Goal: Information Seeking & Learning: Learn about a topic

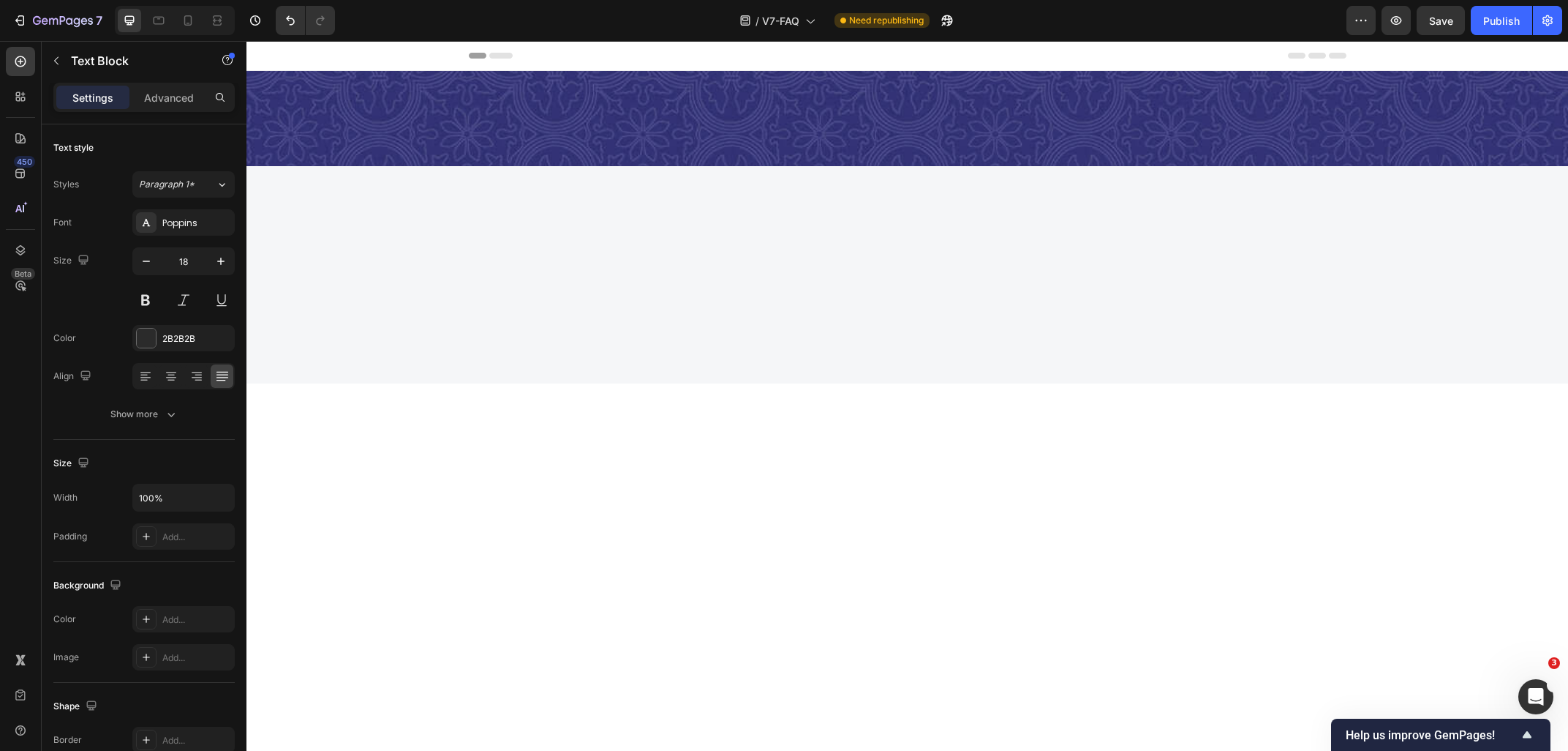
scroll to position [2109, 0]
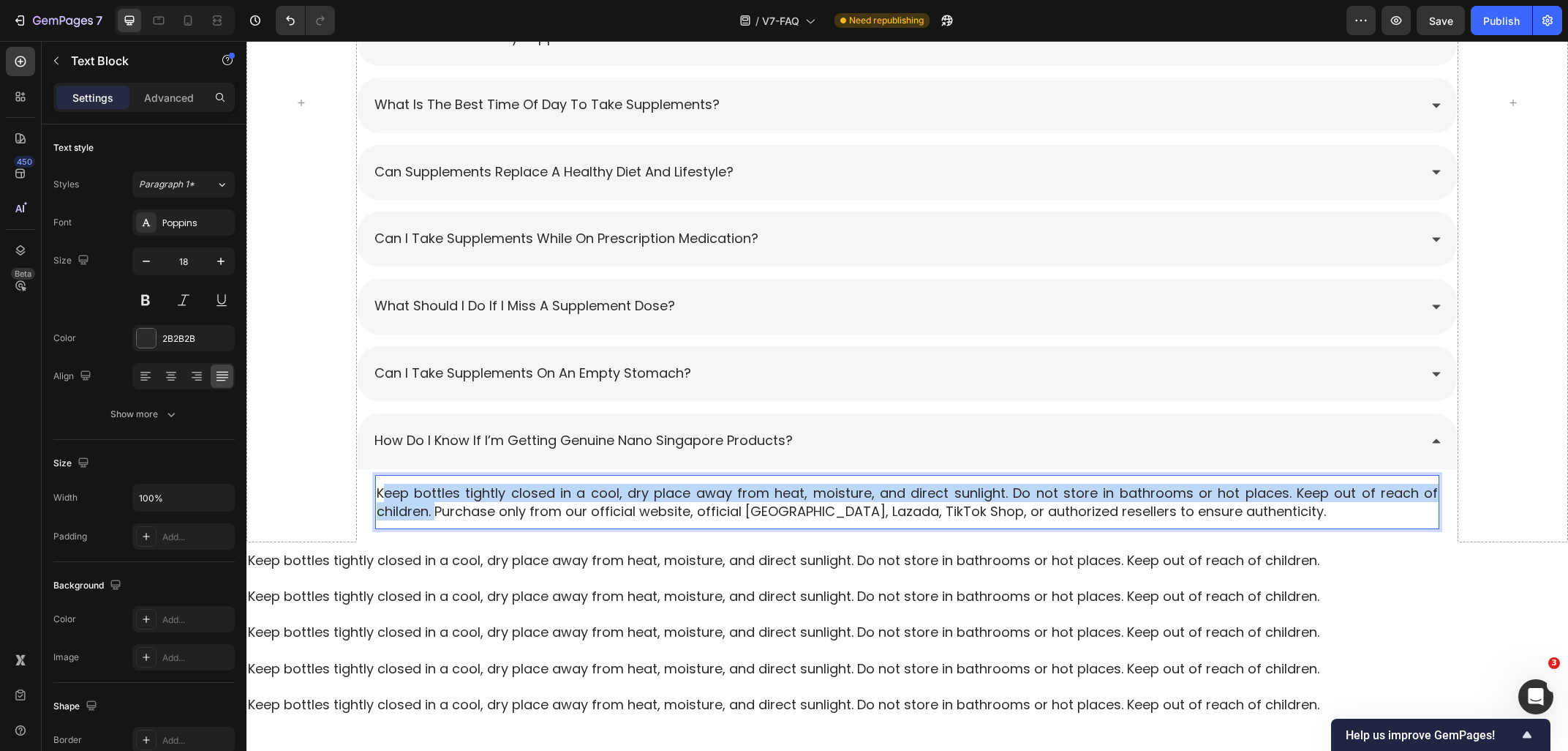
click at [383, 491] on p "Keep bottles tightly closed in a cool, dry place away from heat, moisture, and …" at bounding box center [907, 502] width 1062 height 37
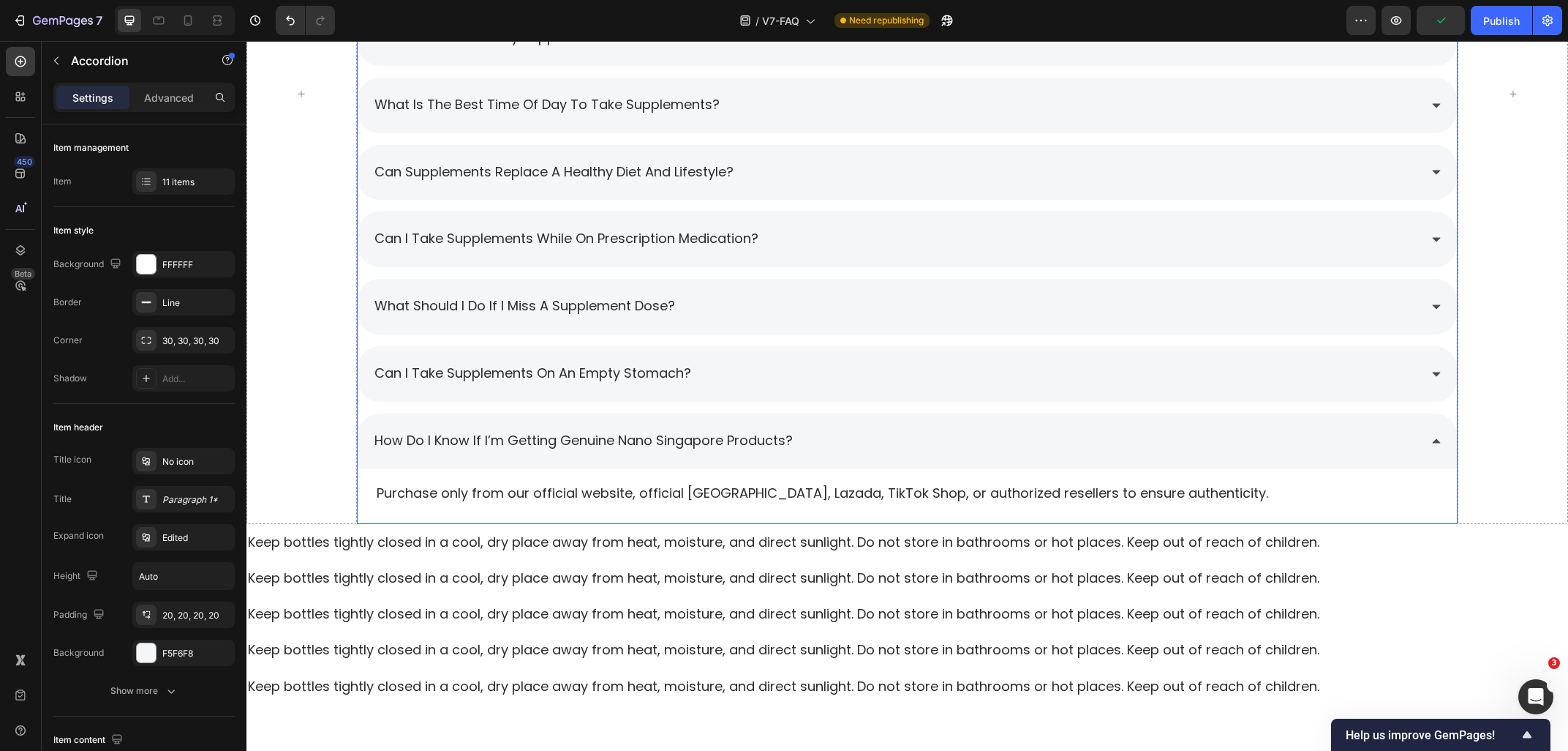
click at [1396, 433] on div "How do I know if I’m getting genuine Nano Singapore products?" at bounding box center [896, 440] width 1048 height 26
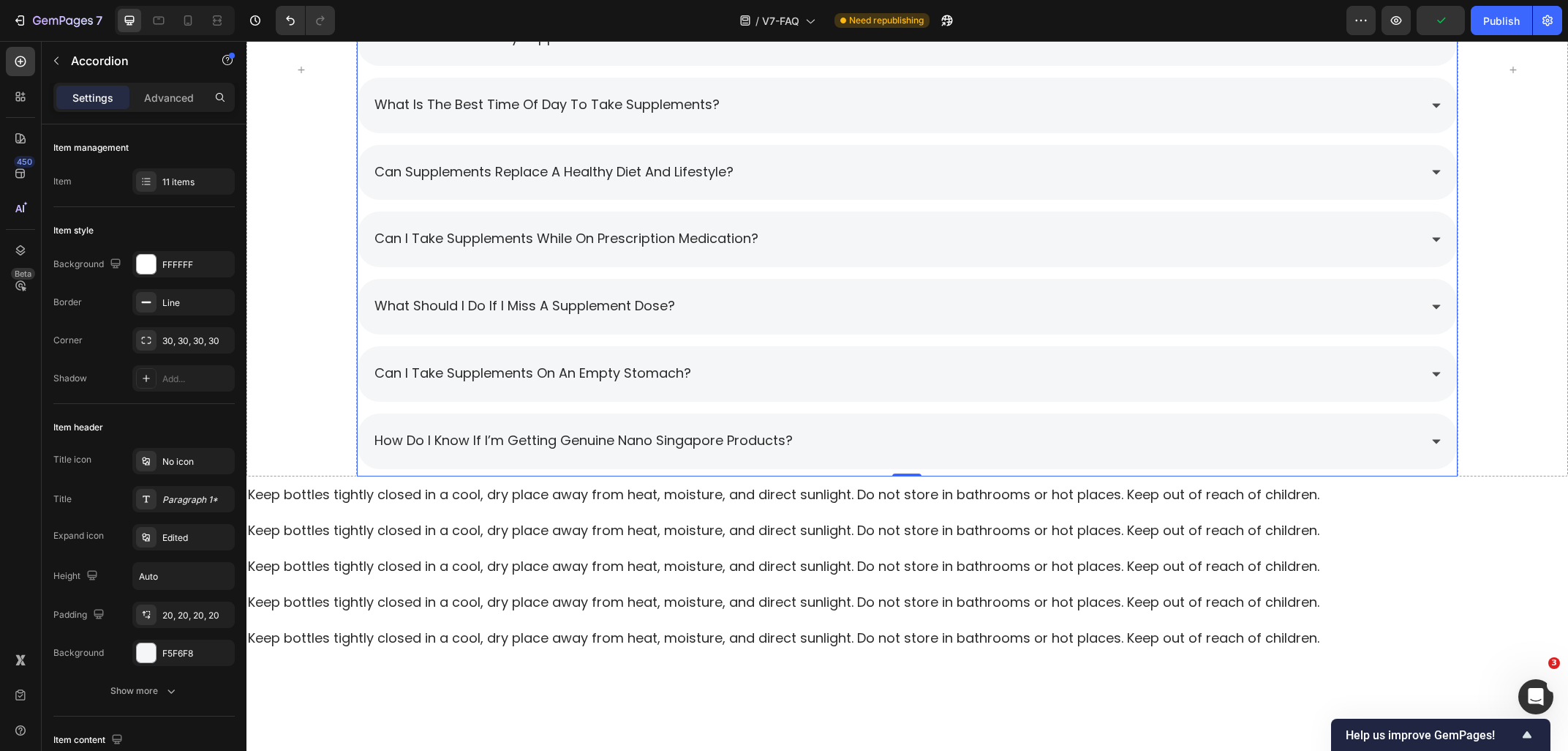
click at [1396, 433] on div "How do I know if I’m getting genuine Nano Singapore products?" at bounding box center [896, 440] width 1048 height 26
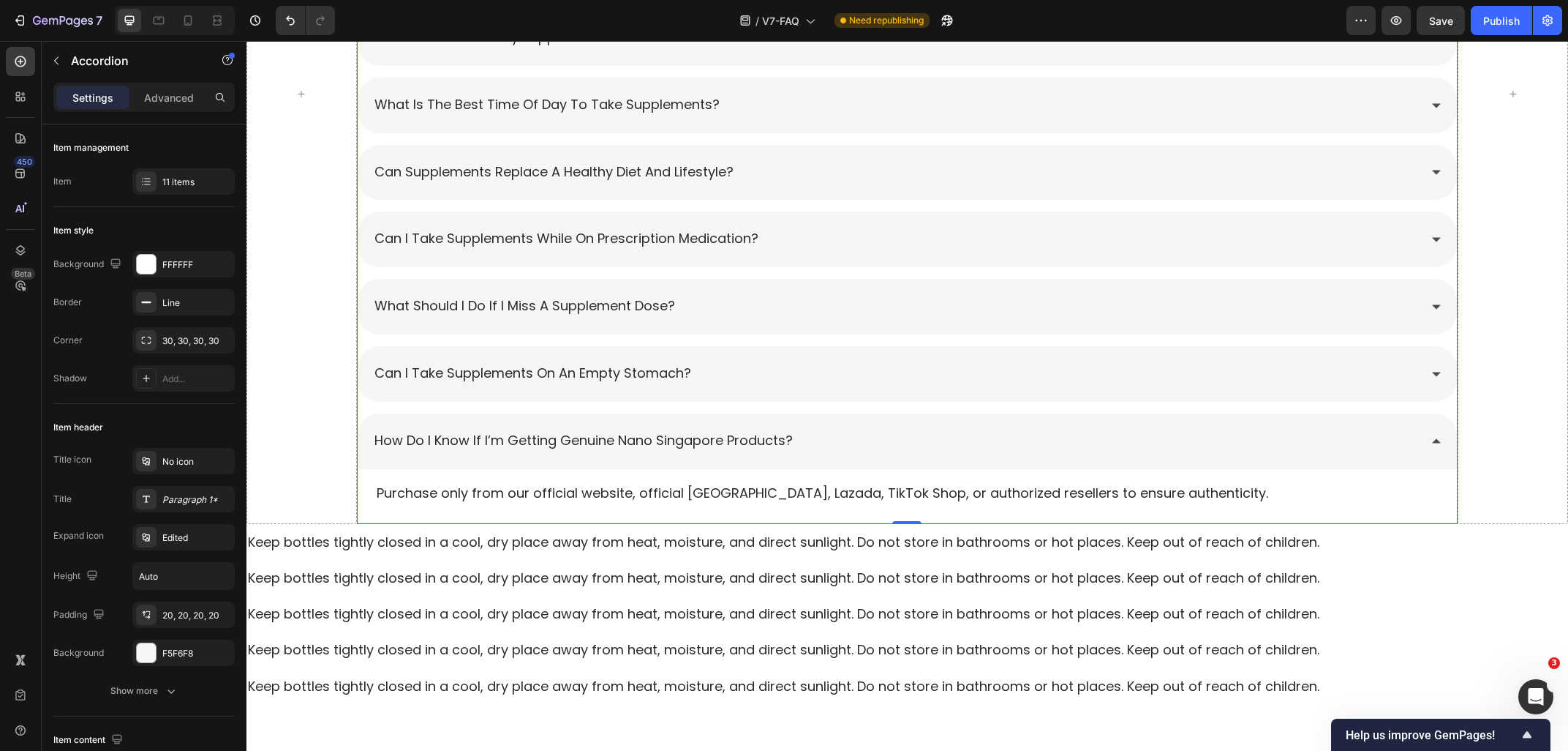
click at [1396, 433] on div "How do I know if I’m getting genuine Nano Singapore products?" at bounding box center [896, 440] width 1048 height 26
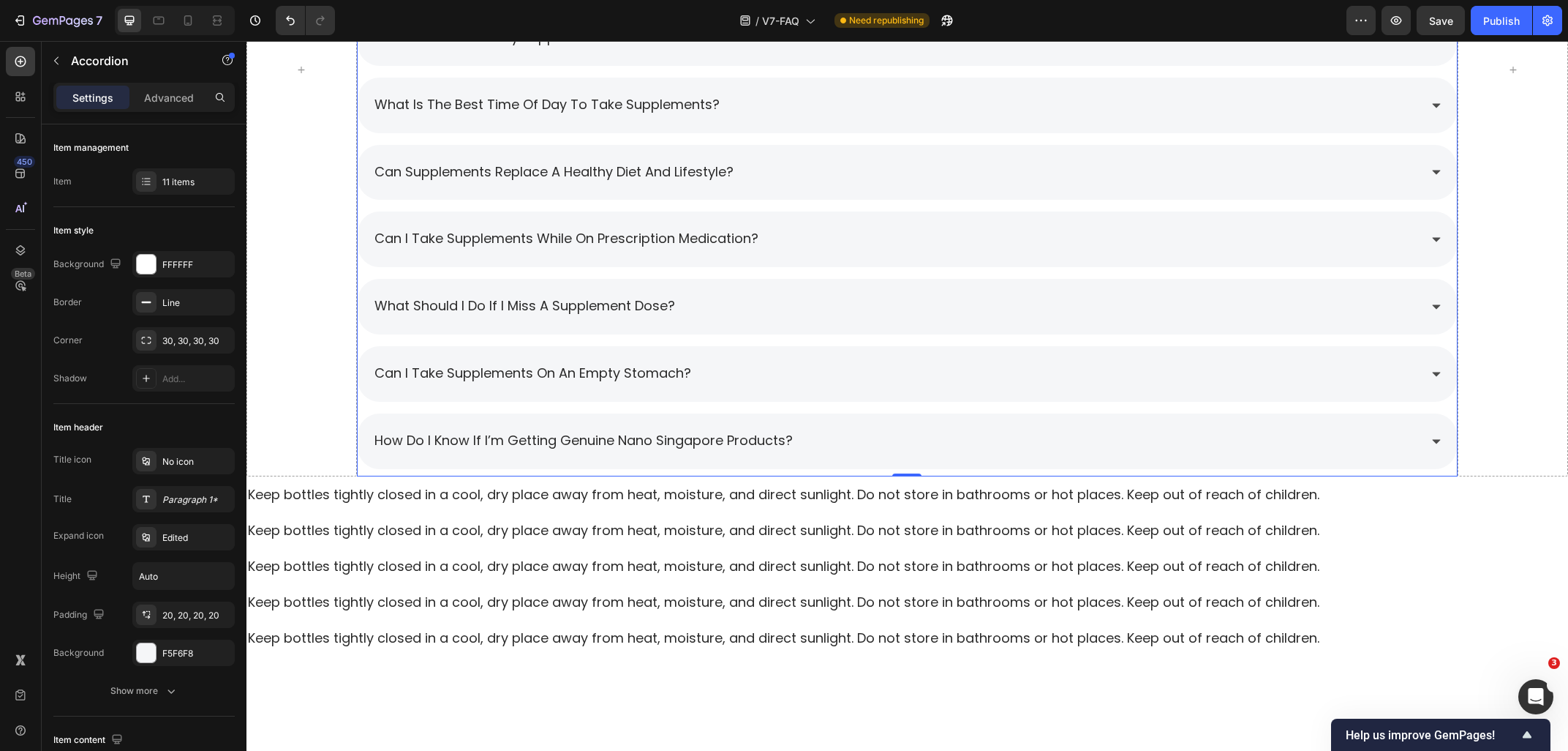
click at [814, 373] on div "Can I take supplements on an empty stomach?" at bounding box center [896, 373] width 1048 height 26
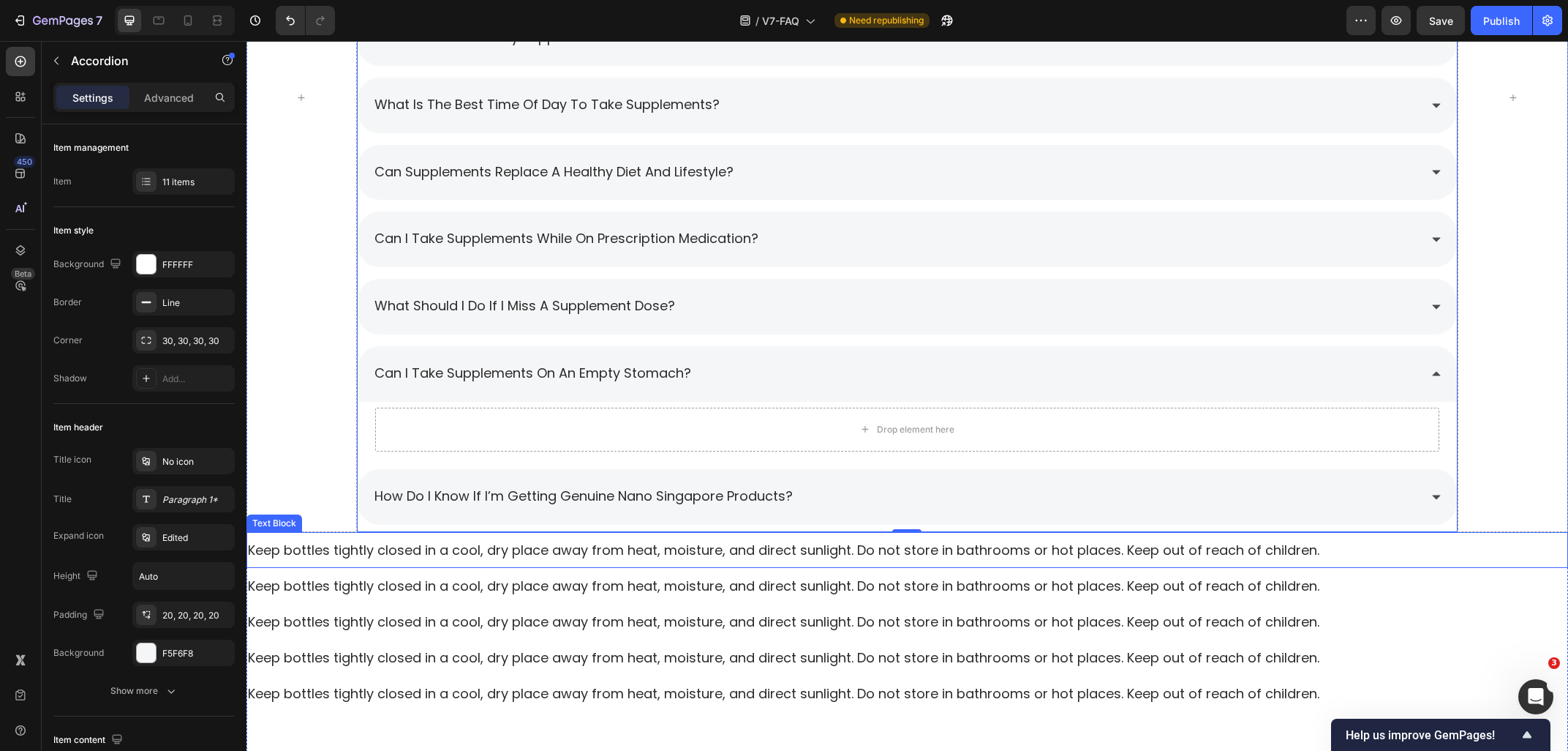
click at [341, 547] on p "Keep bottles tightly closed in a cool, dry place away from heat, moisture, and …" at bounding box center [907, 550] width 1319 height 18
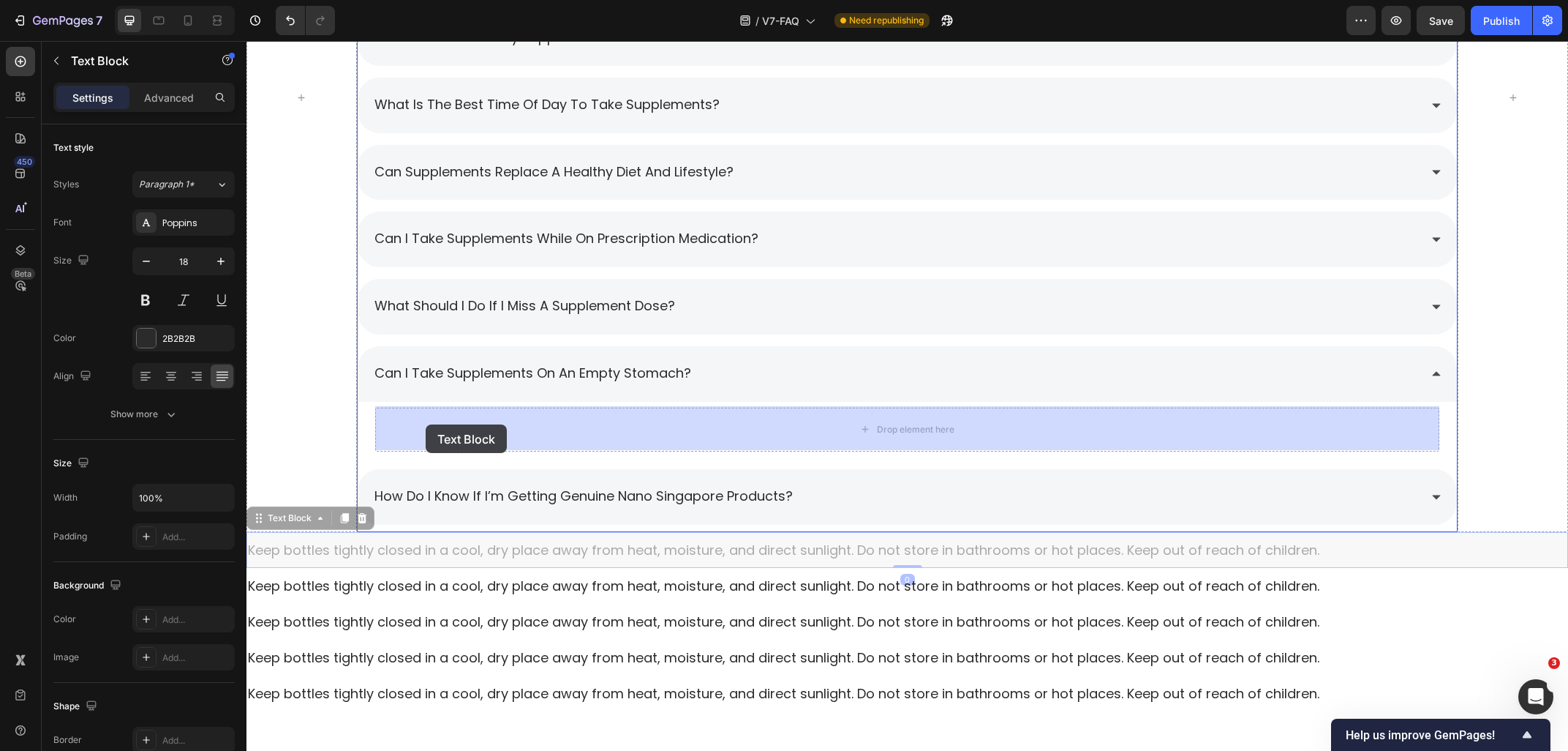
drag, startPoint x: 286, startPoint y: 518, endPoint x: 426, endPoint y: 424, distance: 168.6
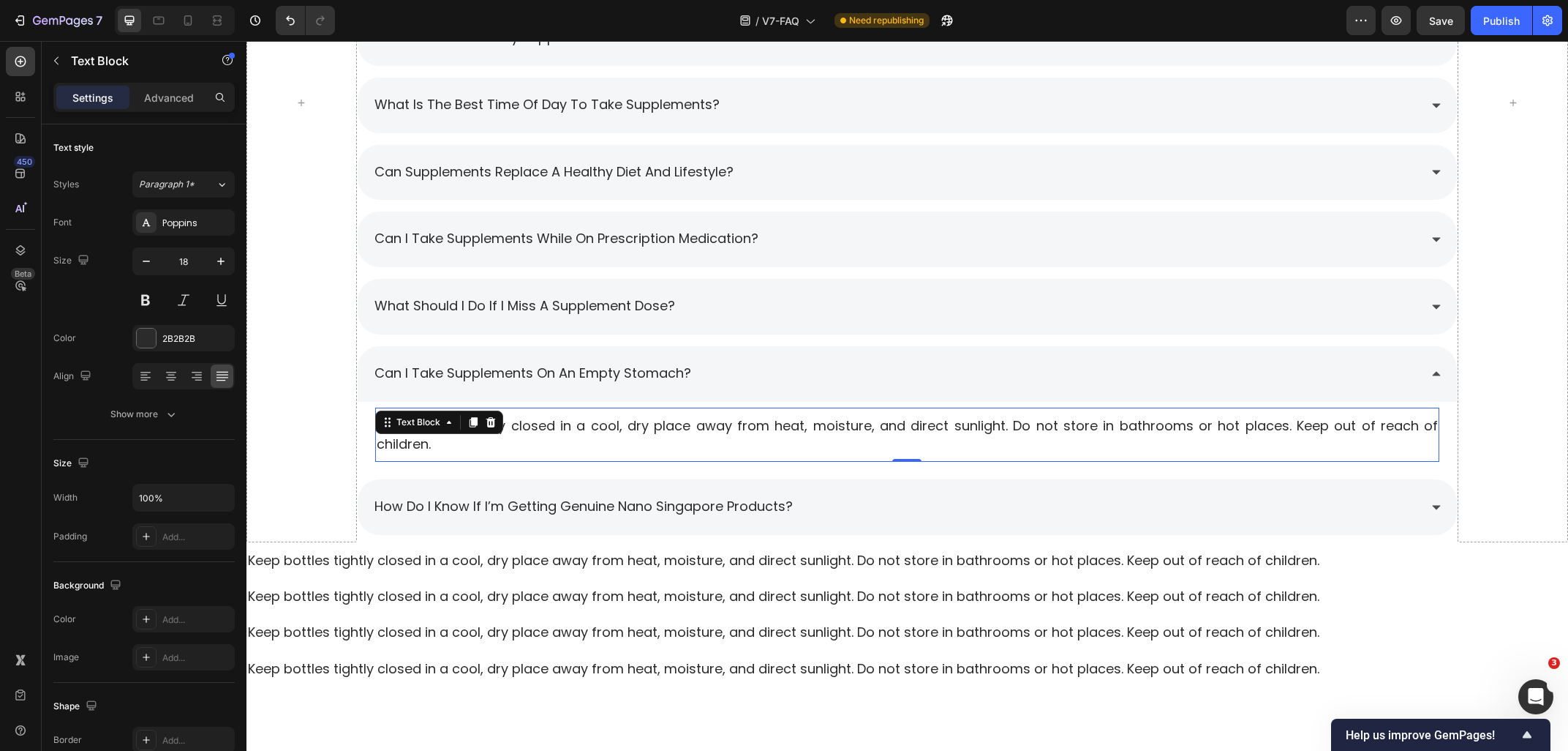
click at [636, 434] on p "Keep bottles tightly closed in a cool, dry place away from heat, moisture, and …" at bounding box center [907, 435] width 1062 height 37
click at [571, 452] on div "Keep bottles tightly closed in a cool, dry place away from heat, moisture, and …" at bounding box center [907, 435] width 1065 height 39
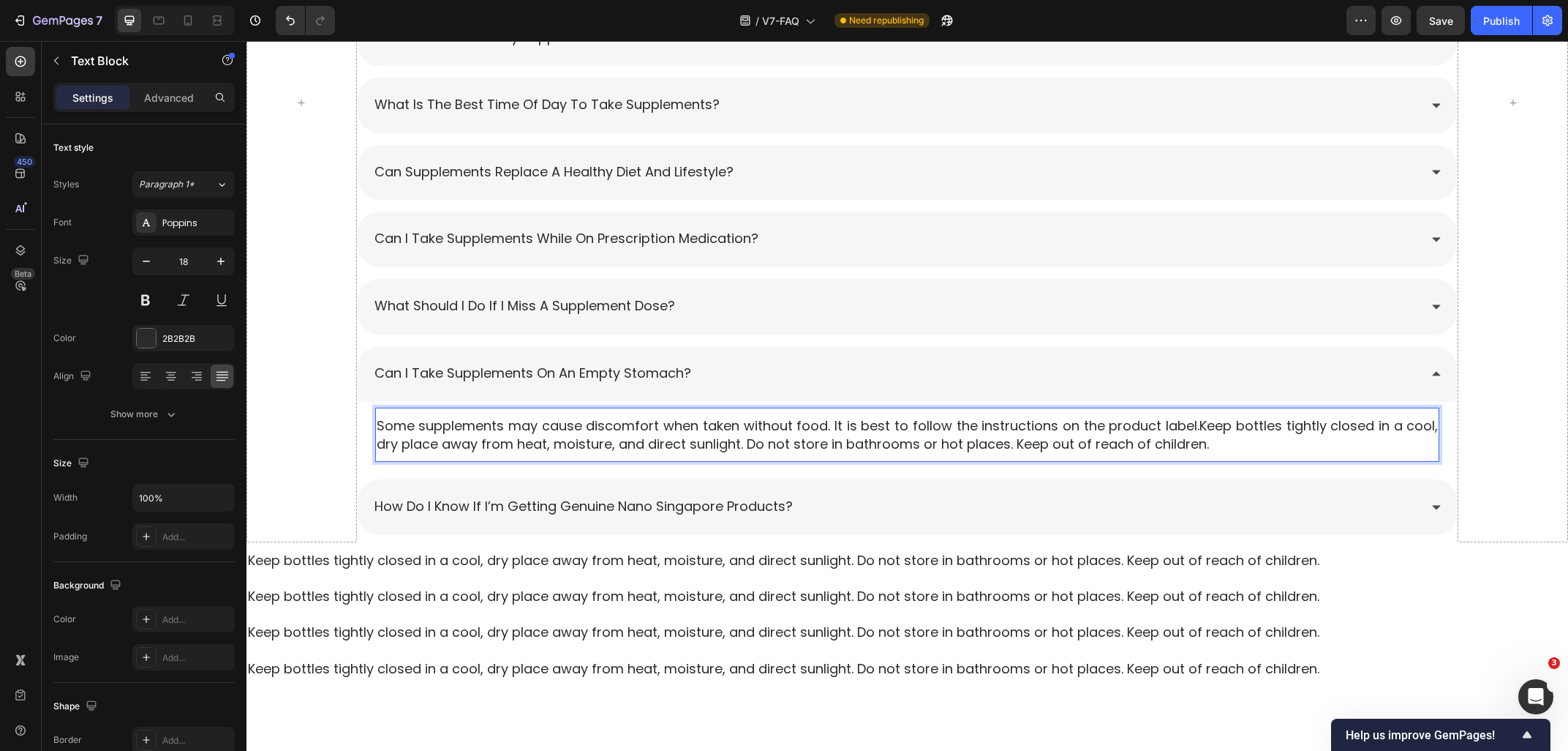
click at [653, 428] on p "Some supplements may cause discomfort when taken without food. It is best to fo…" at bounding box center [907, 435] width 1062 height 37
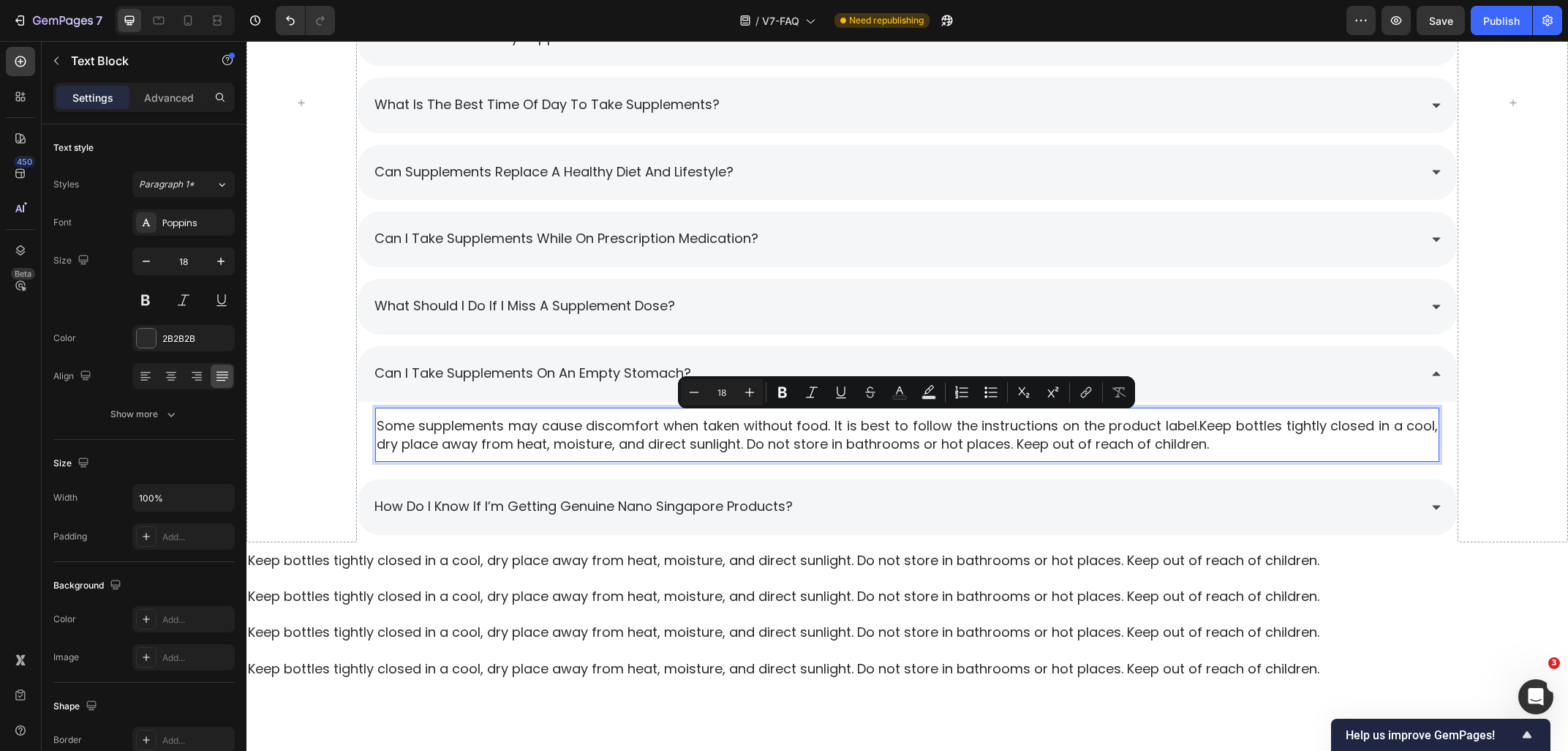
drag, startPoint x: 1199, startPoint y: 425, endPoint x: 1217, endPoint y: 441, distance: 24.1
click at [1217, 441] on p "Some supplements may cause discomfort when taken without food. It is best to fo…" at bounding box center [907, 435] width 1062 height 37
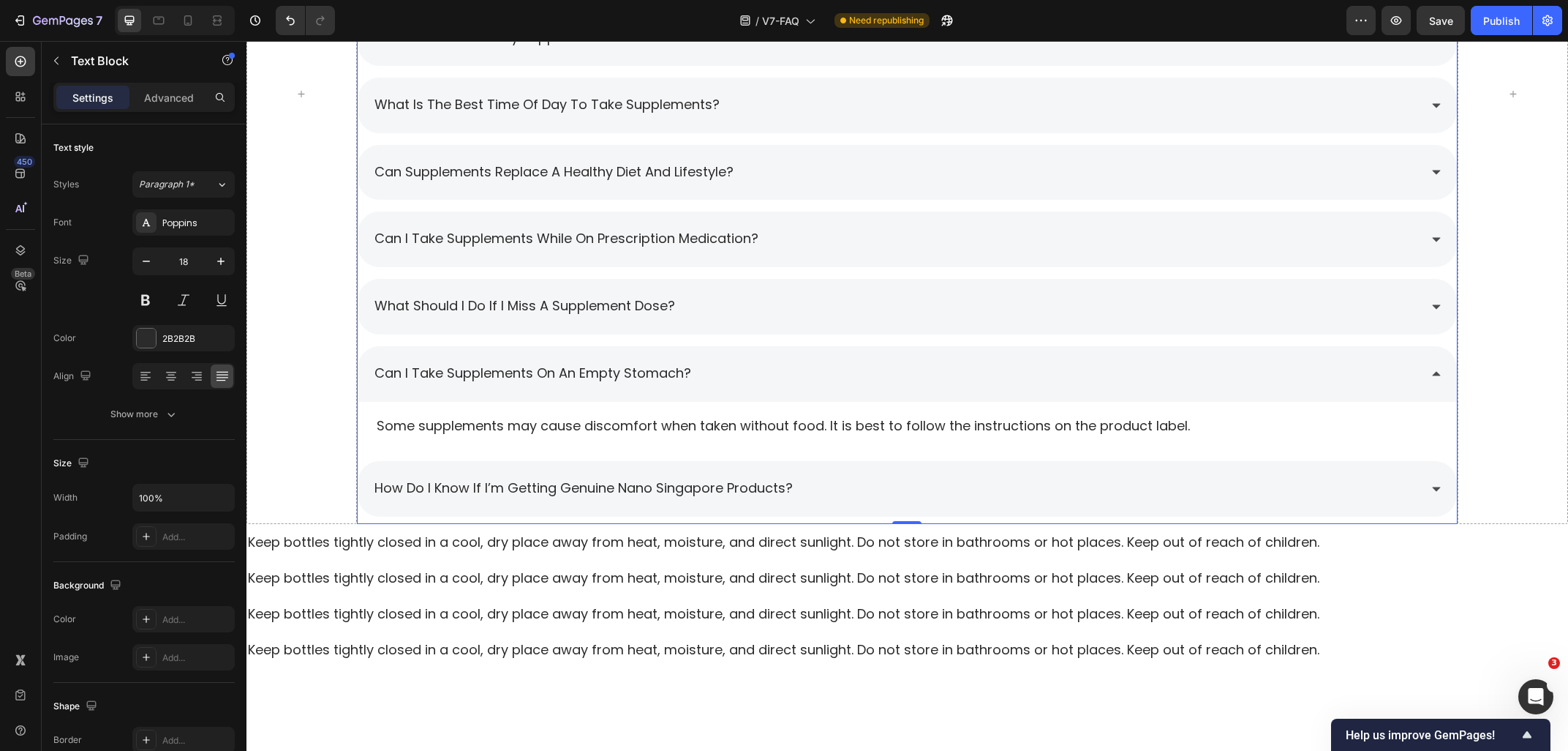
click at [764, 361] on div "Can I take supplements on an empty stomach?" at bounding box center [896, 373] width 1048 height 26
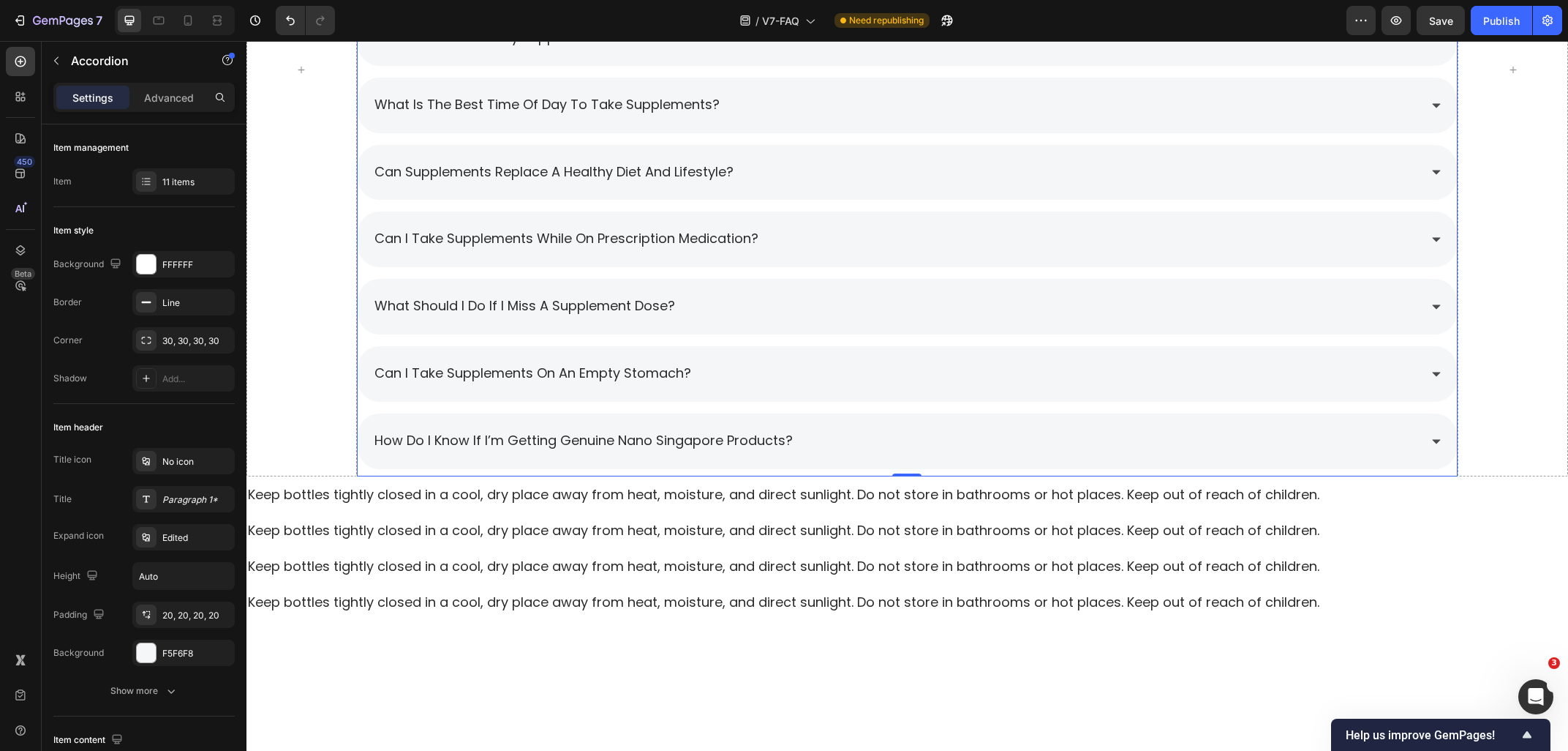
click at [735, 311] on div "What should I do if I miss a supplement dose?" at bounding box center [896, 306] width 1048 height 26
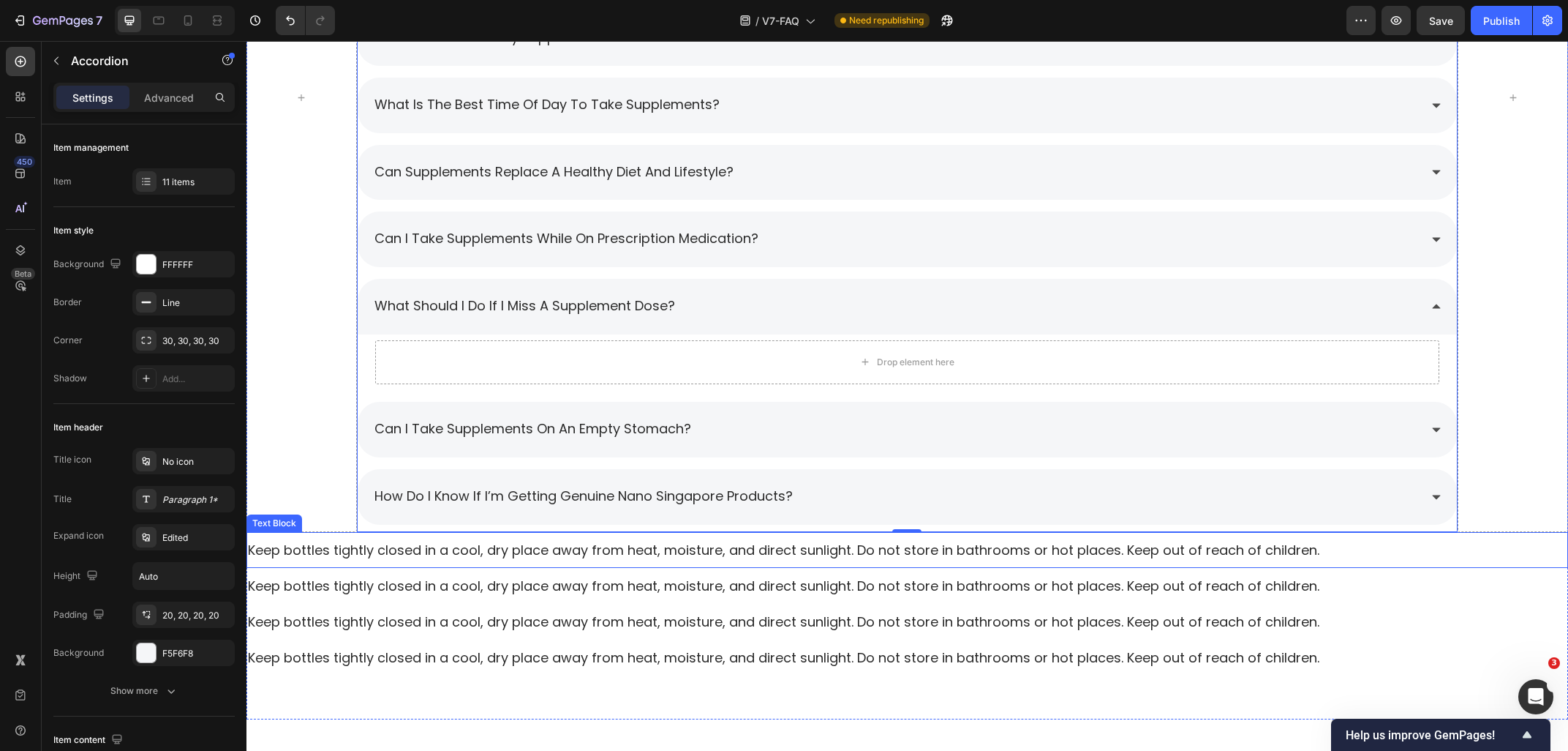
click at [320, 544] on p "Keep bottles tightly closed in a cool, dry place away from heat, moisture, and …" at bounding box center [907, 550] width 1319 height 18
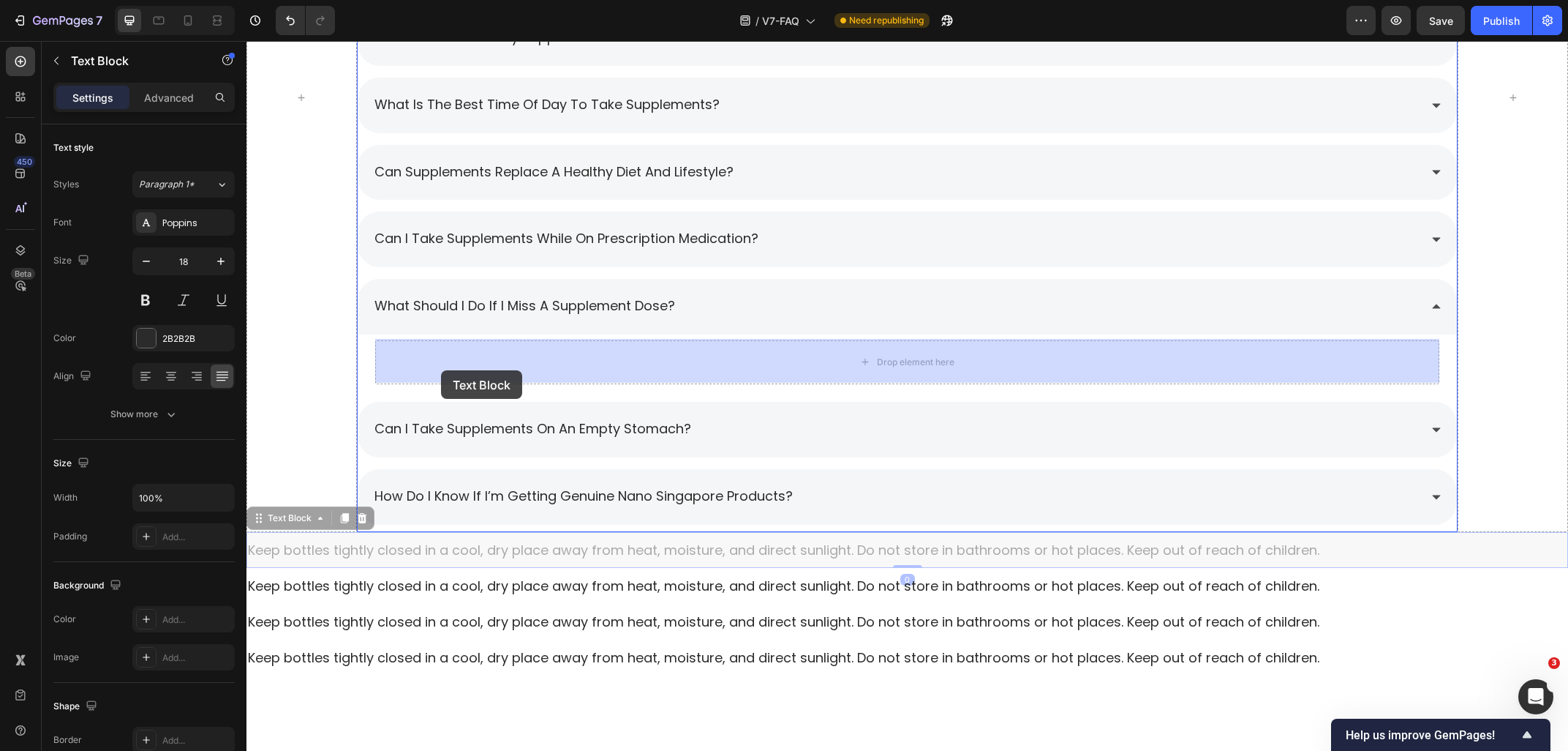
drag, startPoint x: 281, startPoint y: 518, endPoint x: 441, endPoint y: 370, distance: 218.0
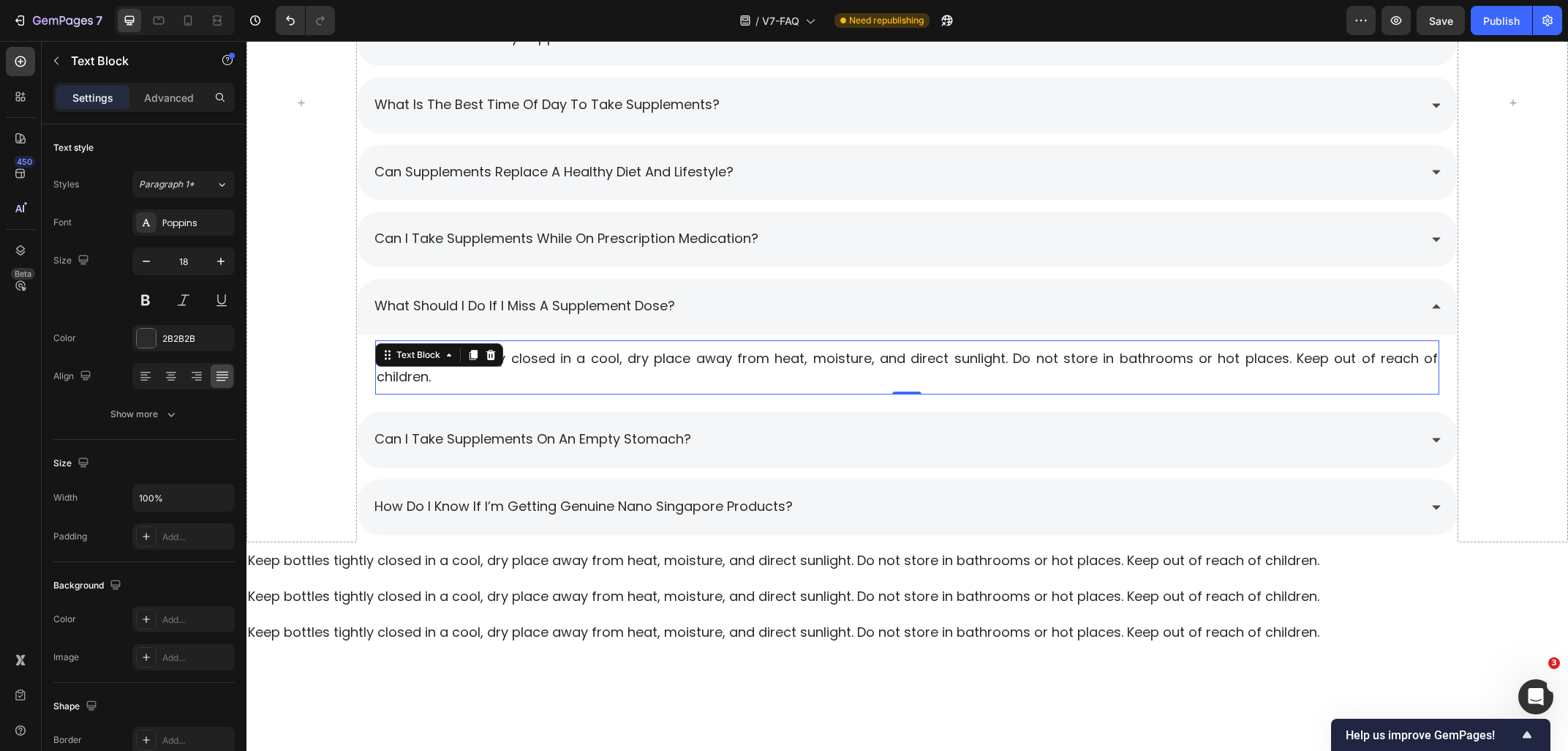
click at [547, 373] on p "Keep bottles tightly closed in a cool, dry place away from heat, moisture, and …" at bounding box center [907, 368] width 1062 height 37
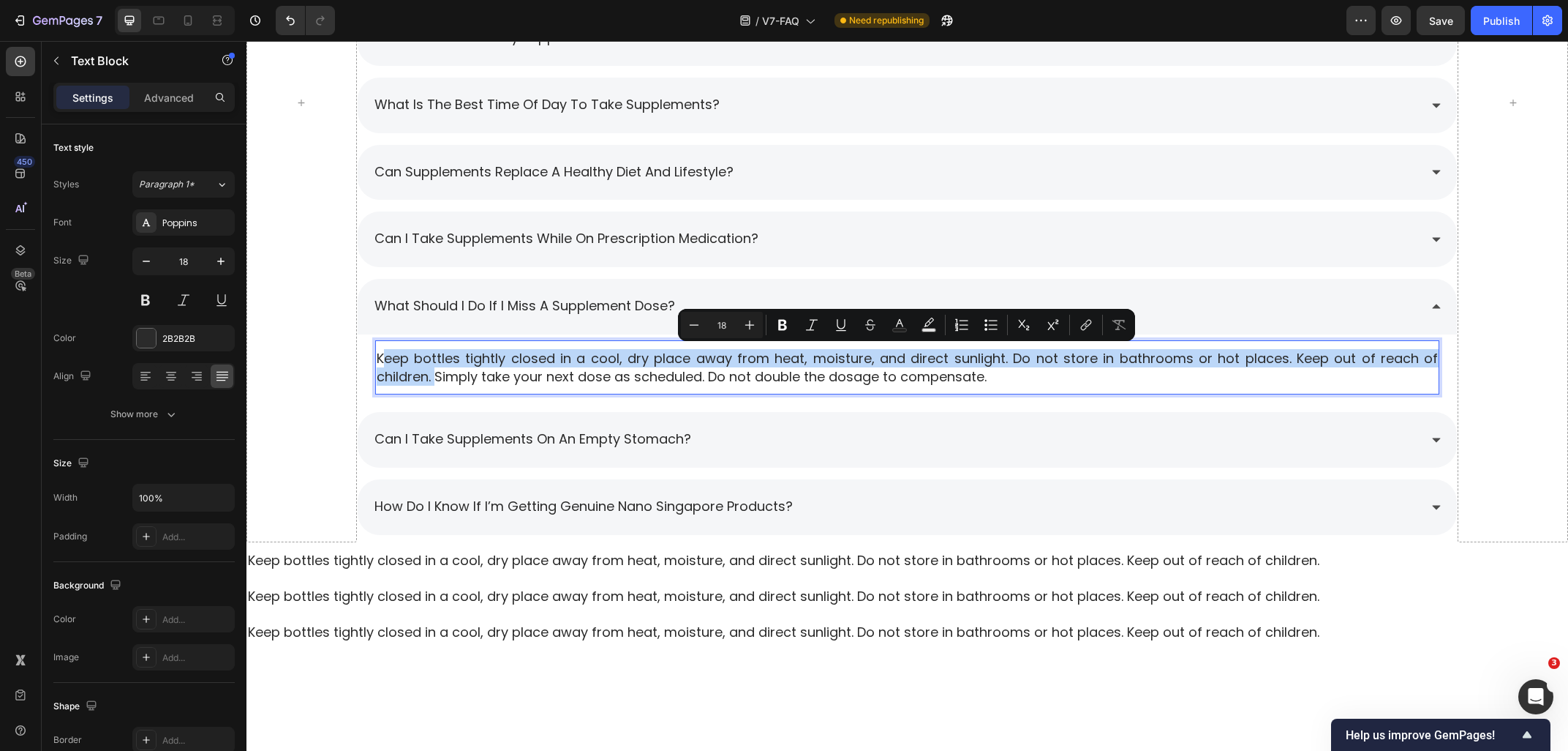
drag, startPoint x: 438, startPoint y: 380, endPoint x: 380, endPoint y: 357, distance: 62.4
click at [380, 357] on p "Keep bottles tightly closed in a cool, dry place away from heat, moisture, and …" at bounding box center [907, 368] width 1062 height 37
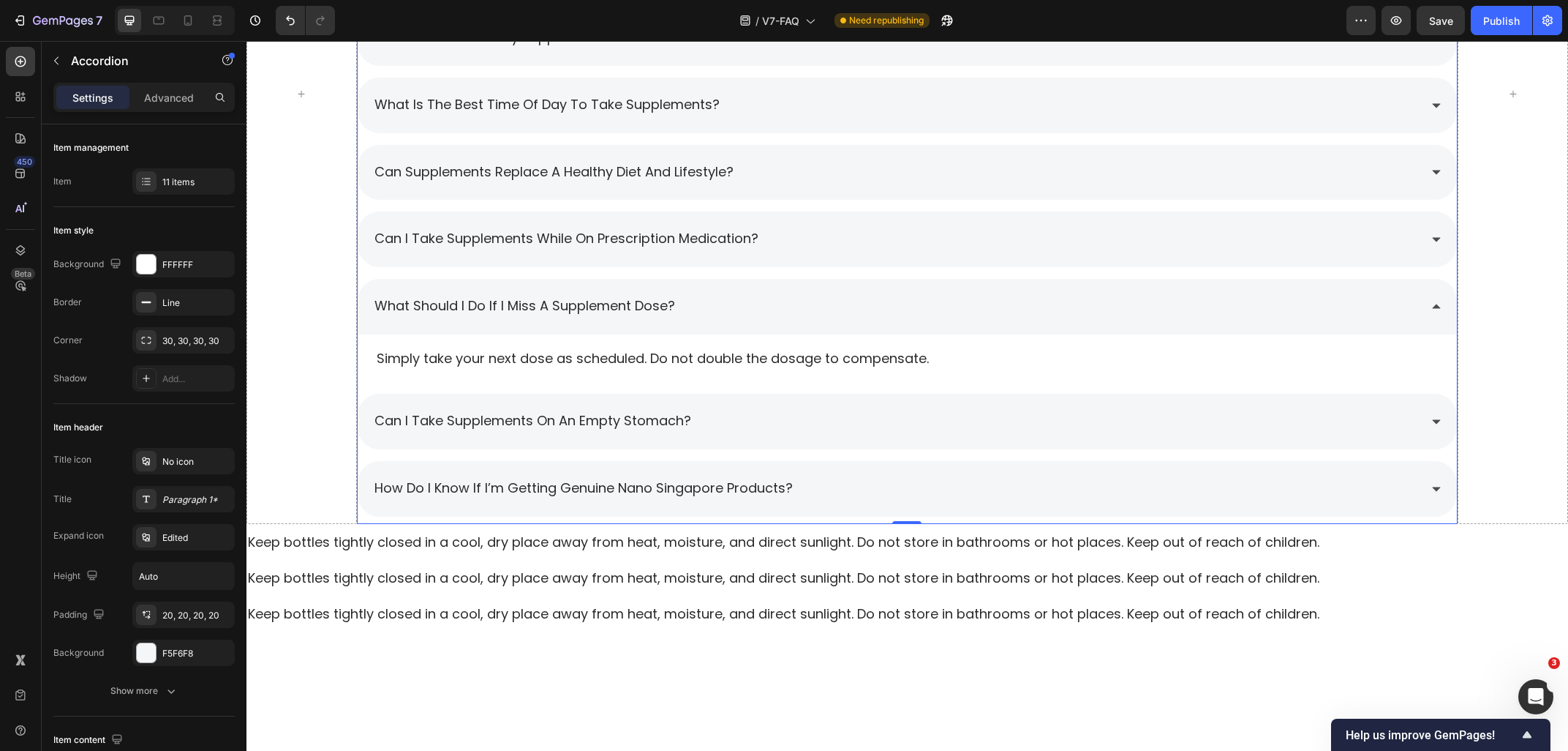
click at [780, 313] on div "General Tips Heading can i take the supplements in higher or lower doses that w…" at bounding box center [908, 94] width 1101 height 860
click at [761, 299] on div "What should I do if I miss a supplement dose?" at bounding box center [896, 306] width 1048 height 26
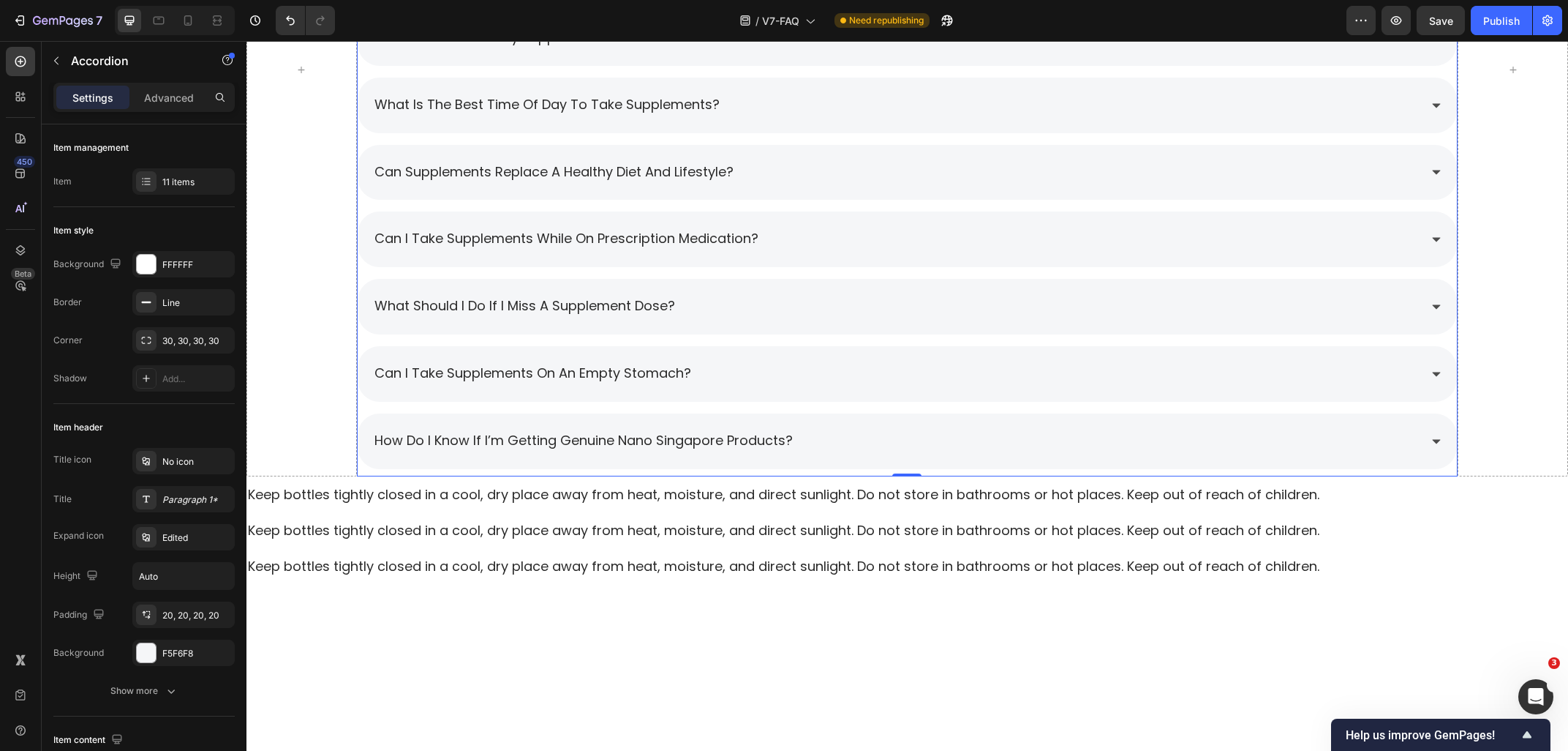
click at [812, 240] on div "Can I take supplements while on prescription medication?" at bounding box center [896, 239] width 1048 height 26
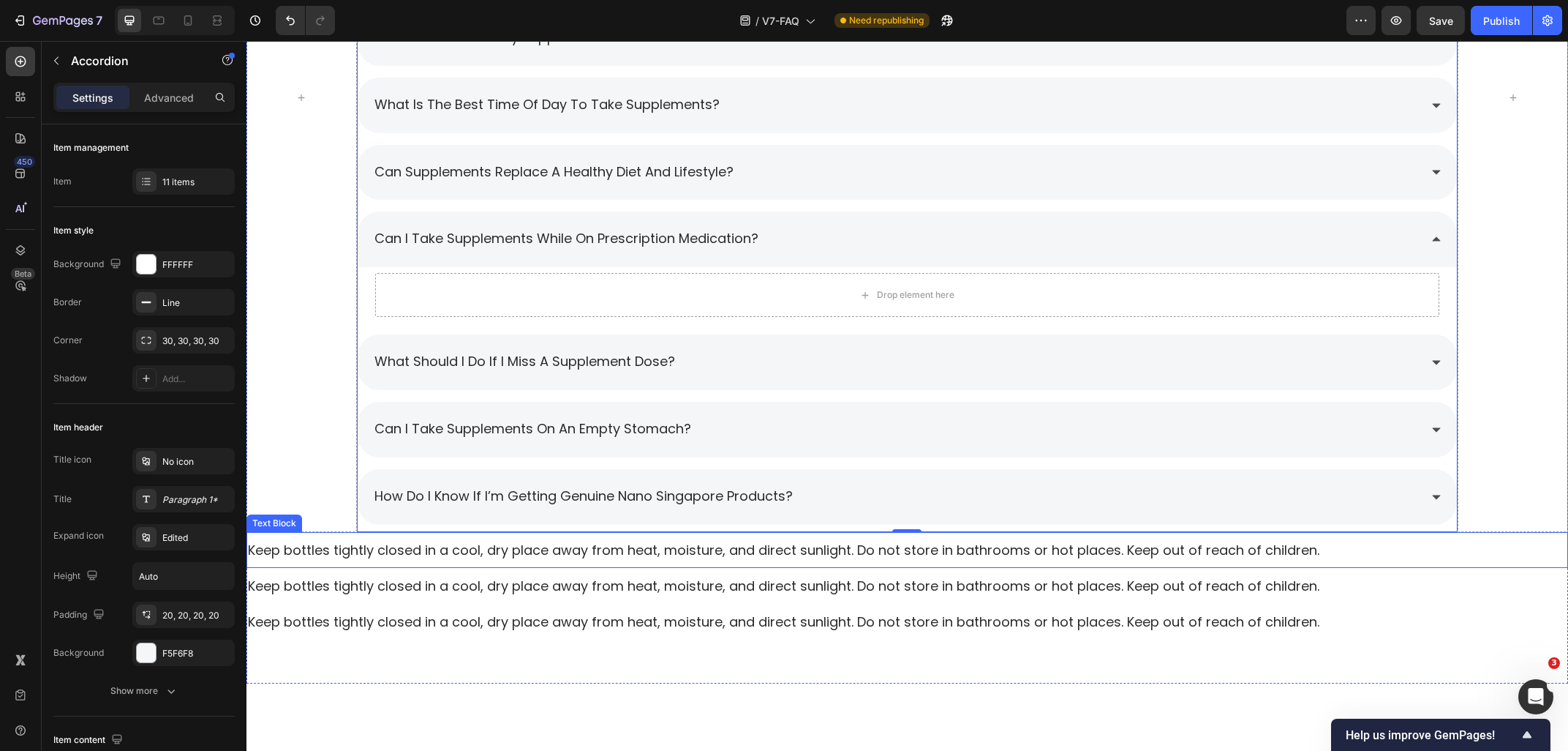
click at [490, 547] on p "Keep bottles tightly closed in a cool, dry place away from heat, moisture, and …" at bounding box center [907, 550] width 1319 height 18
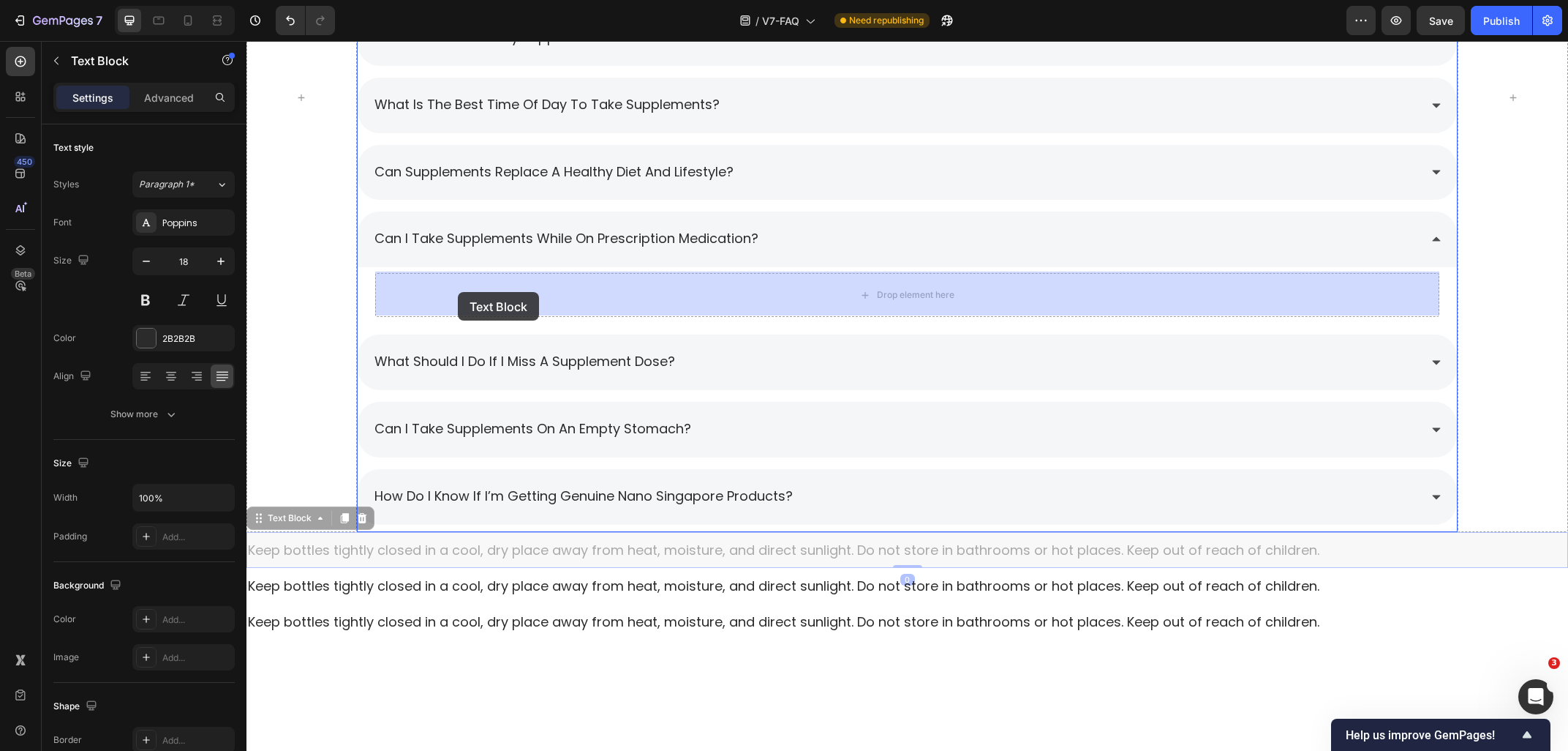
drag, startPoint x: 289, startPoint y: 523, endPoint x: 458, endPoint y: 292, distance: 286.2
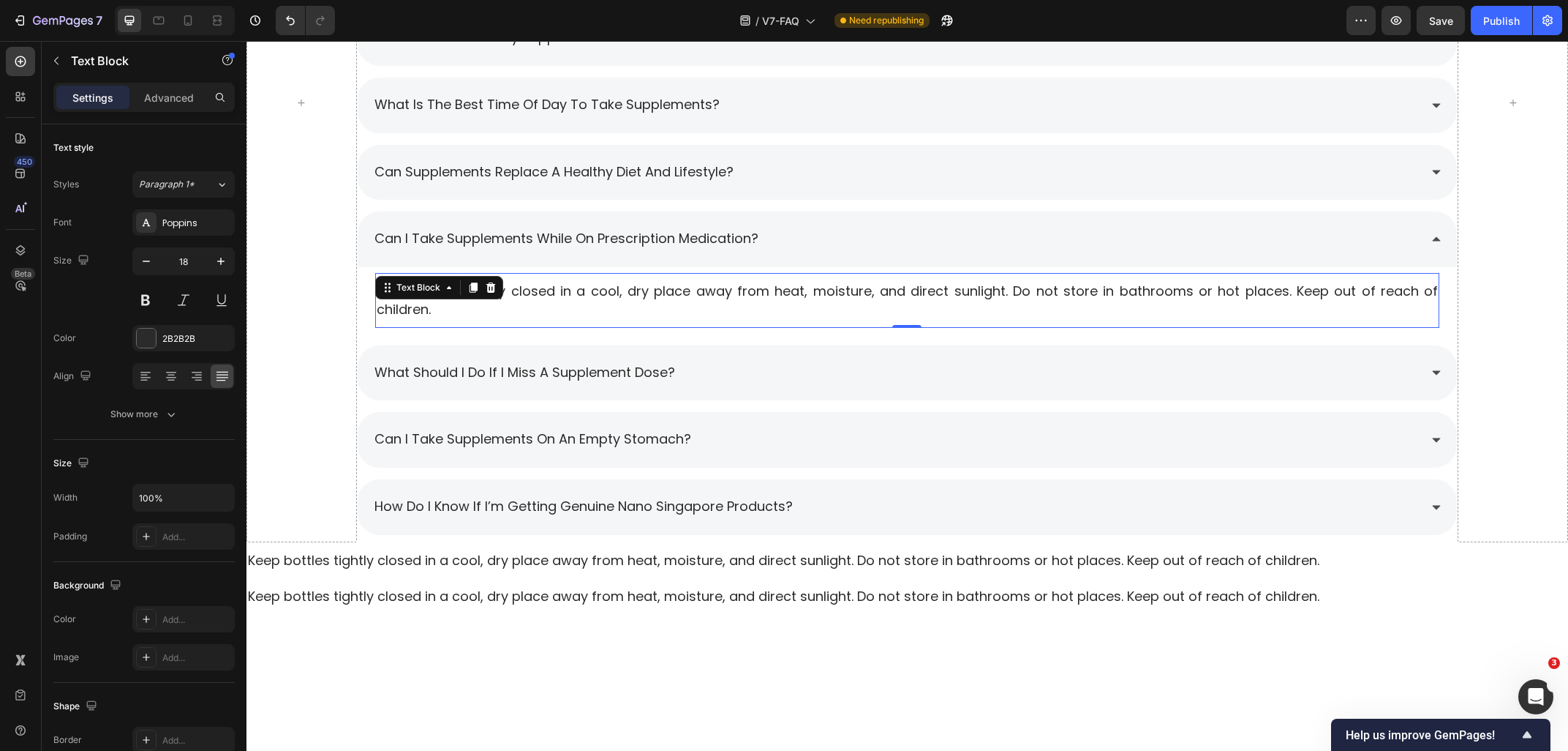
click at [604, 310] on p "Keep bottles tightly closed in a cool, dry place away from heat, moisture, and …" at bounding box center [907, 300] width 1062 height 37
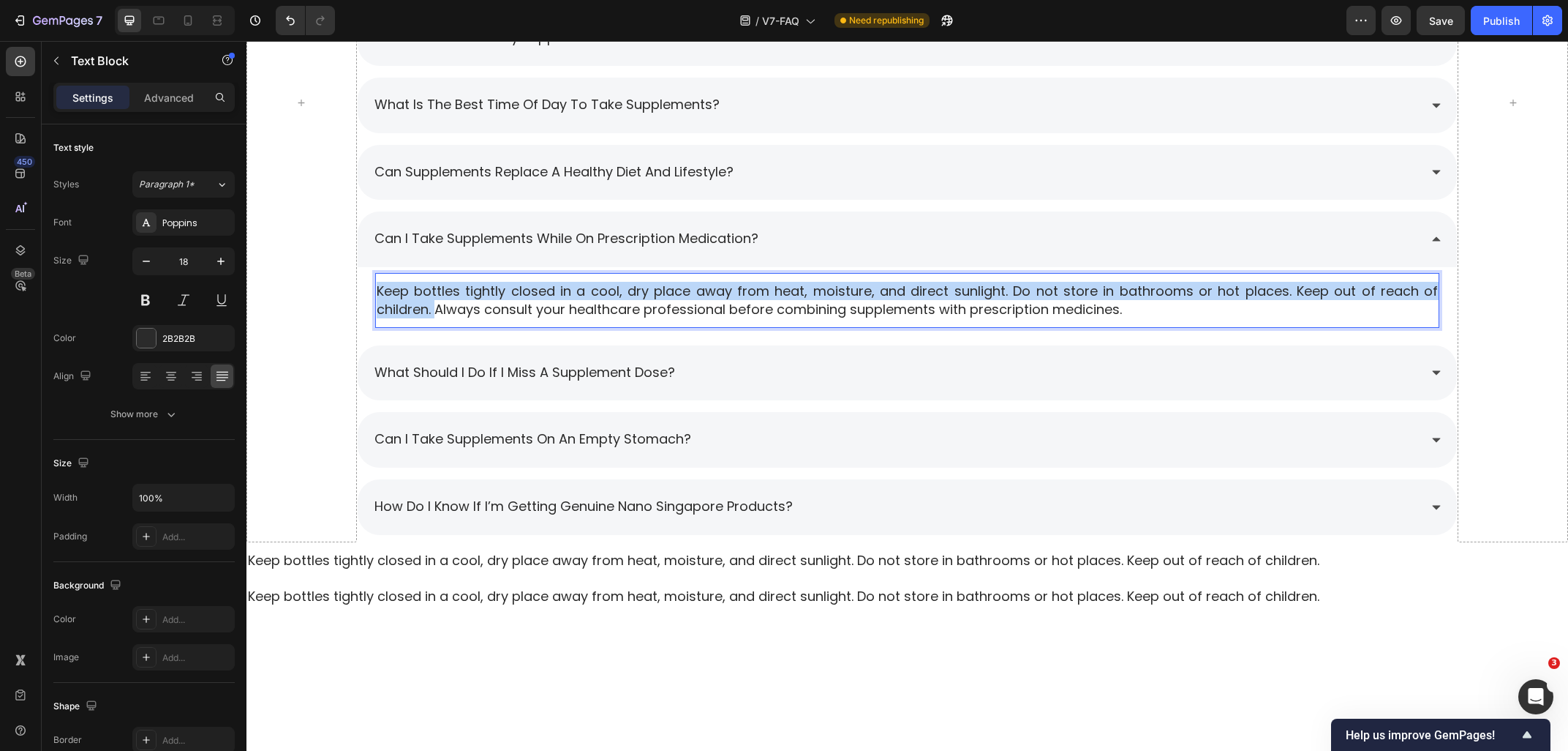
drag, startPoint x: 446, startPoint y: 317, endPoint x: 380, endPoint y: 293, distance: 70.2
click at [380, 293] on p "Keep bottles tightly closed in a cool, dry place away from heat, moisture, and …" at bounding box center [907, 300] width 1062 height 37
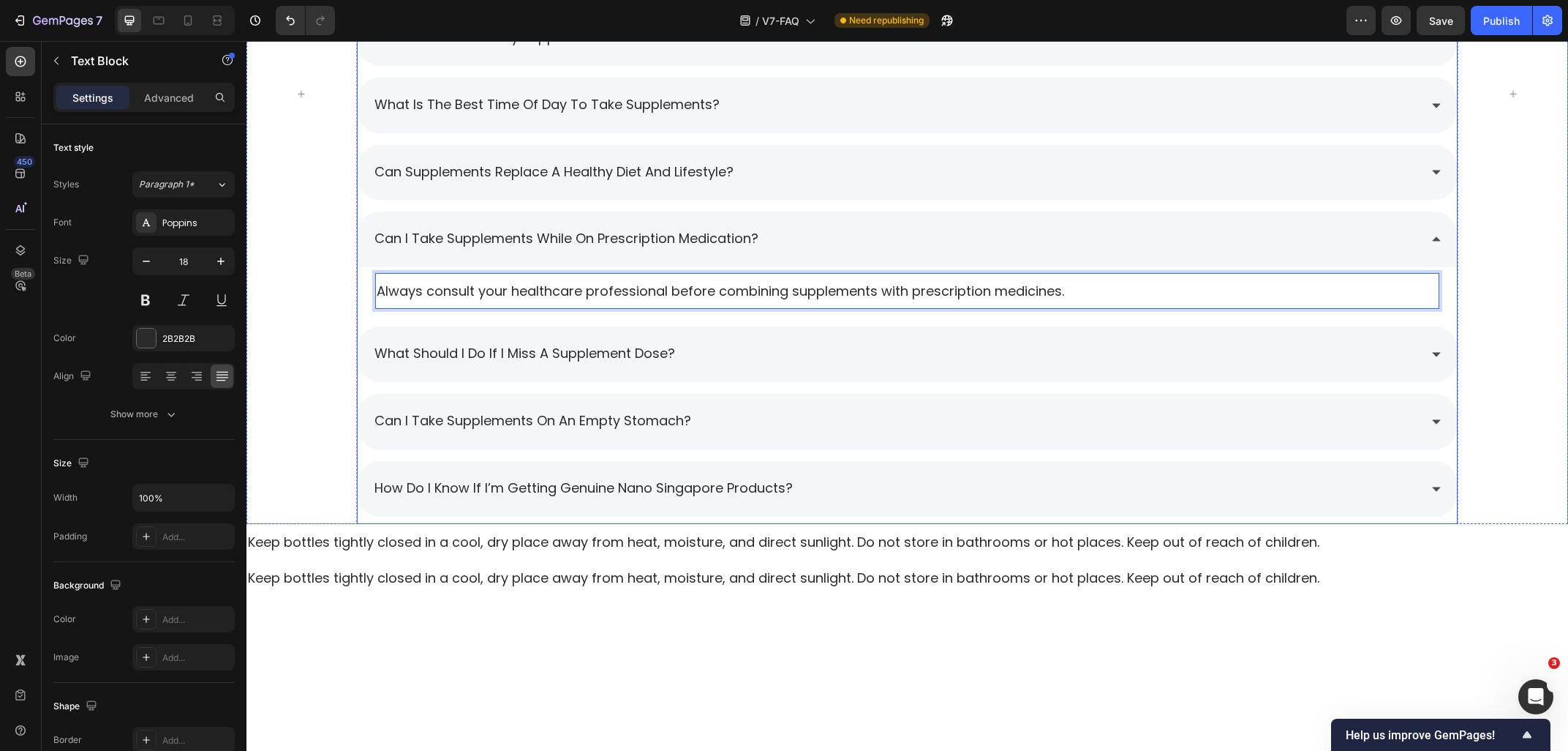
click at [839, 236] on div "Can I take supplements while on prescription medication?" at bounding box center [896, 239] width 1048 height 26
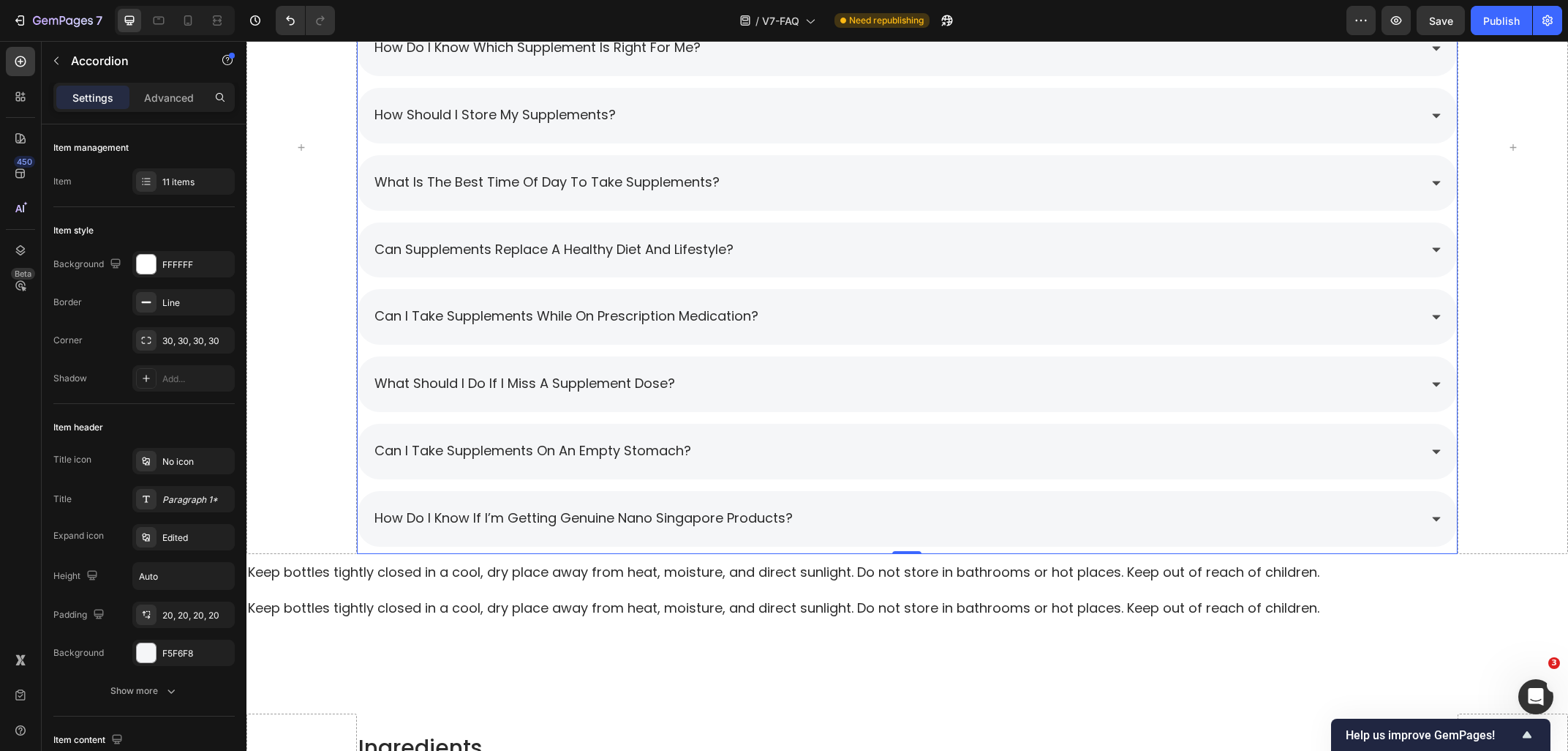
scroll to position [2029, 0]
click at [809, 243] on div "Can supplements replace a healthy diet and lifestyle?" at bounding box center [896, 251] width 1048 height 26
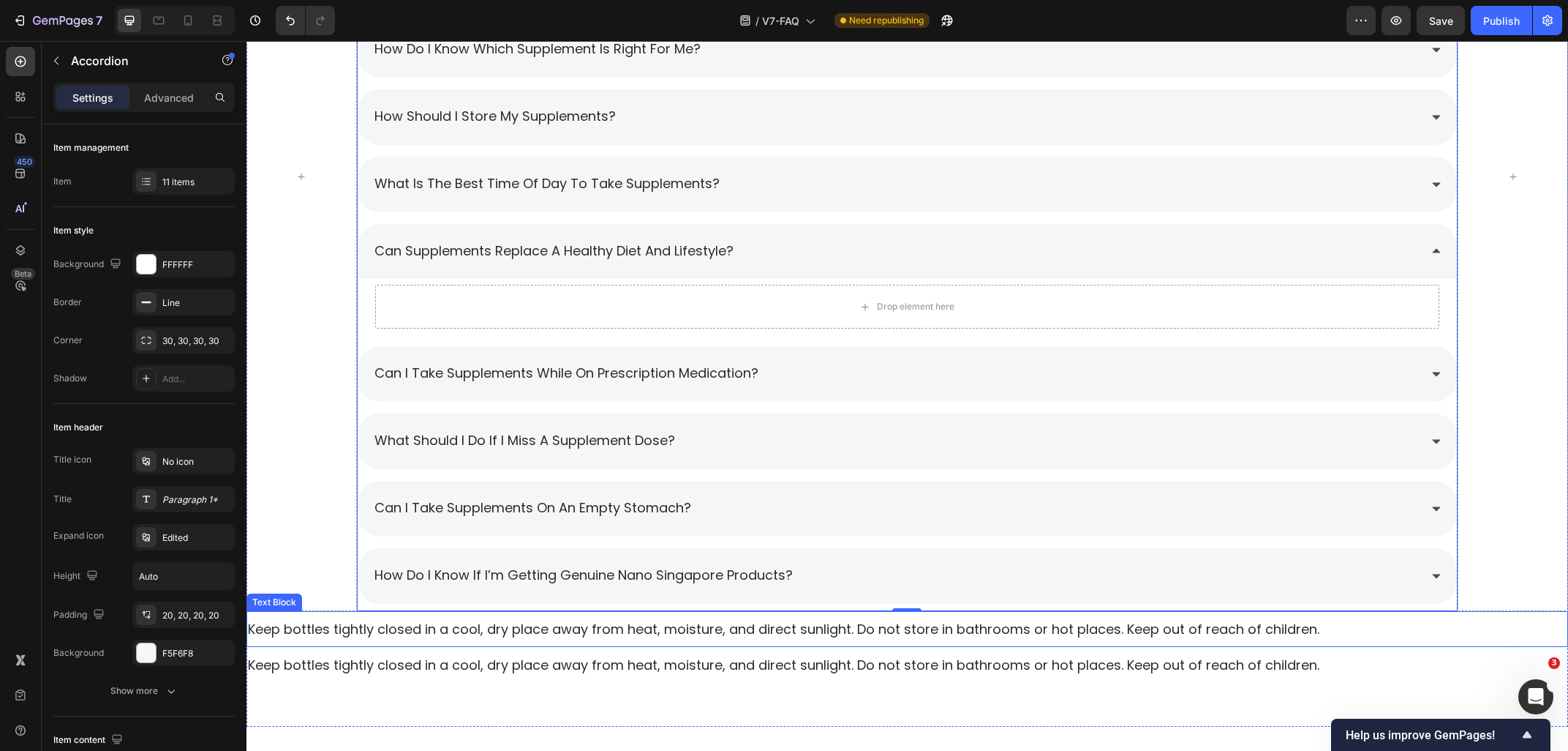
click at [369, 630] on p "Keep bottles tightly closed in a cool, dry place away from heat, moisture, and …" at bounding box center [907, 629] width 1319 height 18
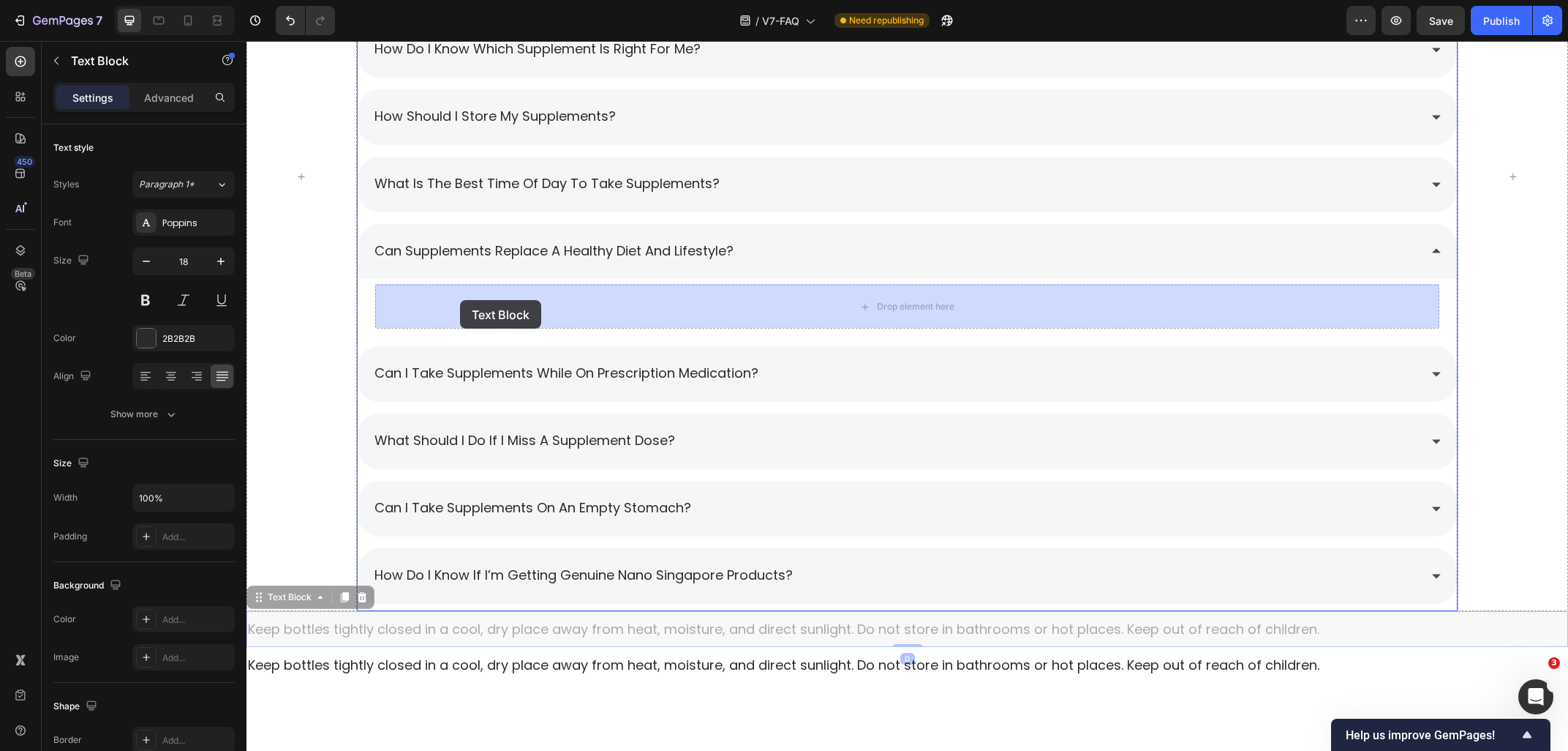
drag, startPoint x: 288, startPoint y: 597, endPoint x: 460, endPoint y: 300, distance: 343.2
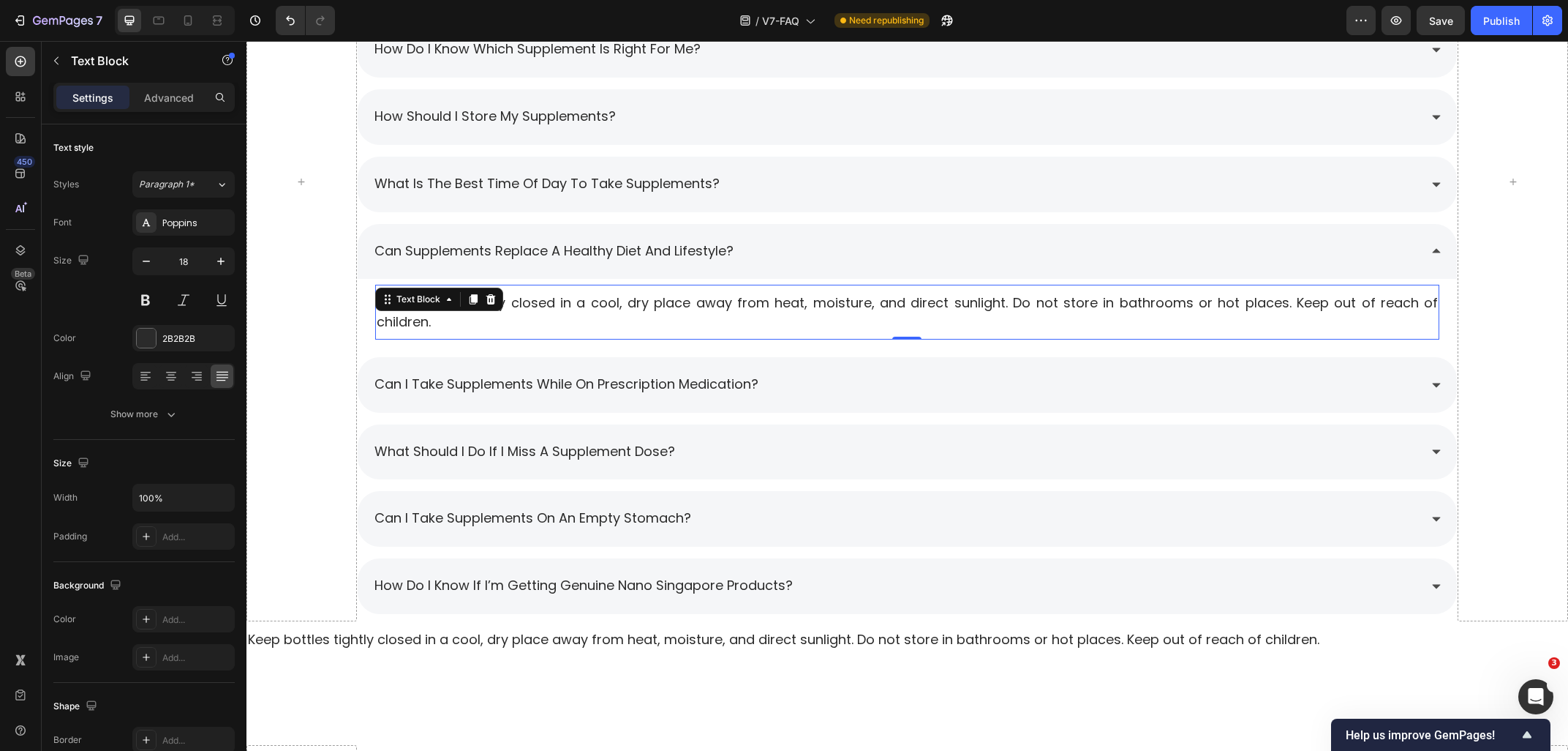
click at [602, 329] on div "Keep bottles tightly closed in a cool, dry place away from heat, moisture, and …" at bounding box center [907, 311] width 1065 height 39
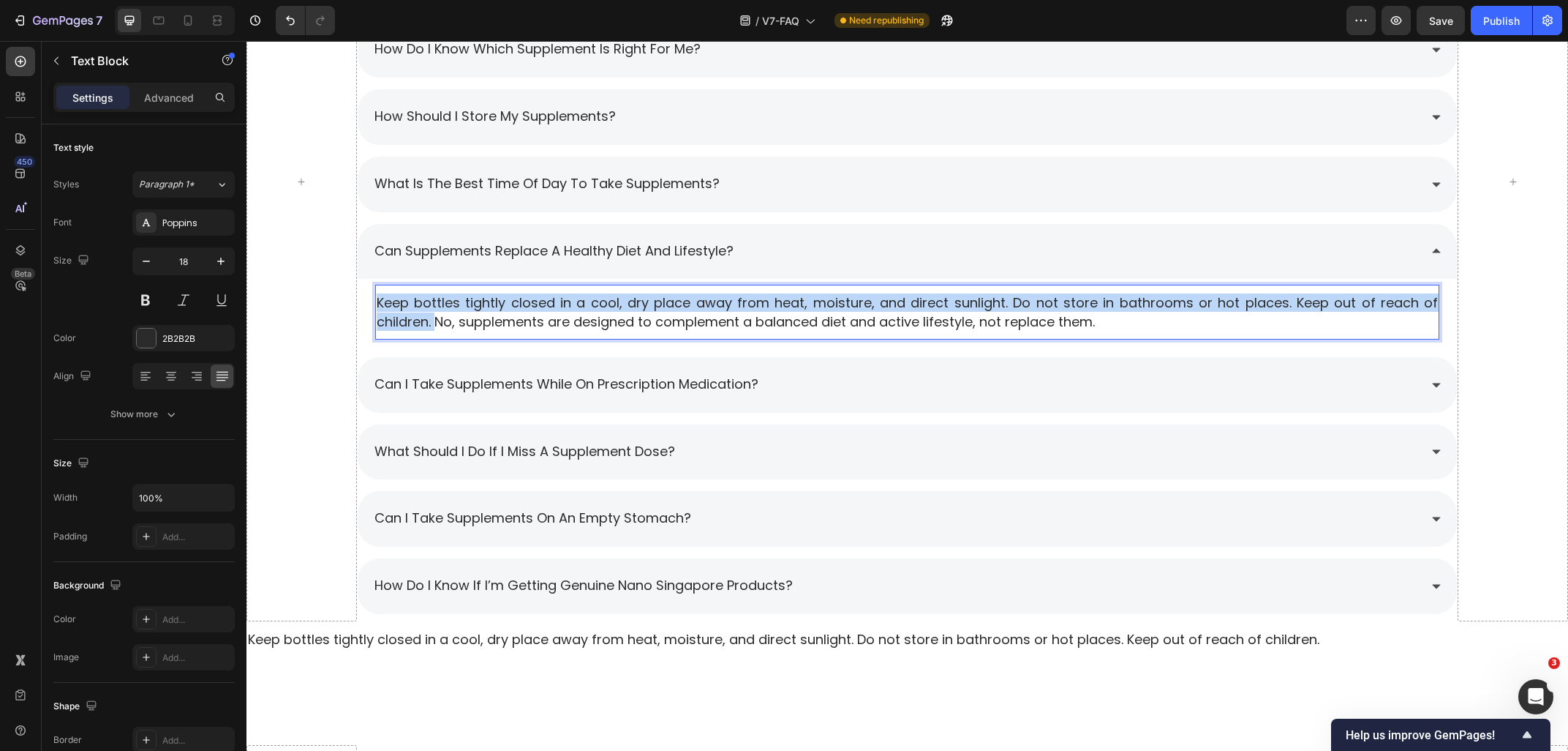
drag, startPoint x: 438, startPoint y: 327, endPoint x: 374, endPoint y: 296, distance: 71.1
click at [375, 296] on div "Keep bottles tightly closed in a cool, dry place away from heat, moisture, and …" at bounding box center [907, 311] width 1065 height 39
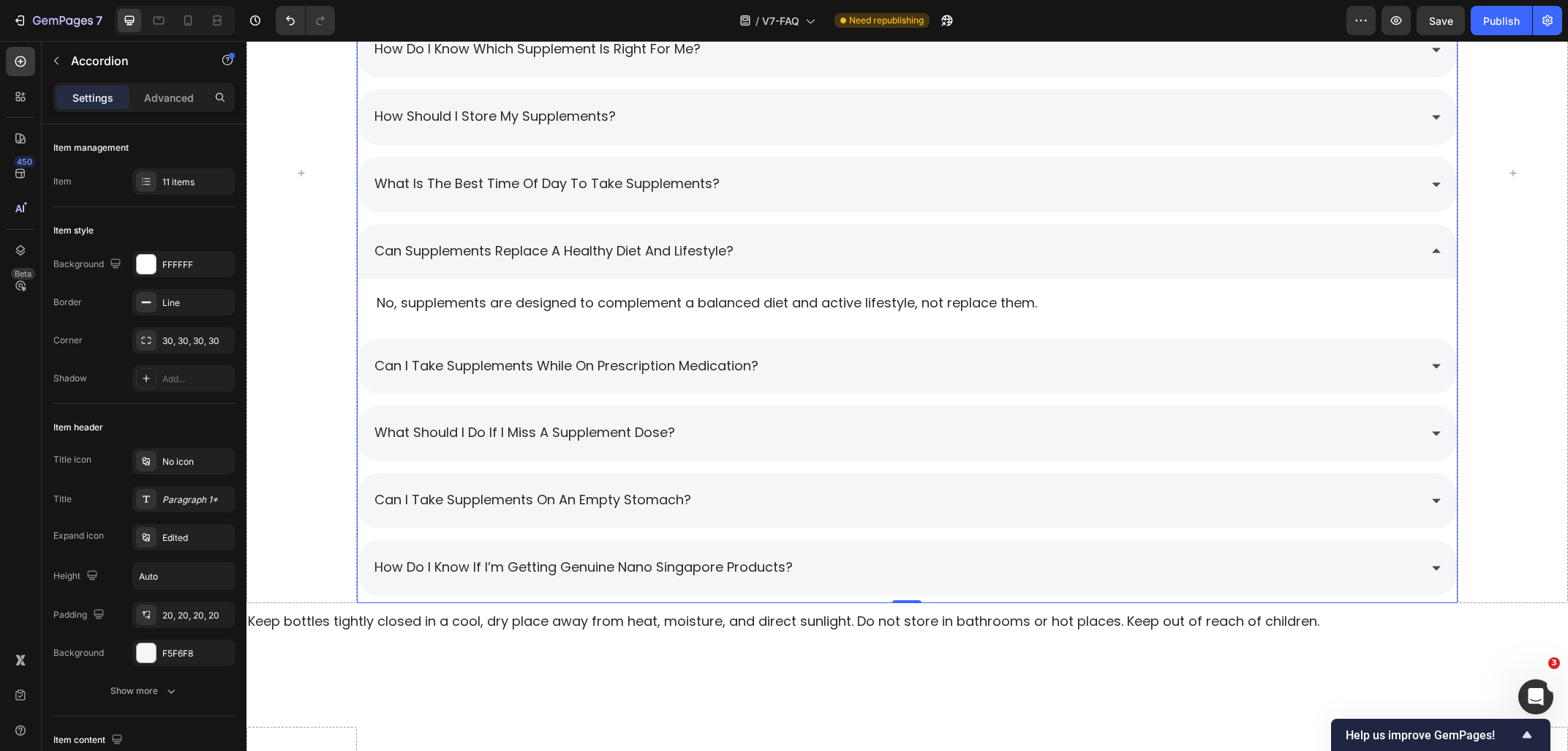
click at [803, 241] on div "Can supplements replace a healthy diet and lifestyle?" at bounding box center [896, 251] width 1048 height 26
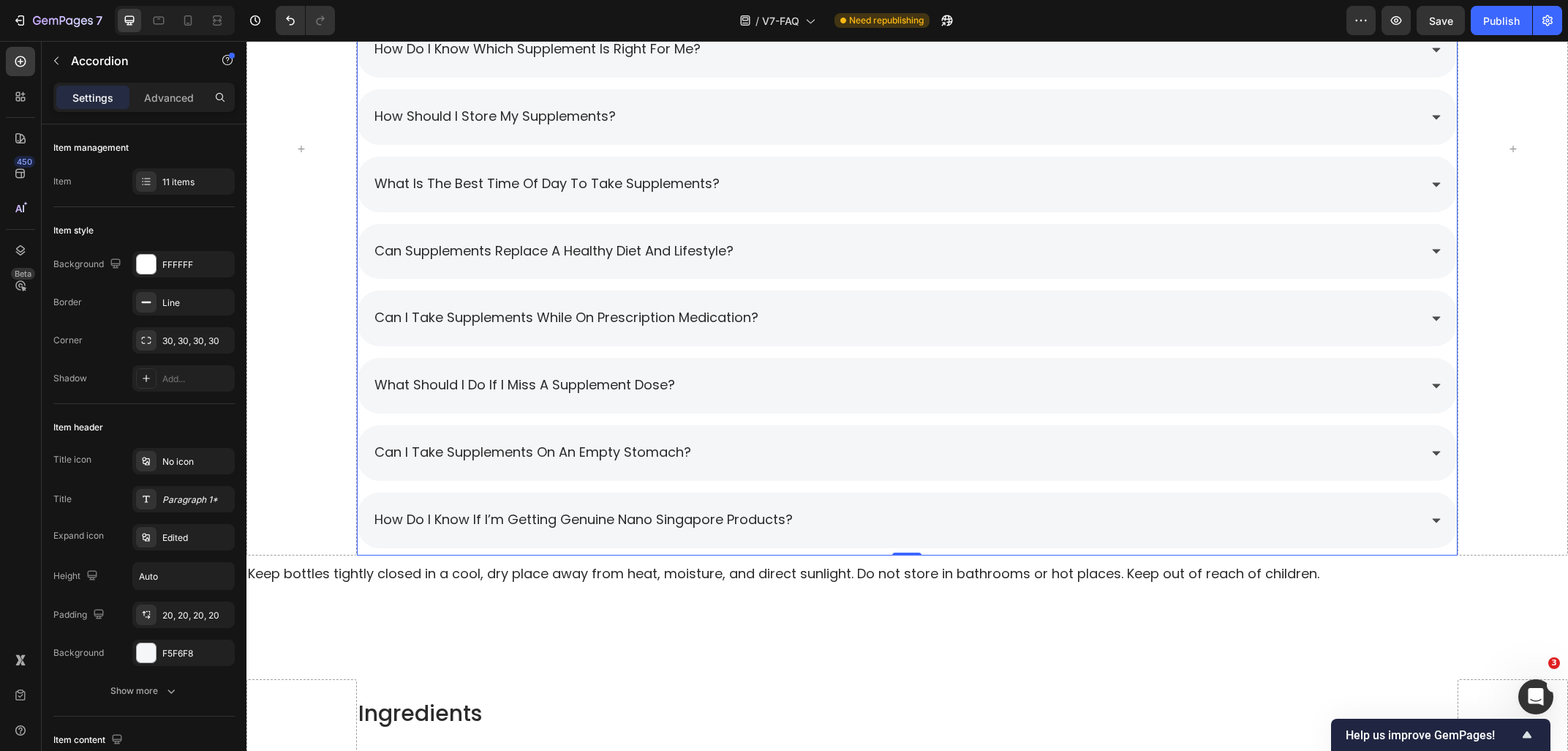
click at [799, 197] on div "What is the best time of day to take supplements?" at bounding box center [907, 184] width 1099 height 55
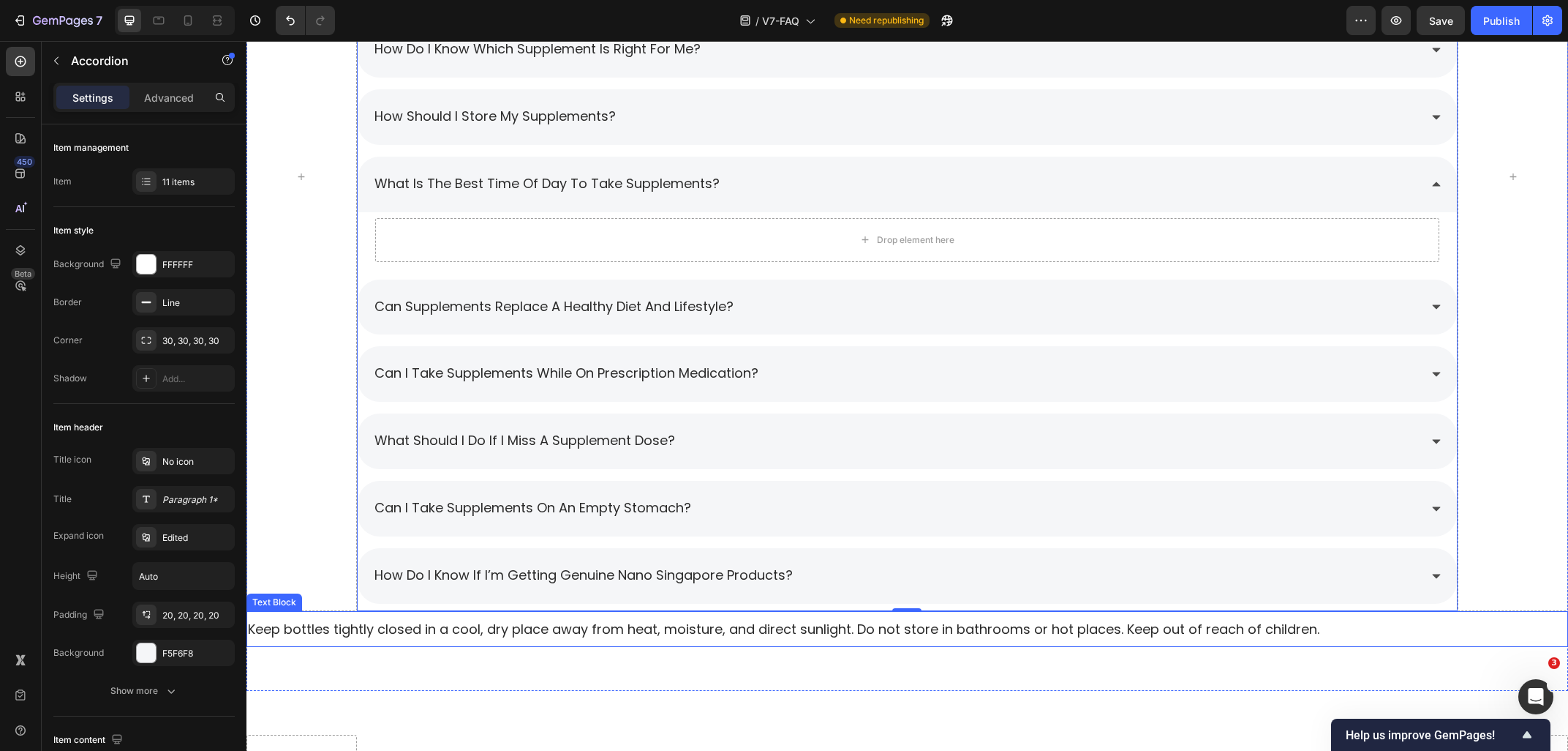
click at [393, 626] on p "Keep bottles tightly closed in a cool, dry place away from heat, moisture, and …" at bounding box center [907, 629] width 1319 height 18
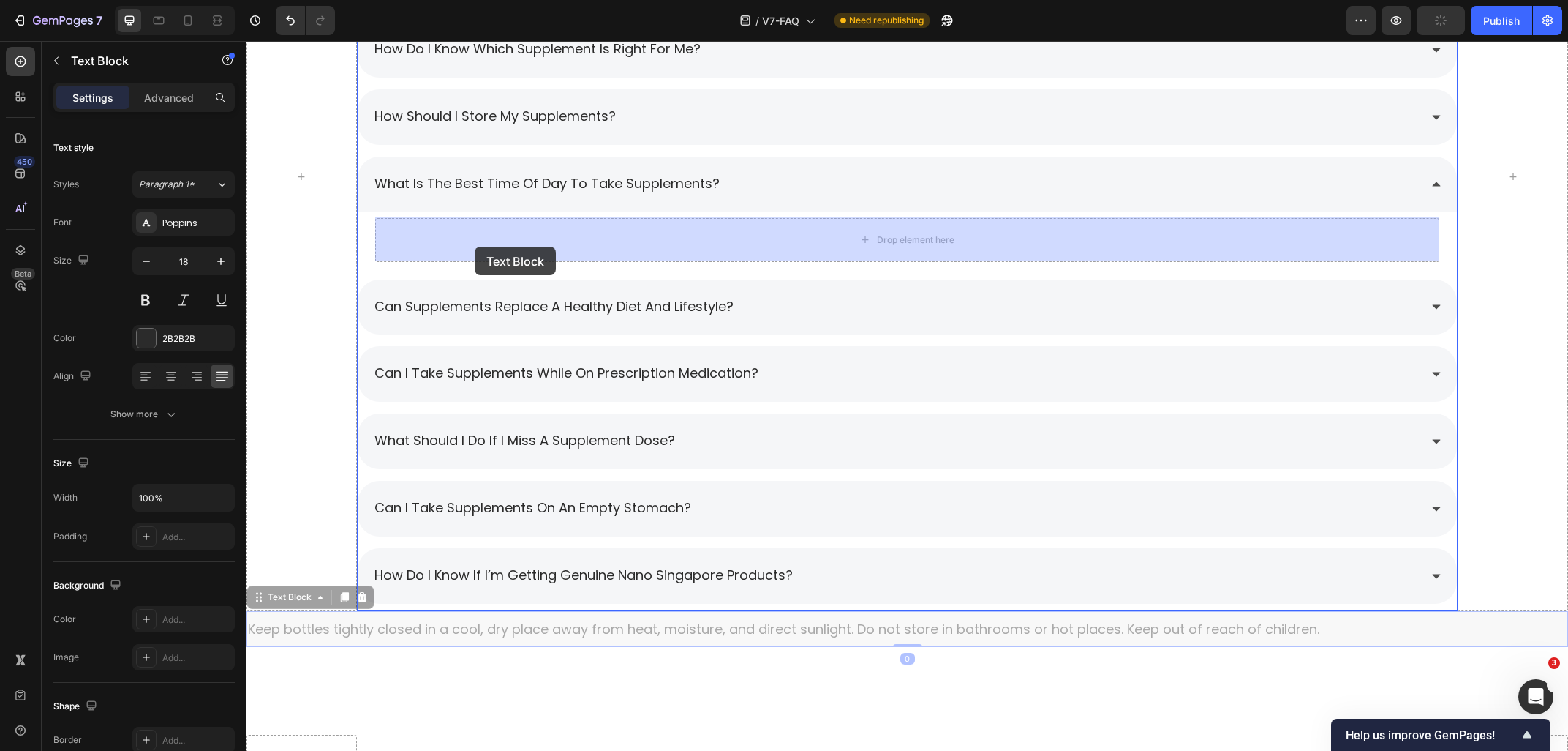
drag, startPoint x: 285, startPoint y: 601, endPoint x: 474, endPoint y: 255, distance: 394.3
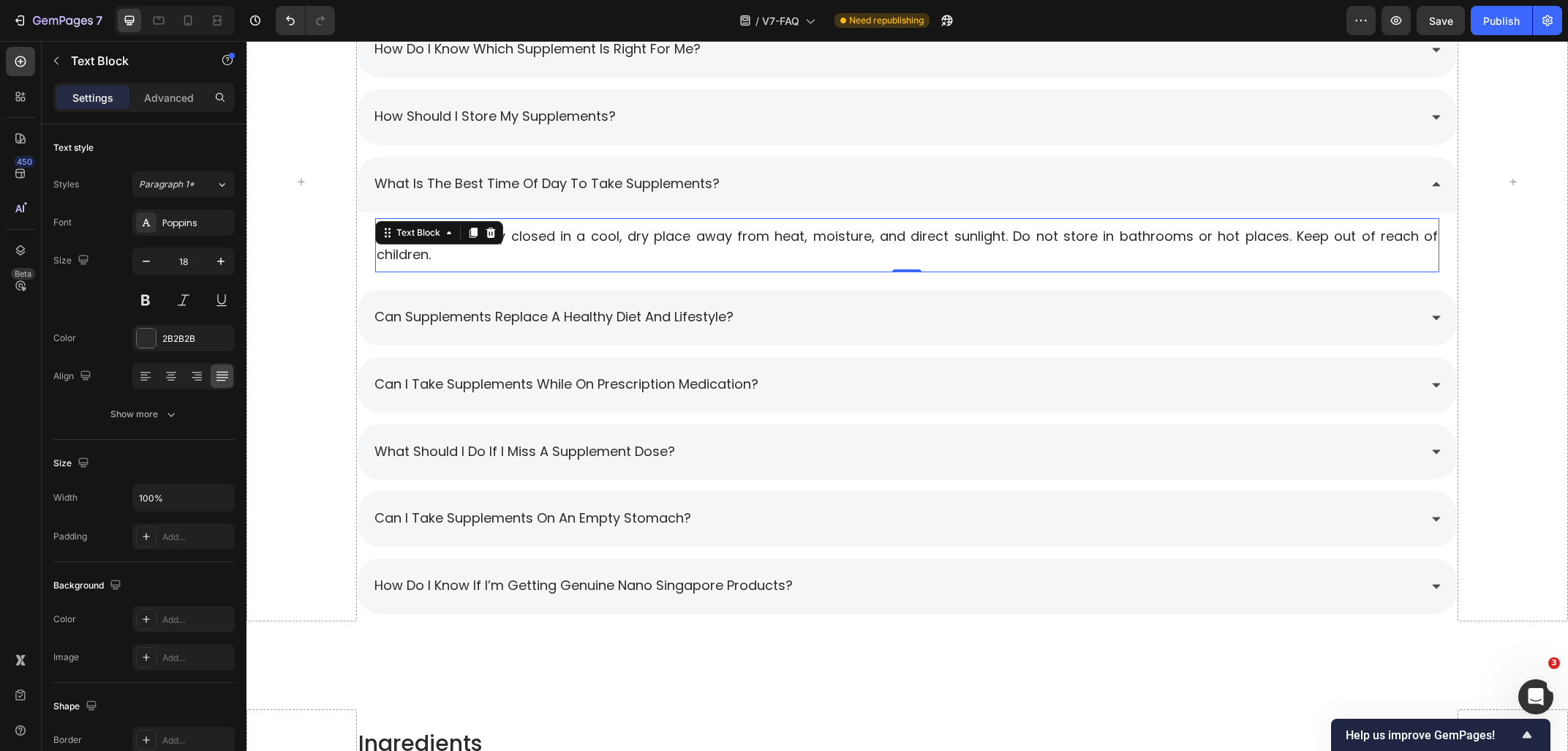
click at [612, 252] on p "Keep bottles tightly closed in a cool, dry place away from heat, moisture, and …" at bounding box center [907, 245] width 1062 height 37
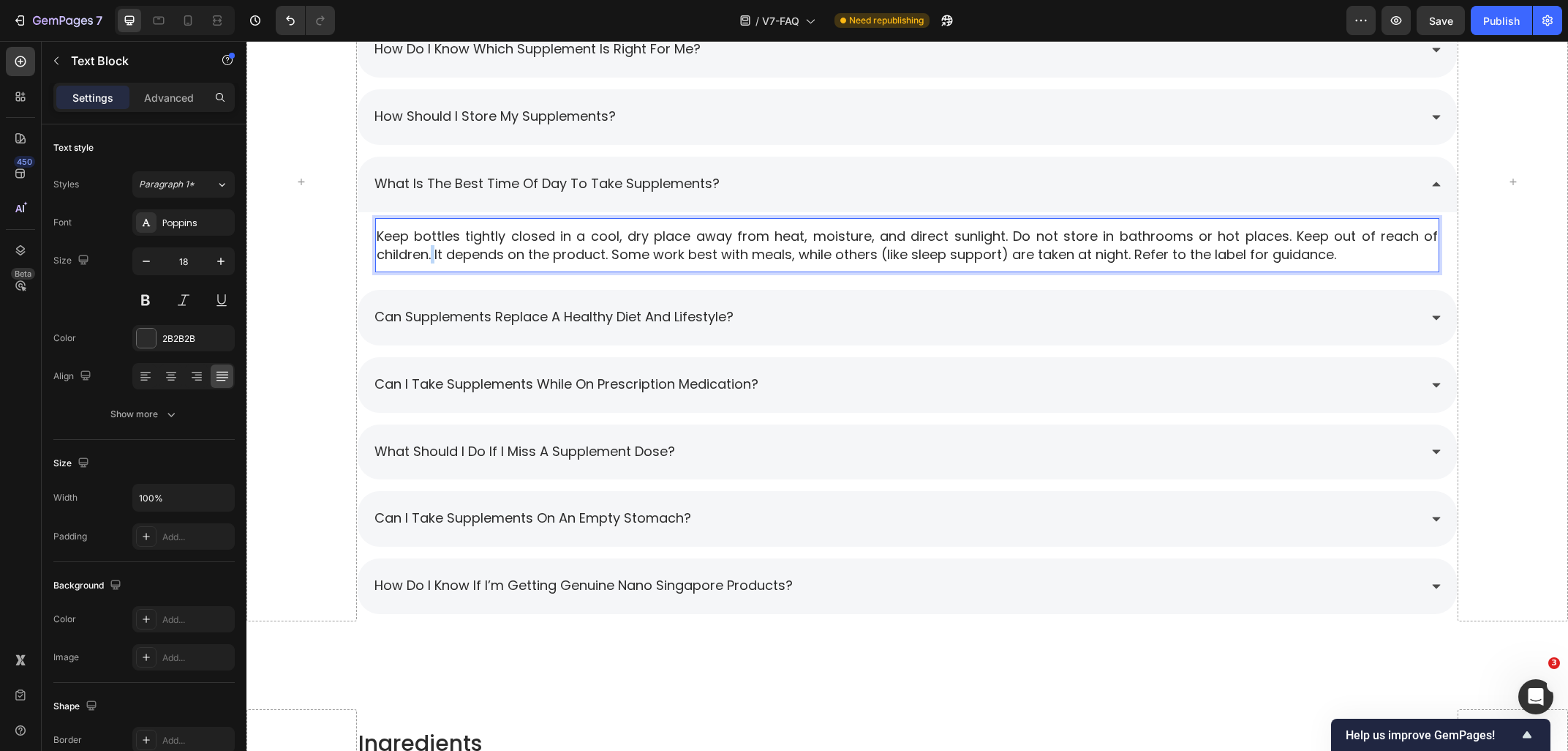
click at [434, 259] on p "Keep bottles tightly closed in a cool, dry place away from heat, moisture, and …" at bounding box center [907, 245] width 1062 height 37
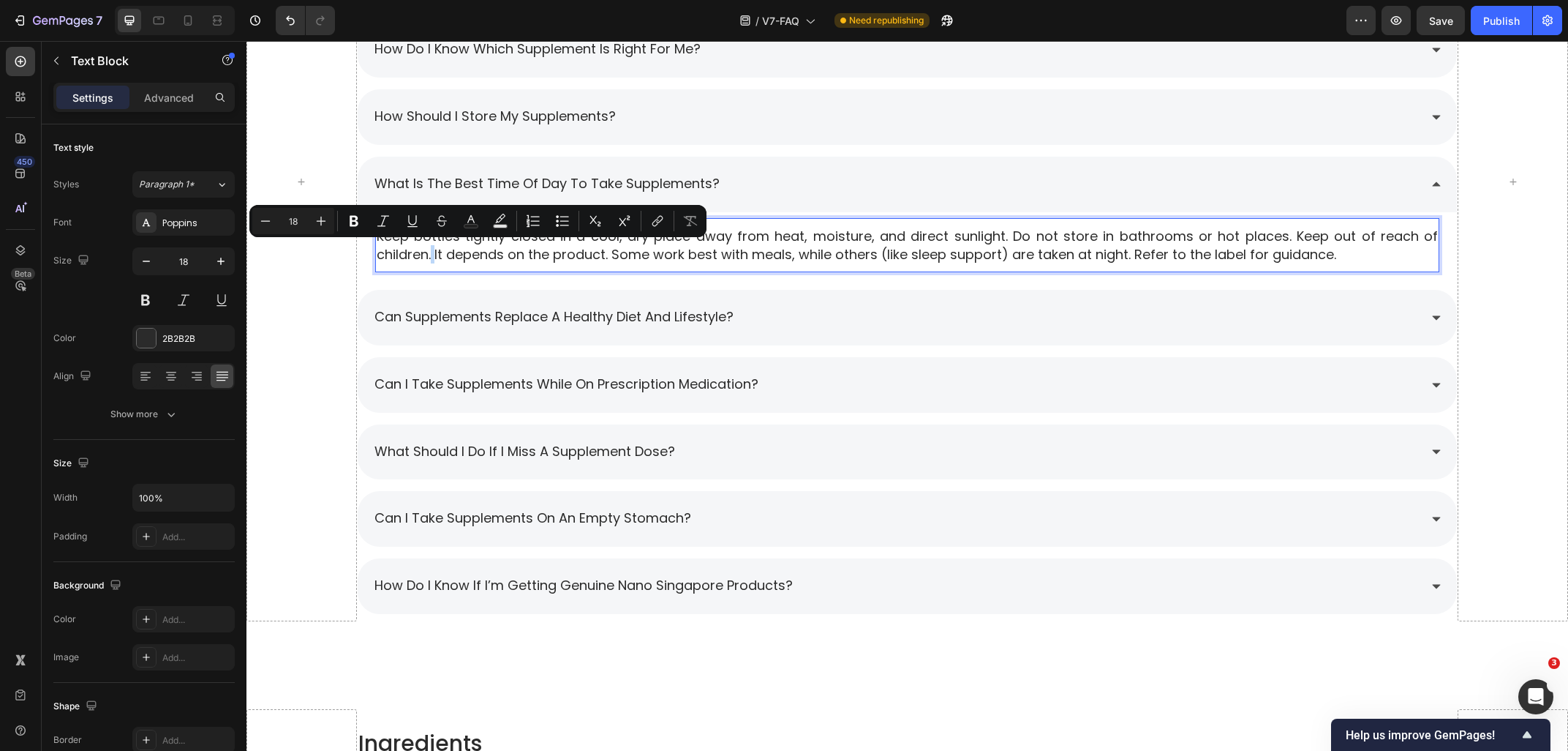
click at [436, 258] on p "Keep bottles tightly closed in a cool, dry place away from heat, moisture, and …" at bounding box center [907, 245] width 1062 height 37
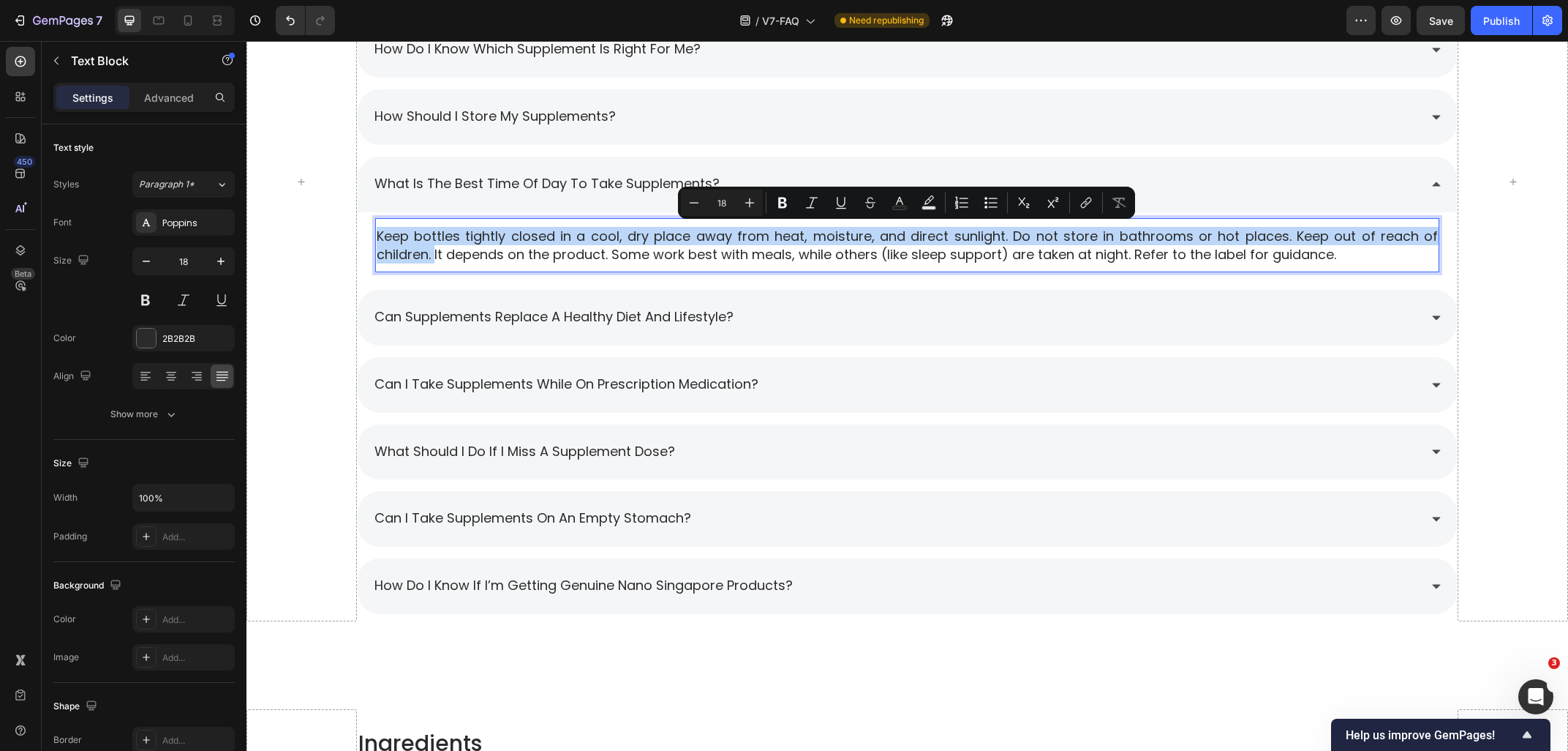
drag, startPoint x: 434, startPoint y: 258, endPoint x: 380, endPoint y: 238, distance: 57.6
click at [380, 238] on p "Keep bottles tightly closed in a cool, dry place away from heat, moisture, and …" at bounding box center [907, 245] width 1062 height 37
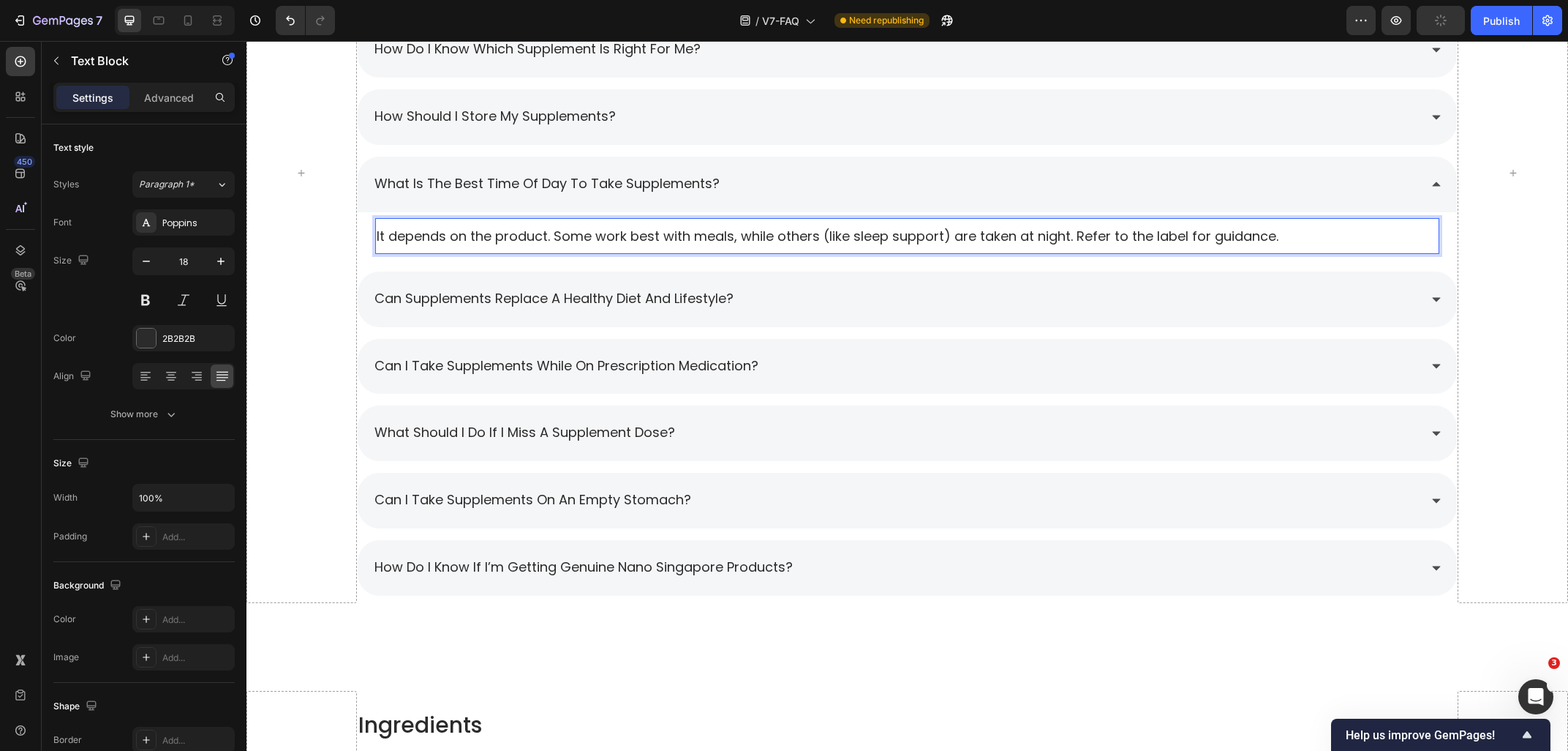
click at [780, 190] on div "What is the best time of day to take supplements?" at bounding box center [896, 184] width 1048 height 26
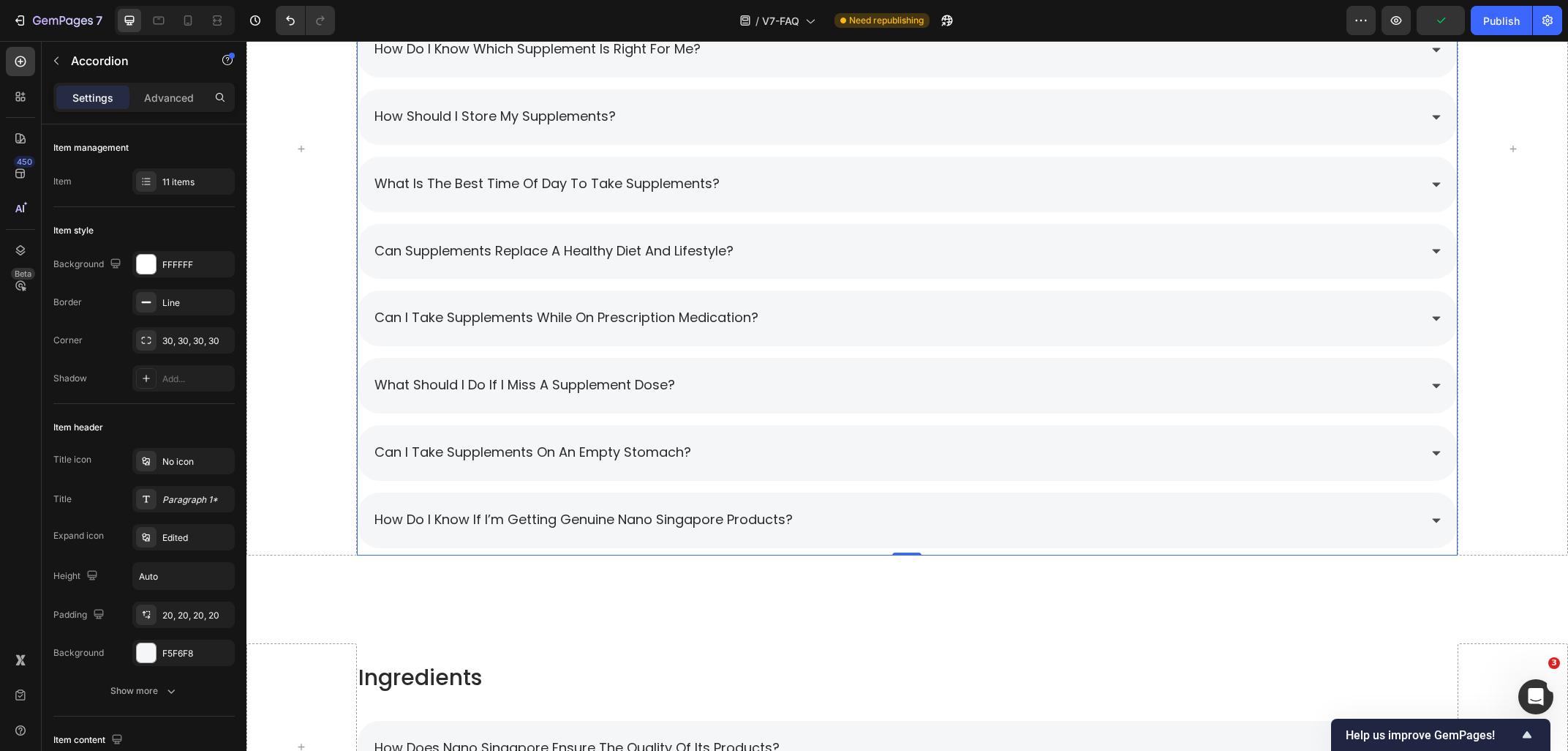
click at [741, 115] on div "how should i store my supplements?" at bounding box center [896, 116] width 1048 height 26
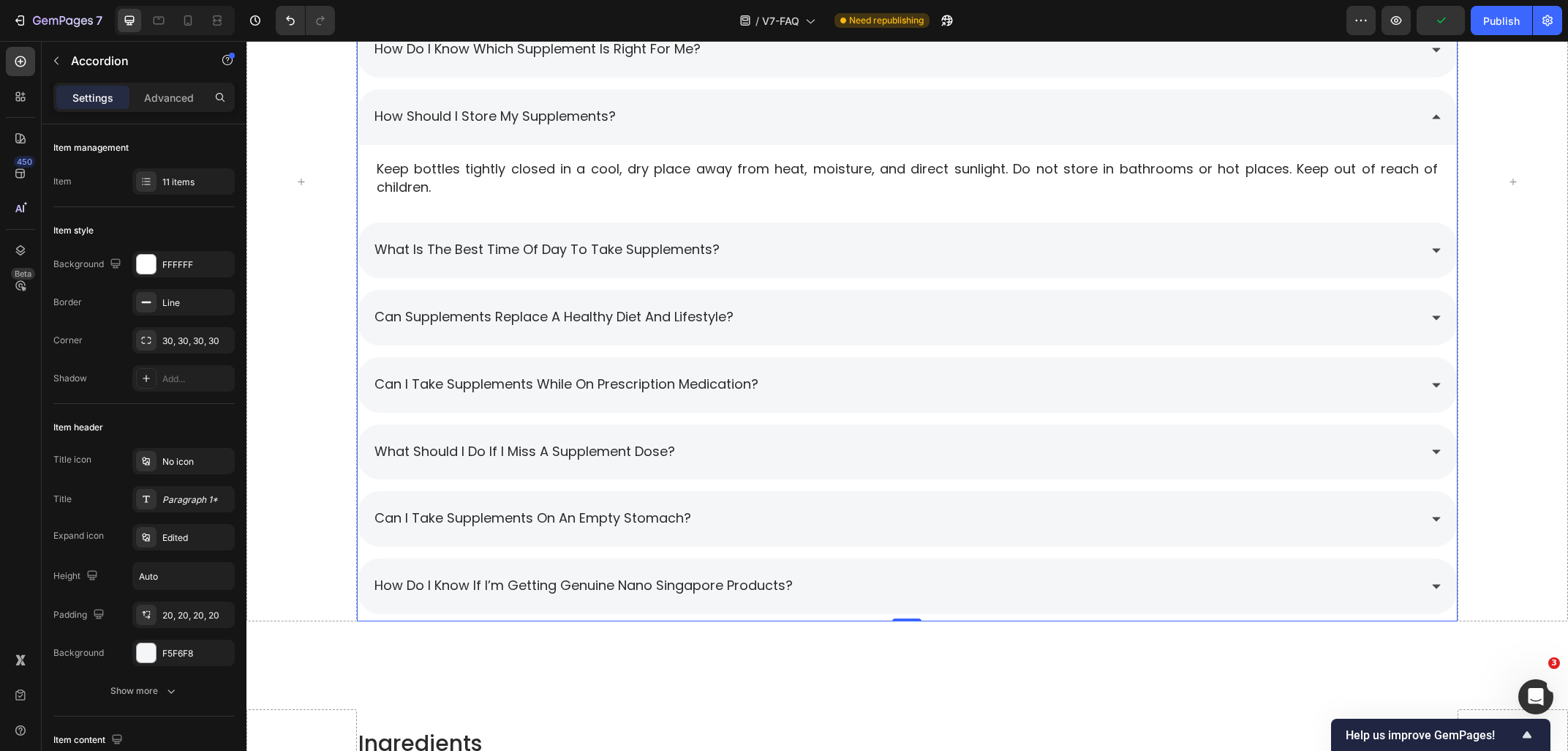
click at [741, 115] on div "how should i store my supplements?" at bounding box center [896, 116] width 1048 height 26
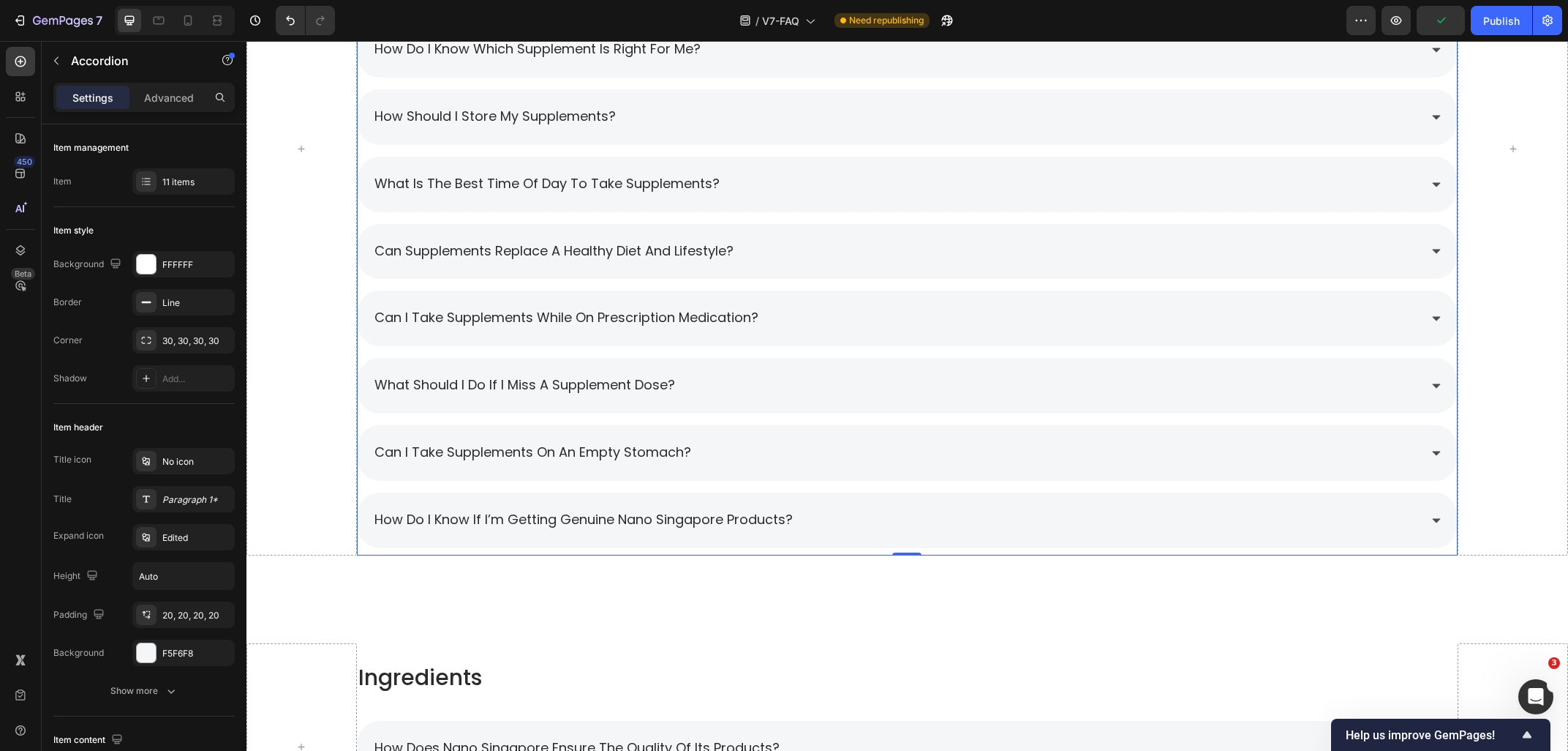
click at [797, 198] on div "What is the best time of day to take supplements?" at bounding box center [907, 184] width 1099 height 55
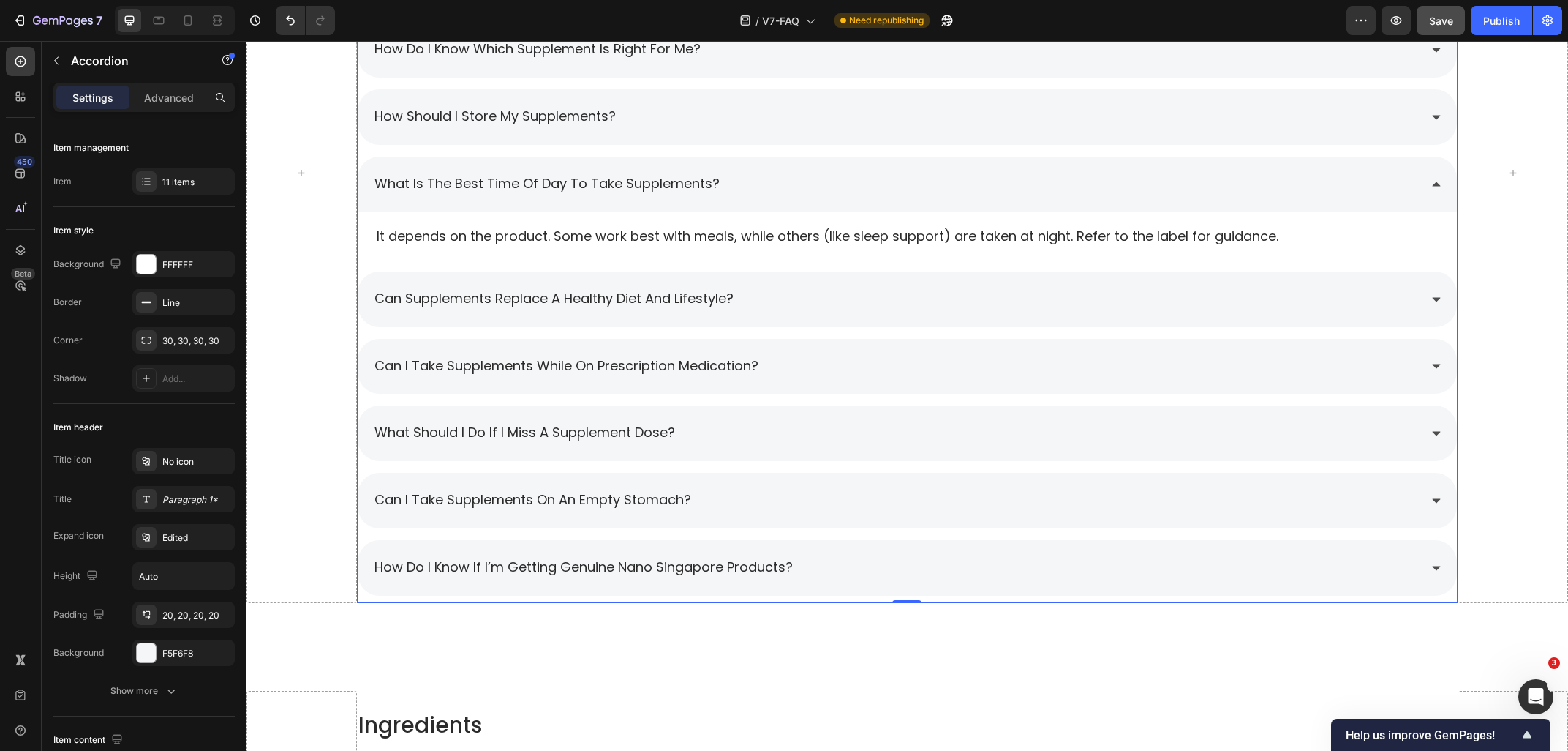
click at [1453, 27] on div "Save" at bounding box center [1441, 21] width 24 height 15
click at [791, 187] on div "What is the best time of day to take supplements?" at bounding box center [896, 184] width 1048 height 26
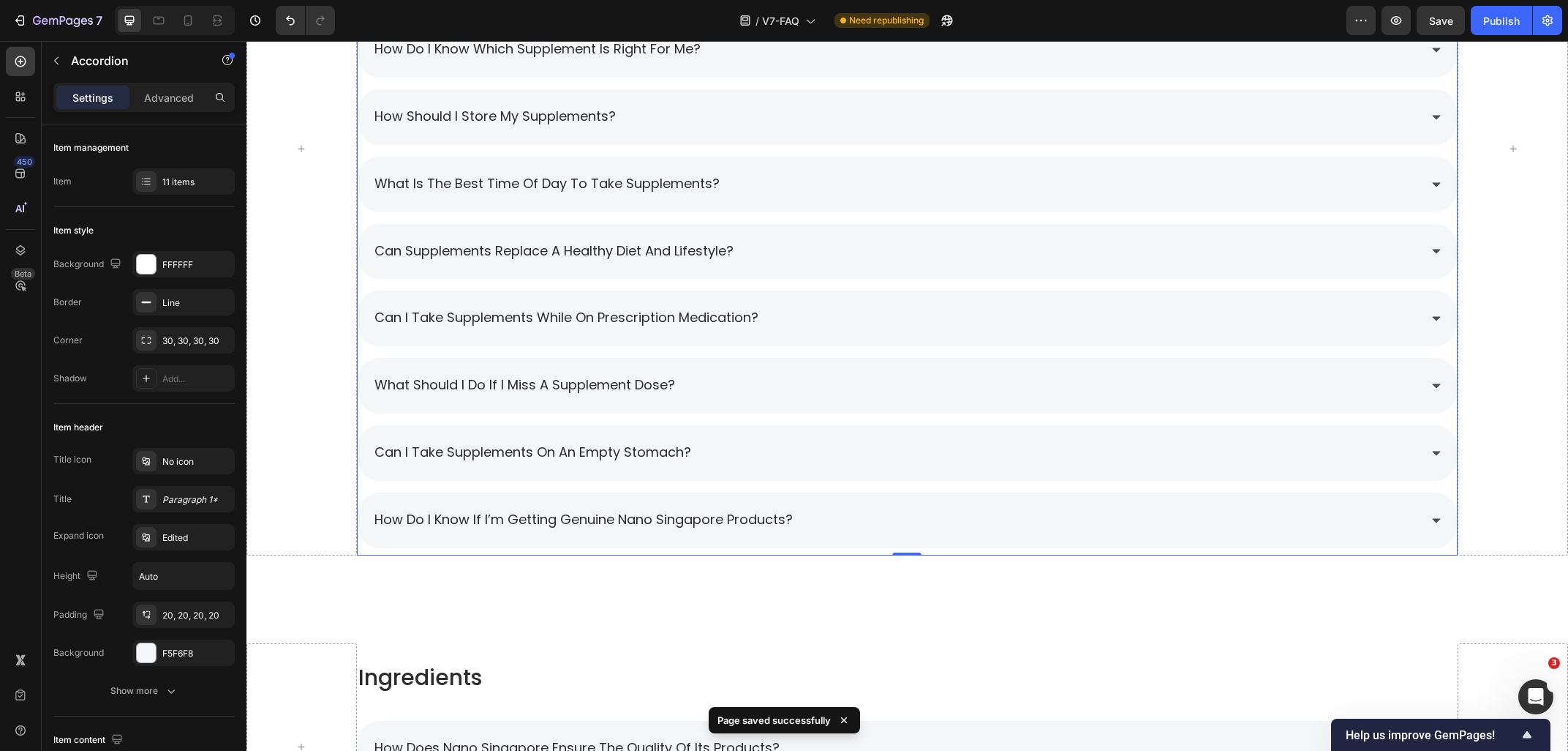
click at [791, 187] on div "What is the best time of day to take supplements?" at bounding box center [896, 184] width 1048 height 26
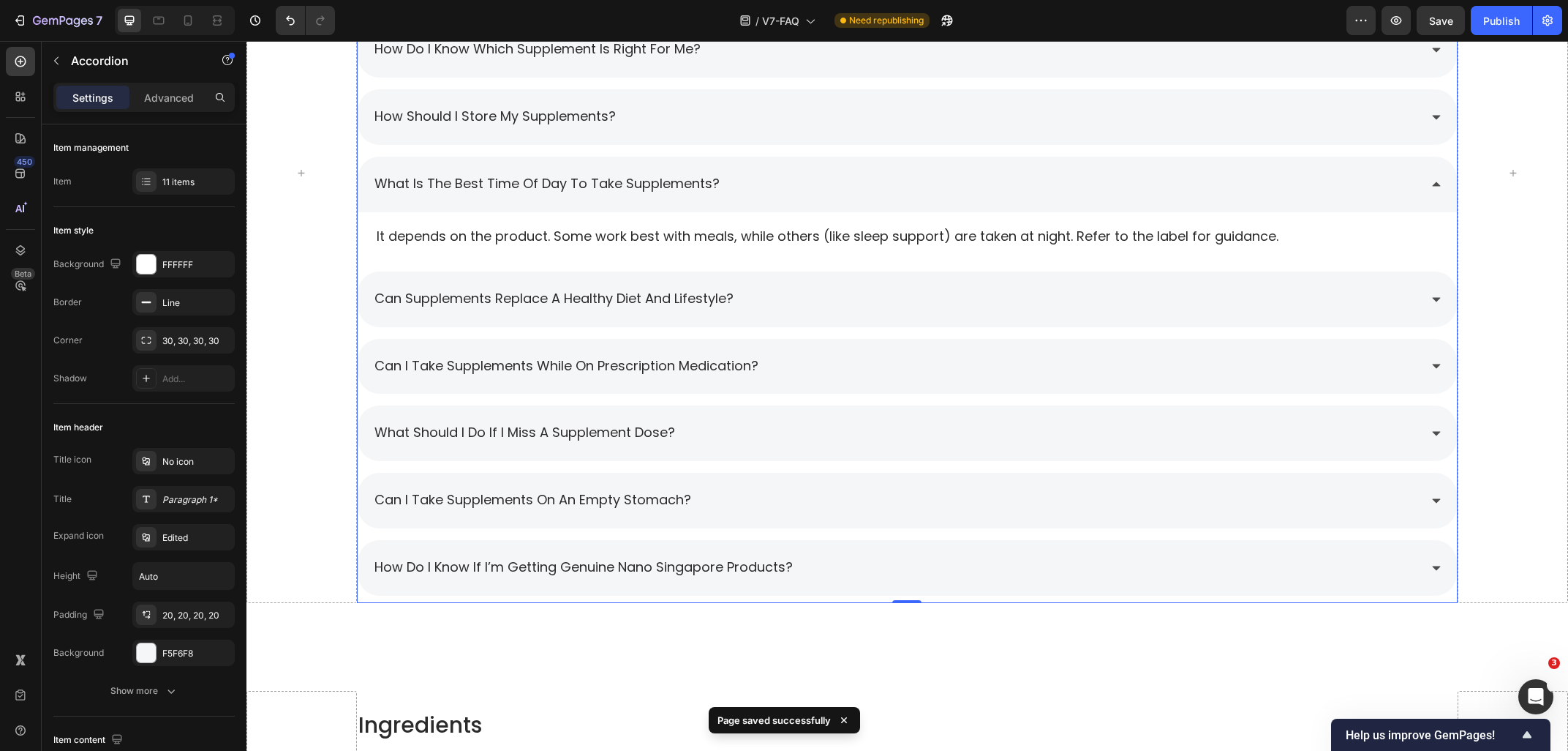
click at [791, 187] on div "What is the best time of day to take supplements?" at bounding box center [896, 184] width 1048 height 26
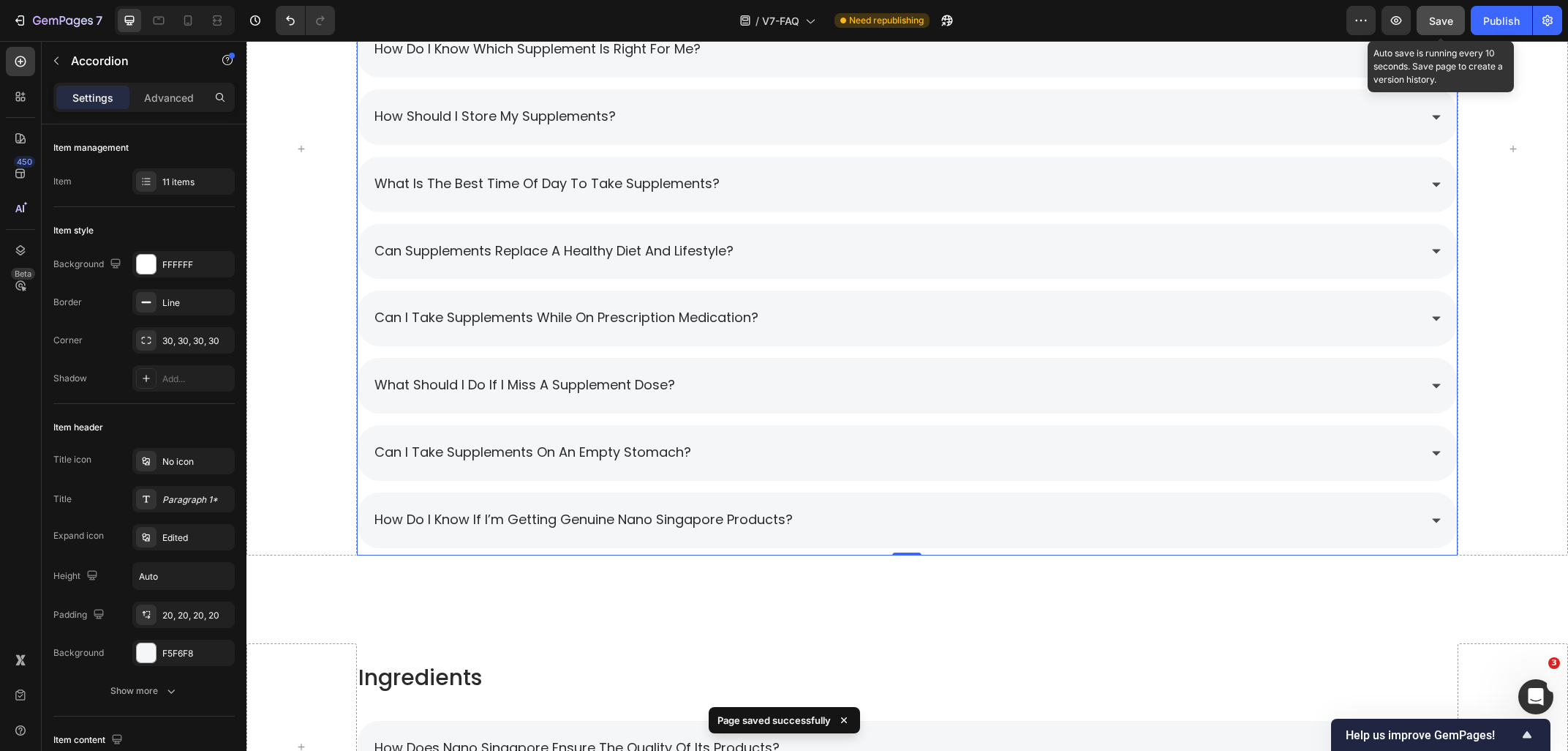
click at [1441, 19] on span "Save" at bounding box center [1441, 20] width 24 height 13
click at [879, 512] on div "How do I know if I’m getting genuine Nano Singapore products?" at bounding box center [896, 520] width 1048 height 26
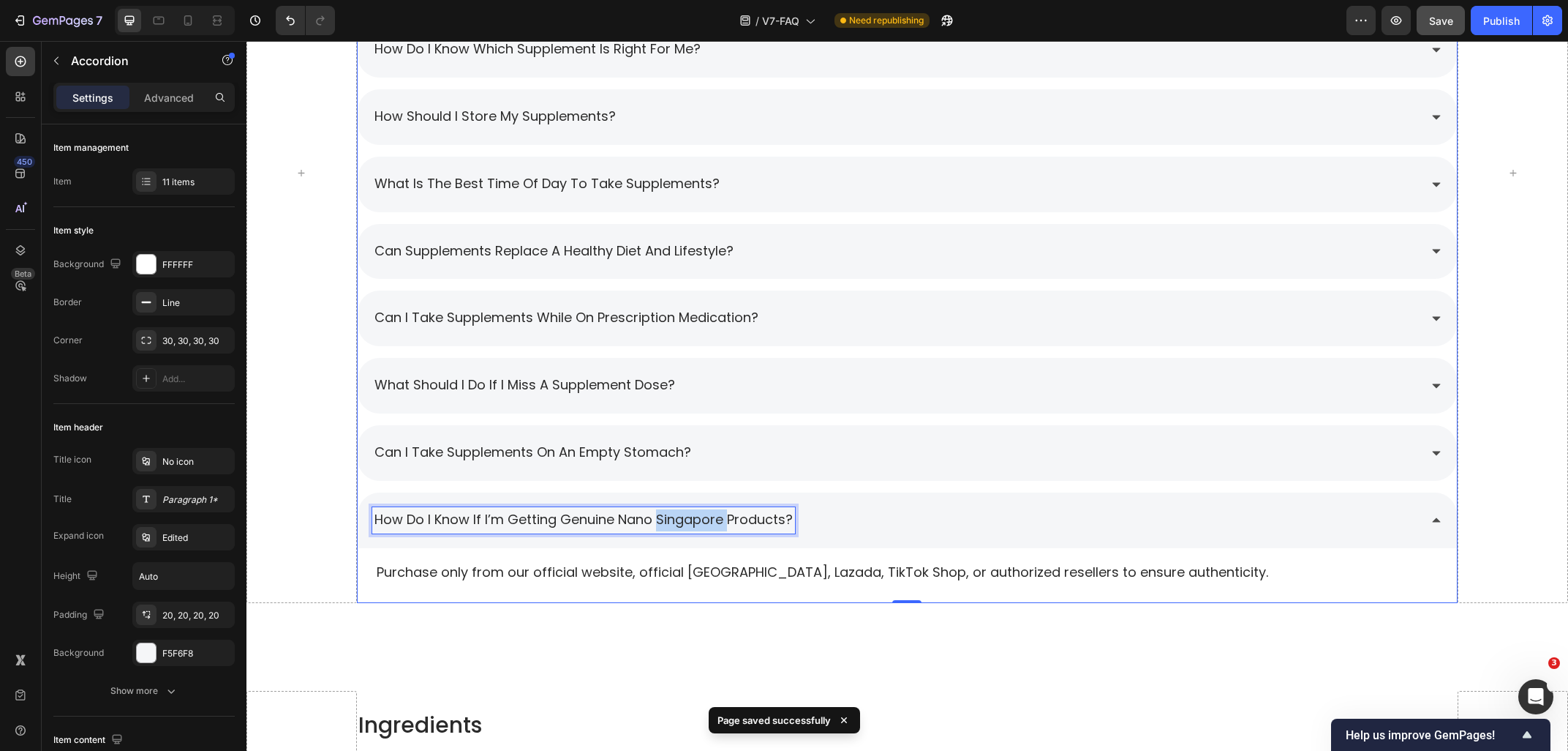
click at [702, 526] on span "How do I know if I’m getting genuine Nano Singapore products?" at bounding box center [583, 519] width 418 height 18
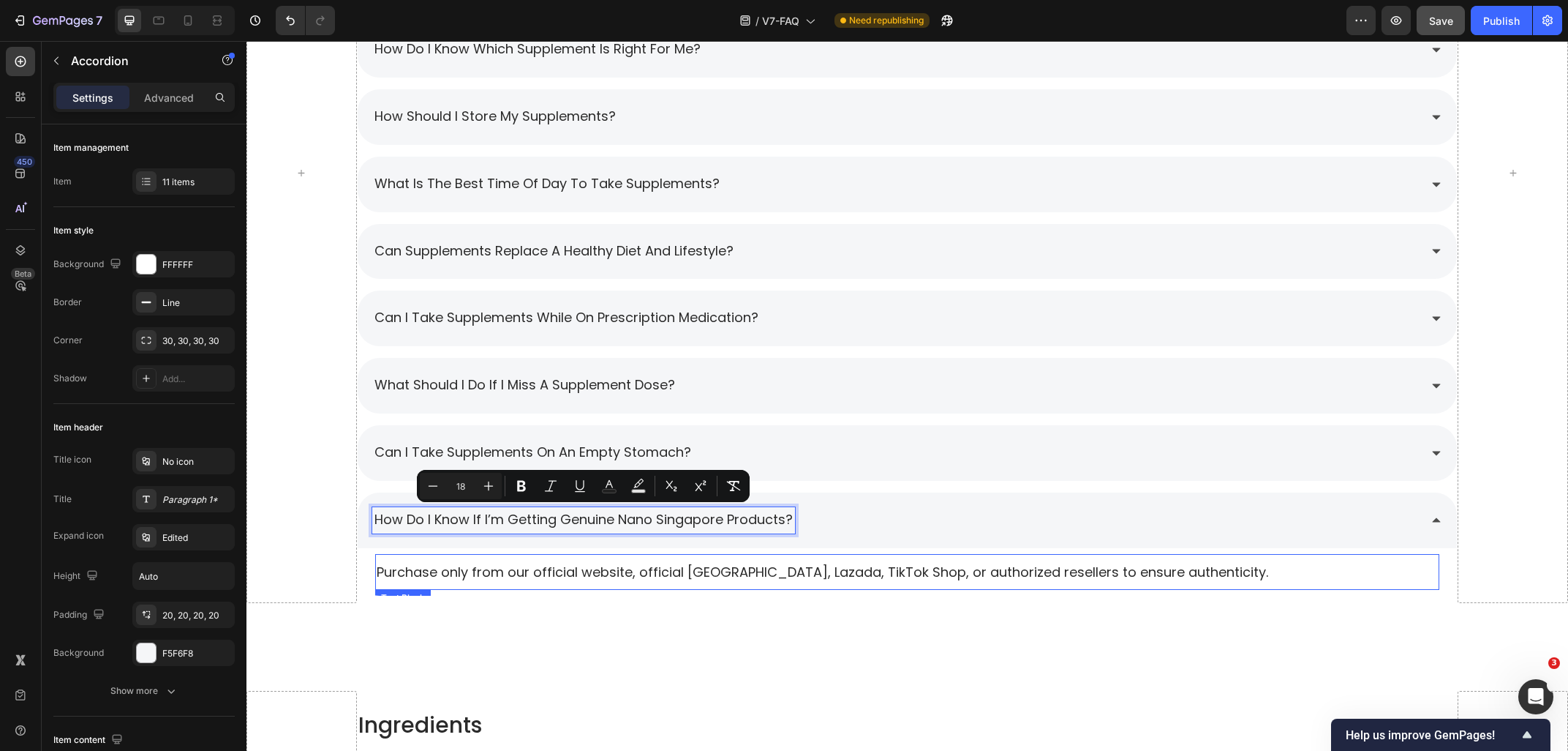
click at [653, 570] on p "Purchase only from our official website, official [GEOGRAPHIC_DATA], Lazada, Ti…" at bounding box center [907, 572] width 1062 height 18
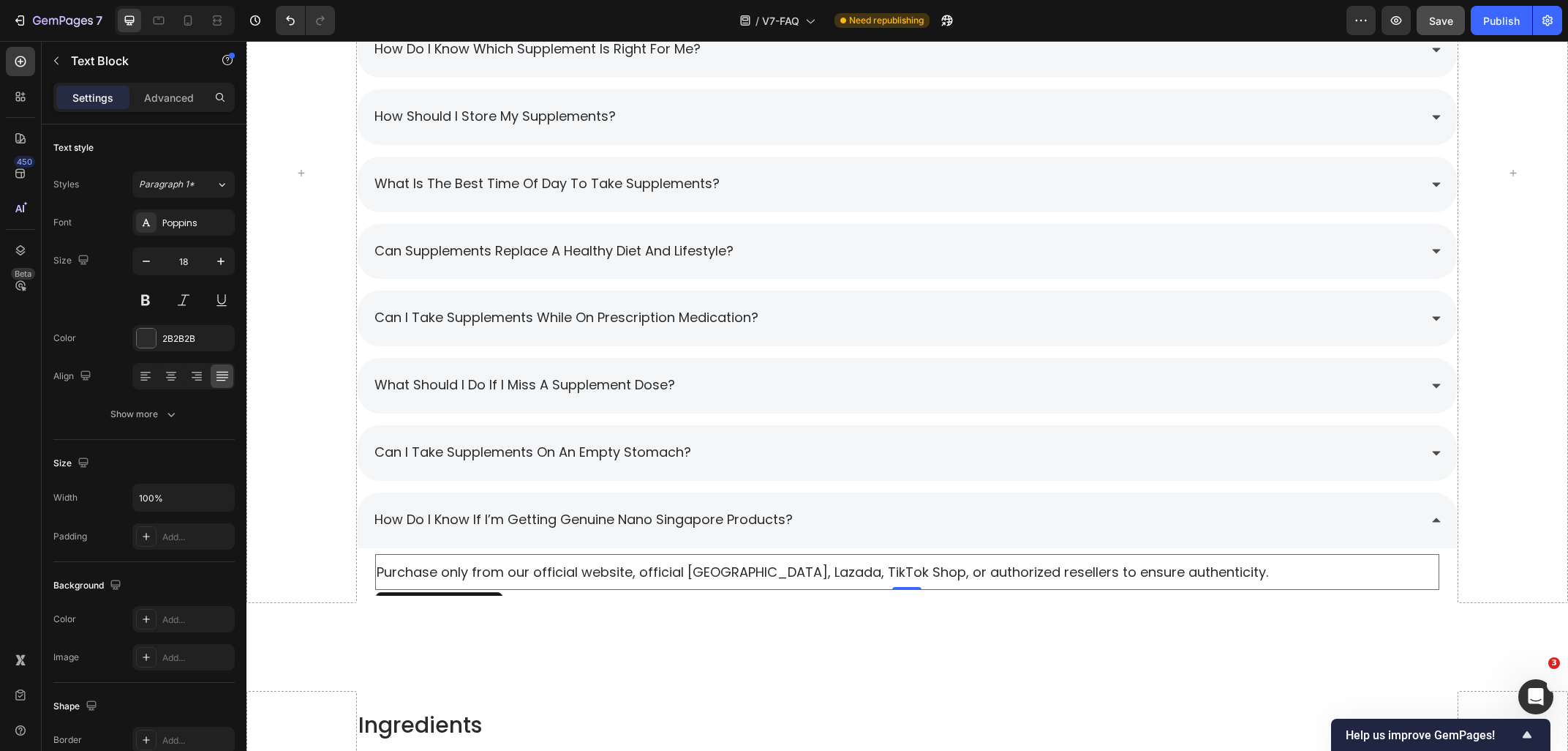
click at [652, 570] on p "Purchase only from our official website, official [GEOGRAPHIC_DATA], Lazada, Ti…" at bounding box center [907, 572] width 1062 height 18
click at [651, 570] on p "Purchase only from our official website, official [GEOGRAPHIC_DATA], Lazada, Ti…" at bounding box center [907, 572] width 1062 height 18
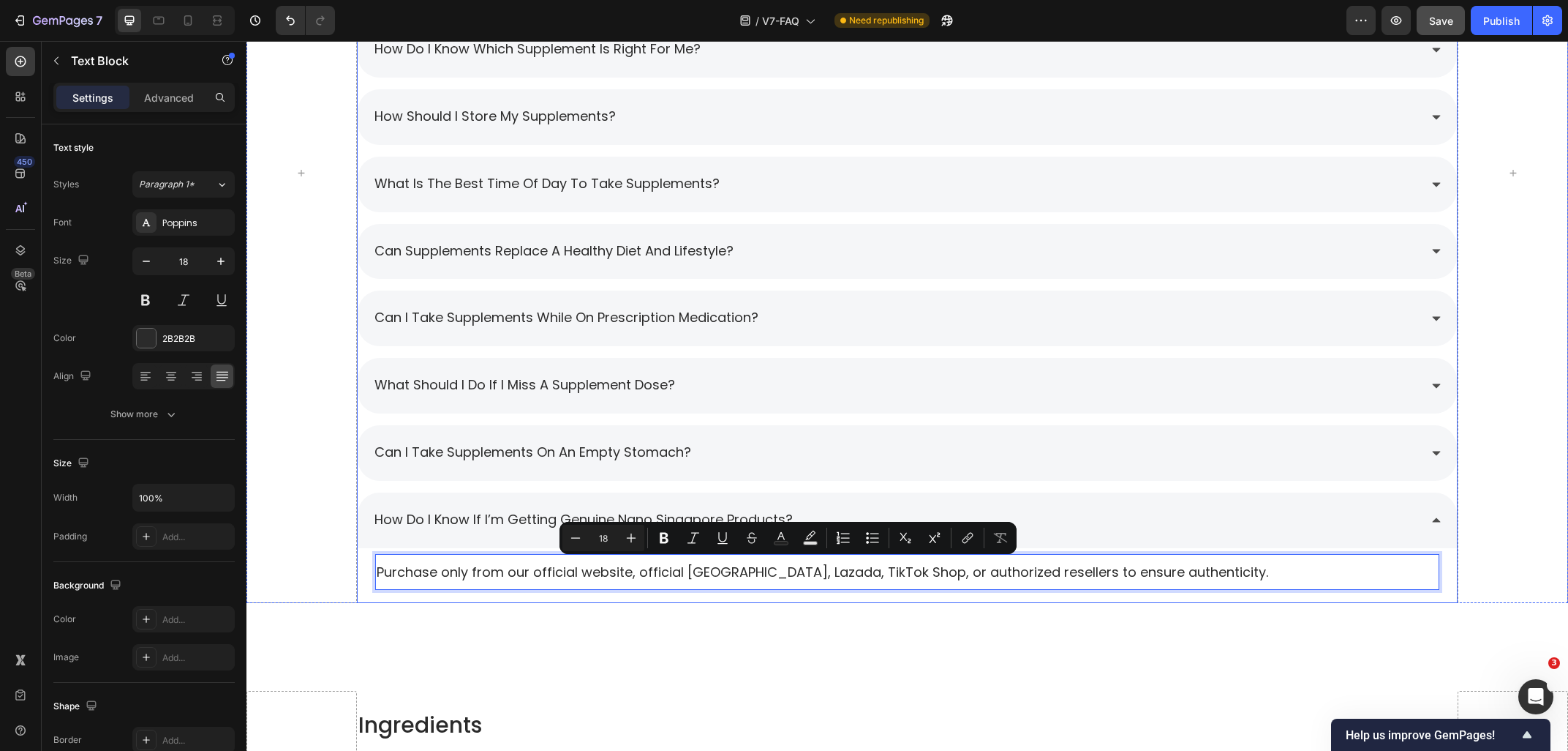
click at [844, 321] on div "Can I take supplements while on prescription medication?" at bounding box center [896, 317] width 1048 height 26
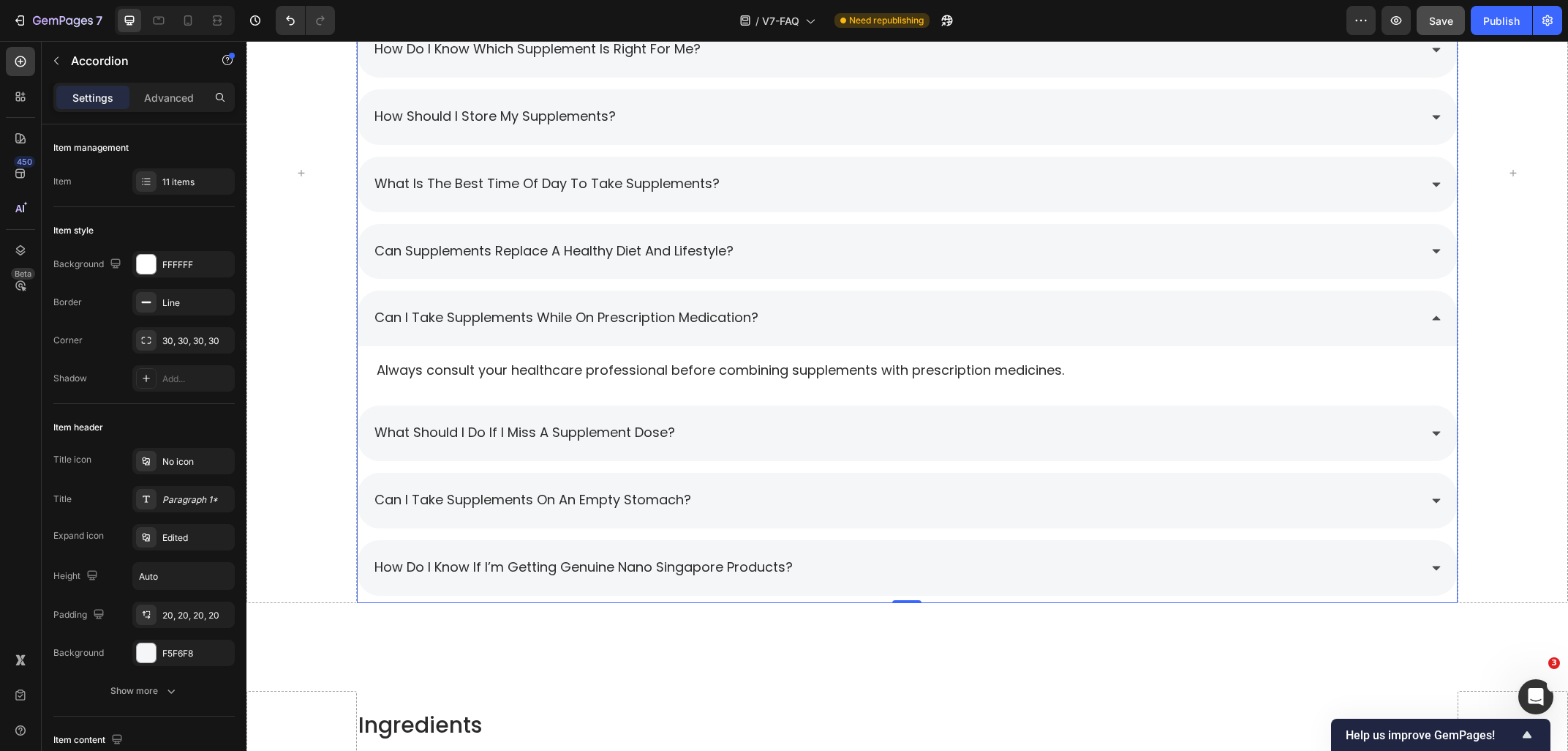
click at [815, 248] on div "Can supplements replace a healthy diet and lifestyle?" at bounding box center [896, 251] width 1048 height 26
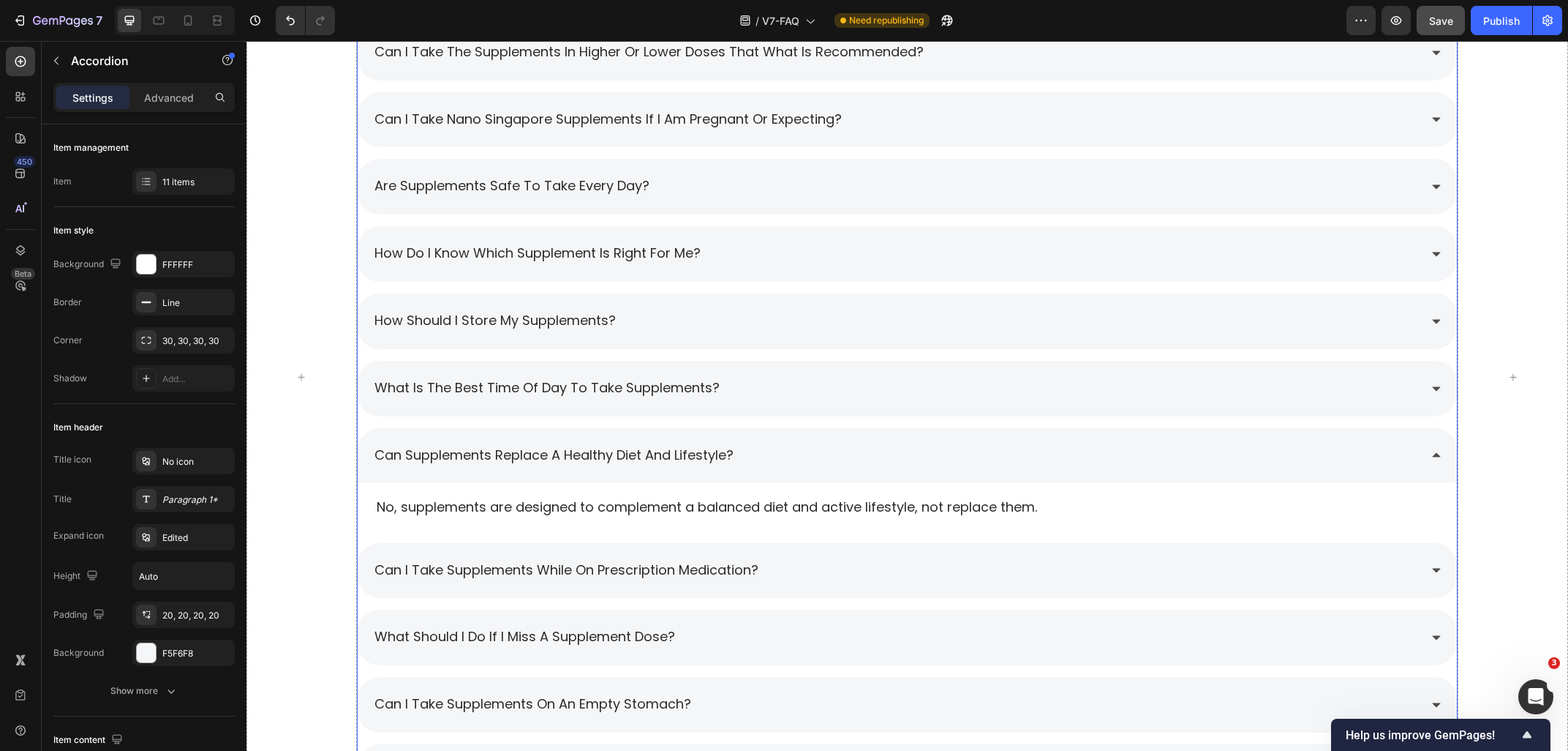
scroll to position [1795, 0]
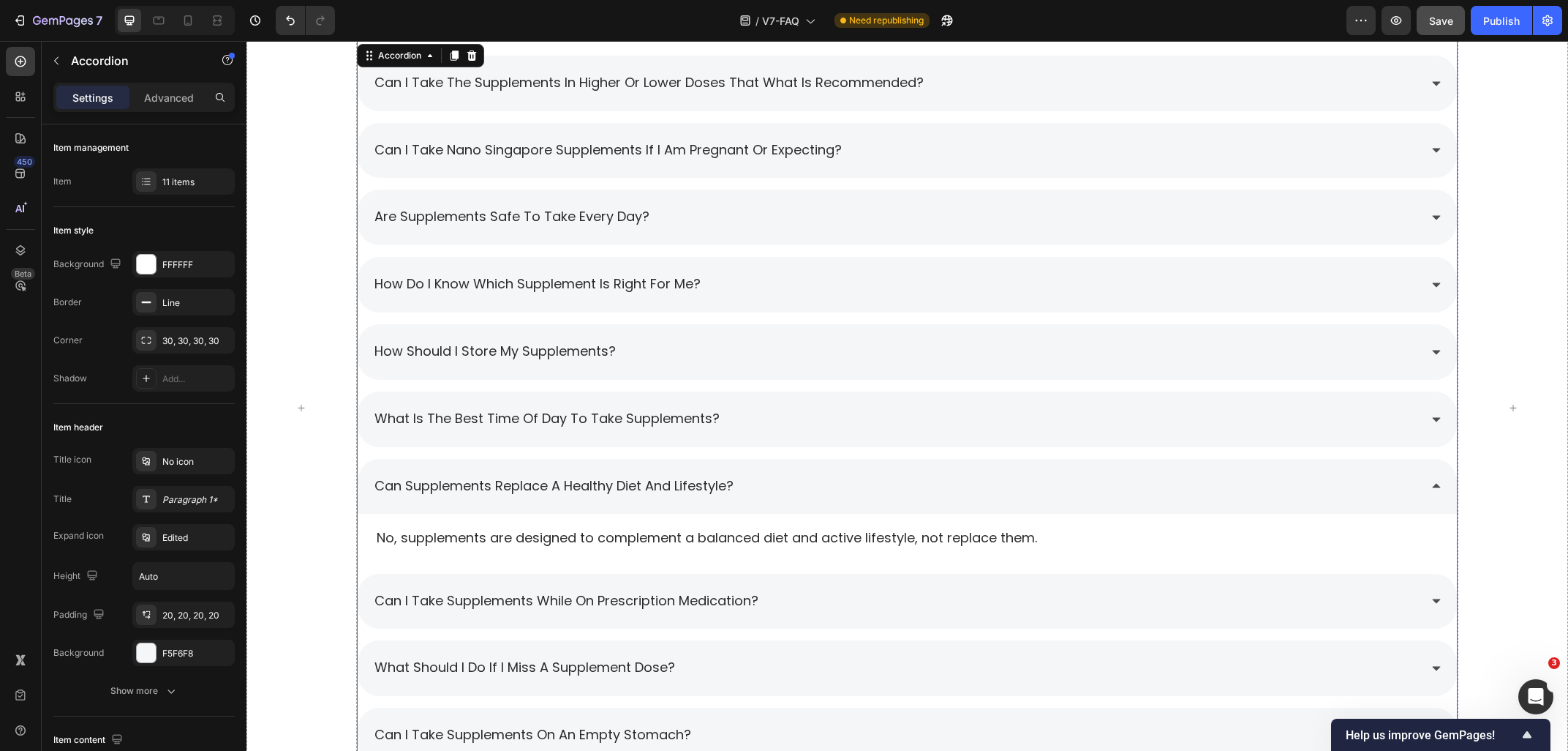
click at [710, 275] on div "how do i know which supplement is right for me?" at bounding box center [896, 284] width 1048 height 26
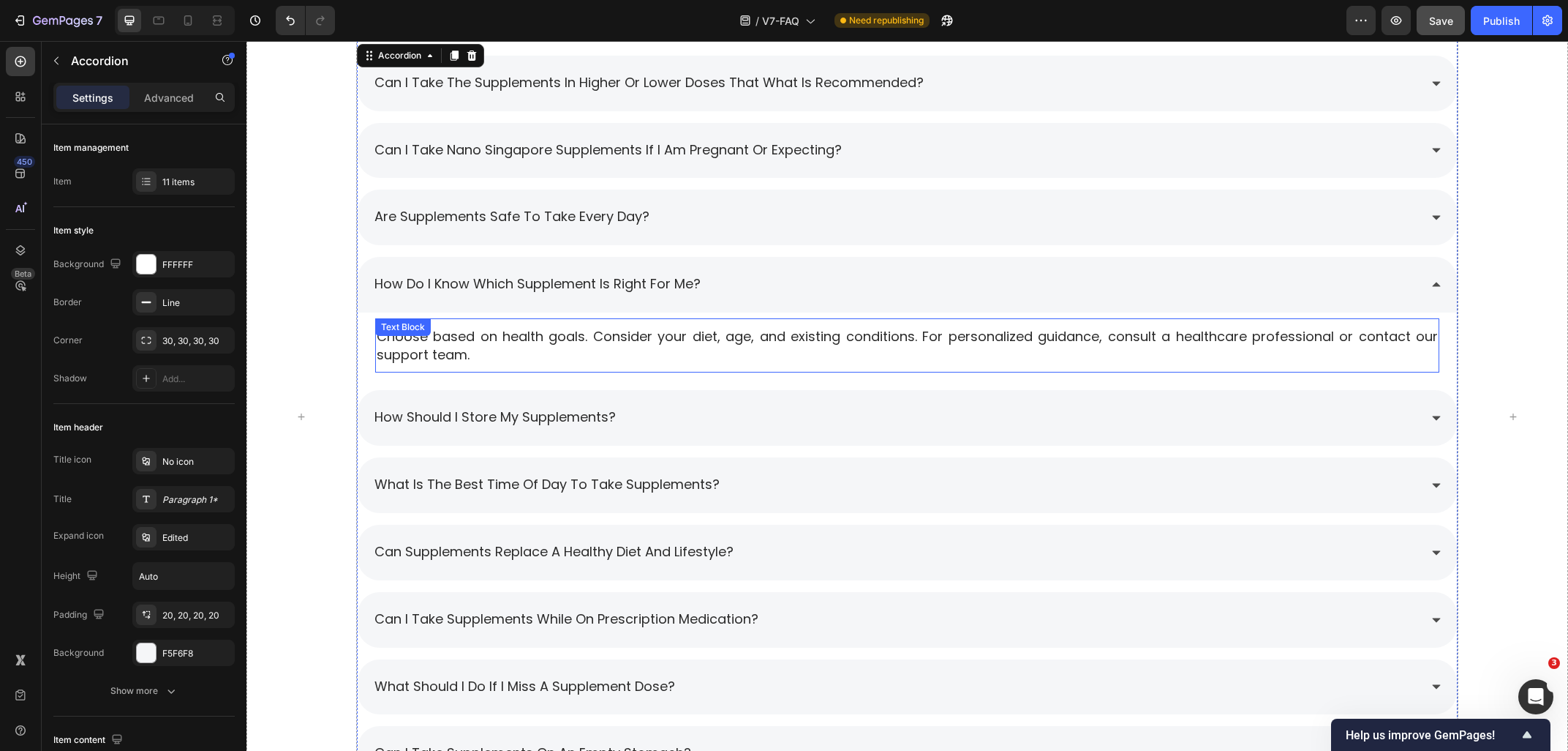
click at [533, 345] on p "Choose based on health goals. Consider your diet, age, and existing conditions.…" at bounding box center [907, 346] width 1062 height 37
click at [789, 291] on div "how do i know which supplement is right for me?" at bounding box center [896, 284] width 1048 height 26
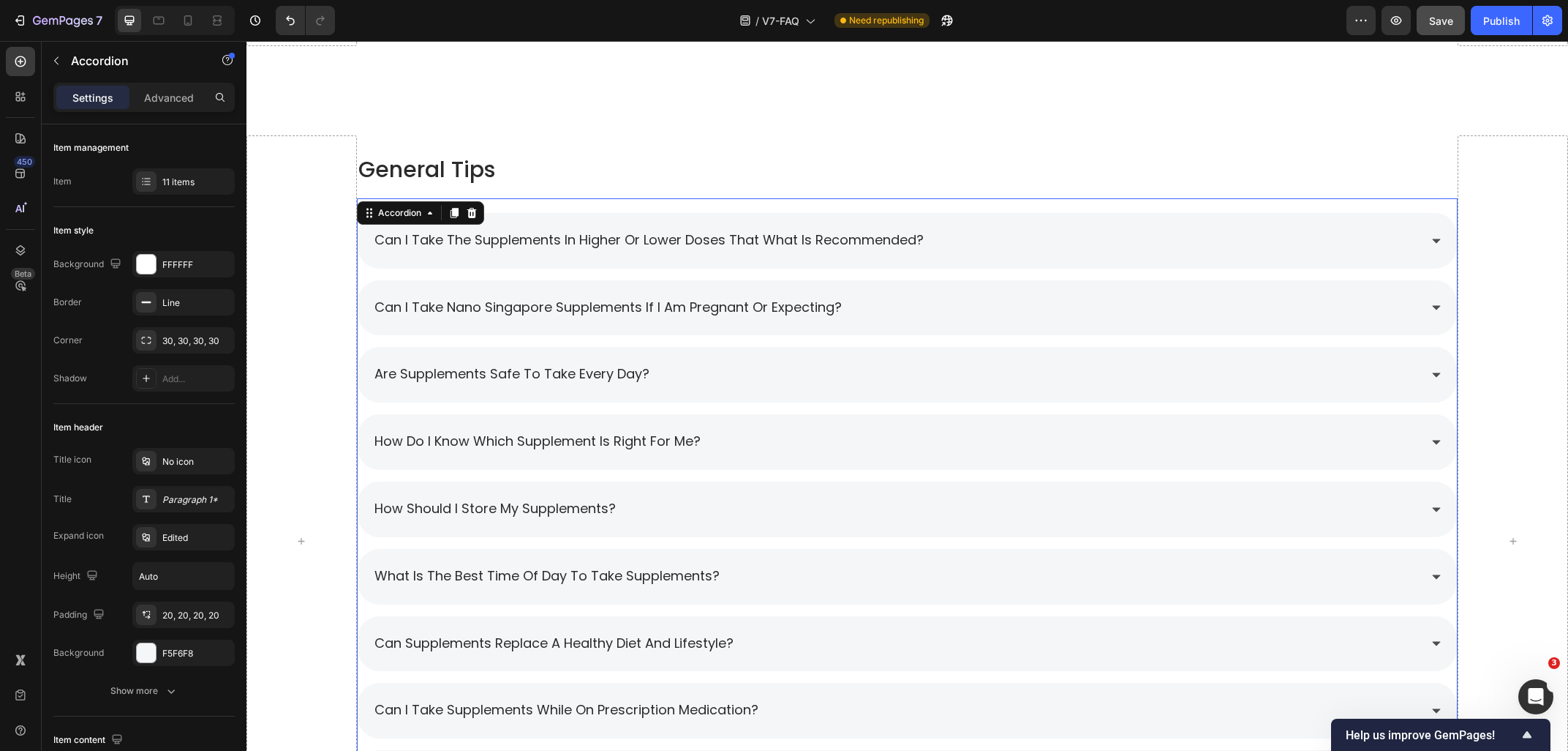
scroll to position [1952, 0]
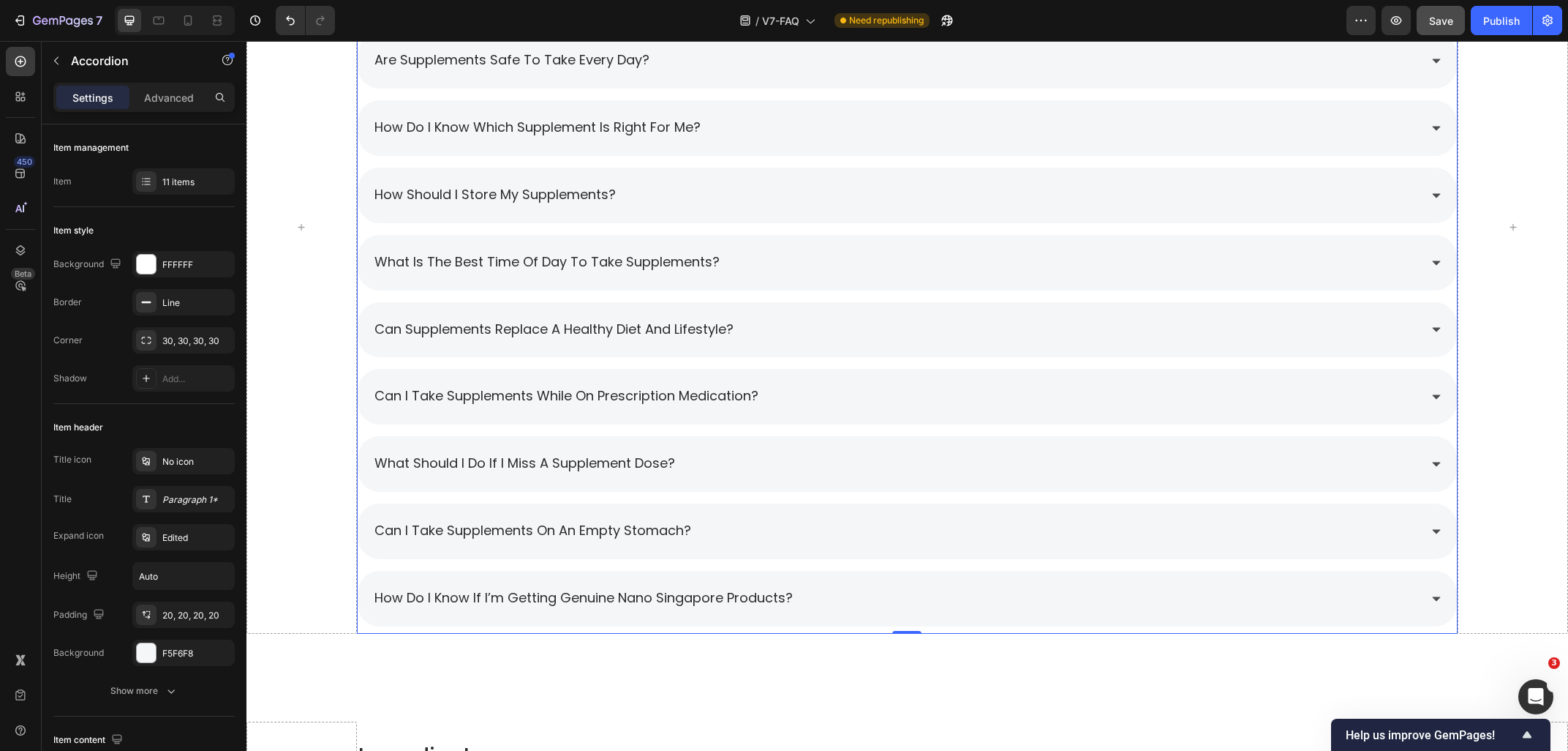
click at [862, 598] on div "How do I know if I’m getting genuine Nano Singapore products?" at bounding box center [896, 598] width 1048 height 26
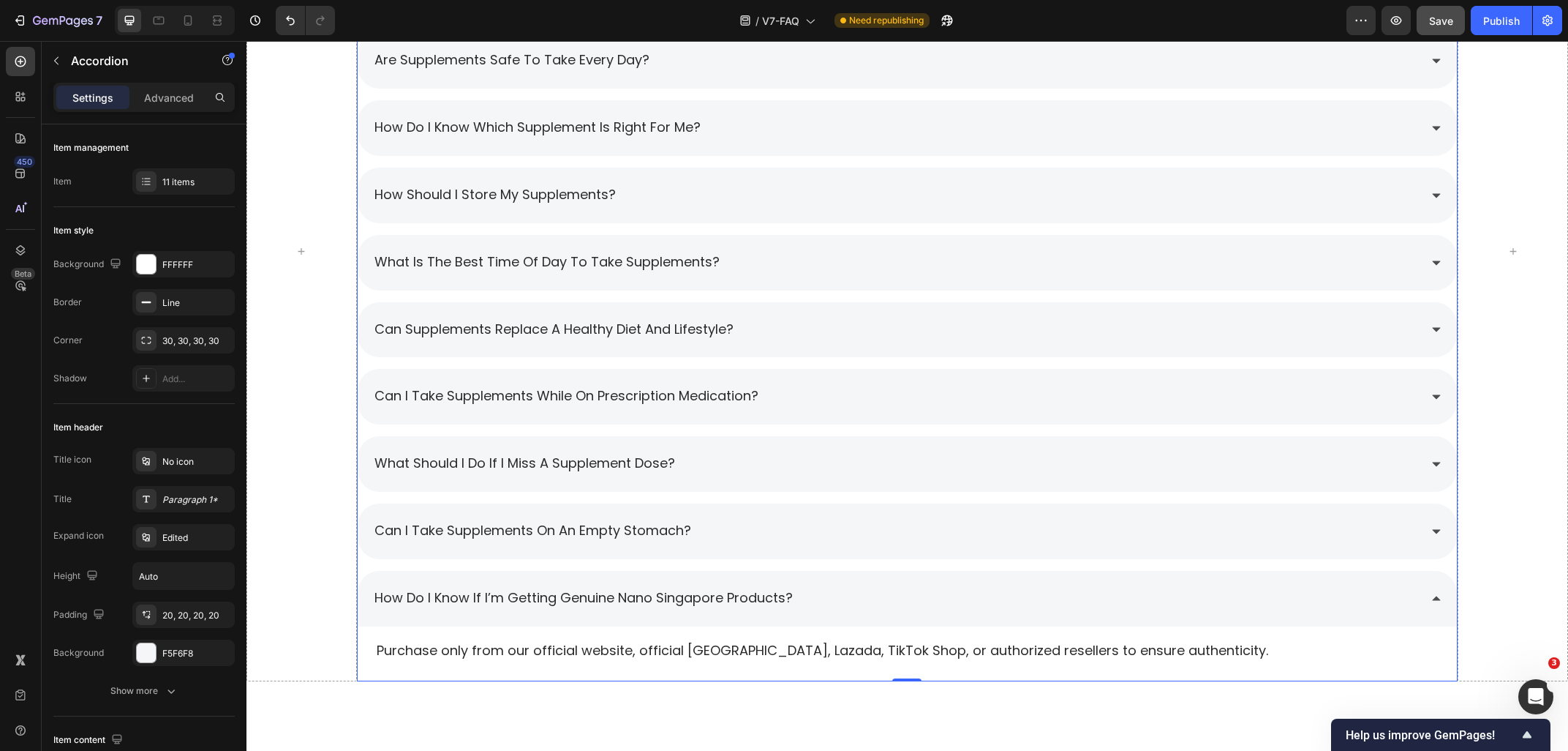
click at [863, 598] on div "How do I know if I’m getting genuine Nano Singapore products?" at bounding box center [896, 598] width 1048 height 26
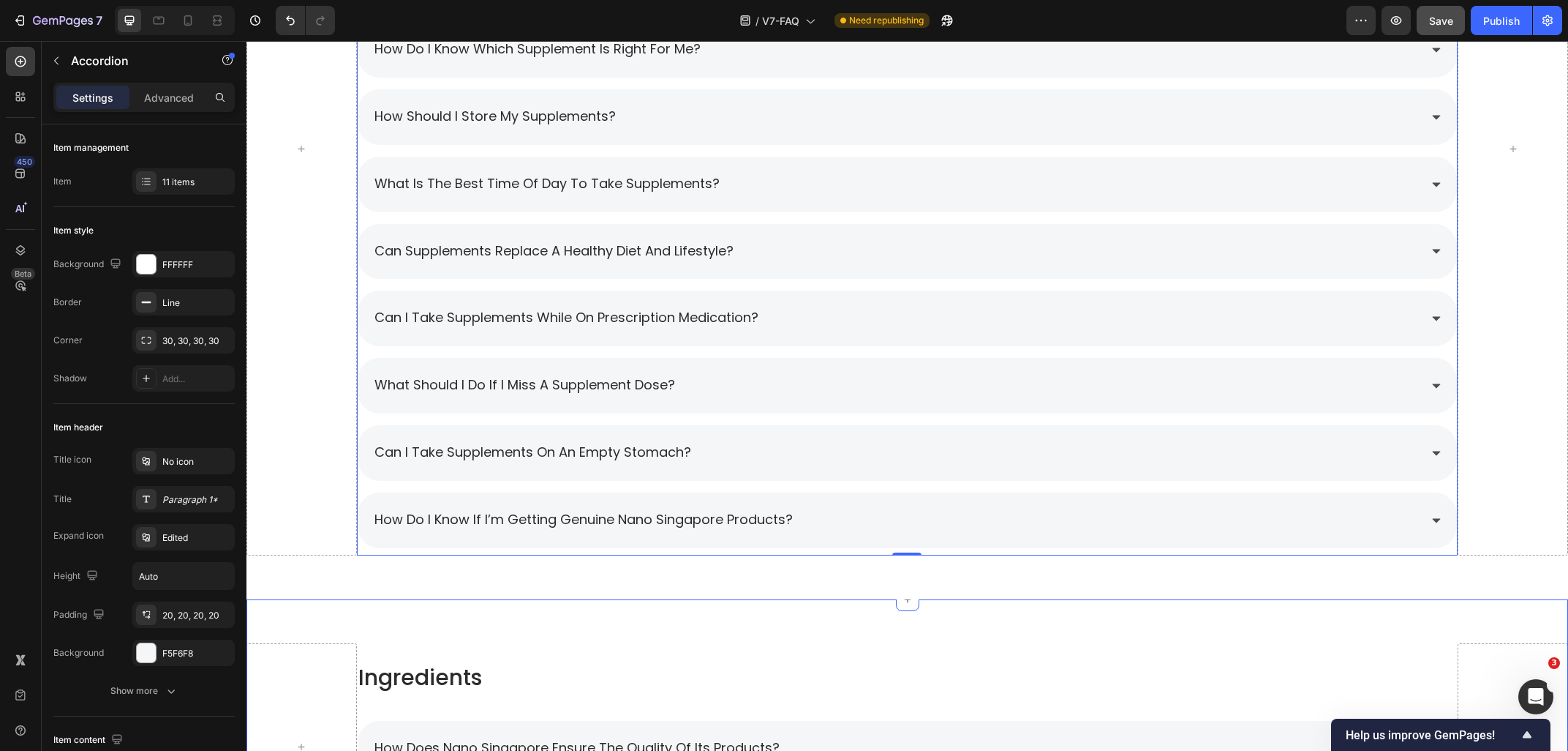
scroll to position [1716, 0]
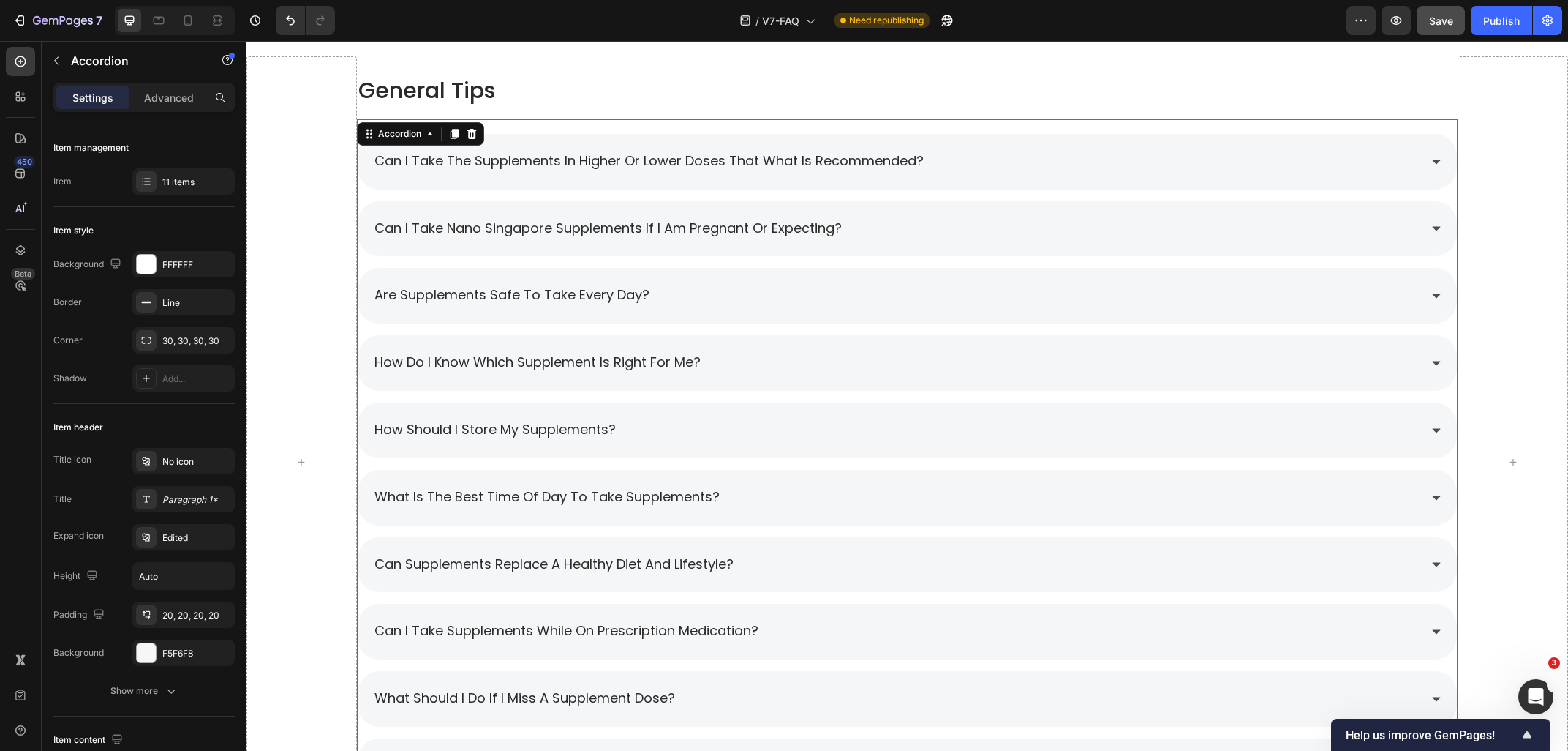
click at [734, 293] on div "are supplements safe to take every day?" at bounding box center [896, 295] width 1048 height 26
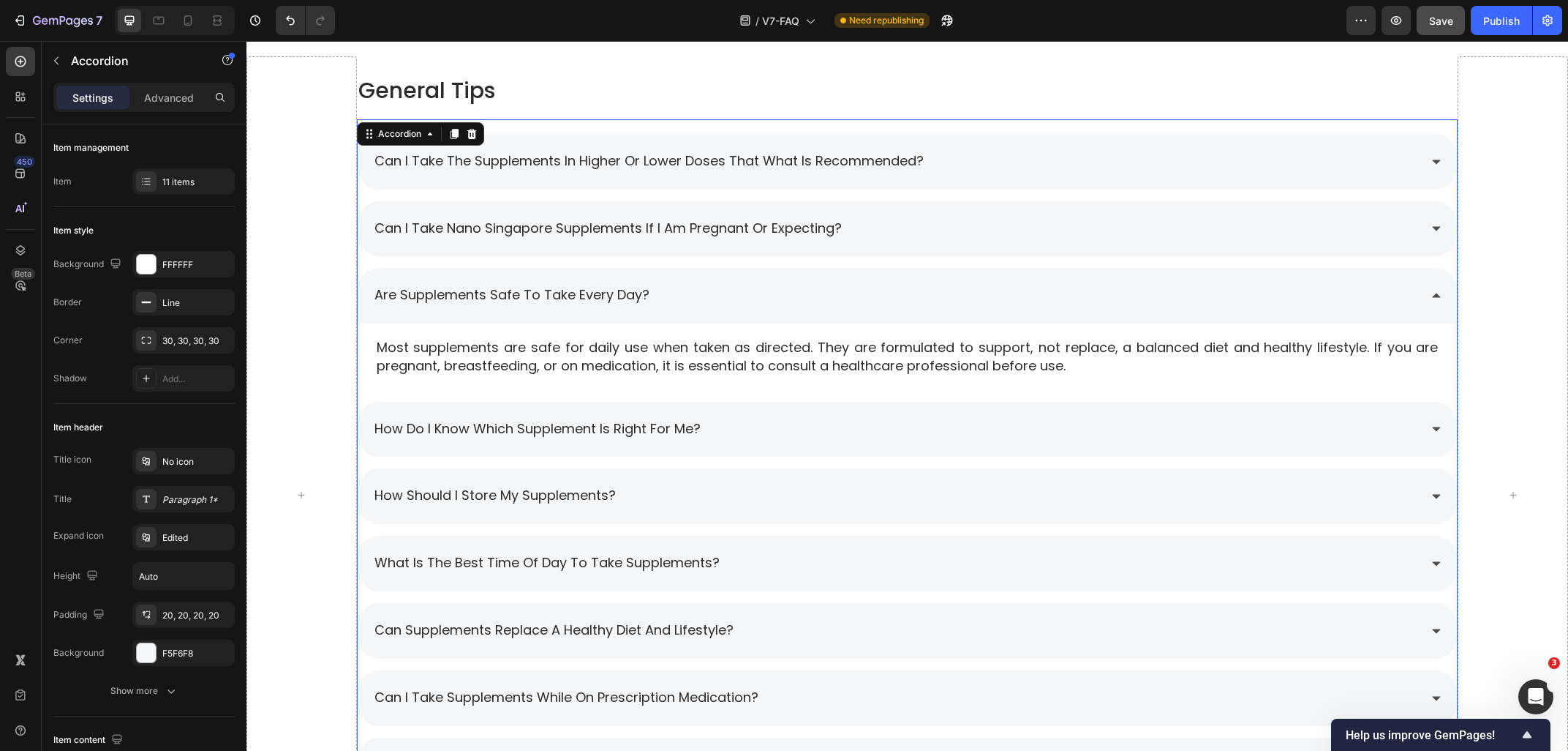
click at [734, 293] on div "are supplements safe to take every day?" at bounding box center [896, 295] width 1048 height 26
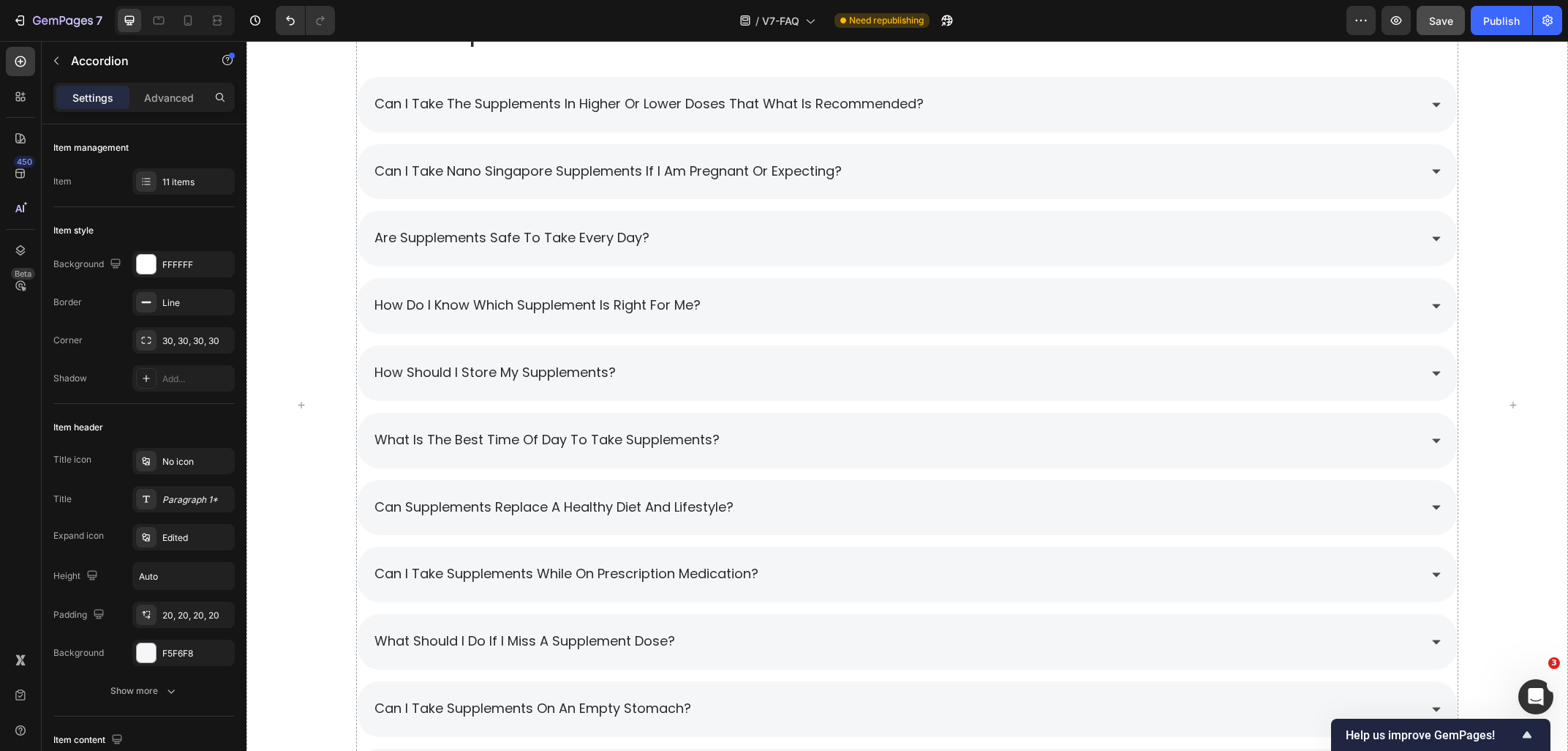
scroll to position [1638, 0]
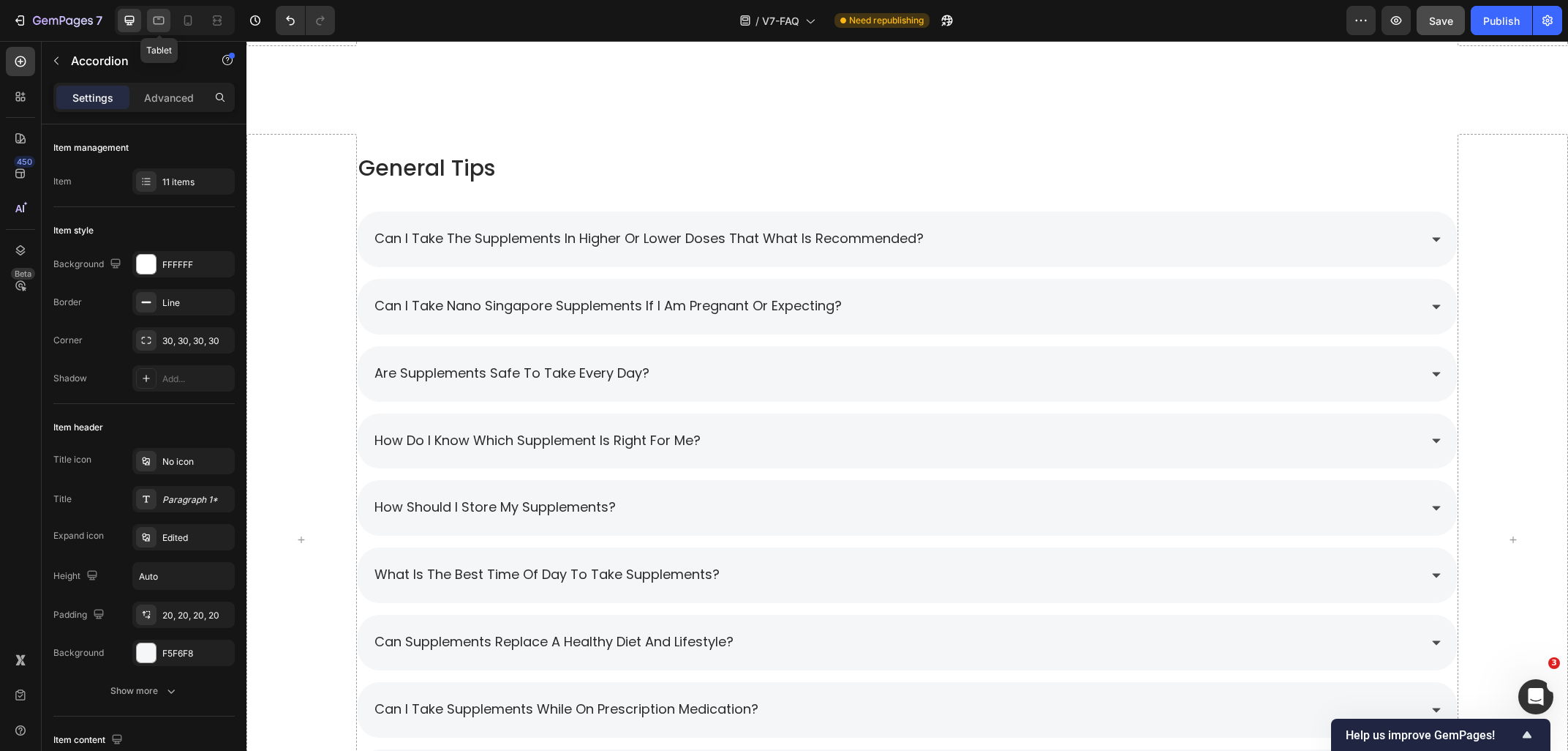
click at [160, 28] on div at bounding box center [159, 20] width 23 height 23
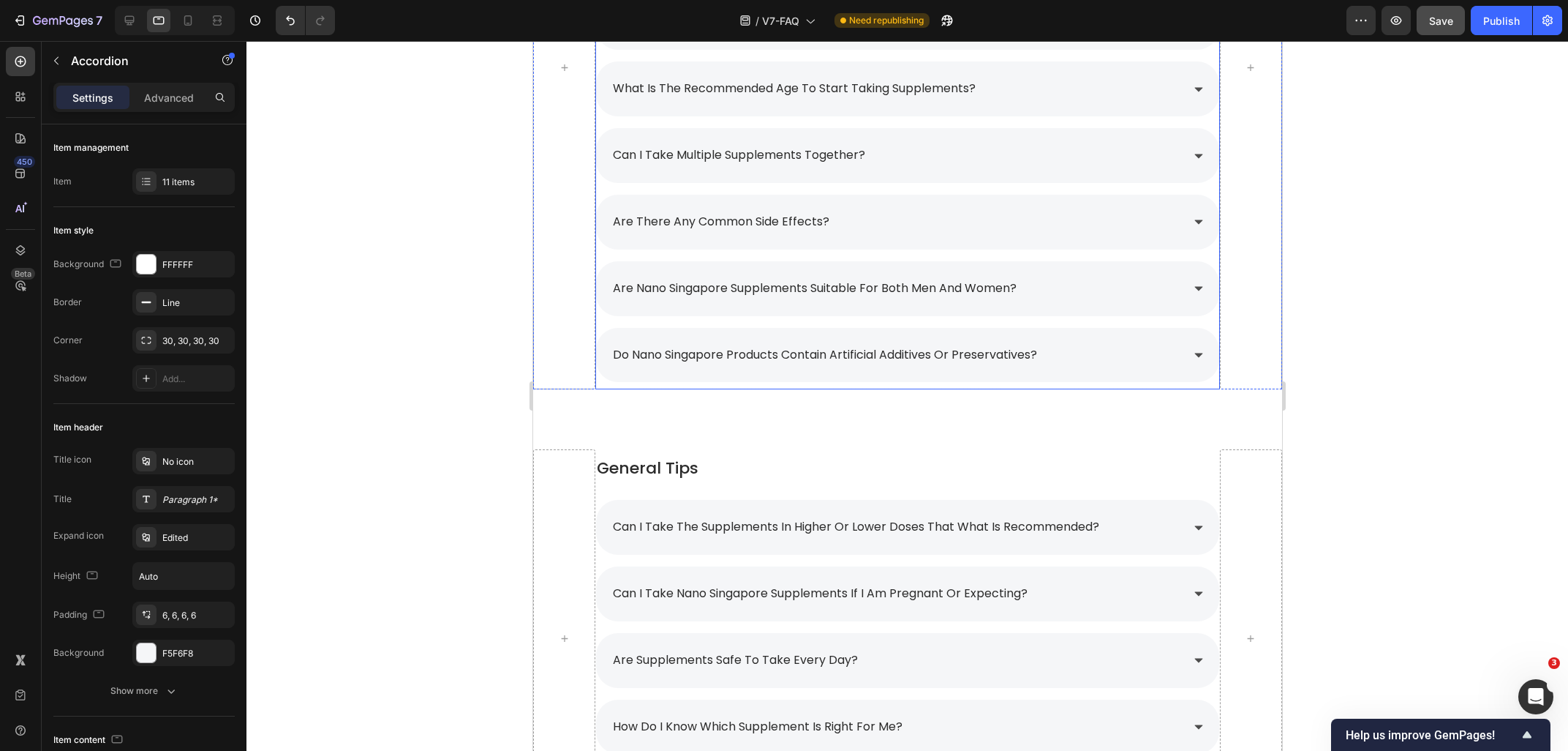
scroll to position [1194, 0]
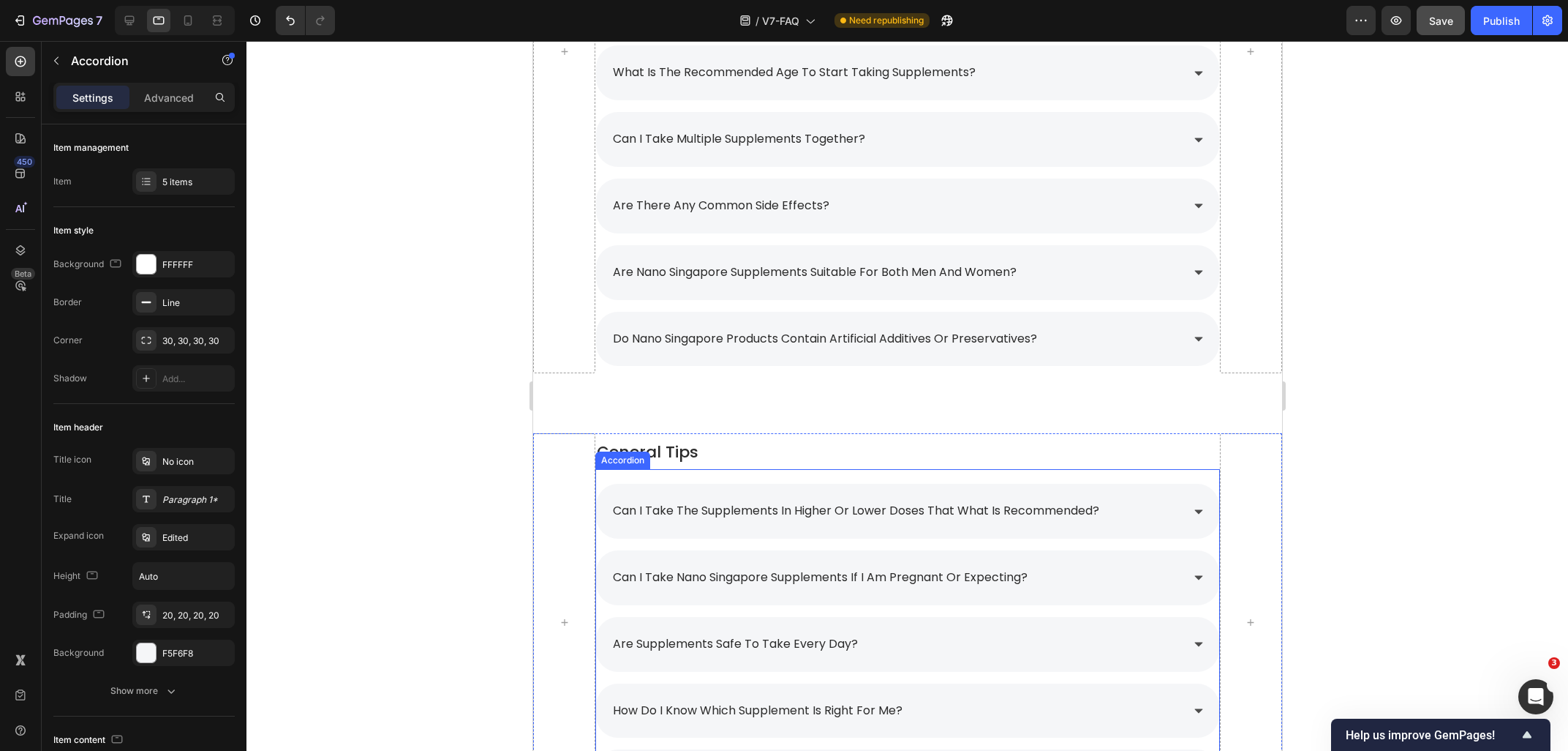
click at [696, 476] on div "can i take the supplements in higher or lower doses that what is recommended? c…" at bounding box center [907, 640] width 624 height 342
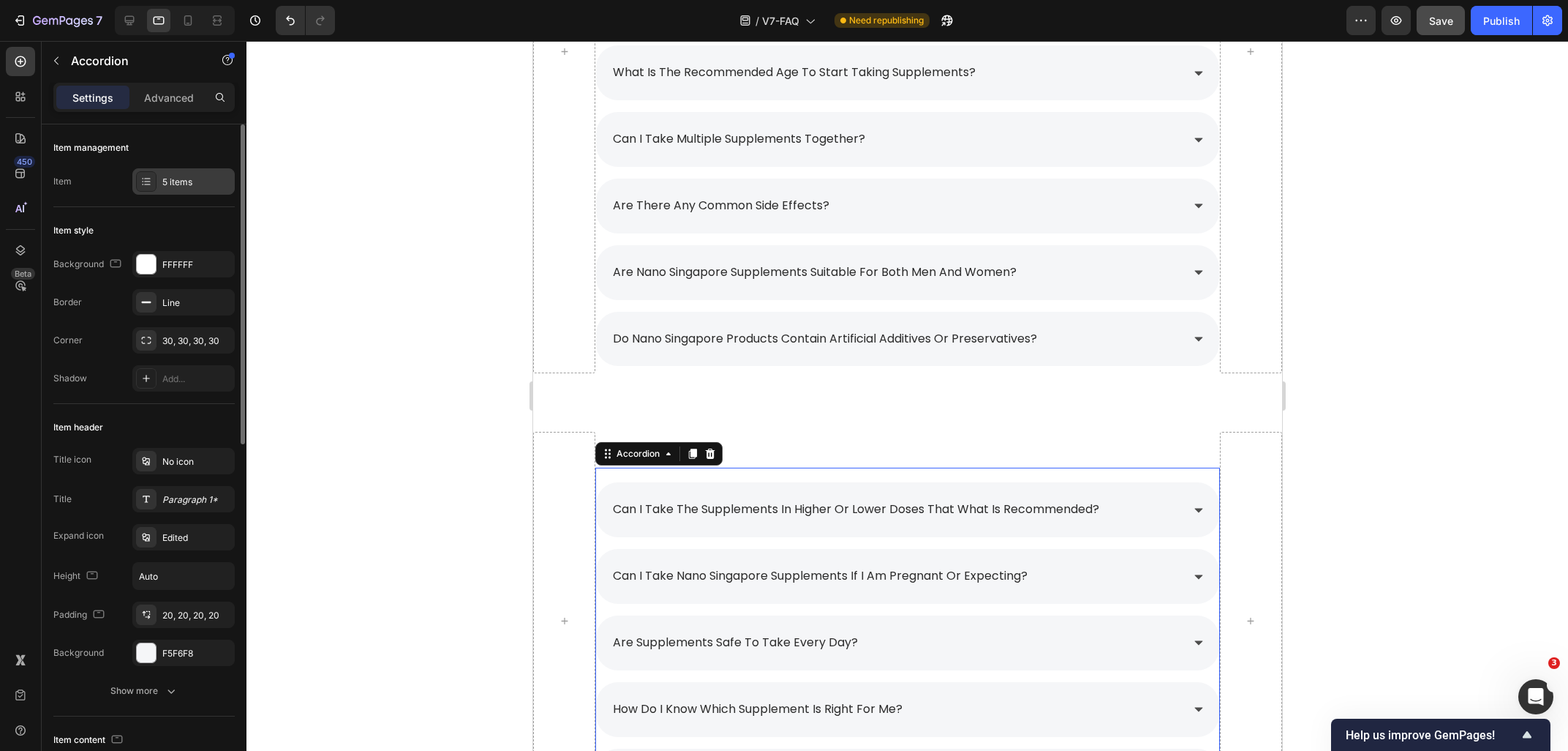
click at [162, 180] on div "5 items" at bounding box center [197, 183] width 69 height 13
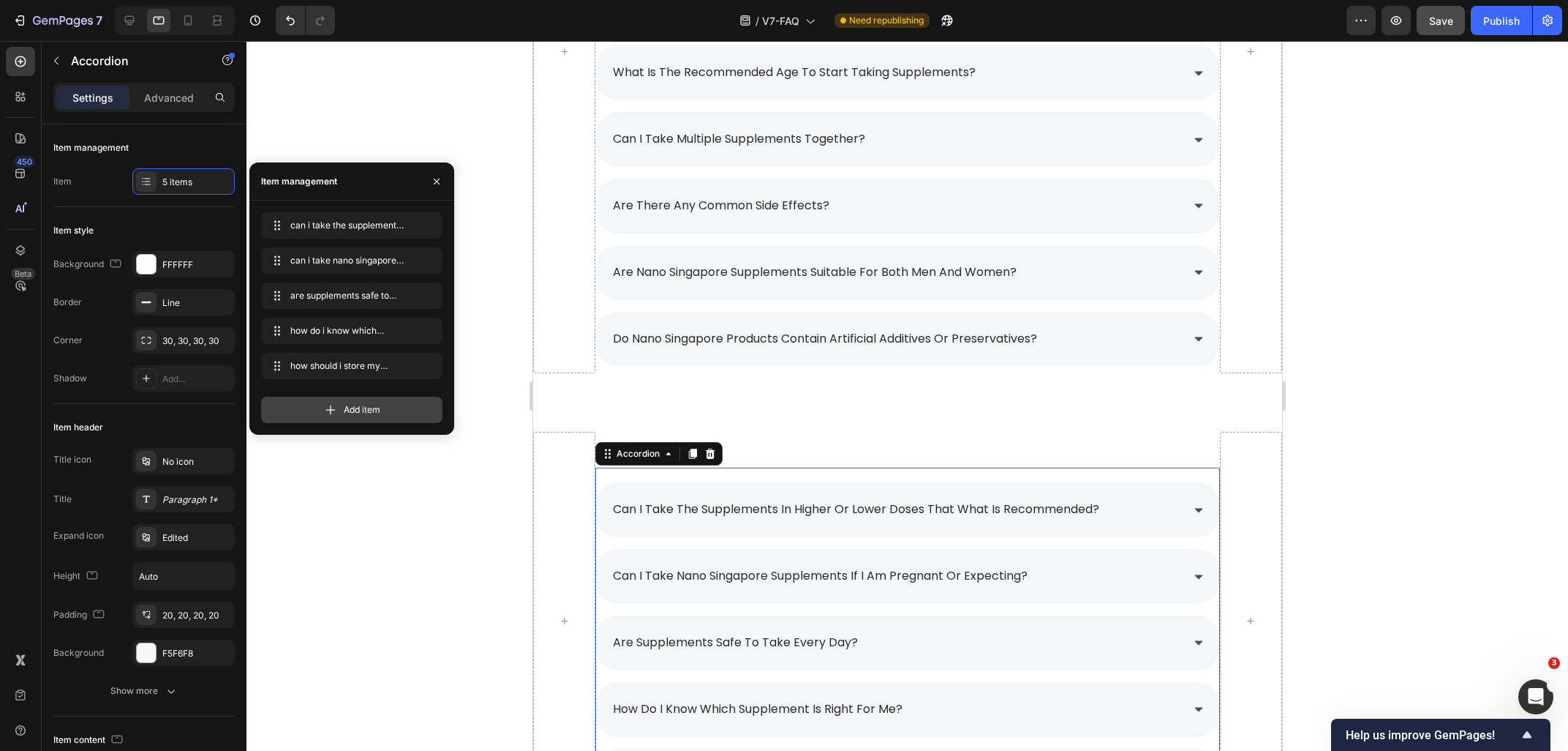
click at [328, 407] on icon at bounding box center [330, 409] width 14 height 14
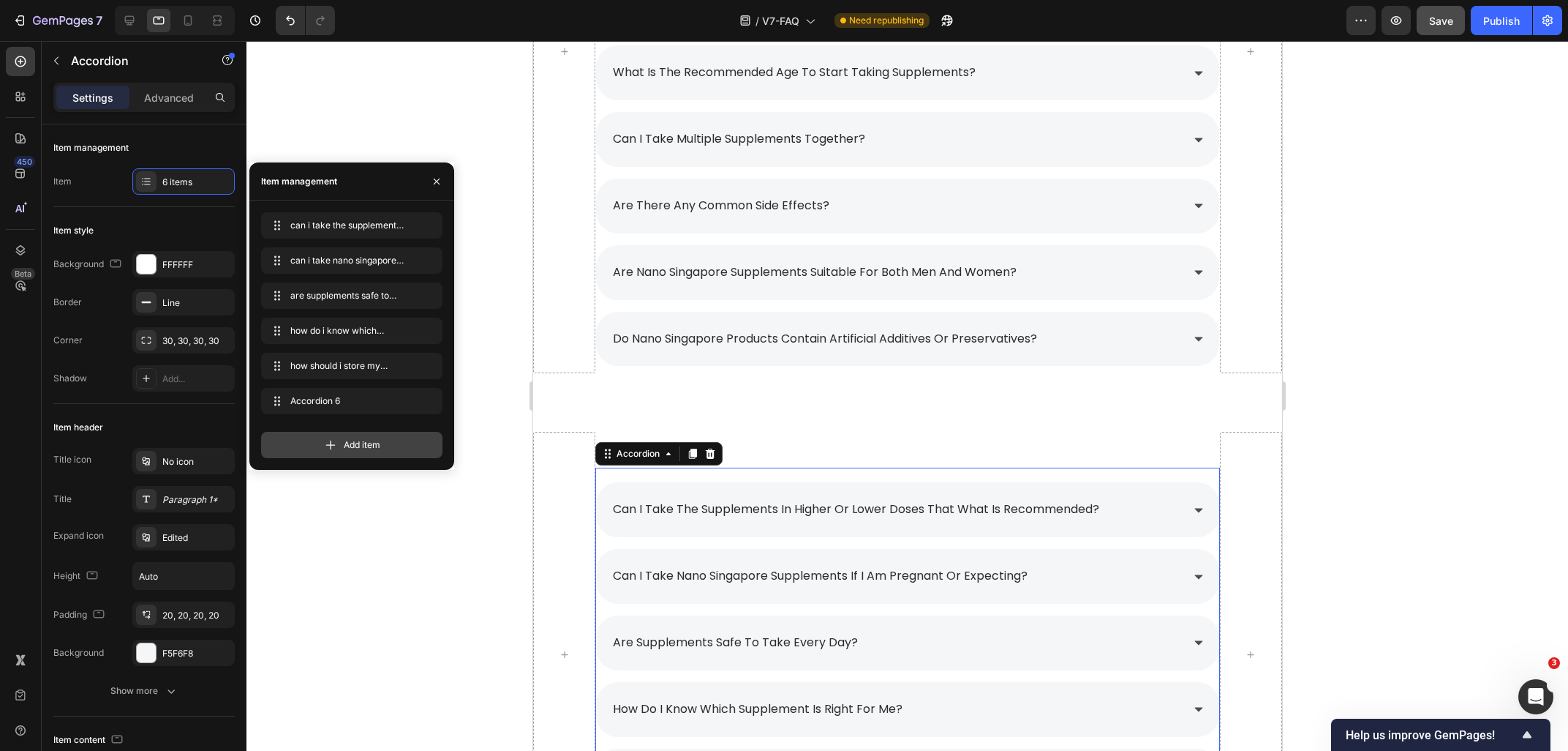
click at [335, 446] on icon at bounding box center [330, 445] width 14 height 14
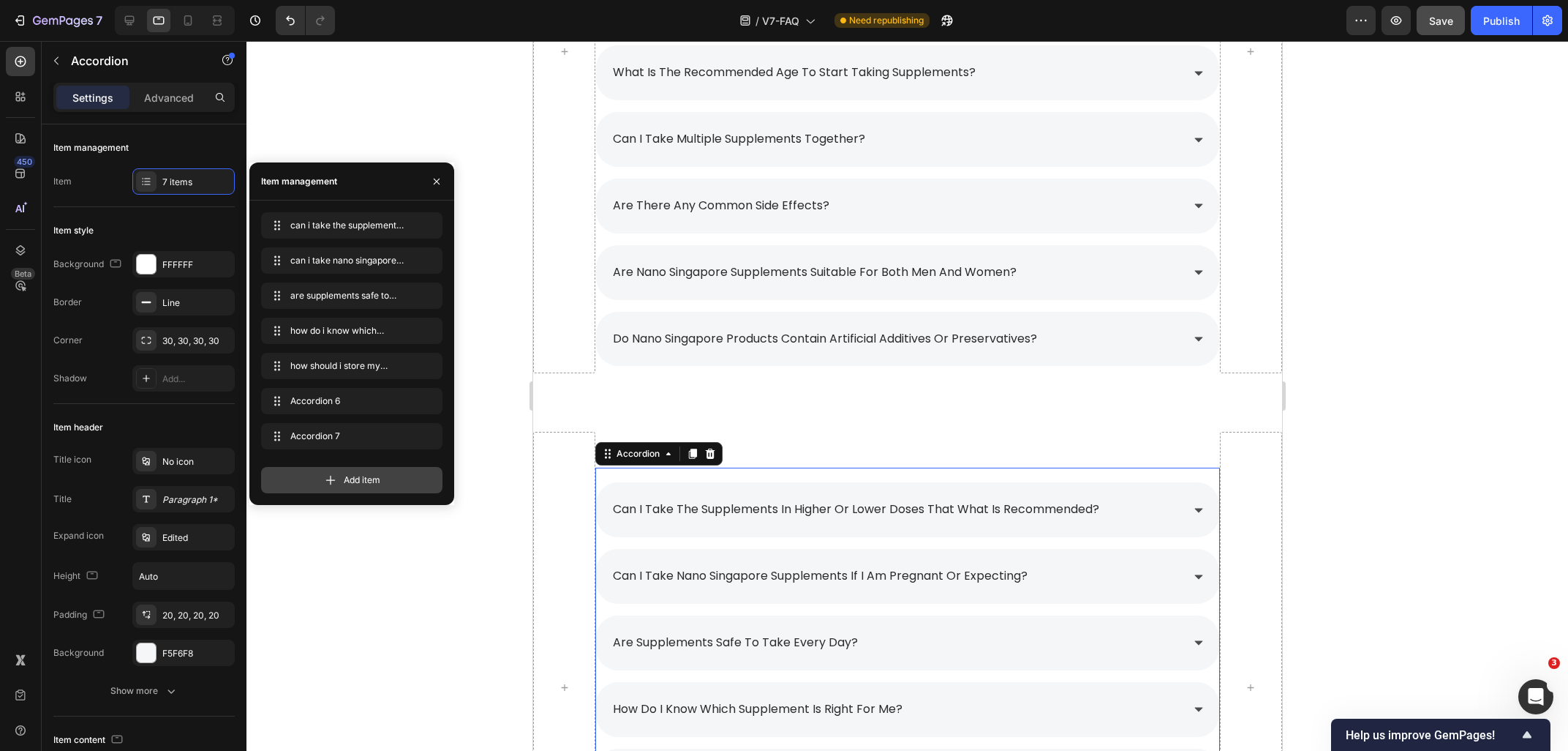
click at [334, 482] on icon at bounding box center [330, 480] width 14 height 14
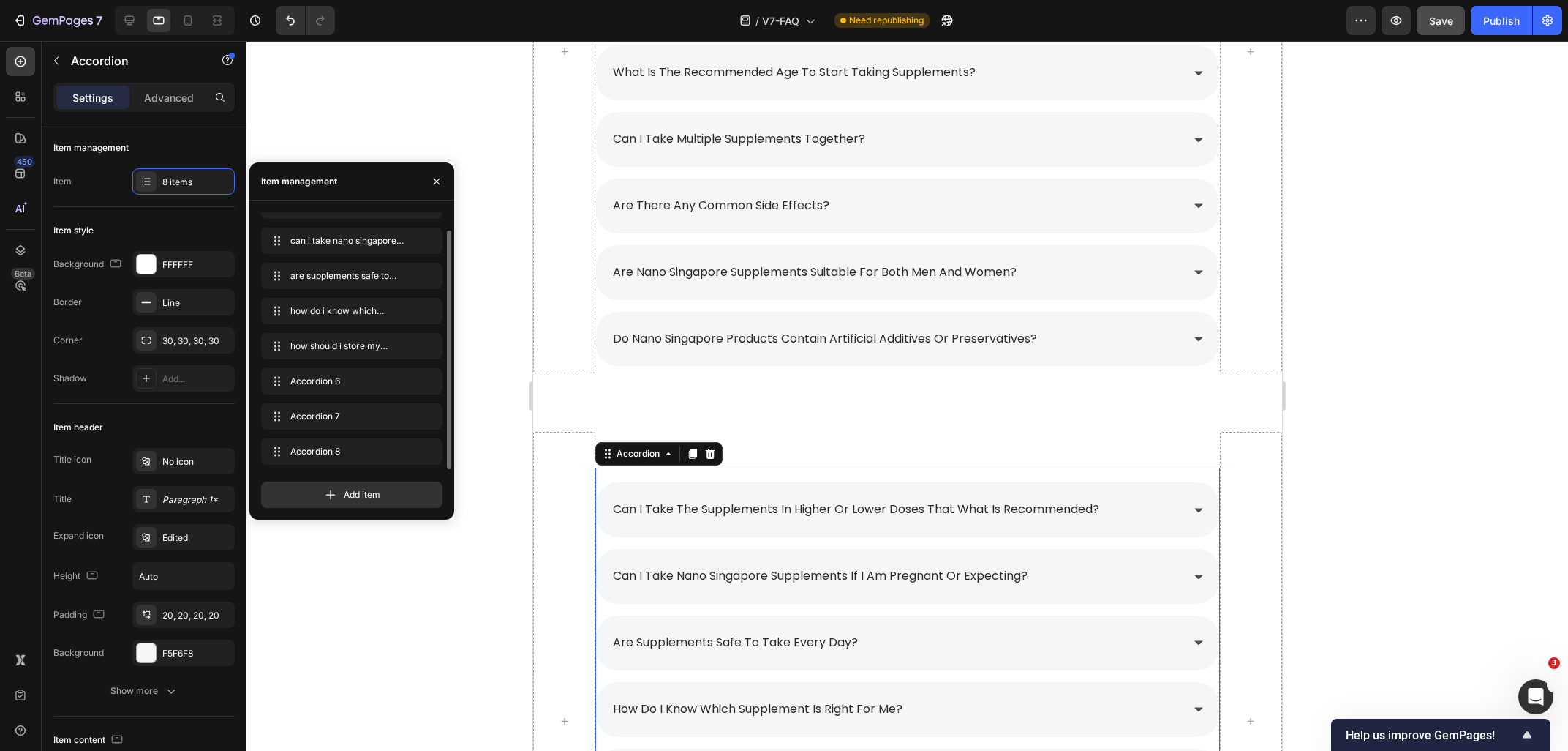
click at [331, 508] on div "can i take the supplements in higher or lower doses that what is recommended? c…" at bounding box center [351, 359] width 205 height 319
click at [327, 496] on icon at bounding box center [331, 495] width 9 height 9
click at [323, 495] on icon at bounding box center [330, 494] width 14 height 14
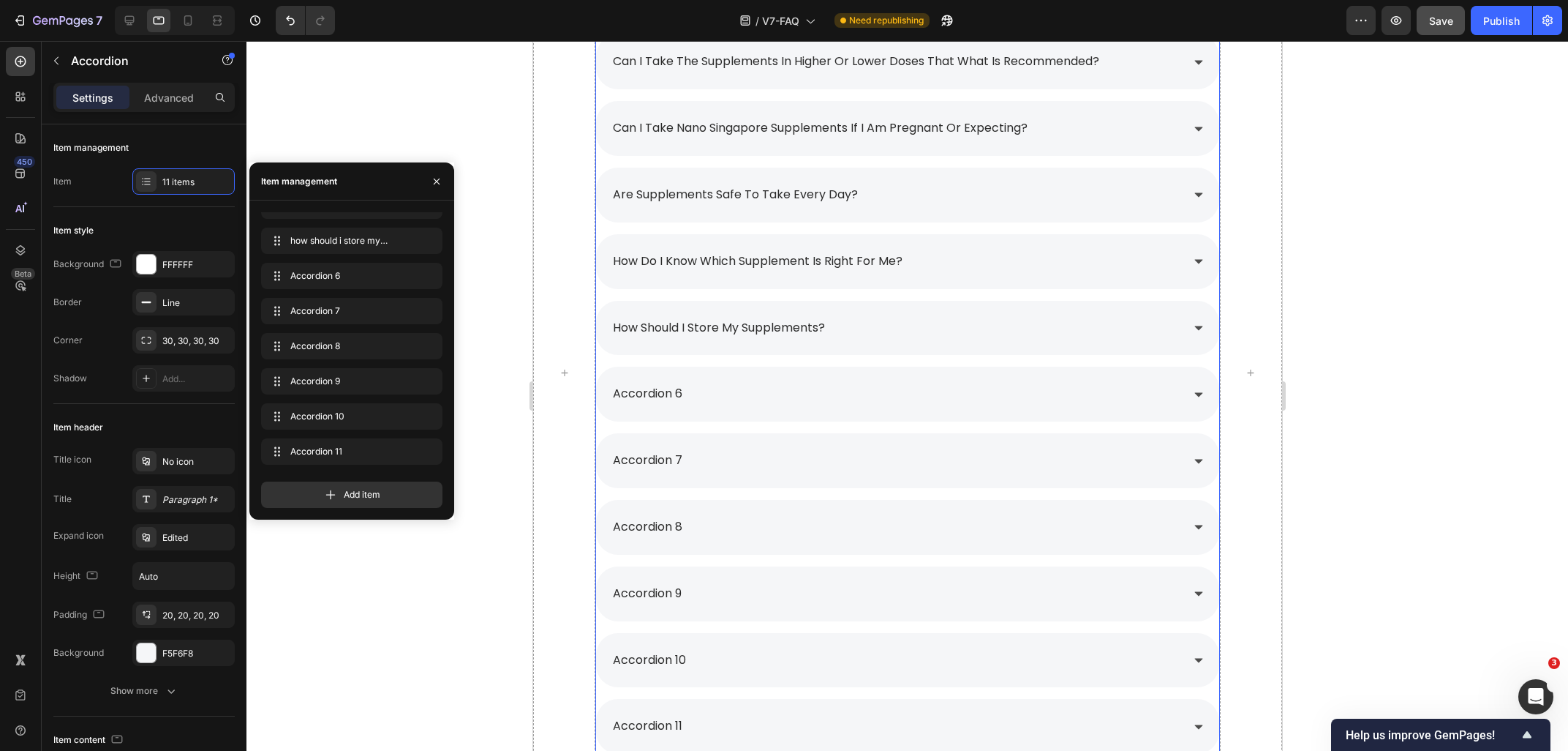
scroll to position [1743, 0]
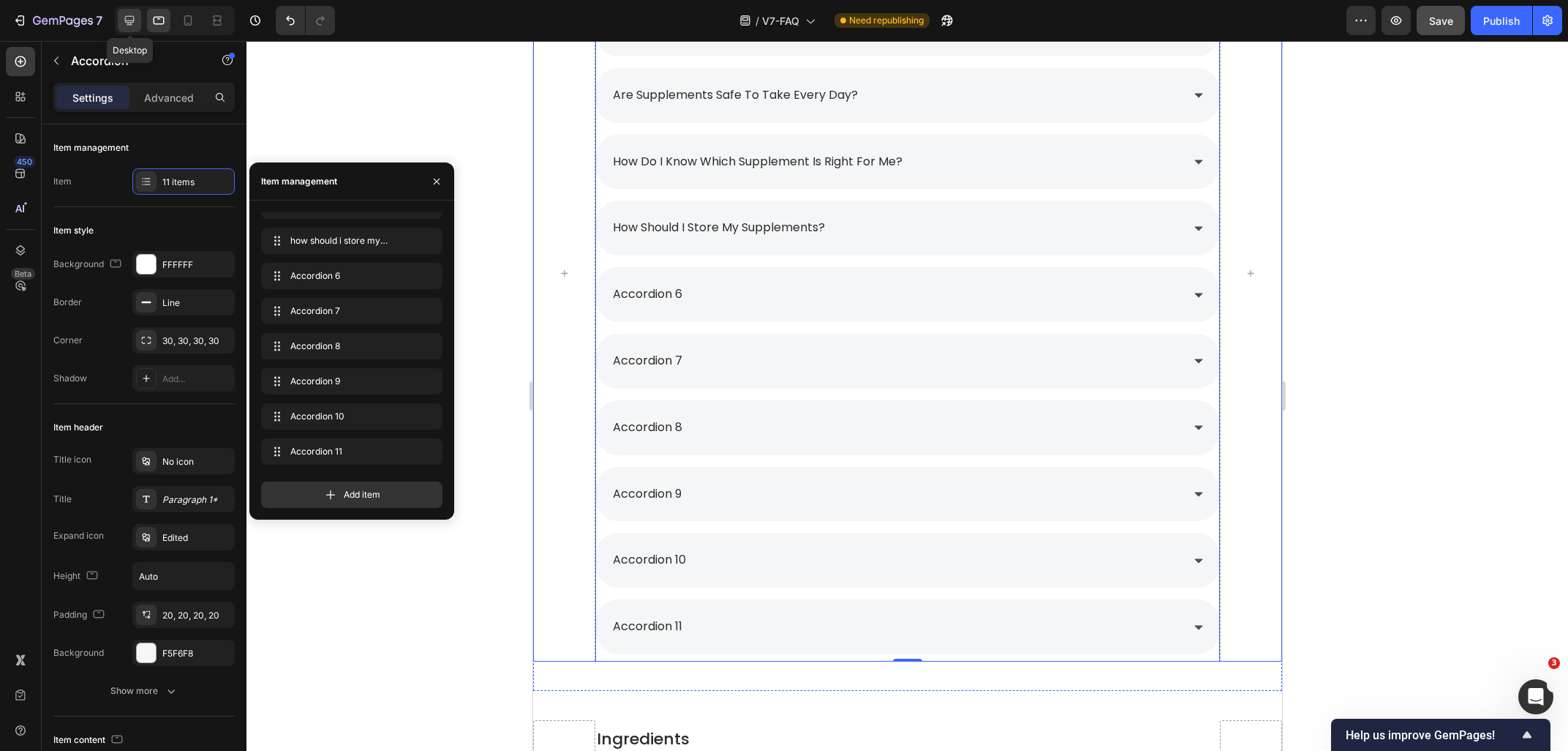
click at [131, 16] on icon at bounding box center [129, 20] width 9 height 9
type input "8"
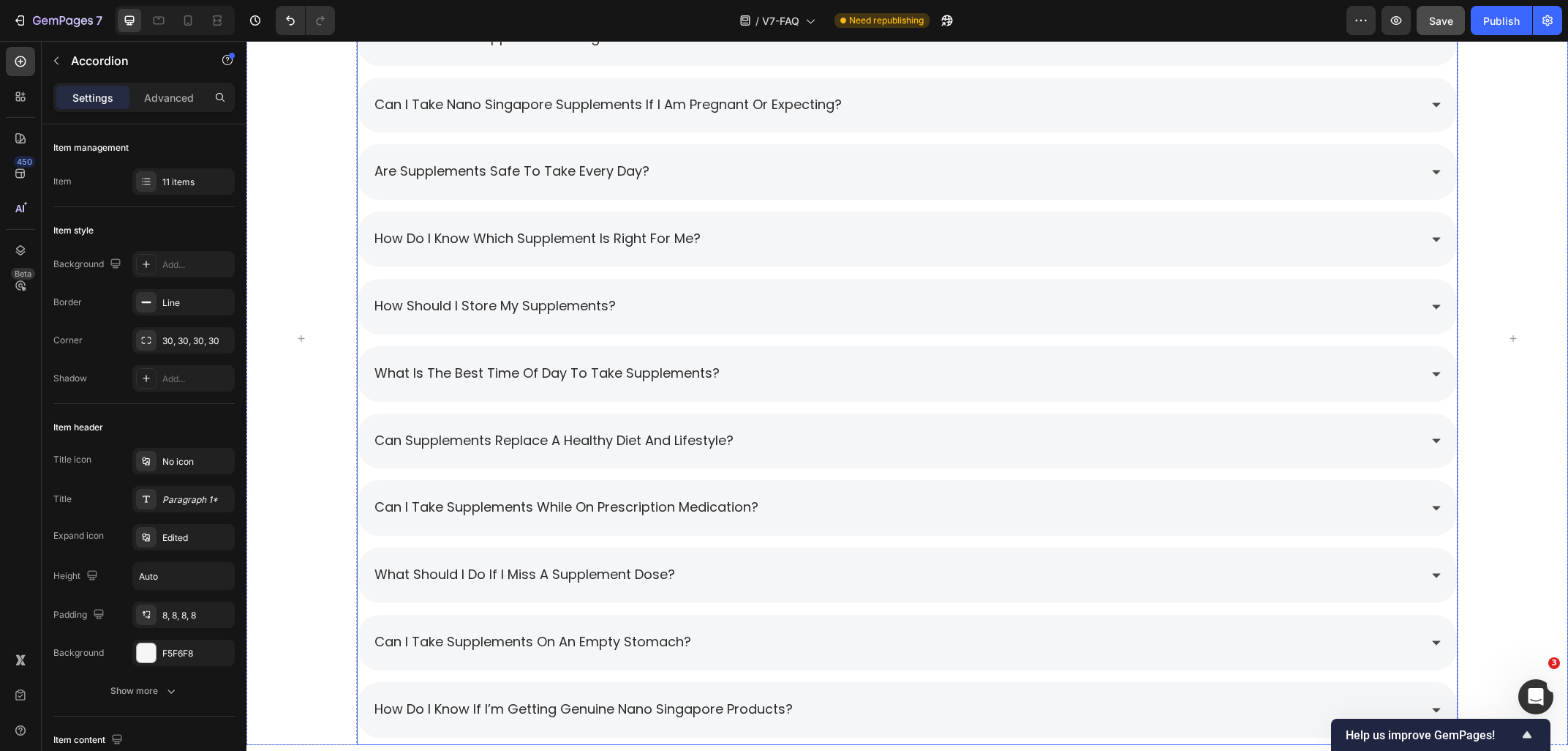
scroll to position [1849, 0]
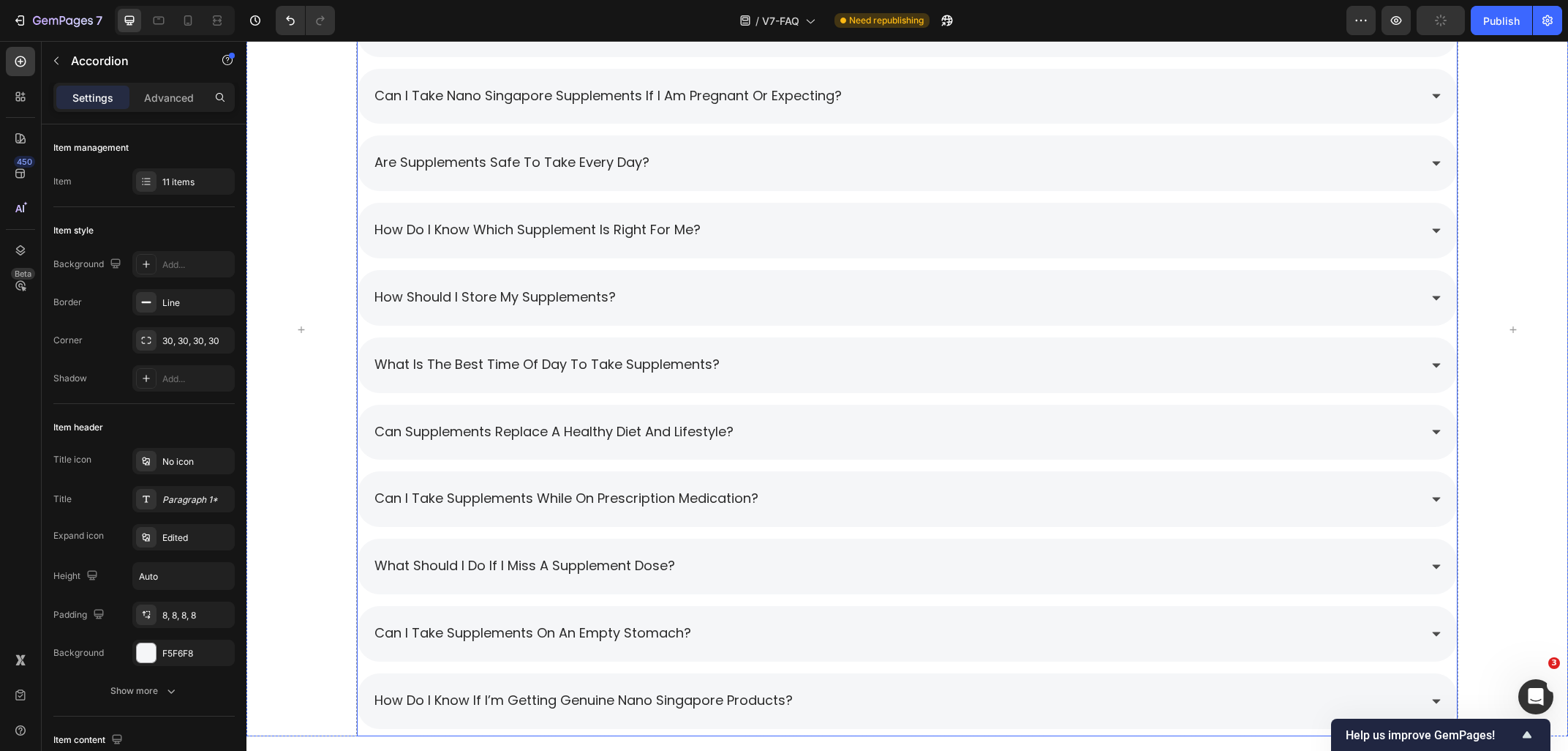
click at [484, 370] on span "what is the best time of day to take supplements?" at bounding box center [546, 364] width 346 height 18
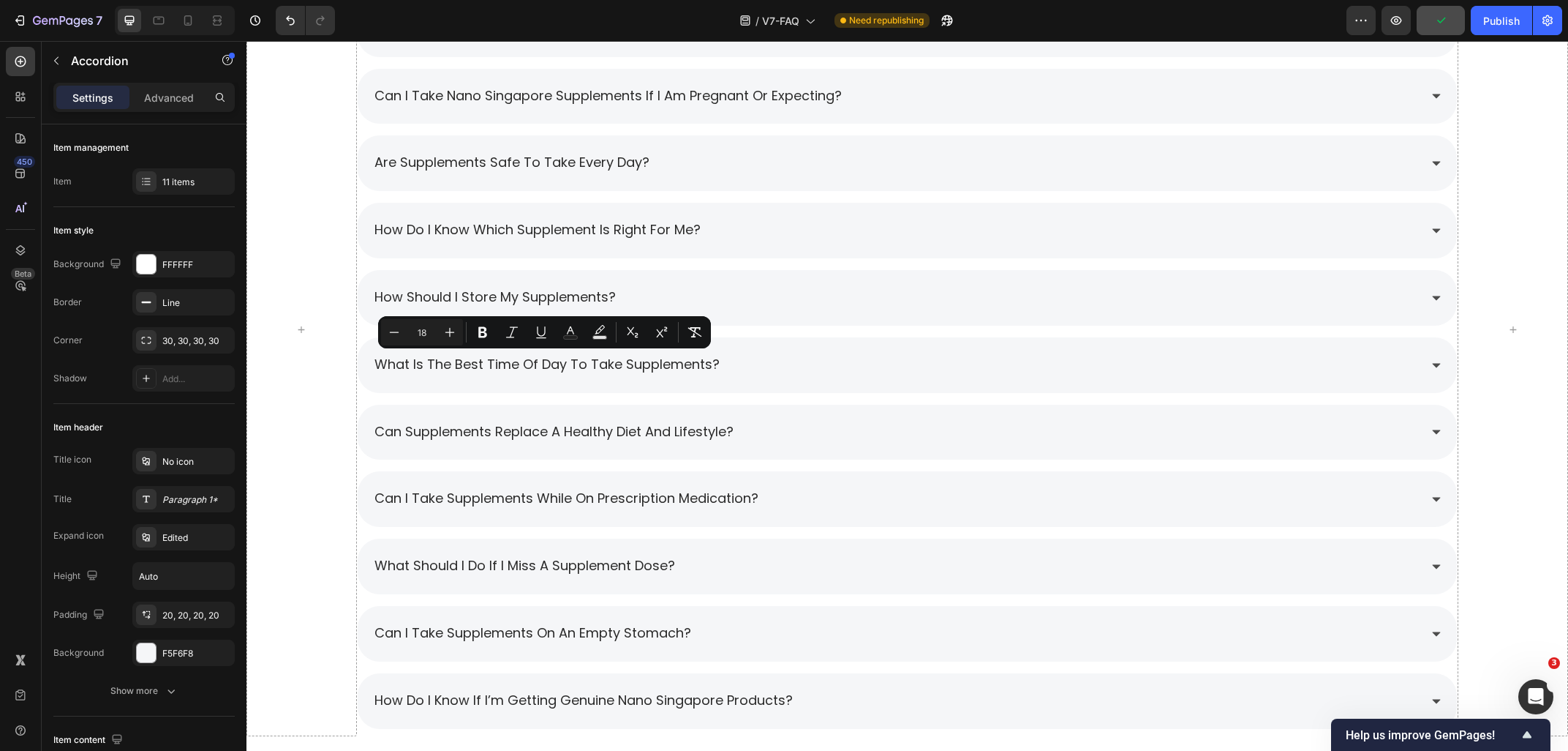
click at [145, 30] on div at bounding box center [174, 20] width 120 height 29
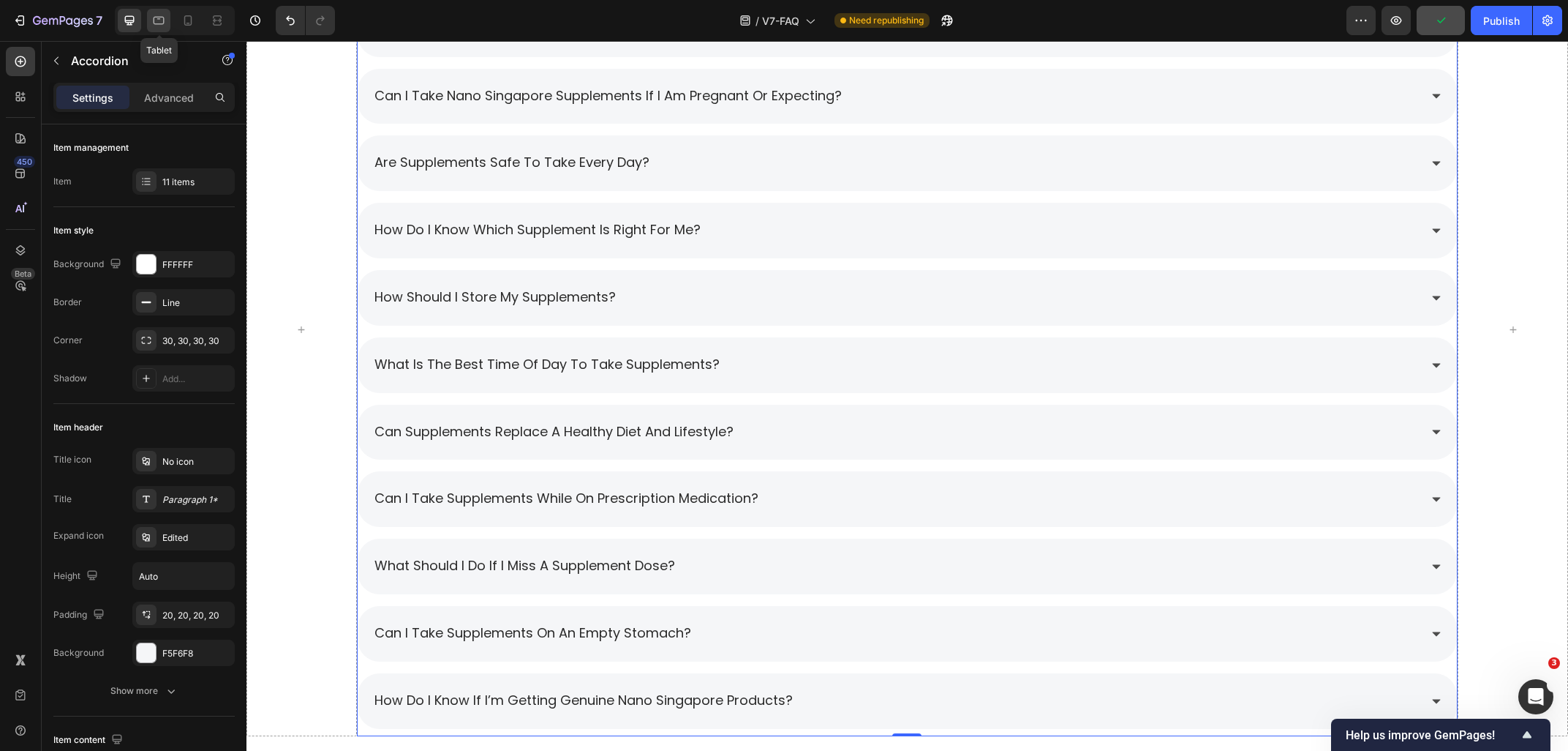
click at [150, 27] on div at bounding box center [159, 20] width 23 height 23
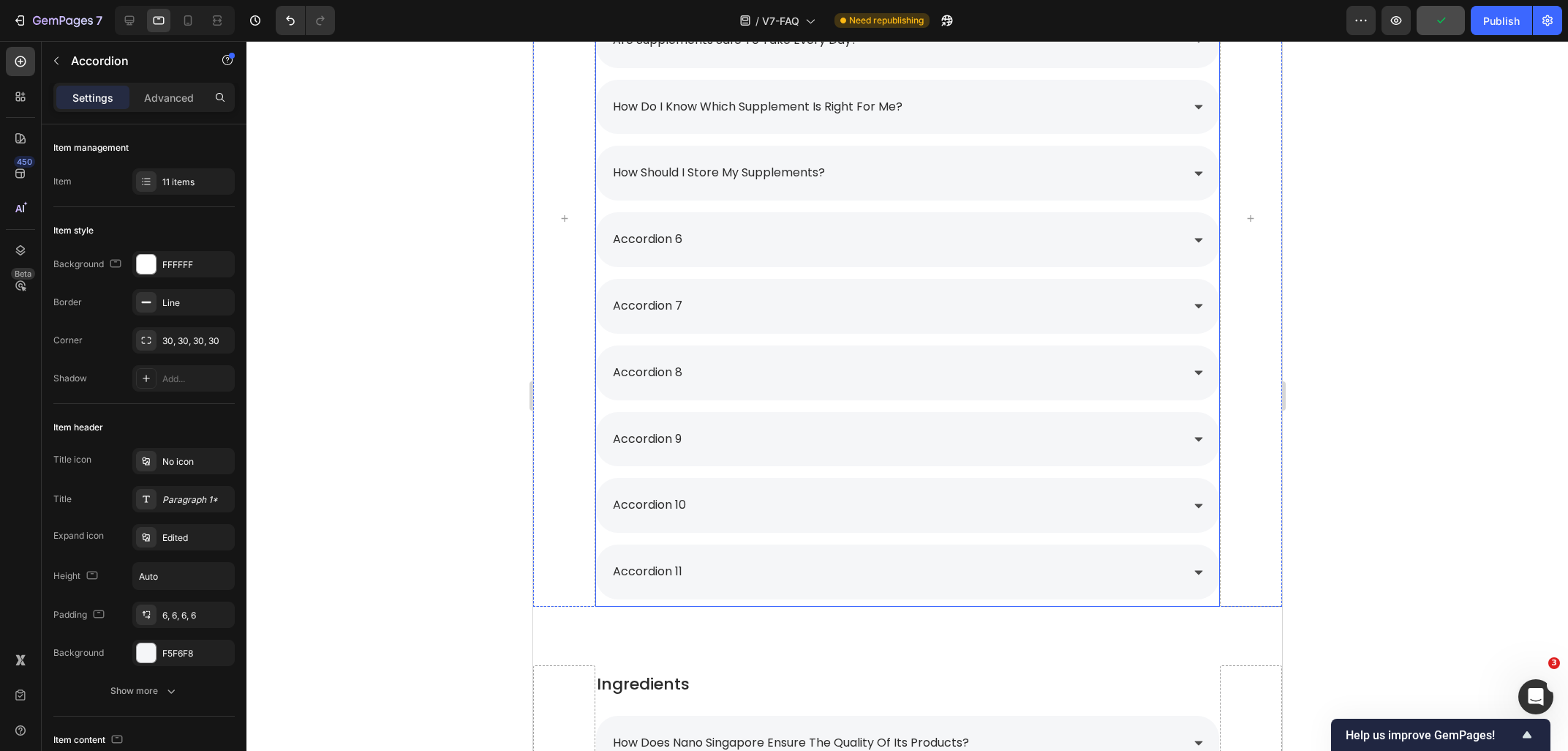
scroll to position [1798, 0]
click at [739, 177] on span "how should i store my supplements?" at bounding box center [718, 173] width 212 height 17
click at [669, 239] on div "accordion 6" at bounding box center [647, 240] width 74 height 26
click at [679, 241] on p "accordion 6" at bounding box center [647, 239] width 69 height 21
click at [131, 20] on icon at bounding box center [129, 20] width 9 height 9
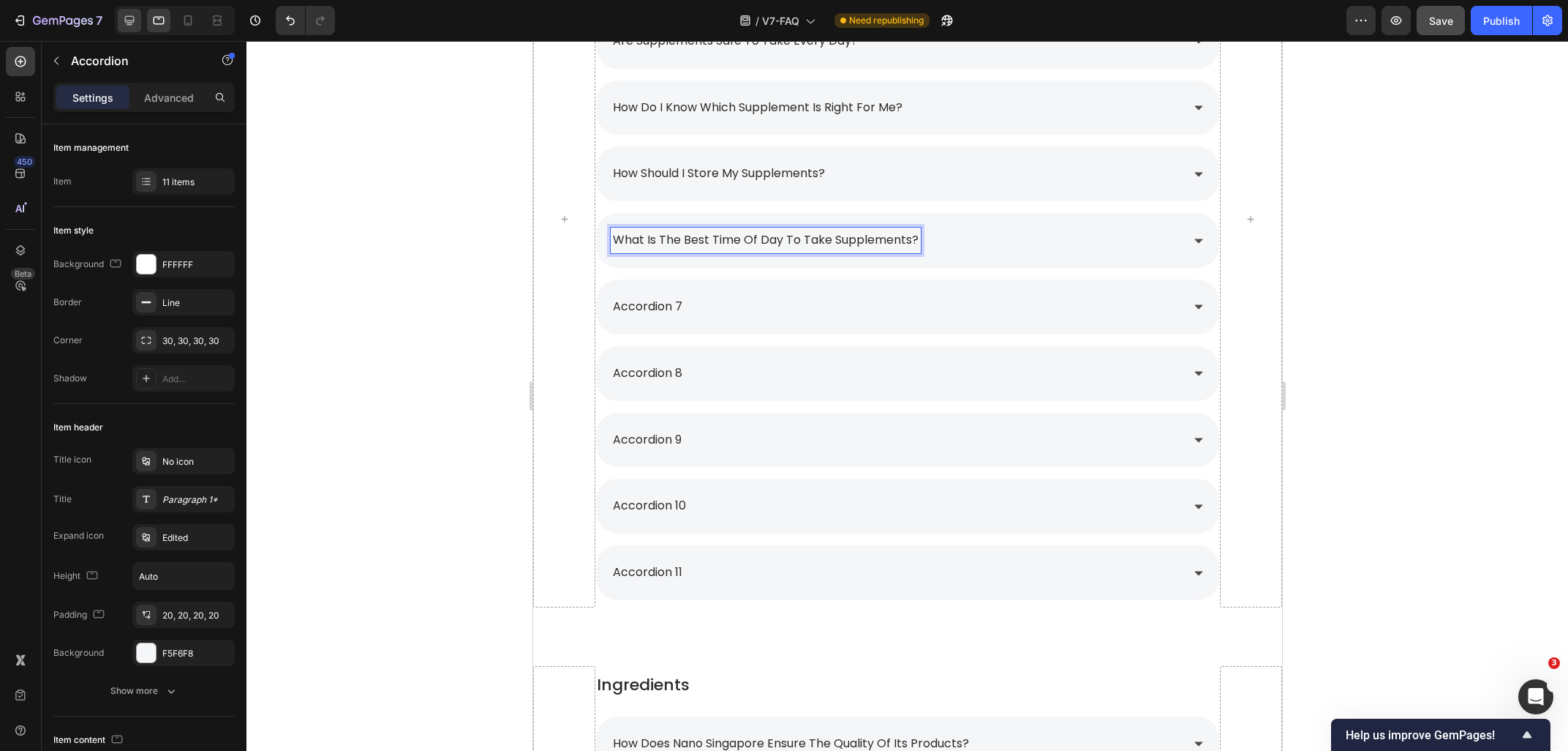
type input "8"
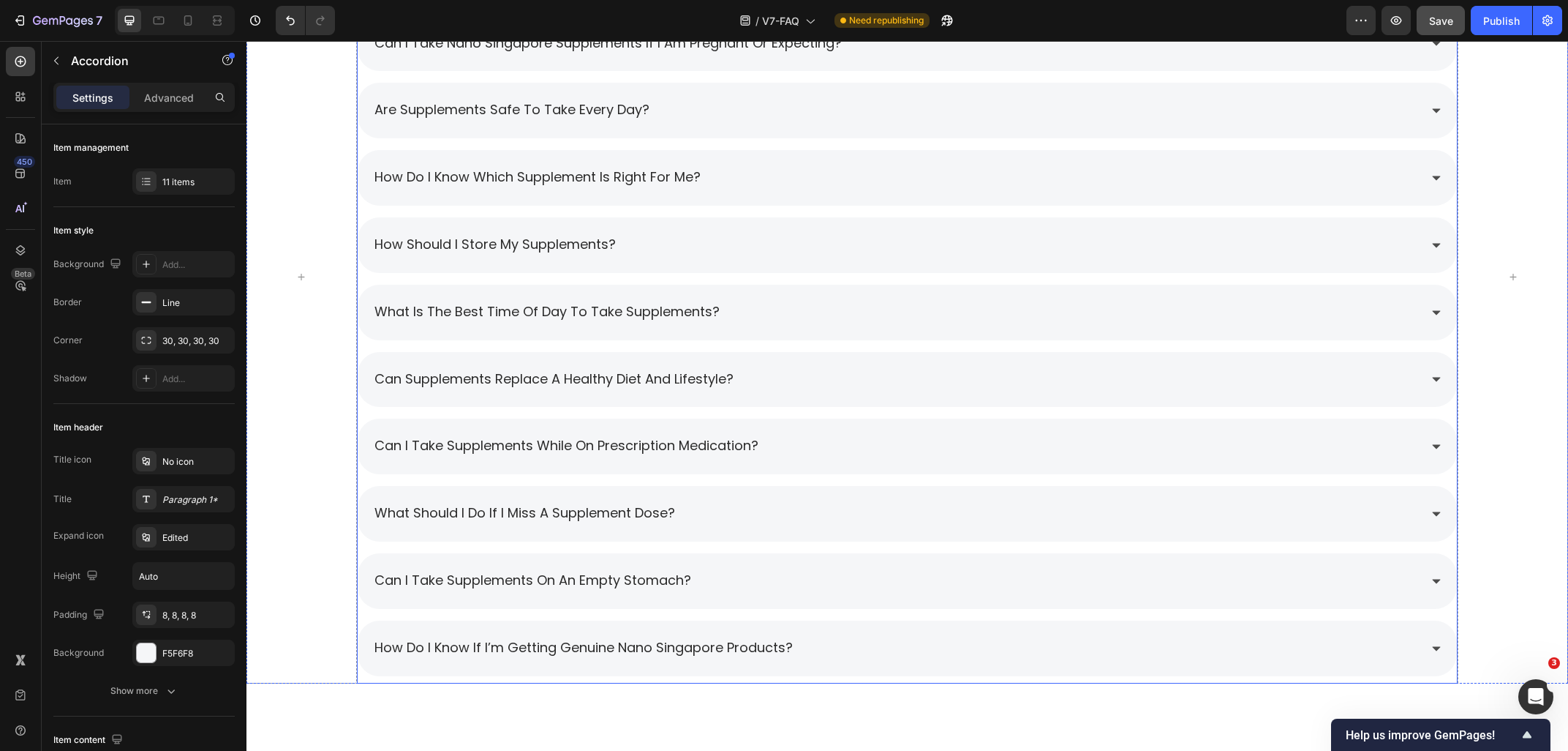
scroll to position [1902, 0]
click at [446, 304] on span "what is the best time of day to take supplements?" at bounding box center [546, 311] width 346 height 18
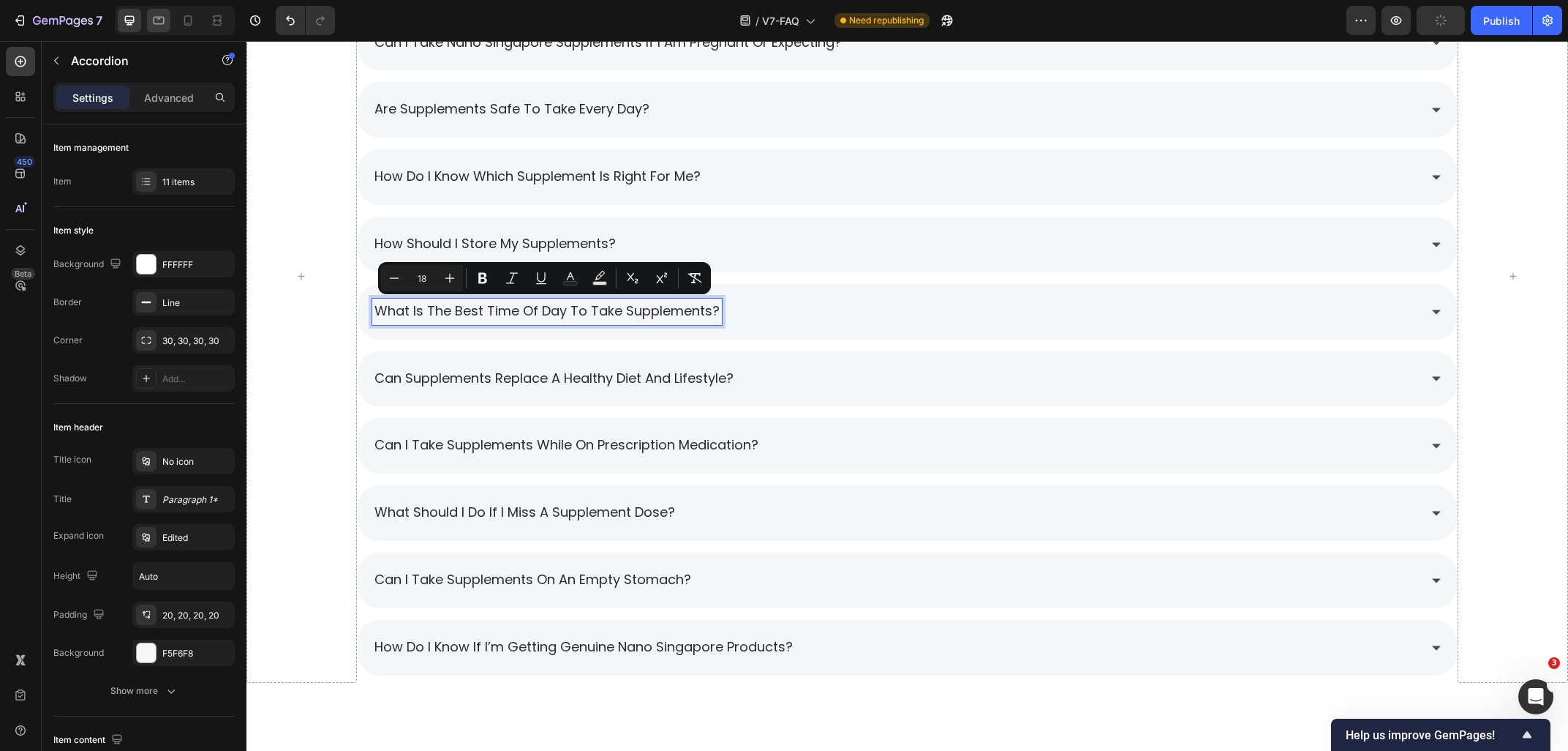
click at [156, 16] on icon at bounding box center [158, 20] width 14 height 14
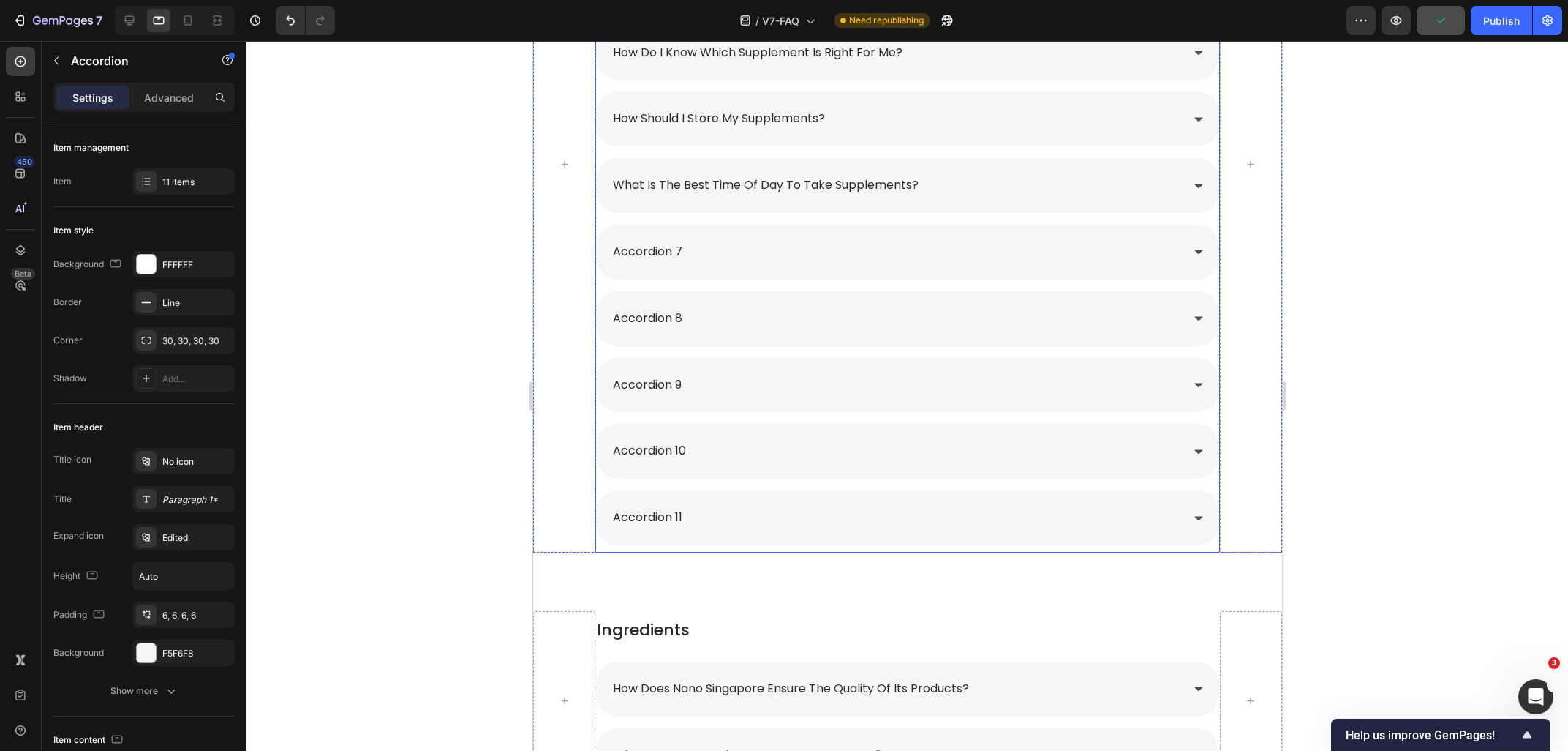
scroll to position [1851, 0]
click at [664, 258] on p "accordion 7" at bounding box center [647, 252] width 69 height 21
click at [681, 254] on div "accordion 7" at bounding box center [647, 253] width 74 height 26
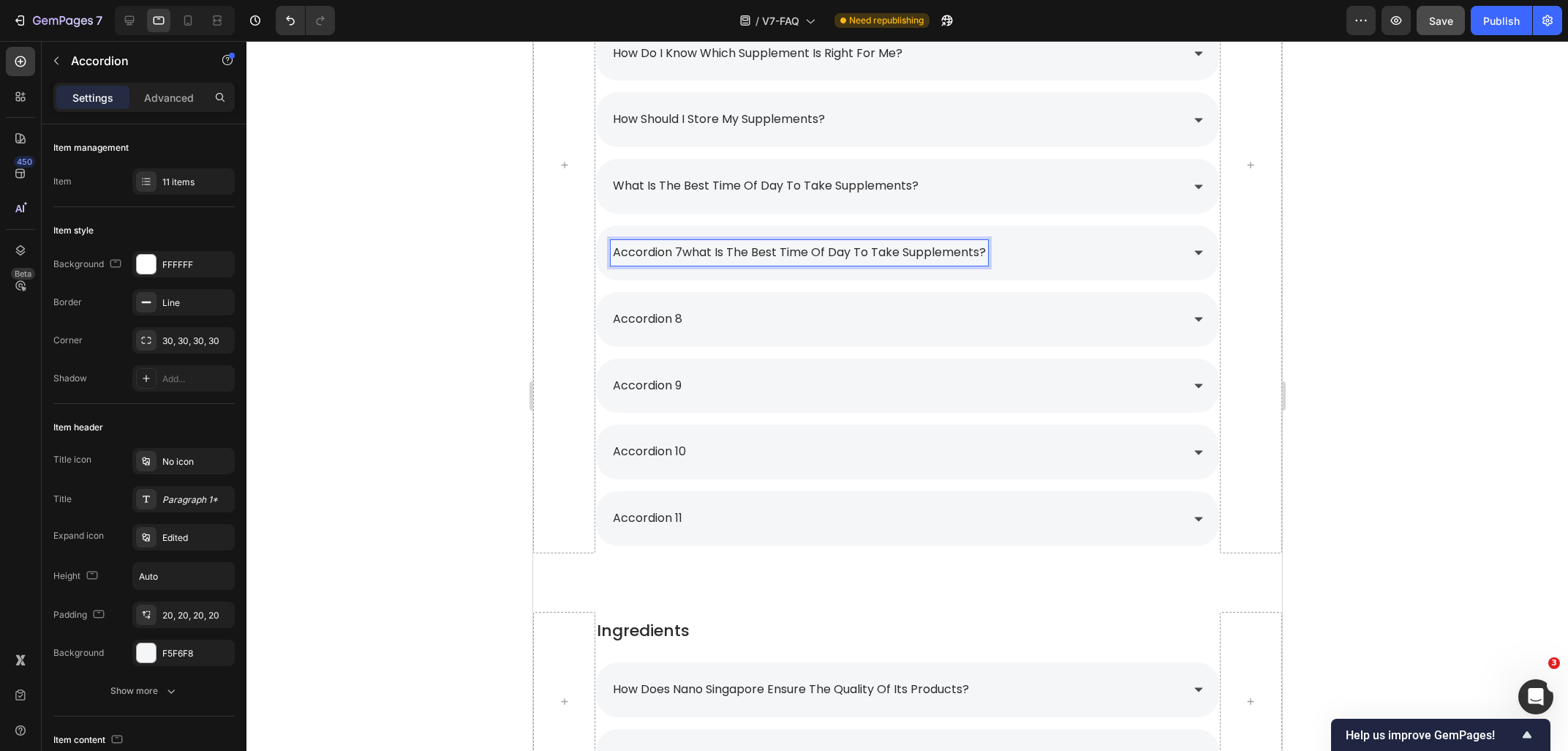
click at [682, 257] on p "accordion 7what is the best time of day to take supplements?" at bounding box center [799, 252] width 373 height 21
click at [1383, 246] on div at bounding box center [907, 396] width 1321 height 710
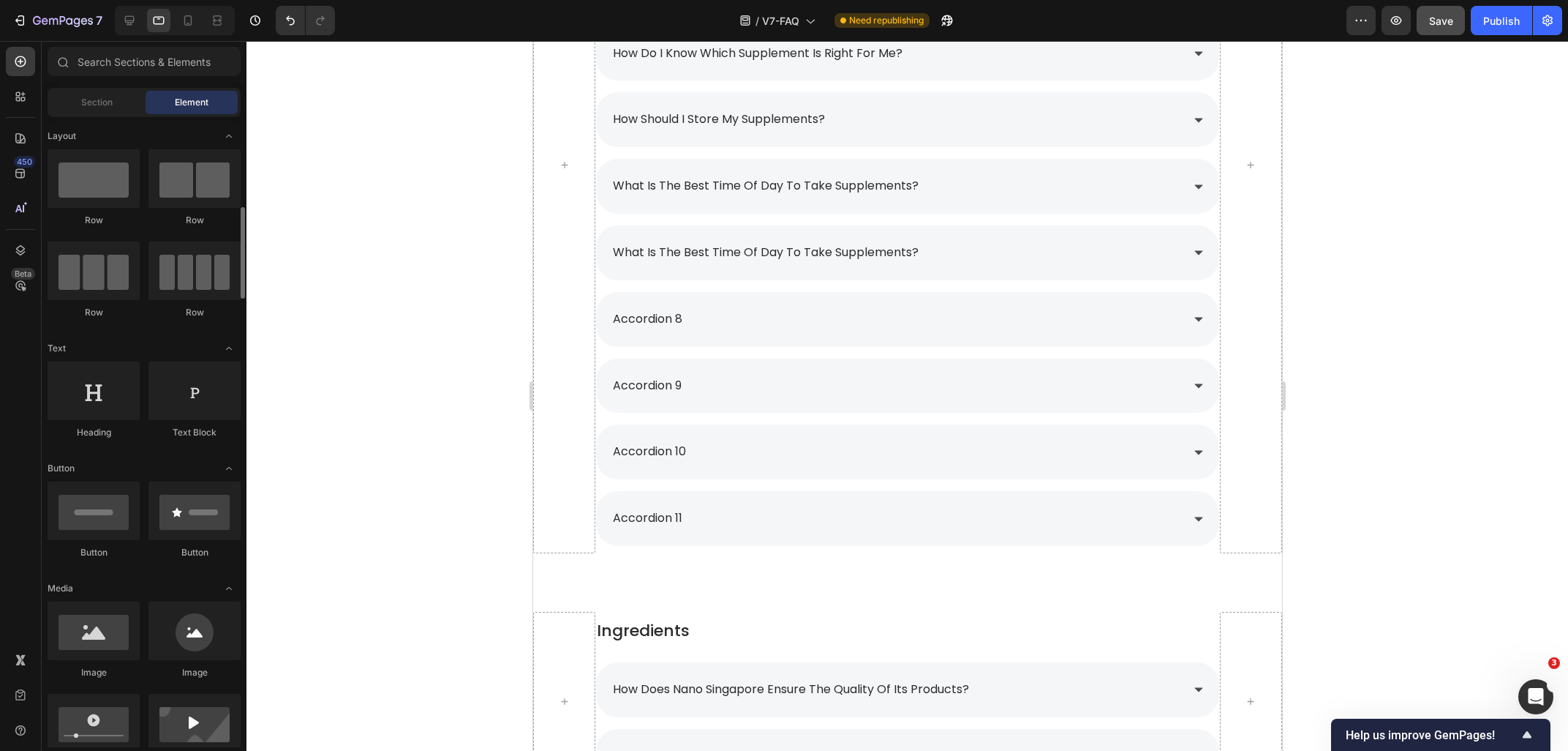
scroll to position [79, 0]
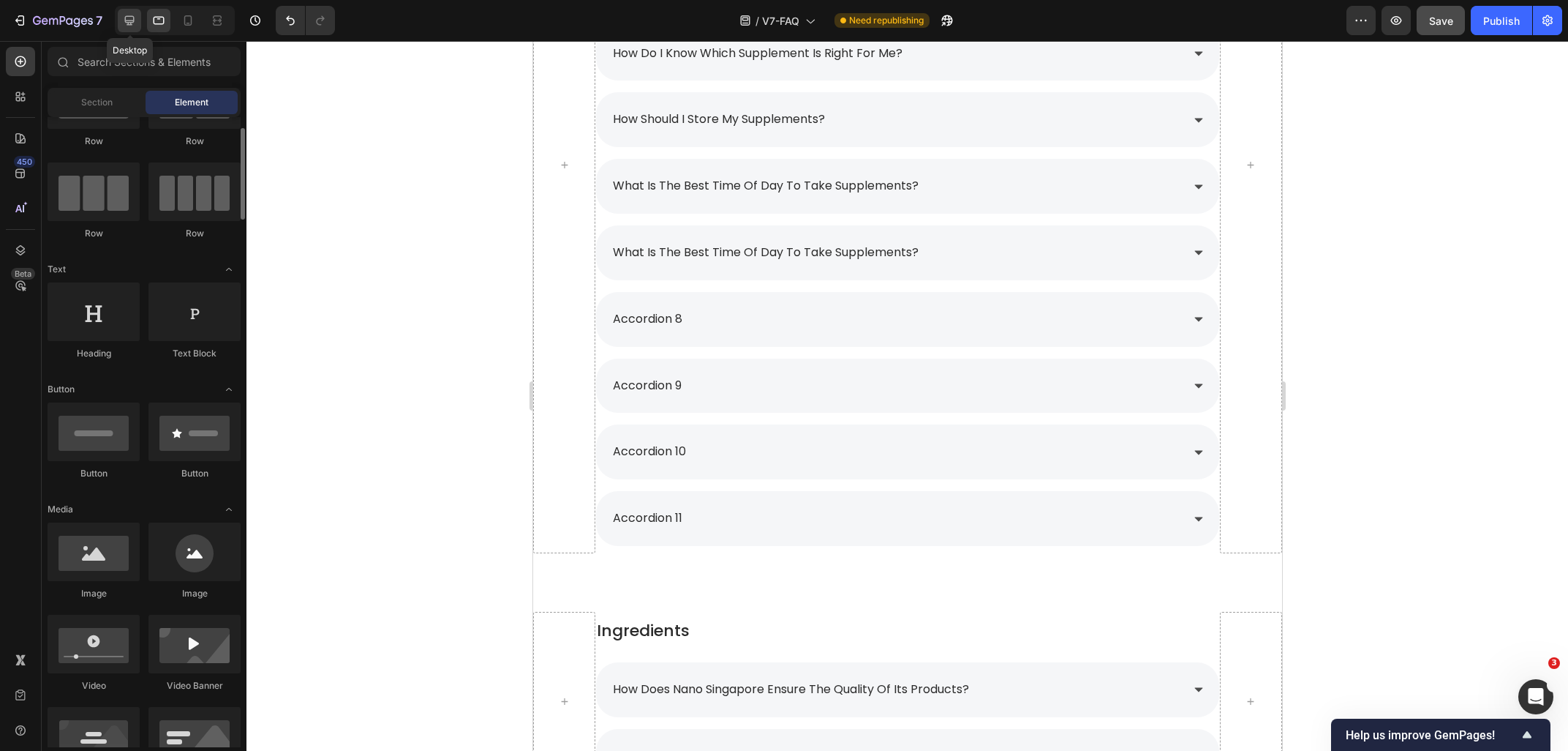
click at [126, 27] on icon at bounding box center [129, 20] width 14 height 14
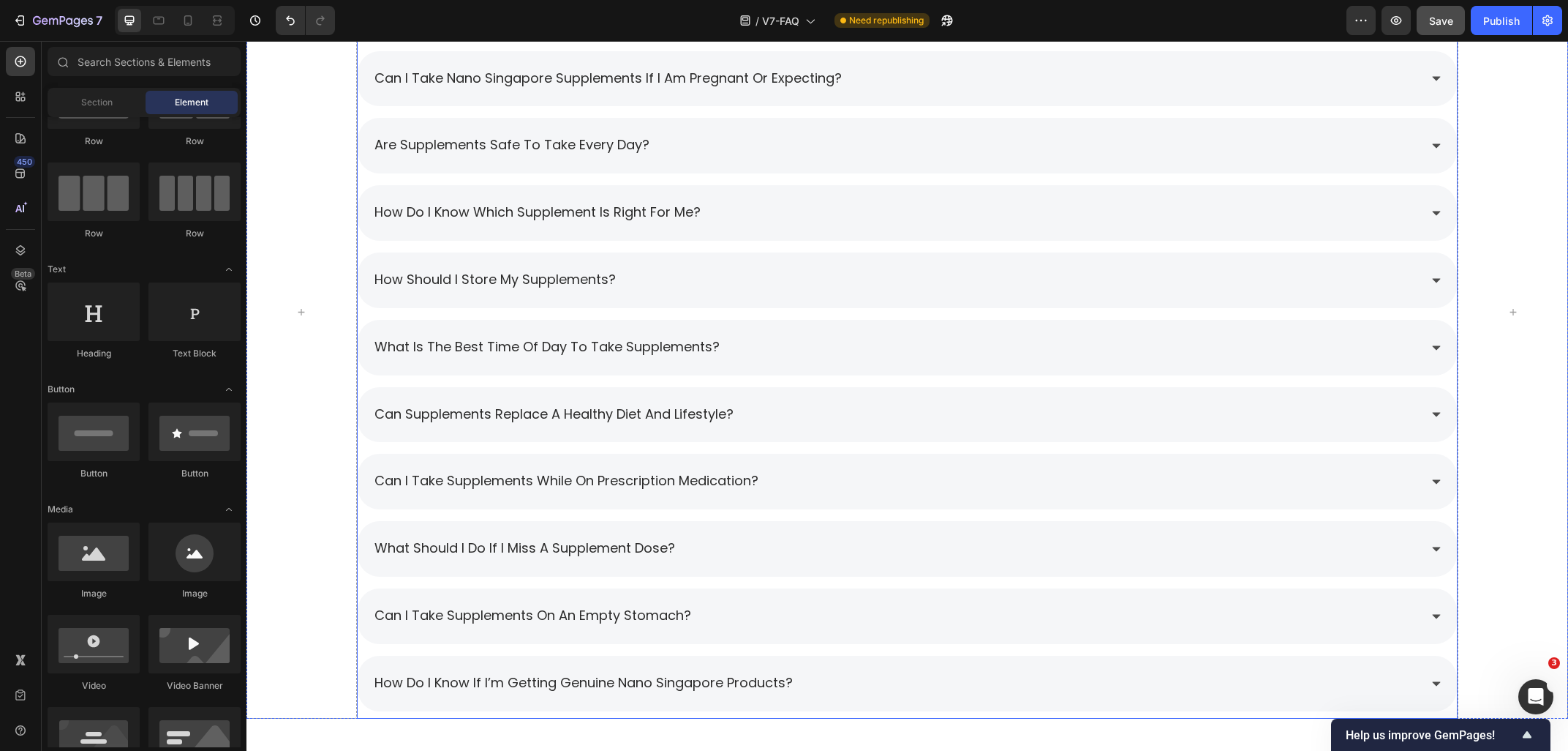
scroll to position [2008, 0]
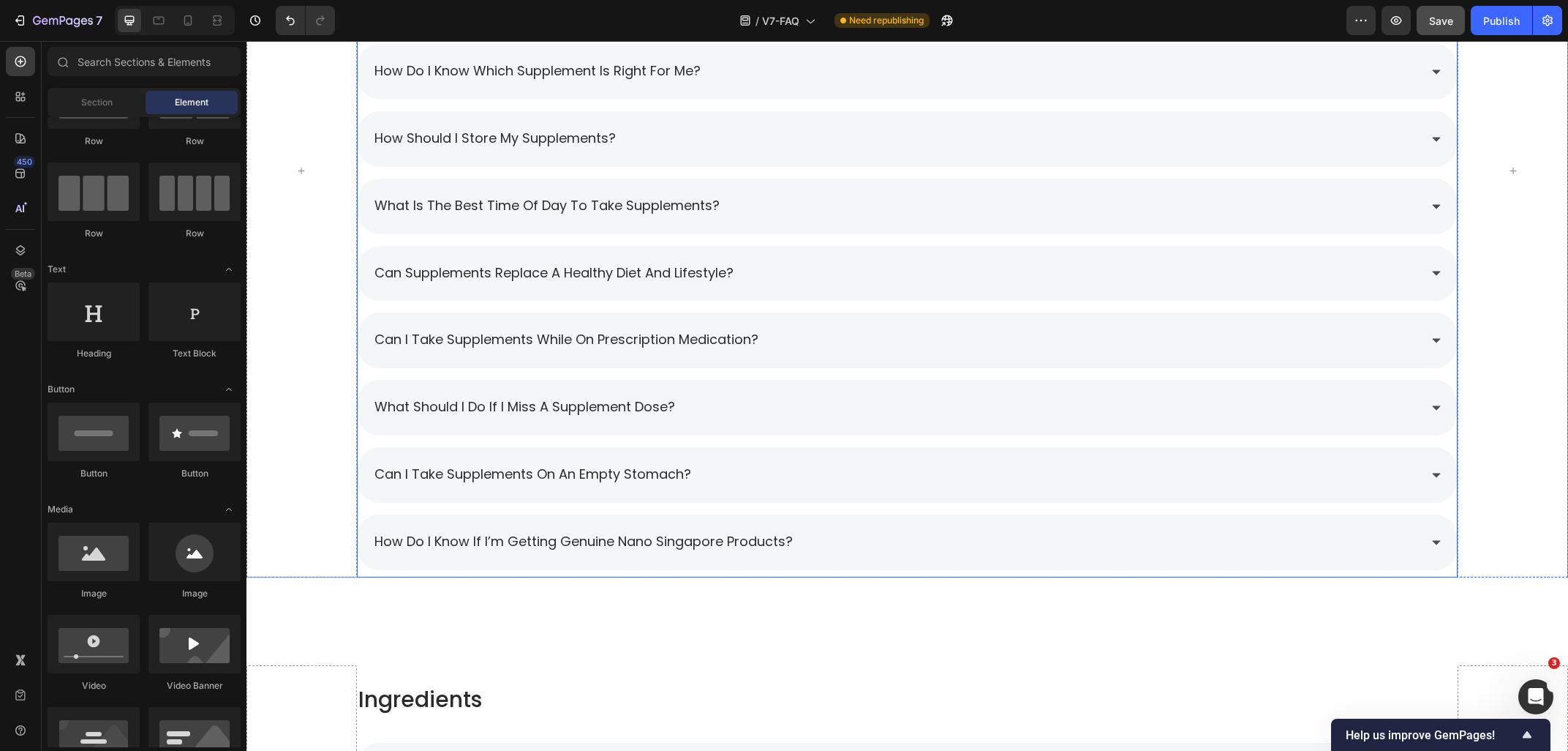
click at [454, 270] on span "can supplements replace a healthy diet and lifestyle?" at bounding box center [553, 273] width 359 height 18
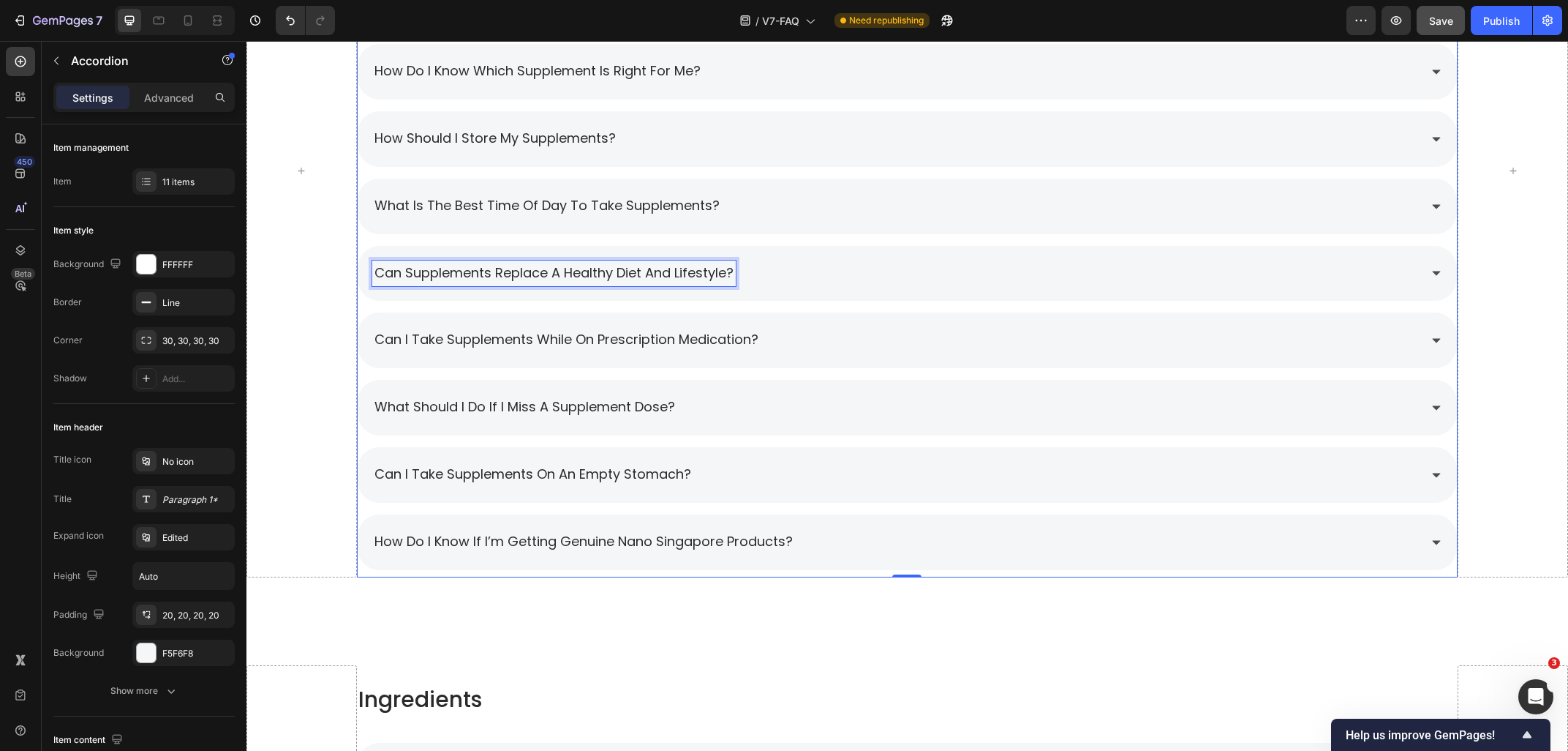
click at [454, 270] on span "can supplements replace a healthy diet and lifestyle?" at bounding box center [553, 273] width 359 height 18
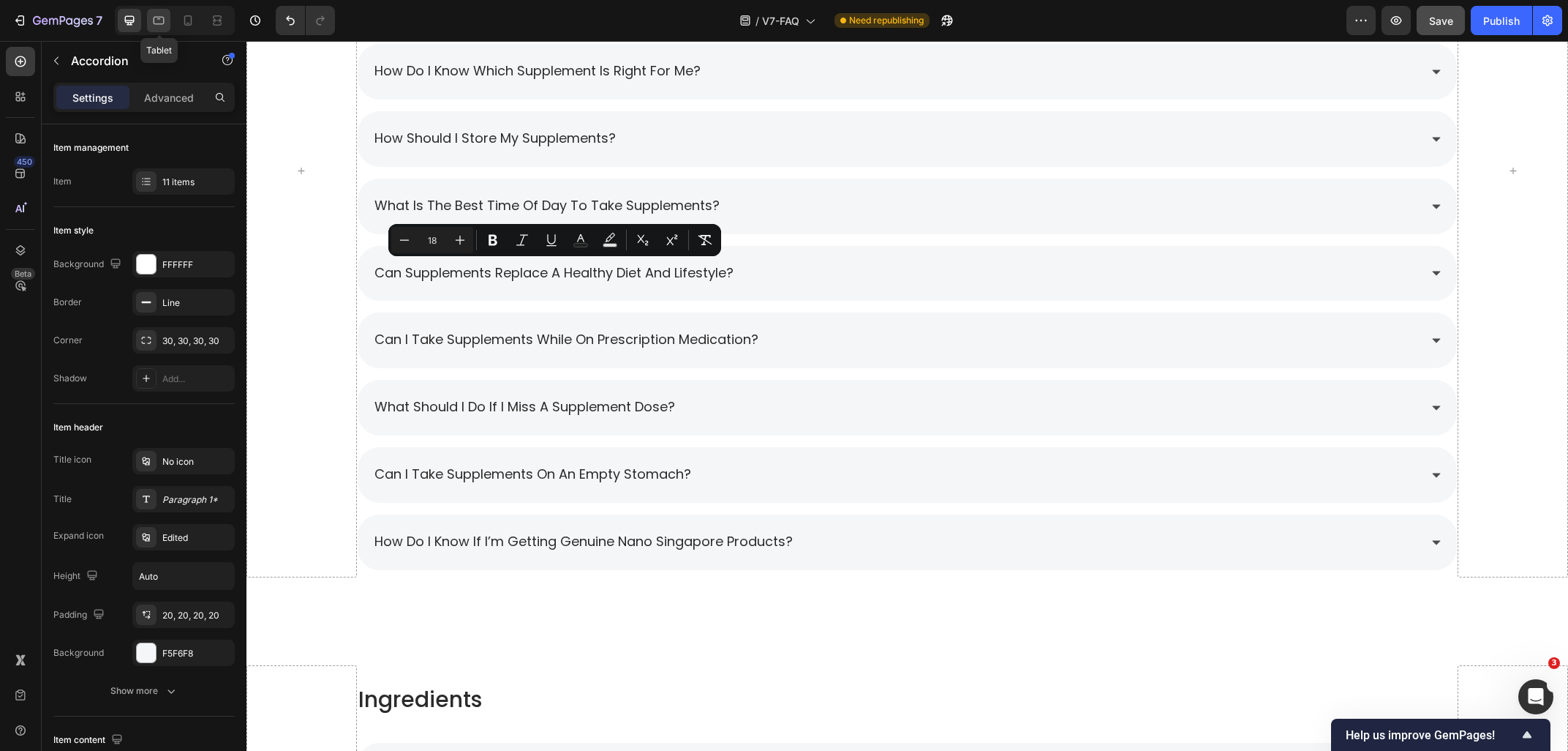
click at [154, 27] on icon at bounding box center [158, 20] width 14 height 14
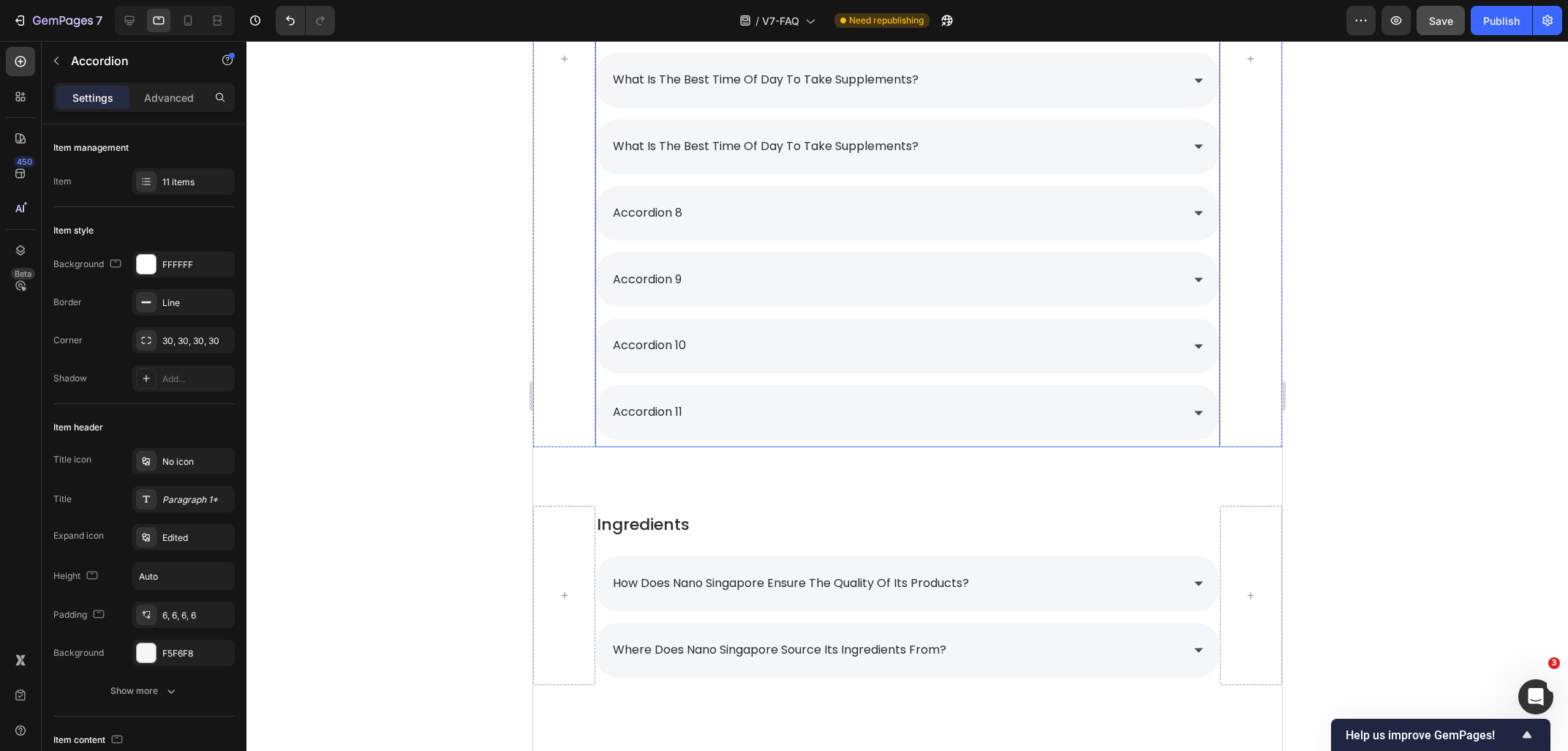
scroll to position [1957, 0]
click at [653, 208] on p "accordion 8" at bounding box center [647, 213] width 69 height 21
click at [682, 216] on p "accordion 8" at bounding box center [647, 213] width 69 height 21
click at [1355, 240] on div at bounding box center [907, 396] width 1321 height 710
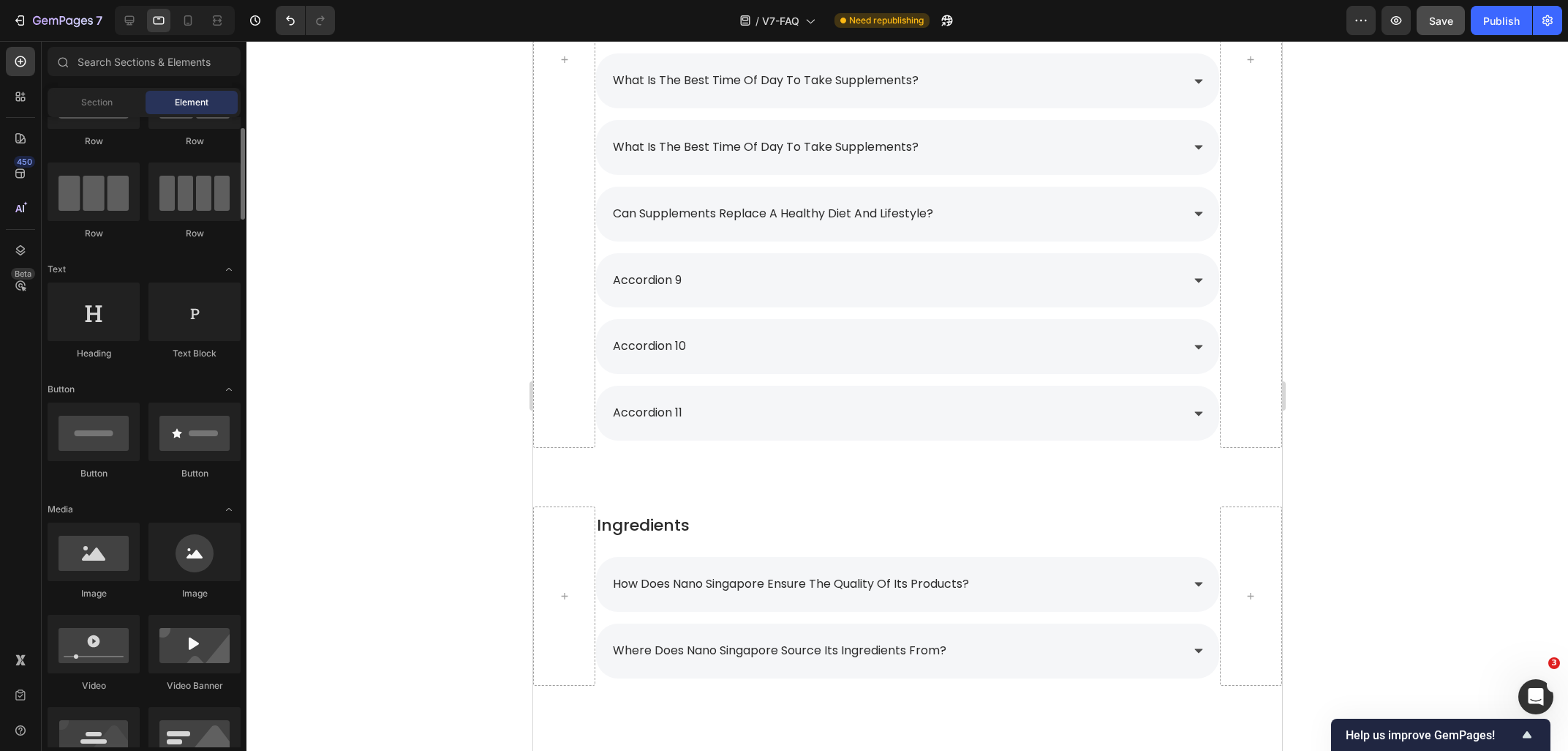
scroll to position [79, 0]
click at [128, 19] on icon at bounding box center [129, 20] width 14 height 14
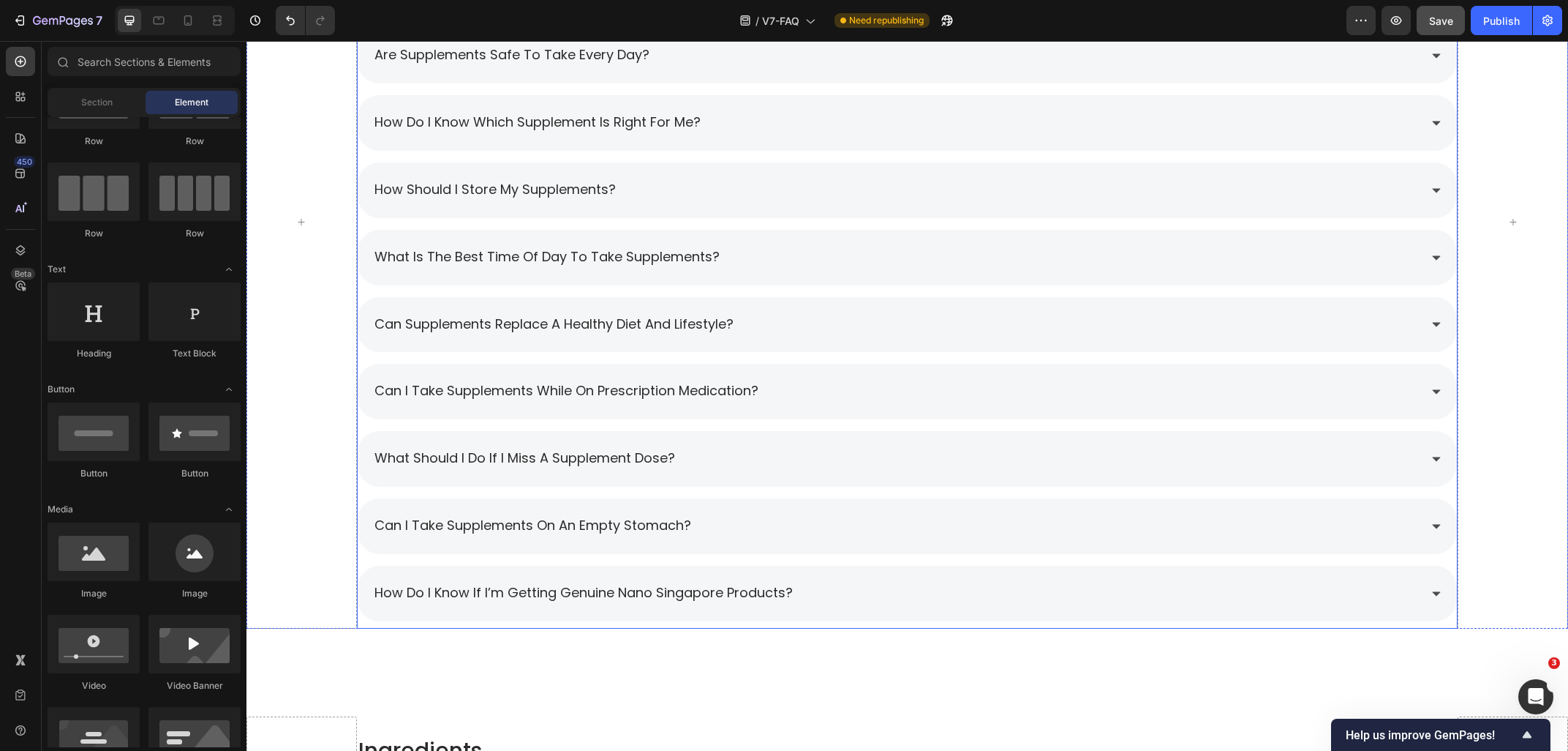
click at [467, 388] on span "can i take supplements while on prescription medication?" at bounding box center [566, 390] width 384 height 18
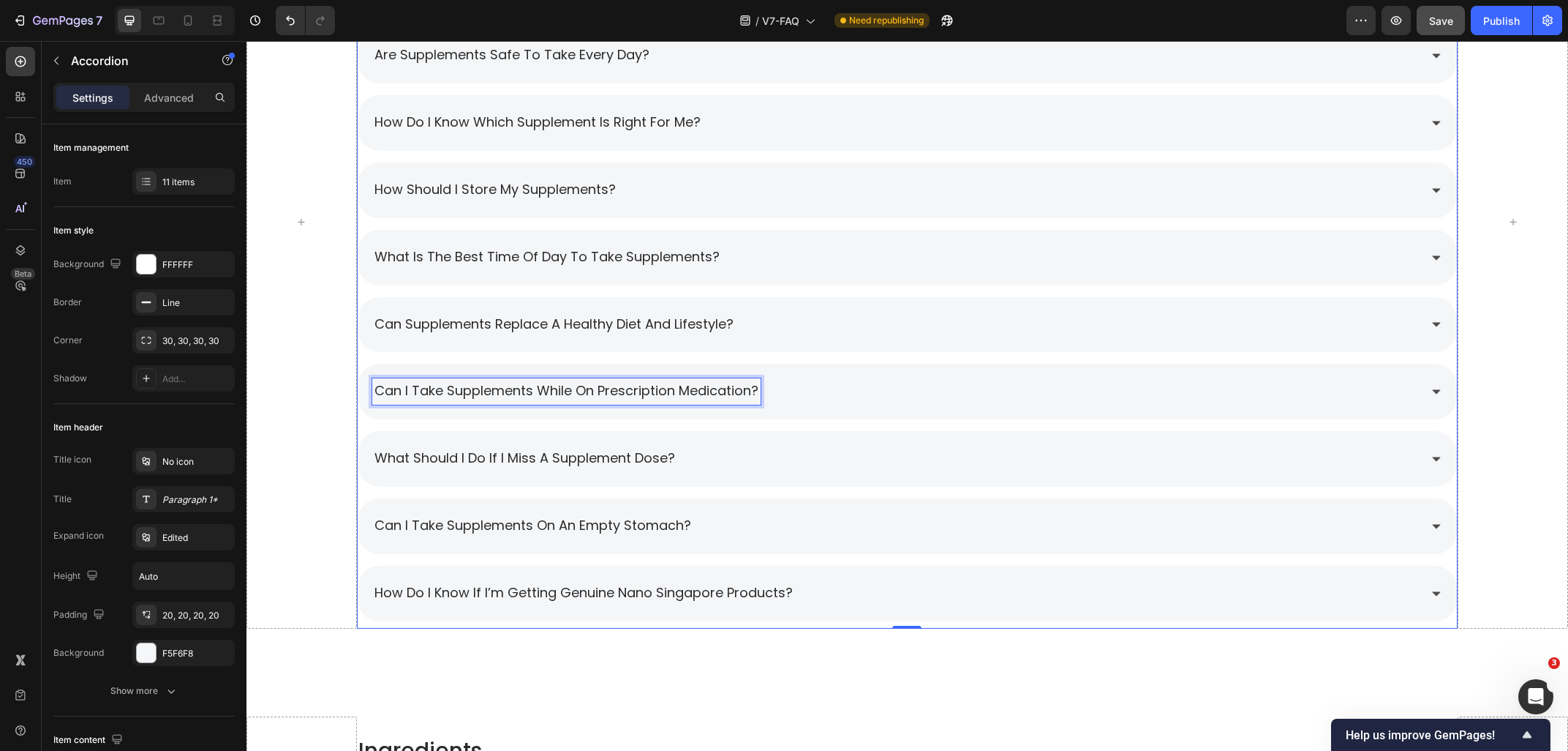
click at [467, 388] on span "can i take supplements while on prescription medication?" at bounding box center [566, 390] width 384 height 18
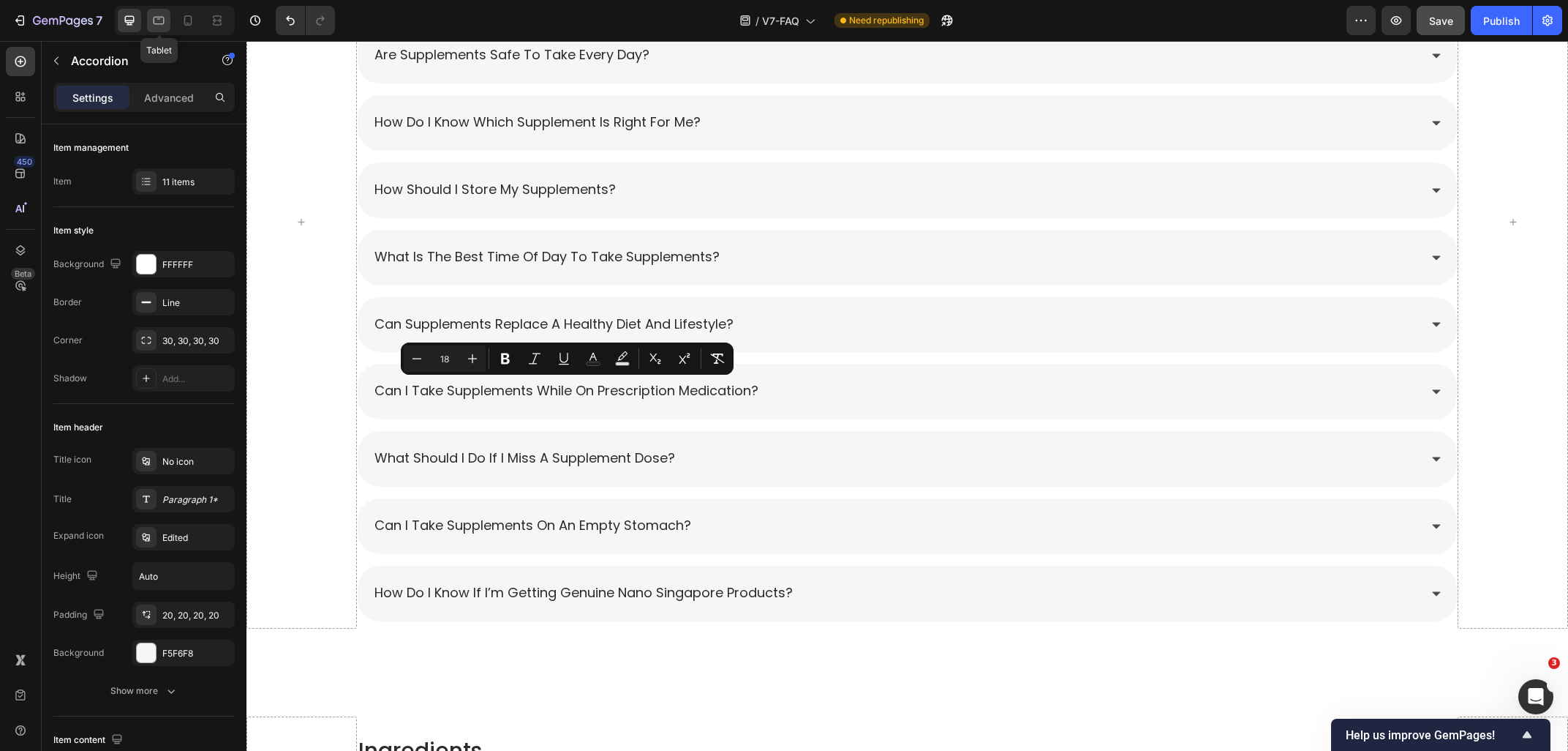
click at [158, 14] on icon at bounding box center [158, 20] width 14 height 14
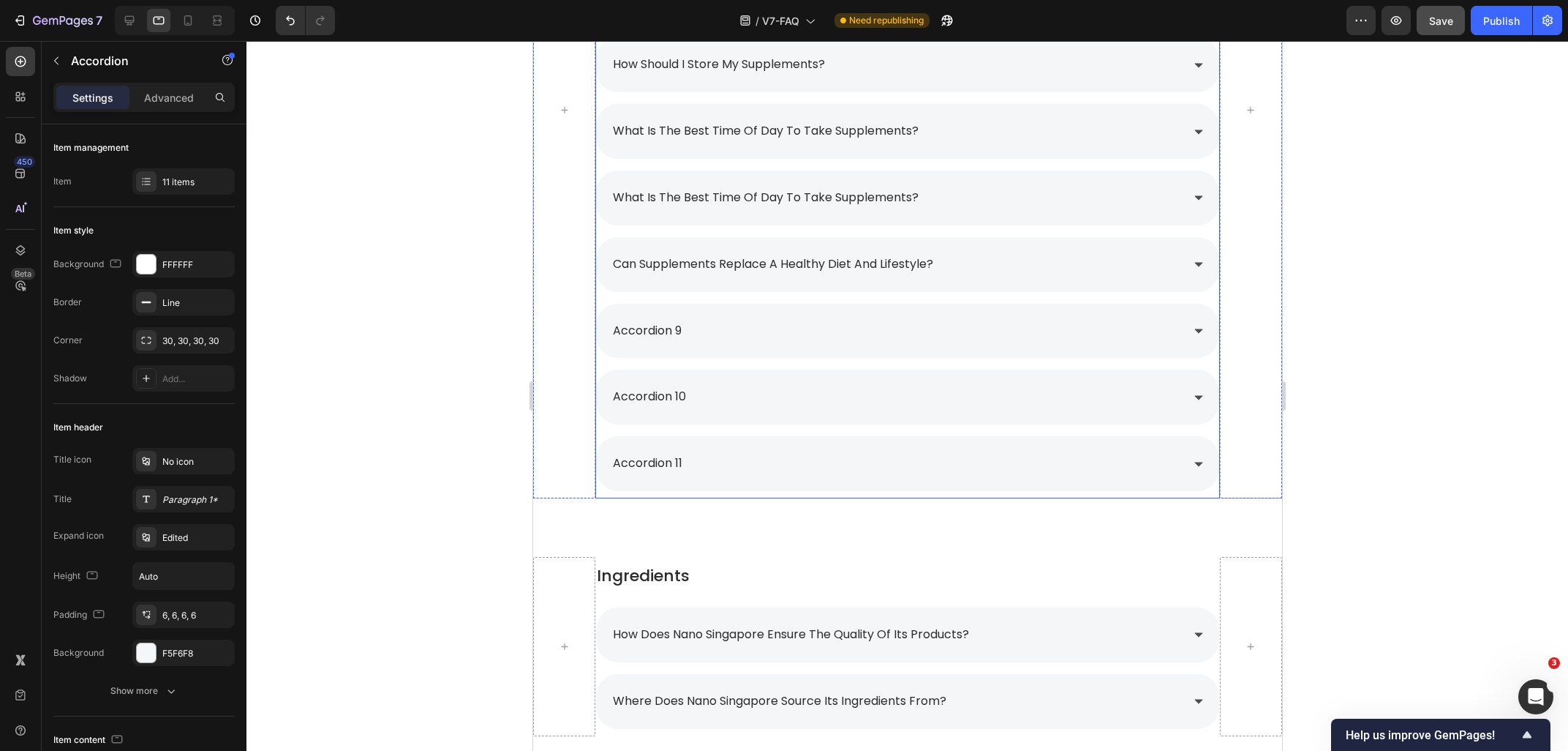
scroll to position [1906, 0]
click at [678, 327] on p "accordion 9" at bounding box center [647, 332] width 69 height 21
click at [681, 332] on p "accordion 9" at bounding box center [647, 332] width 69 height 21
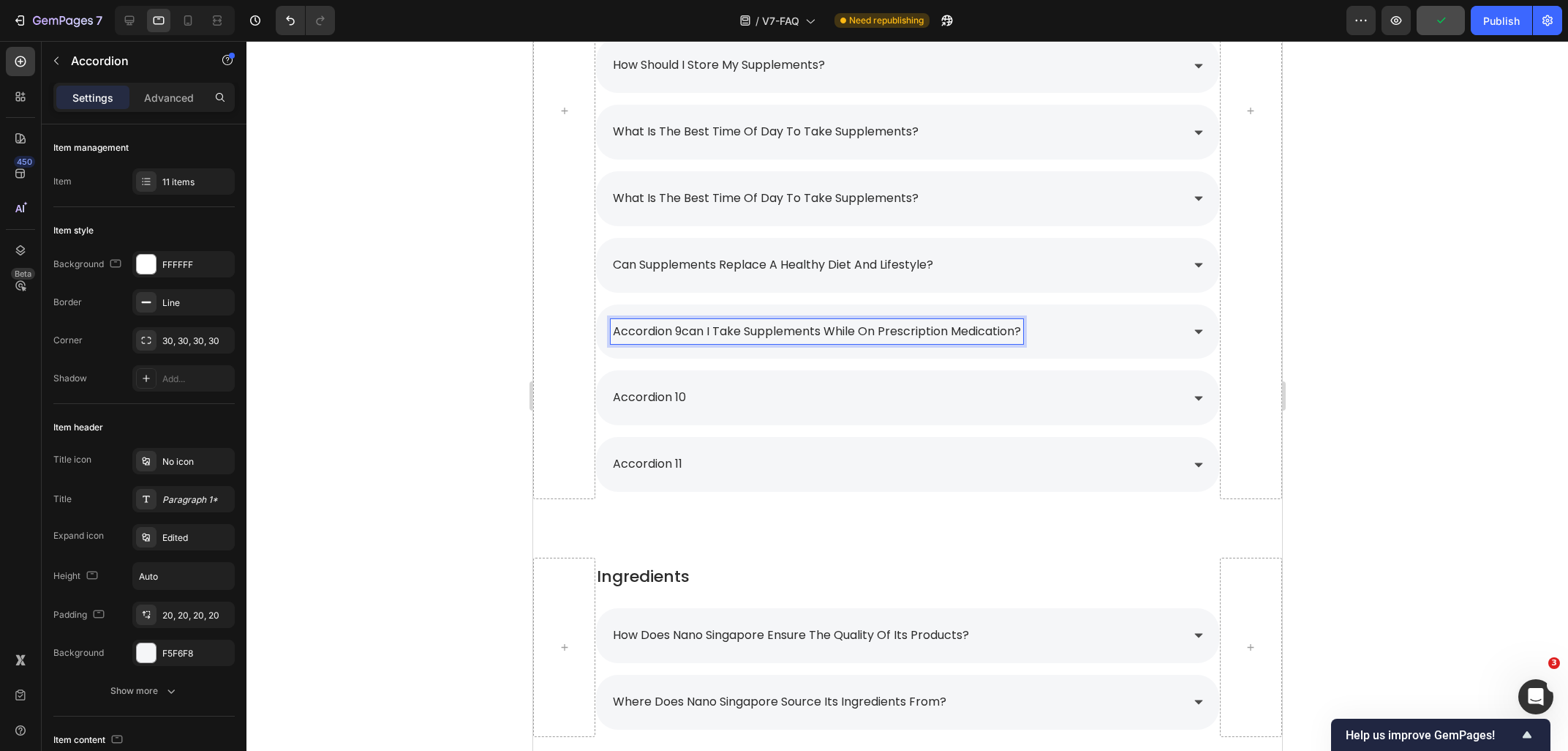
click at [682, 335] on p "accordion 9can i take supplements while on prescription medication?" at bounding box center [817, 332] width 408 height 21
click at [1437, 341] on div at bounding box center [907, 396] width 1321 height 710
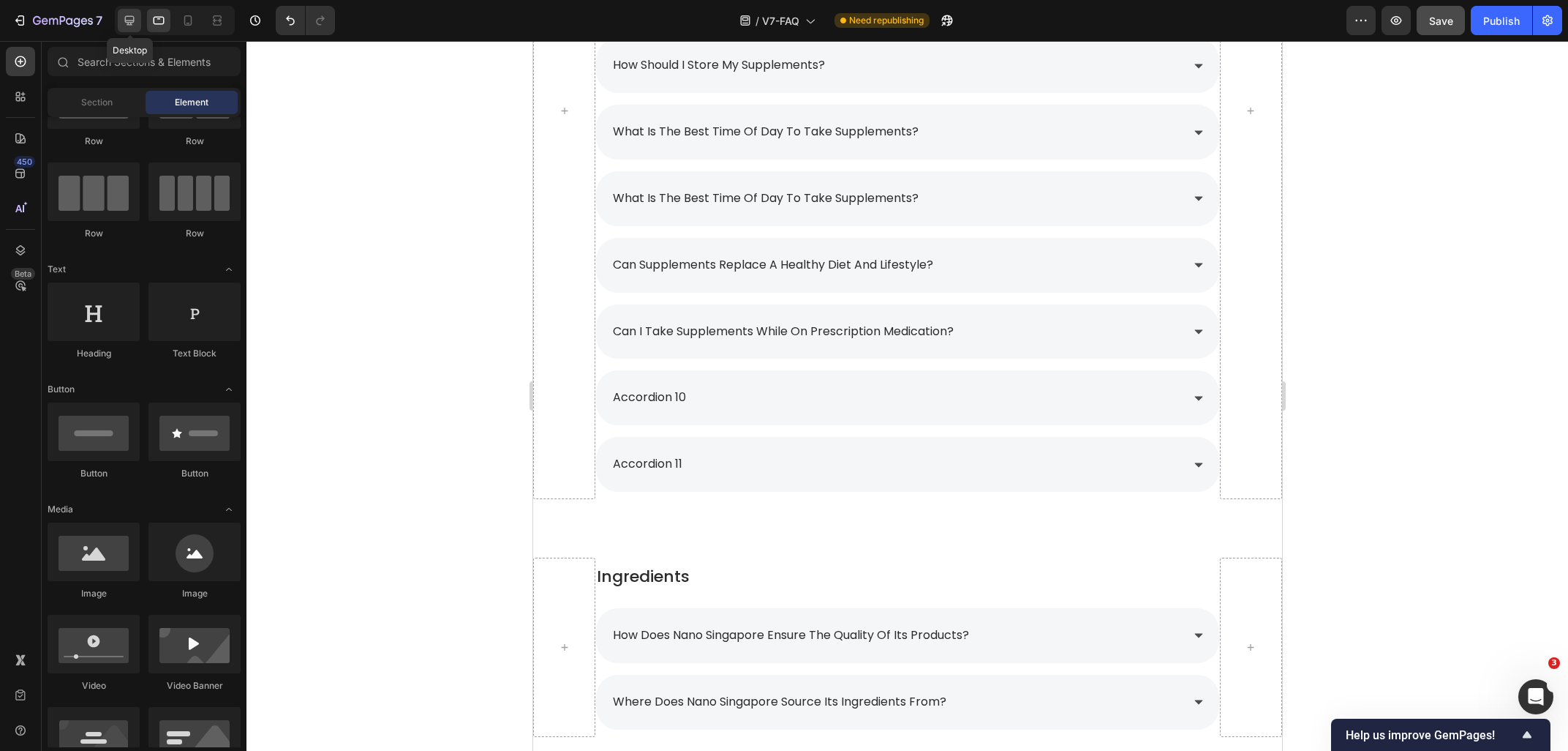
click at [121, 26] on div at bounding box center [130, 20] width 23 height 23
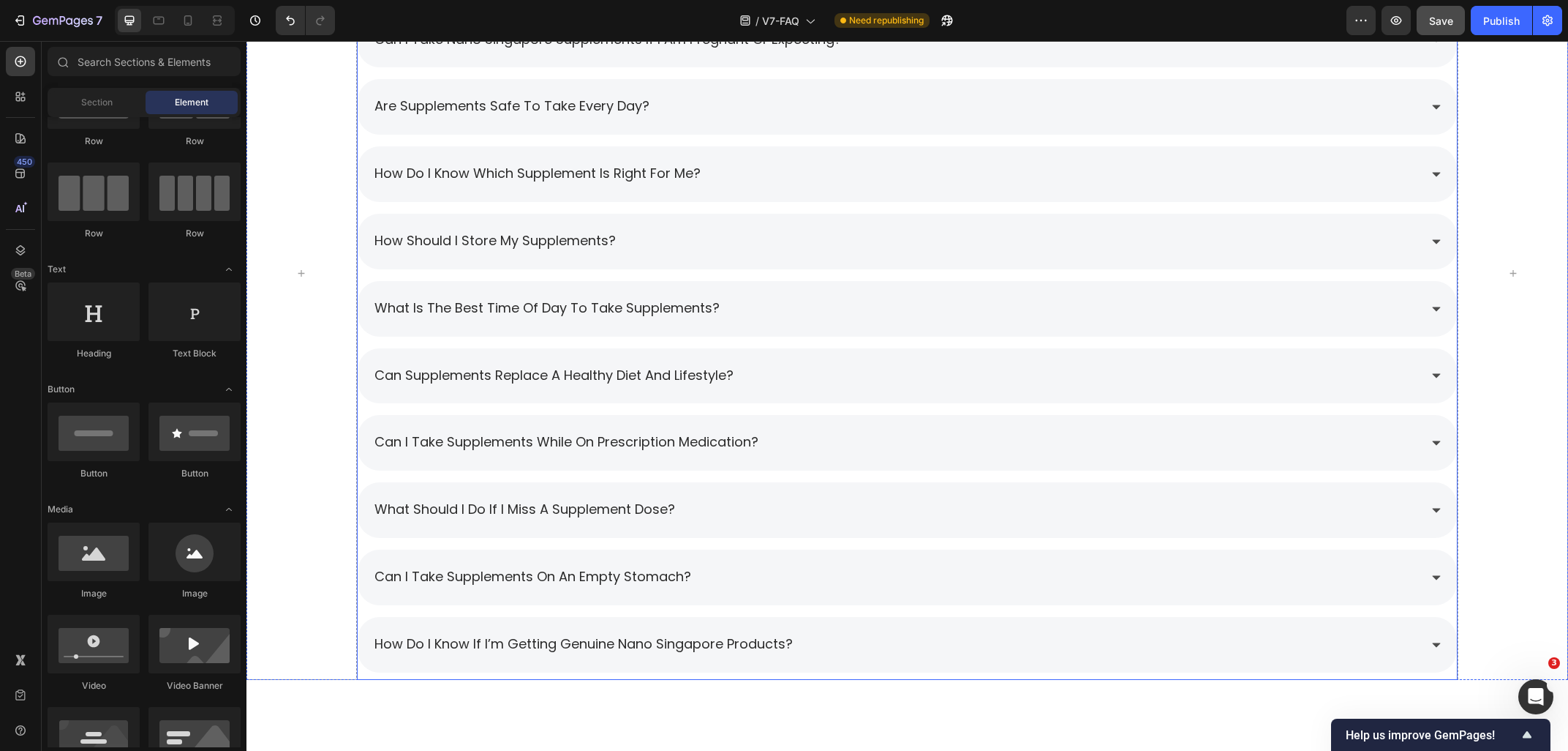
click at [479, 506] on span "what should i do if i miss a supplement dose?" at bounding box center [524, 509] width 300 height 18
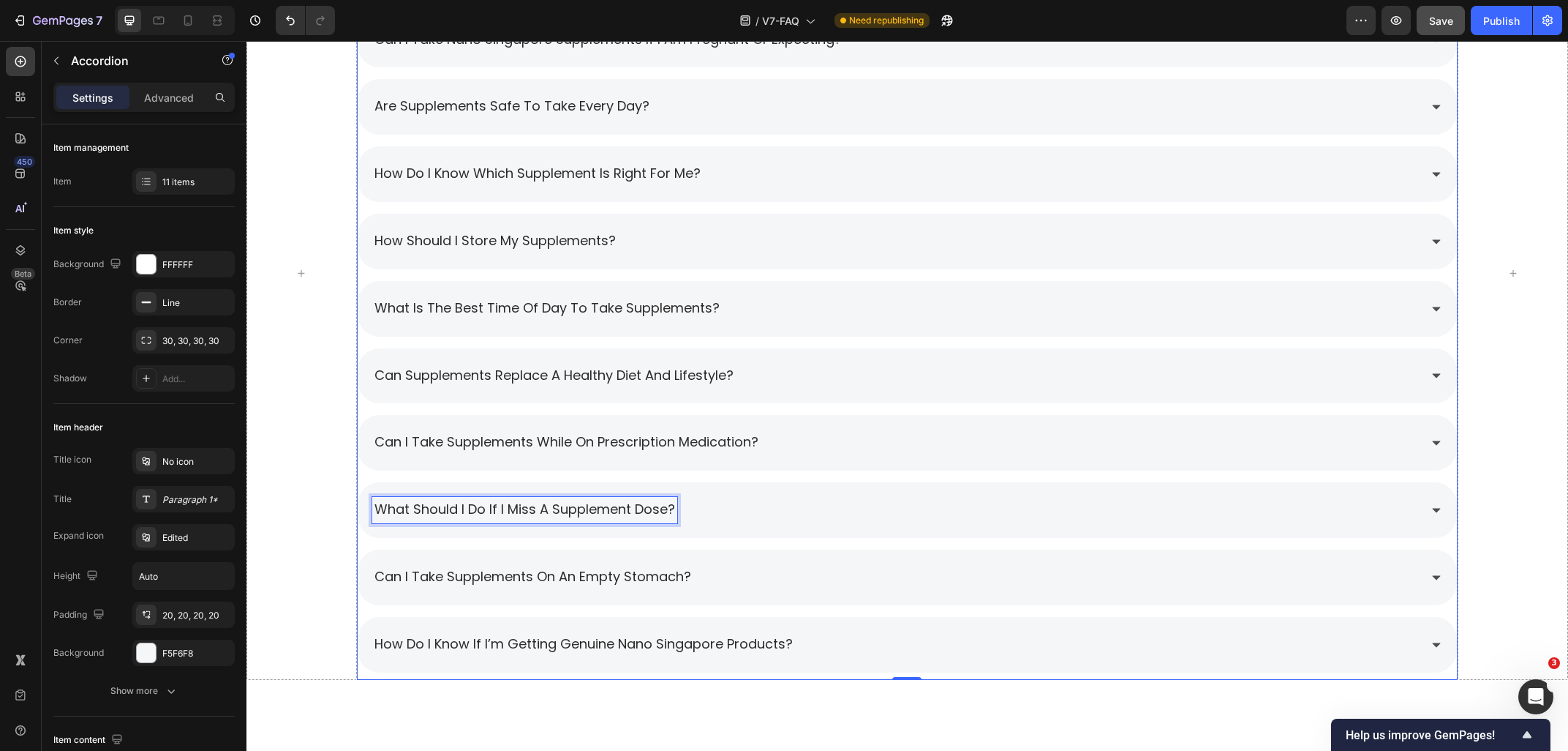
click at [479, 506] on span "what should i do if i miss a supplement dose?" at bounding box center [524, 509] width 300 height 18
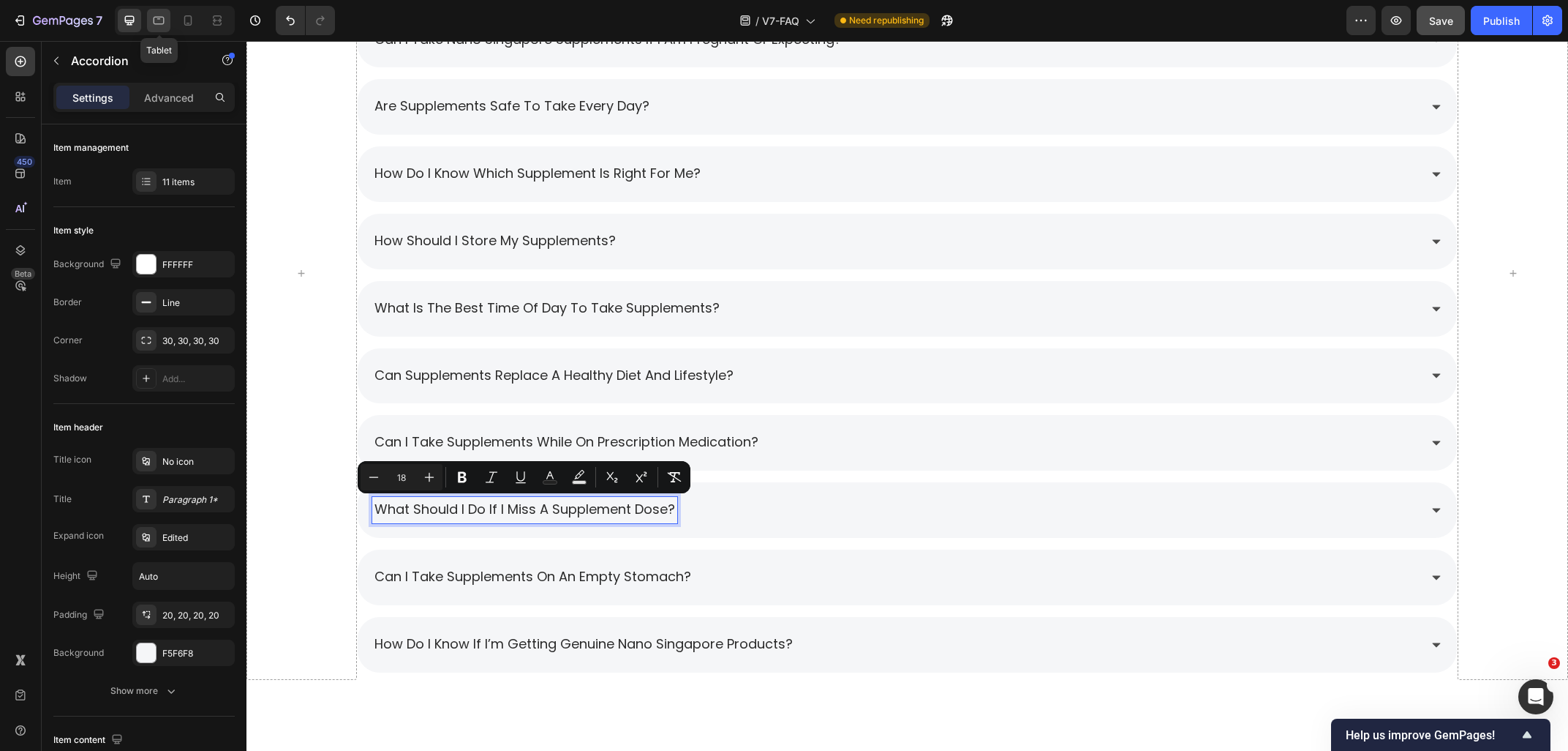
click at [153, 30] on div at bounding box center [159, 20] width 23 height 23
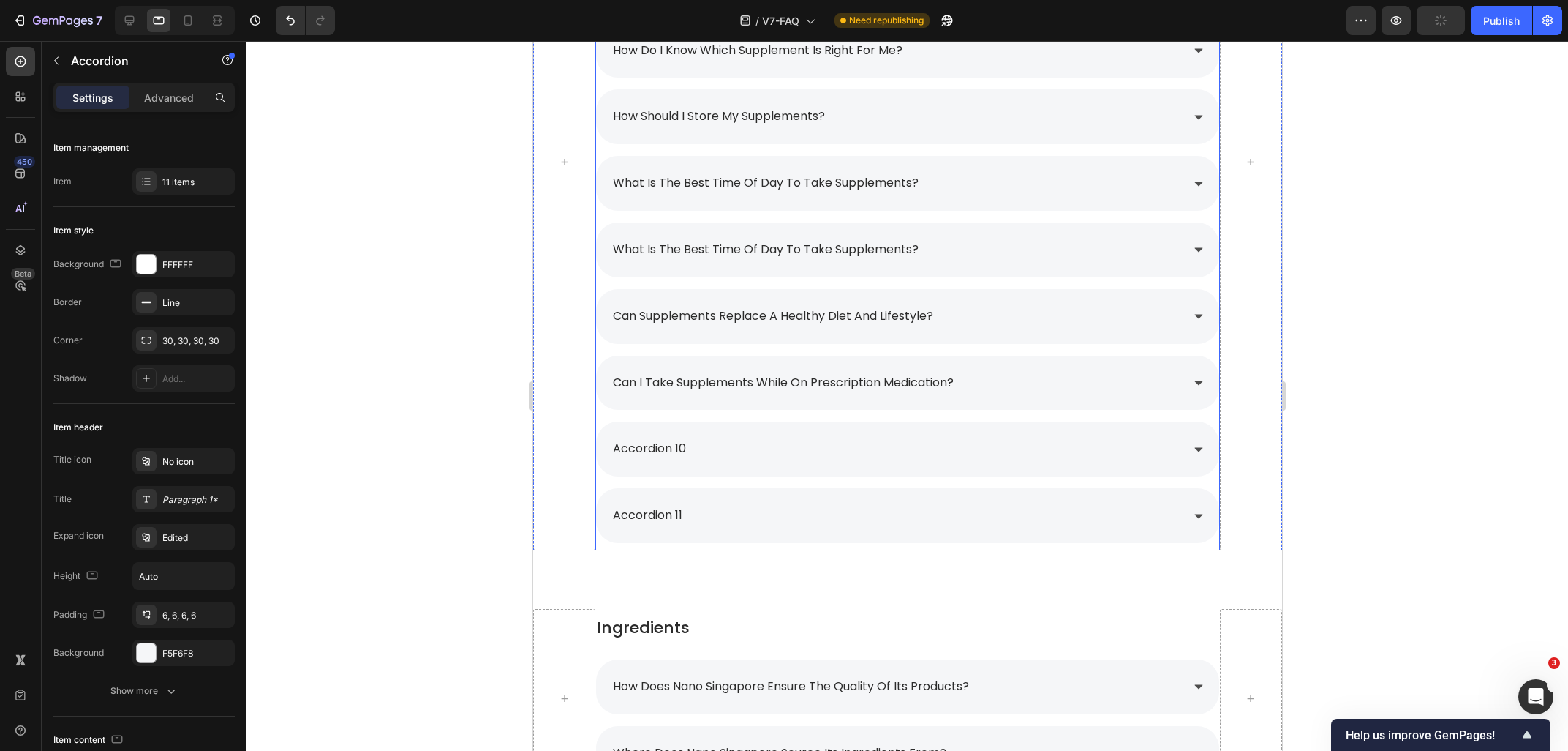
scroll to position [1854, 0]
click at [683, 455] on p "accordion 10" at bounding box center [648, 449] width 73 height 21
click at [687, 455] on div "accordion 10" at bounding box center [648, 450] width 78 height 26
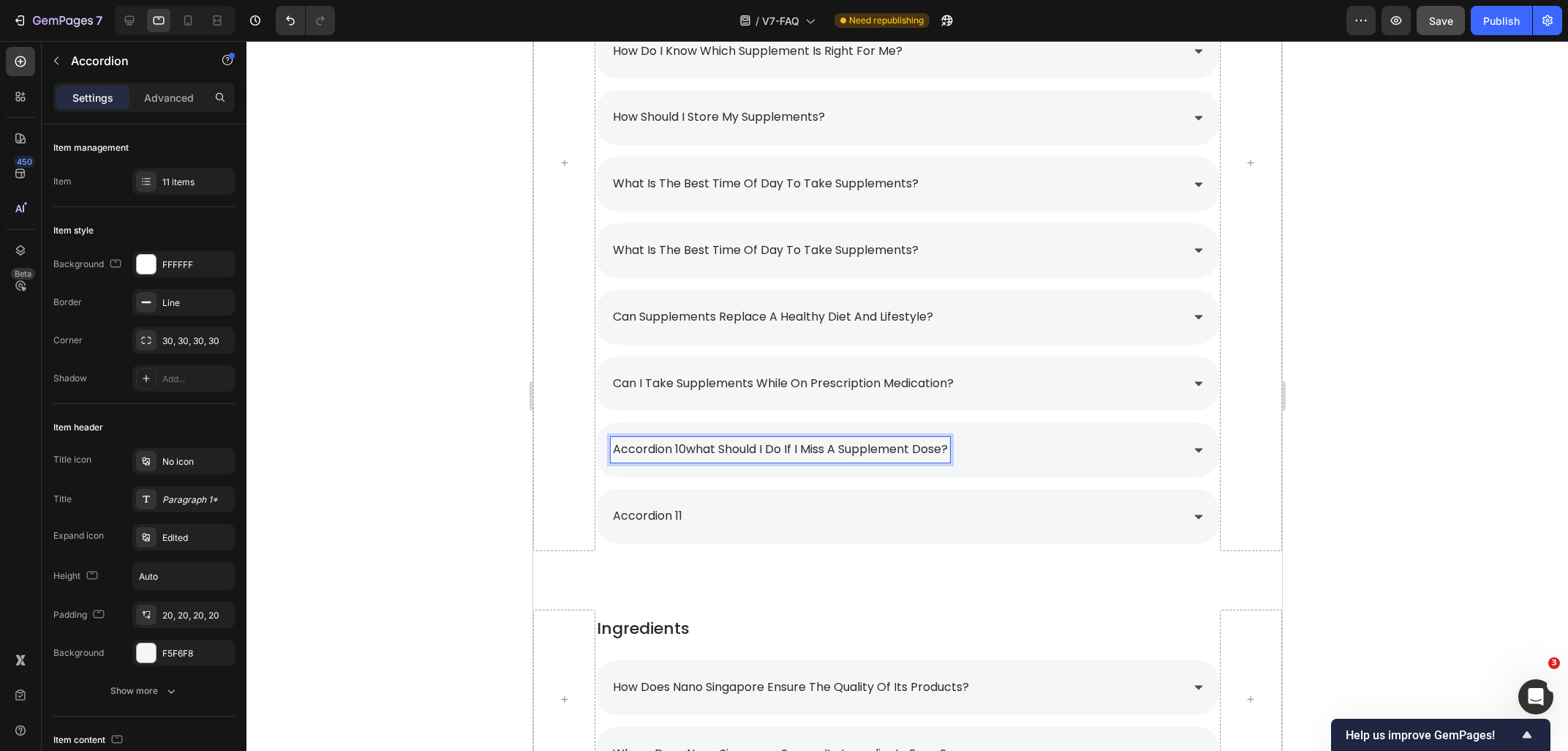
click at [684, 455] on p "accordion 10what should i do if i miss a supplement dose?" at bounding box center [780, 449] width 335 height 21
click at [1404, 392] on div at bounding box center [907, 396] width 1321 height 710
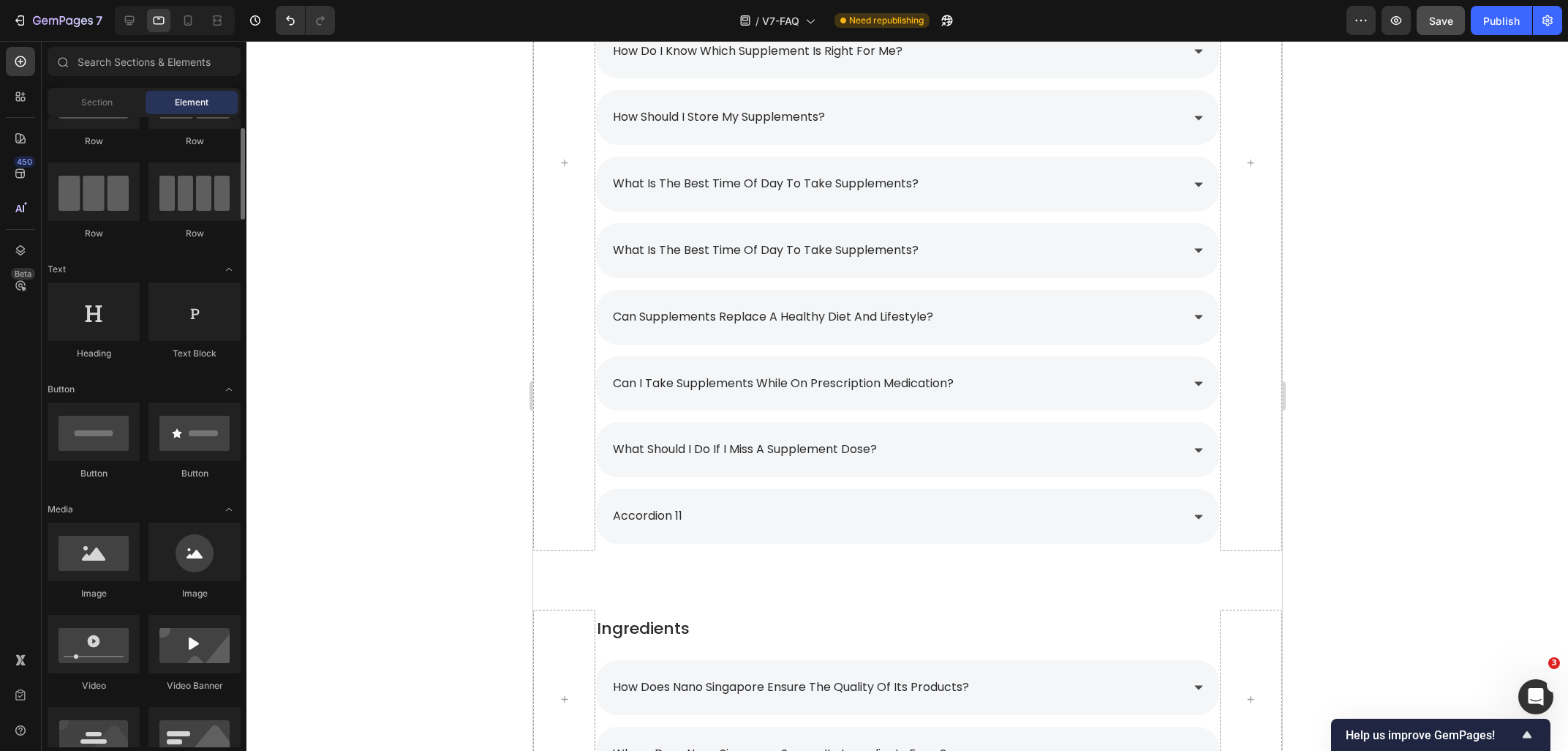
scroll to position [79, 0]
click at [125, 26] on icon at bounding box center [129, 20] width 14 height 14
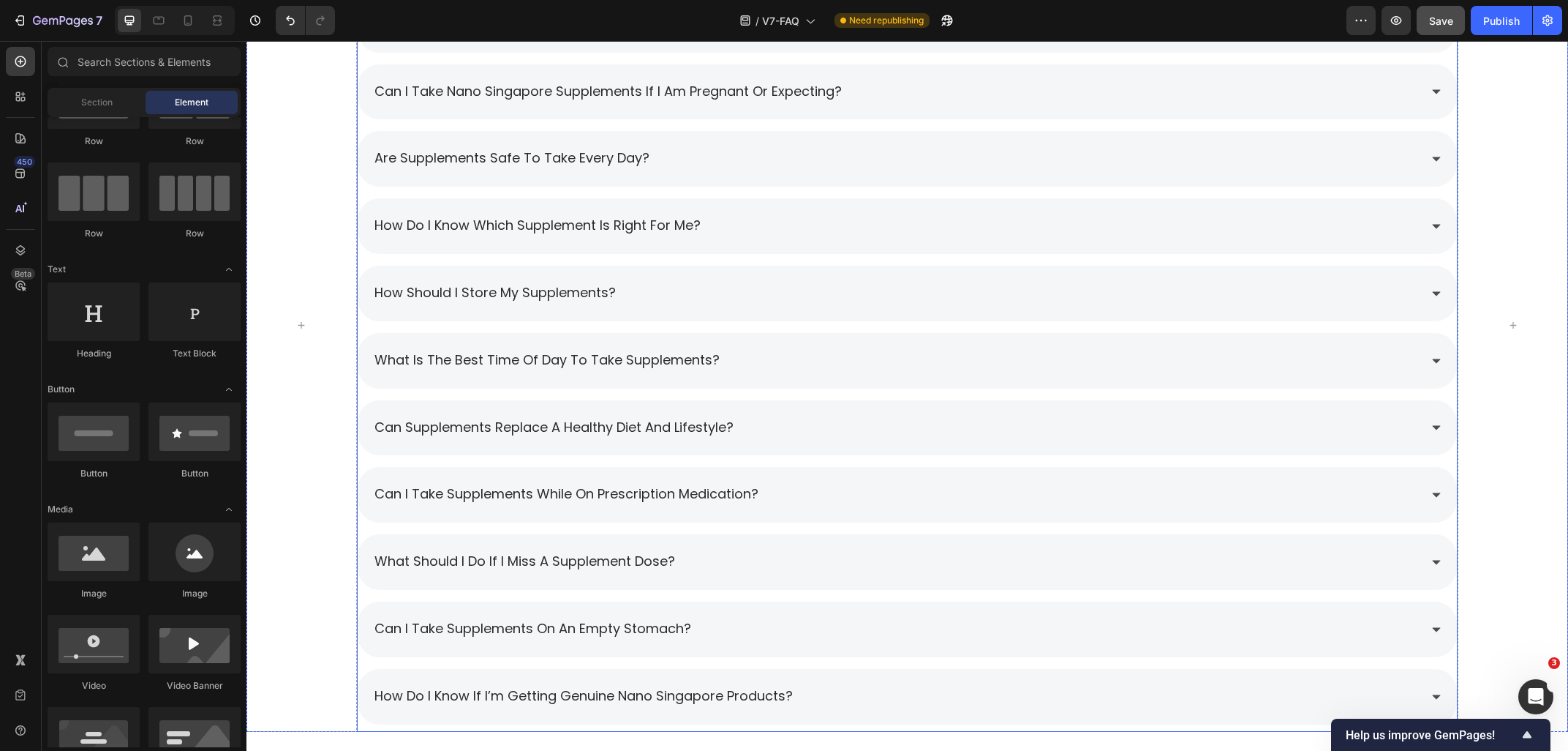
scroll to position [2089, 0]
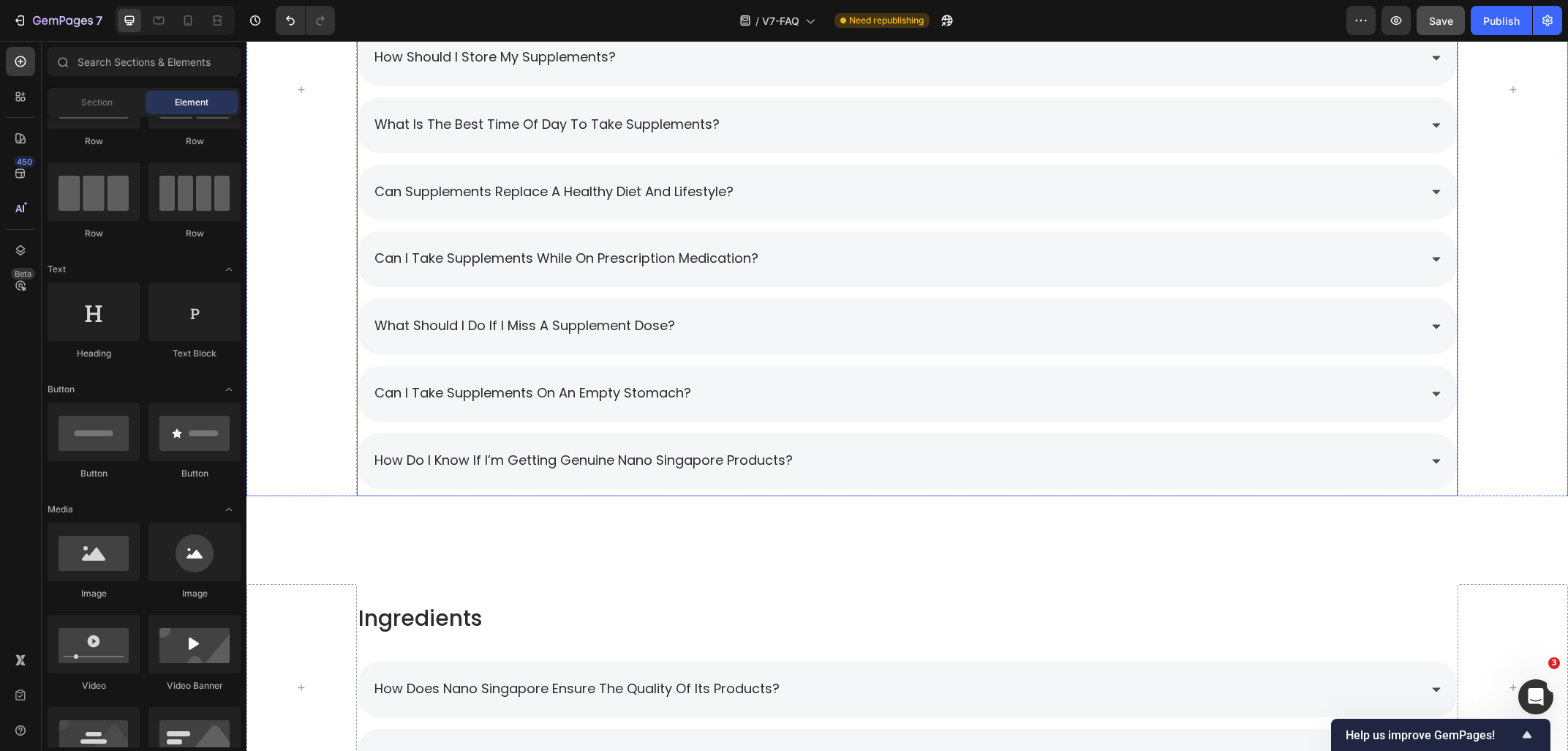
click at [493, 384] on span "can i take supplements on an empty stomach?" at bounding box center [532, 393] width 316 height 18
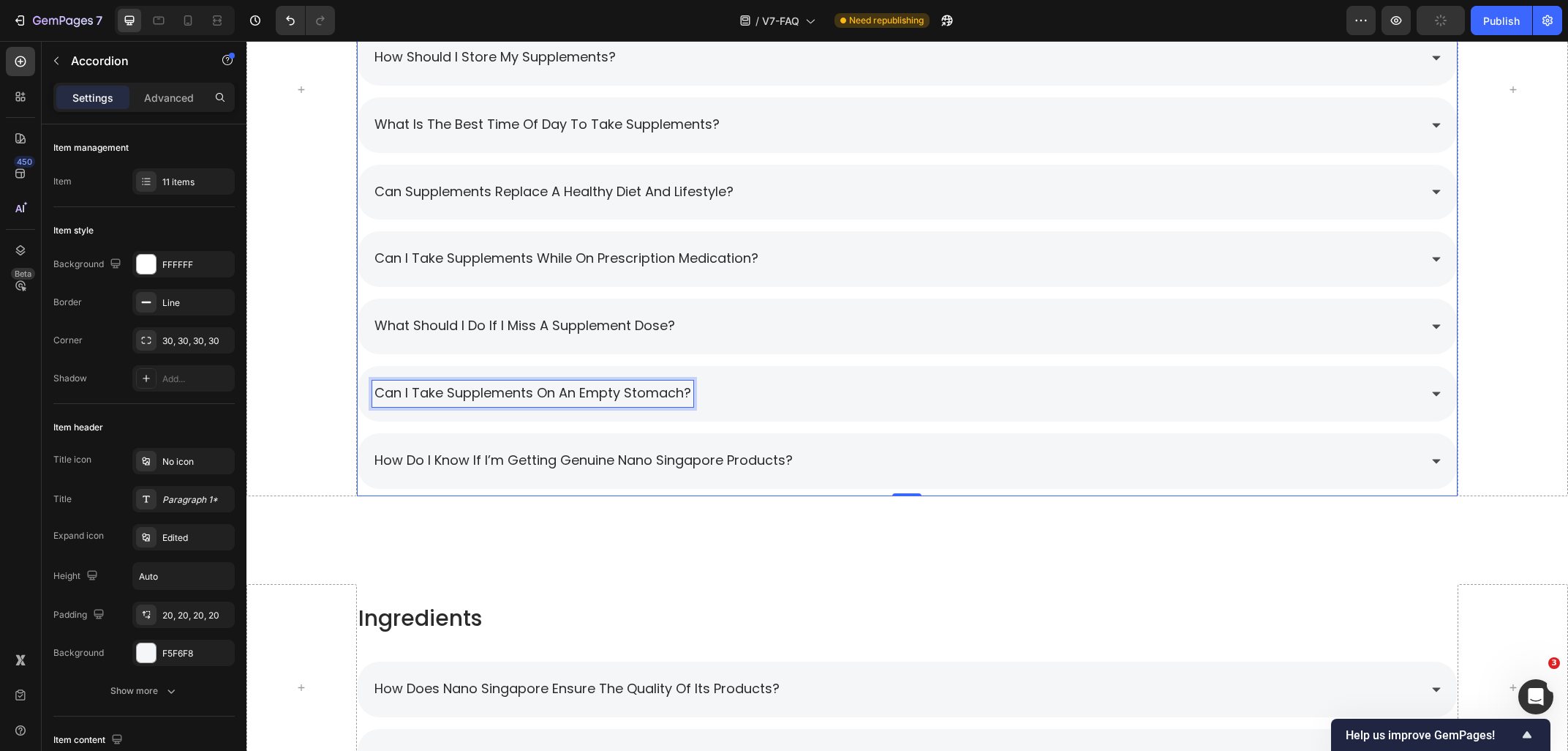
click at [493, 384] on span "can i take supplements on an empty stomach?" at bounding box center [532, 393] width 316 height 18
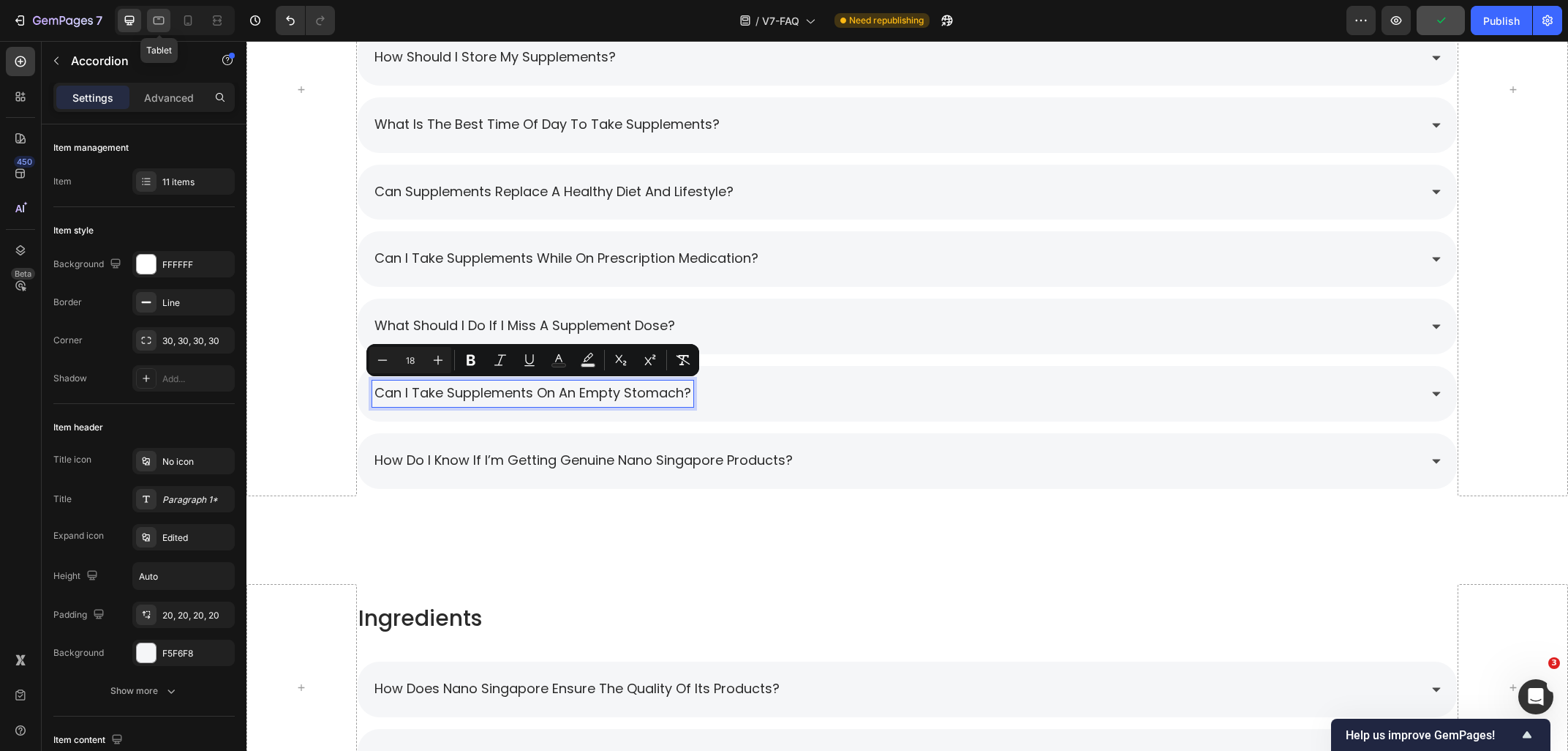
click at [159, 27] on icon at bounding box center [158, 20] width 14 height 14
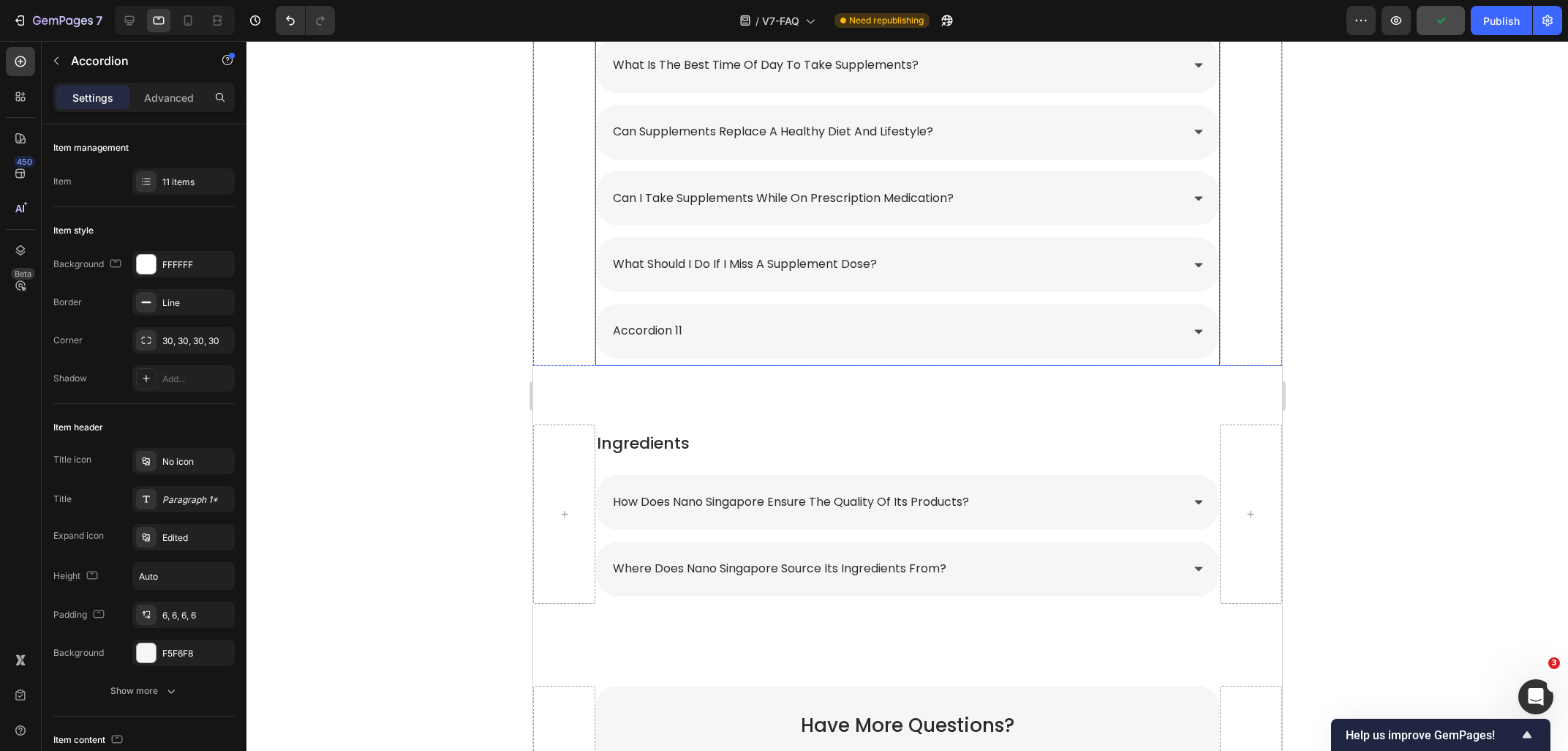
scroll to position [2037, 0]
click at [775, 279] on div "what should i do if i miss a supplement dose?" at bounding box center [744, 265] width 269 height 26
click at [683, 335] on div "accordion 11" at bounding box center [647, 332] width 74 height 26
click at [607, 302] on div "can i take the supplements in higher or lower doses that what is recommended? c…" at bounding box center [907, 0] width 624 height 719
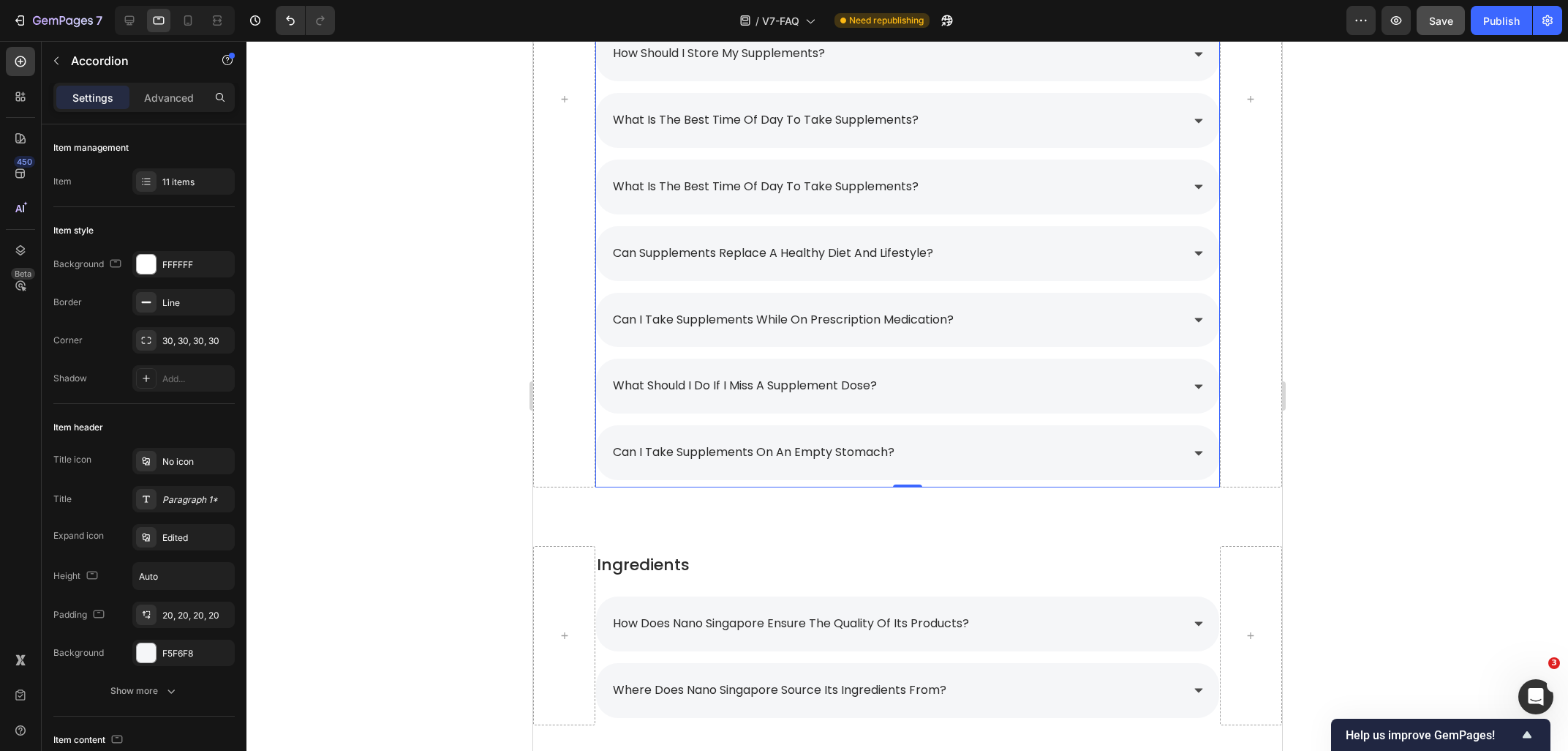
scroll to position [1880, 0]
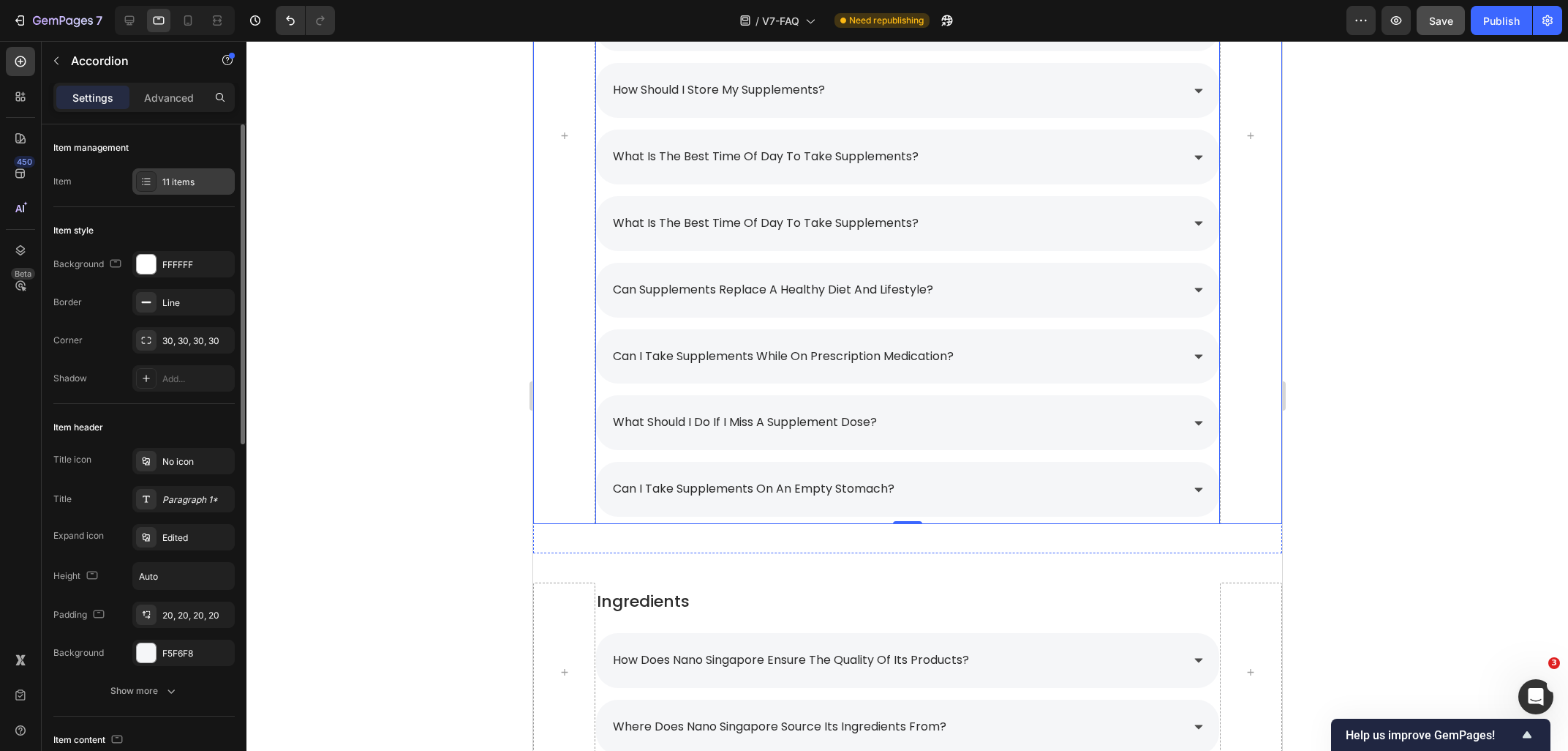
click at [188, 182] on div "11 items" at bounding box center [197, 183] width 69 height 13
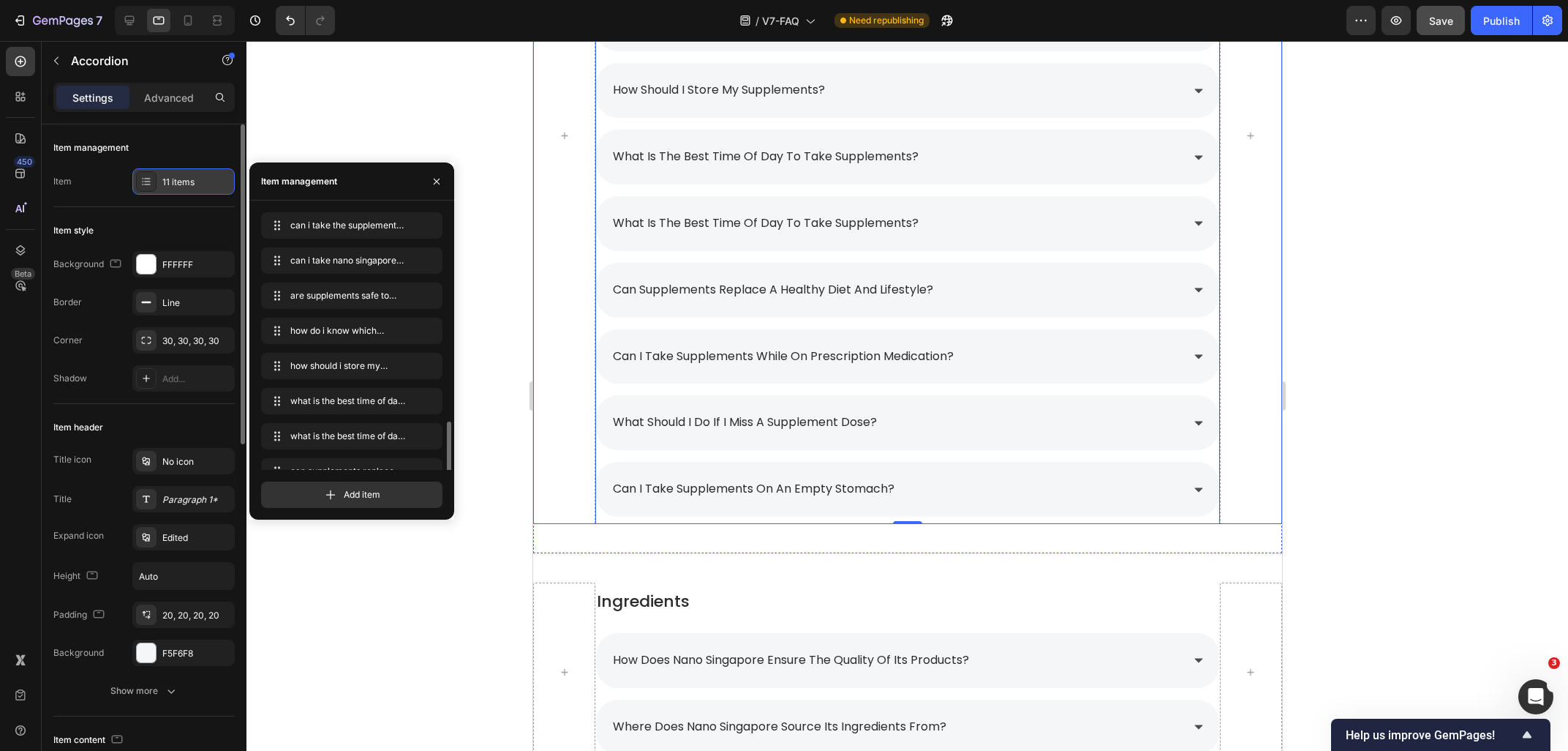
scroll to position [125, 0]
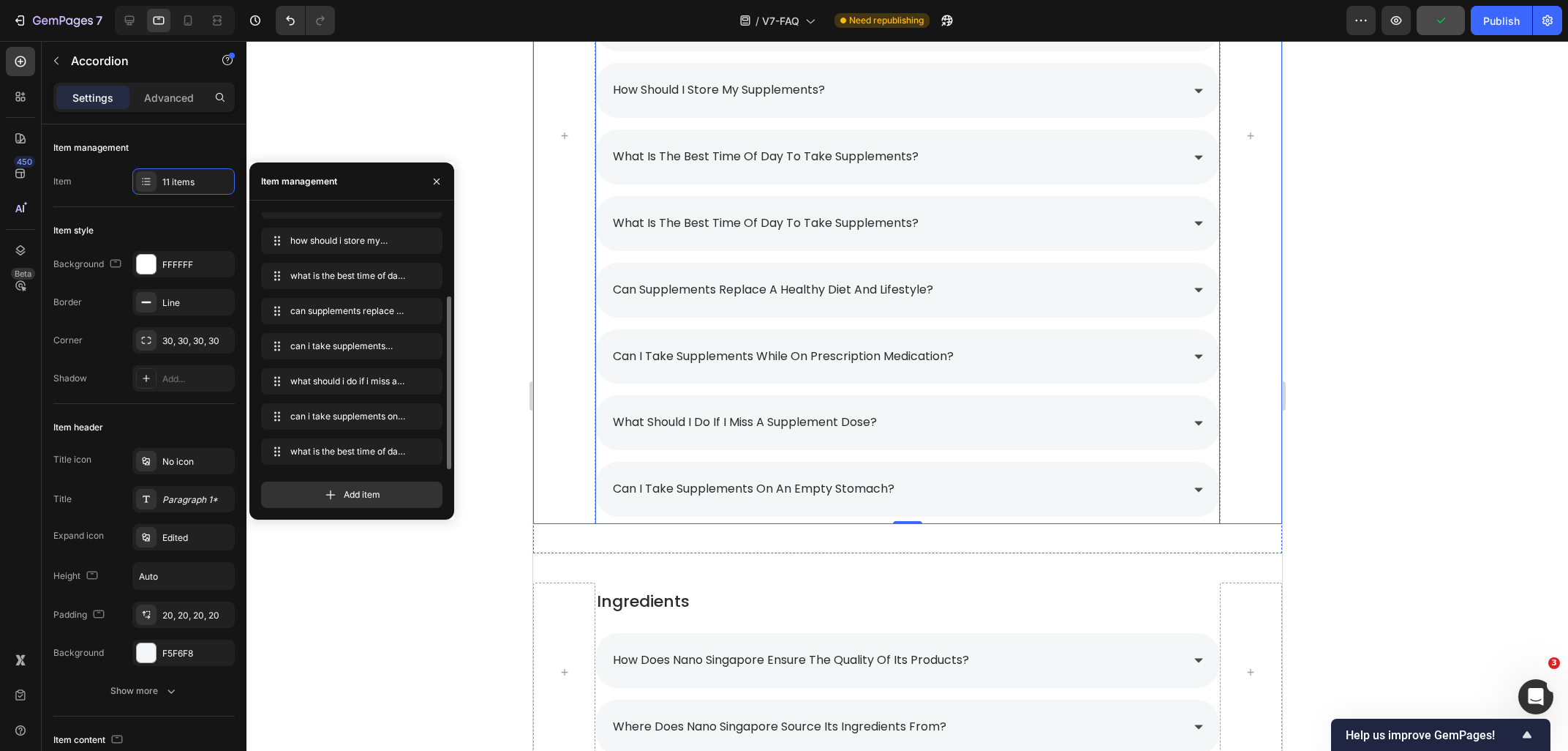
drag, startPoint x: 275, startPoint y: 307, endPoint x: 281, endPoint y: 472, distance: 165.1
click at [513, 569] on div at bounding box center [907, 396] width 1321 height 710
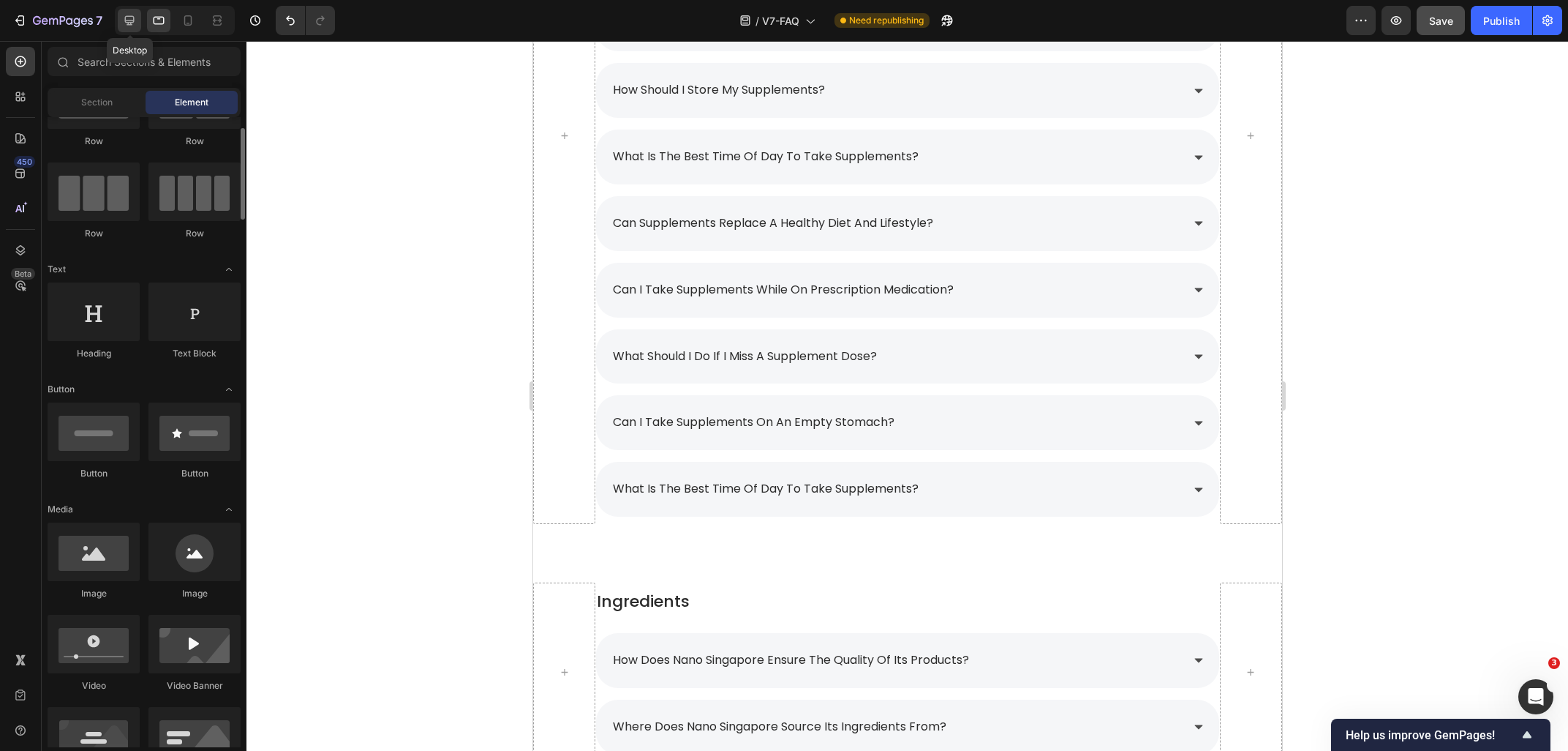
click at [125, 27] on icon at bounding box center [129, 20] width 14 height 14
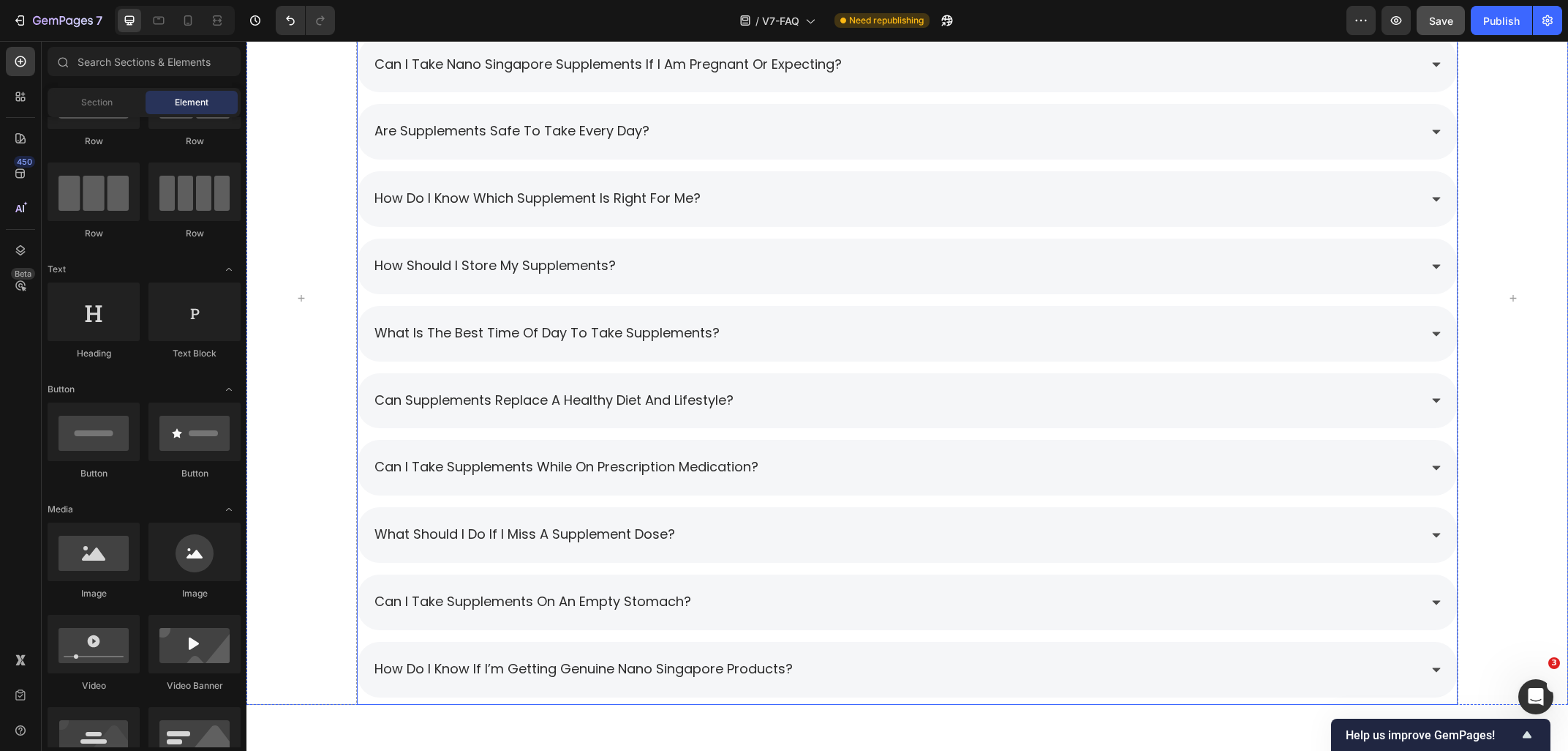
click at [525, 666] on span "how do i know if i’m getting genuine nano singapore products?" at bounding box center [583, 668] width 418 height 18
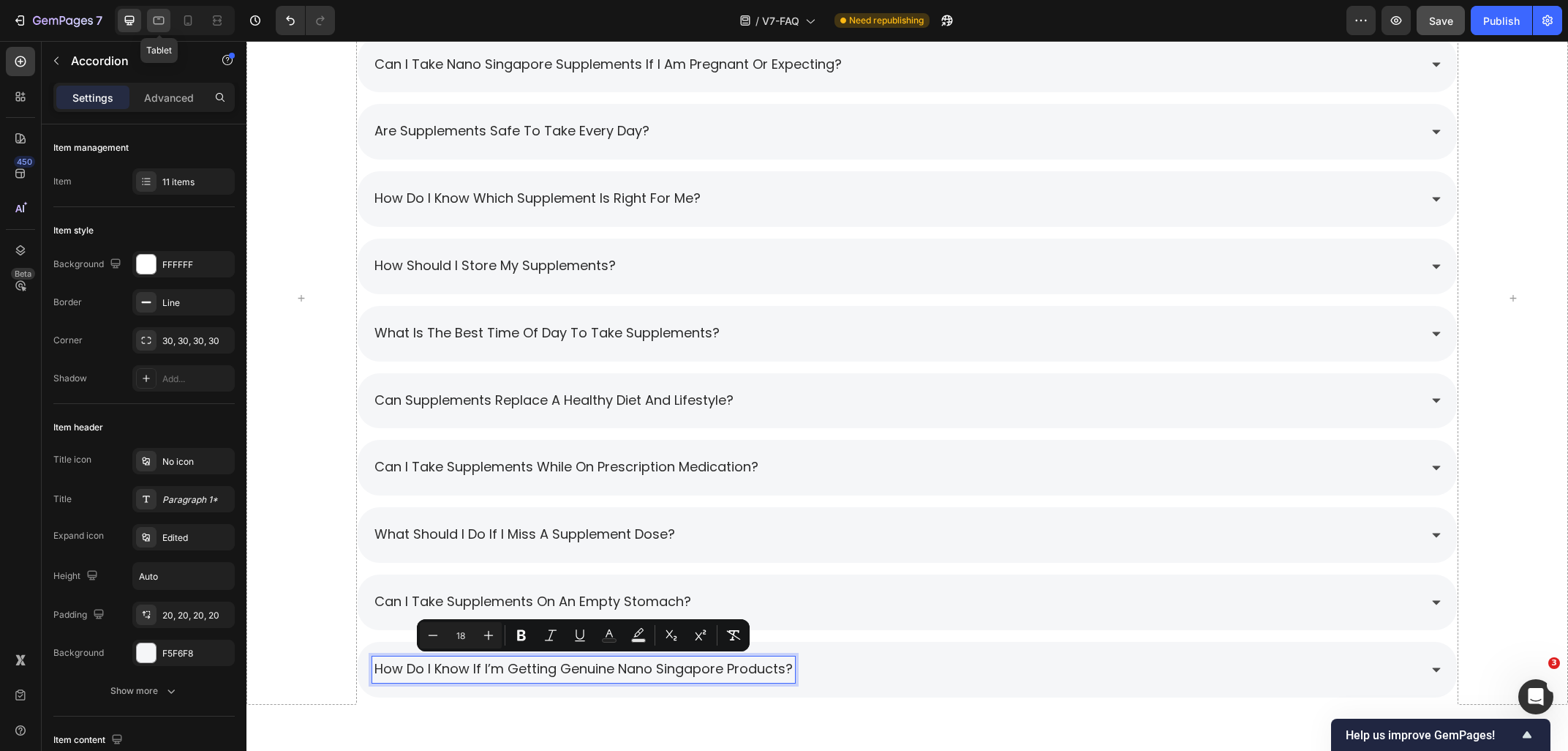
click at [159, 27] on icon at bounding box center [158, 20] width 14 height 14
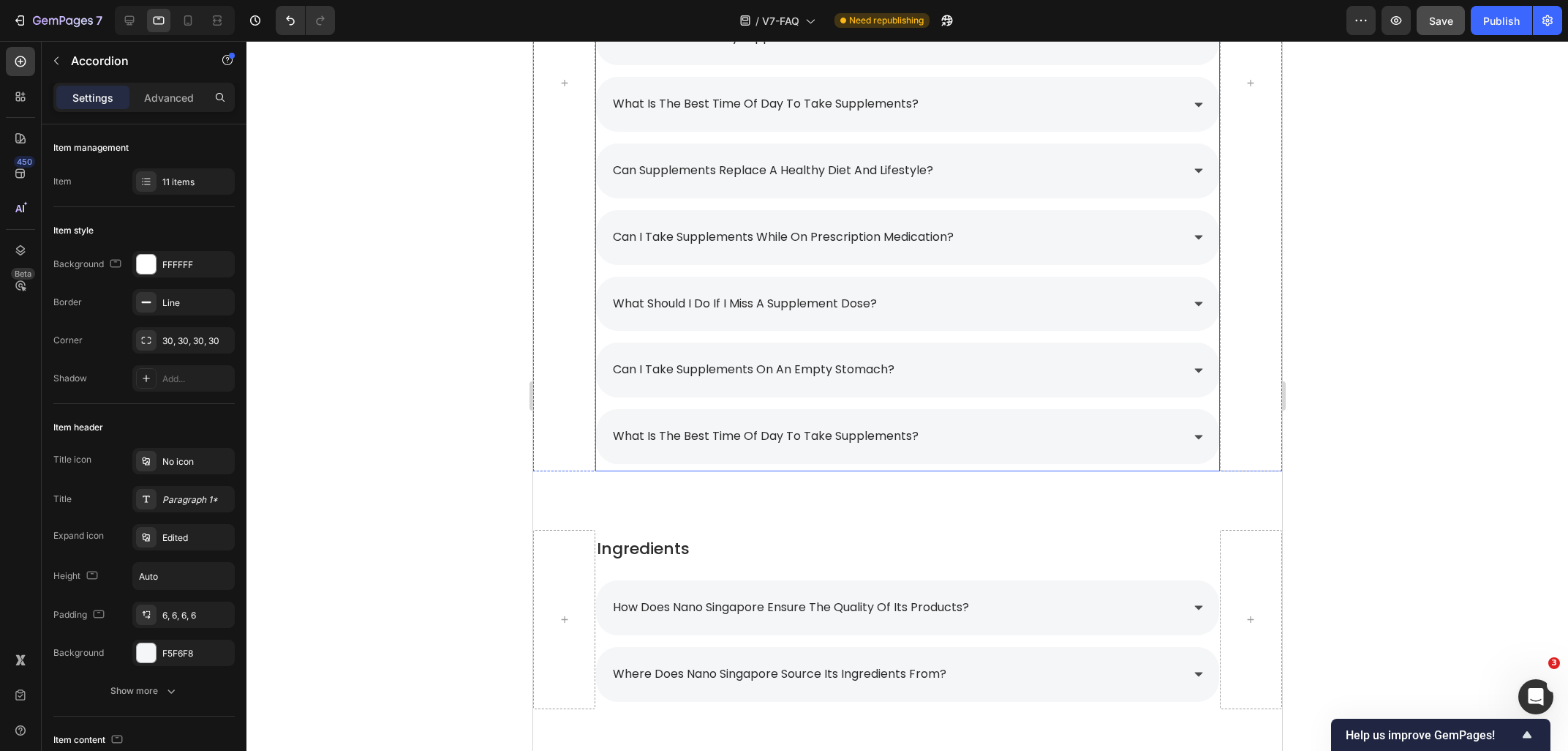
scroll to position [2001, 0]
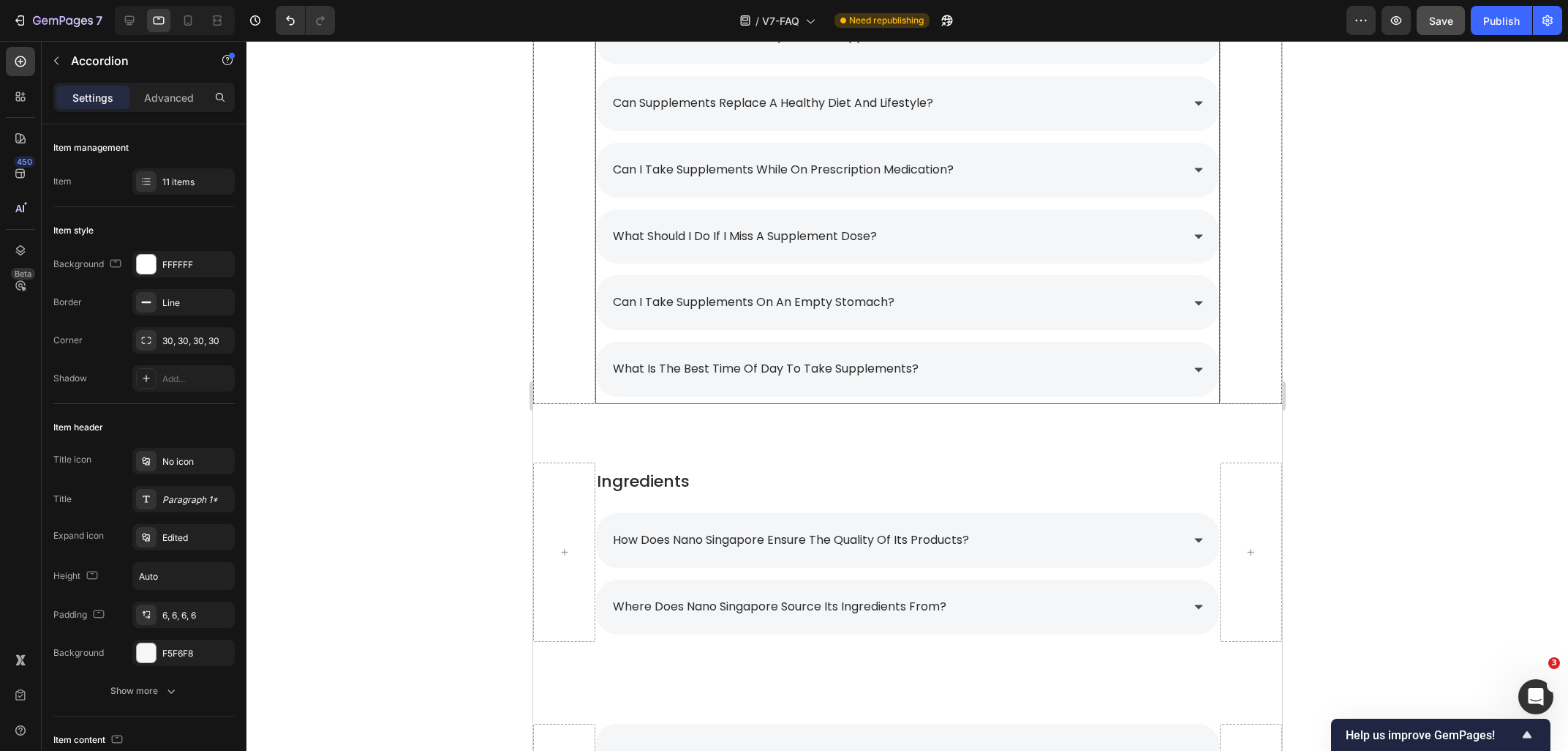
click at [833, 363] on p "what is the best time of day to take supplements?" at bounding box center [765, 368] width 305 height 21
click at [914, 372] on p "what is the best time of day to take supplements?" at bounding box center [765, 368] width 305 height 21
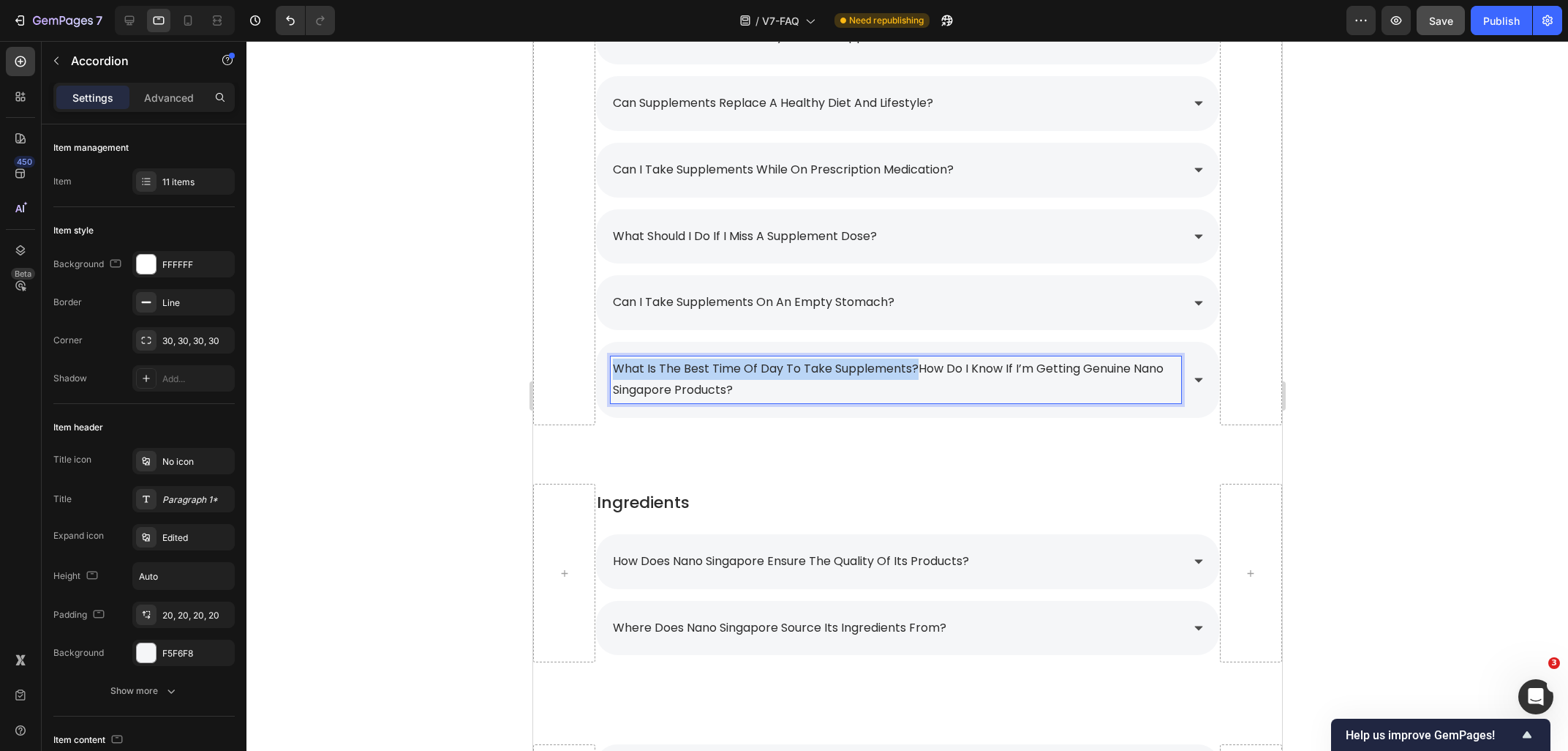
drag, startPoint x: 918, startPoint y: 373, endPoint x: 612, endPoint y: 368, distance: 306.0
click at [612, 368] on p "what is the best time of day to take supplements?how do i know if i’m getting g…" at bounding box center [895, 379] width 566 height 43
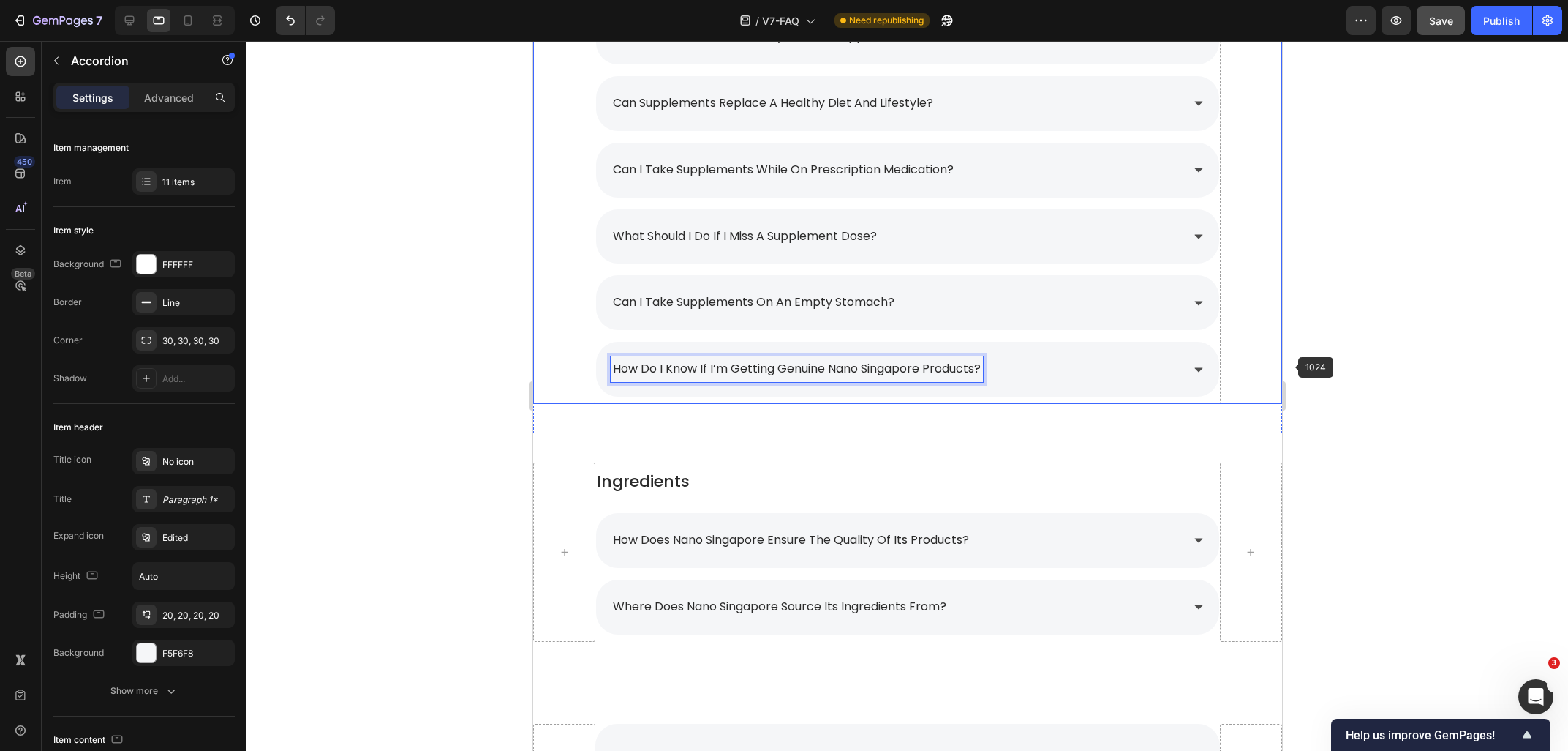
click at [1402, 352] on div at bounding box center [907, 396] width 1321 height 710
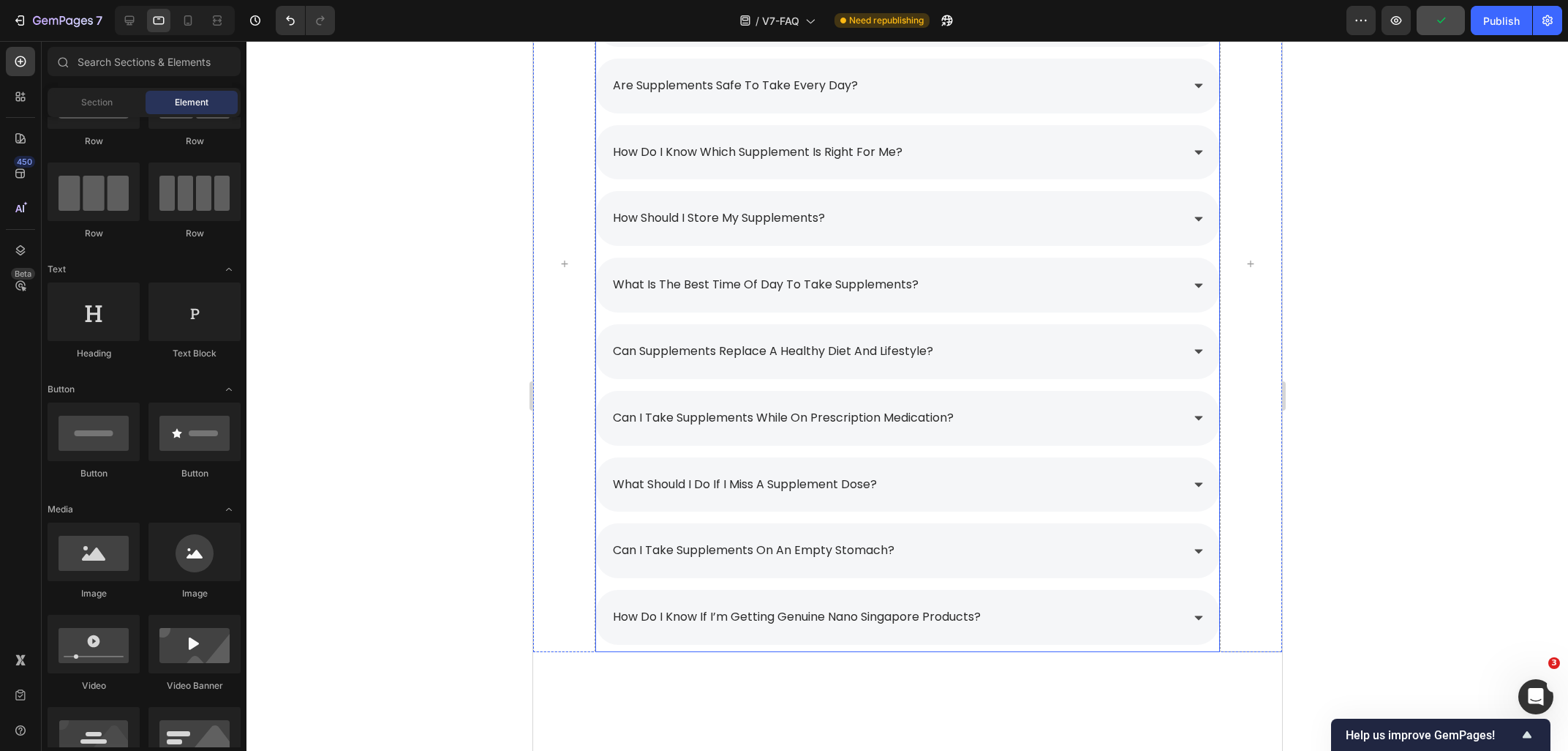
scroll to position [1766, 0]
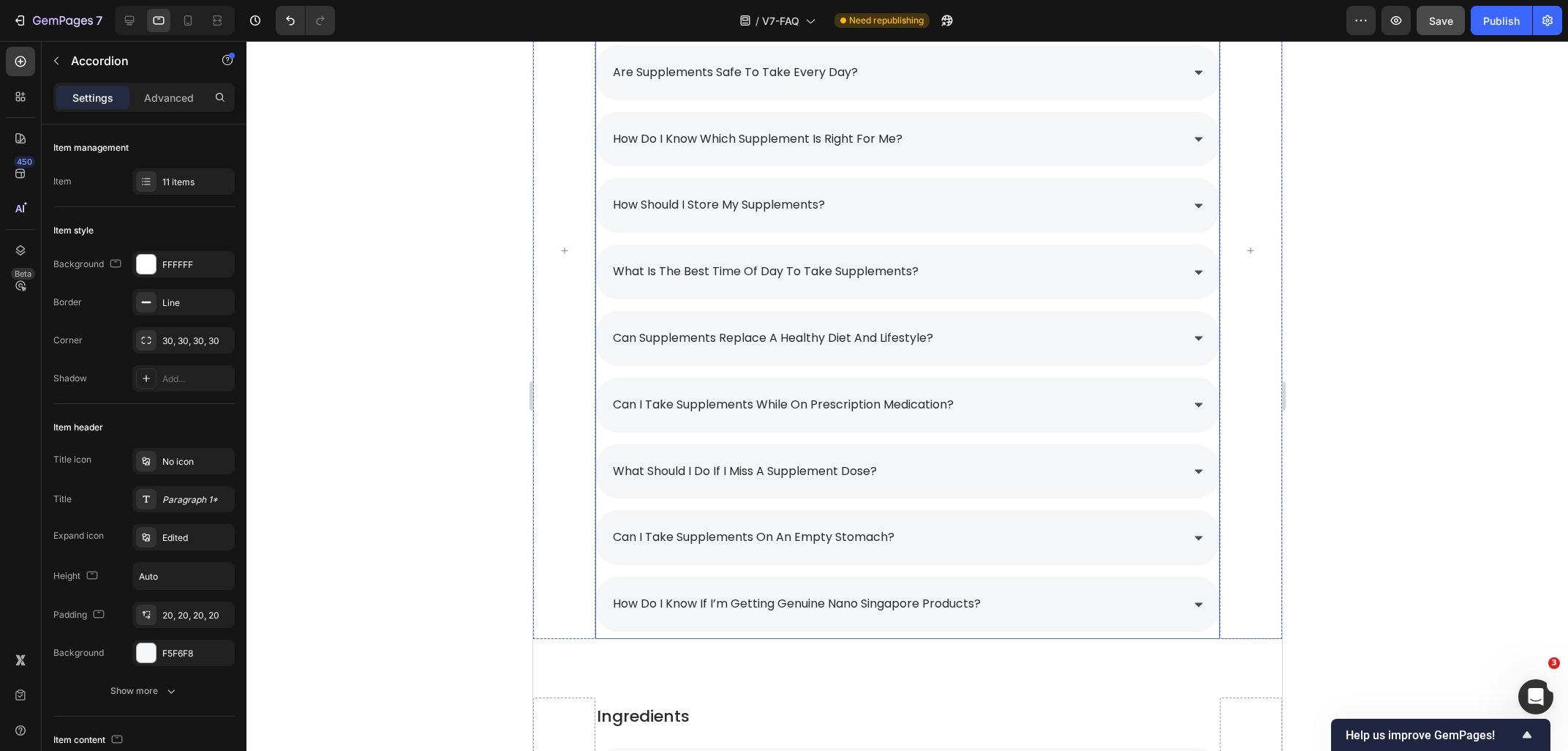
click at [867, 213] on div "how should i store my supplements?" at bounding box center [894, 205] width 570 height 26
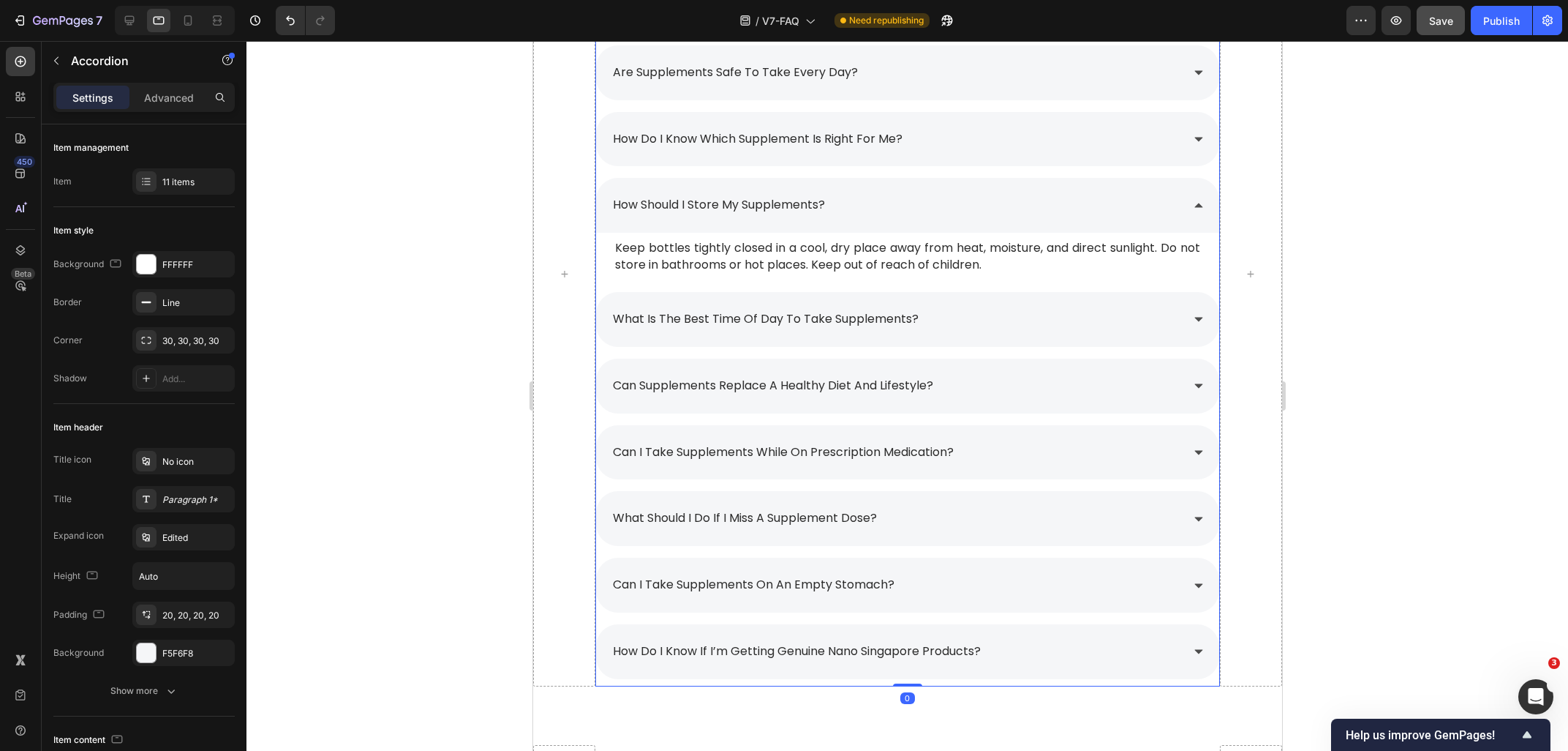
click at [961, 148] on div "how do i know which supplement is right for me?" at bounding box center [894, 139] width 570 height 26
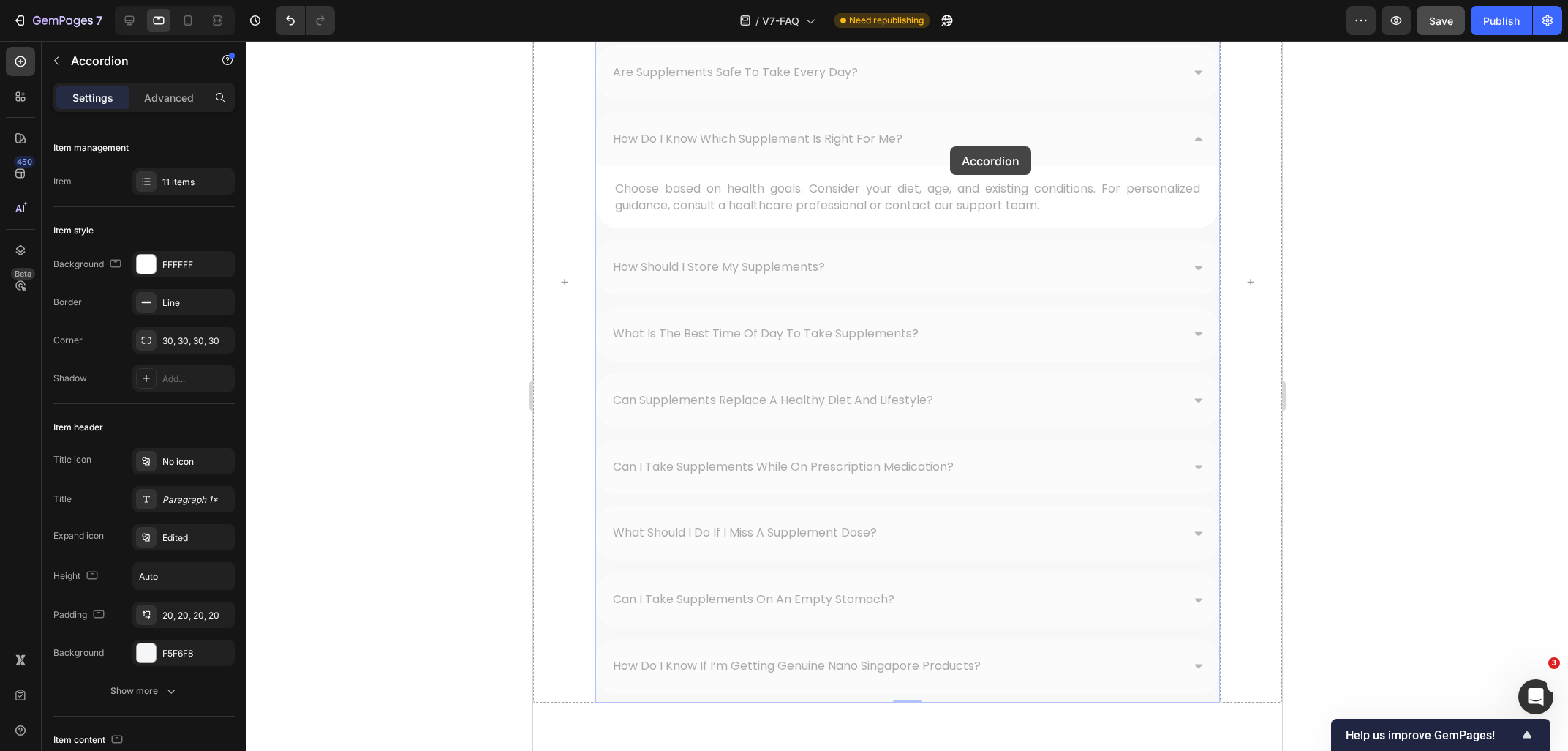
click at [949, 147] on div "General Tips Heading can i take the supplements in higher or lower doses that w…" at bounding box center [907, 282] width 624 height 841
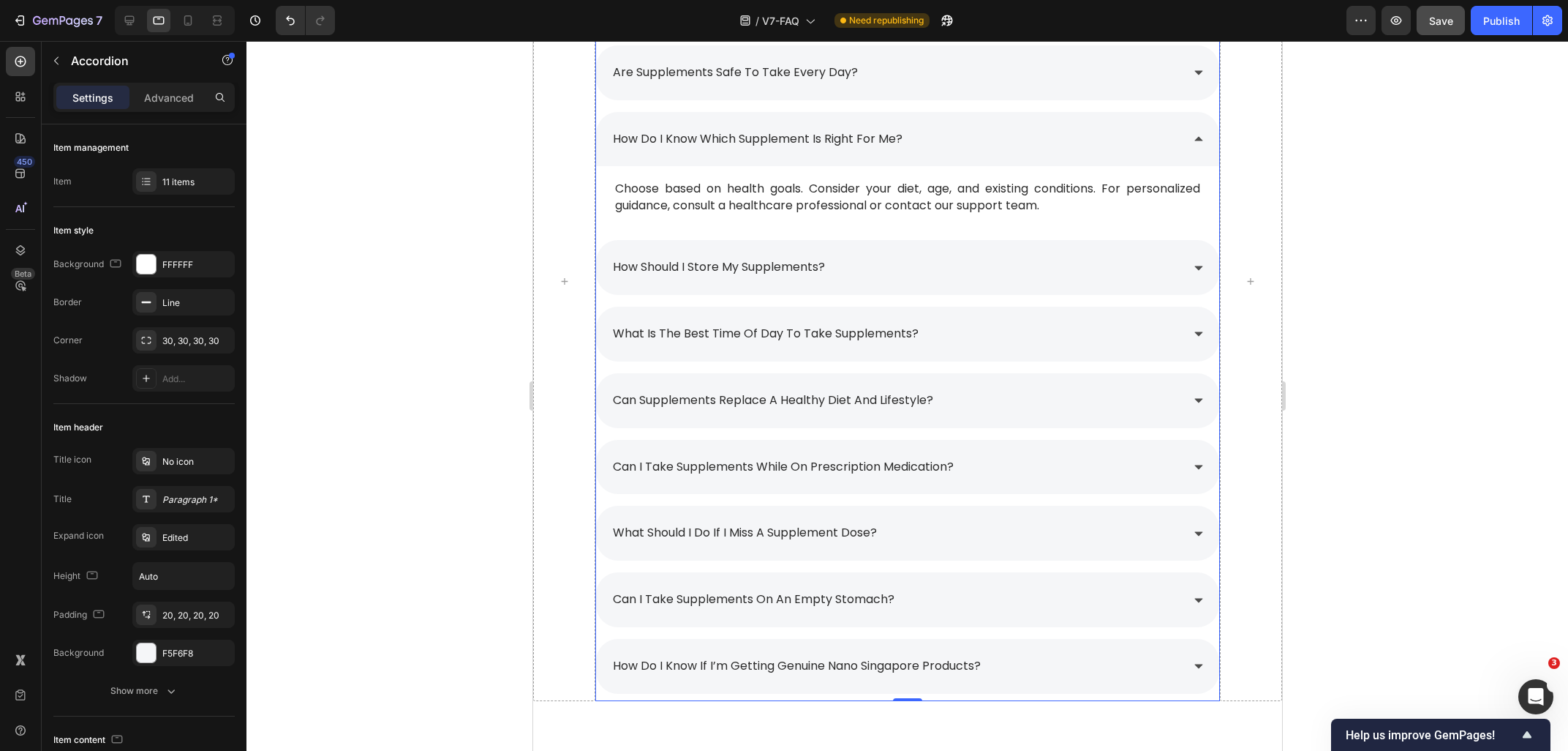
click at [950, 147] on div "how do i know which supplement is right for me?" at bounding box center [894, 139] width 570 height 26
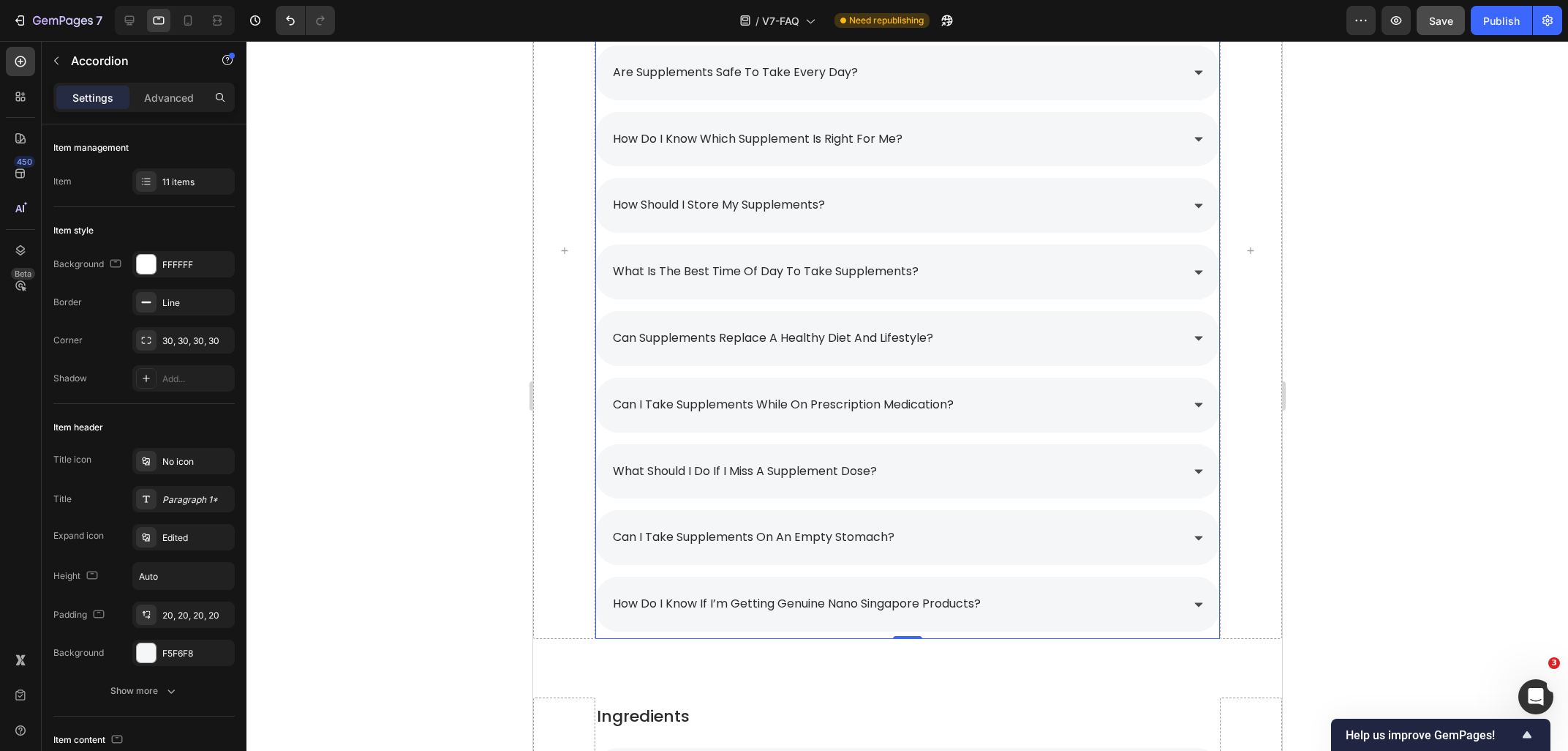
click at [910, 209] on div "how should i store my supplements?" at bounding box center [894, 205] width 570 height 26
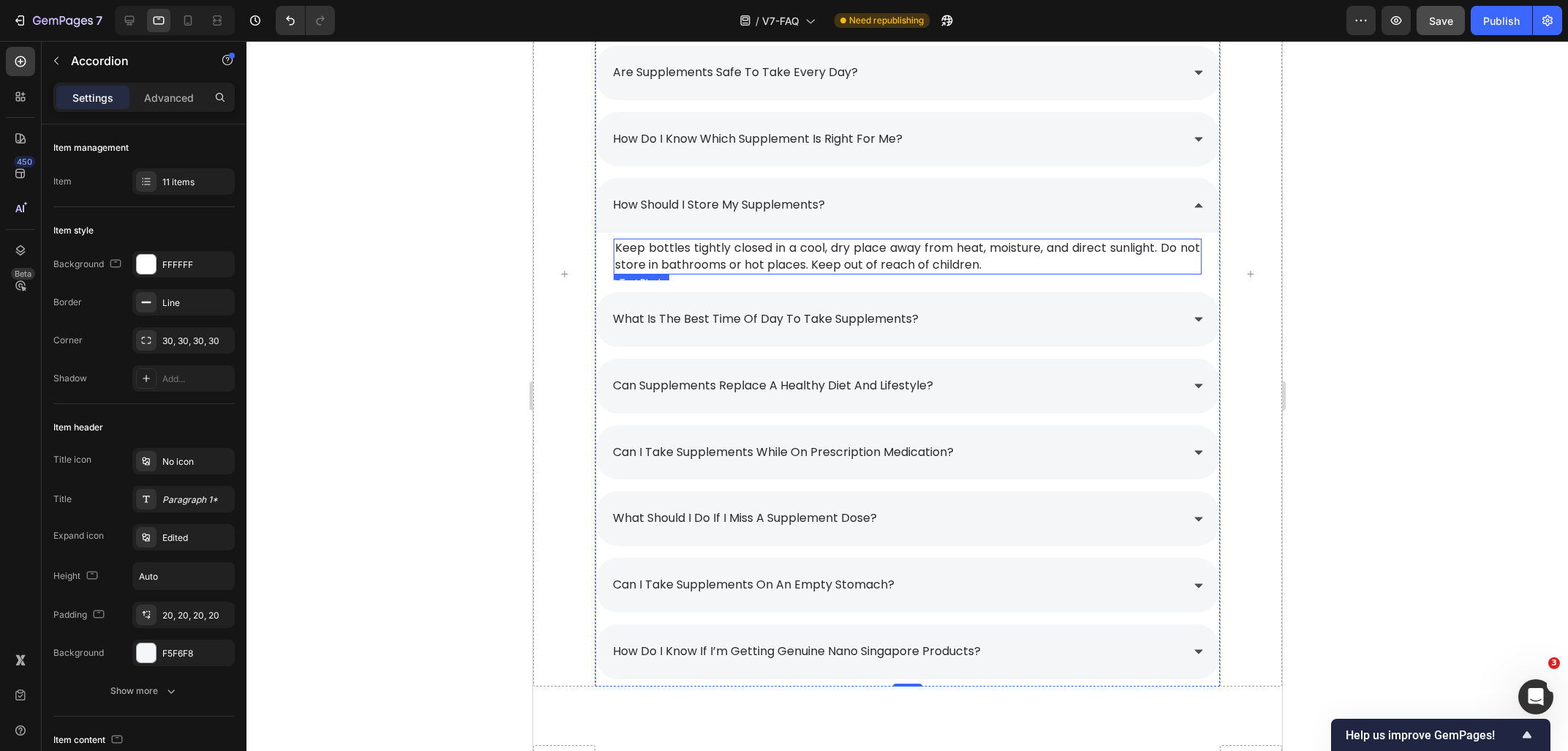
click at [863, 271] on p "Keep bottles tightly closed in a cool, dry place away from heat, moisture, and …" at bounding box center [906, 256] width 584 height 33
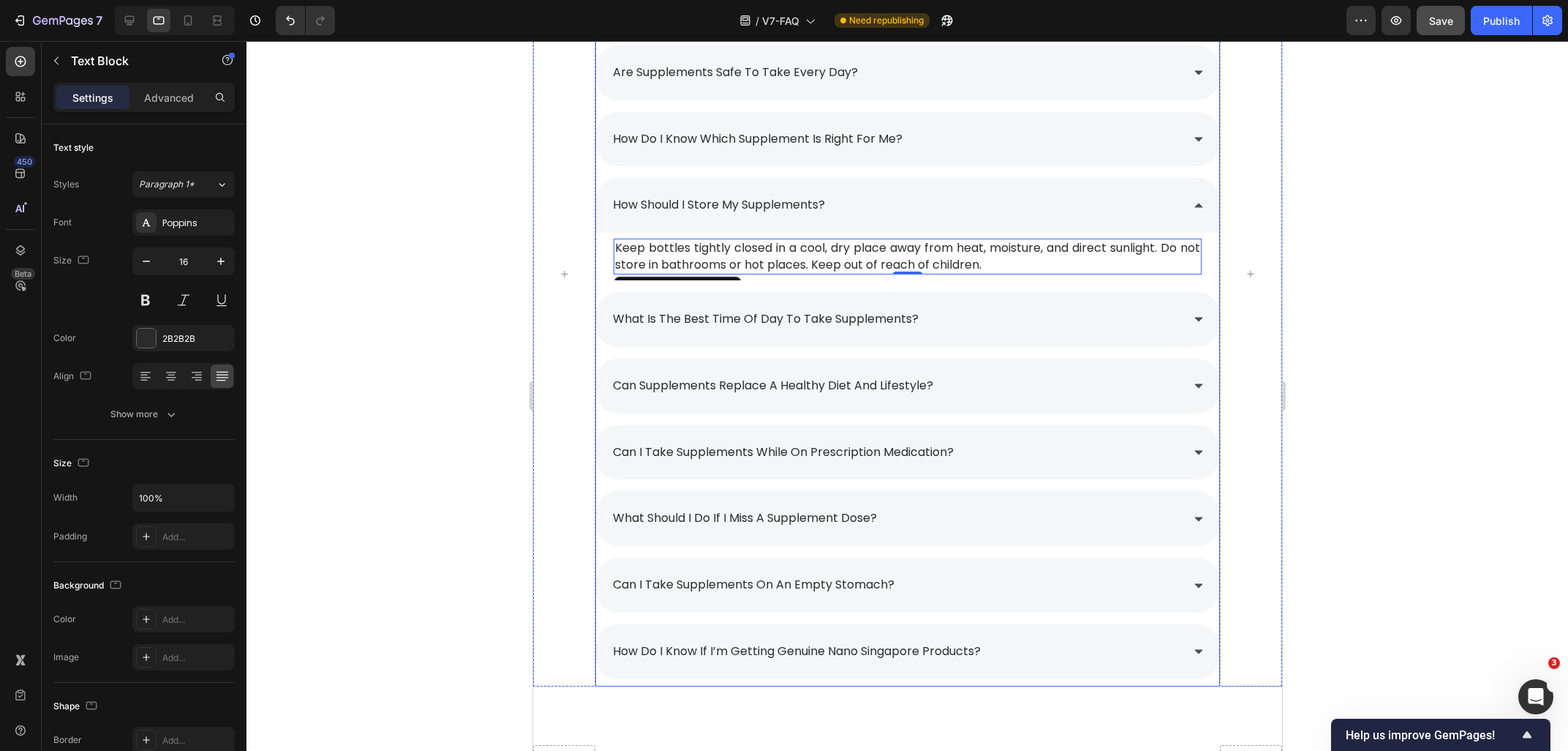
click at [911, 149] on div "how do i know which supplement is right for me?" at bounding box center [894, 139] width 570 height 26
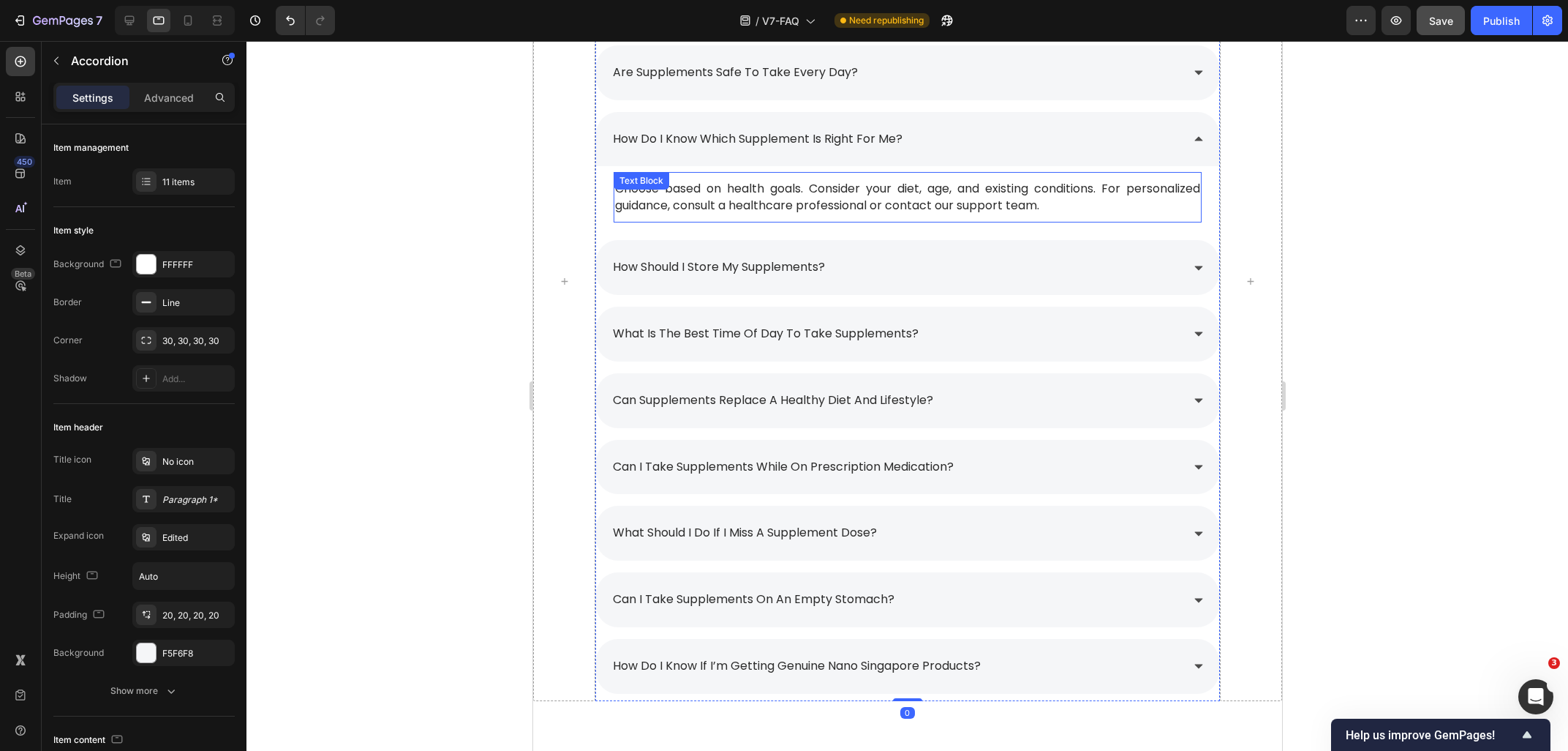
click at [774, 203] on span "Choose based on health goals. Consider your diet, age, and existing conditions.…" at bounding box center [906, 196] width 584 height 33
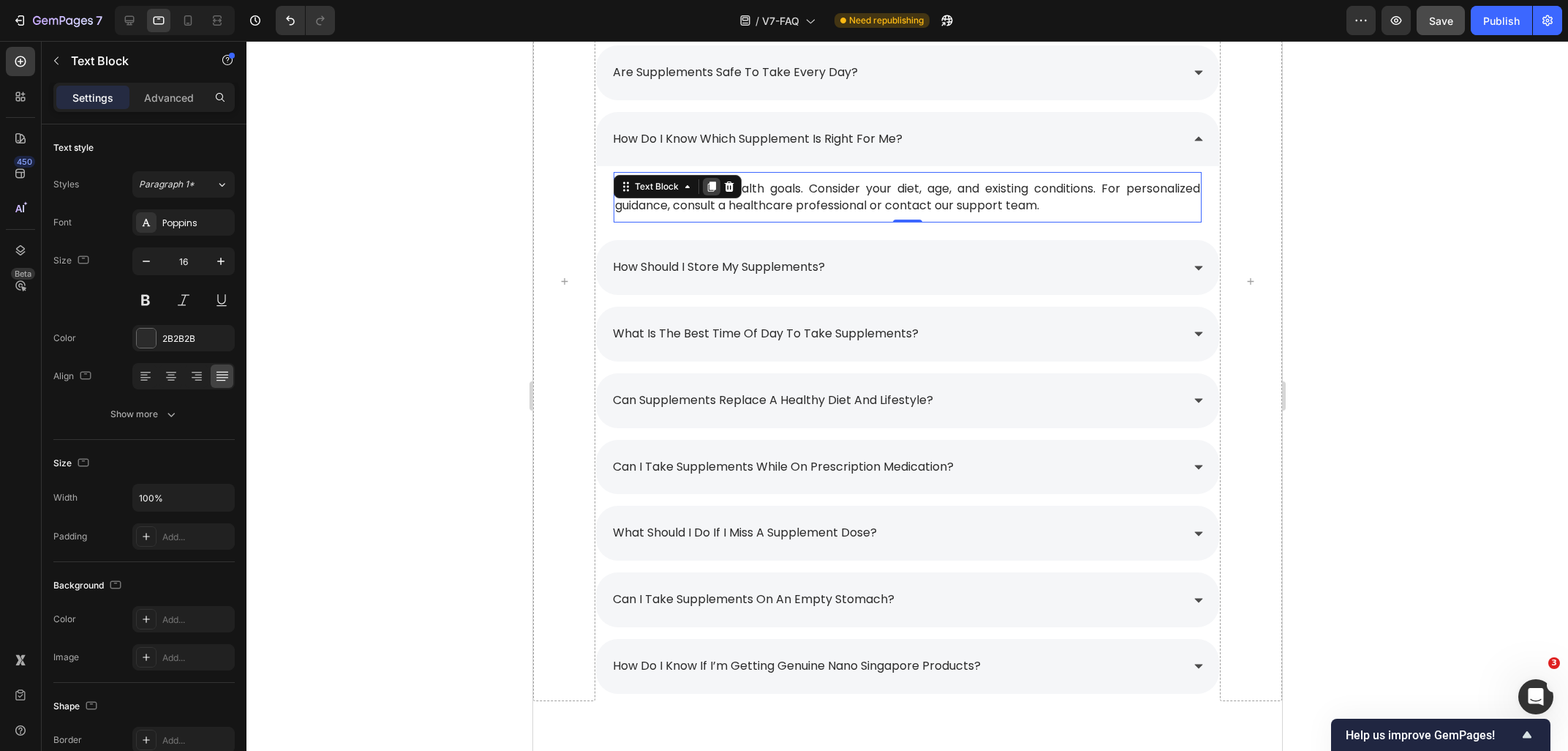
click at [704, 183] on div at bounding box center [710, 186] width 18 height 18
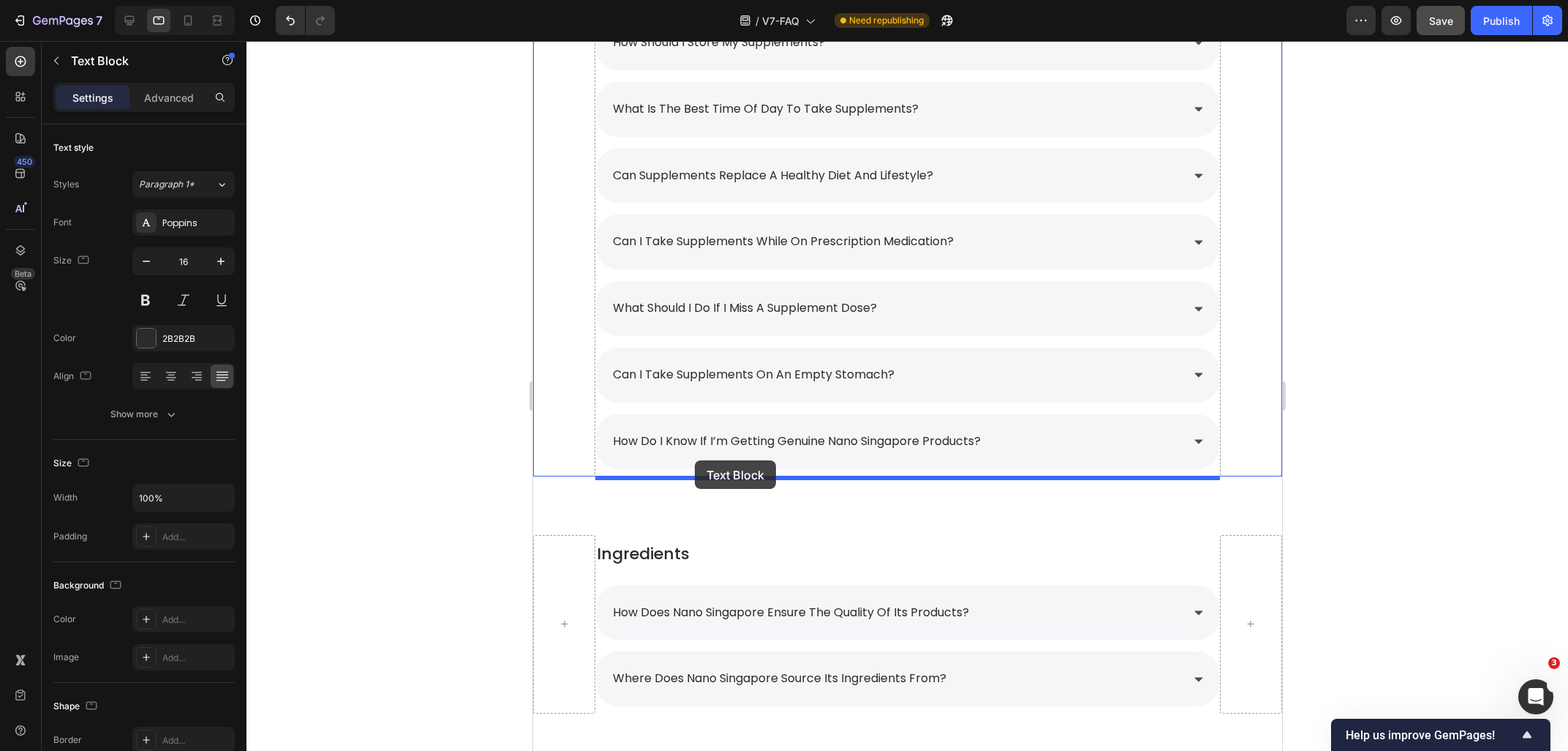
scroll to position [2079, 0]
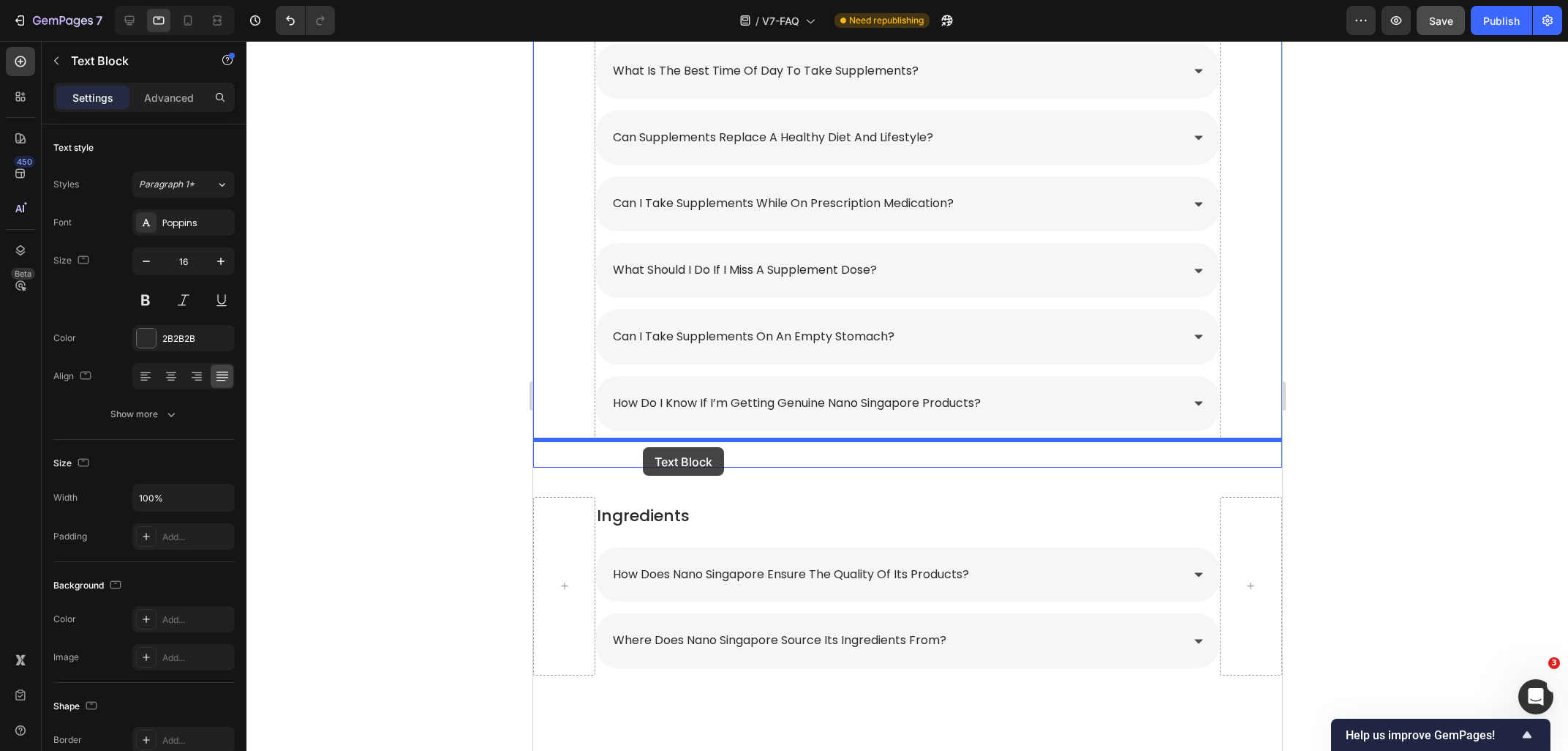
drag, startPoint x: 661, startPoint y: 208, endPoint x: 642, endPoint y: 447, distance: 239.8
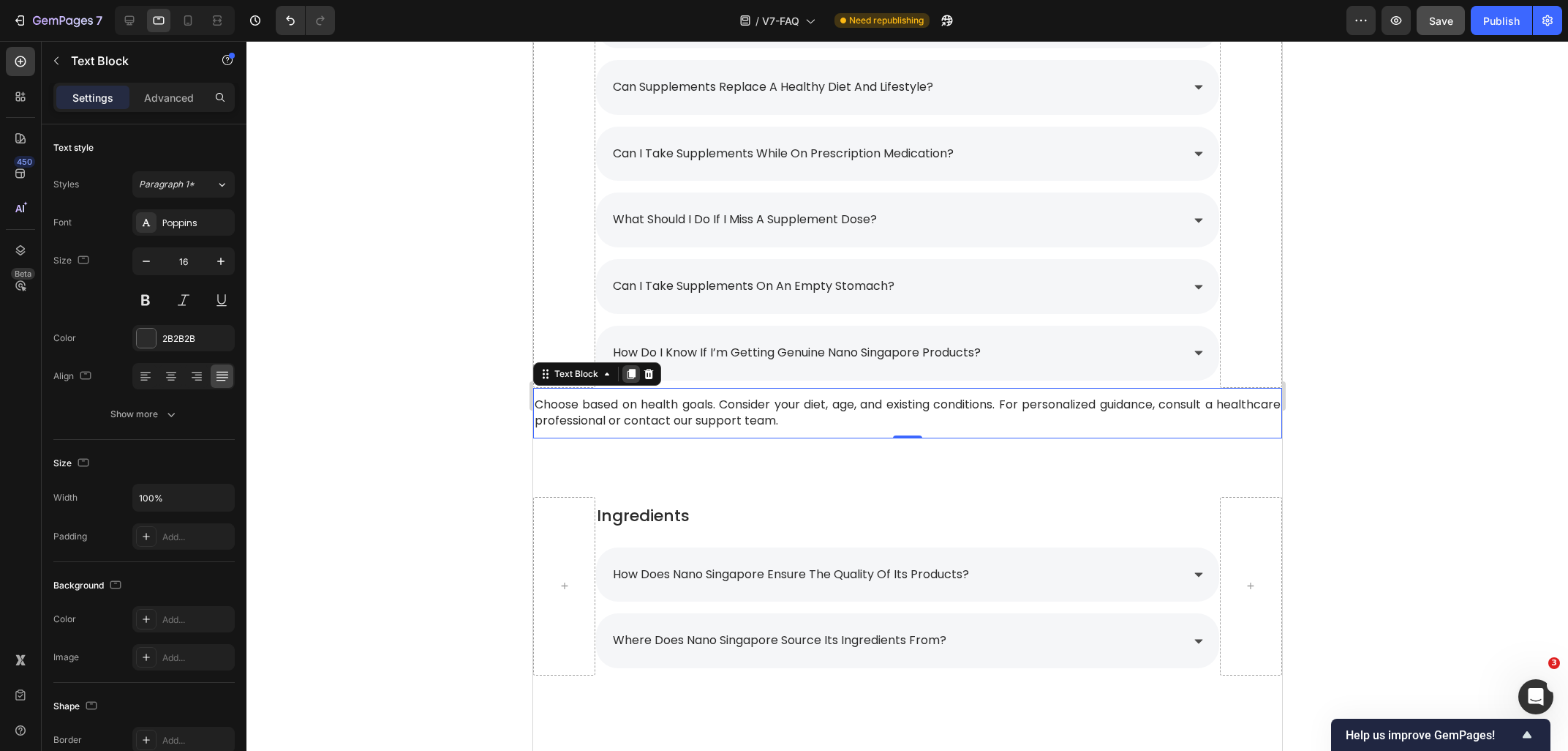
click at [630, 376] on icon at bounding box center [631, 373] width 8 height 10
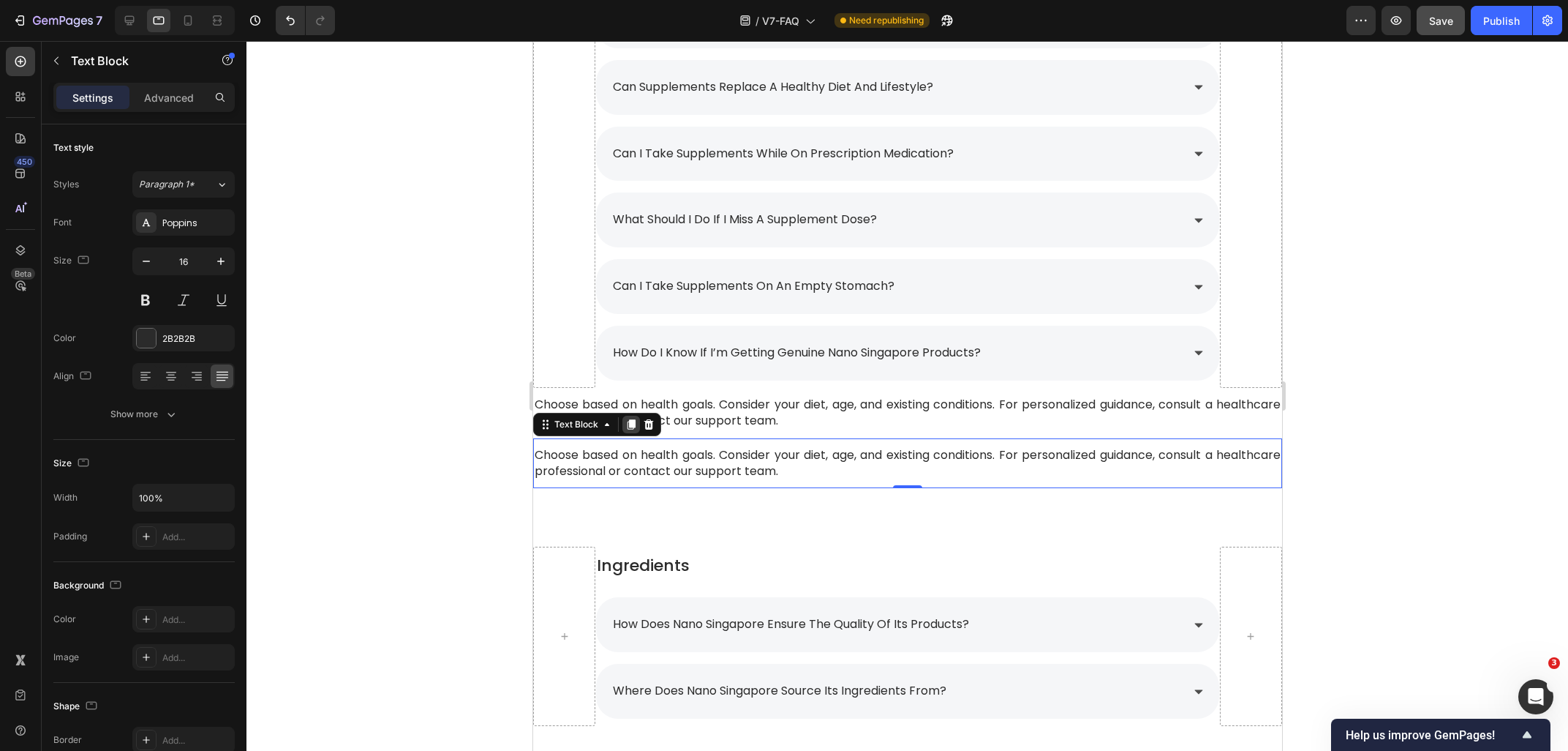
click at [632, 428] on icon at bounding box center [631, 424] width 8 height 10
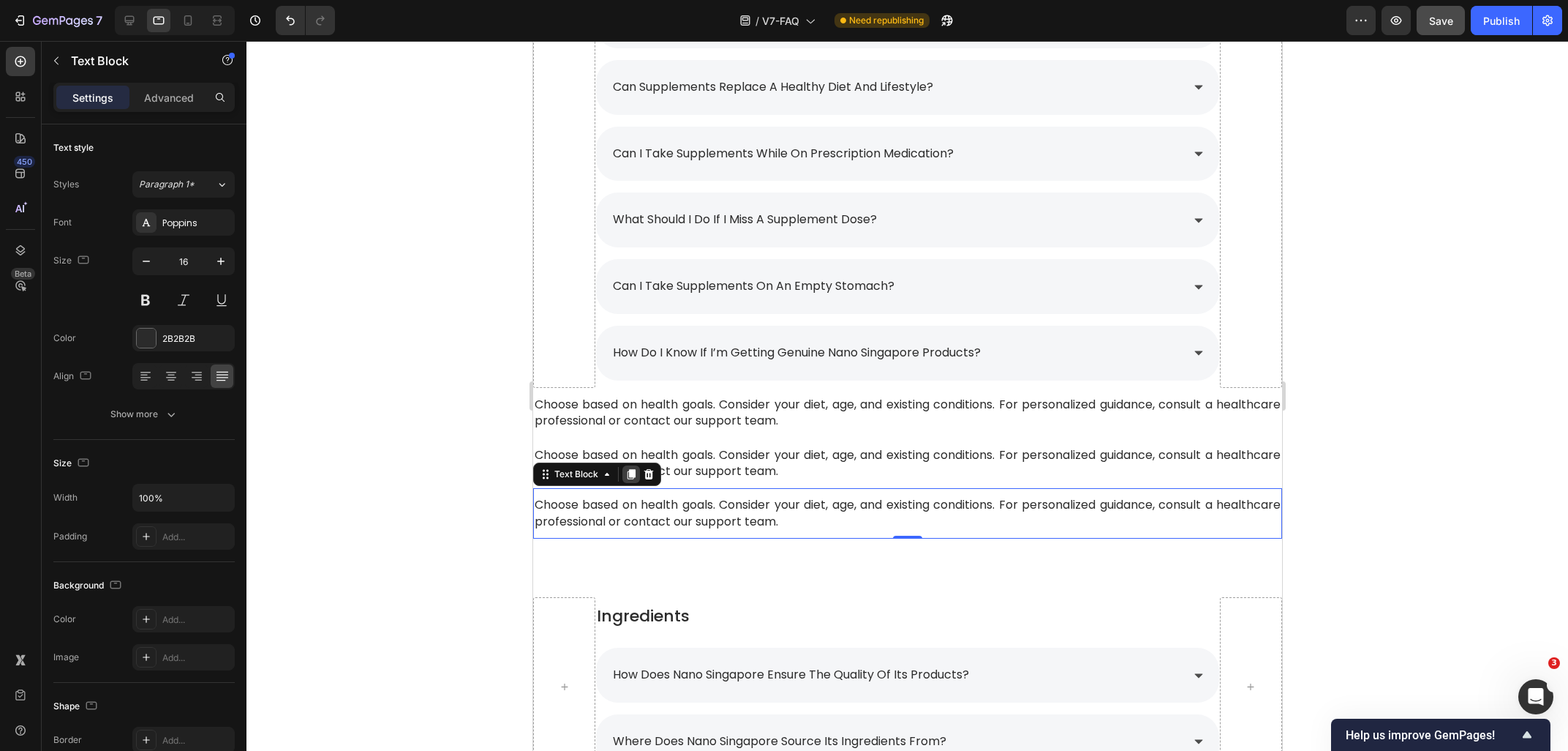
click at [630, 472] on icon at bounding box center [631, 475] width 8 height 10
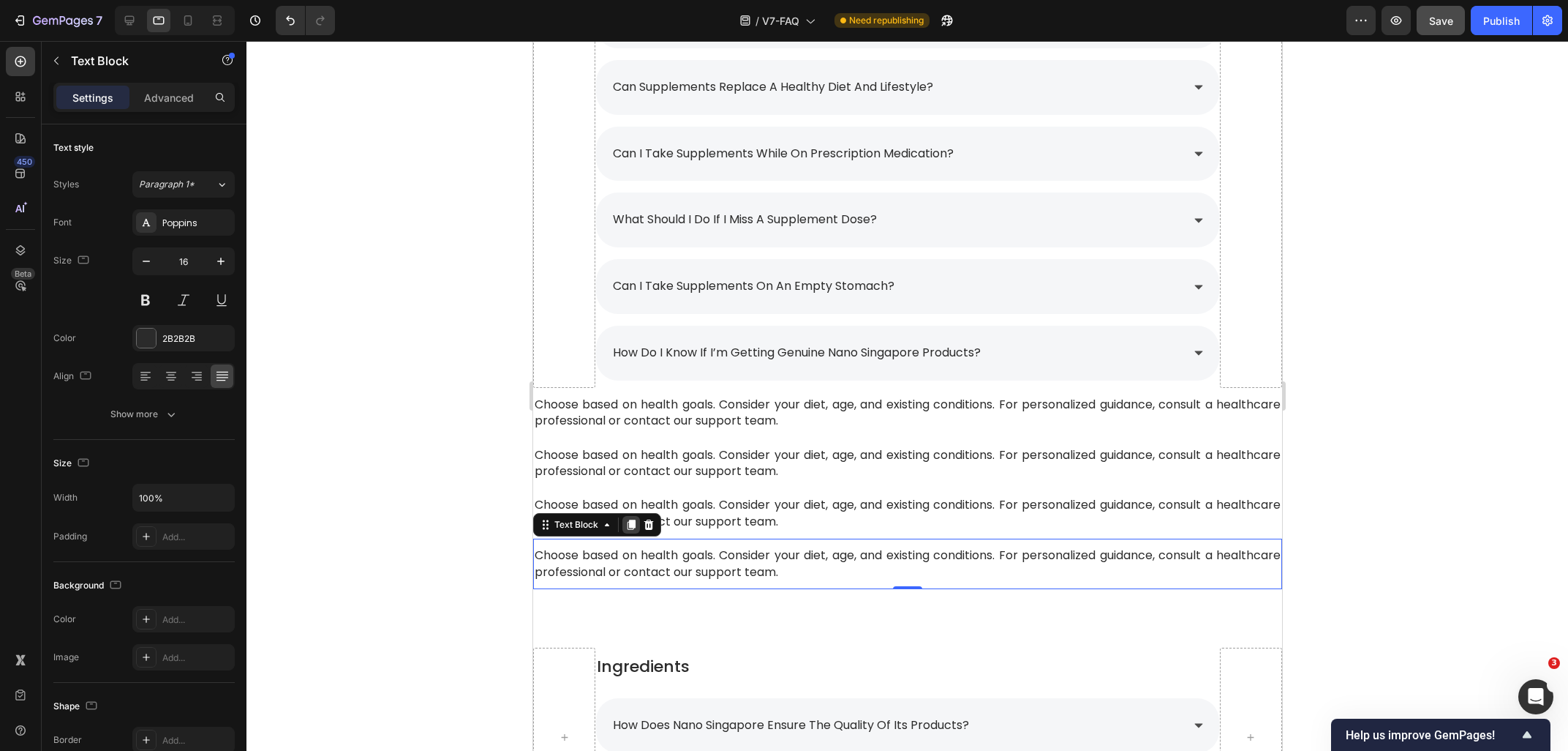
click at [629, 525] on icon at bounding box center [631, 525] width 8 height 10
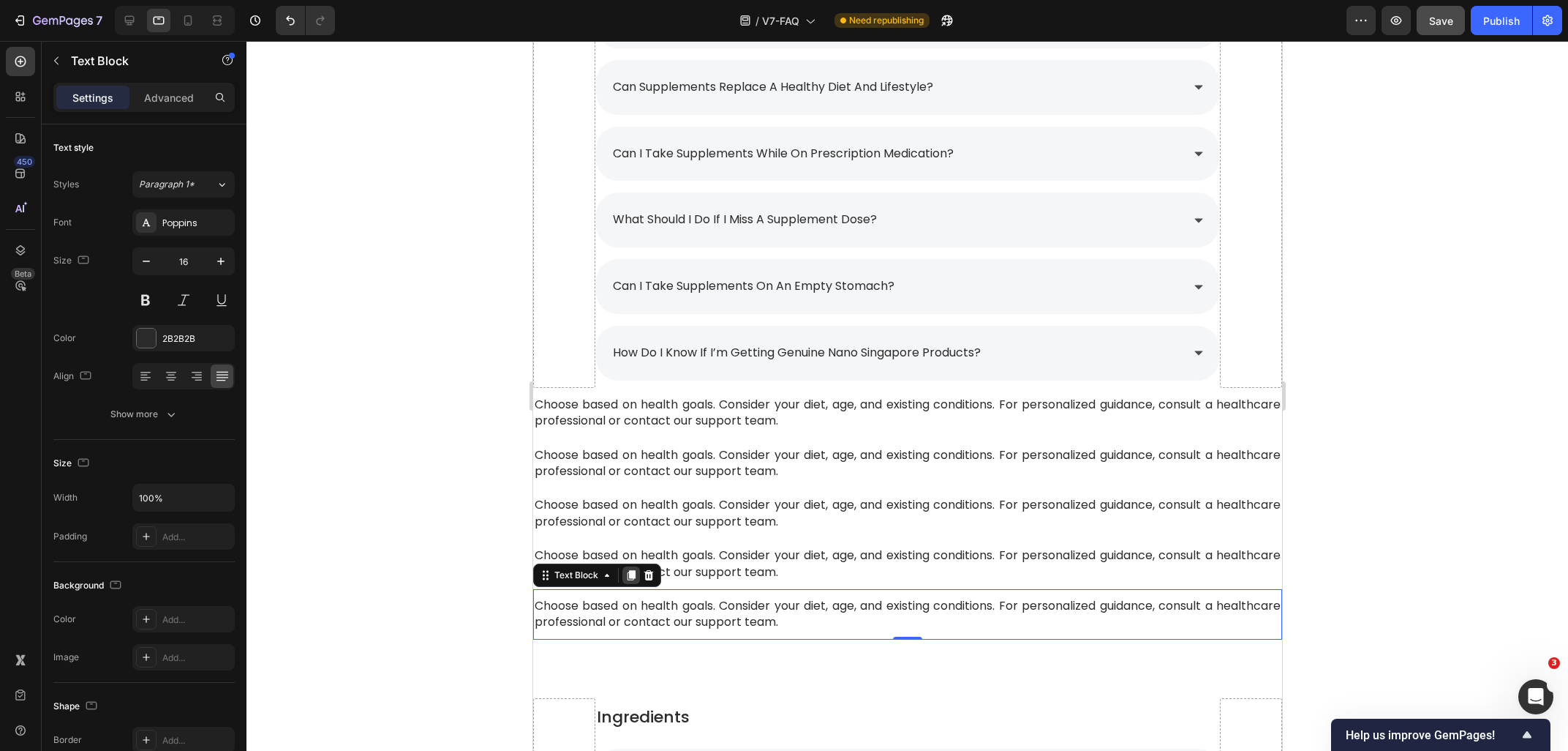
click at [629, 572] on icon at bounding box center [631, 575] width 8 height 10
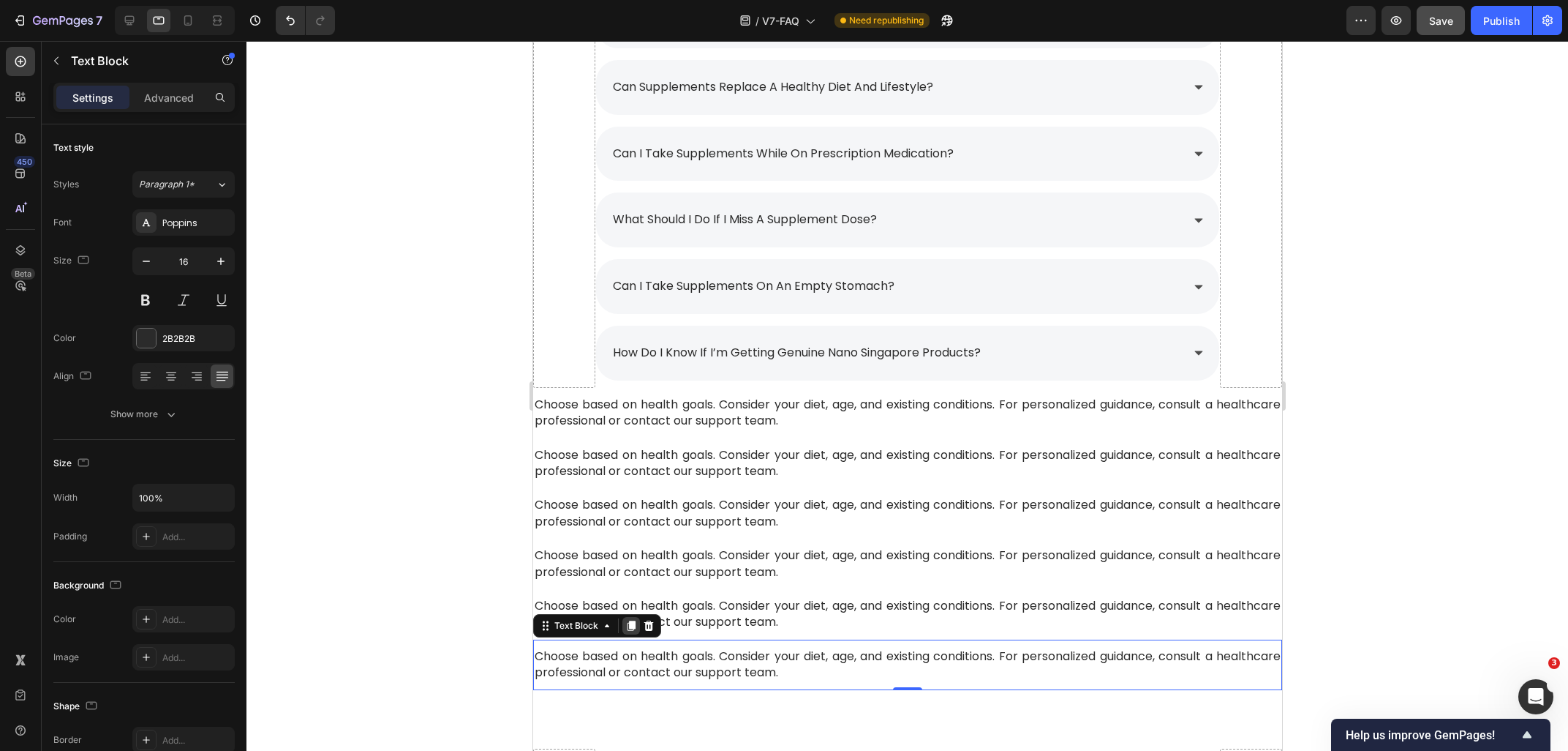
click at [631, 625] on icon at bounding box center [631, 625] width 8 height 10
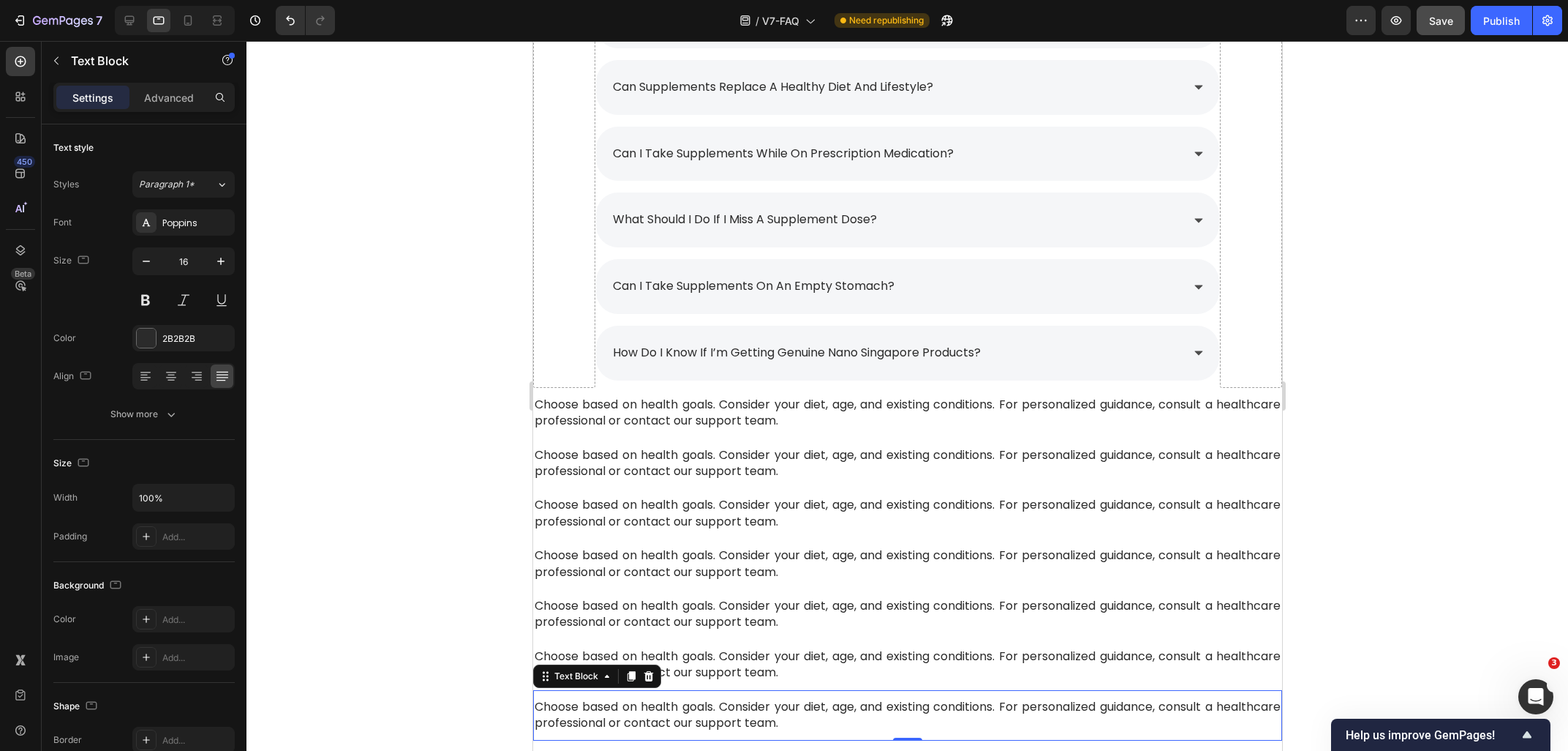
click at [369, 538] on div at bounding box center [907, 396] width 1321 height 710
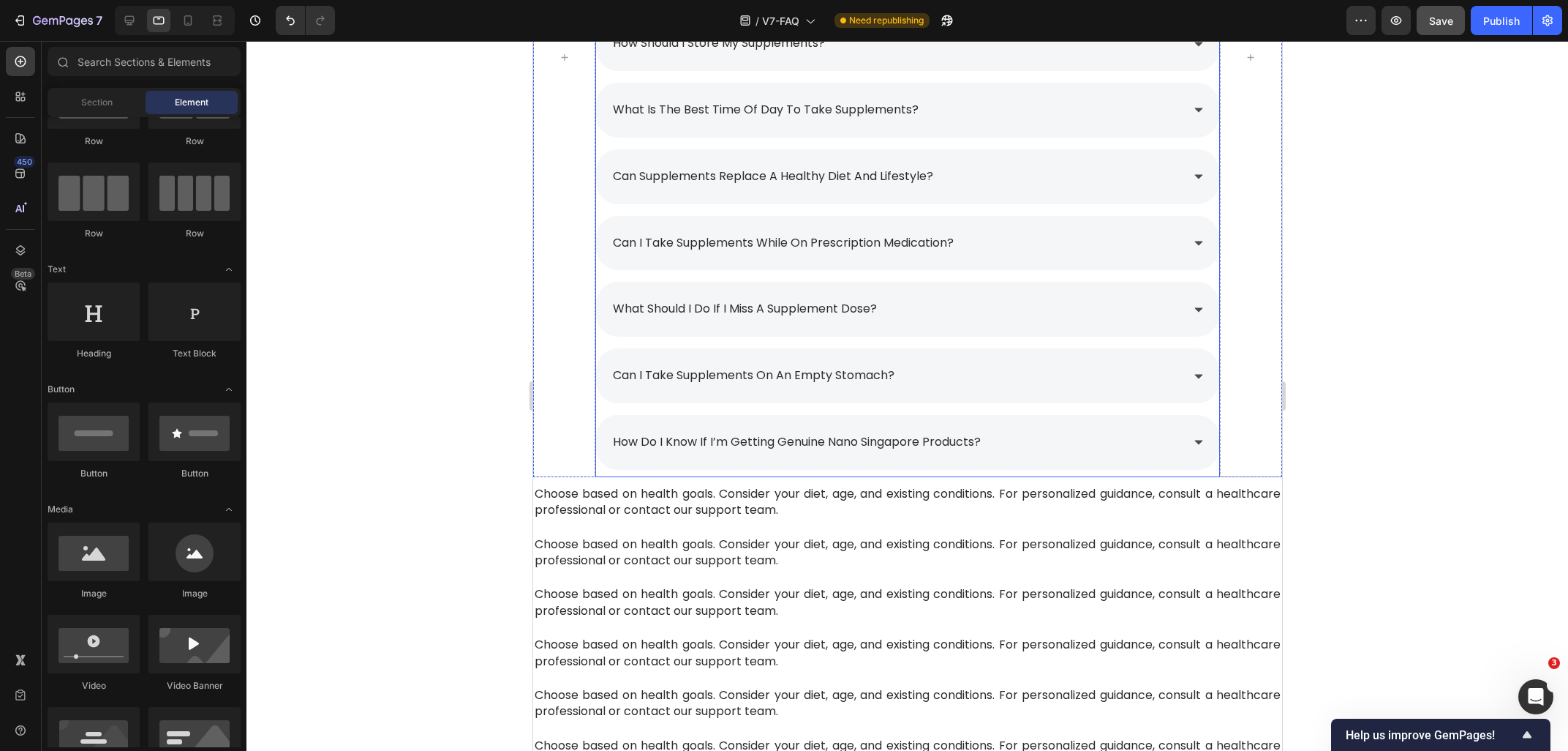
scroll to position [2001, 0]
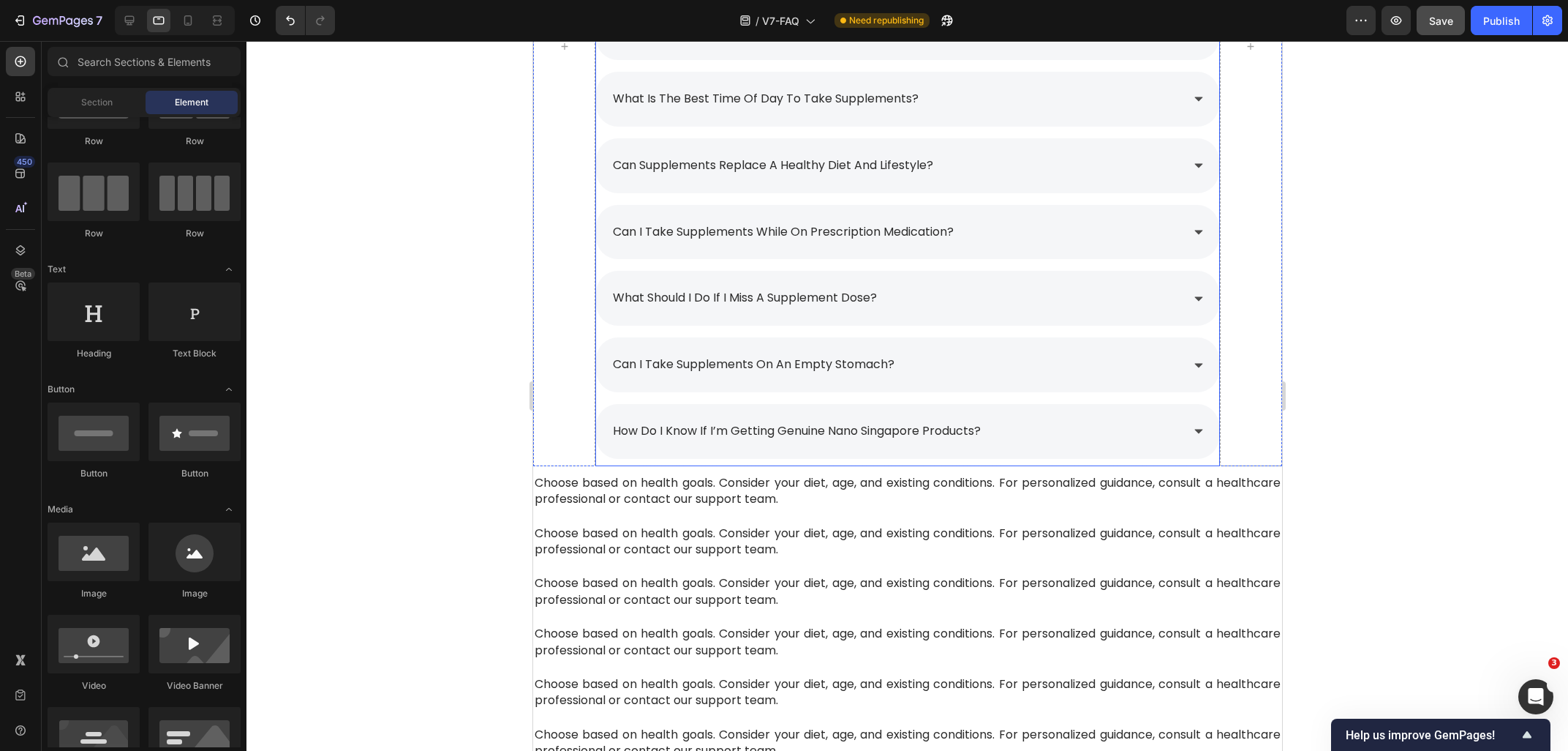
click at [1074, 441] on div "how do i know if i’m getting genuine nano singapore products?" at bounding box center [894, 431] width 570 height 26
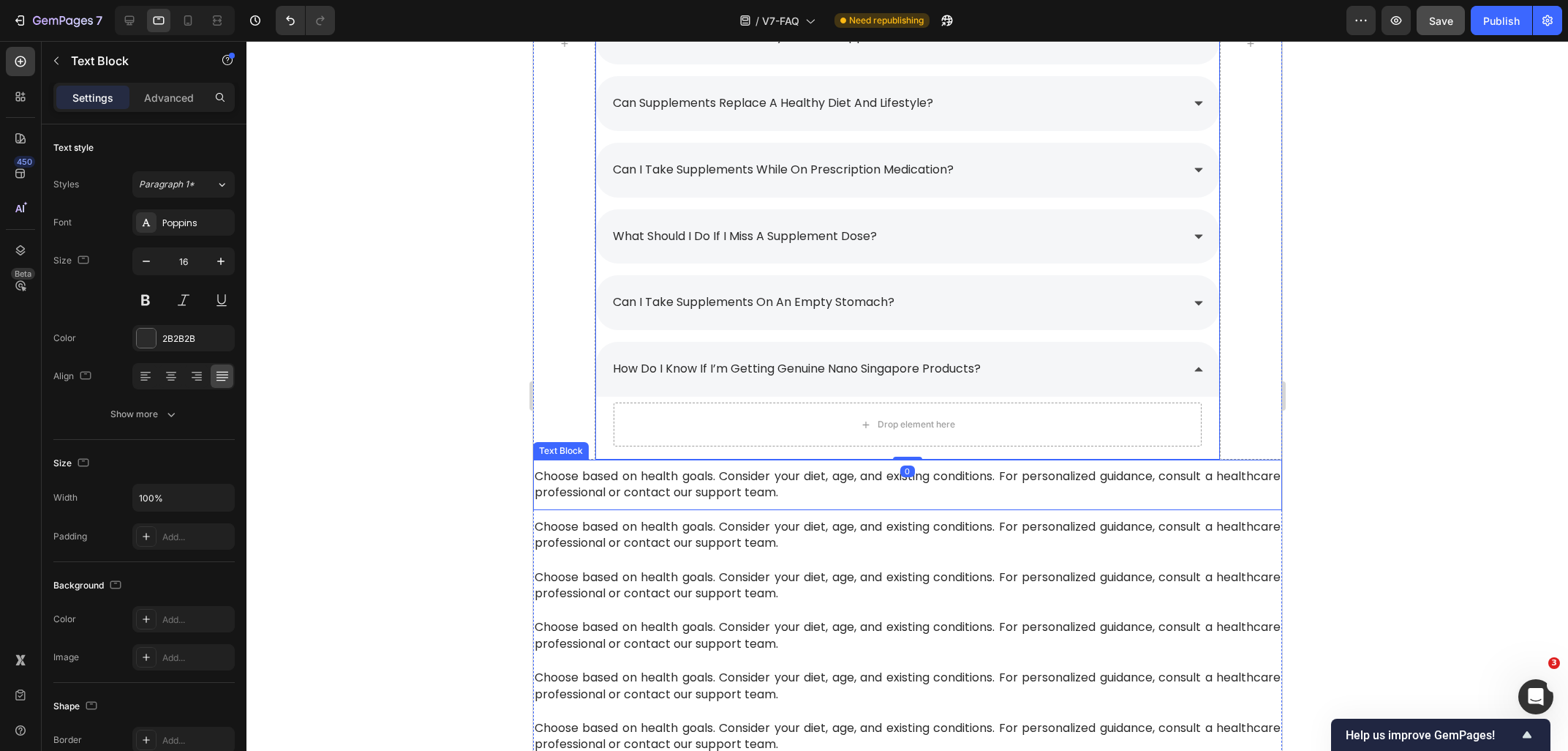
click at [729, 482] on span "Choose based on health goals. Consider your diet, age, and existing conditions.…" at bounding box center [906, 483] width 746 height 33
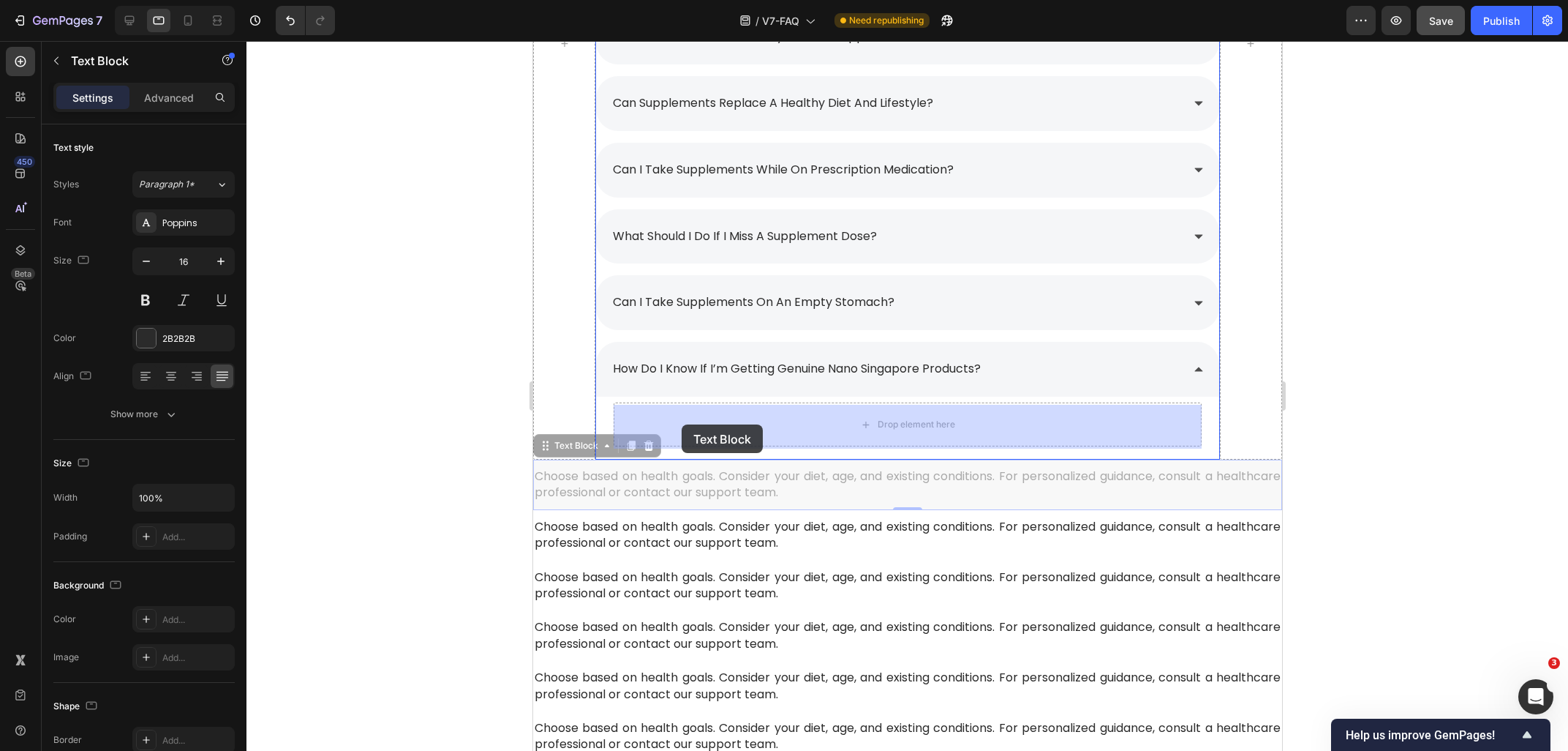
drag, startPoint x: 574, startPoint y: 453, endPoint x: 681, endPoint y: 424, distance: 110.9
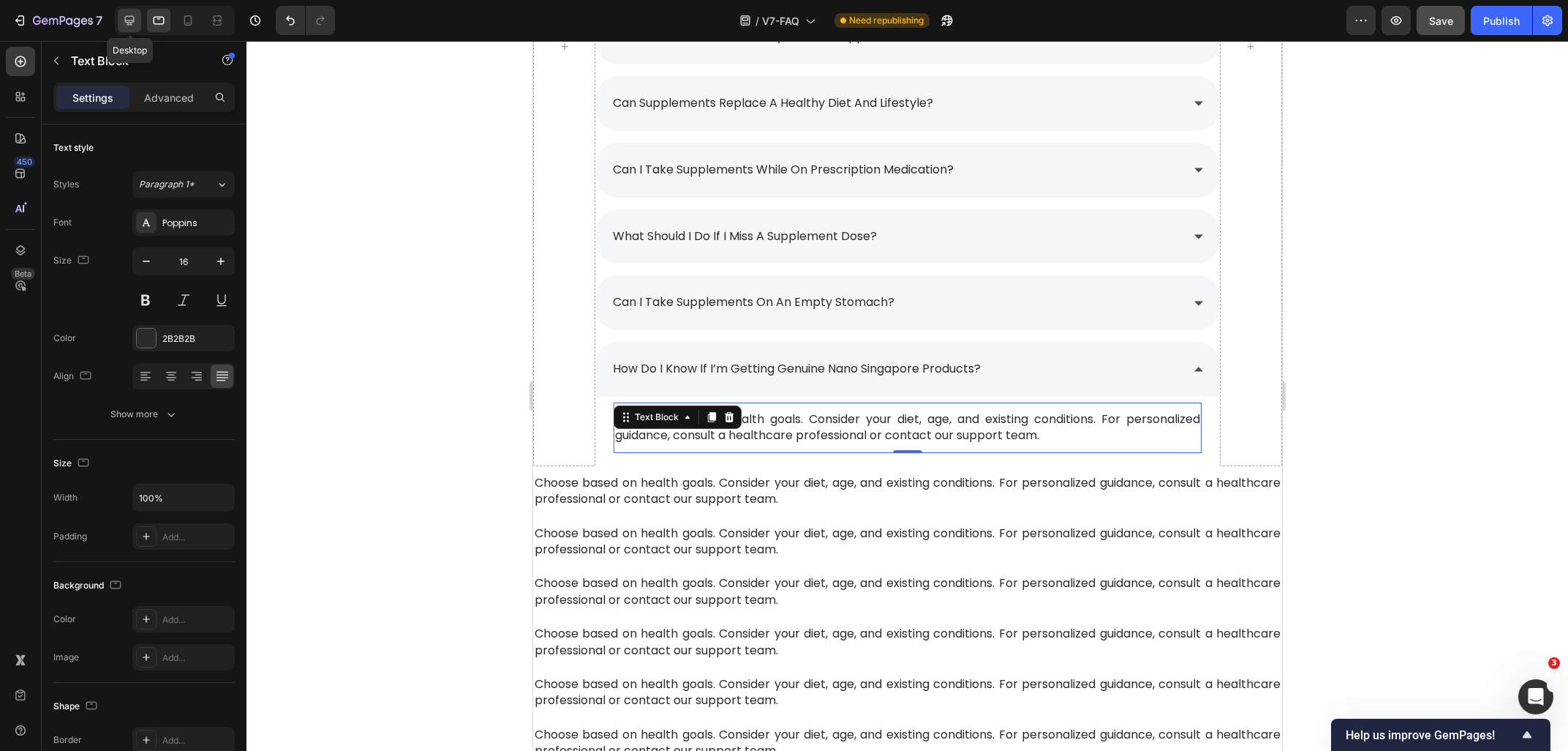
click at [138, 31] on div at bounding box center [130, 20] width 23 height 23
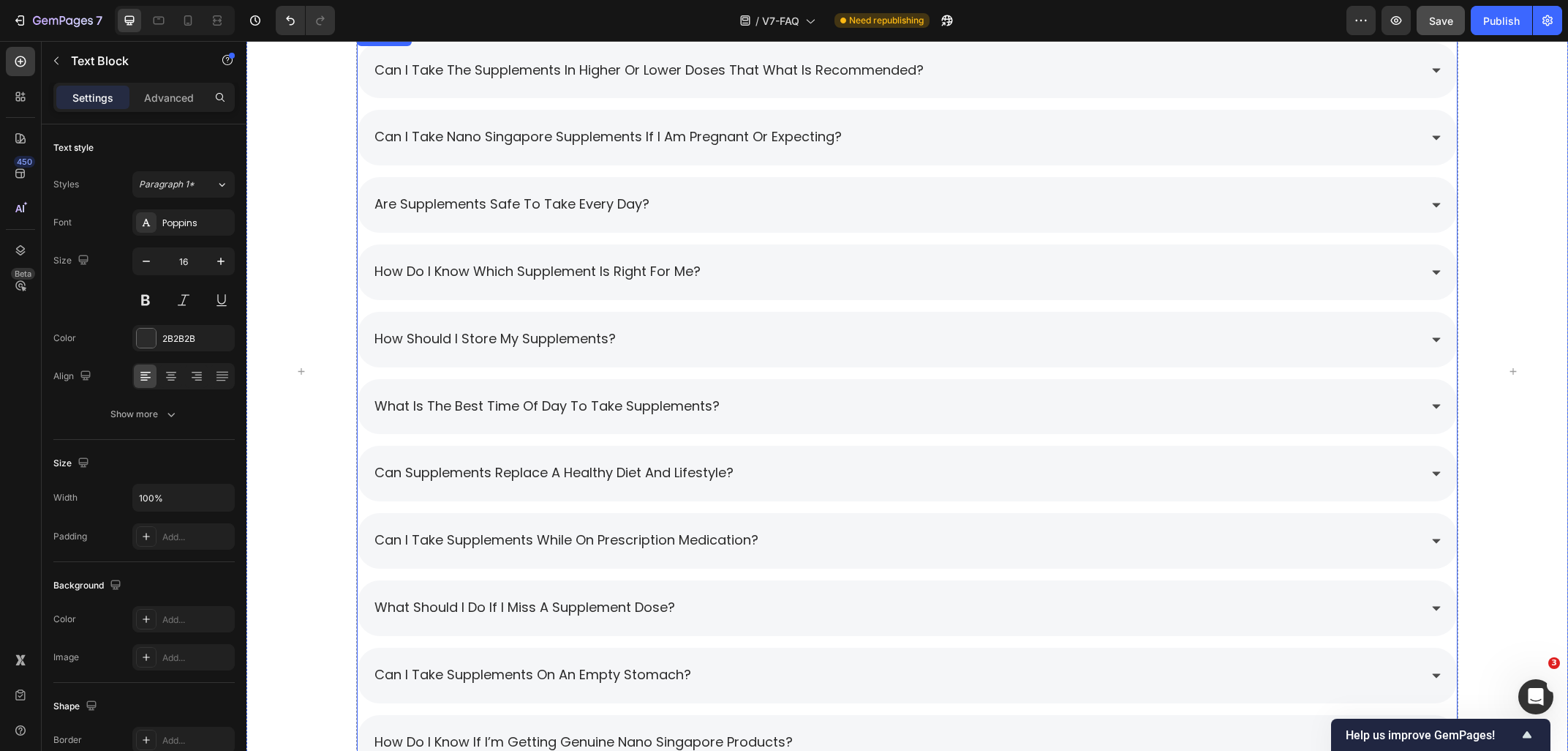
scroll to position [2343, 0]
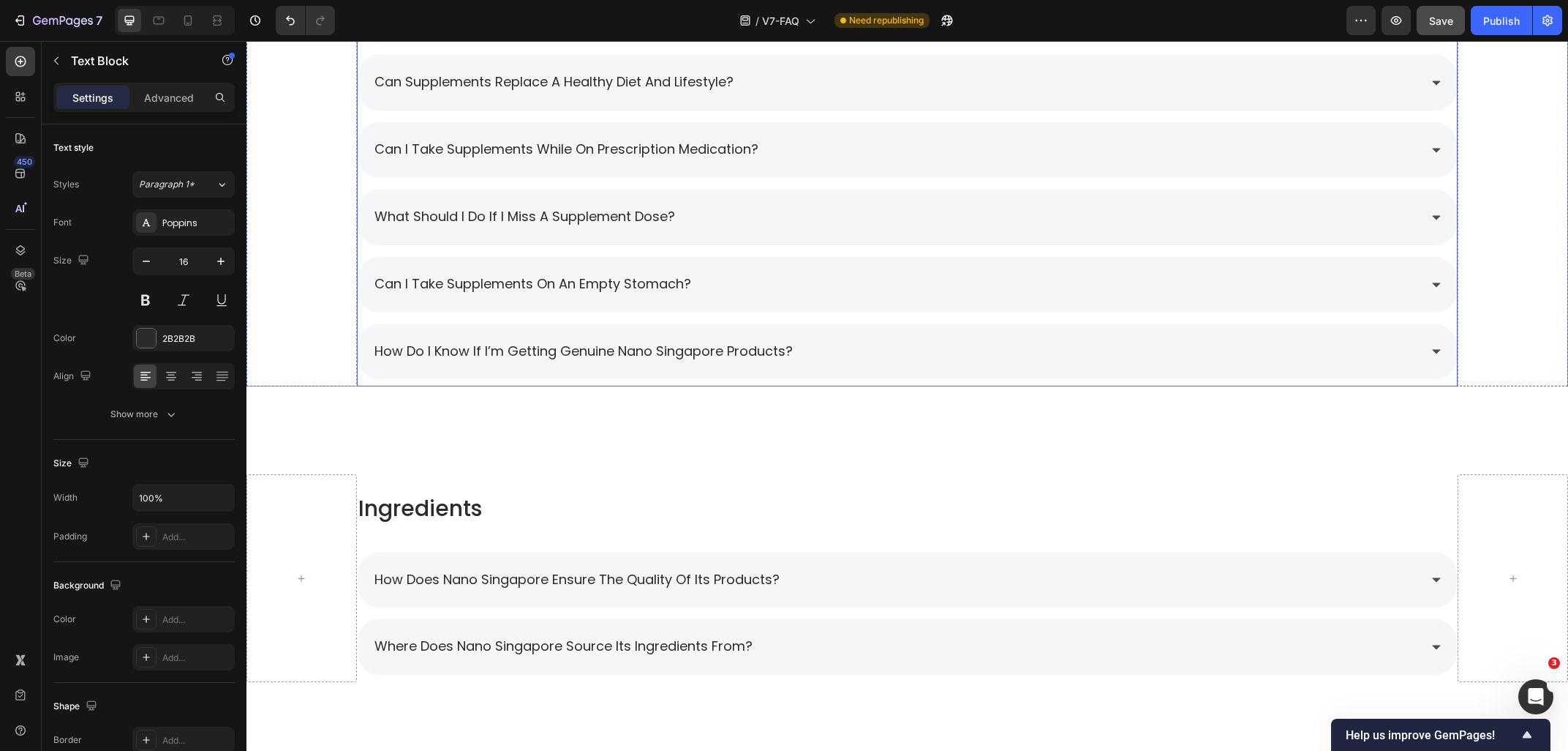
click at [856, 344] on div "how do i know if i’m getting genuine nano singapore products?" at bounding box center [896, 352] width 1048 height 26
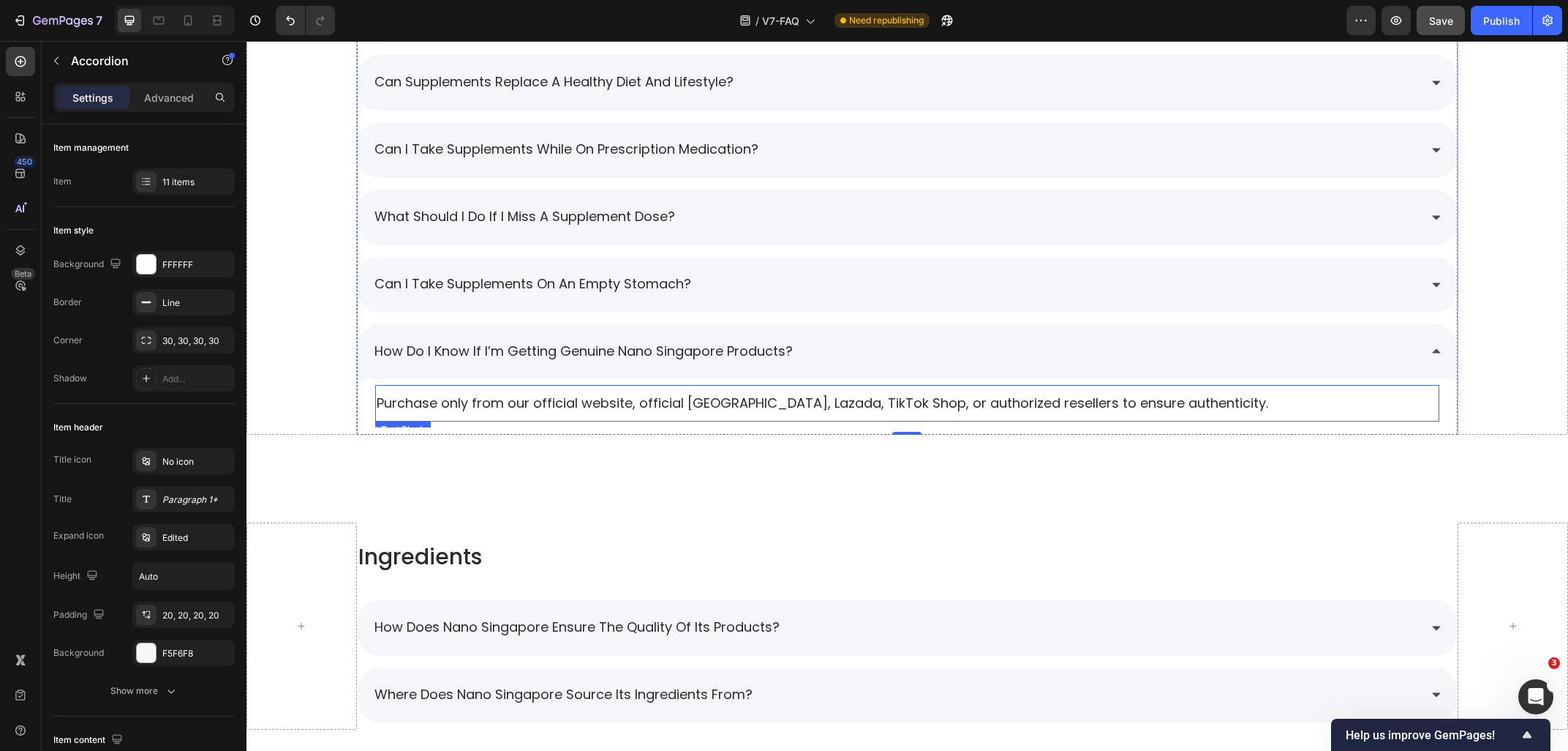
click at [579, 407] on p "Purchase only from our official website, official [GEOGRAPHIC_DATA], Lazada, Ti…" at bounding box center [907, 403] width 1062 height 18
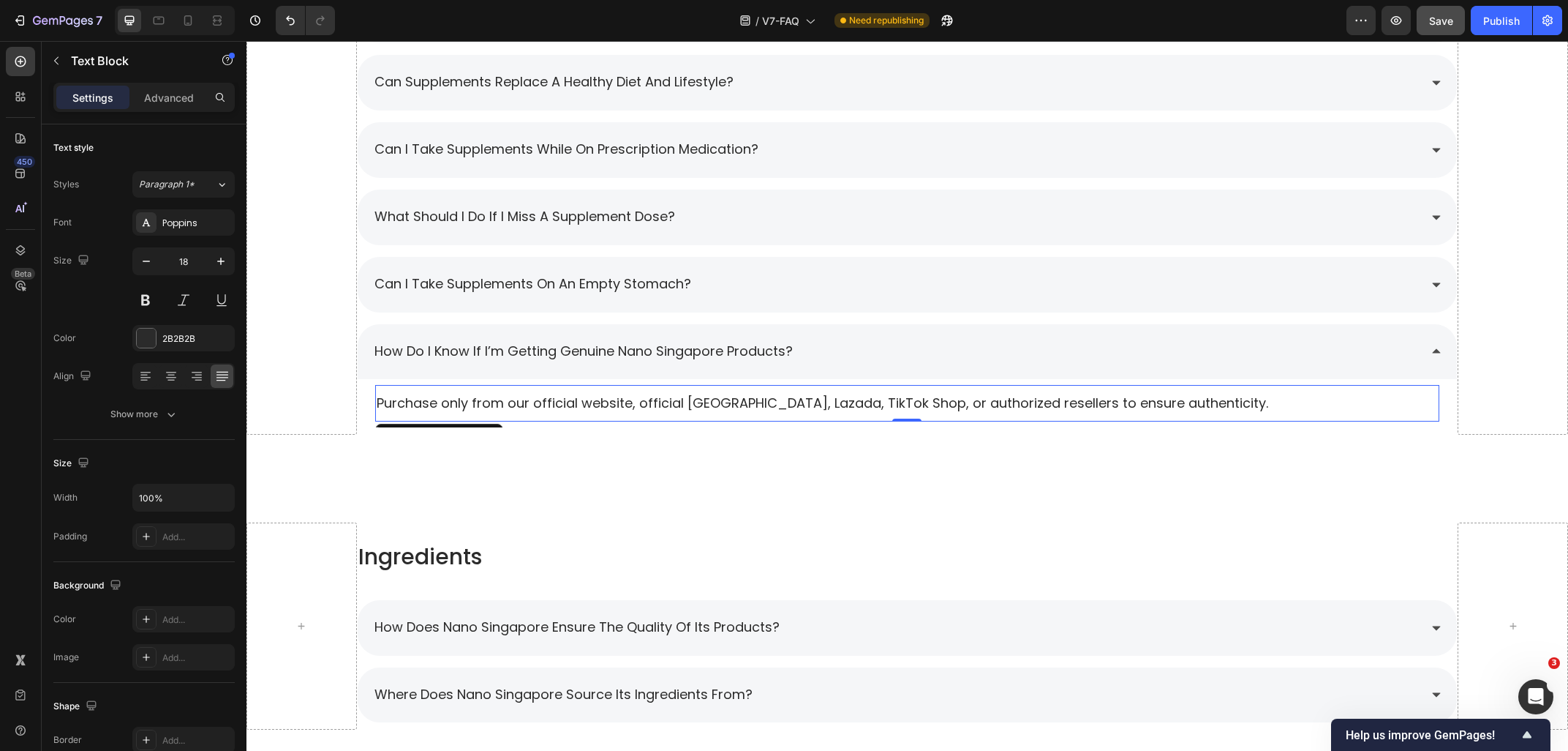
click at [579, 407] on p "Purchase only from our official website, official [GEOGRAPHIC_DATA], Lazada, Ti…" at bounding box center [907, 403] width 1062 height 18
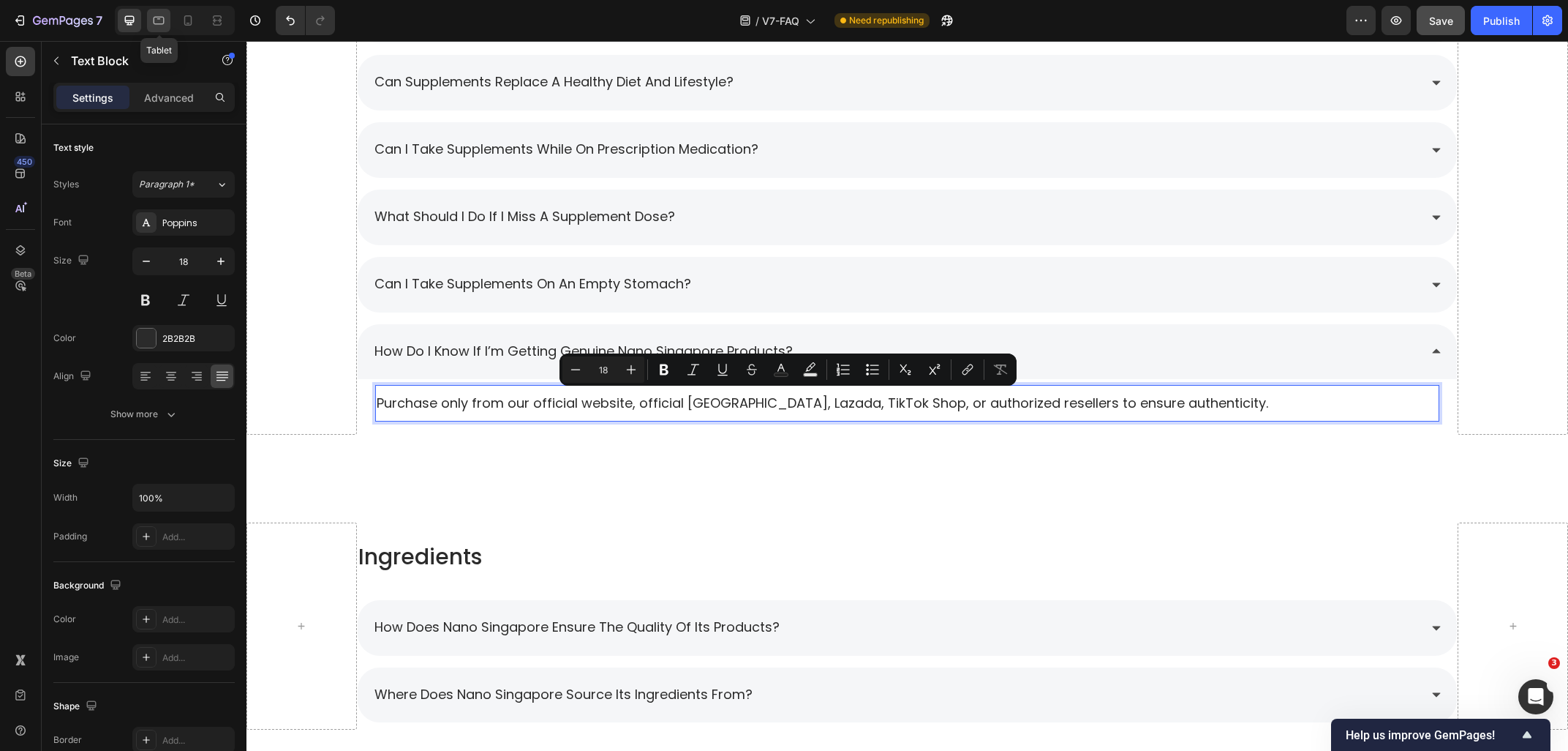
click at [152, 21] on icon at bounding box center [158, 20] width 14 height 14
type input "16"
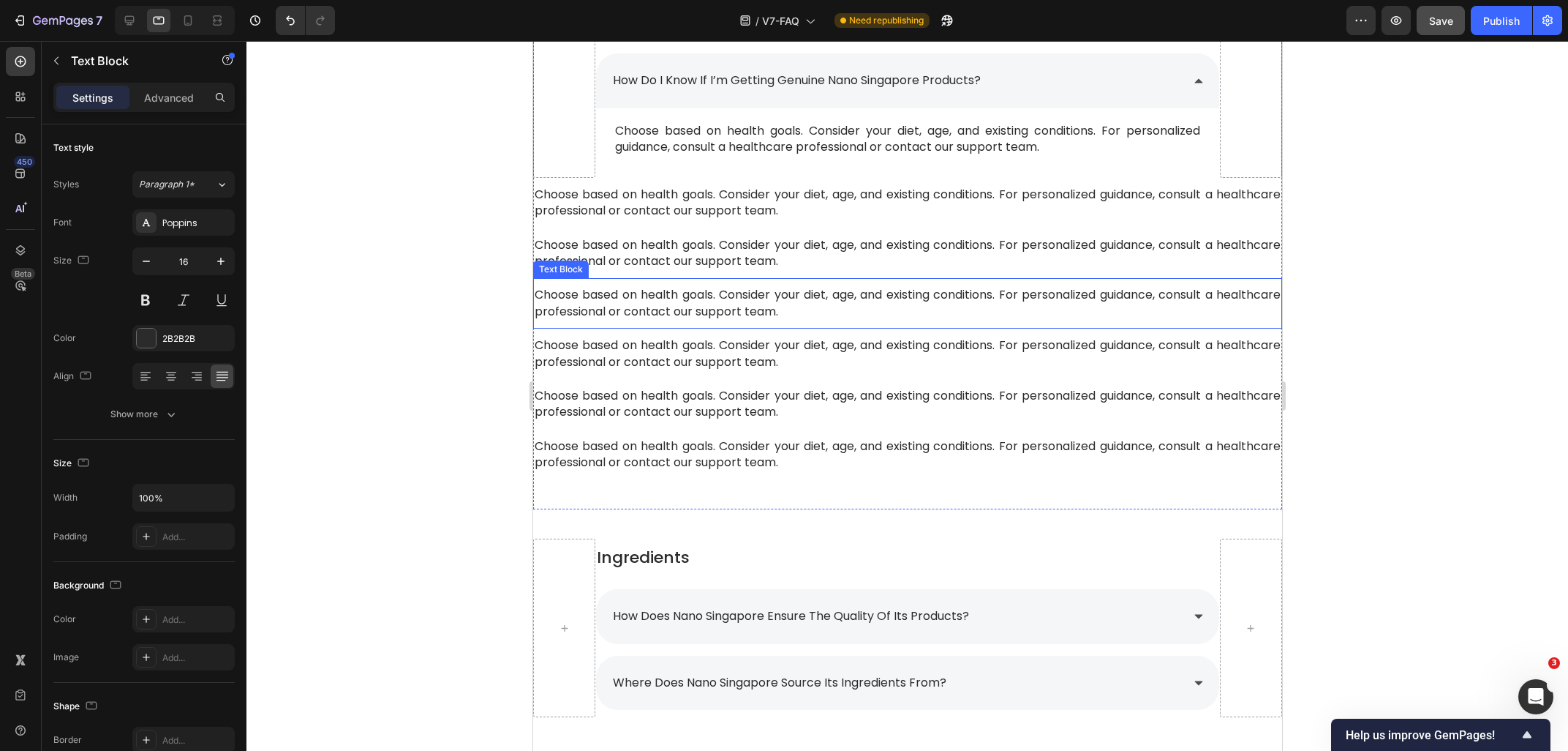
scroll to position [2134, 0]
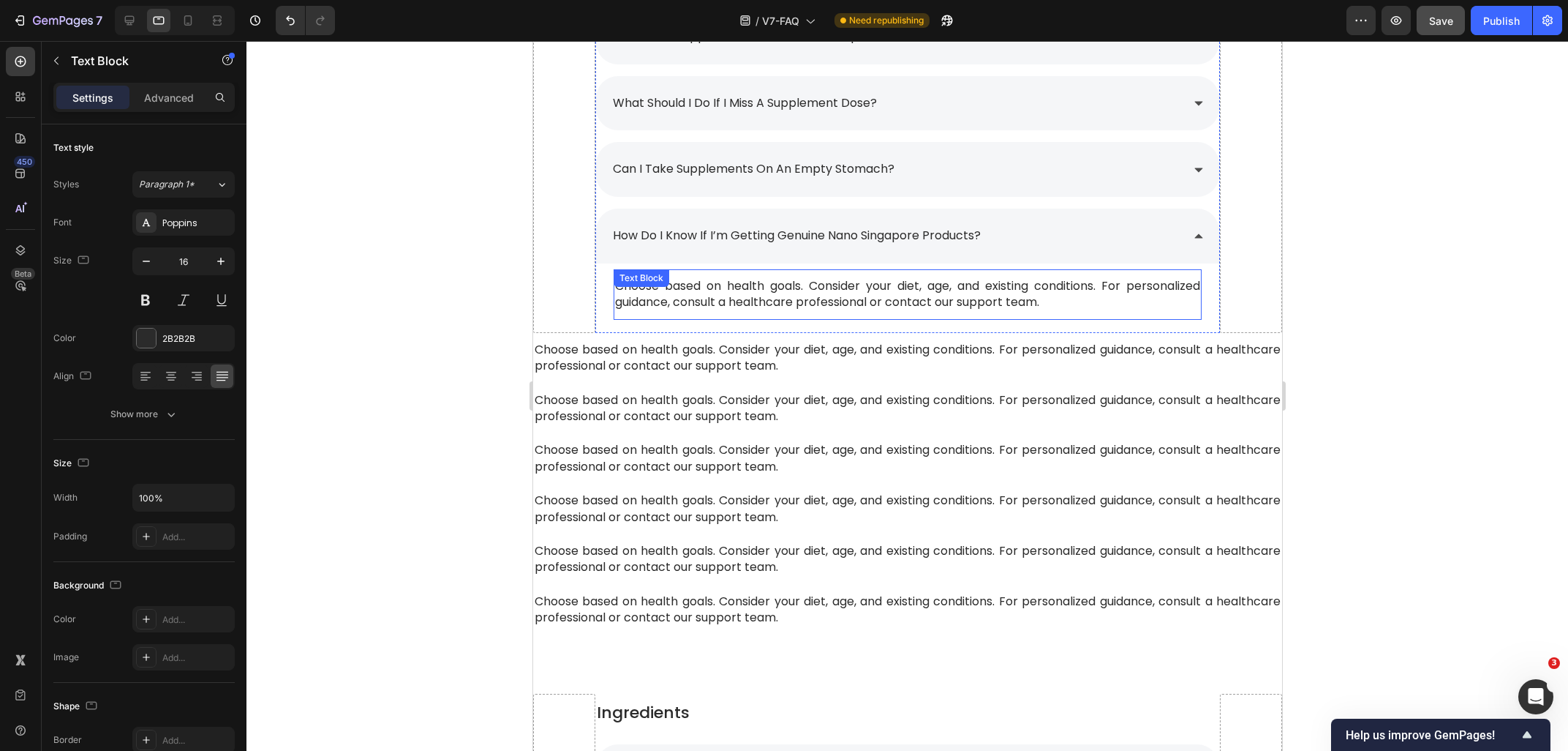
click at [1068, 311] on p "Choose based on health goals. Consider your diet, age, and existing conditions.…" at bounding box center [906, 294] width 584 height 33
click at [1068, 301] on p "Choose based on health goals. Consider your diet, age, and existing conditions.…" at bounding box center [906, 294] width 584 height 33
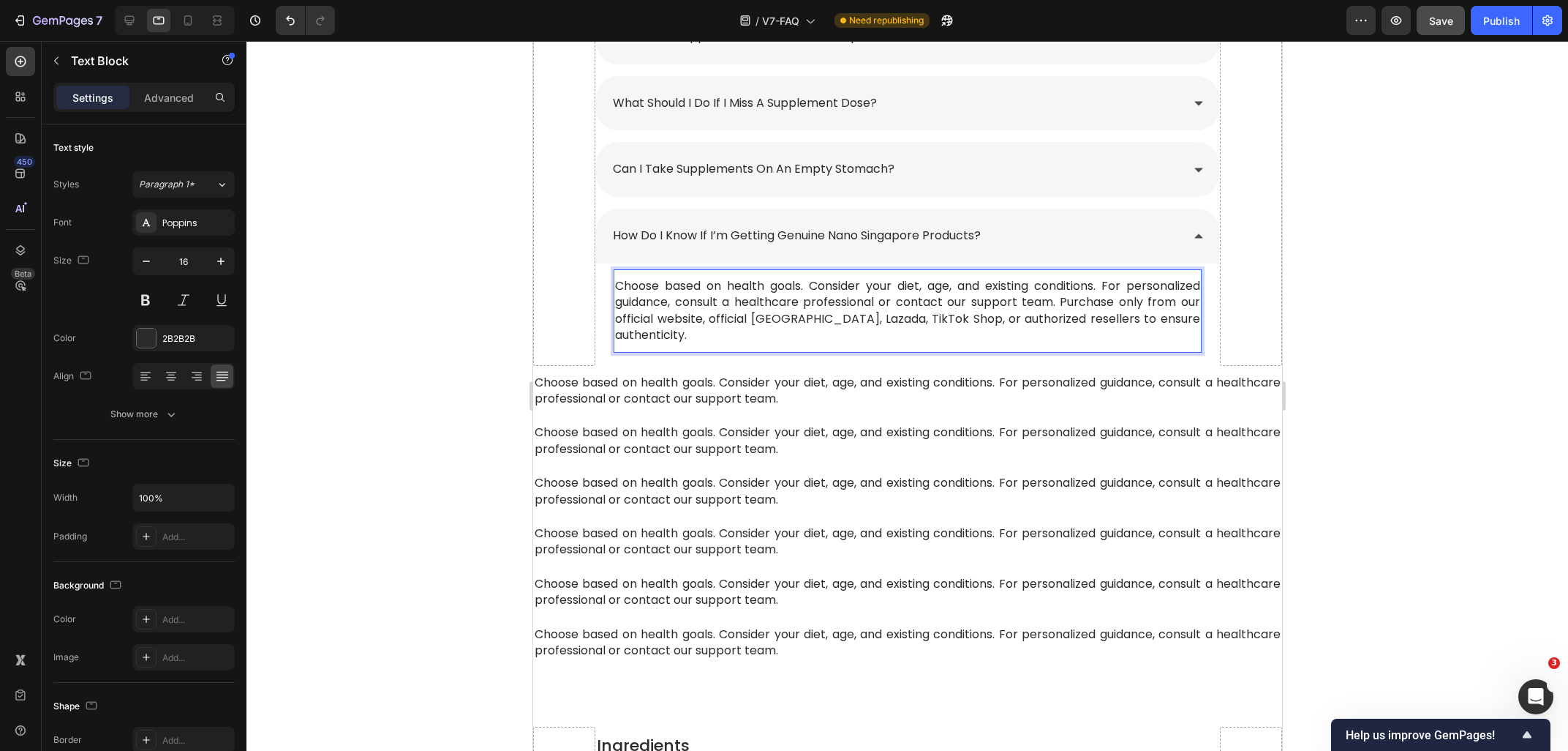
click at [1058, 301] on span "Choose based on health goals. Consider your diet, age, and existing conditions.…" at bounding box center [906, 310] width 584 height 66
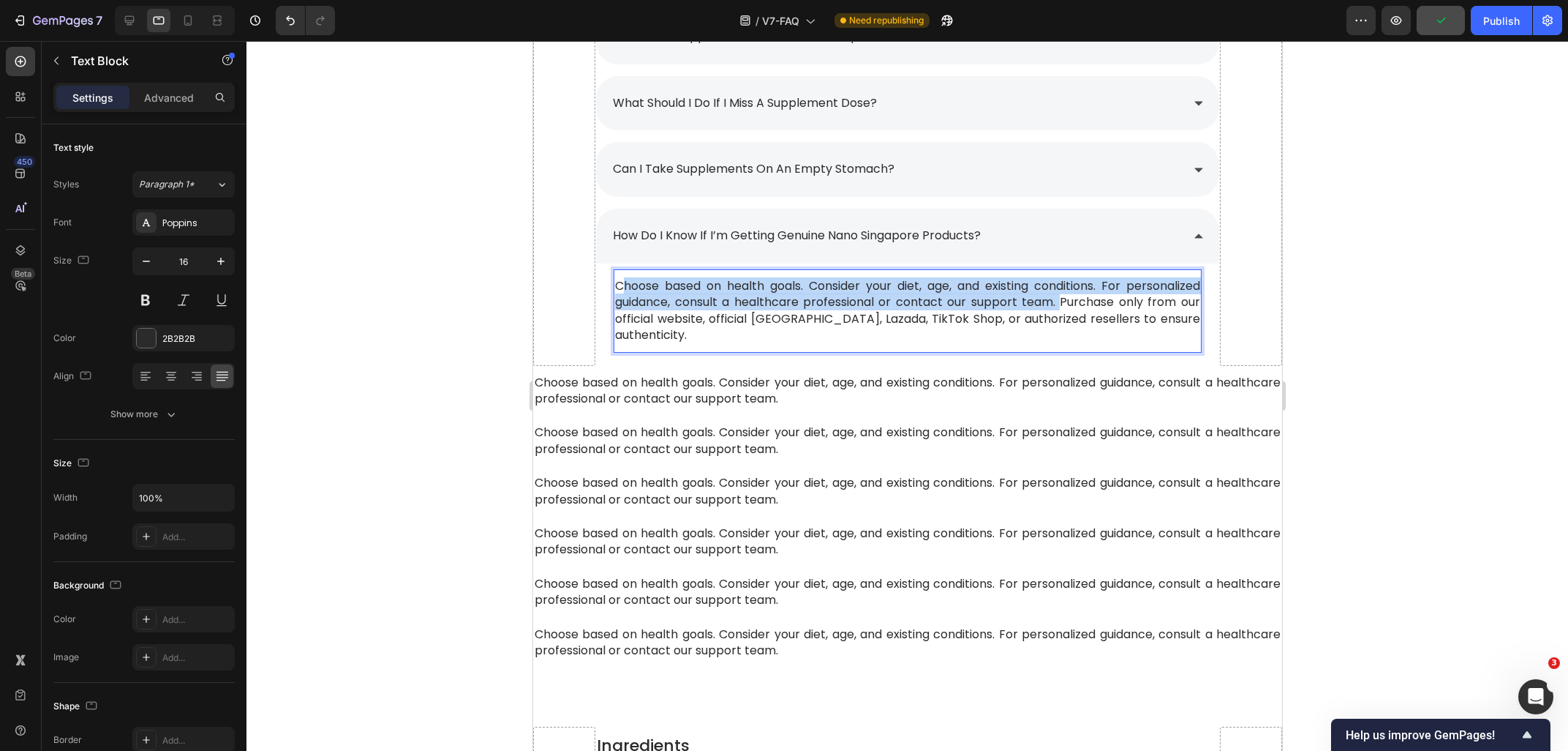
drag, startPoint x: 1059, startPoint y: 302, endPoint x: 621, endPoint y: 292, distance: 438.1
click at [621, 292] on span "Choose based on health goals. Consider your diet, age, and existing conditions.…" at bounding box center [906, 310] width 584 height 66
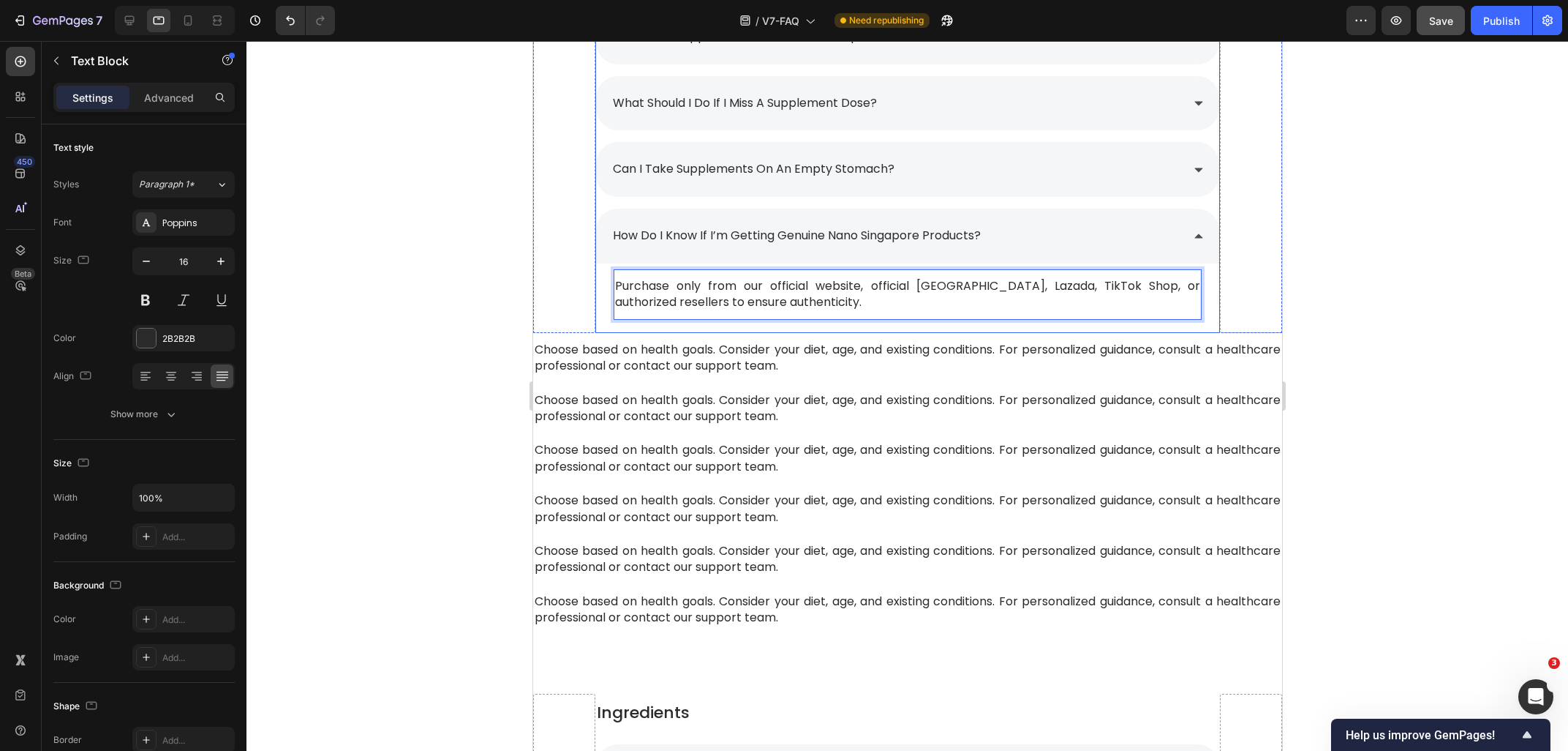
click at [1064, 240] on div "how do i know if i’m getting genuine nano singapore products?" at bounding box center [894, 236] width 570 height 26
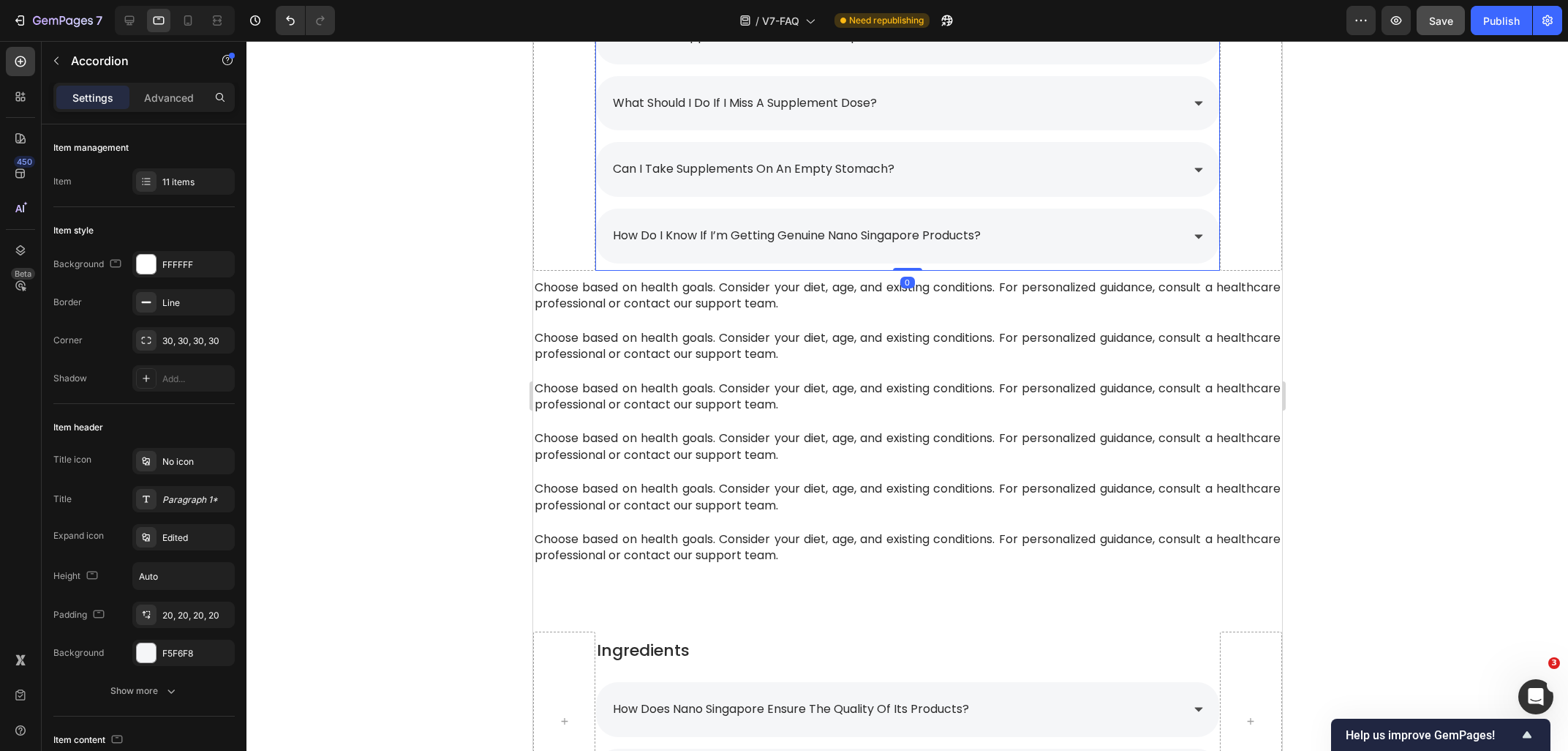
click at [1064, 240] on div "how do i know if i’m getting genuine nano singapore products?" at bounding box center [894, 236] width 570 height 26
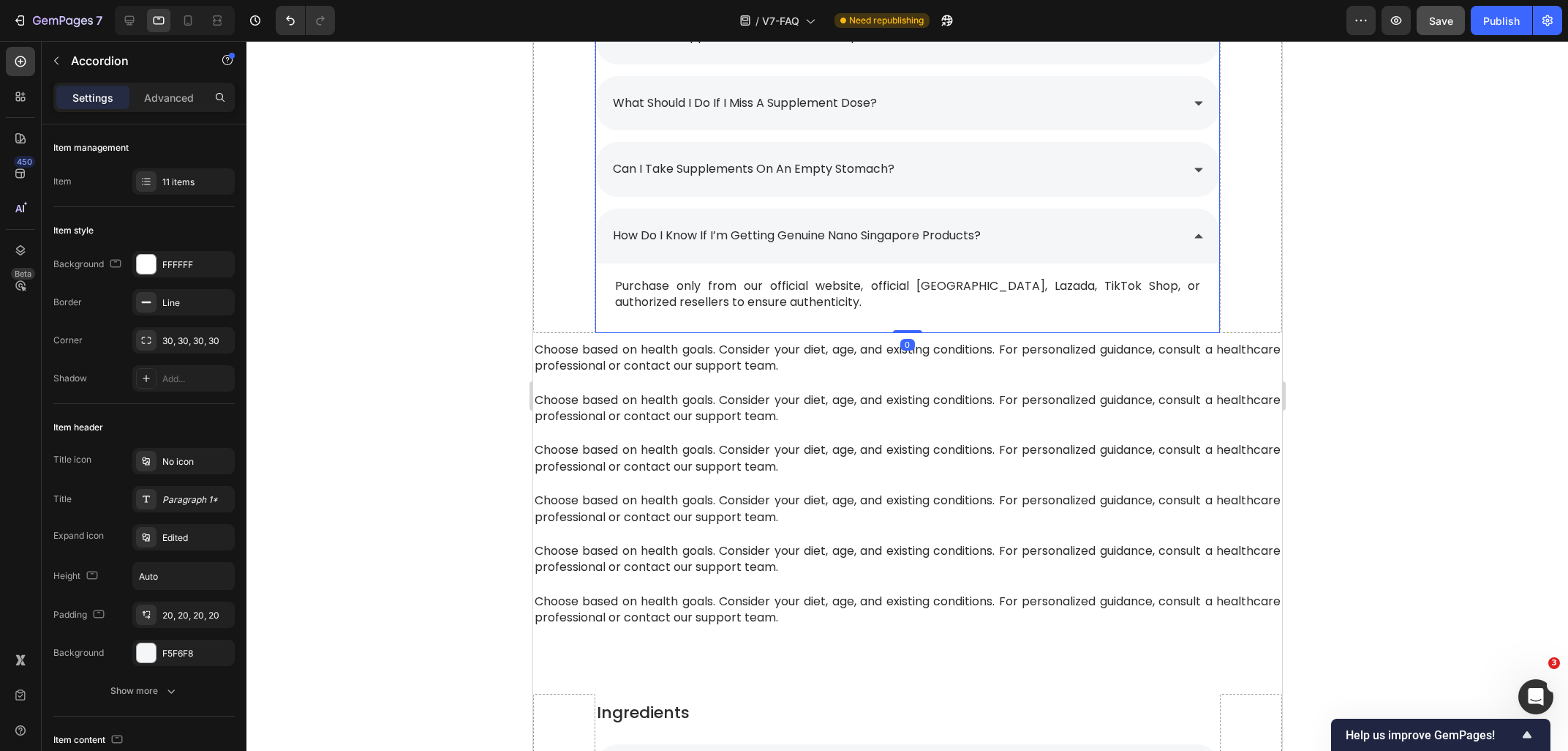
click at [1064, 240] on div "how do i know if i’m getting genuine nano singapore products?" at bounding box center [894, 236] width 570 height 26
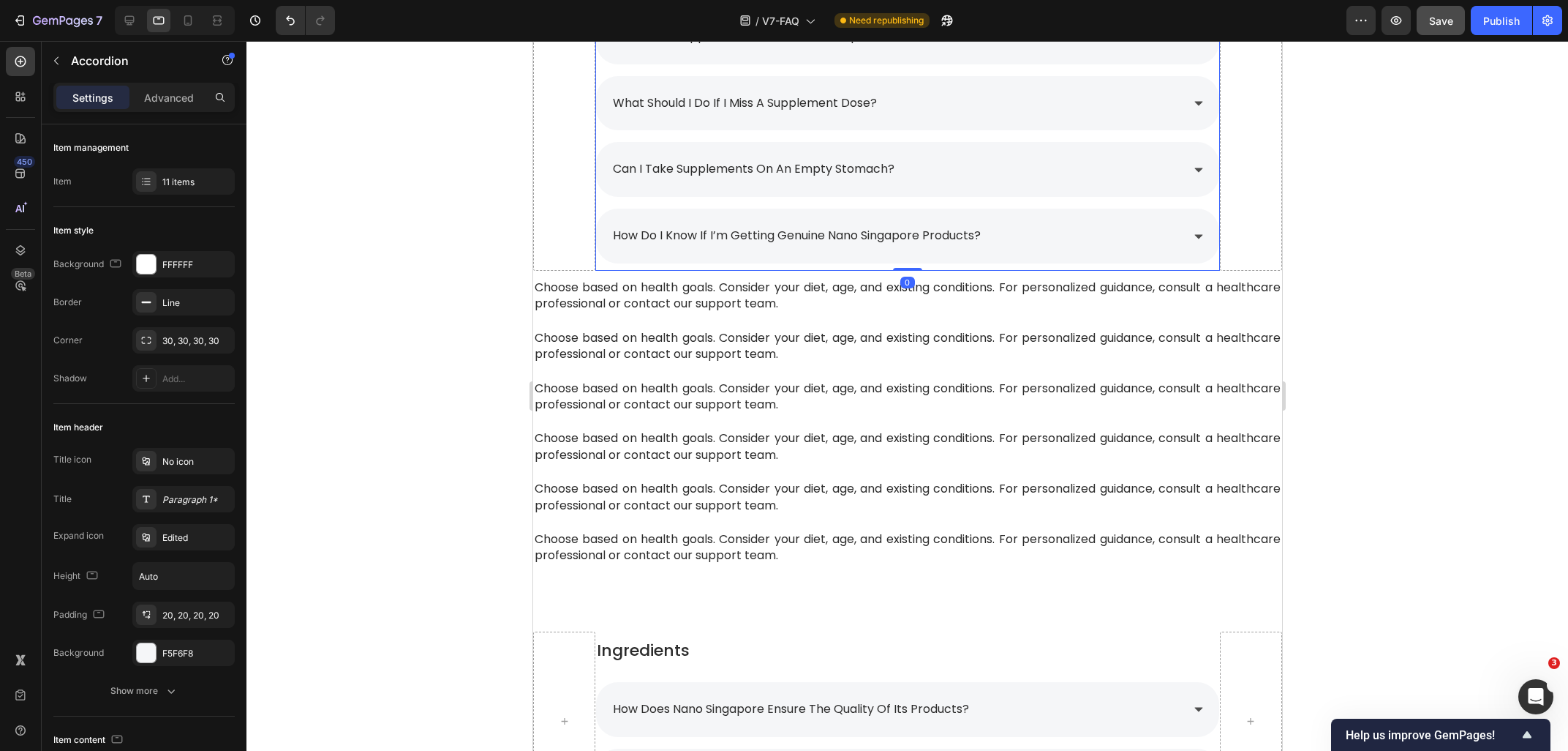
click at [1037, 181] on div "can i take supplements on an empty stomach?" at bounding box center [894, 169] width 570 height 26
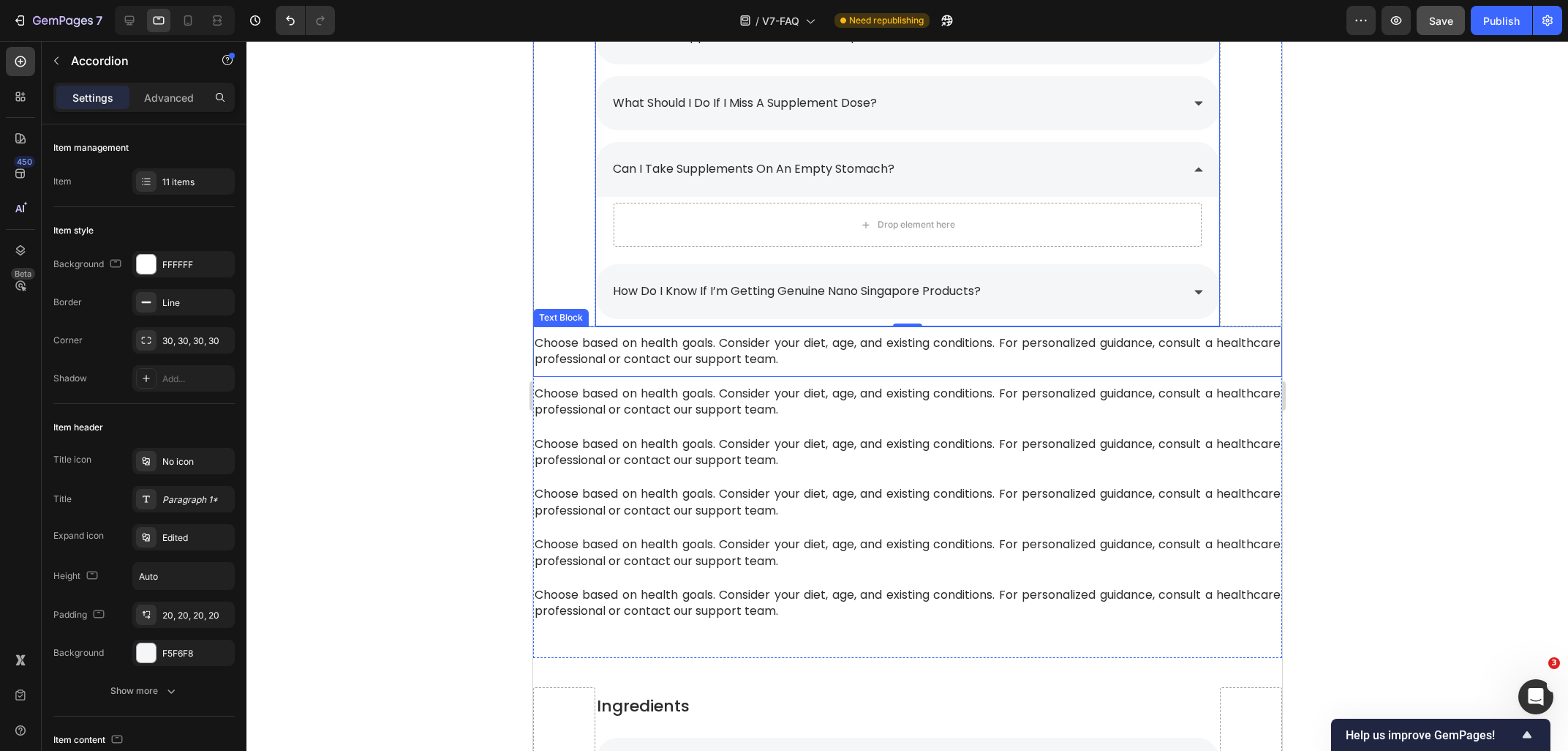
click at [699, 351] on span "Choose based on health goals. Consider your diet, age, and existing conditions.…" at bounding box center [906, 350] width 746 height 33
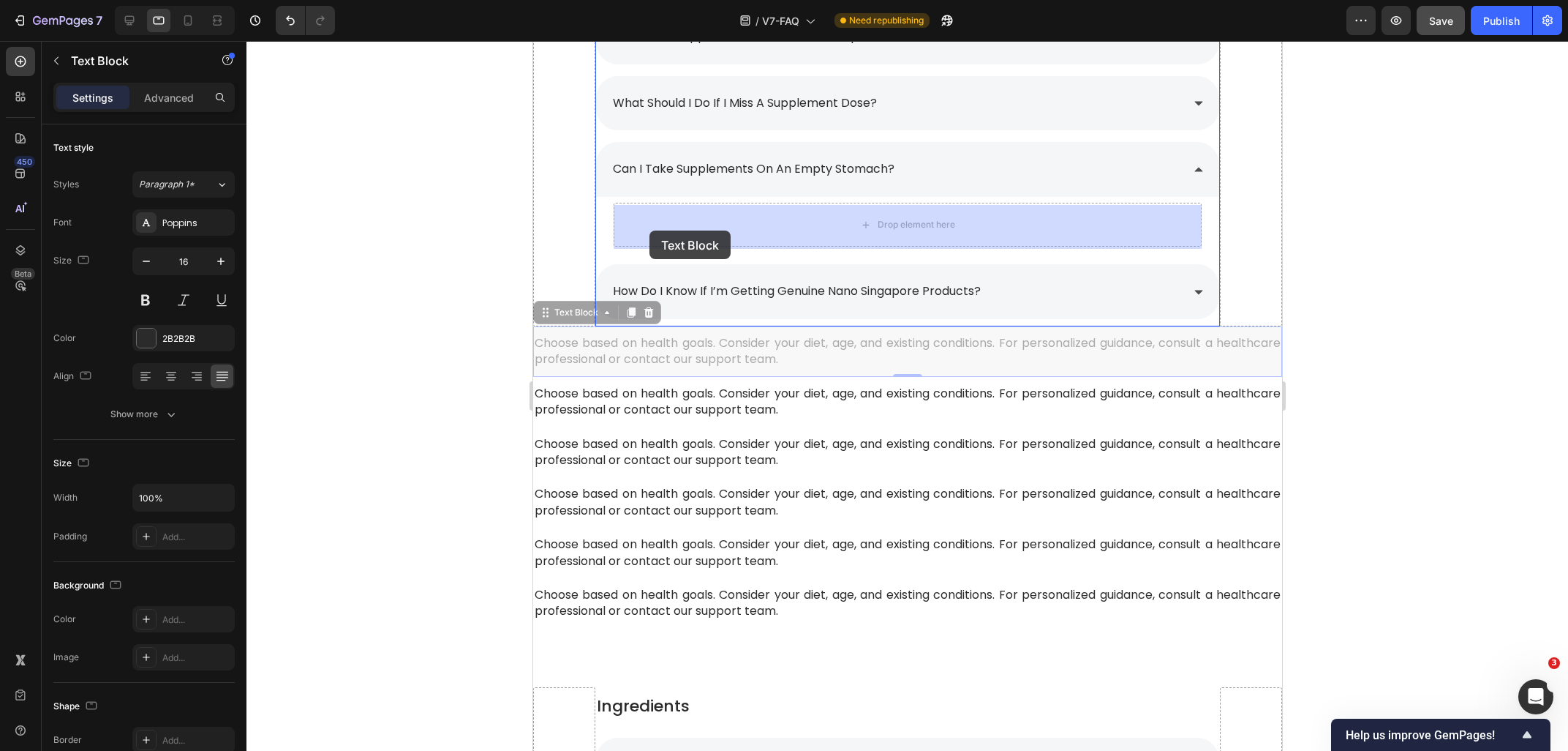
drag, startPoint x: 570, startPoint y: 316, endPoint x: 648, endPoint y: 230, distance: 116.1
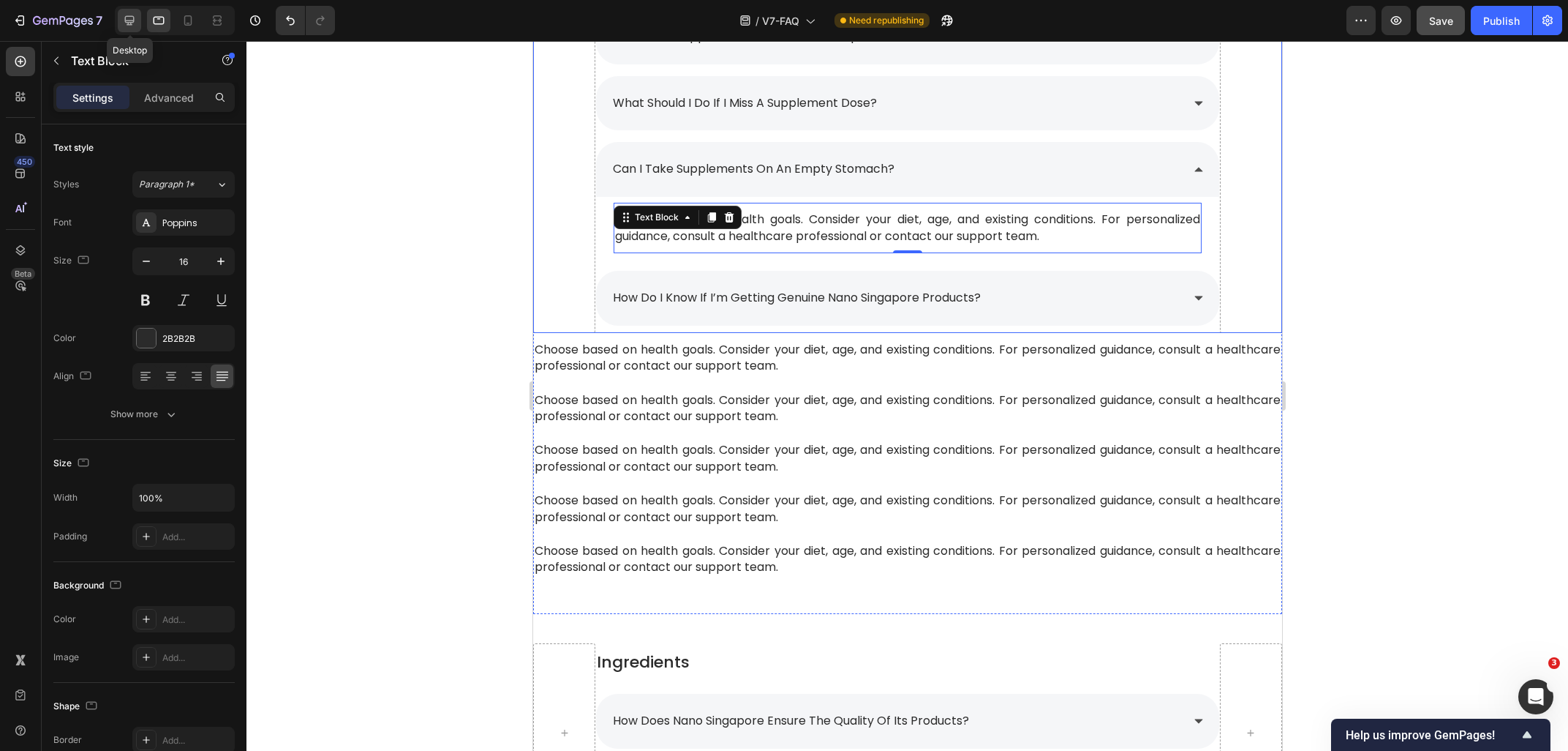
click at [131, 27] on icon at bounding box center [129, 20] width 14 height 14
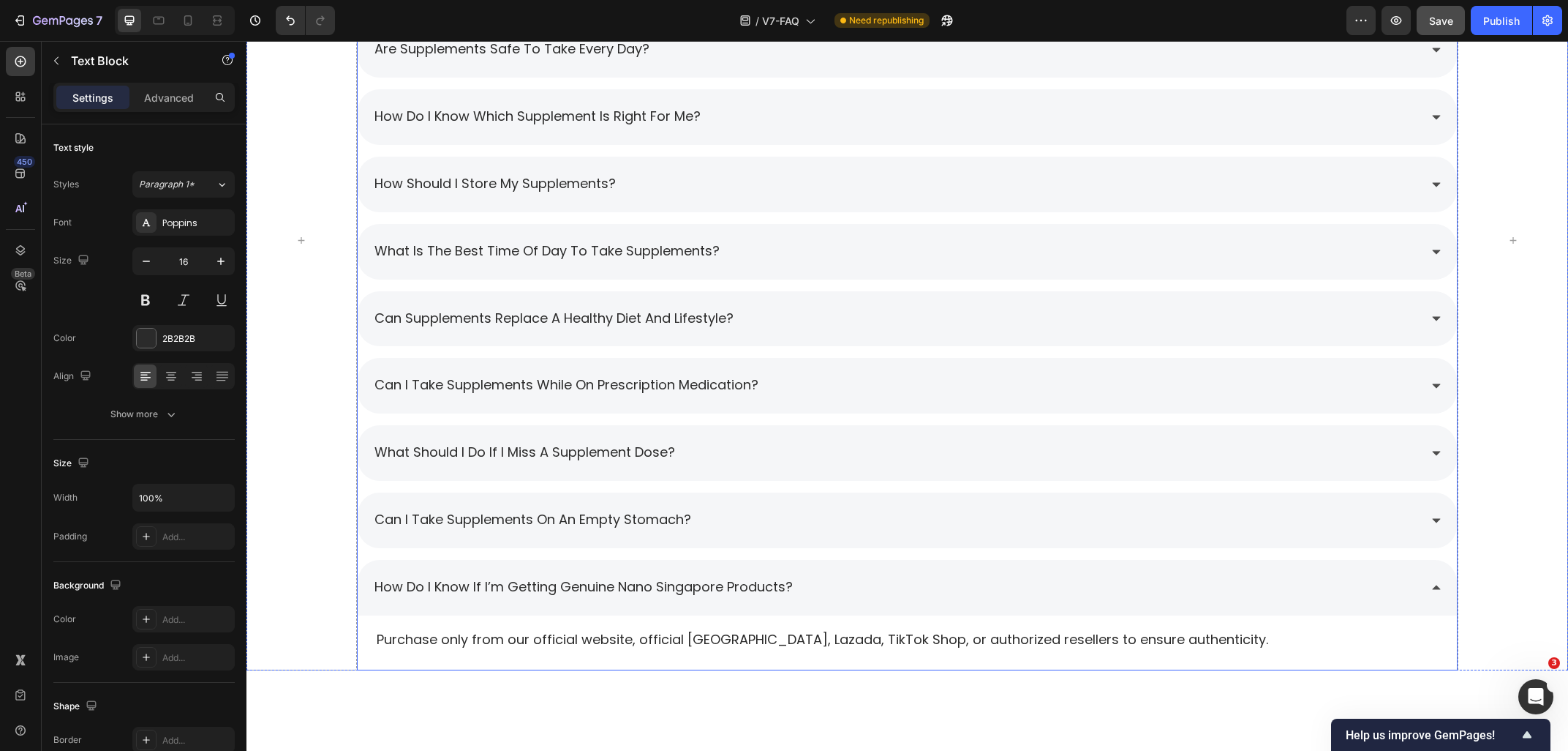
click at [787, 521] on div "can i take supplements on an empty stomach?" at bounding box center [896, 520] width 1048 height 26
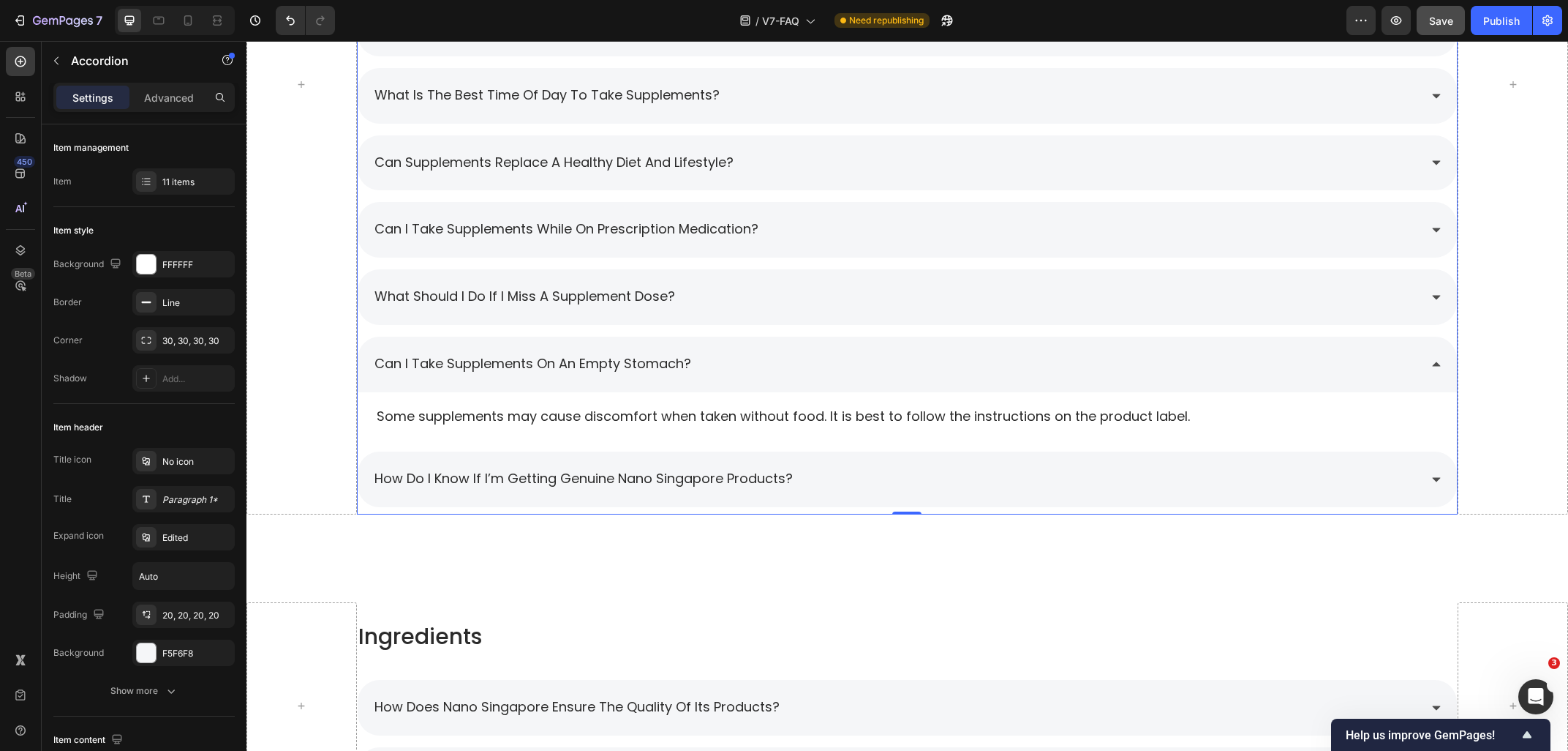
scroll to position [2239, 0]
click at [545, 419] on p "Some supplements may cause discomfort when taken without food. It is best to fo…" at bounding box center [907, 415] width 1062 height 18
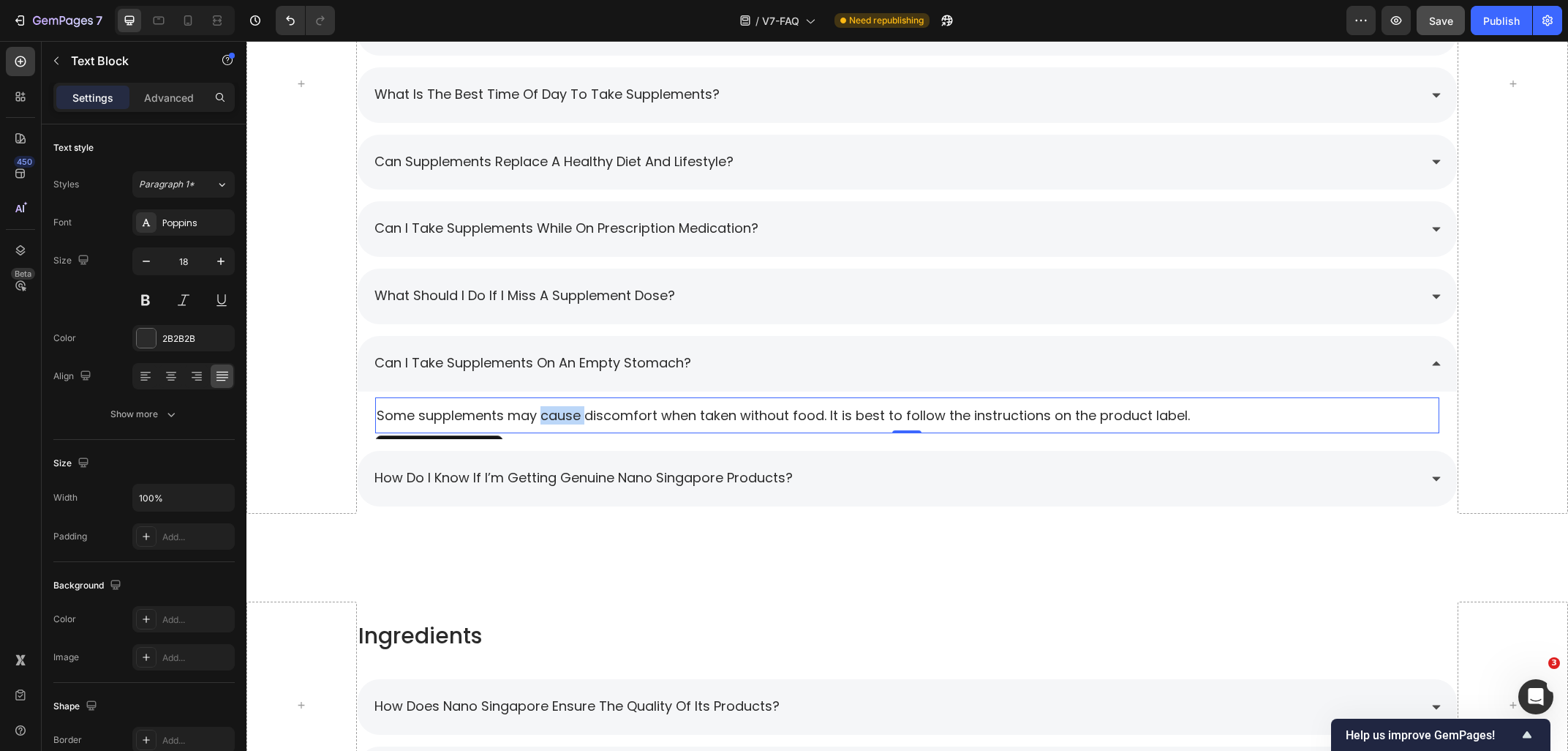
click at [545, 419] on p "Some supplements may cause discomfort when taken without food. It is best to fo…" at bounding box center [907, 415] width 1062 height 18
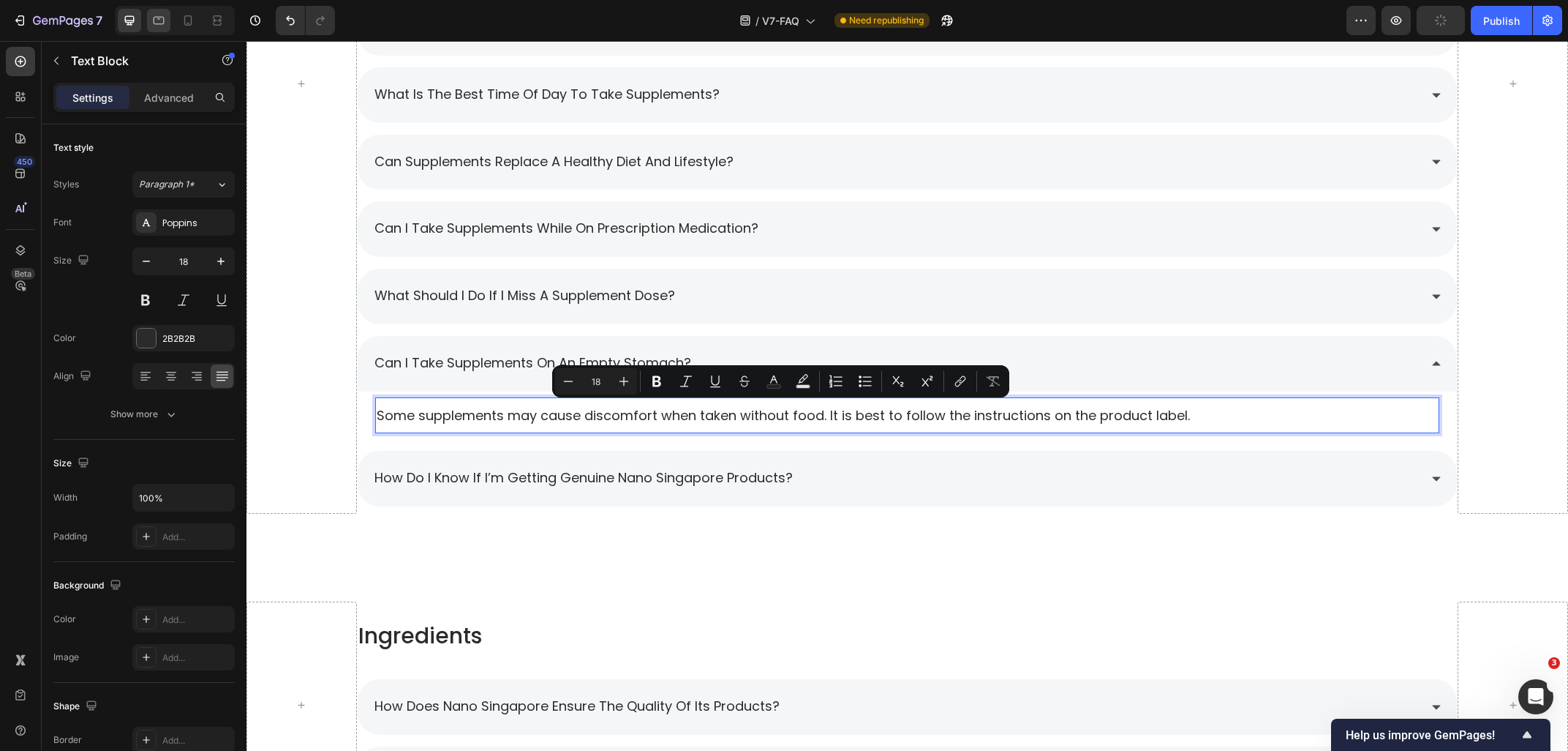
click at [162, 28] on div at bounding box center [159, 20] width 23 height 23
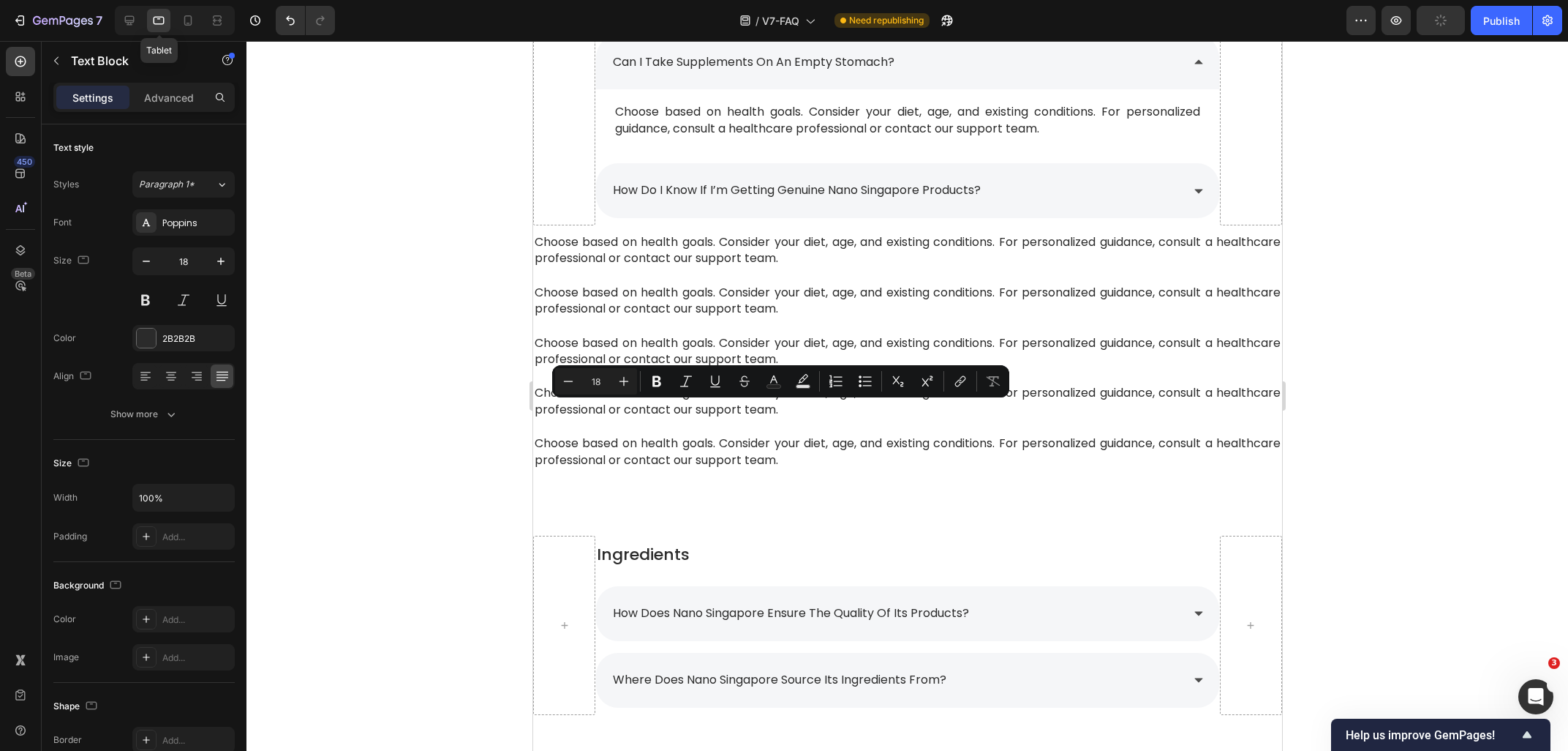
type input "16"
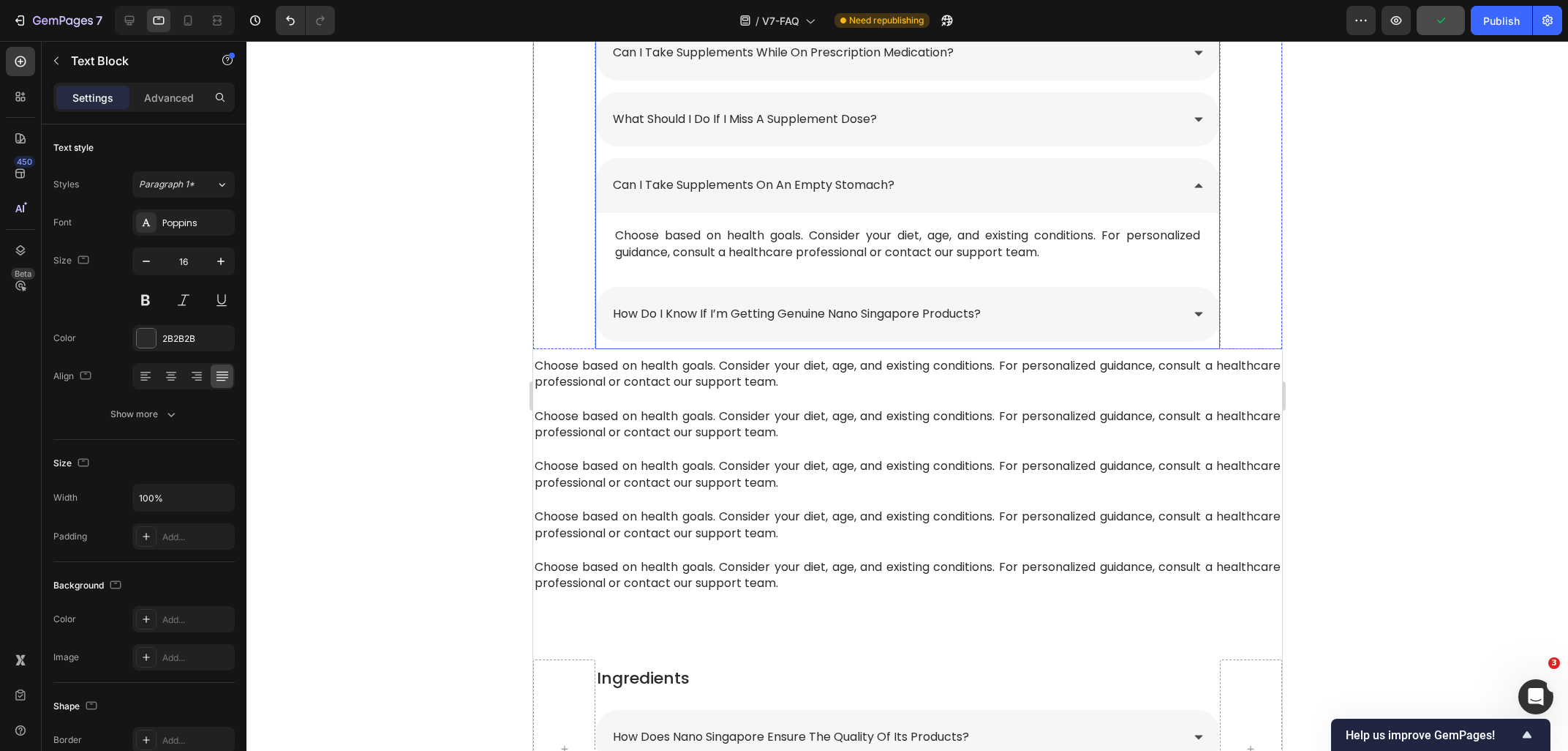
scroll to position [2110, 0]
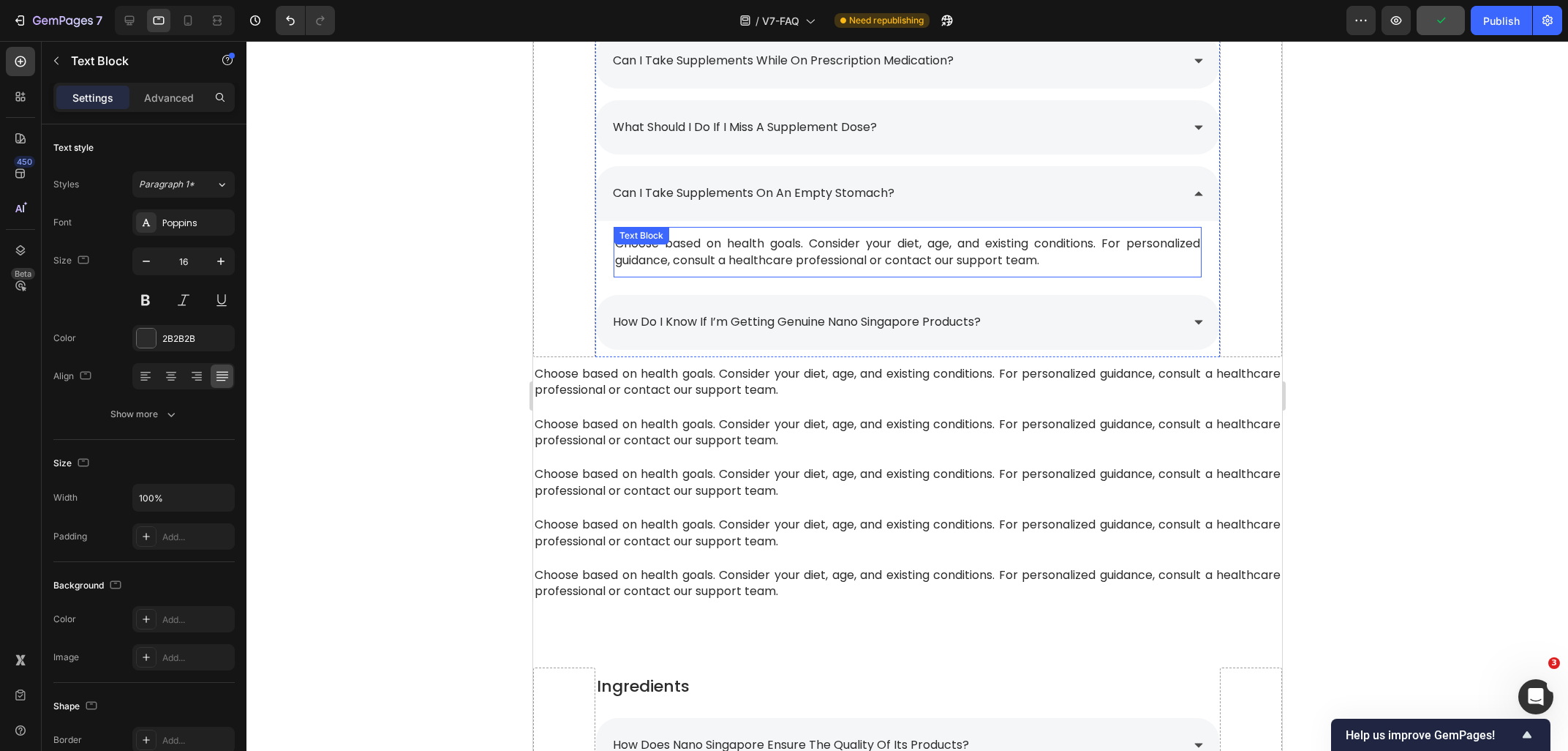
click at [828, 265] on span "Choose based on health goals. Consider your diet, age, and existing conditions.…" at bounding box center [906, 251] width 584 height 33
click at [1089, 261] on p "Choose based on health goals. Consider your diet, age, and existing conditions.…" at bounding box center [906, 251] width 584 height 33
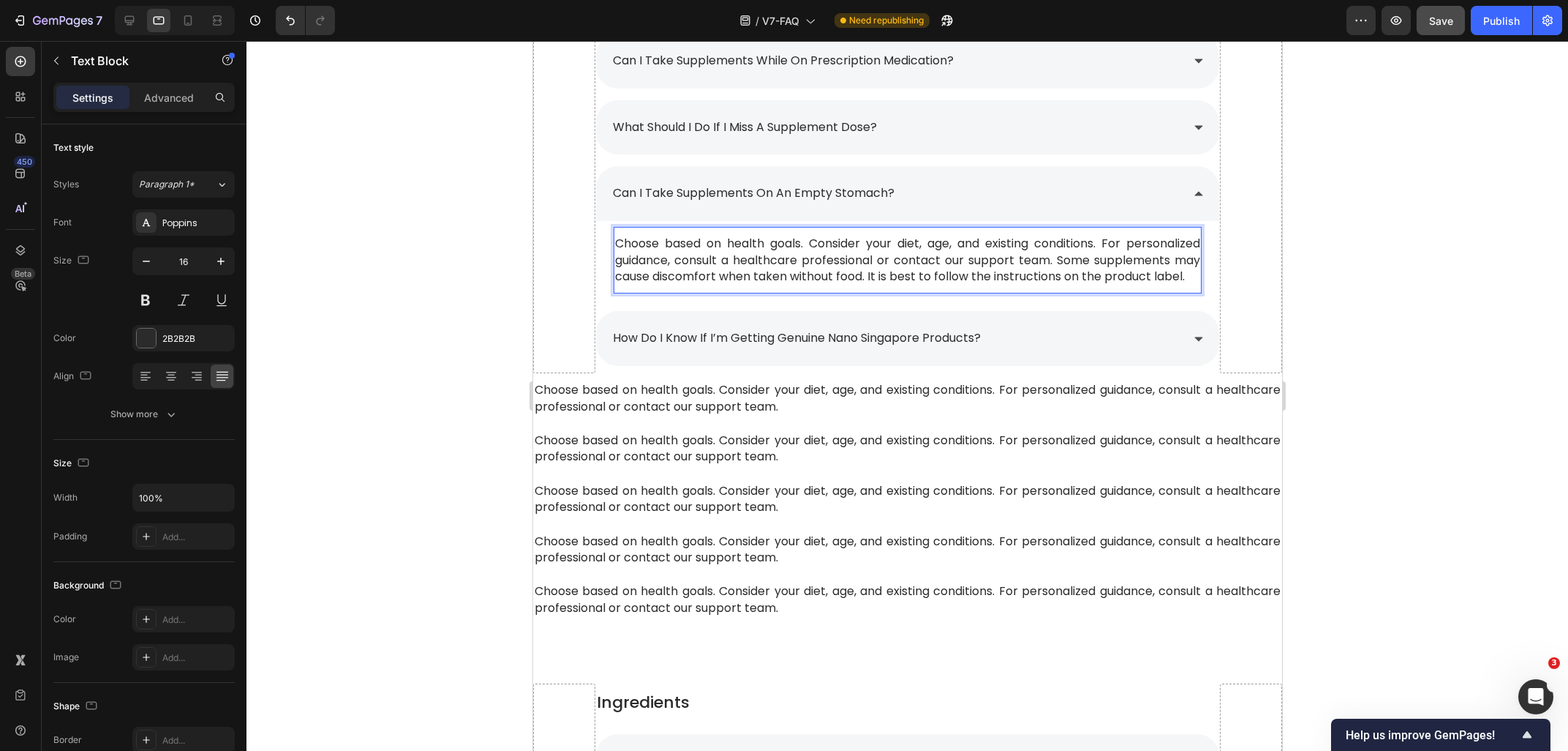
click at [1058, 267] on span "Choose based on health goals. Consider your diet, age, and existing conditions.…" at bounding box center [906, 260] width 584 height 49
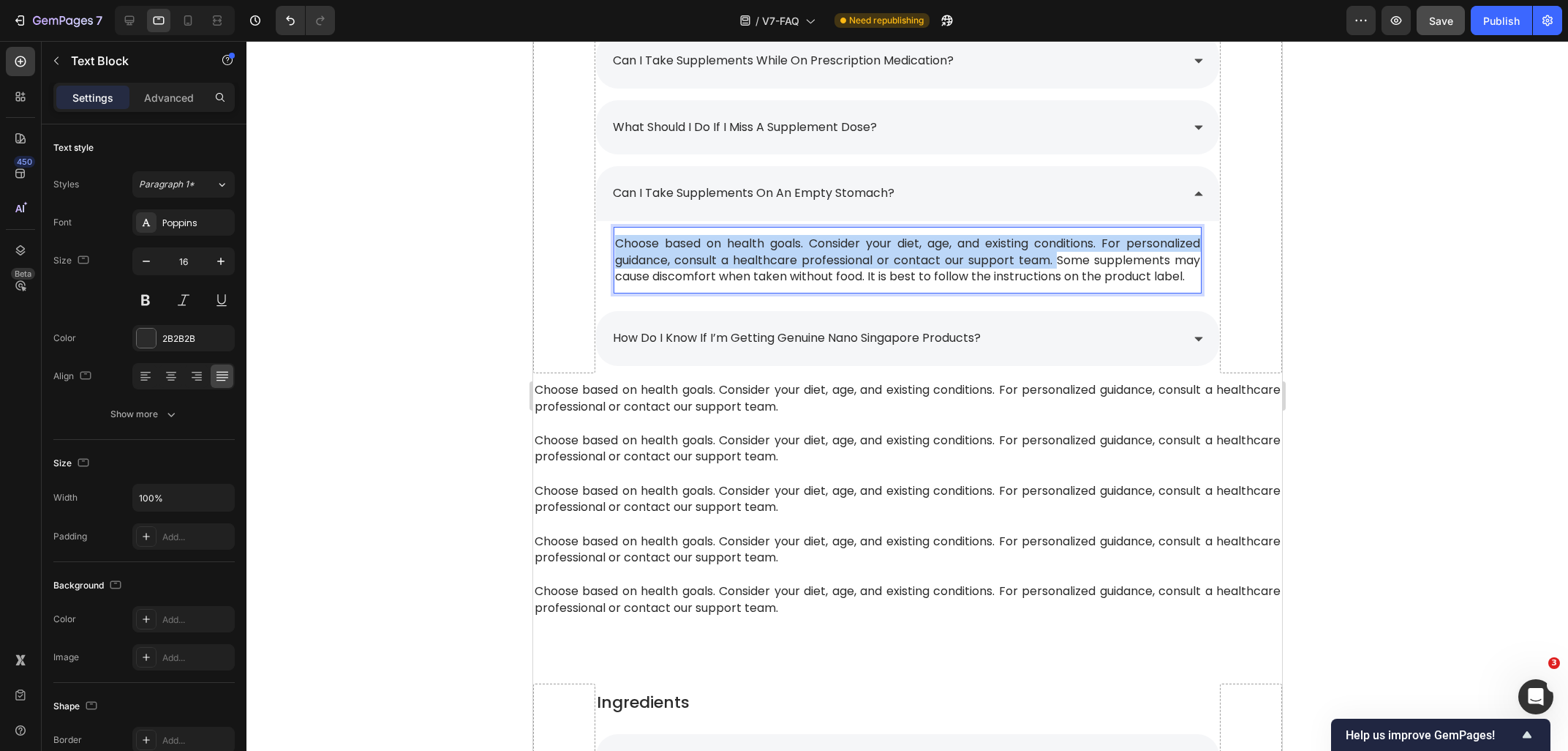
drag, startPoint x: 1054, startPoint y: 262, endPoint x: 613, endPoint y: 237, distance: 441.7
click at [613, 237] on div "Choose based on health goals. Consider your diet, age, and existing conditions.…" at bounding box center [906, 260] width 587 height 52
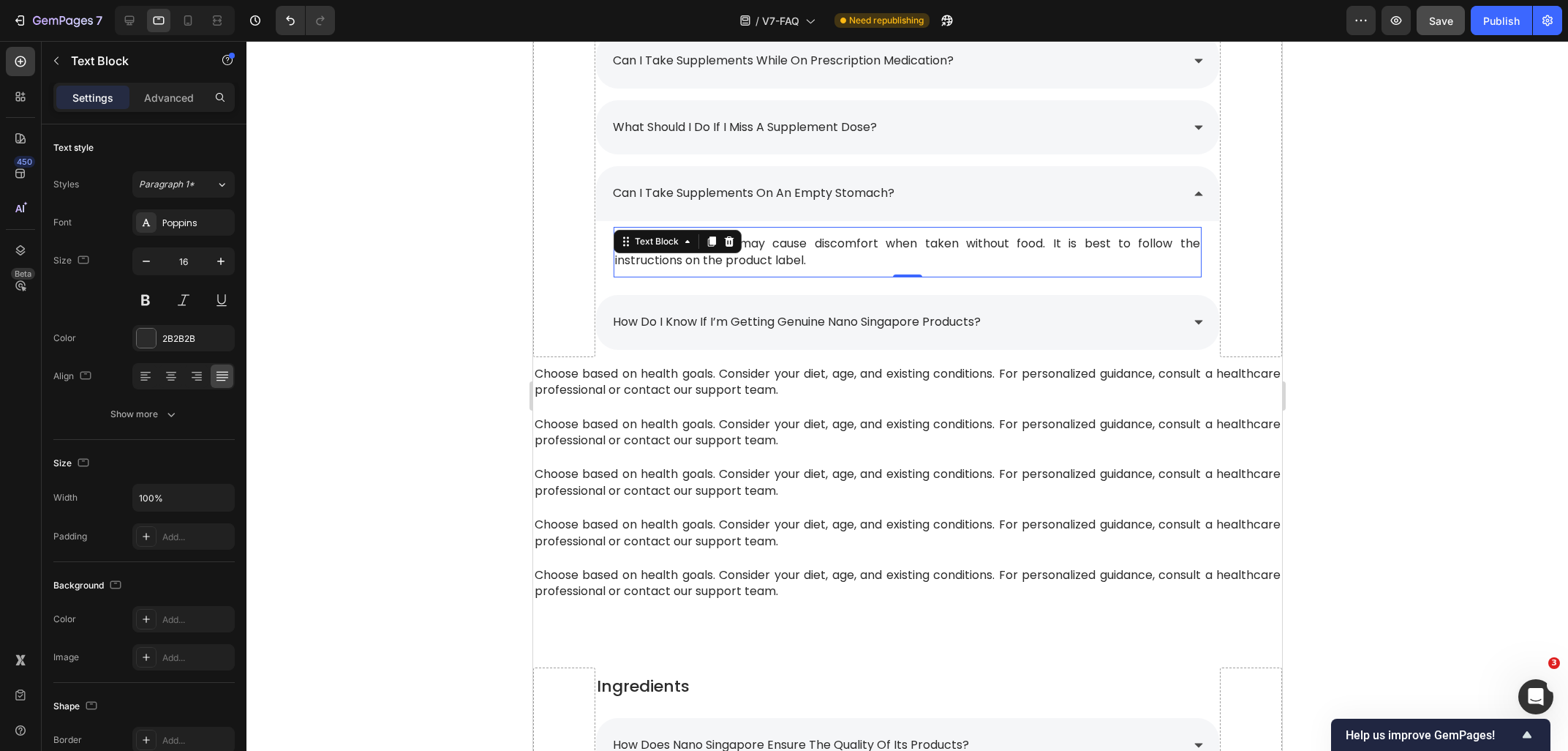
click at [1423, 259] on div at bounding box center [907, 396] width 1321 height 710
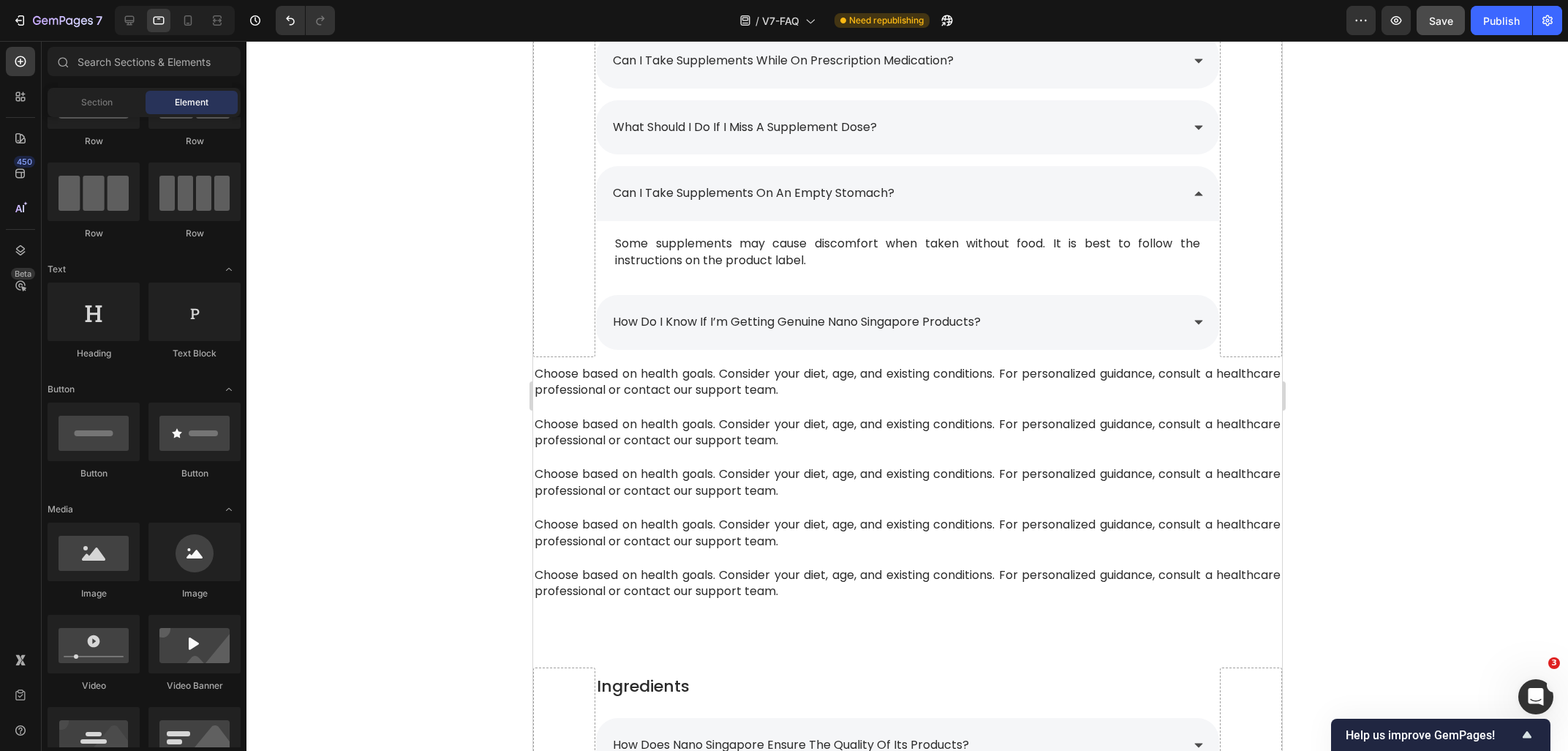
click at [1448, 26] on span "Save" at bounding box center [1441, 20] width 24 height 13
click at [995, 190] on div "can i take supplements on an empty stomach?" at bounding box center [894, 193] width 570 height 26
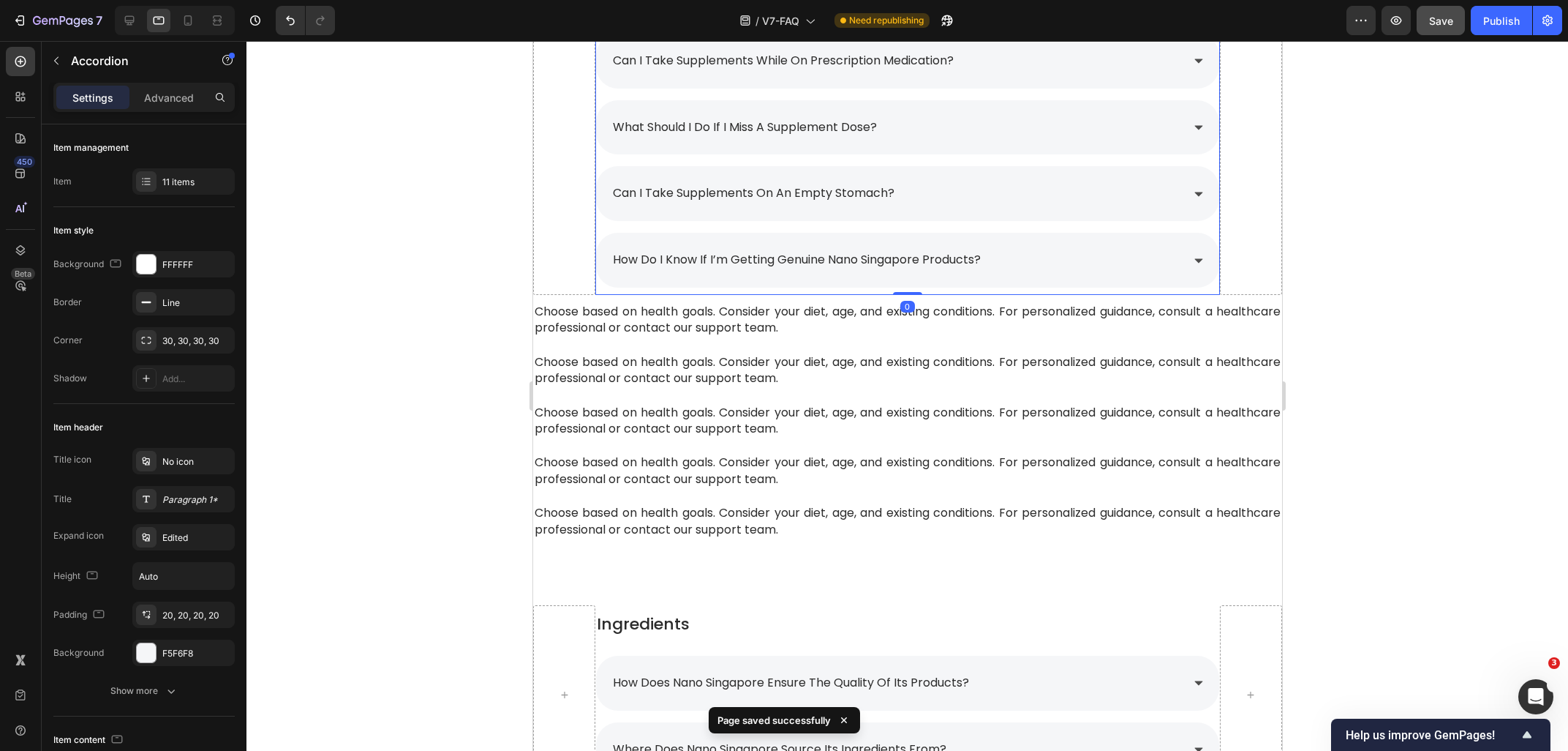
click at [995, 190] on div "can i take supplements on an empty stomach?" at bounding box center [894, 193] width 570 height 26
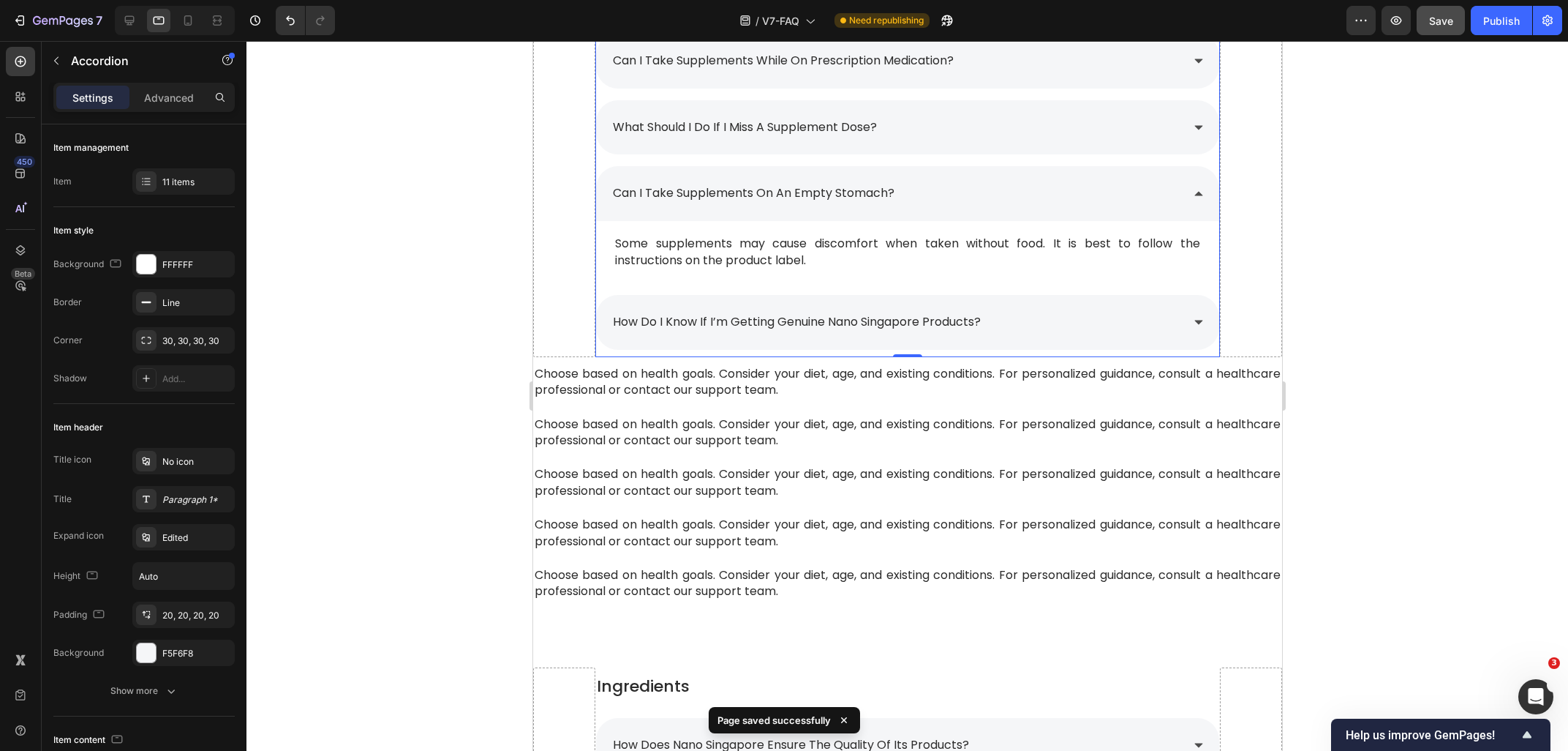
click at [989, 199] on div "can i take supplements on an empty stomach?" at bounding box center [894, 193] width 570 height 26
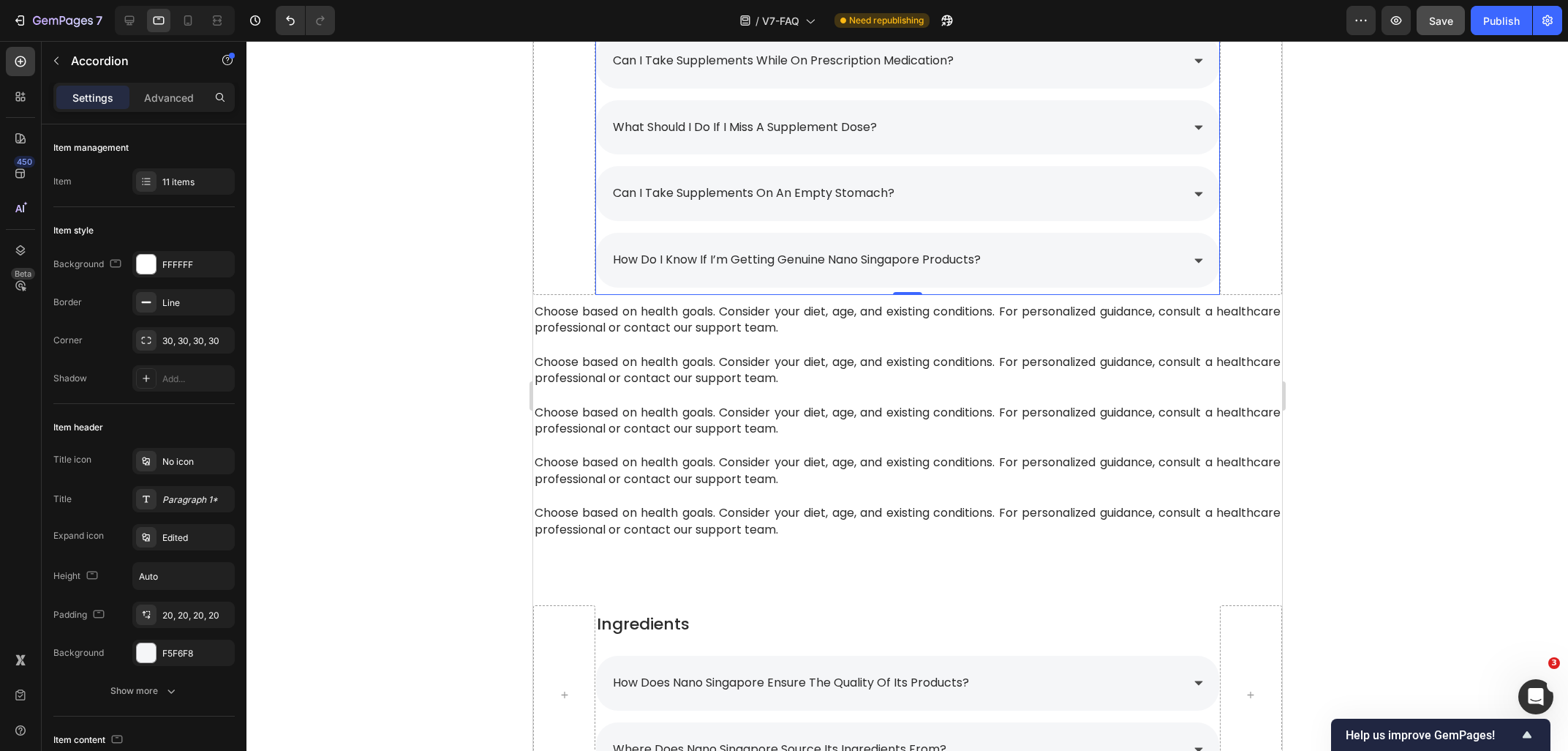
click at [997, 210] on div "can i take supplements on an empty stomach?" at bounding box center [906, 193] width 623 height 55
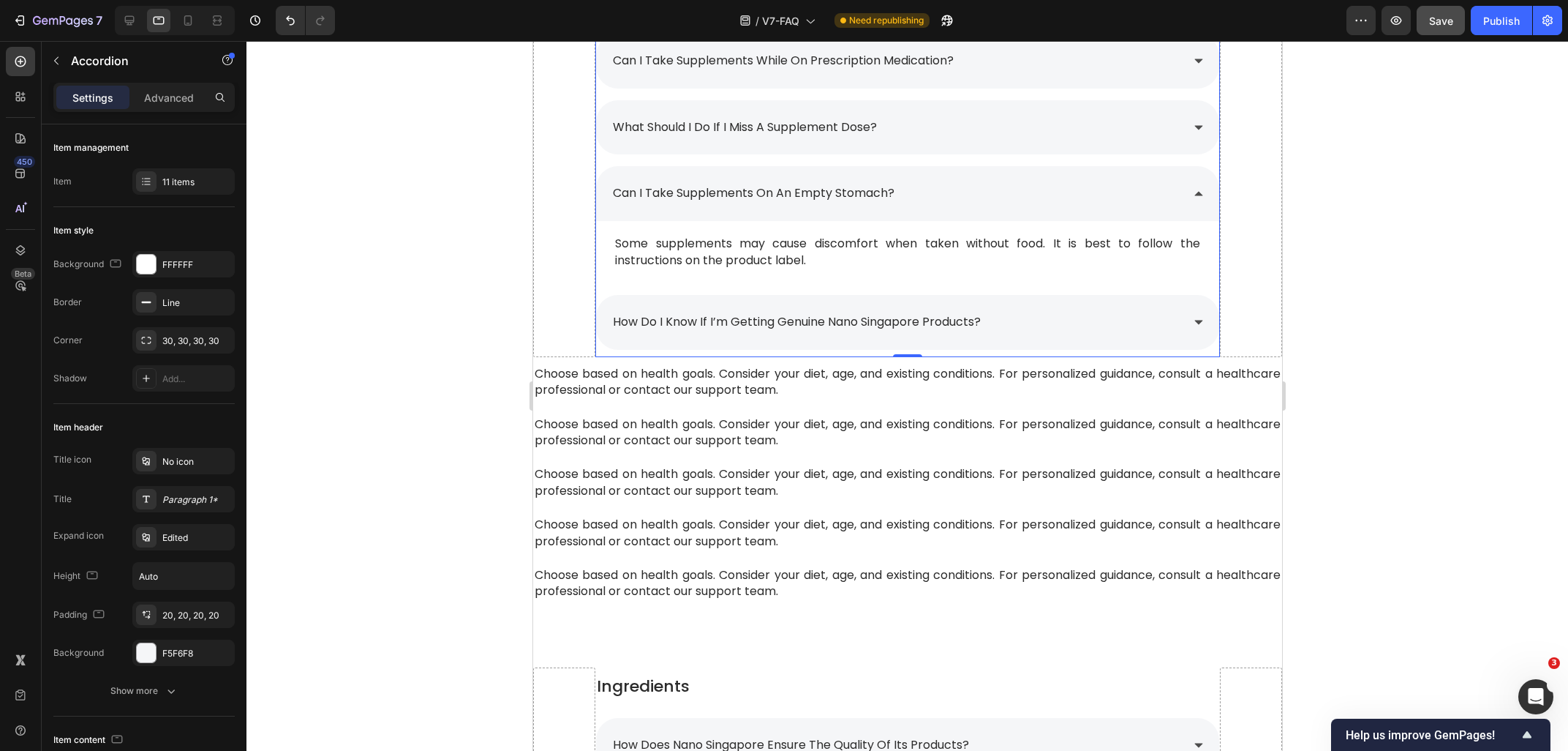
click at [992, 187] on div "can i take supplements on an empty stomach?" at bounding box center [894, 193] width 570 height 26
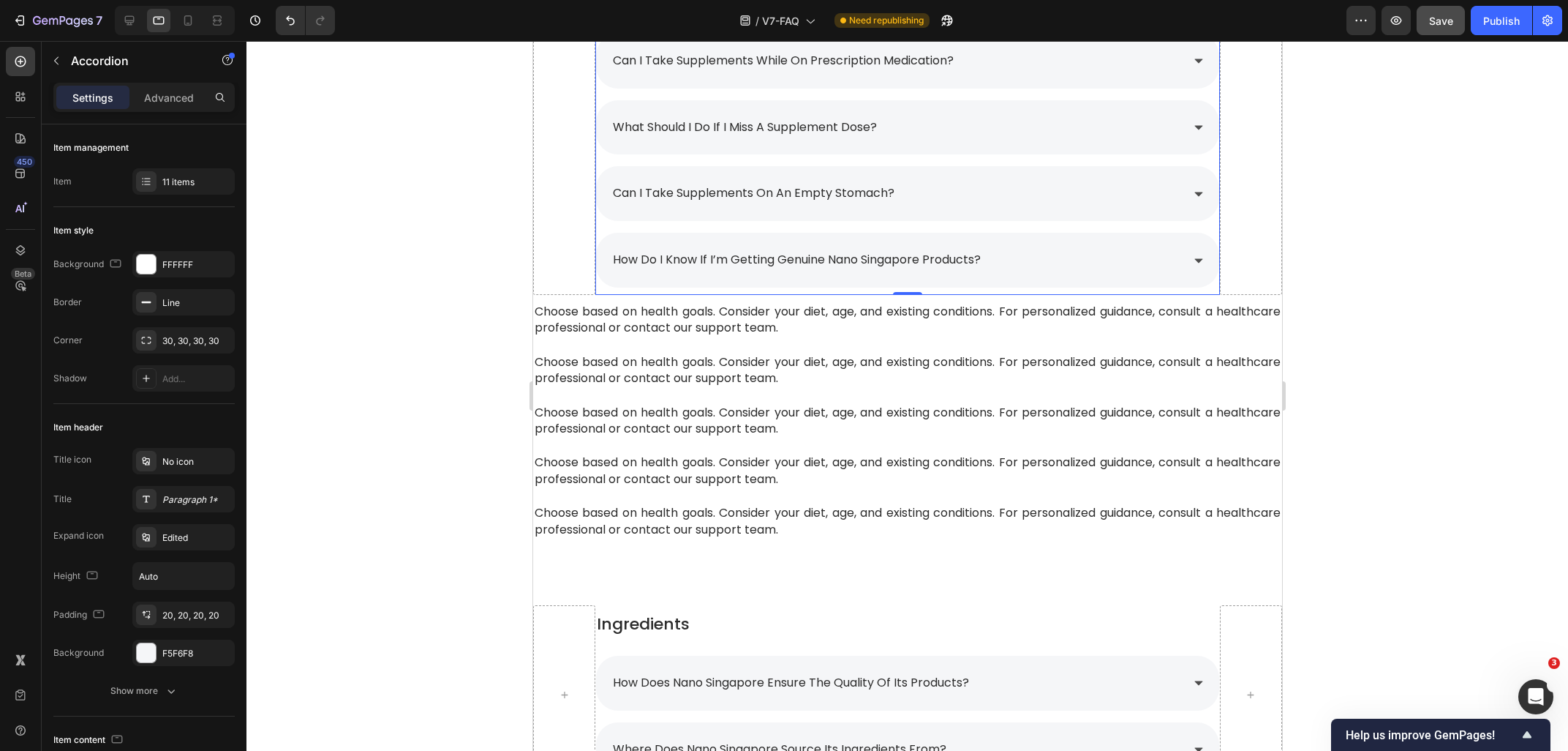
click at [910, 139] on div "what should i do if i miss a supplement dose?" at bounding box center [894, 127] width 570 height 26
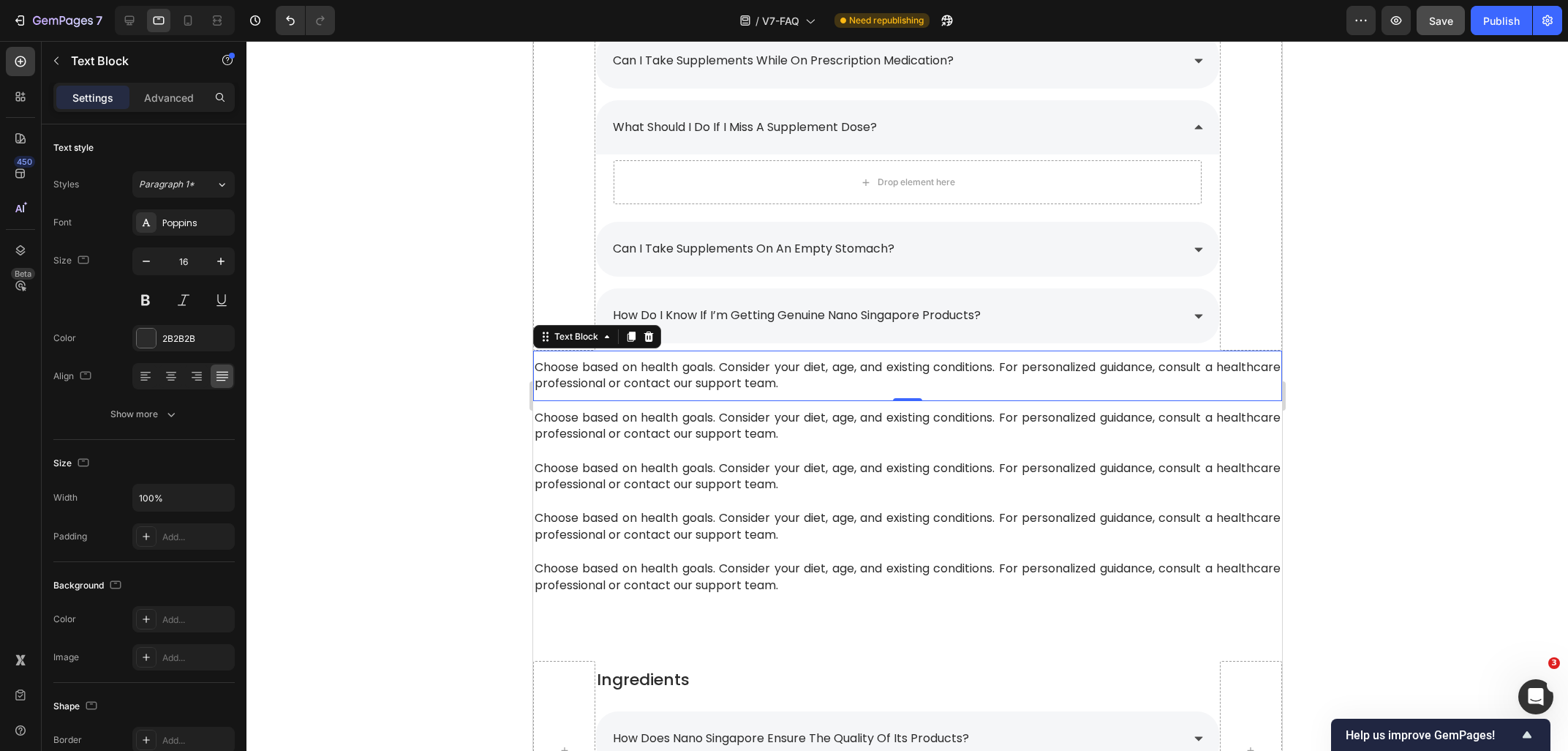
click at [618, 367] on span "Choose based on health goals. Consider your diet, age, and existing conditions.…" at bounding box center [906, 374] width 746 height 33
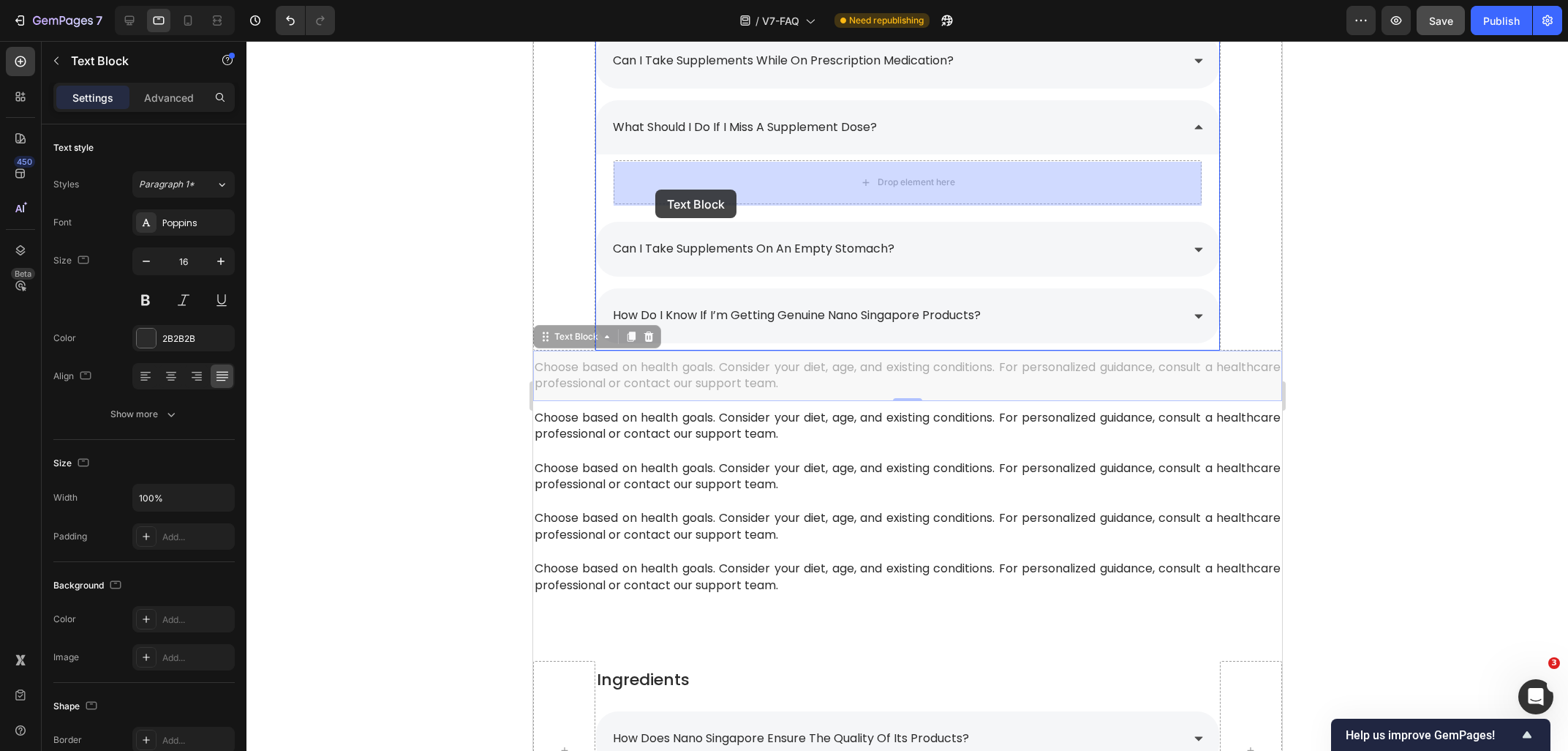
drag, startPoint x: 568, startPoint y: 339, endPoint x: 654, endPoint y: 189, distance: 172.9
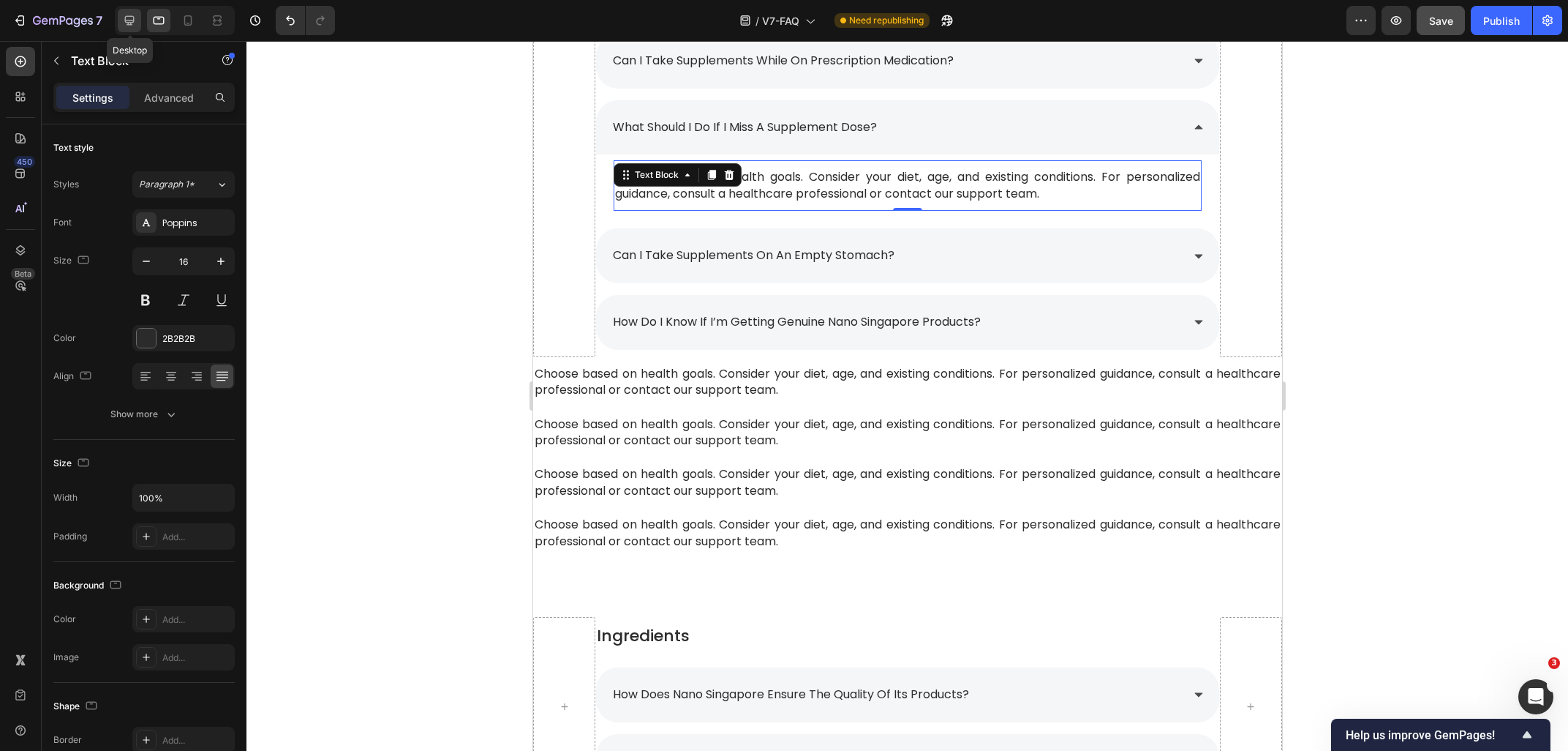
click at [136, 25] on icon at bounding box center [129, 20] width 14 height 14
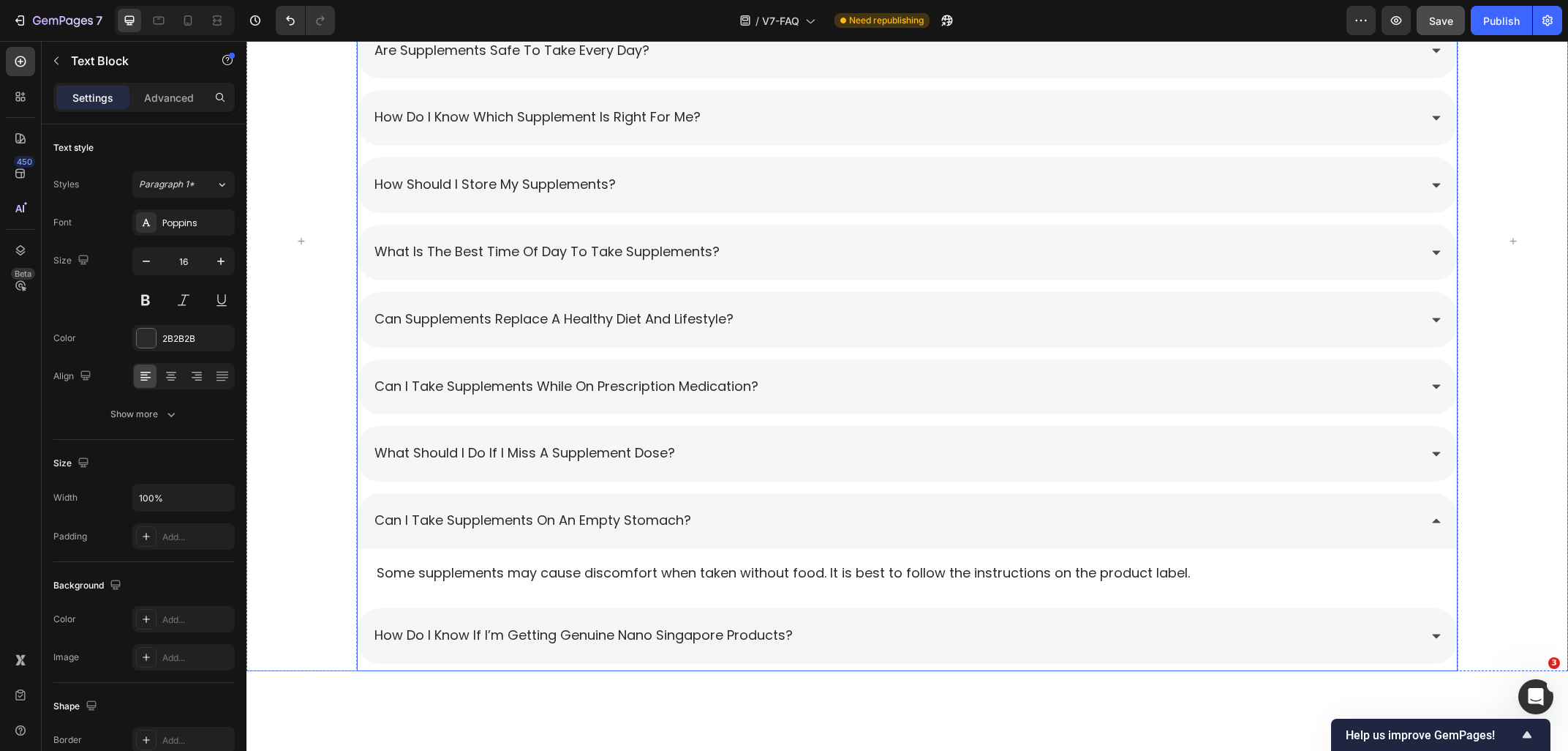
scroll to position [2137, 0]
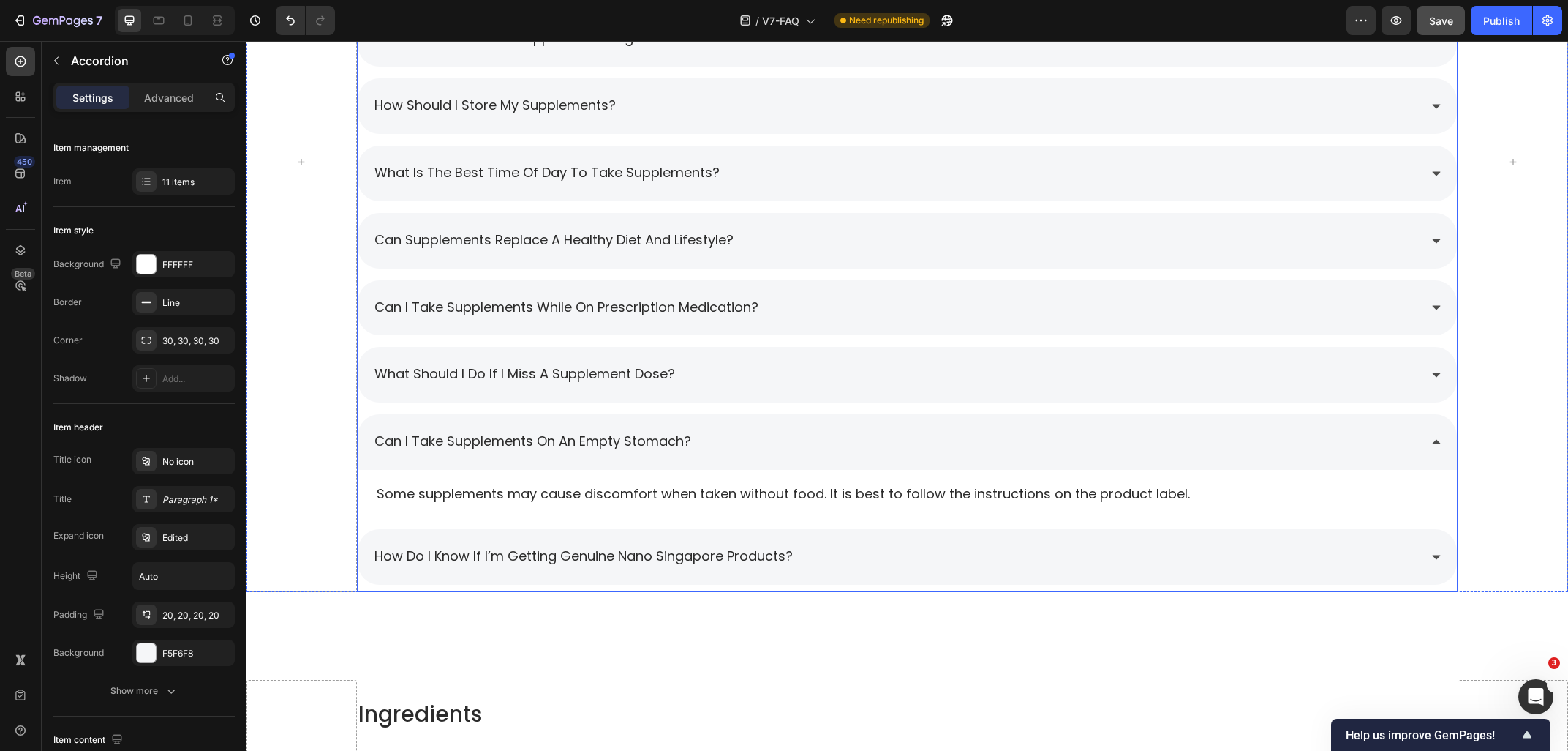
click at [729, 363] on div "what should i do if i miss a supplement dose?" at bounding box center [896, 374] width 1048 height 26
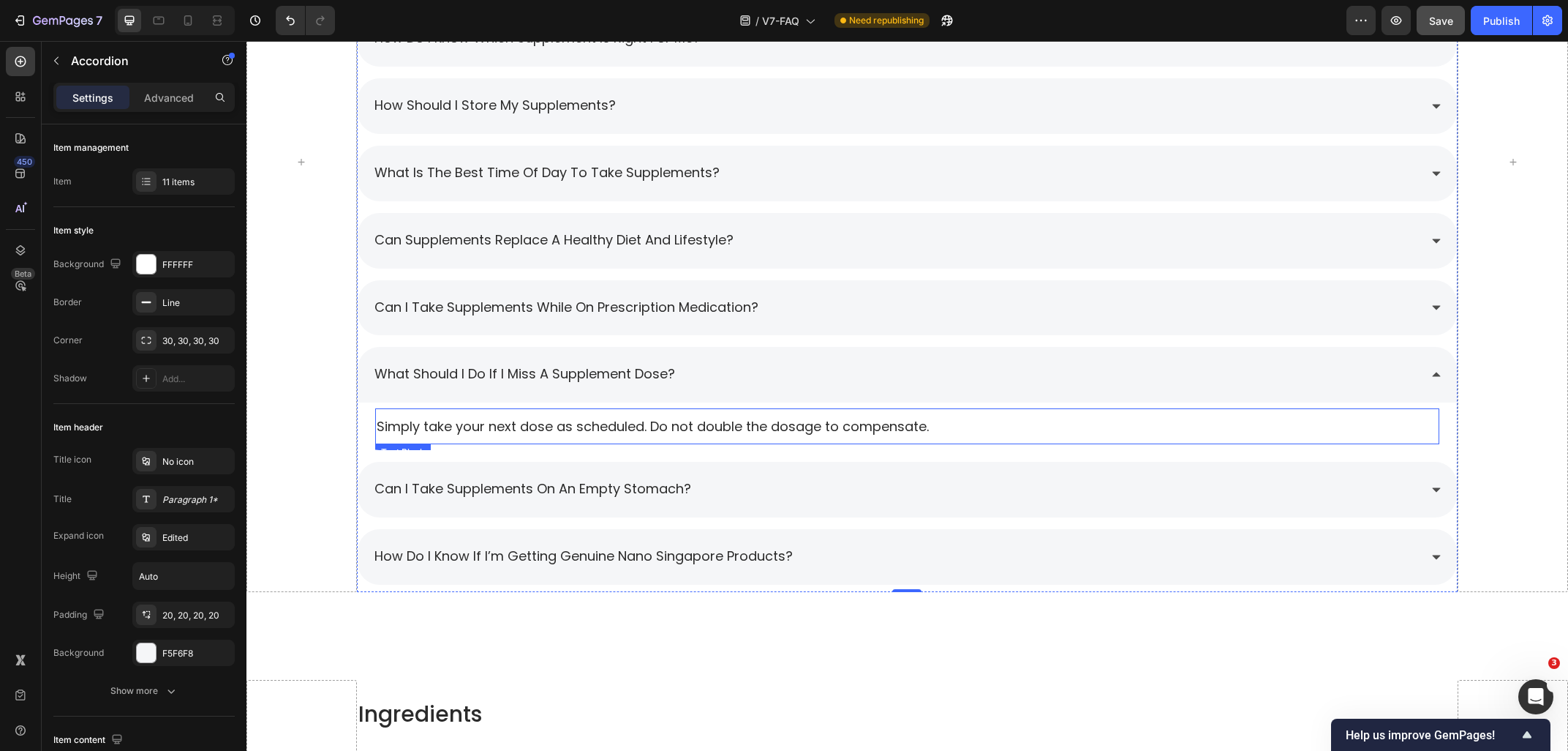
click at [542, 427] on p "Simply take your next dose as scheduled. Do not double the dosage to compensate." at bounding box center [907, 426] width 1062 height 18
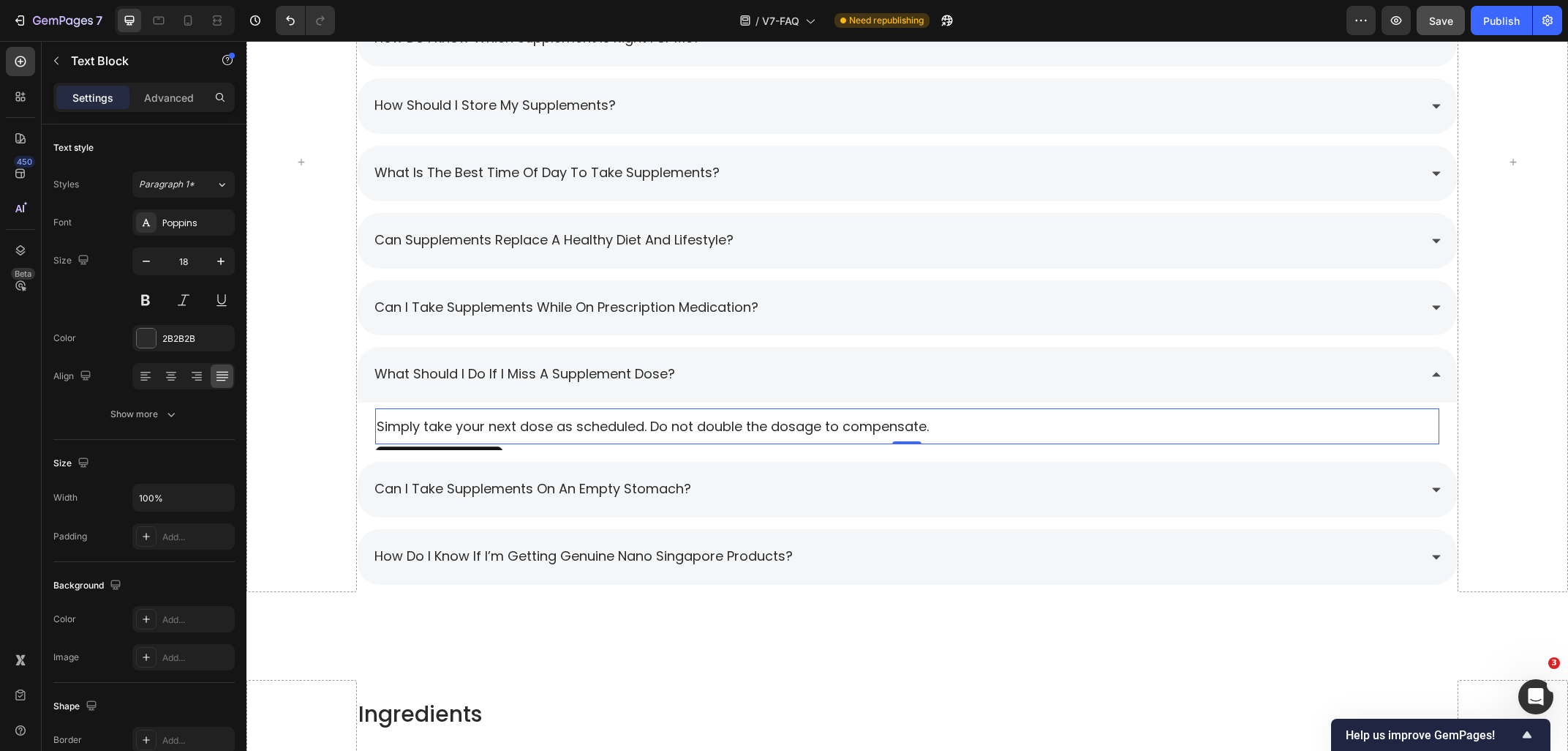
click at [542, 427] on p "Simply take your next dose as scheduled. Do not double the dosage to compensate." at bounding box center [907, 426] width 1062 height 18
click at [162, 31] on div at bounding box center [159, 20] width 23 height 23
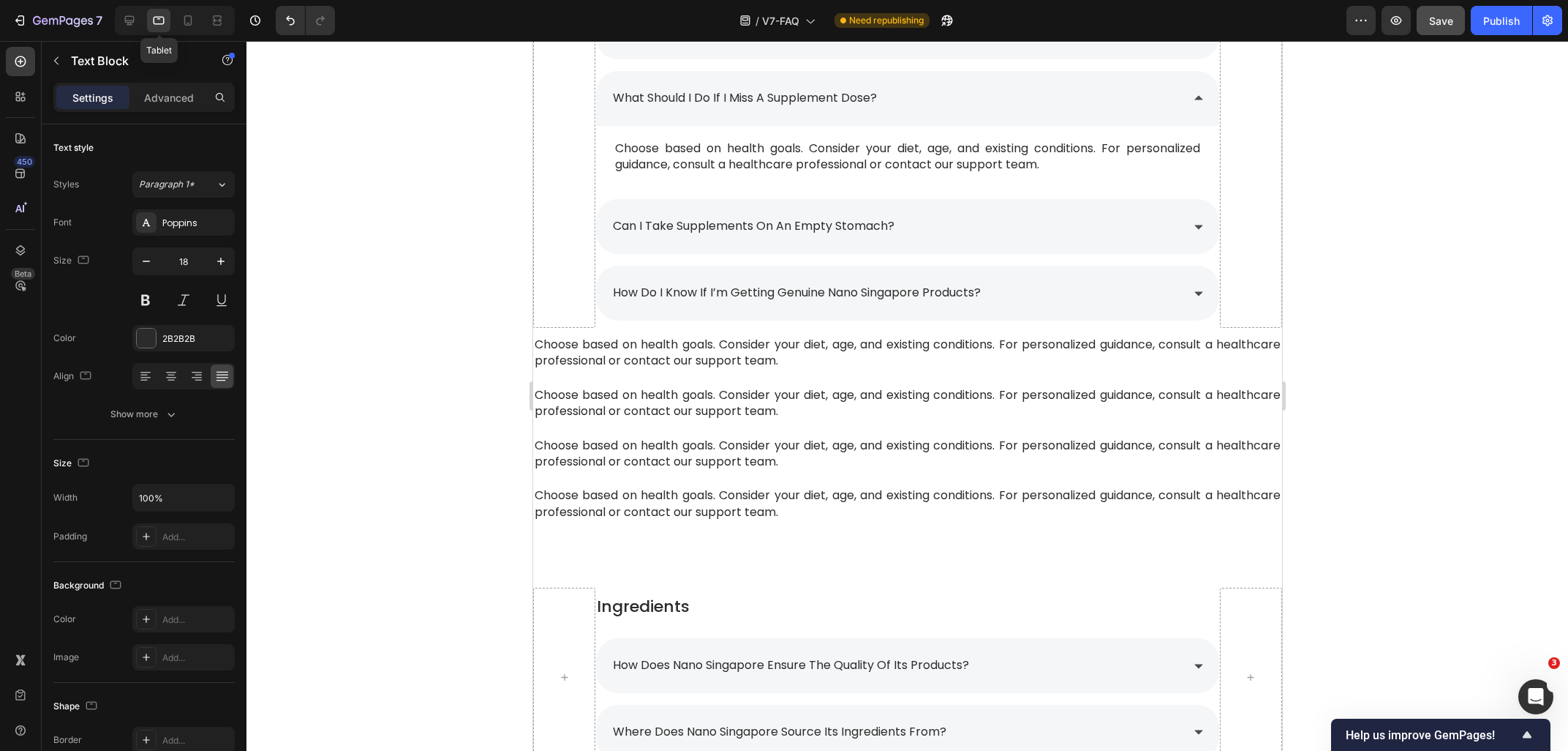
type input "16"
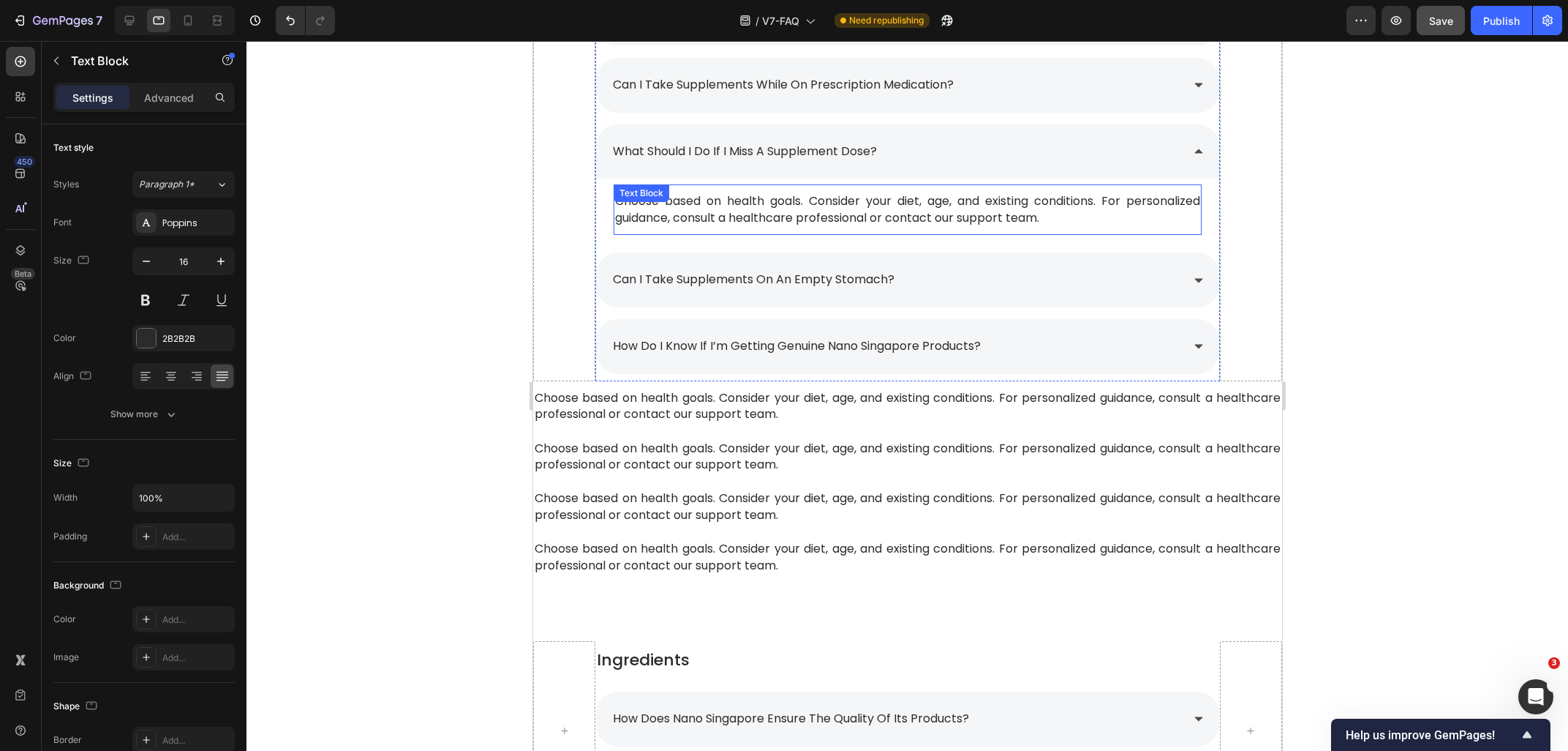
scroll to position [2085, 0]
click at [1075, 217] on p "Choose based on health goals. Consider your diet, age, and existing conditions.…" at bounding box center [906, 210] width 584 height 33
click at [1074, 222] on p "Choose based on health goals. Consider your diet, age, and existing conditions.…" at bounding box center [906, 210] width 584 height 33
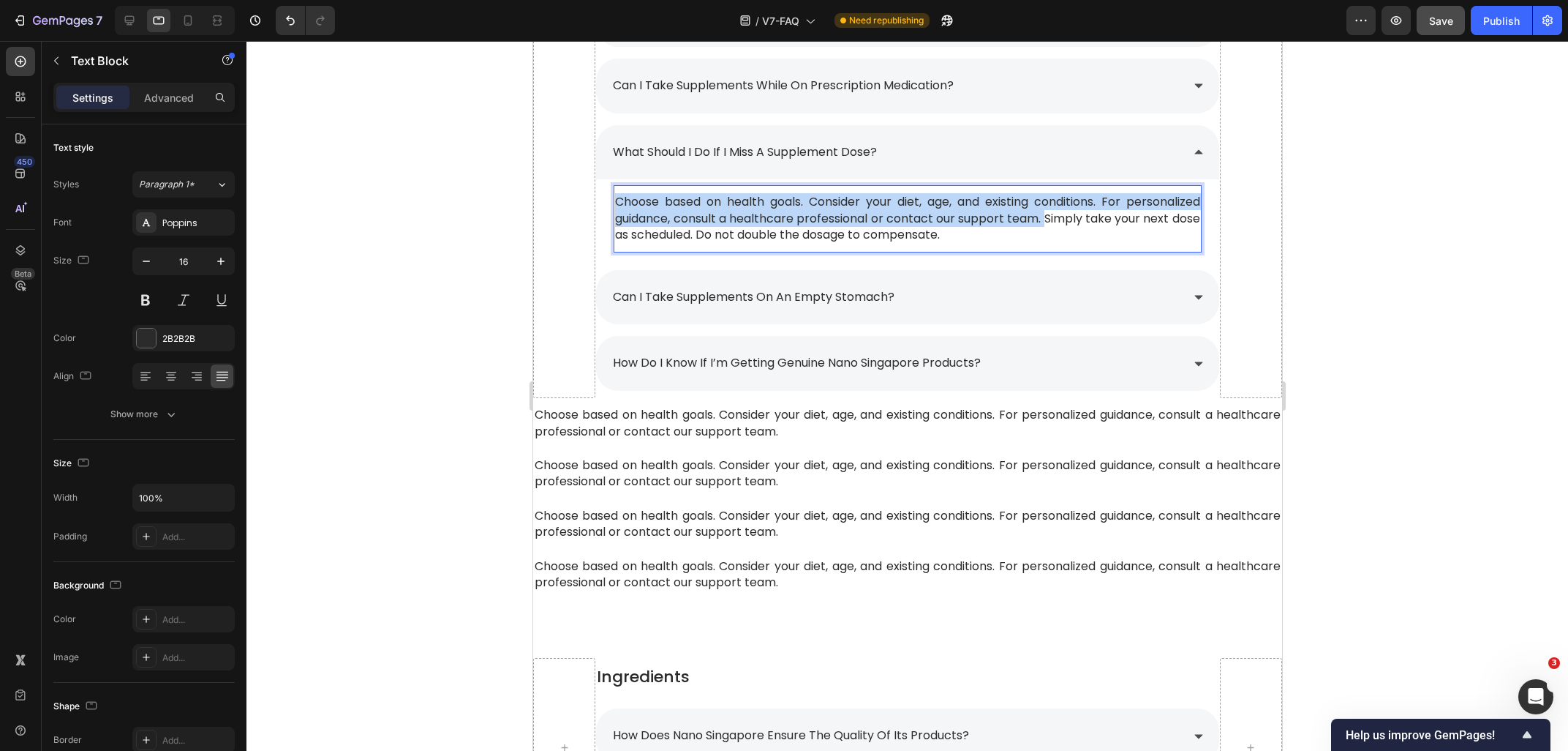
drag, startPoint x: 1068, startPoint y: 224, endPoint x: 606, endPoint y: 208, distance: 462.3
click at [612, 208] on div "Choose based on health goals. Consider your diet, age, and existing conditions.…" at bounding box center [906, 219] width 587 height 52
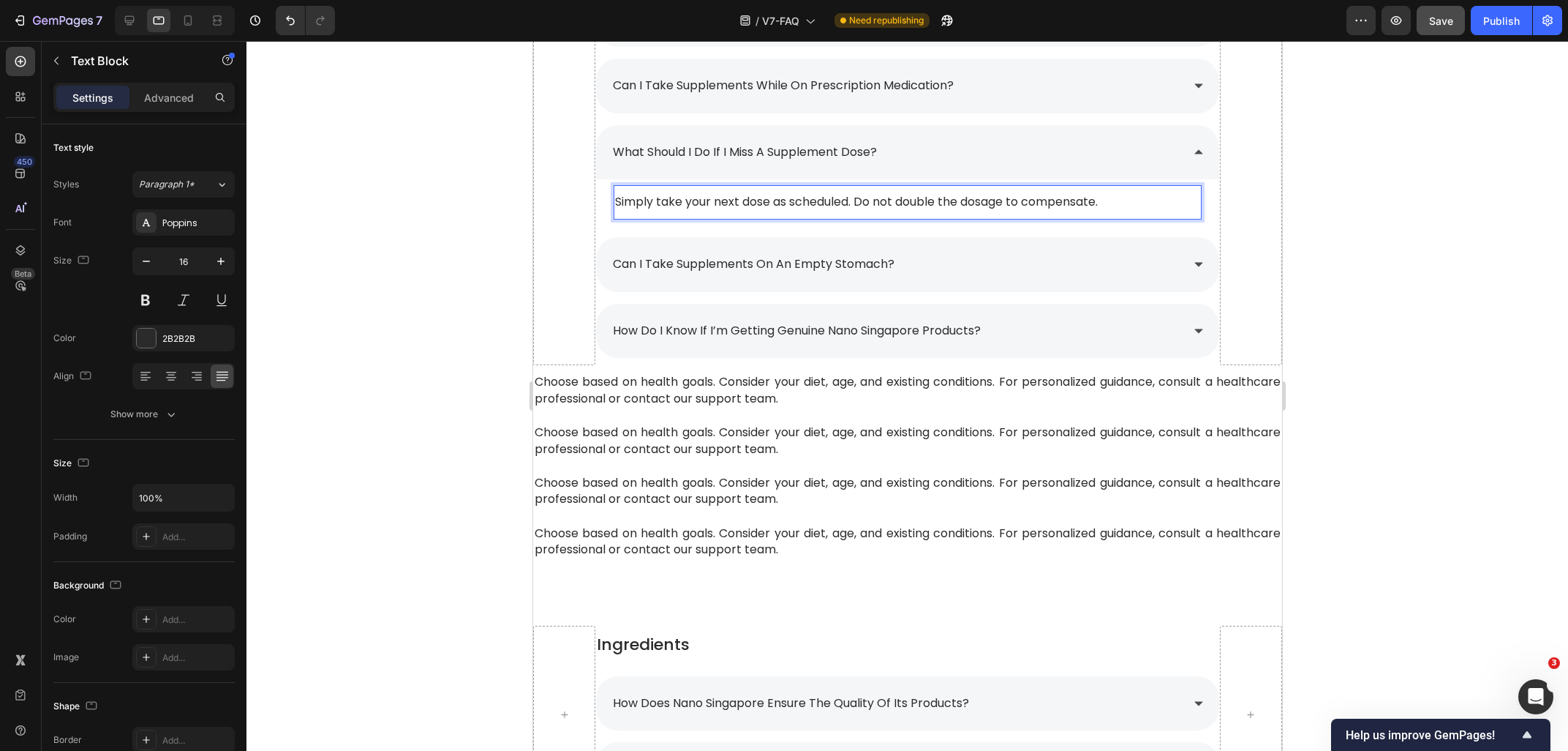
click at [1442, 219] on div at bounding box center [907, 396] width 1321 height 710
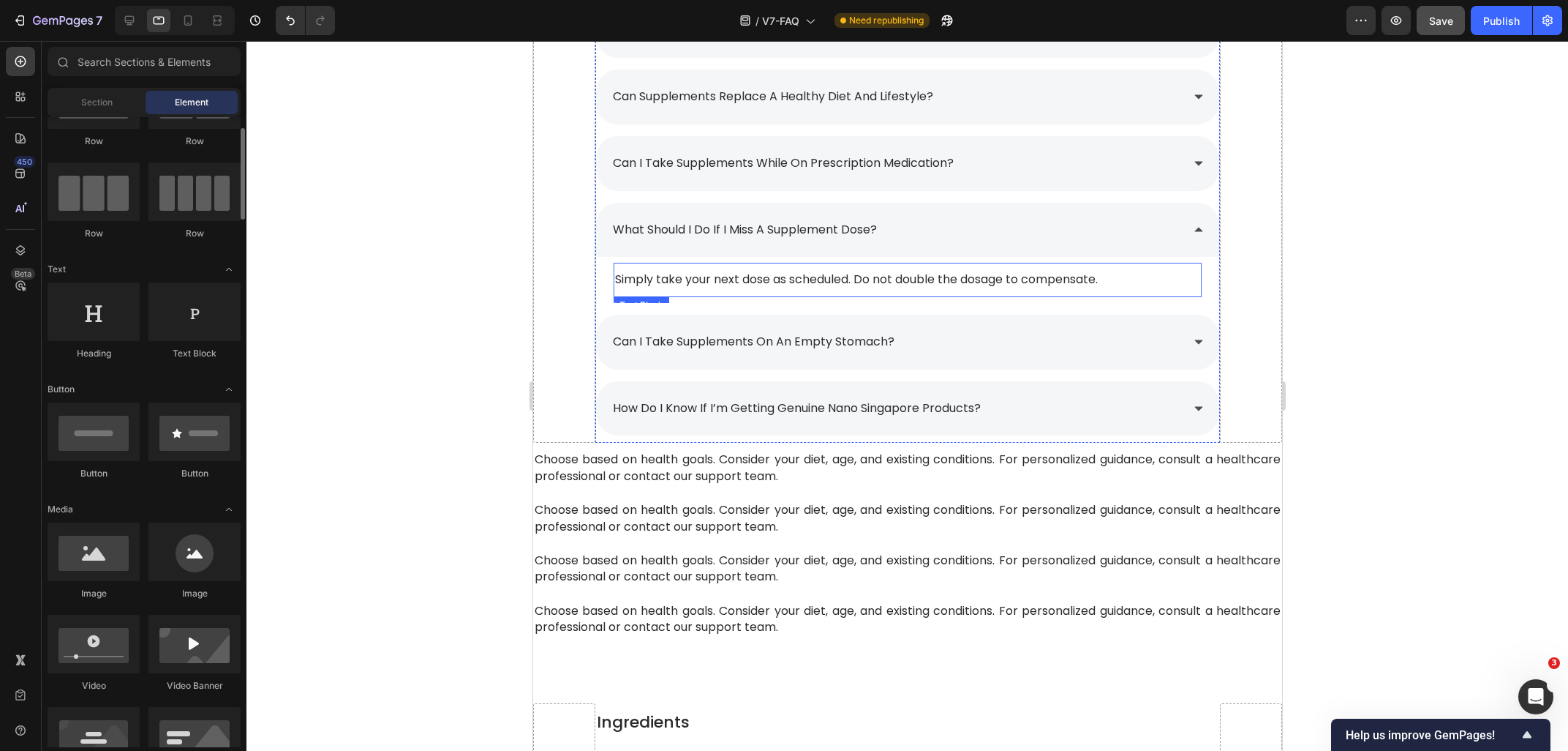
scroll to position [2006, 0]
click at [939, 240] on div "what should i do if i miss a supplement dose?" at bounding box center [894, 230] width 570 height 26
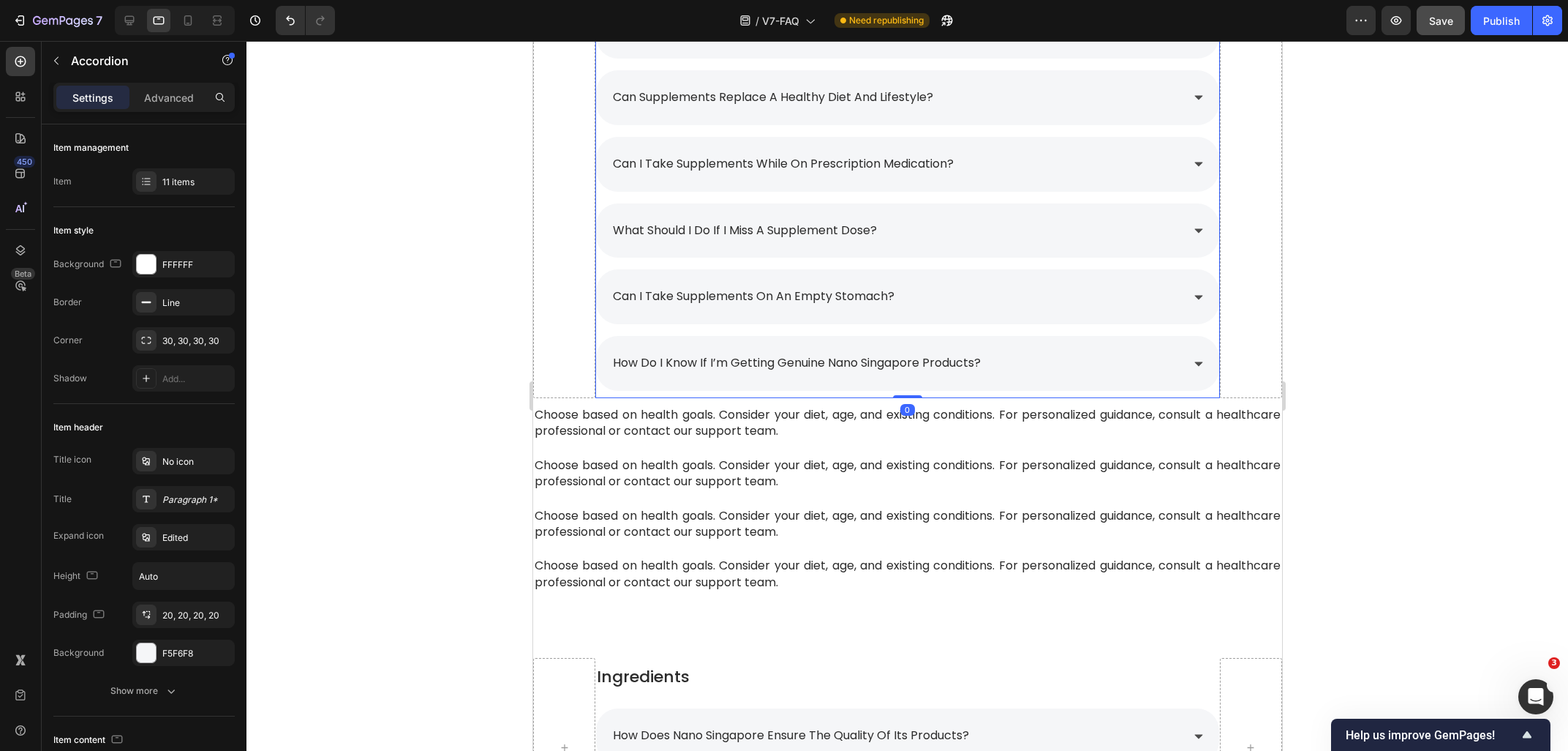
click at [1012, 183] on div "can i take supplements while on prescription medication?" at bounding box center [906, 164] width 623 height 55
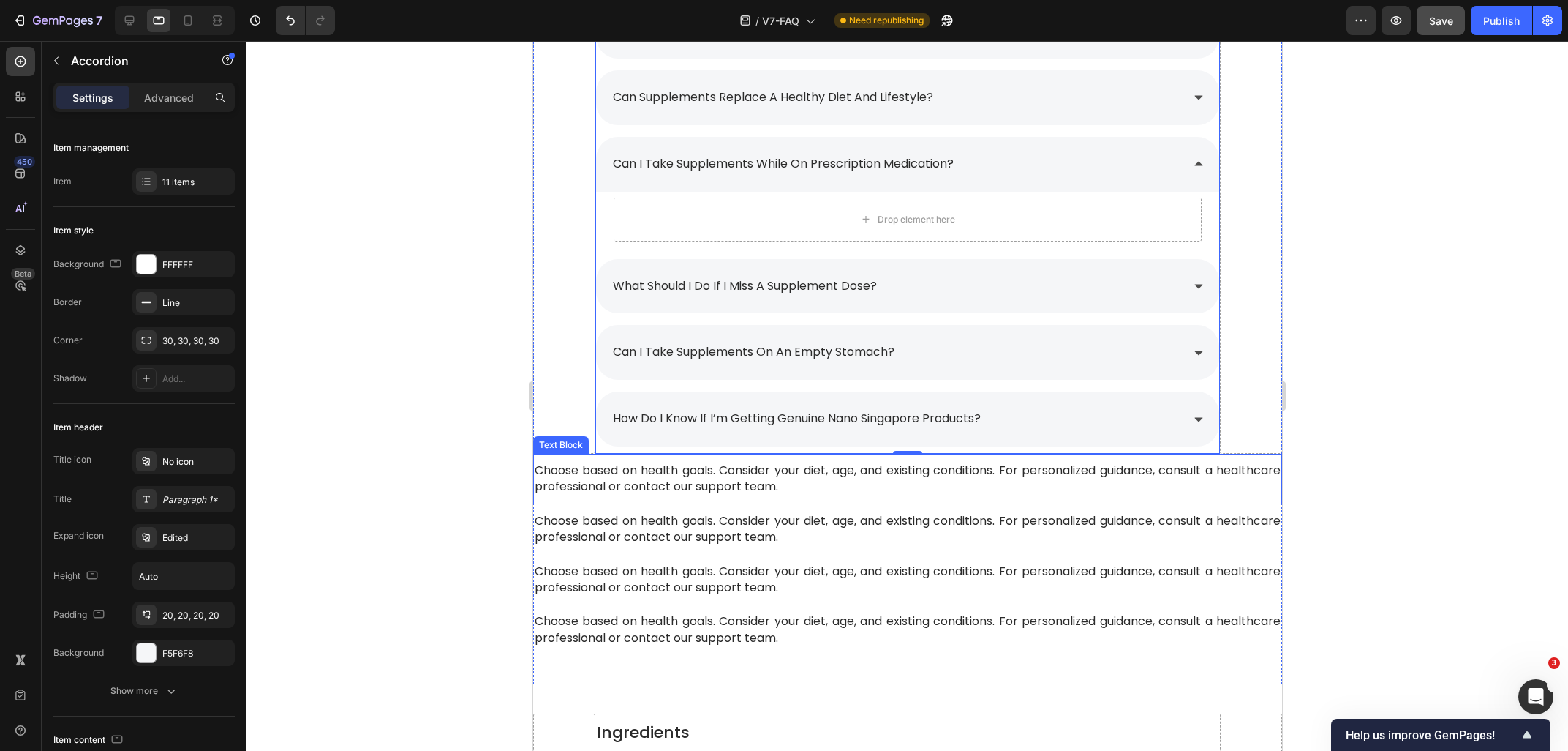
click at [670, 479] on span "Choose based on health goals. Consider your diet, age, and existing conditions.…" at bounding box center [906, 477] width 746 height 33
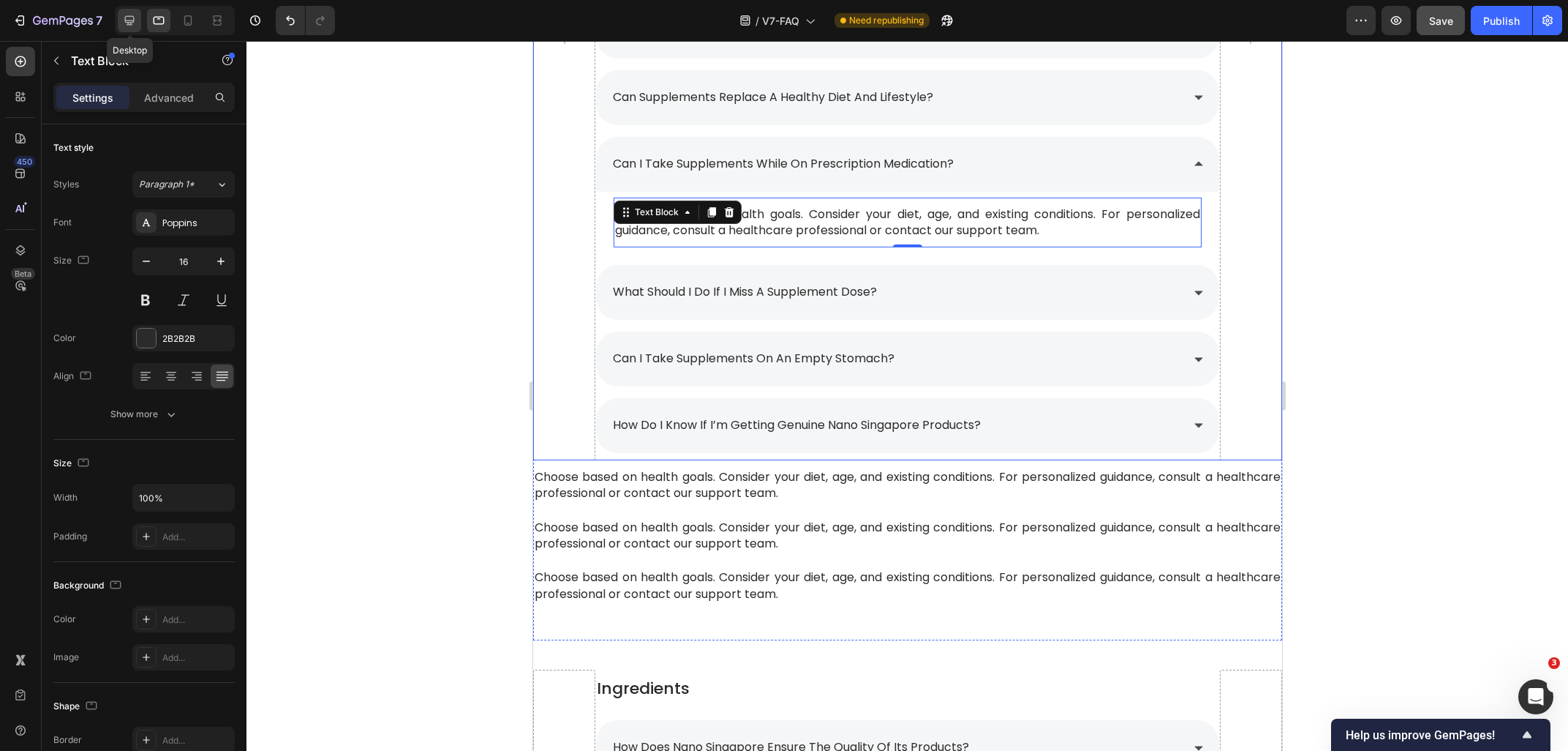
click at [125, 26] on icon at bounding box center [129, 20] width 14 height 14
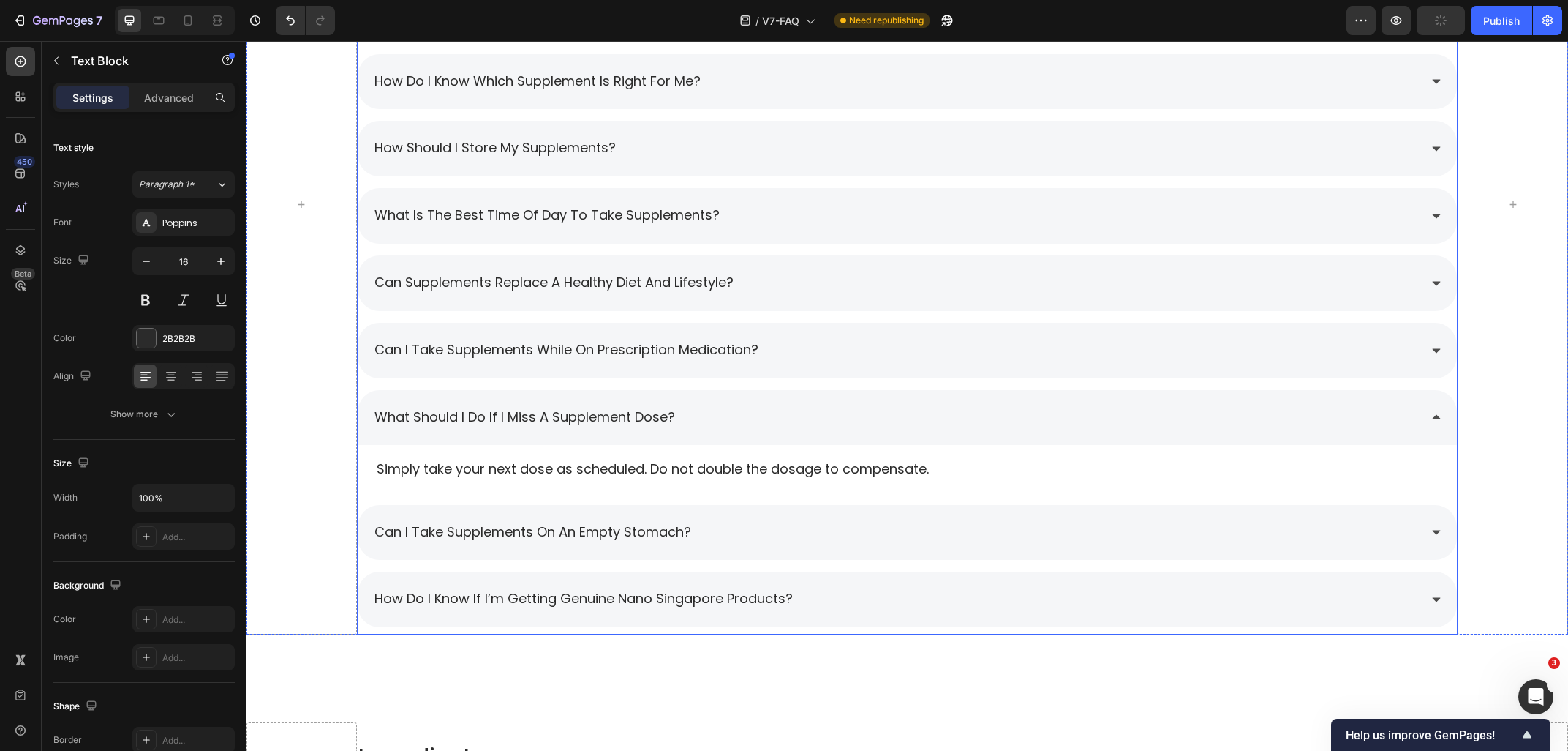
scroll to position [2112, 0]
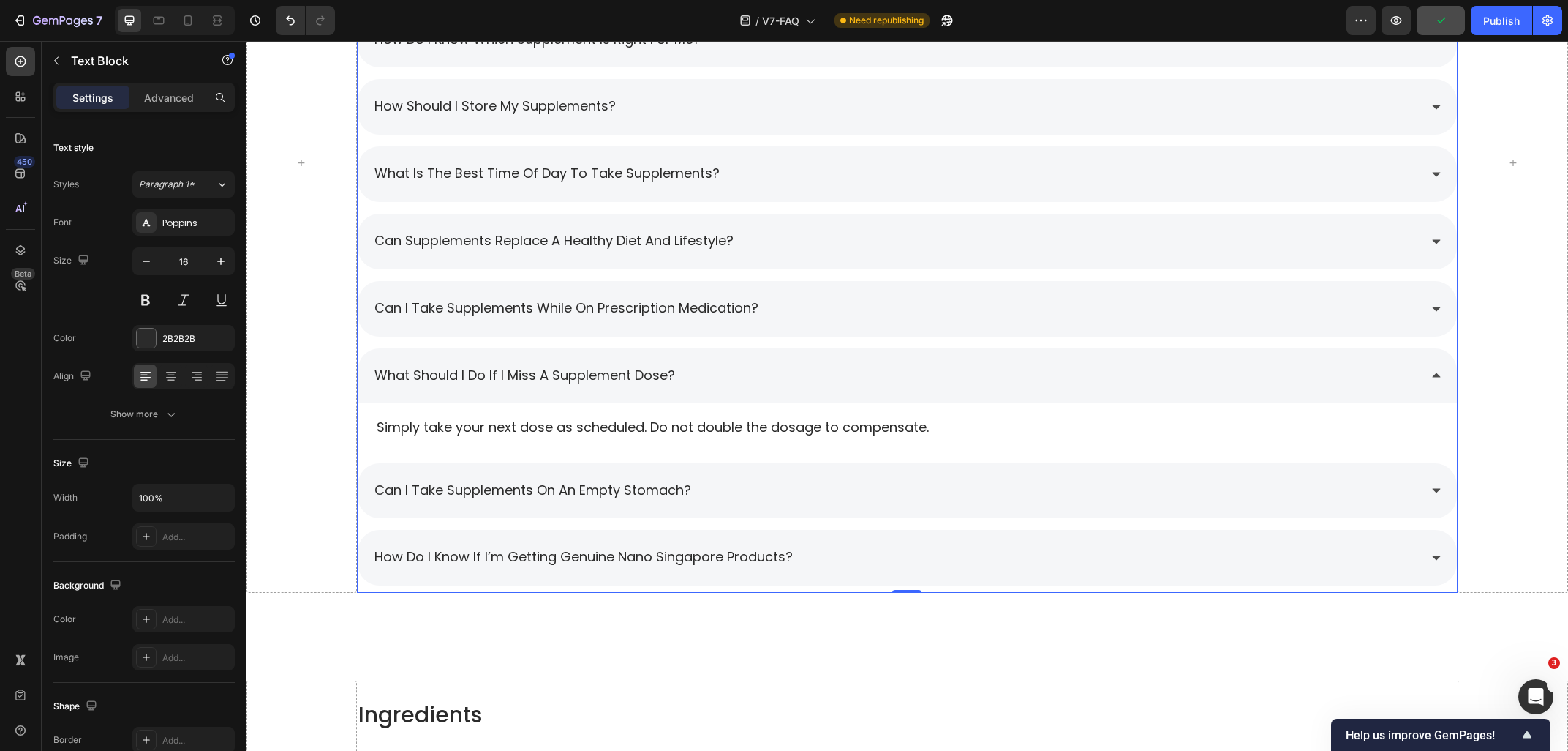
click at [916, 306] on div "can i take supplements while on prescription medication?" at bounding box center [896, 308] width 1048 height 26
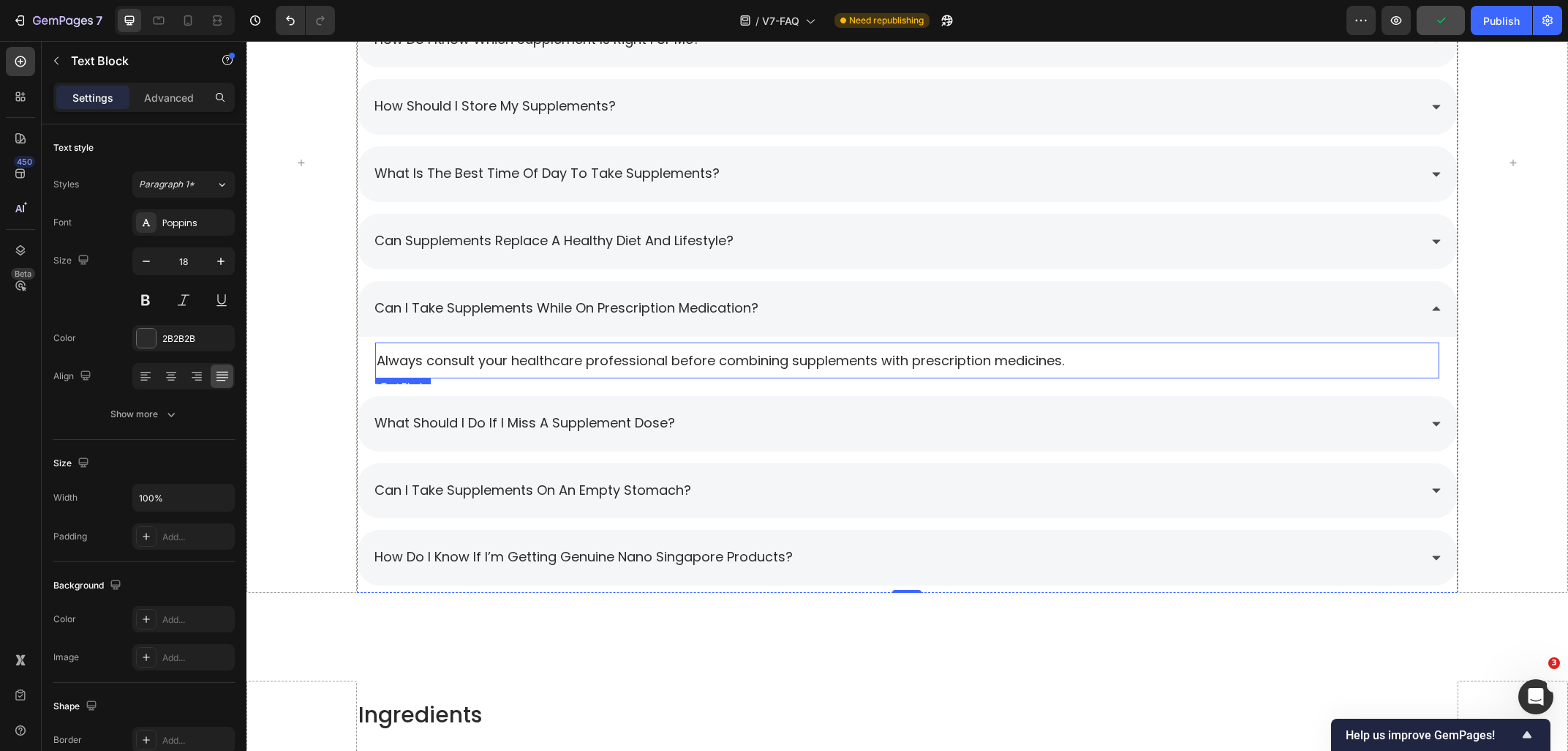
click at [499, 364] on p "Always consult your healthcare professional before combining supplements with p…" at bounding box center [907, 361] width 1062 height 18
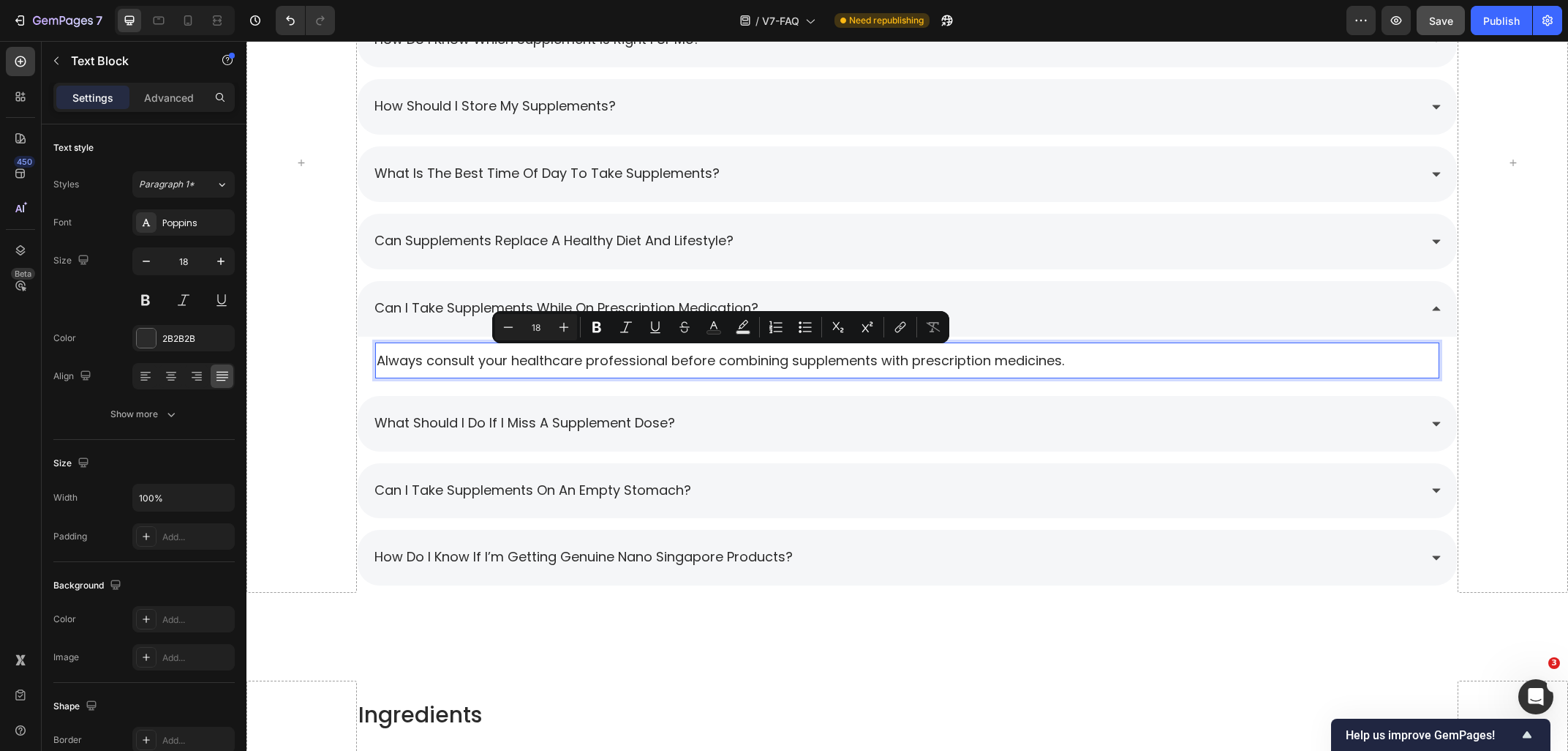
click at [154, 33] on div at bounding box center [174, 20] width 120 height 29
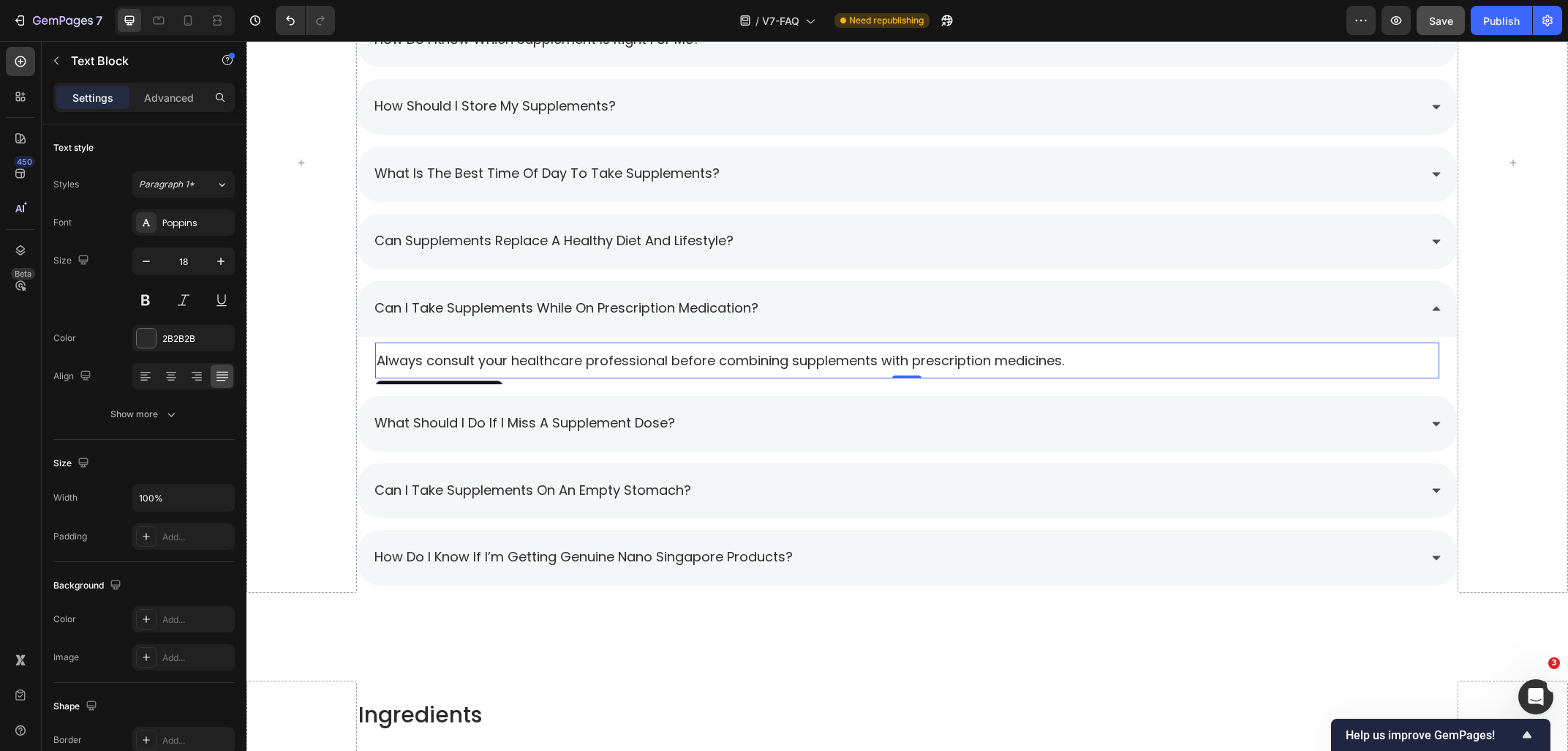
click at [154, 33] on div at bounding box center [174, 20] width 120 height 29
click at [156, 27] on icon at bounding box center [158, 20] width 14 height 14
type input "16"
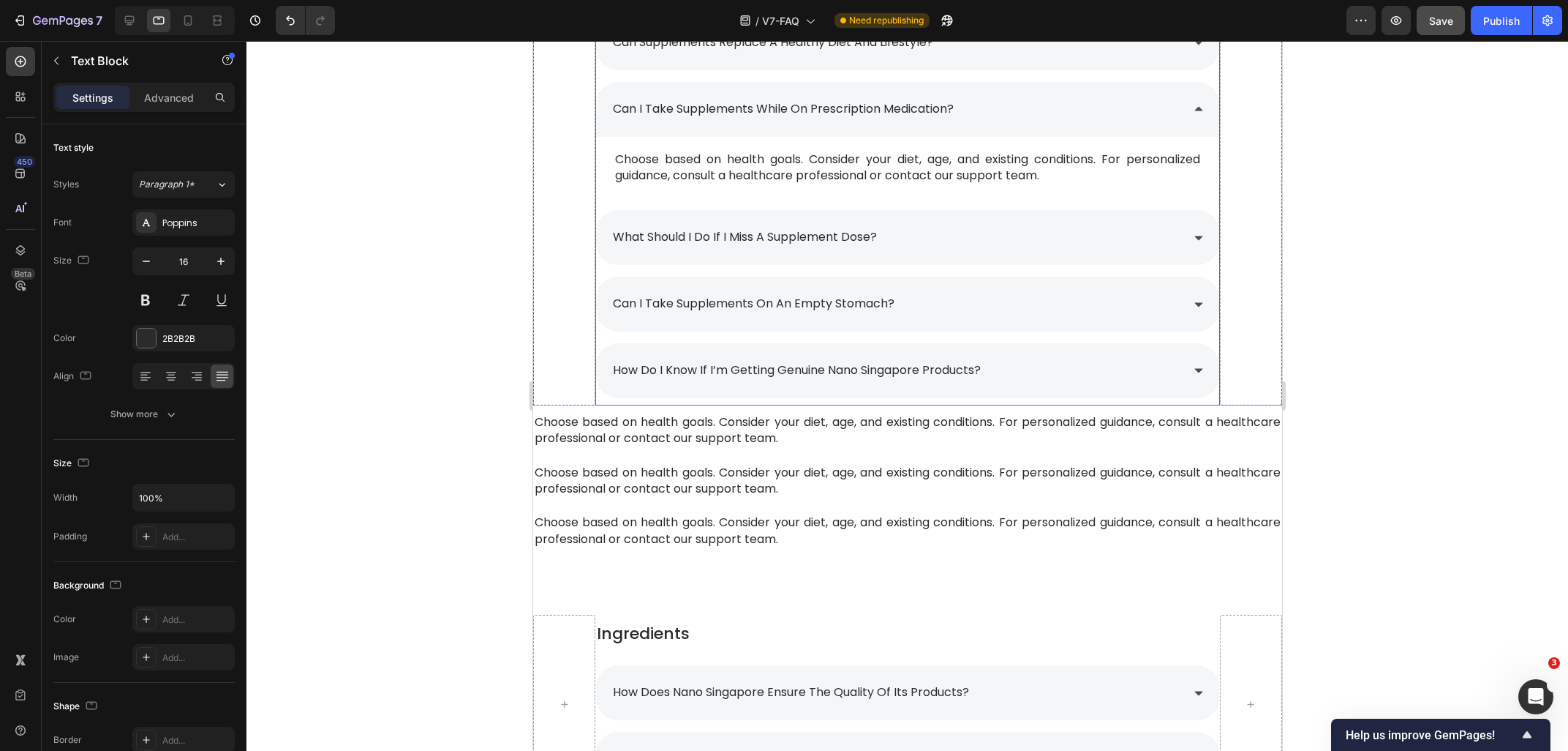
scroll to position [2060, 0]
click at [1080, 173] on p "Choose based on health goals. Consider your diet, age, and existing conditions.…" at bounding box center [906, 168] width 584 height 33
click at [1098, 177] on p "Choose based on health goals. Consider your diet, age, and existing conditions.…" at bounding box center [906, 168] width 584 height 33
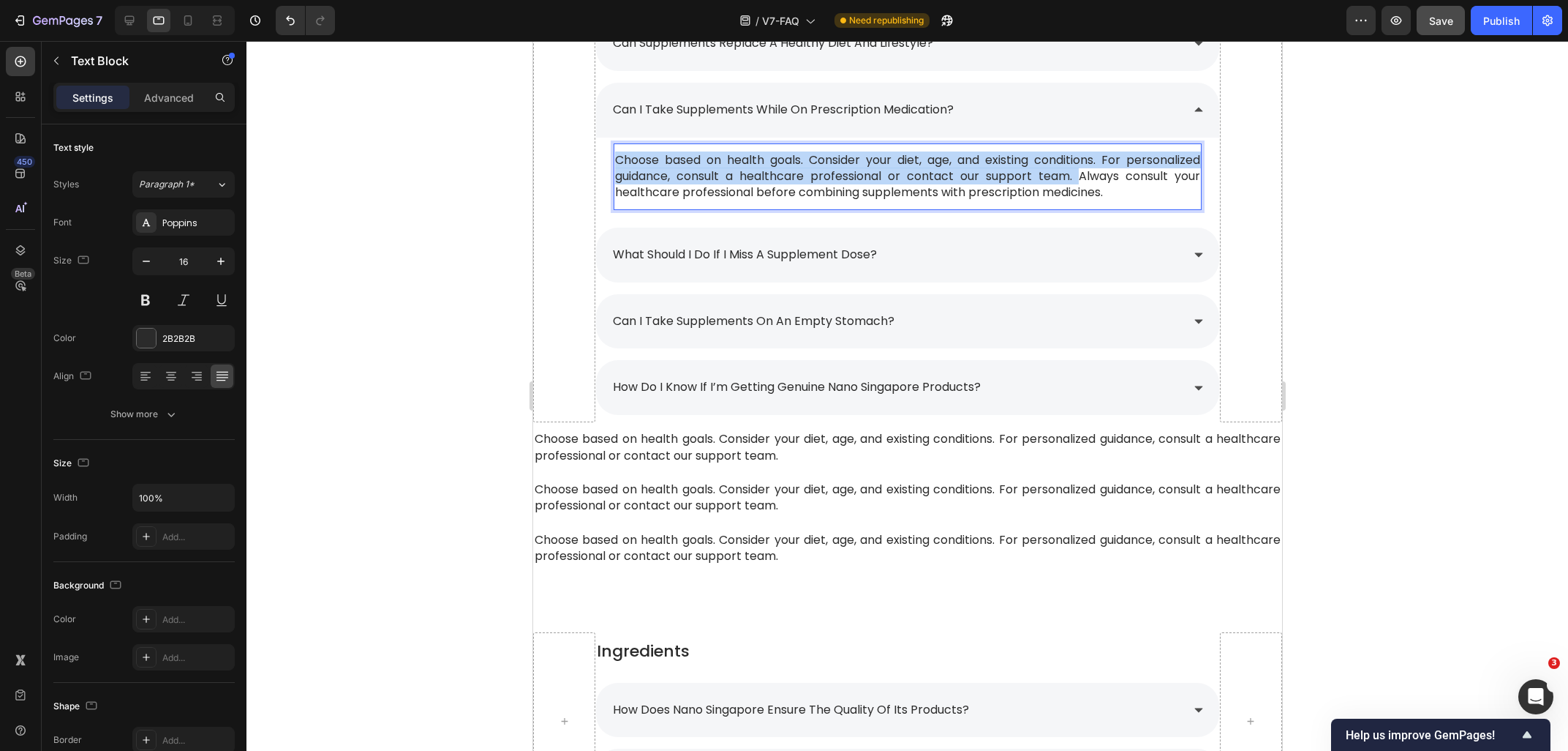
drag, startPoint x: 1079, startPoint y: 181, endPoint x: 613, endPoint y: 154, distance: 466.8
click at [613, 154] on div "Choose based on health goals. Consider your diet, age, and existing conditions.…" at bounding box center [906, 177] width 587 height 52
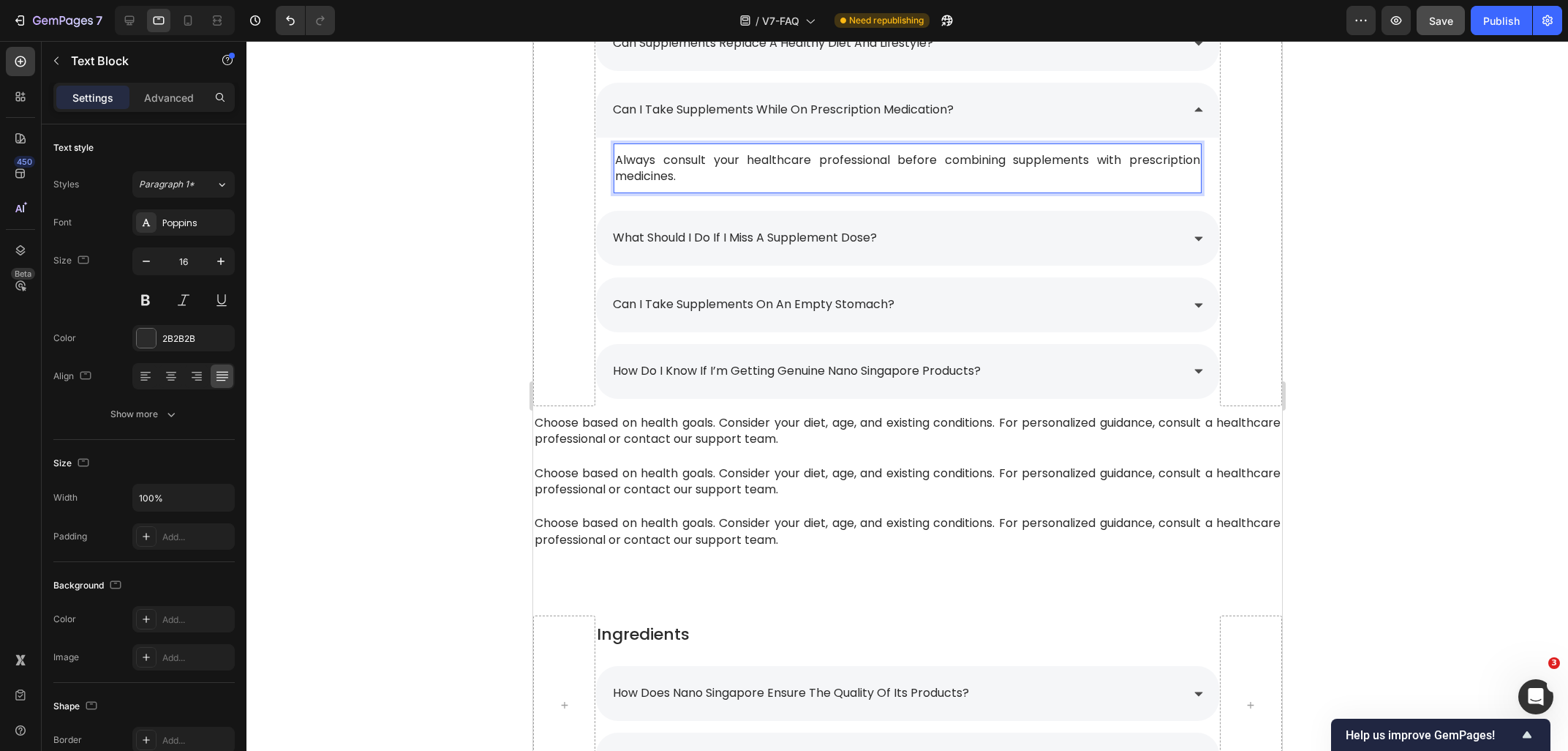
click at [1409, 197] on div at bounding box center [907, 396] width 1321 height 710
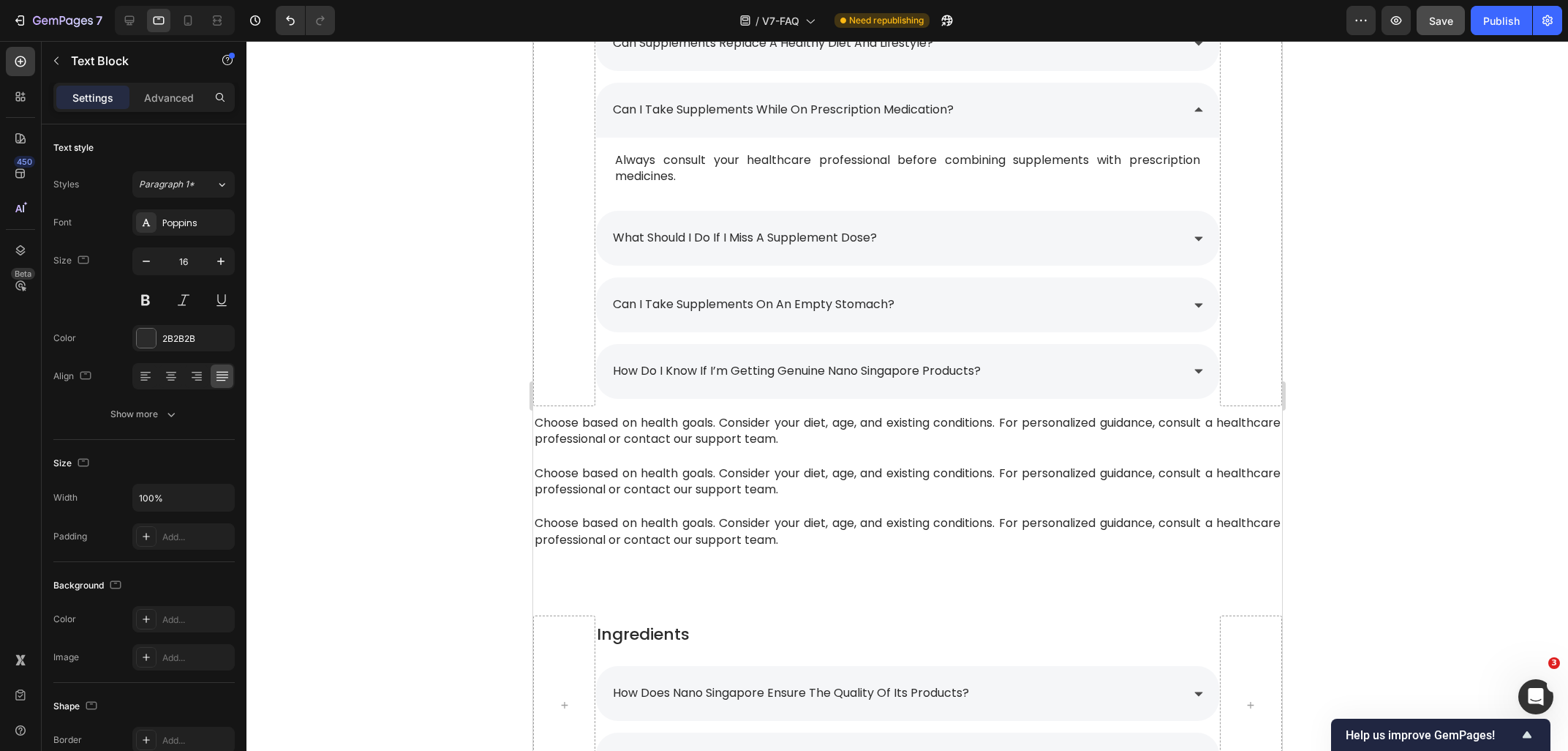
scroll to position [79, 0]
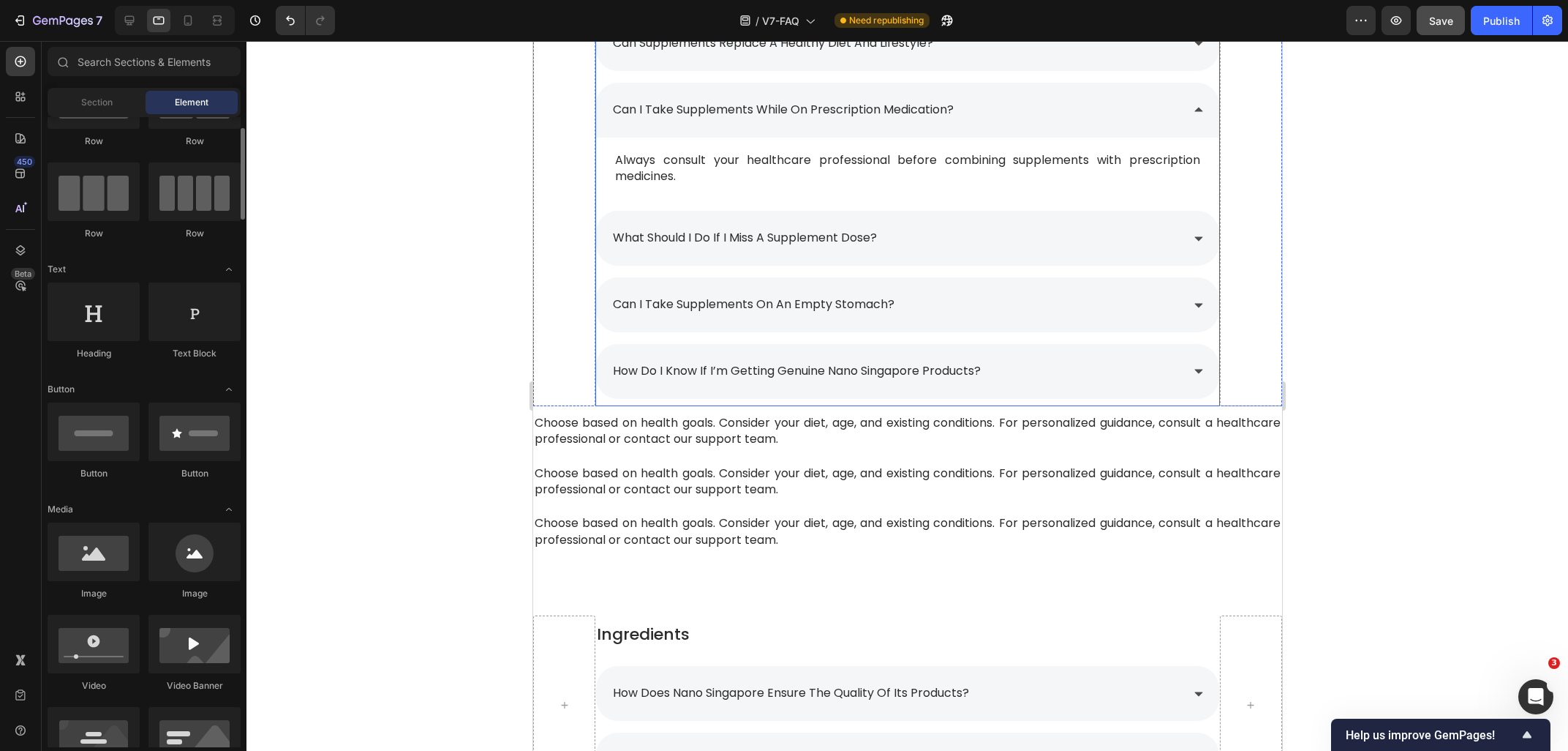
click at [1059, 110] on div "can i take supplements while on prescription medication?" at bounding box center [894, 110] width 570 height 26
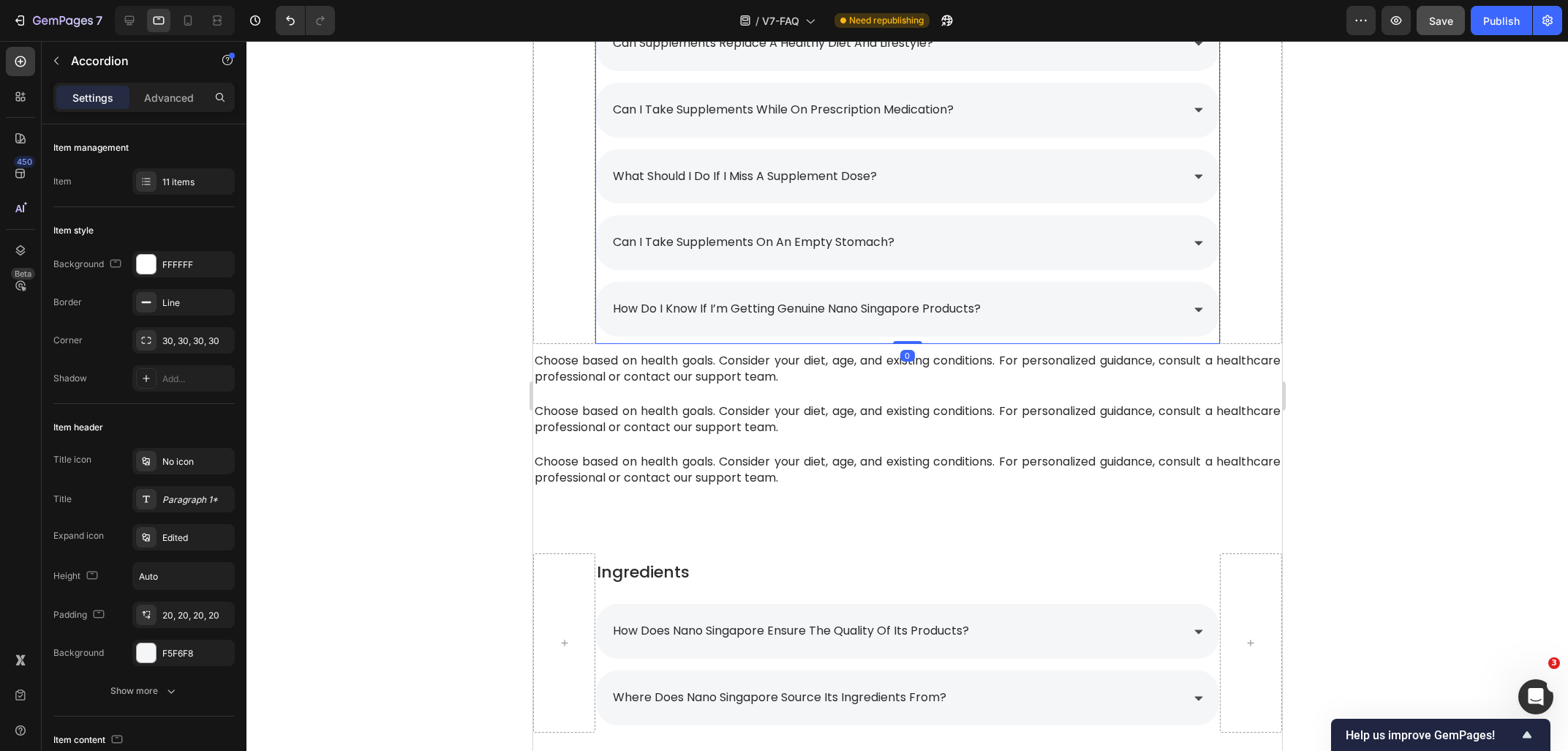
scroll to position [1825, 0]
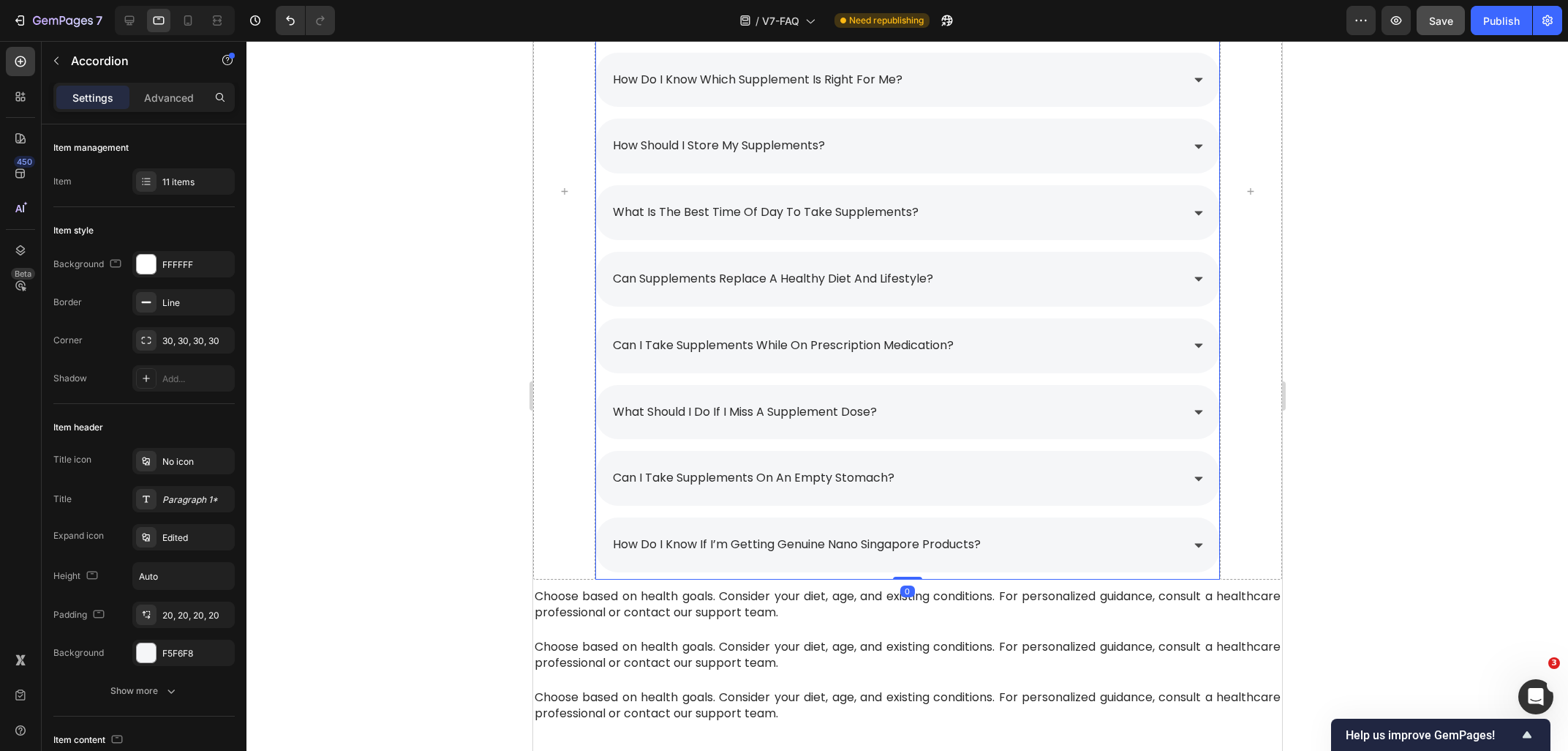
click at [995, 283] on div "can supplements replace a healthy diet and lifestyle?" at bounding box center [894, 279] width 570 height 26
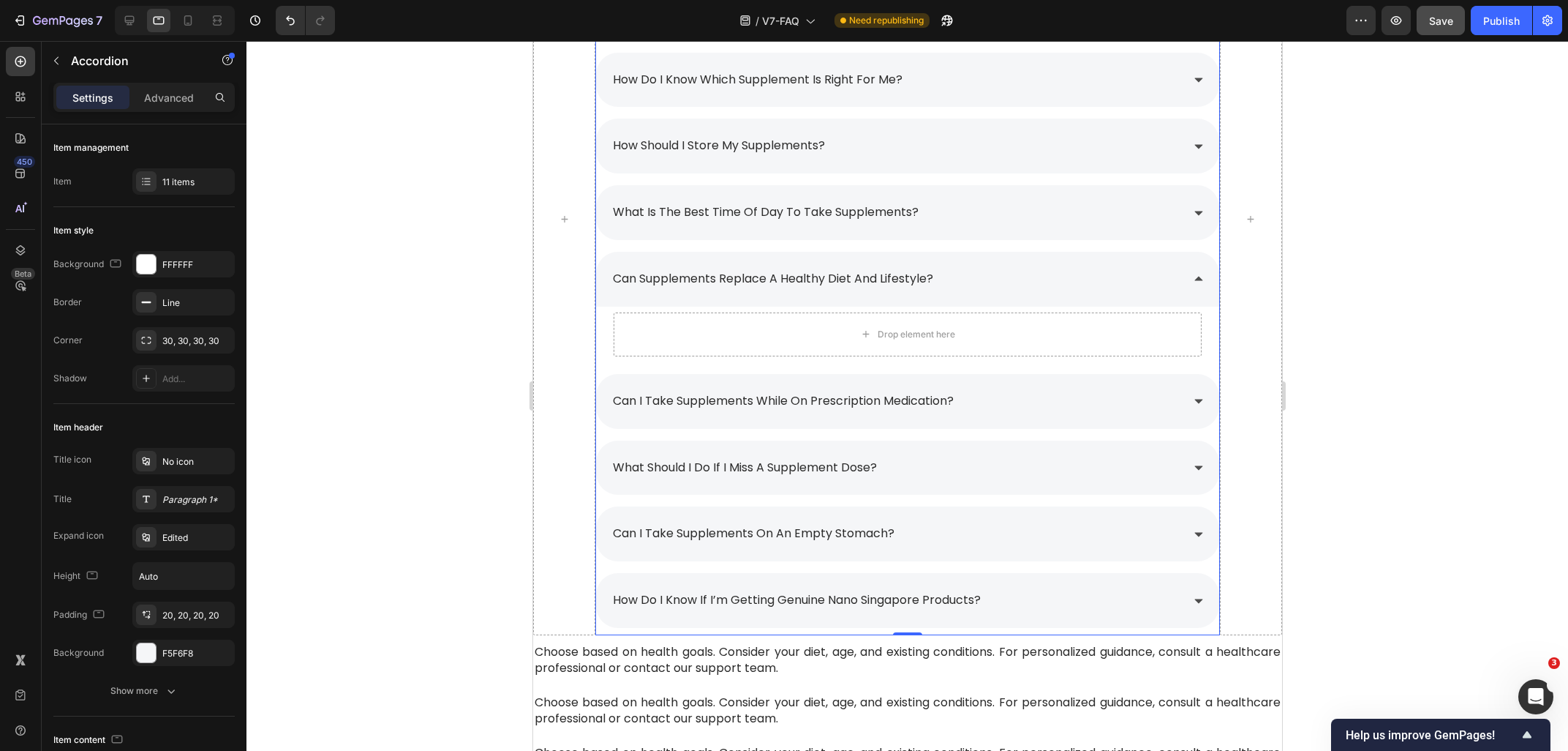
click at [674, 657] on span "Choose based on health goals. Consider your diet, age, and existing conditions.…" at bounding box center [906, 659] width 746 height 33
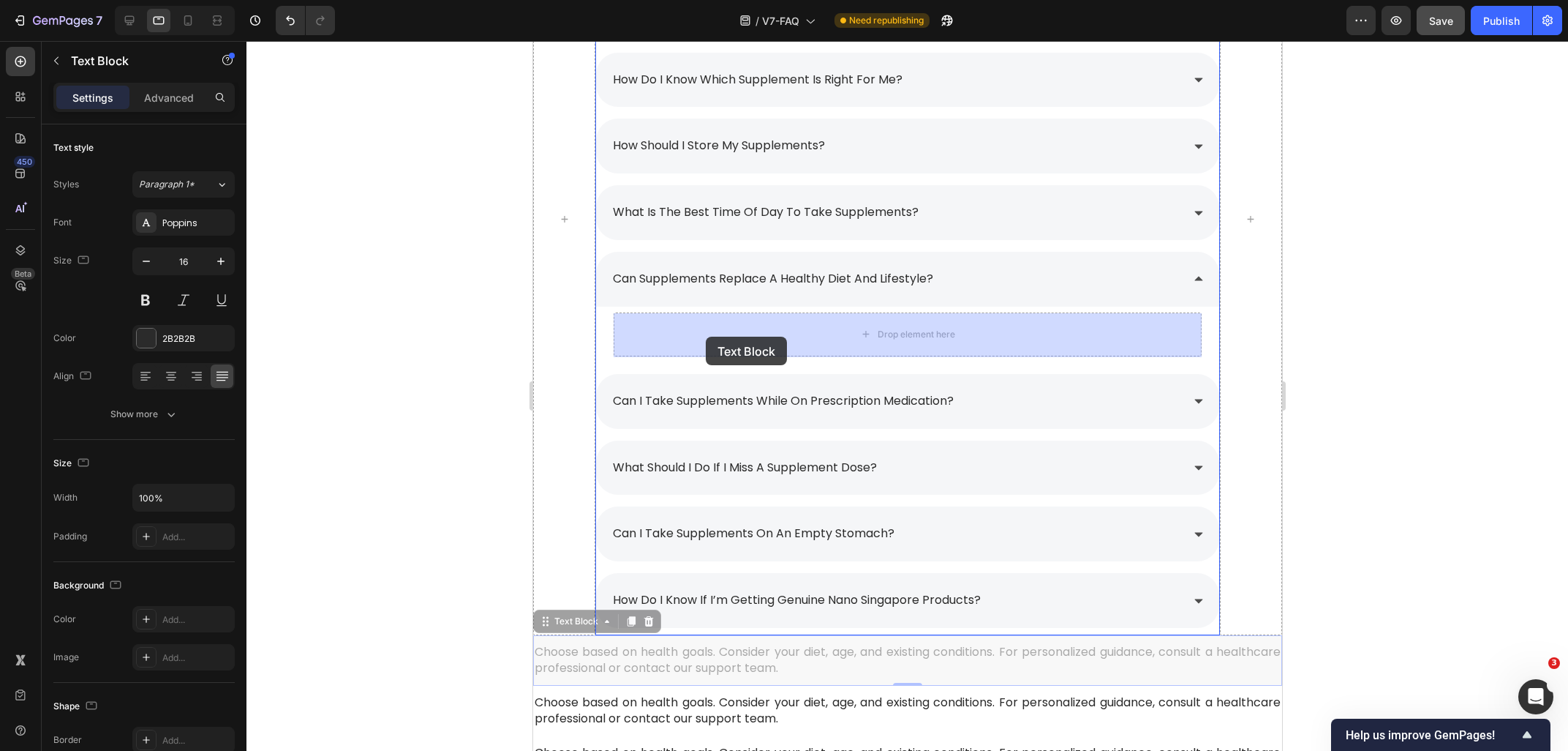
drag, startPoint x: 575, startPoint y: 630, endPoint x: 705, endPoint y: 357, distance: 302.4
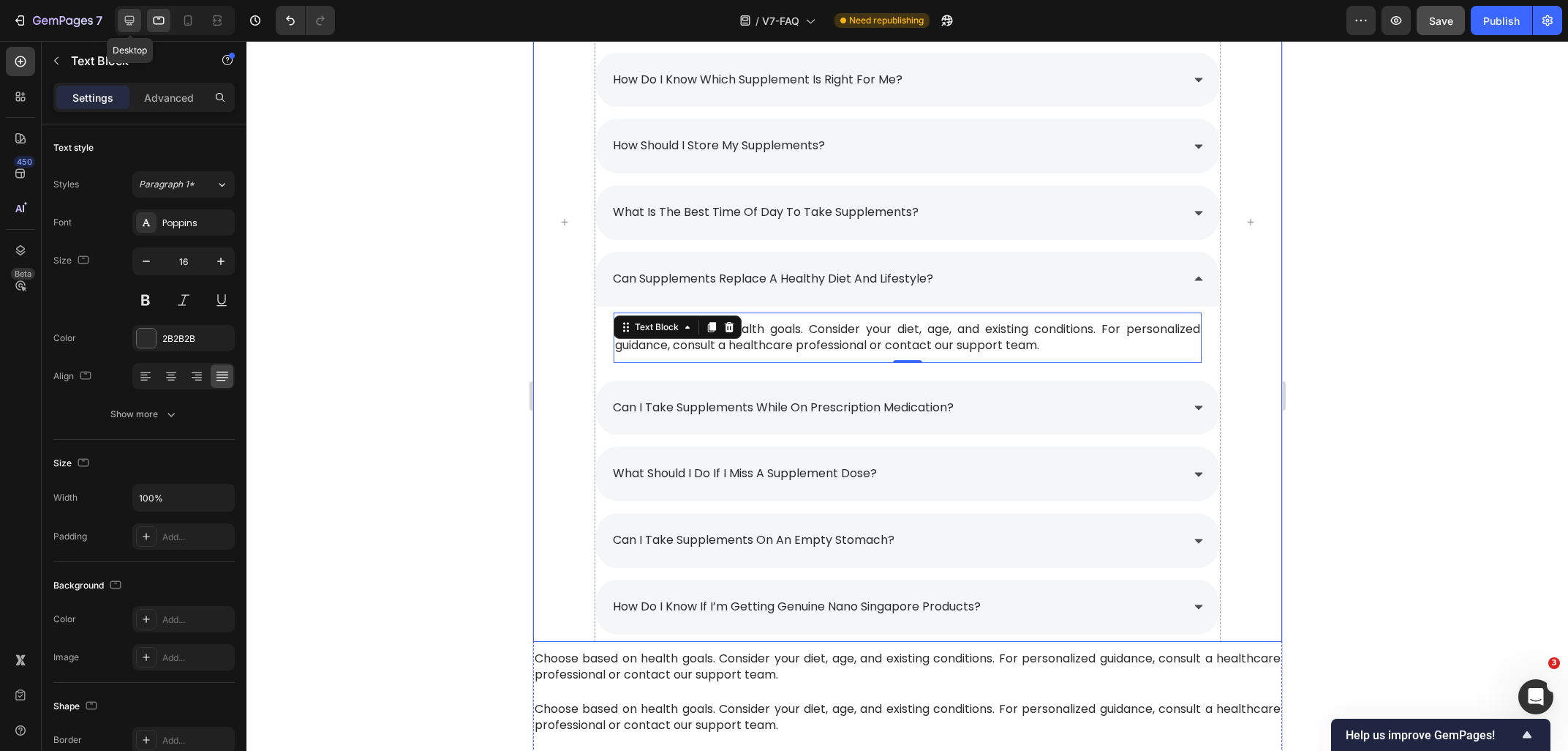
click at [131, 27] on icon at bounding box center [129, 20] width 14 height 14
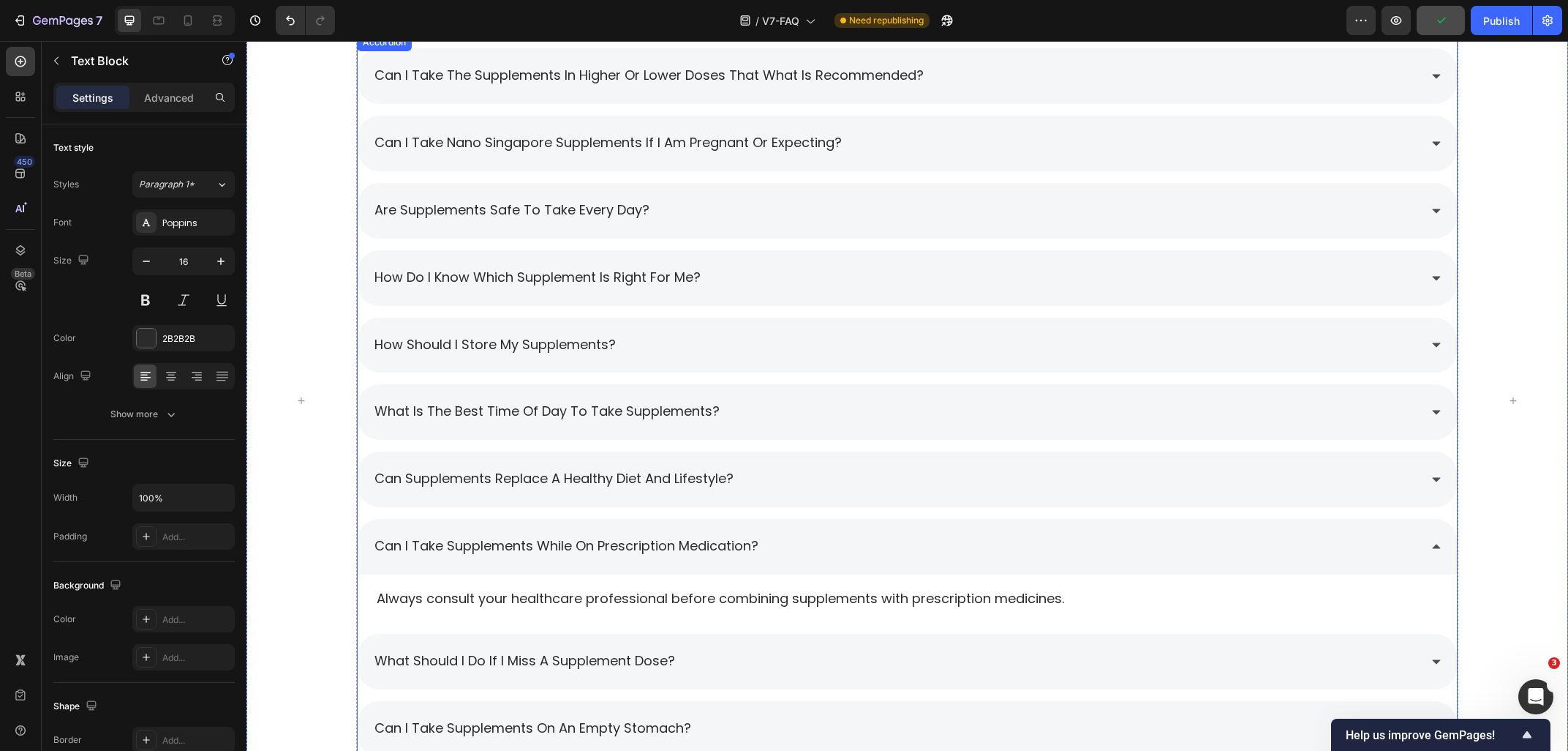
scroll to position [1931, 0]
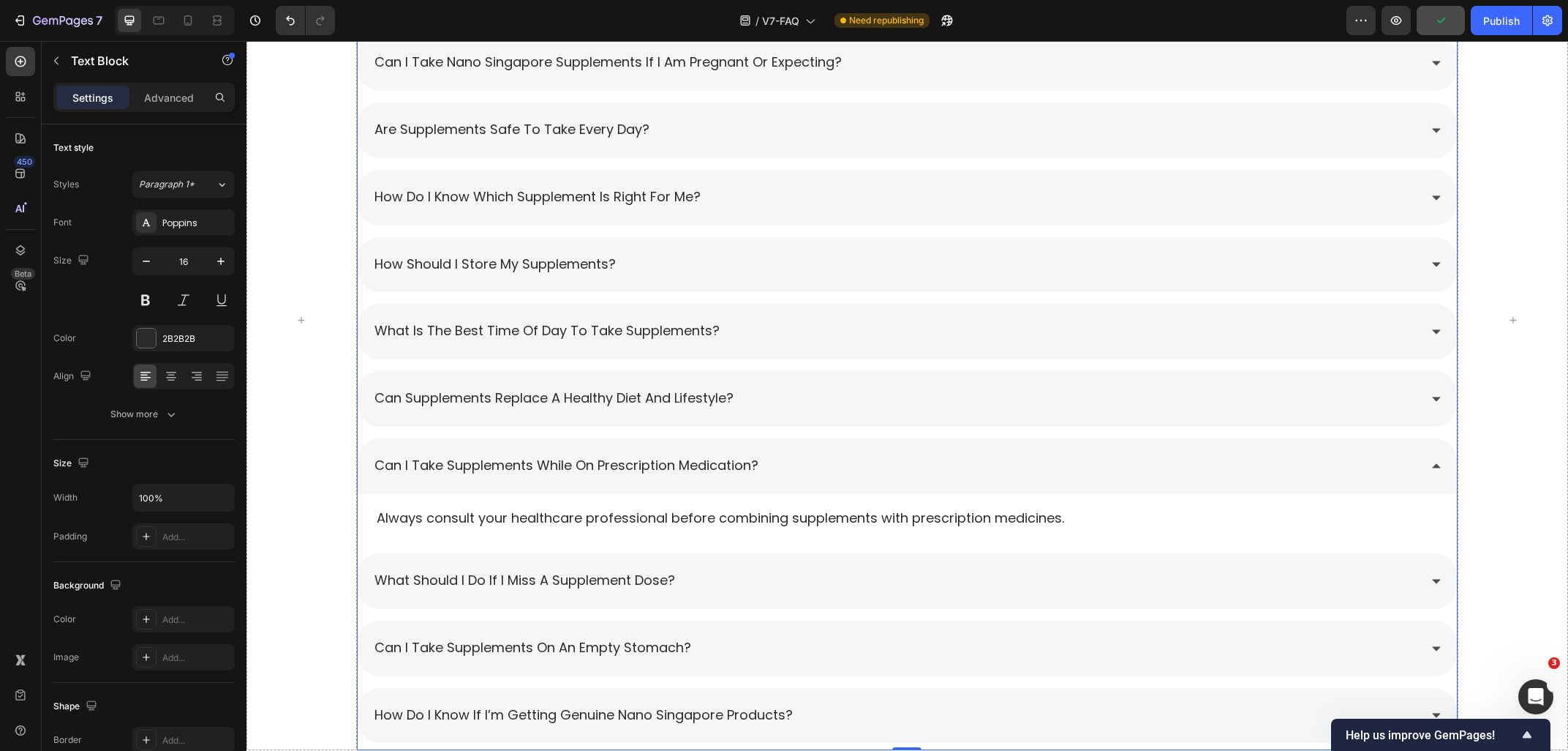
click at [852, 398] on div "can supplements replace a healthy diet and lifestyle?" at bounding box center [896, 399] width 1048 height 26
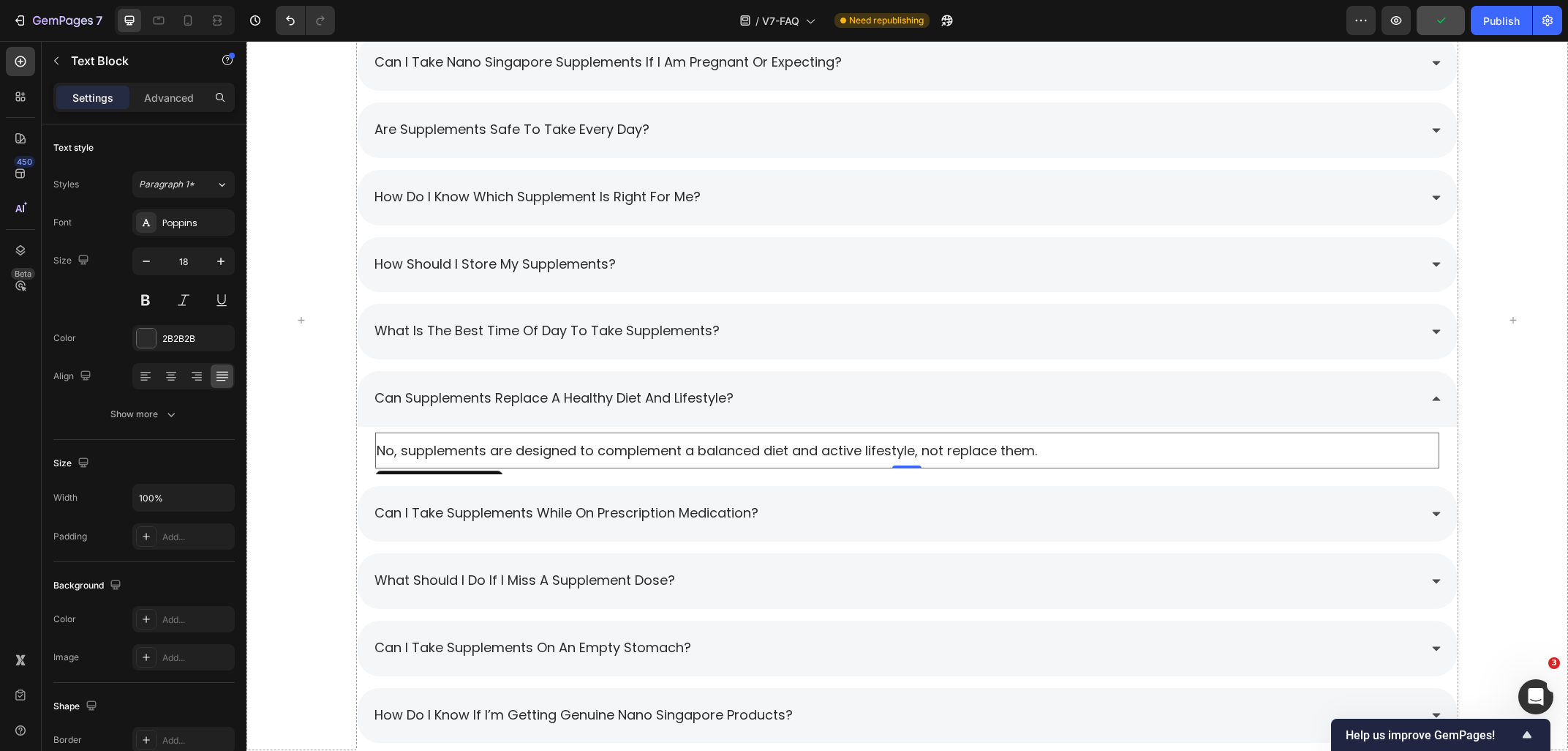
click at [602, 446] on div "No, supplements are designed to complement a balanced diet and active lifestyle…" at bounding box center [907, 450] width 1065 height 36
click at [602, 446] on p "No, supplements are designed to complement a balanced diet and active lifestyle…" at bounding box center [907, 450] width 1062 height 18
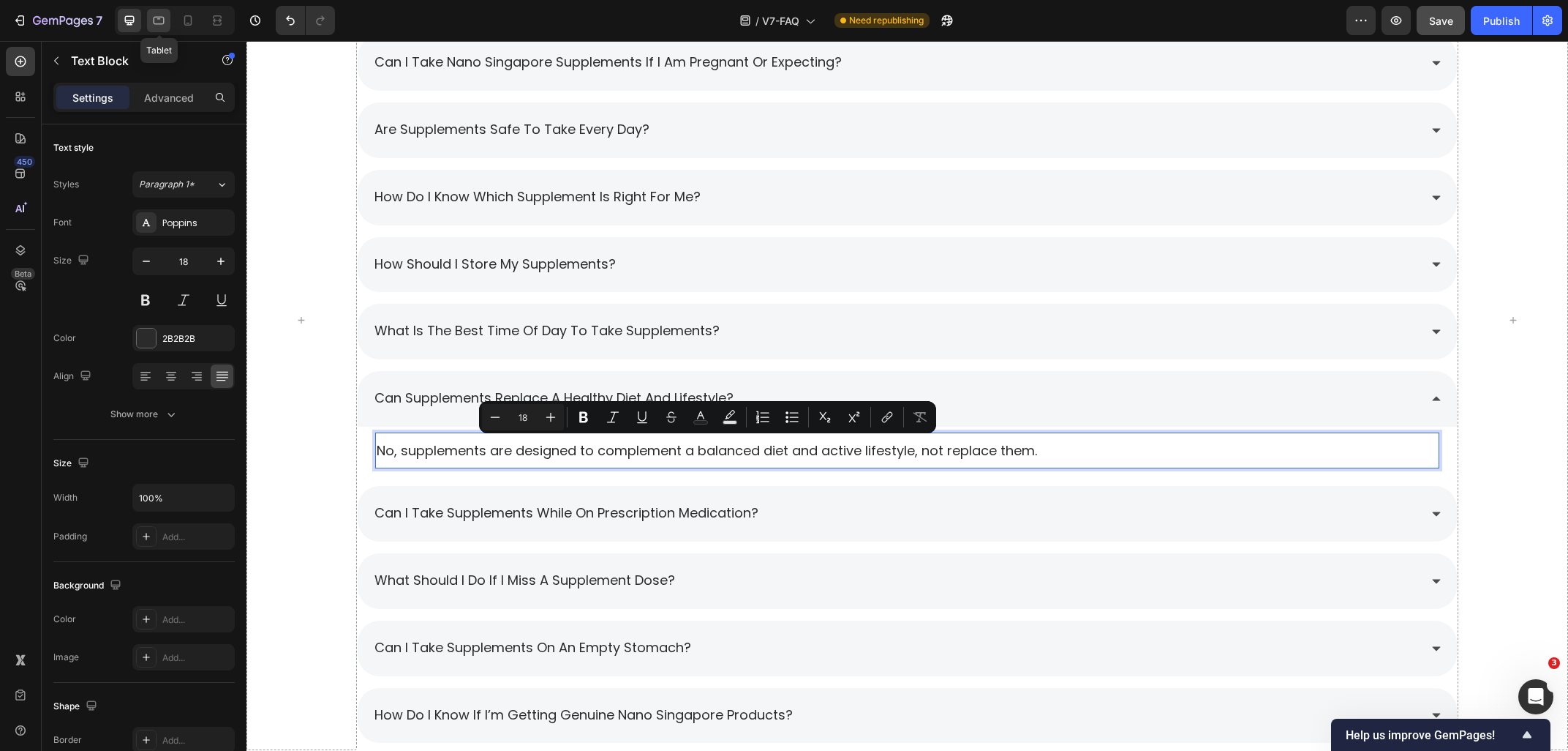
click at [148, 25] on div at bounding box center [159, 20] width 23 height 23
type input "16"
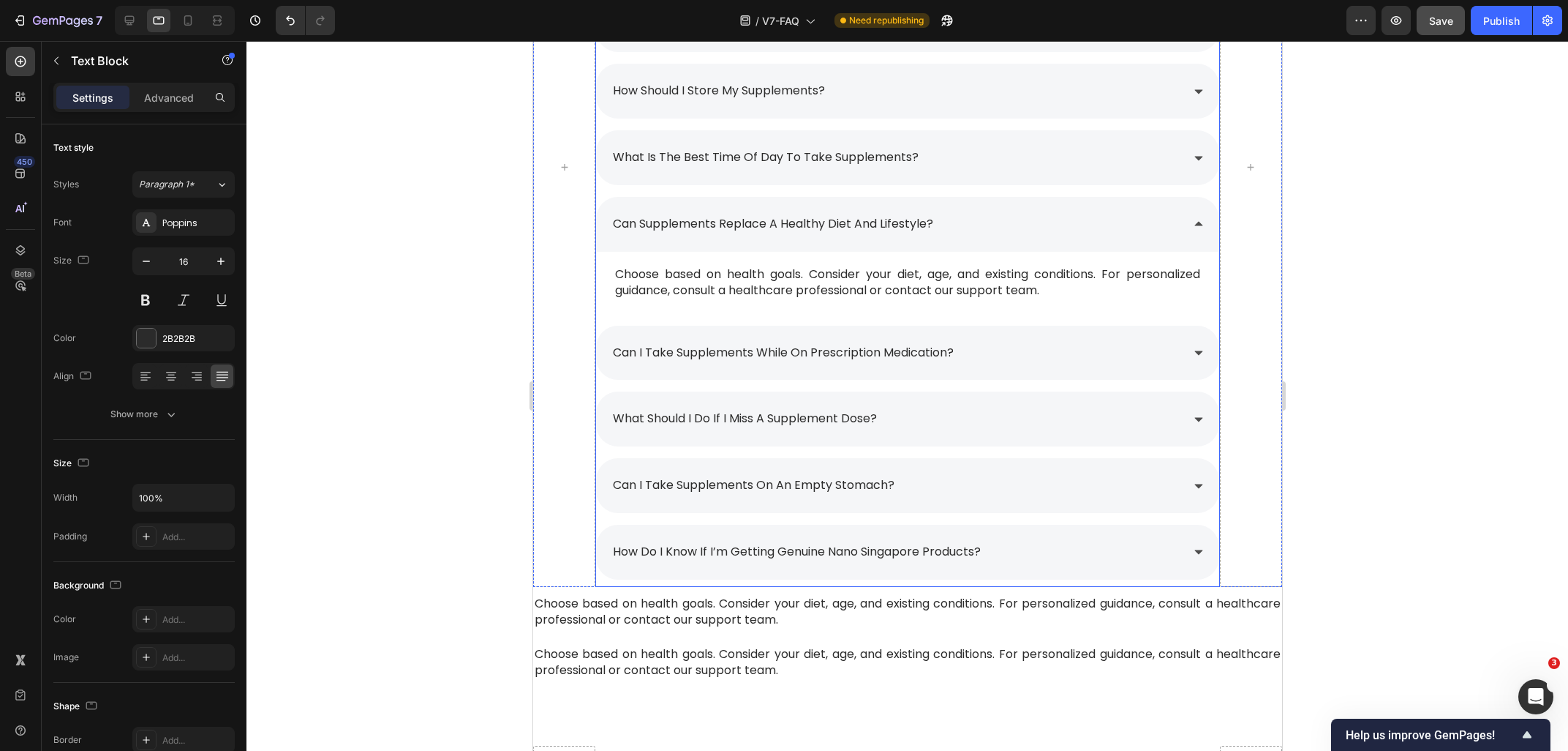
scroll to position [1879, 0]
click at [744, 281] on span "Choose based on health goals. Consider your diet, age, and existing conditions.…" at bounding box center [906, 282] width 584 height 33
click at [1062, 304] on div "Choose based on health goals. Consider your diet, age, and existing conditions.…" at bounding box center [906, 284] width 587 height 50
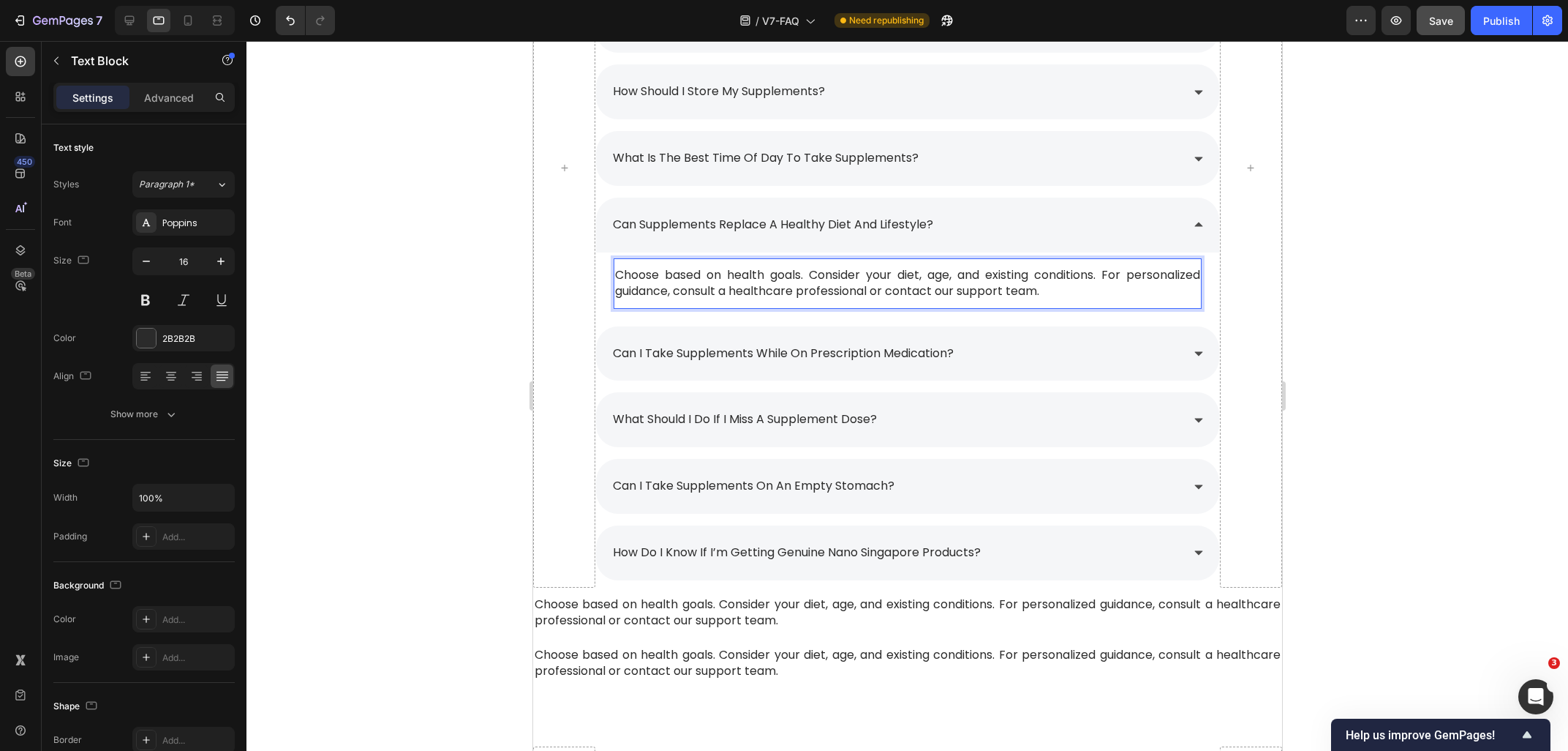
click at [1072, 294] on p "Choose based on health goals. Consider your diet, age, and existing conditions.…" at bounding box center [906, 283] width 584 height 33
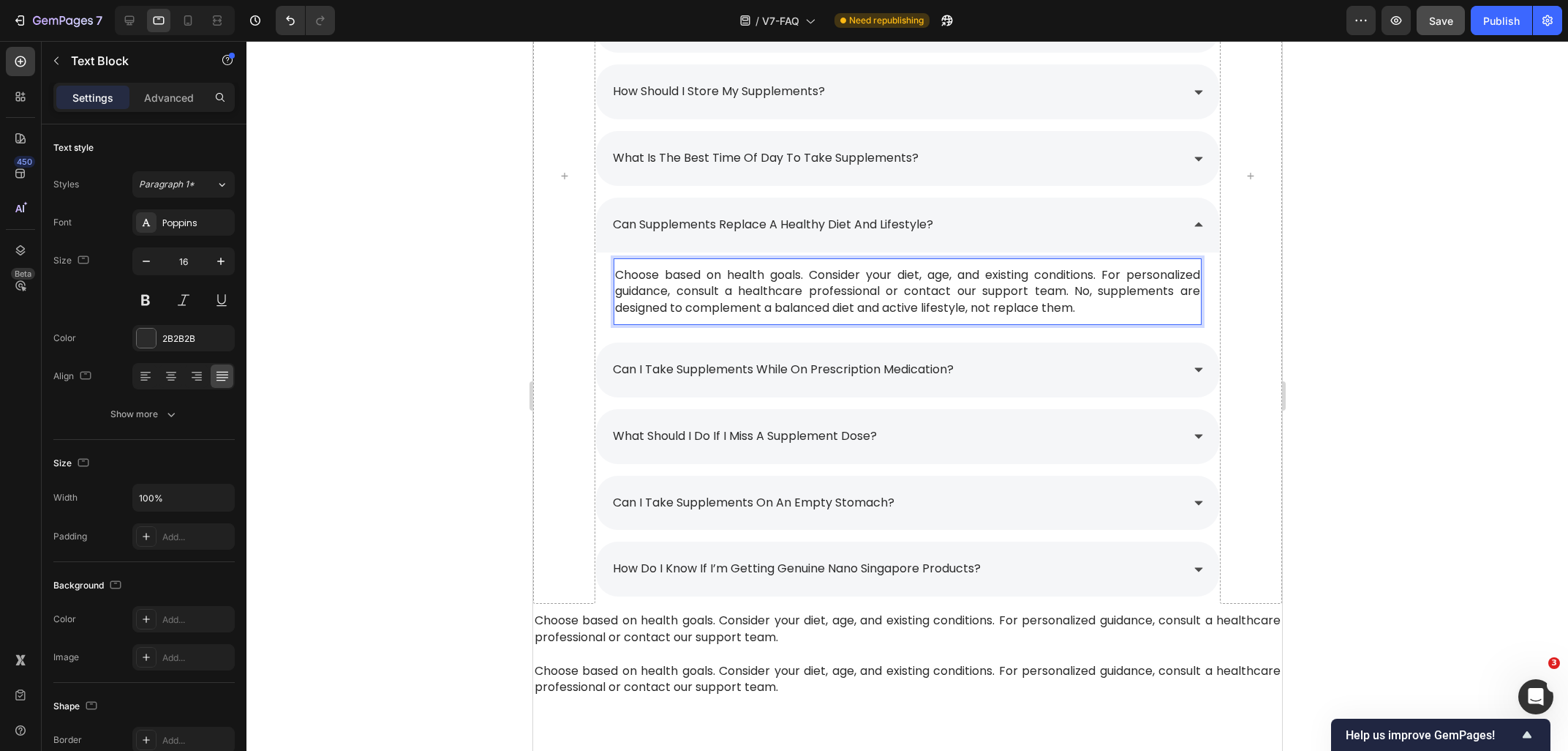
click at [1068, 293] on span "Choose based on health goals. Consider your diet, age, and existing conditions.…" at bounding box center [906, 291] width 584 height 49
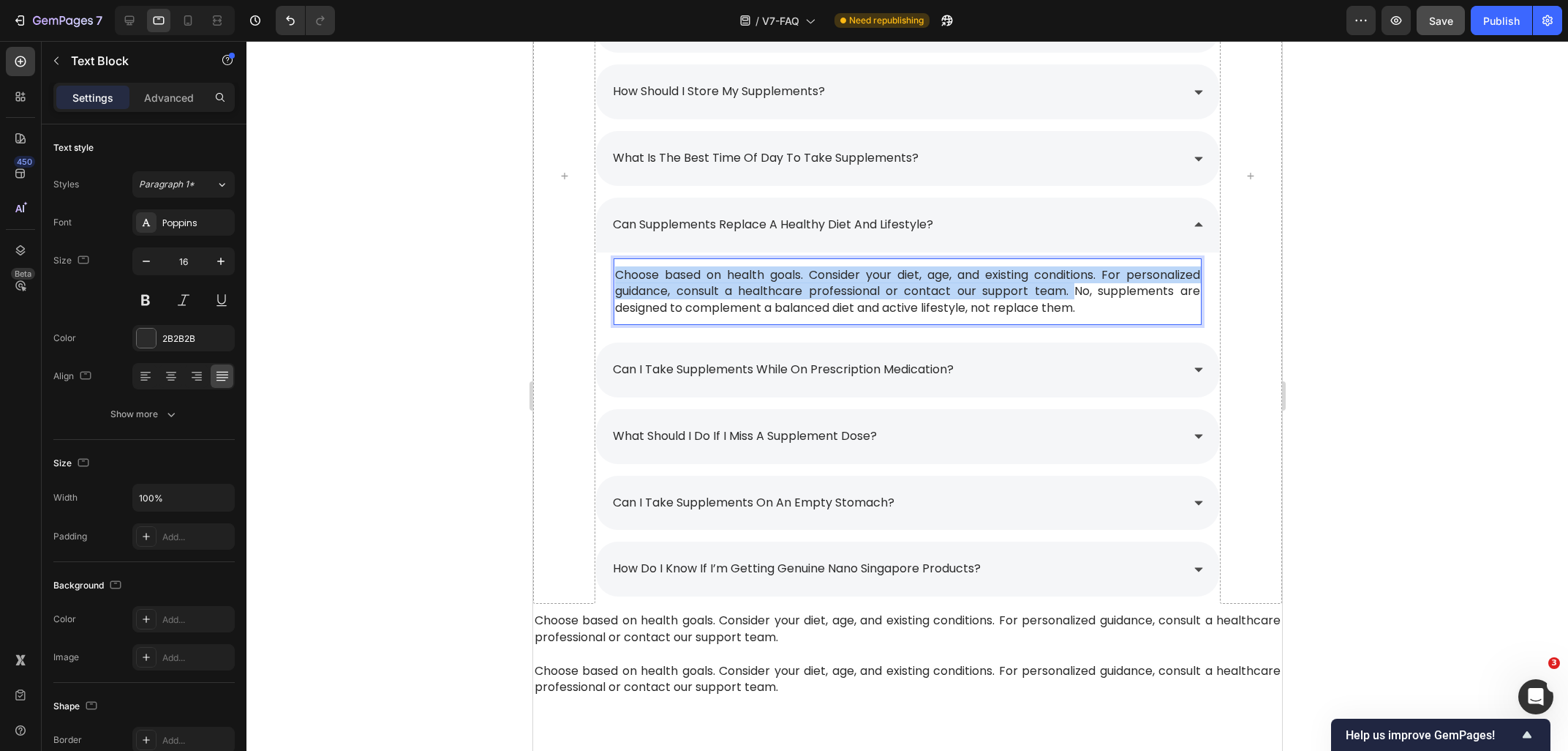
drag, startPoint x: 1072, startPoint y: 293, endPoint x: 612, endPoint y: 260, distance: 461.2
click at [612, 265] on div "Choose based on health goals. Consider your diet, age, and existing conditions.…" at bounding box center [906, 291] width 587 height 52
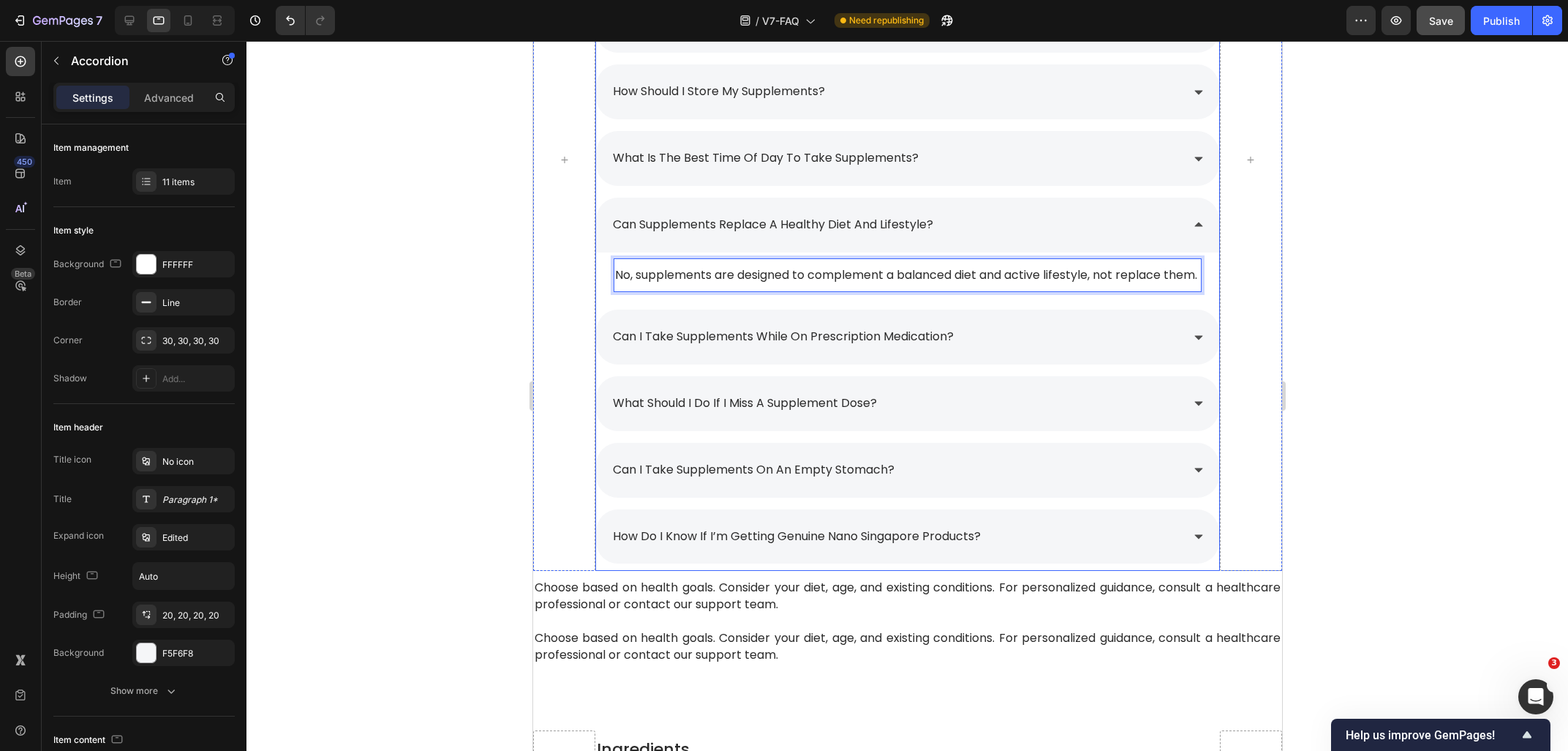
click at [990, 236] on div "can supplements replace a healthy diet and lifestyle?" at bounding box center [894, 224] width 570 height 26
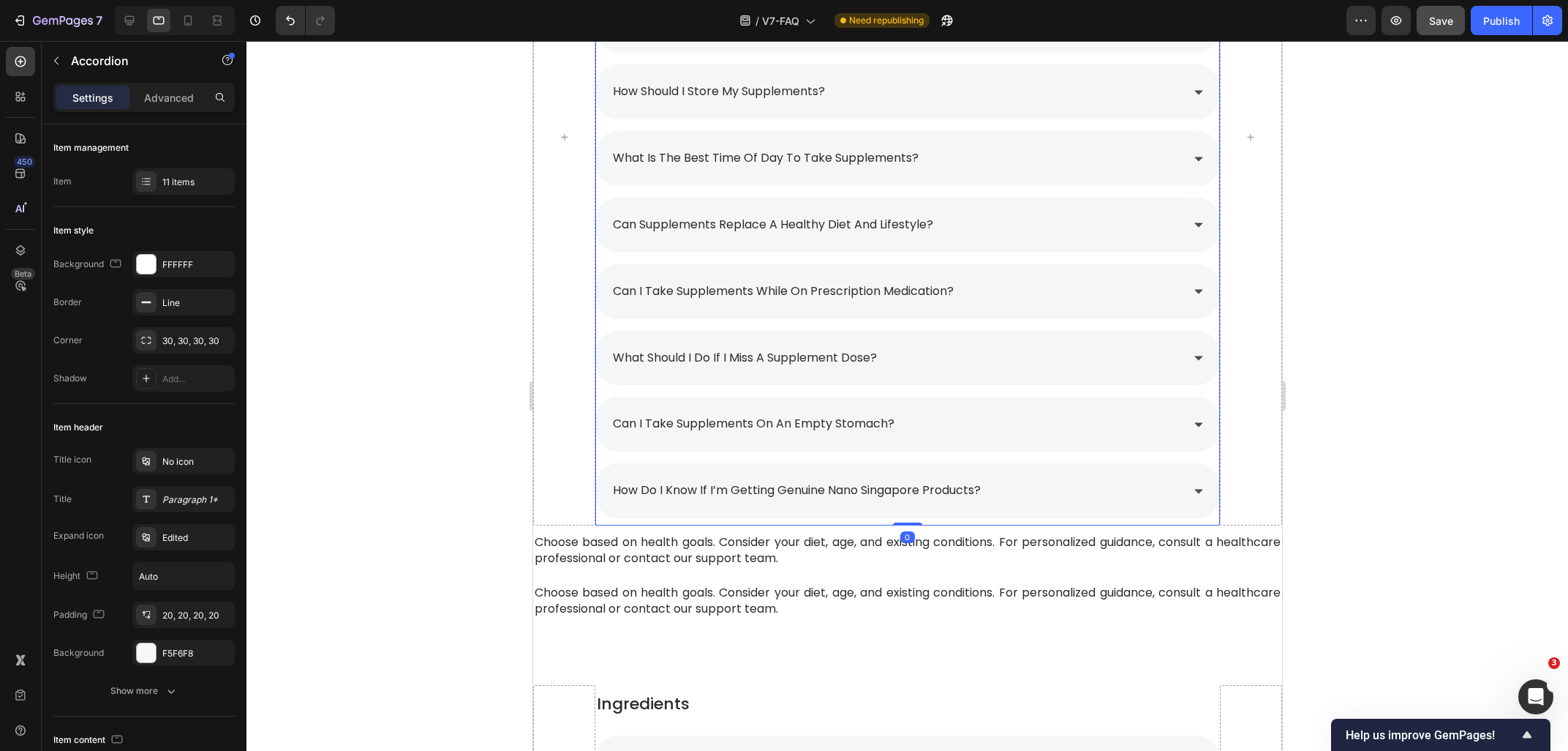
click at [991, 160] on div "what is the best time of day to take supplements?" at bounding box center [894, 158] width 570 height 26
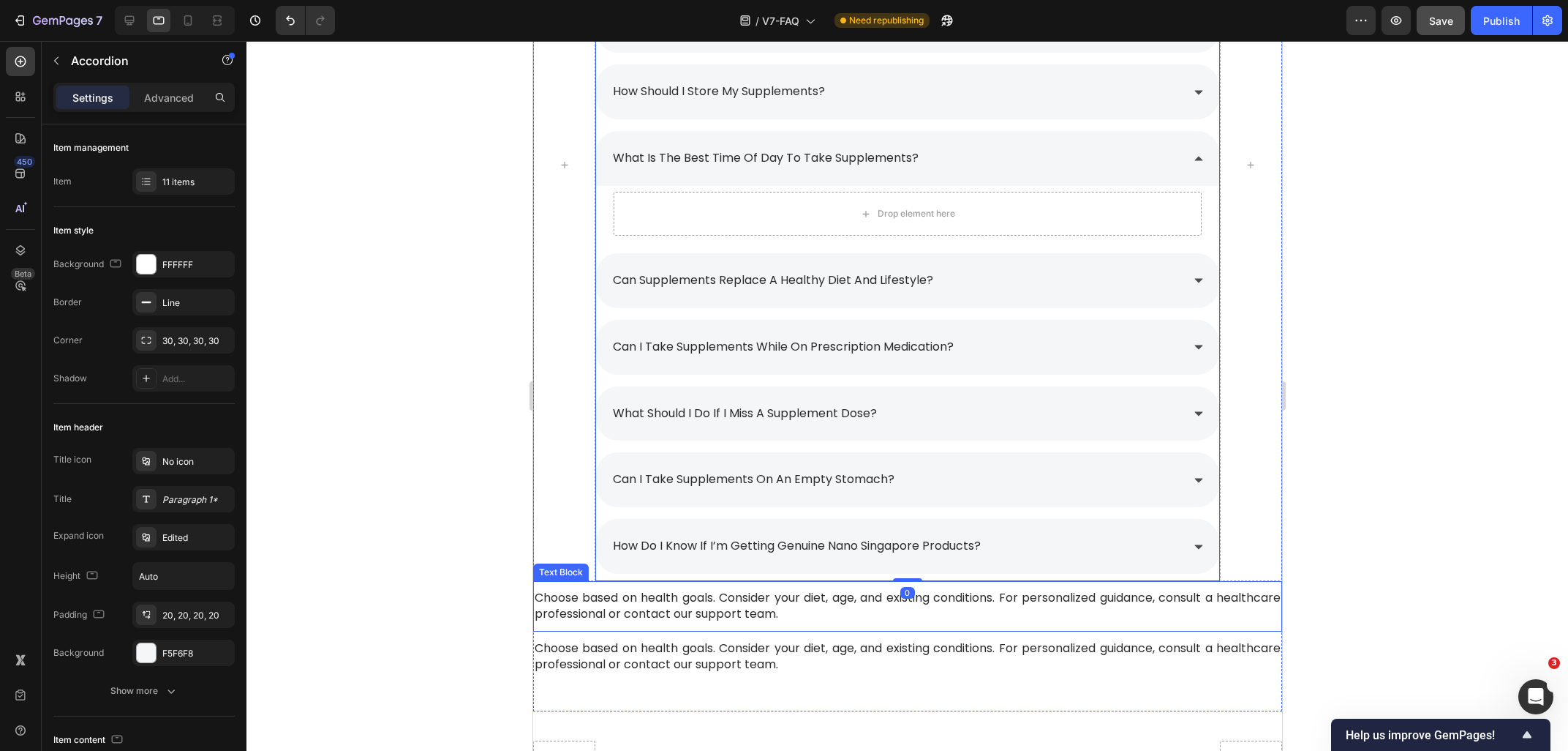
click at [669, 618] on span "Choose based on health goals. Consider your diet, age, and existing conditions.…" at bounding box center [906, 605] width 746 height 33
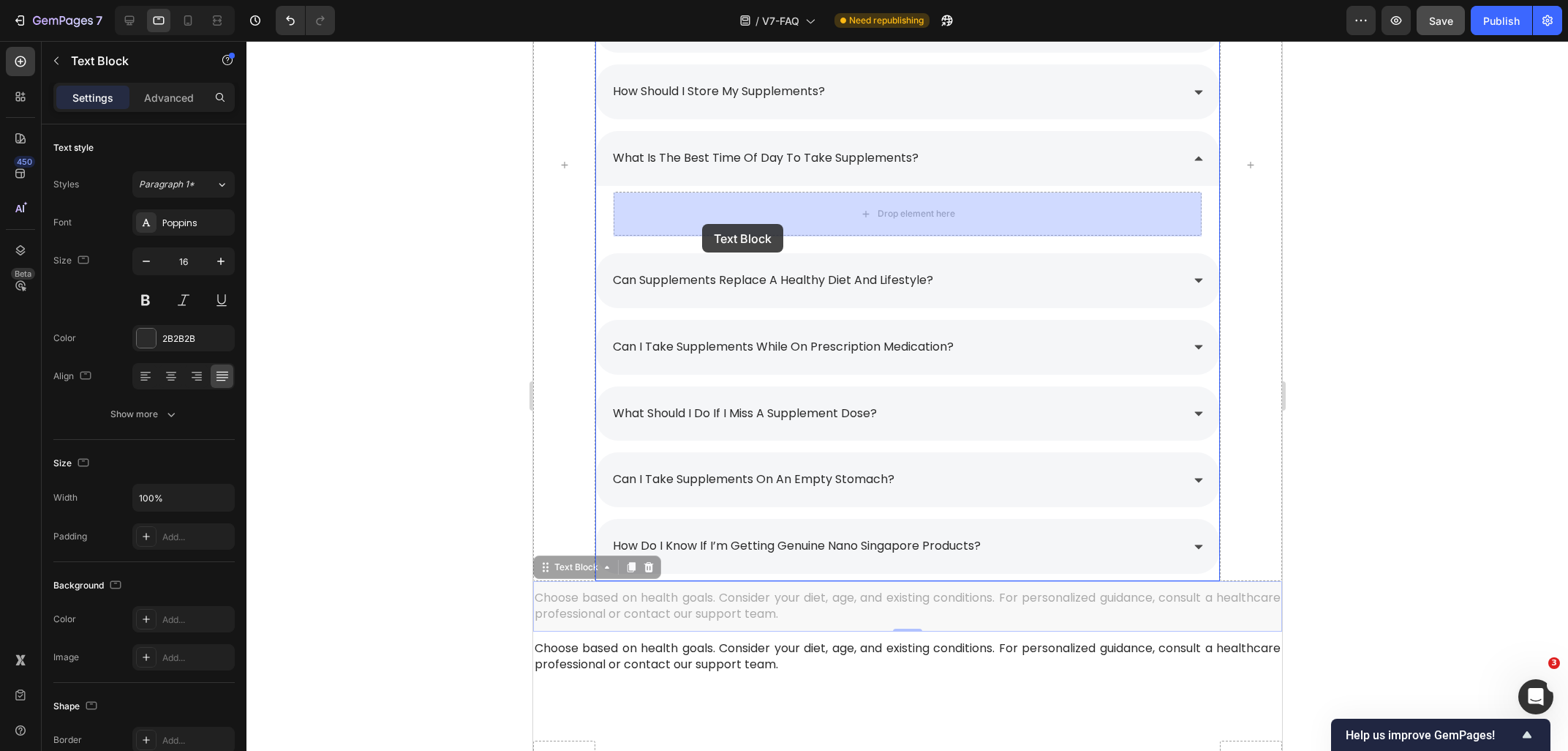
drag, startPoint x: 571, startPoint y: 573, endPoint x: 701, endPoint y: 224, distance: 372.4
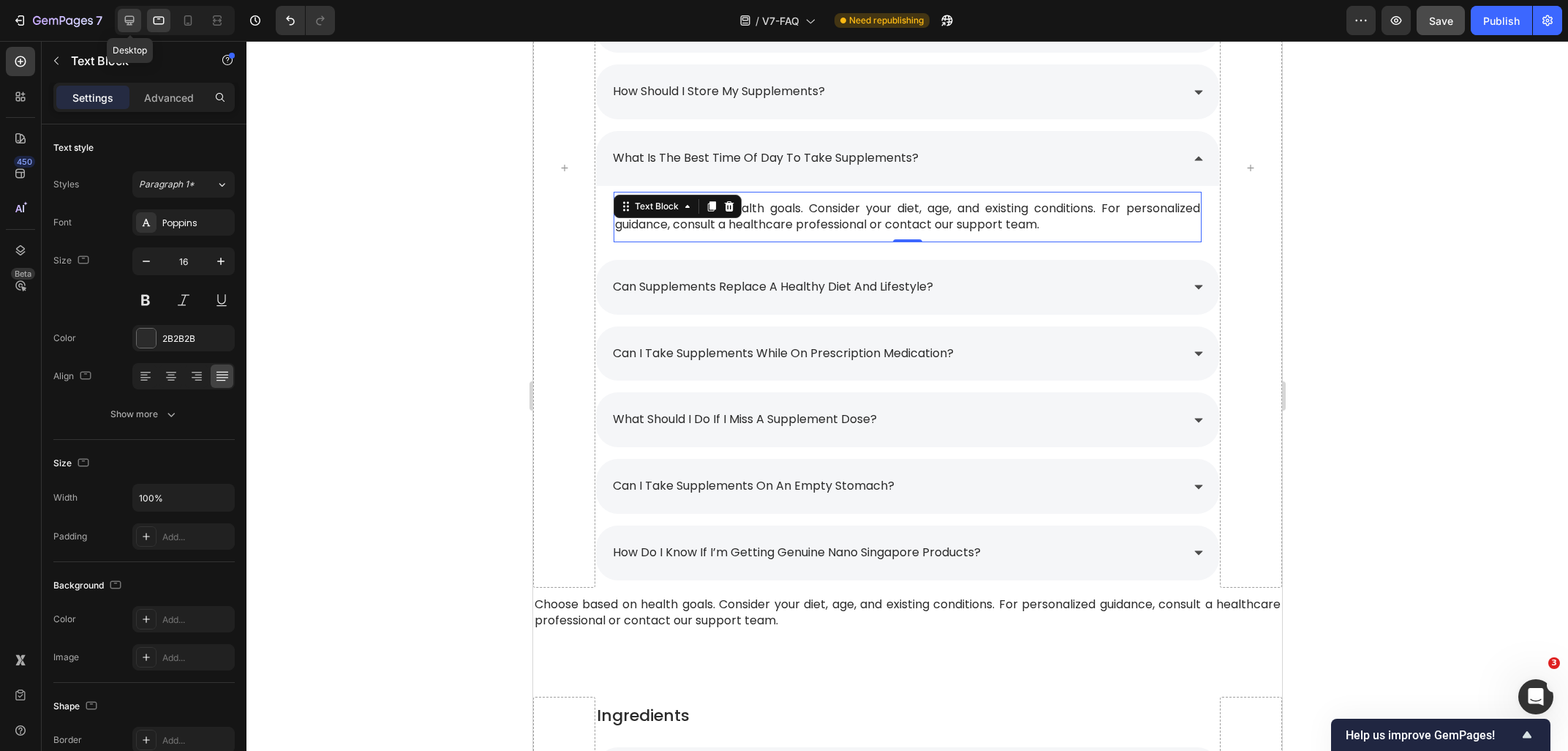
click at [124, 23] on icon at bounding box center [129, 20] width 14 height 14
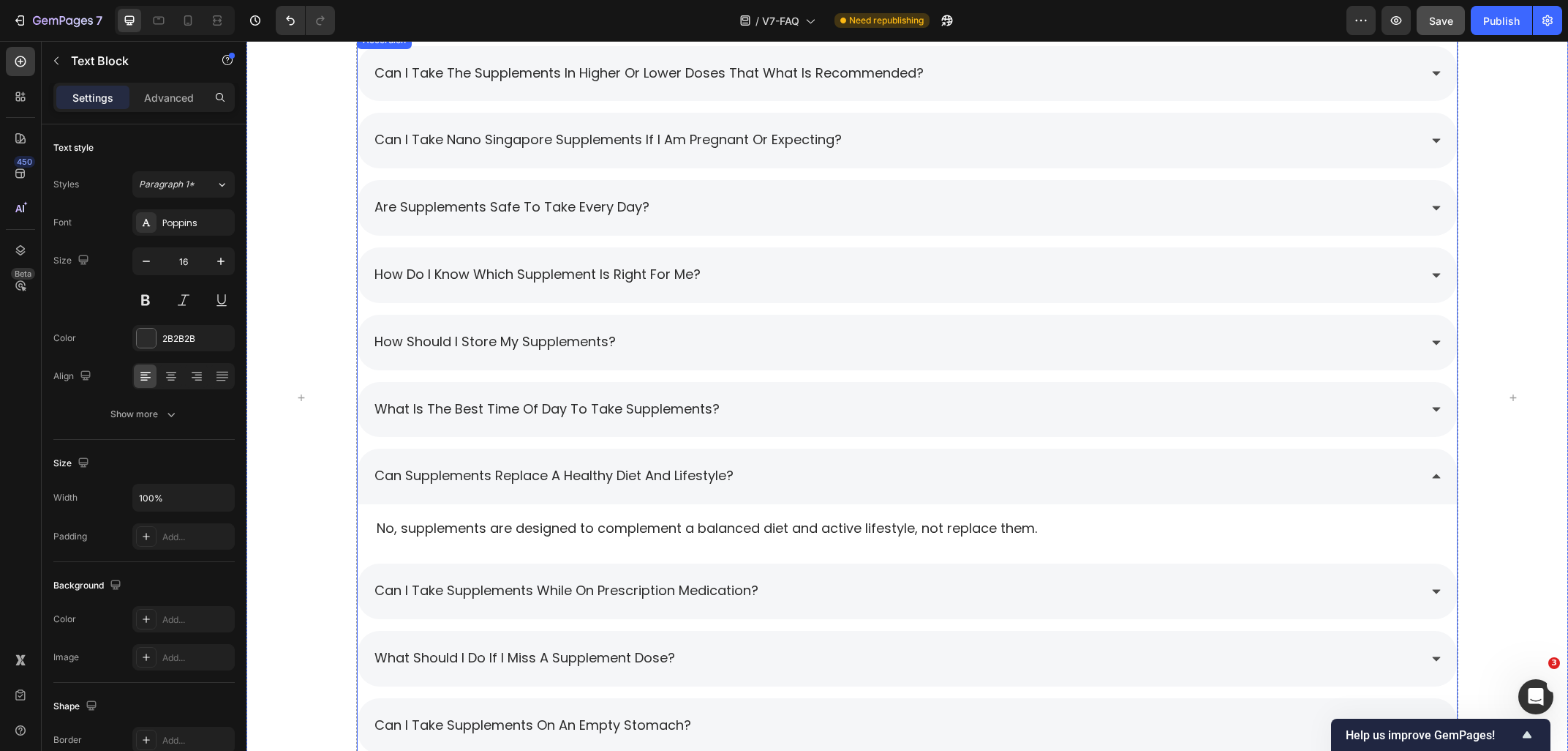
scroll to position [1827, 0]
click at [801, 415] on div "what is the best time of day to take supplements?" at bounding box center [896, 410] width 1048 height 26
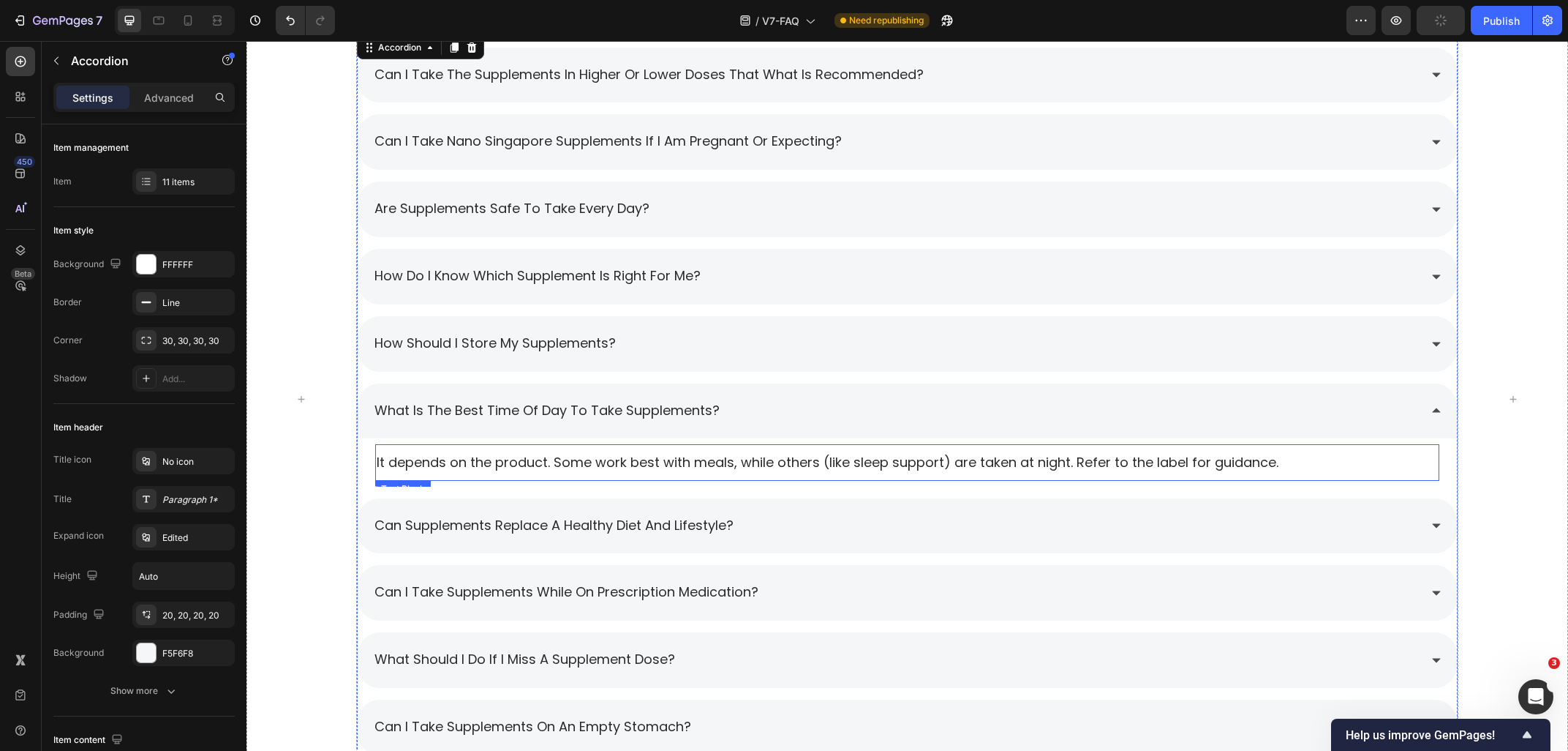
click at [581, 461] on p "It depends on the product. Some work best with meals, while others (like sleep …" at bounding box center [907, 462] width 1062 height 18
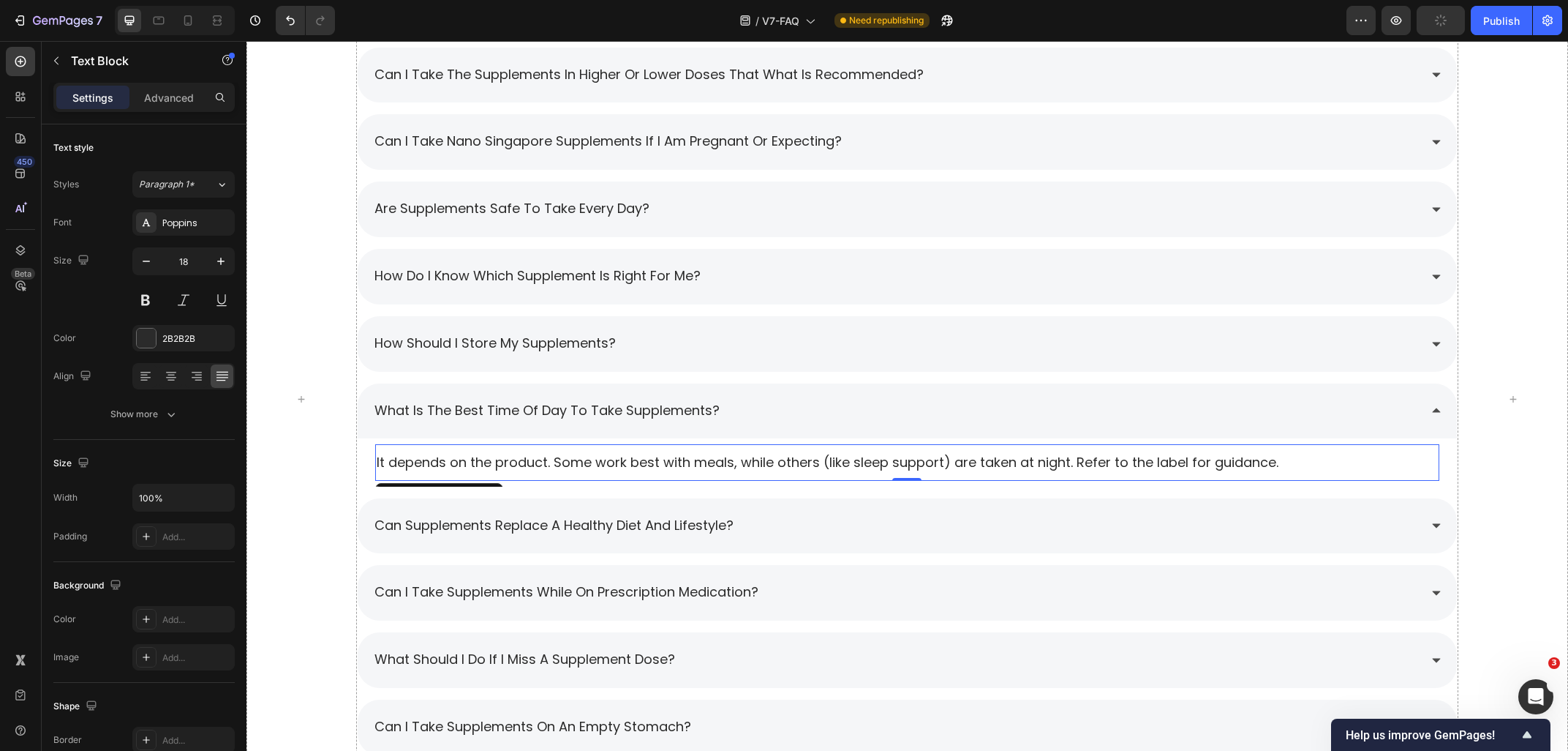
click at [581, 461] on p "It depends on the product. Some work best with meals, while others (like sleep …" at bounding box center [907, 462] width 1062 height 18
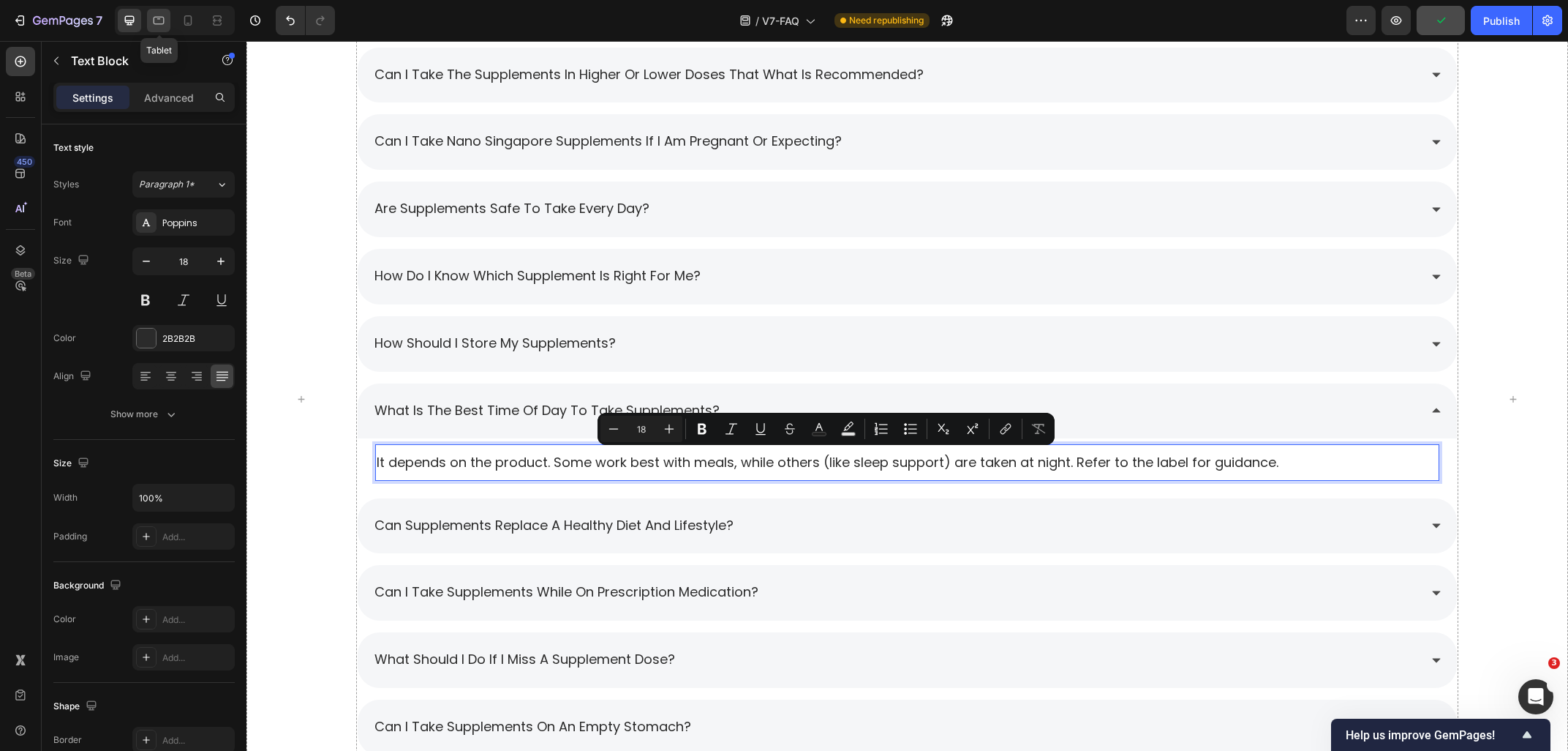
click at [156, 13] on div at bounding box center [159, 20] width 23 height 23
type input "16"
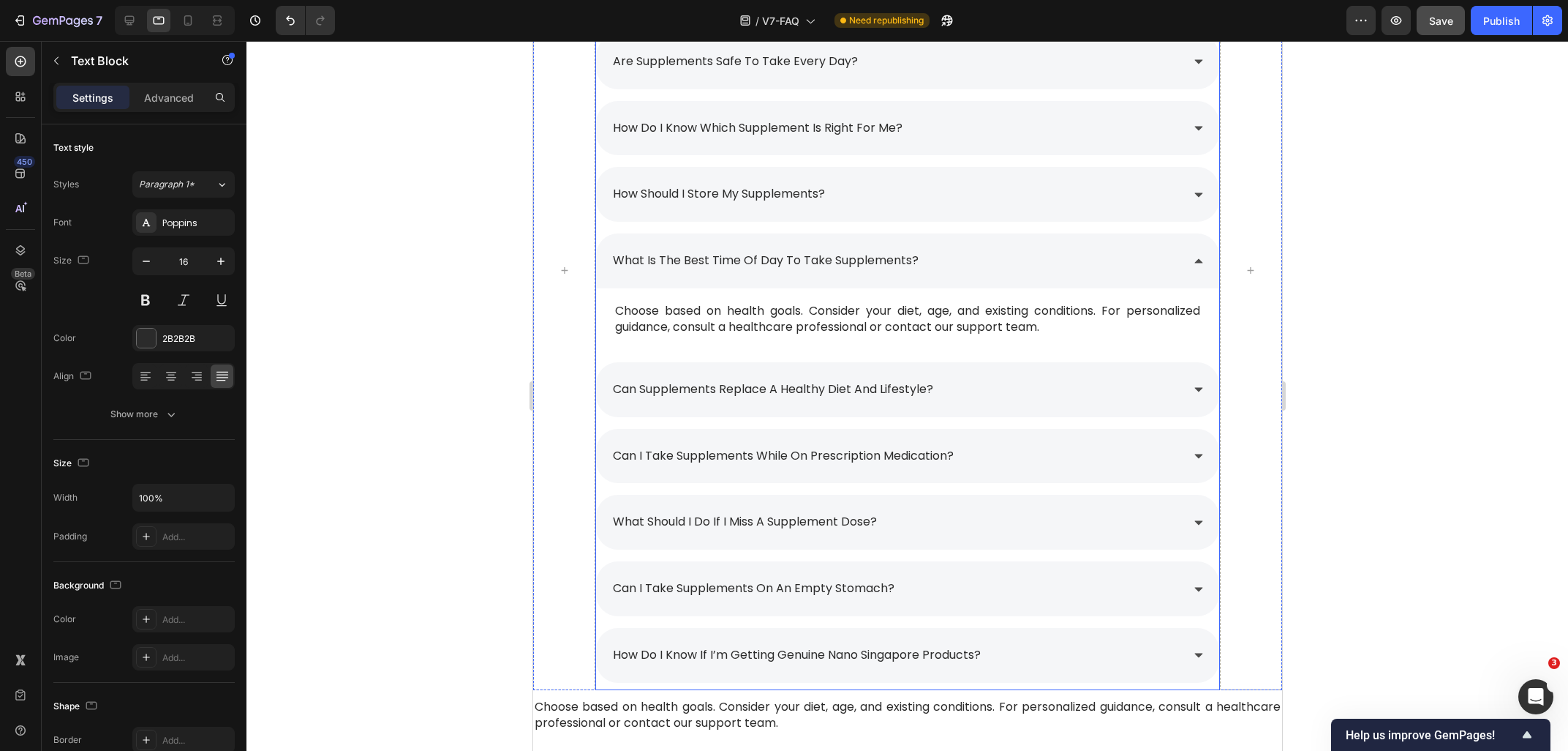
scroll to position [1776, 0]
click at [1089, 334] on p "Choose based on health goals. Consider your diet, age, and existing conditions.…" at bounding box center [906, 320] width 584 height 33
click at [1081, 329] on p "Choose based on health goals. Consider your diet, age, and existing conditions.…" at bounding box center [906, 320] width 584 height 33
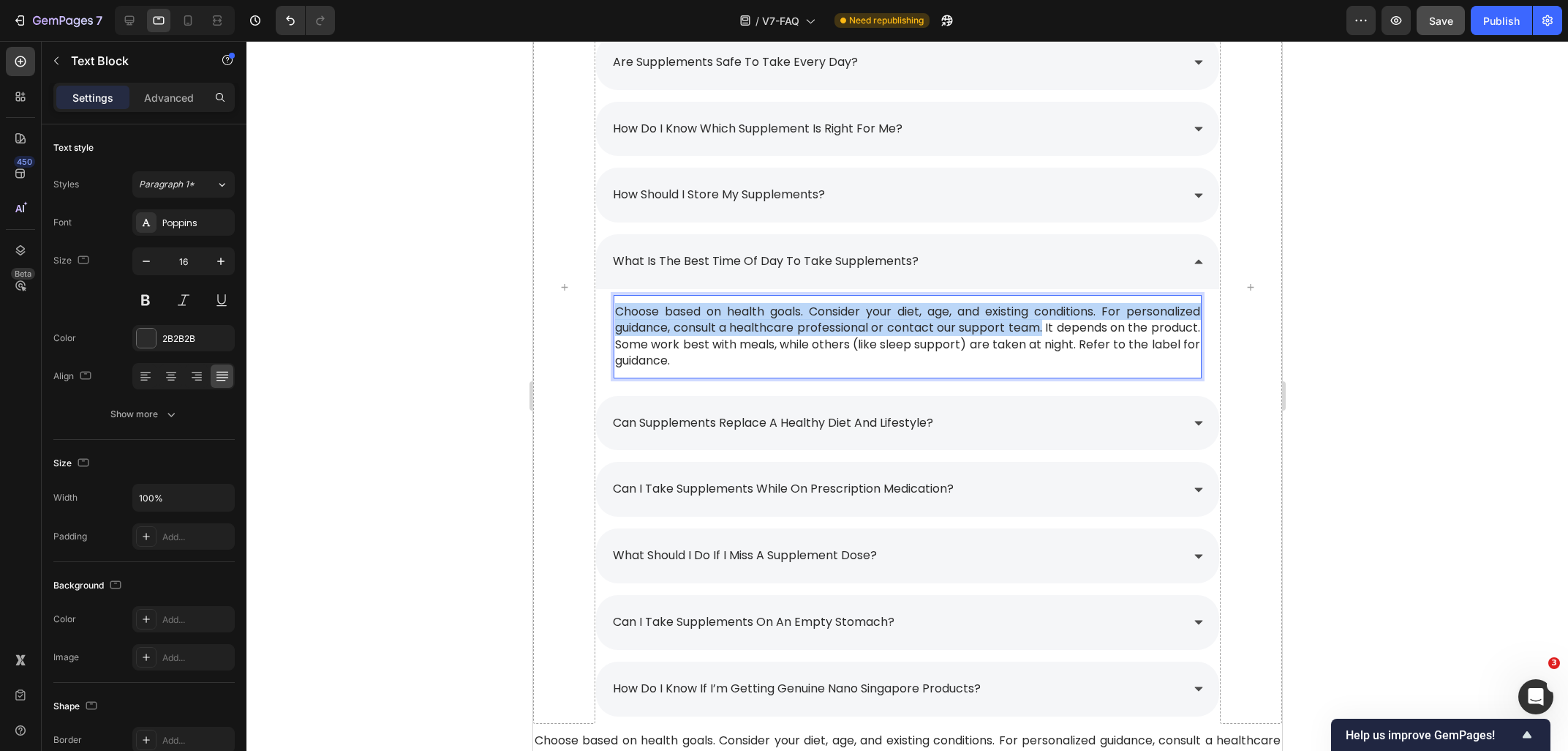
drag, startPoint x: 1081, startPoint y: 332, endPoint x: 618, endPoint y: 309, distance: 463.6
click at [618, 309] on span "Choose based on health goals. Consider your diet, age, and existing conditions.…" at bounding box center [906, 336] width 584 height 66
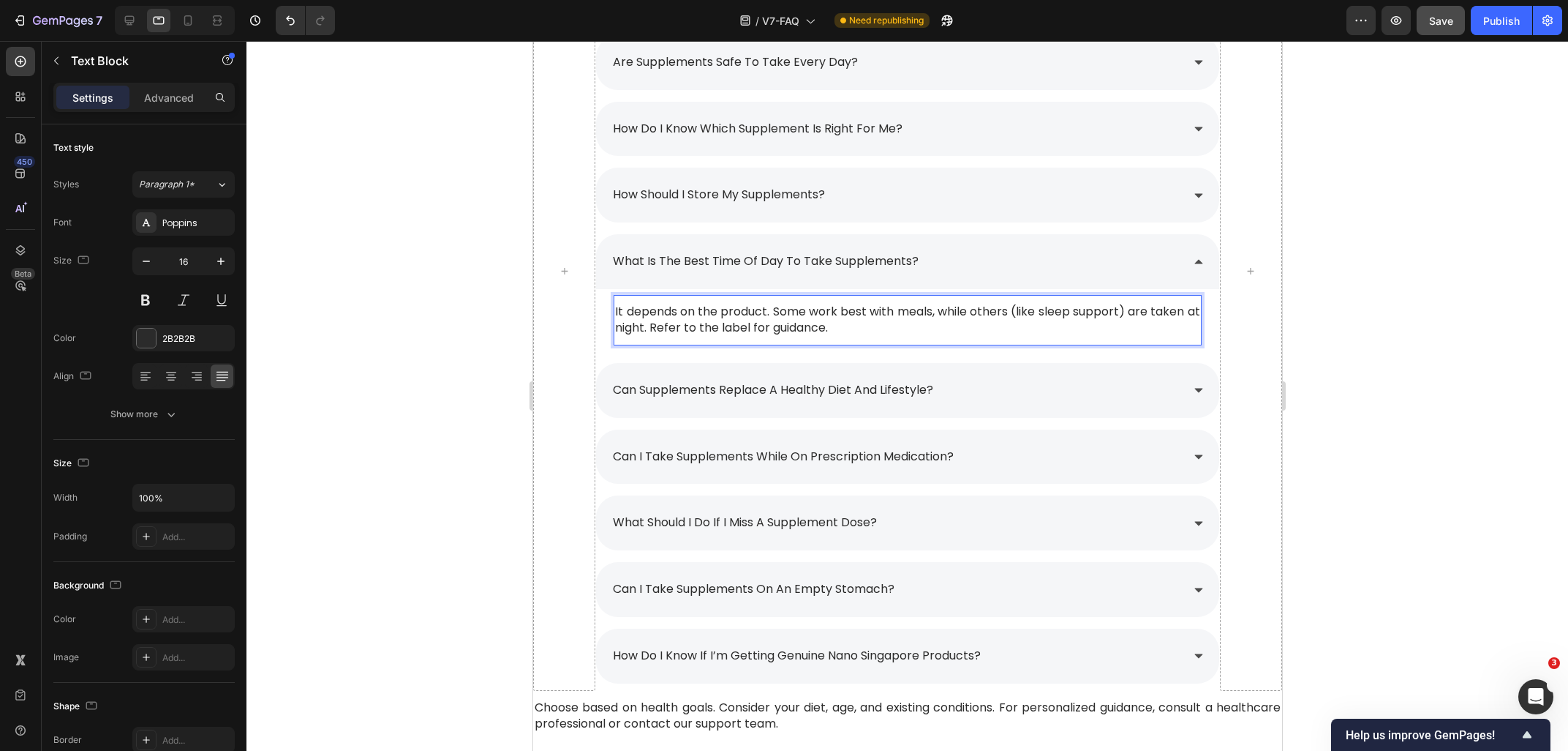
click at [615, 312] on span "It depends on the product. Some work best with meals, while others (like sleep …" at bounding box center [906, 319] width 584 height 33
click at [1449, 293] on div at bounding box center [907, 396] width 1321 height 710
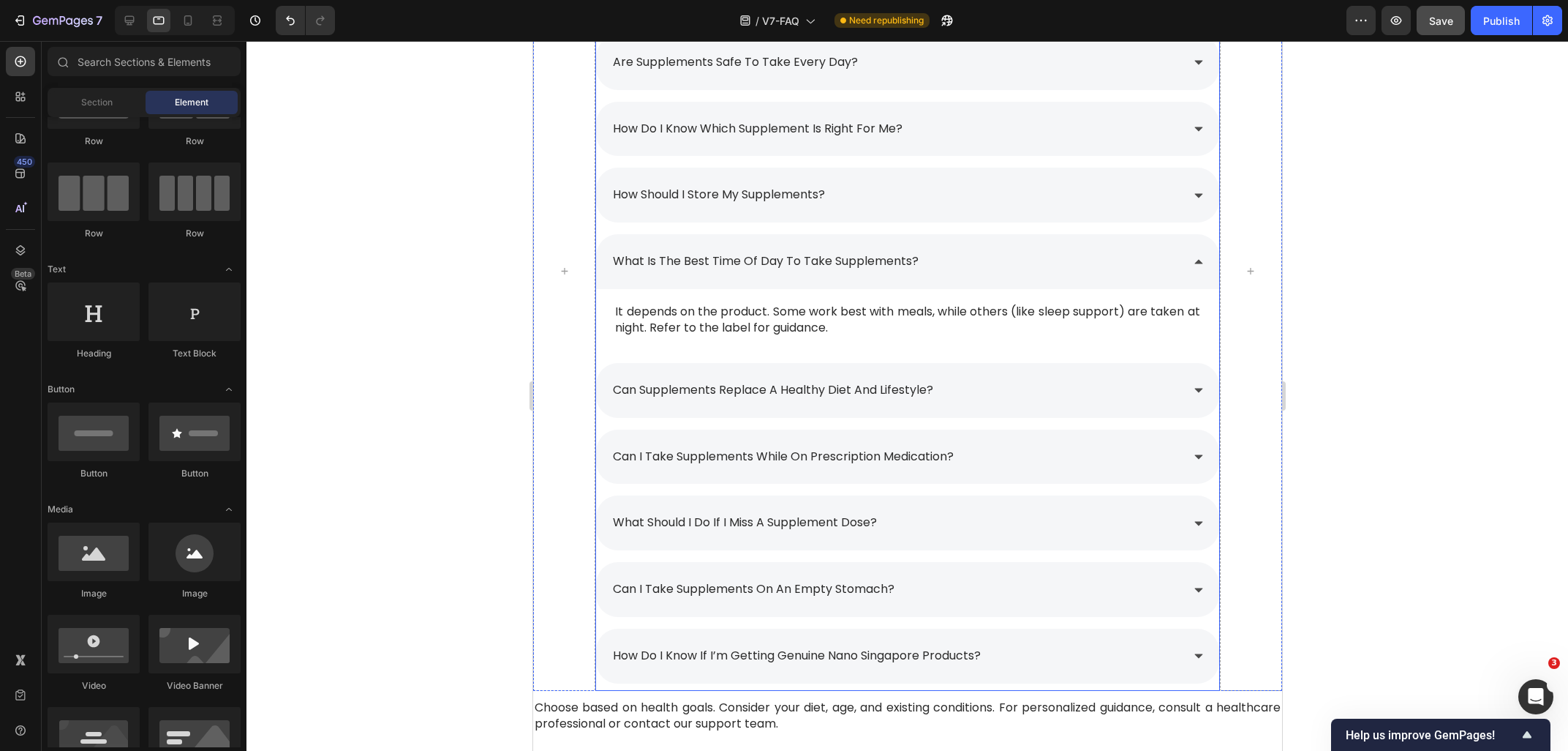
click at [1075, 262] on div "what is the best time of day to take supplements?" at bounding box center [894, 261] width 570 height 26
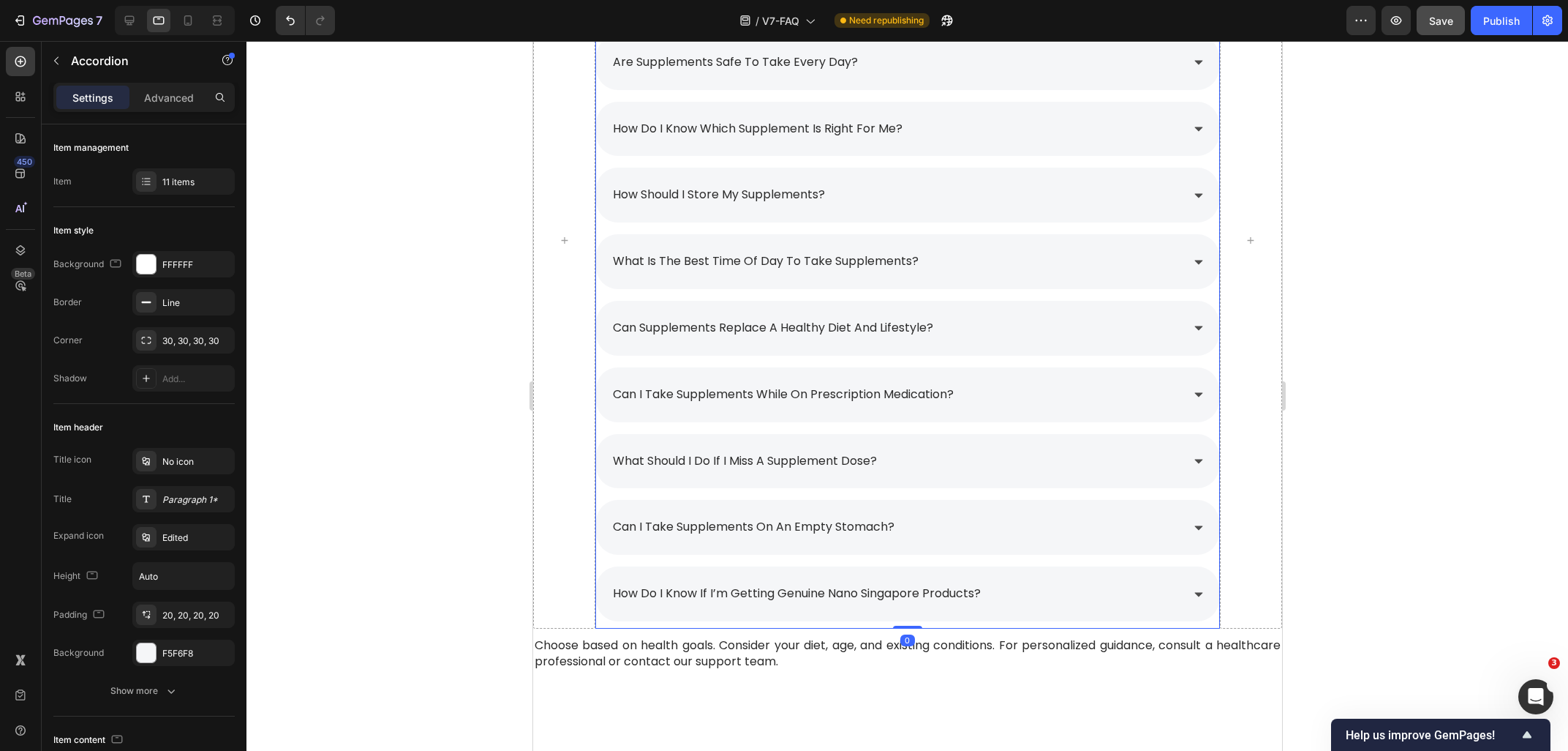
click at [1075, 262] on div "what is the best time of day to take supplements?" at bounding box center [894, 261] width 570 height 26
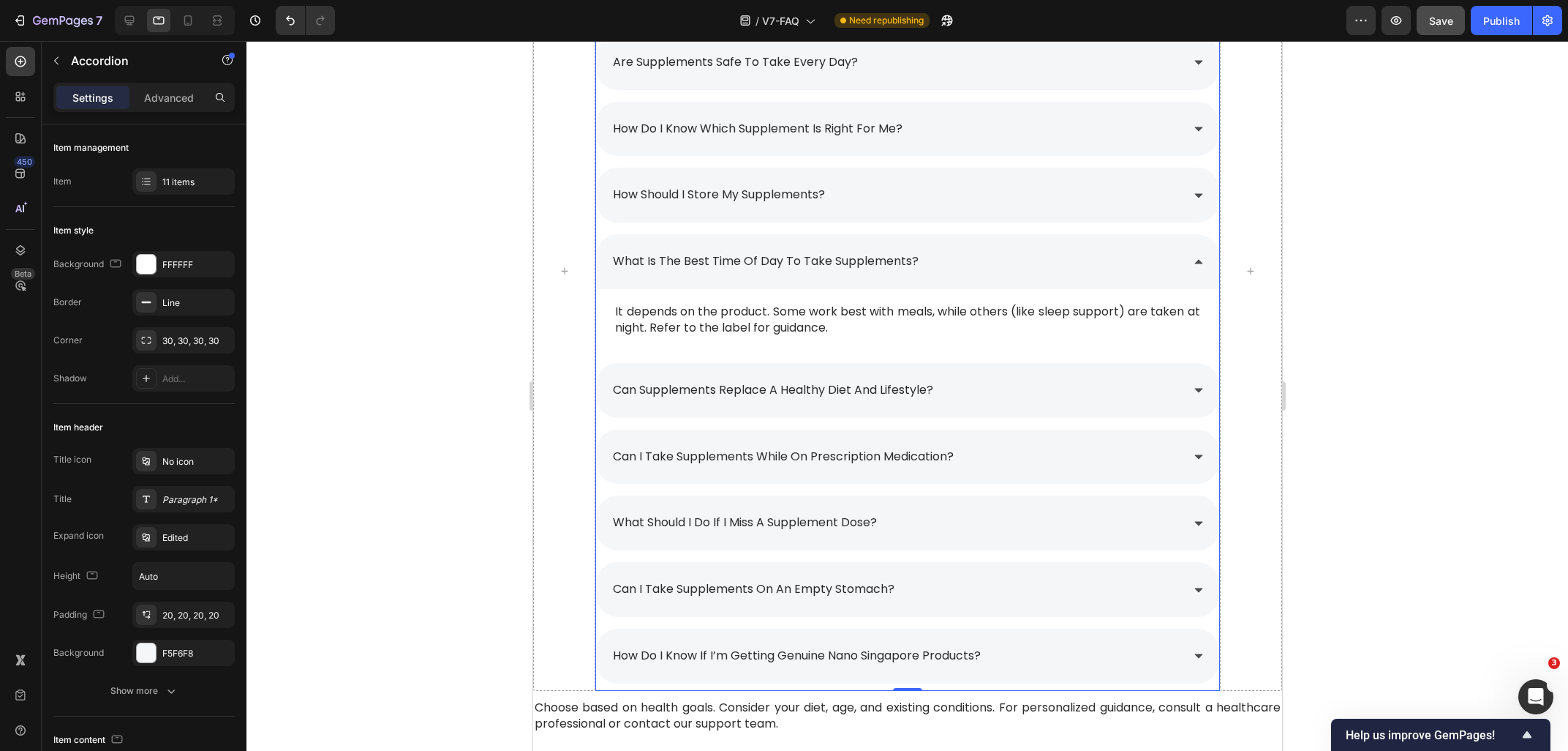
click at [1075, 262] on div "what is the best time of day to take supplements?" at bounding box center [894, 261] width 570 height 26
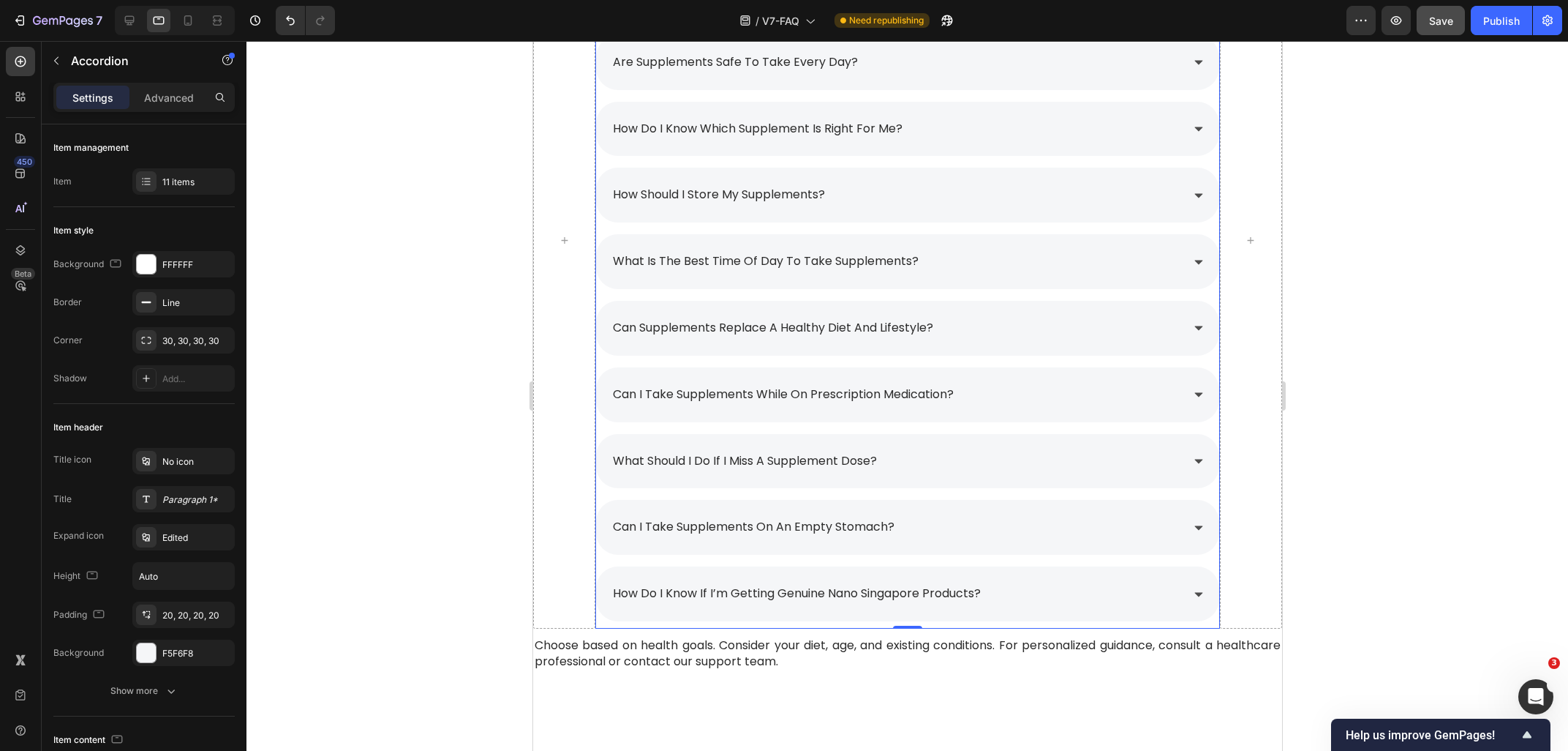
click at [1048, 203] on div "how should i store my supplements?" at bounding box center [894, 195] width 570 height 26
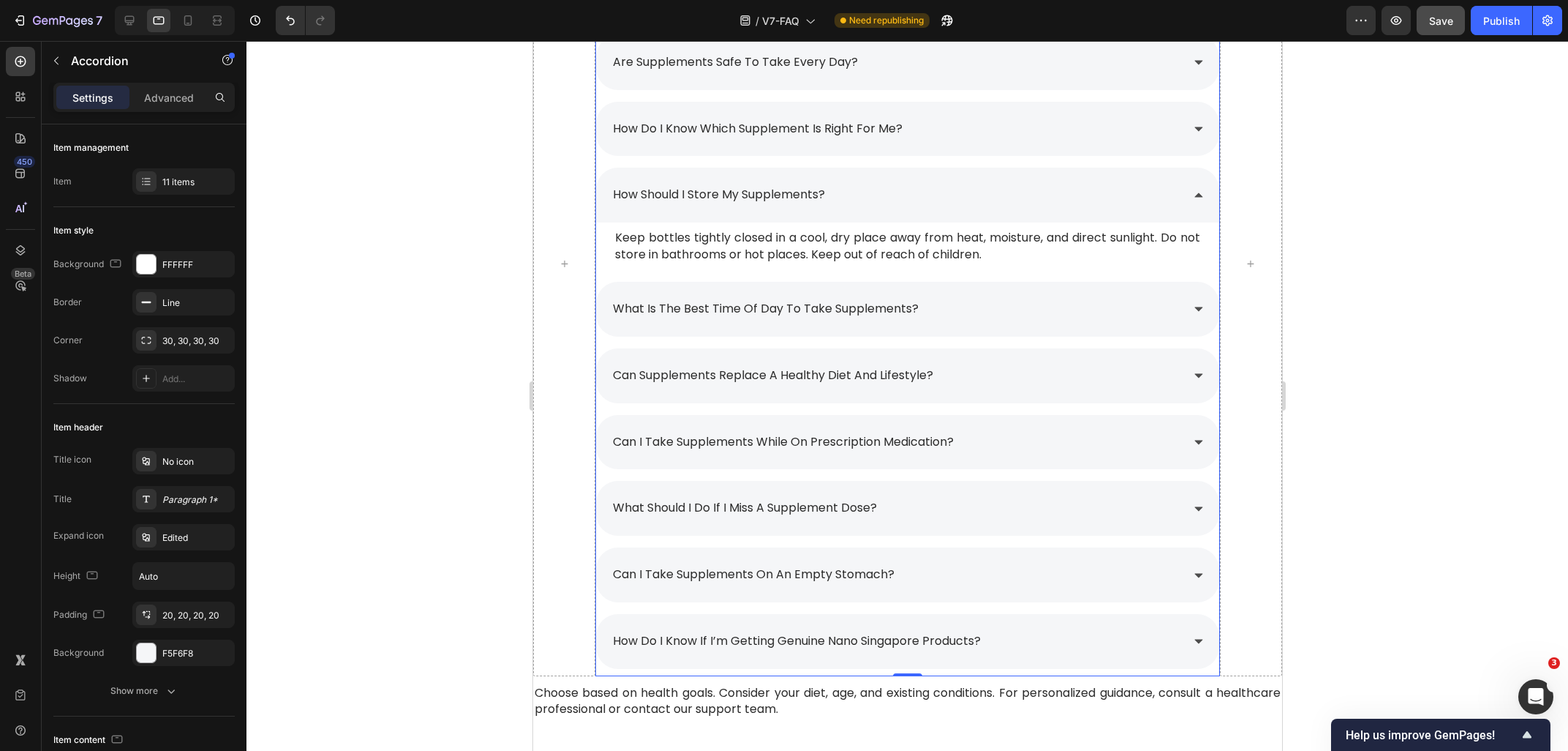
click at [1048, 203] on div "how should i store my supplements?" at bounding box center [894, 195] width 570 height 26
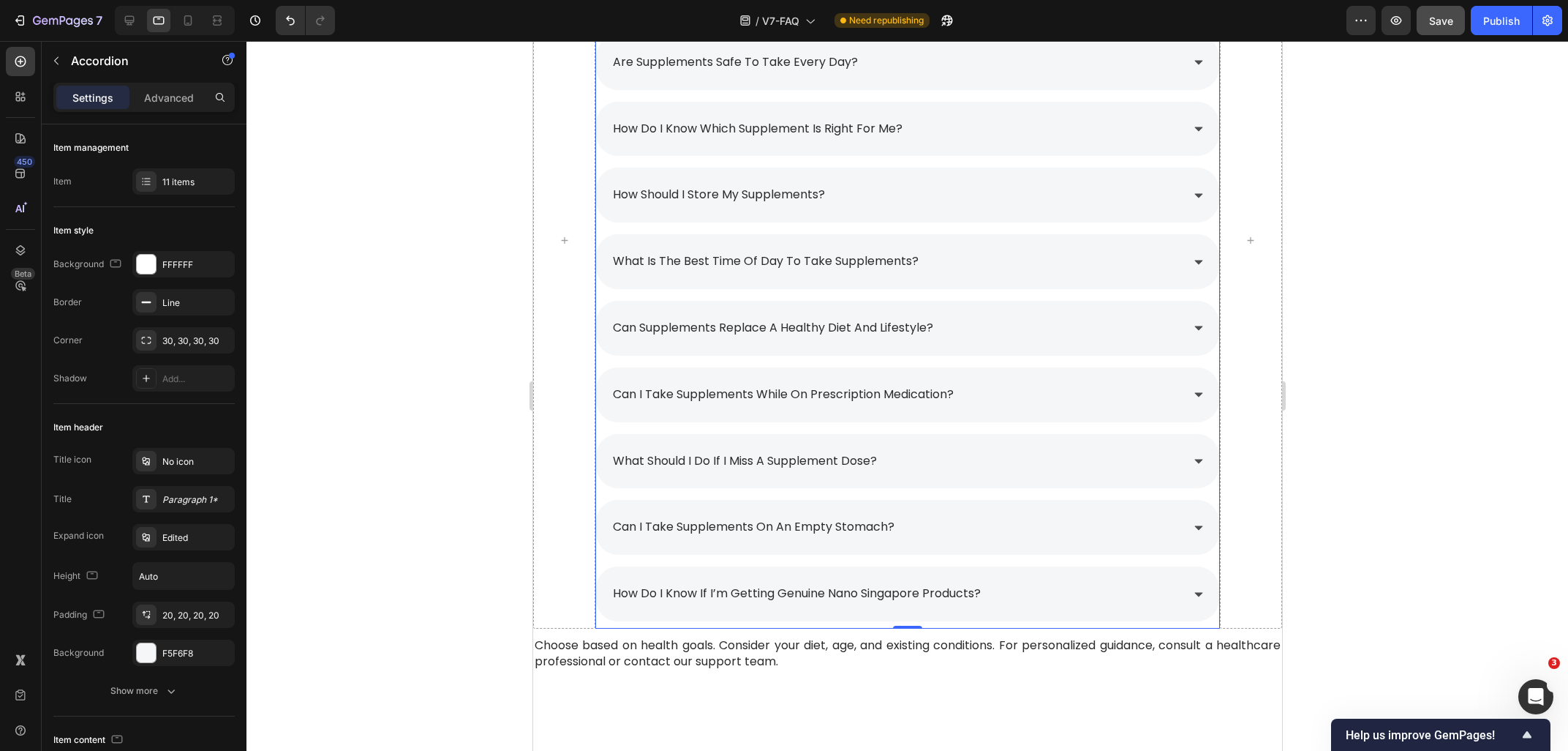
click at [1034, 269] on div "what is the best time of day to take supplements?" at bounding box center [894, 261] width 570 height 26
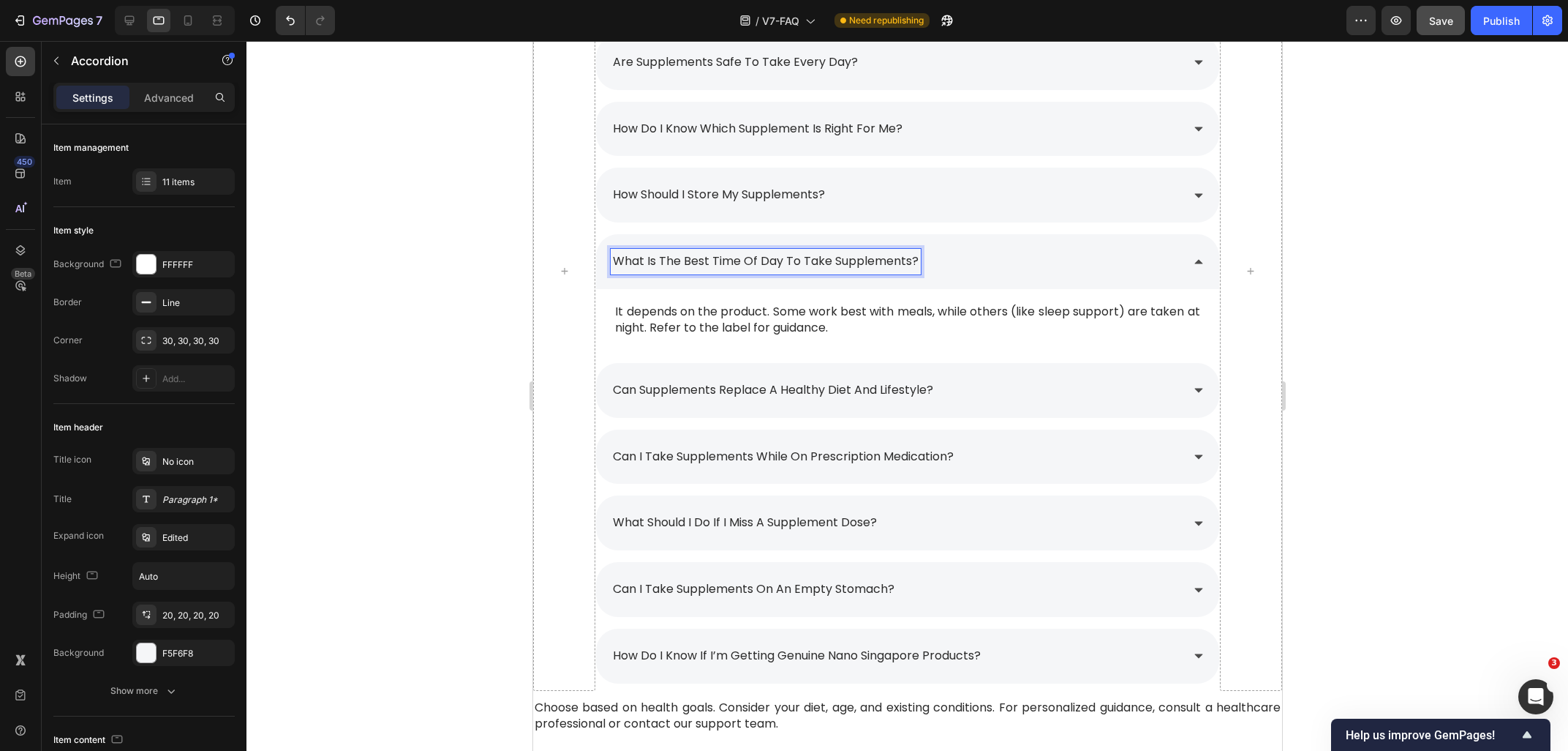
click at [794, 265] on p "what is the best time of day to take supplements?" at bounding box center [765, 261] width 305 height 21
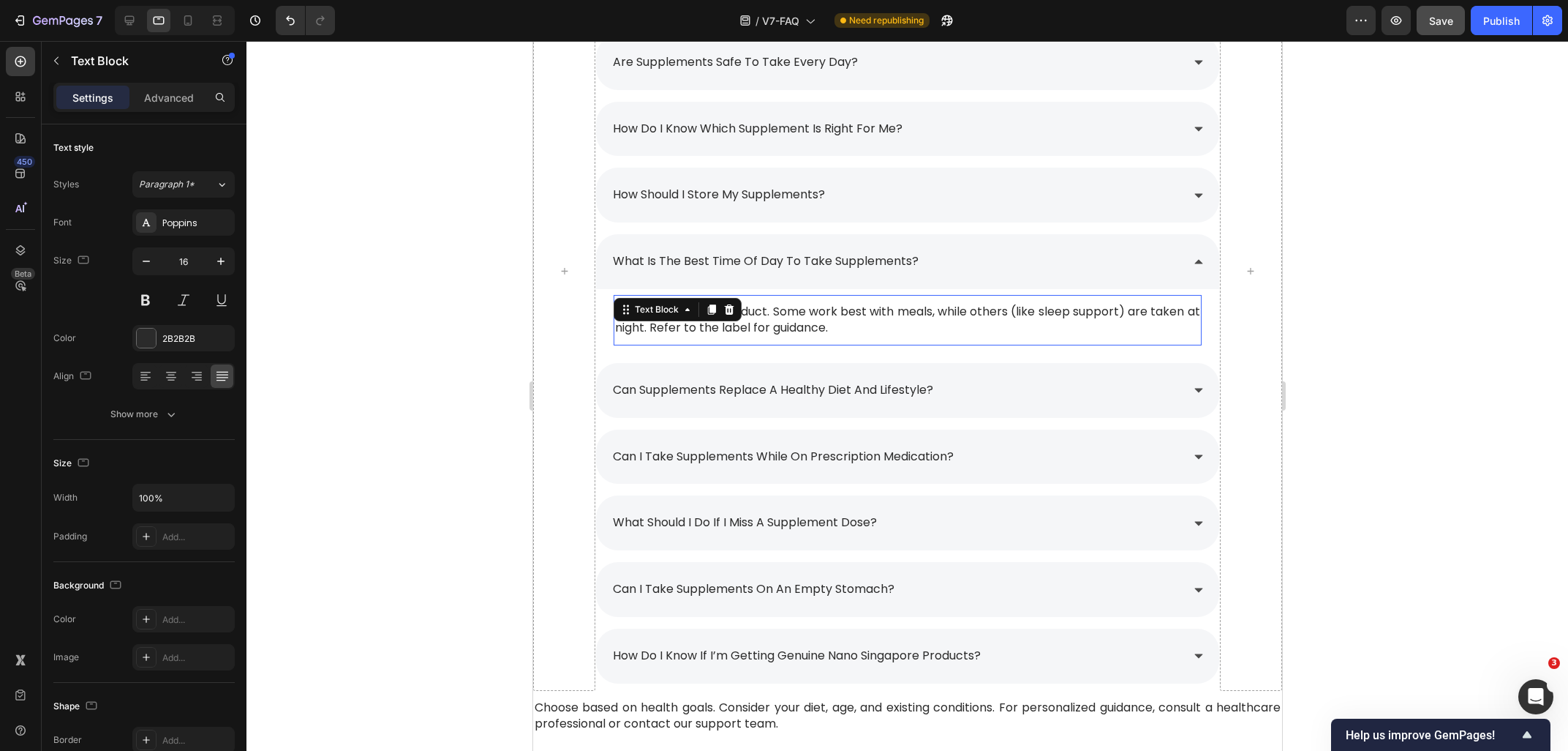
click at [939, 315] on span "It depends on the product. Some work best with meals, while others (like sleep …" at bounding box center [906, 319] width 584 height 33
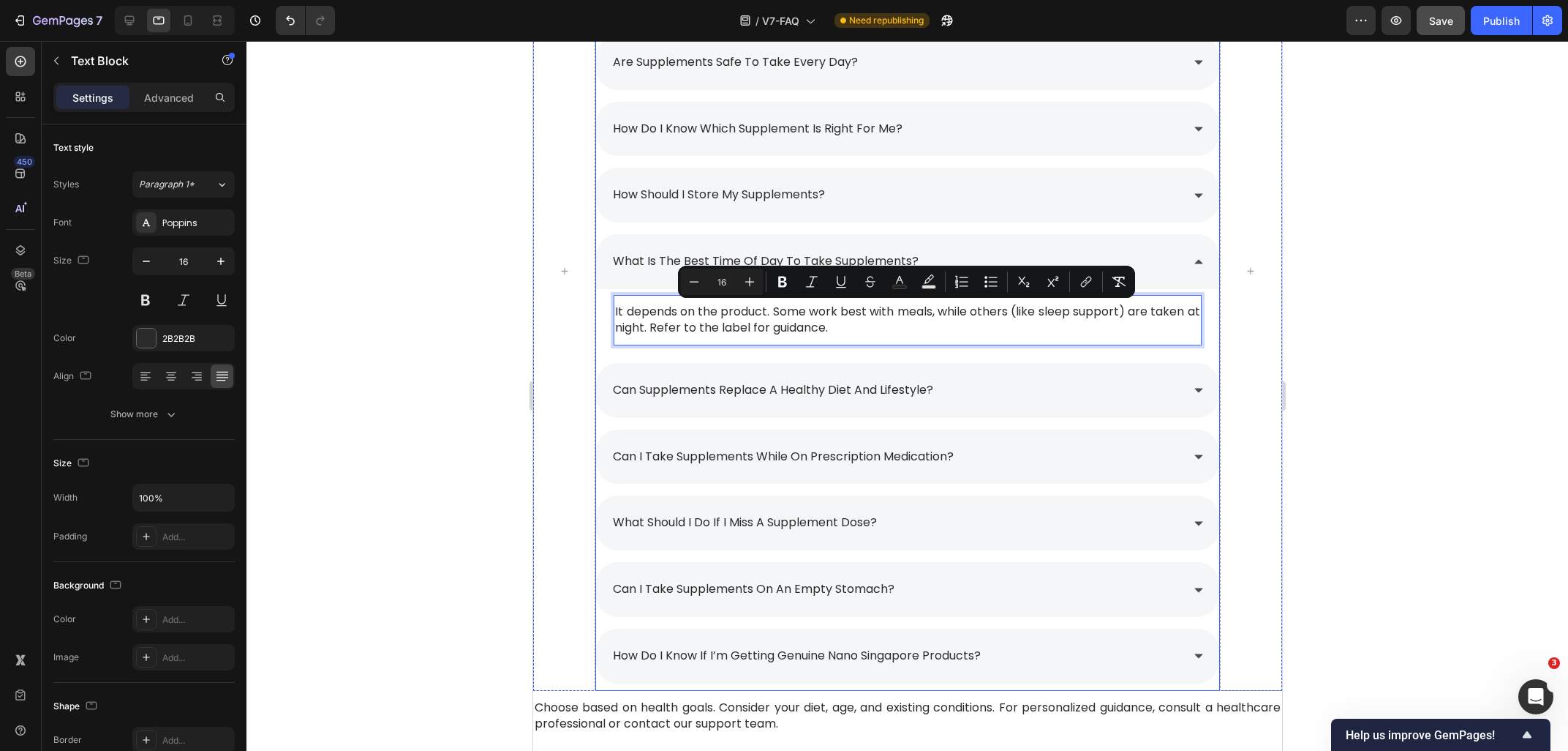
click at [1181, 266] on div "what is the best time of day to take supplements?" at bounding box center [906, 262] width 623 height 55
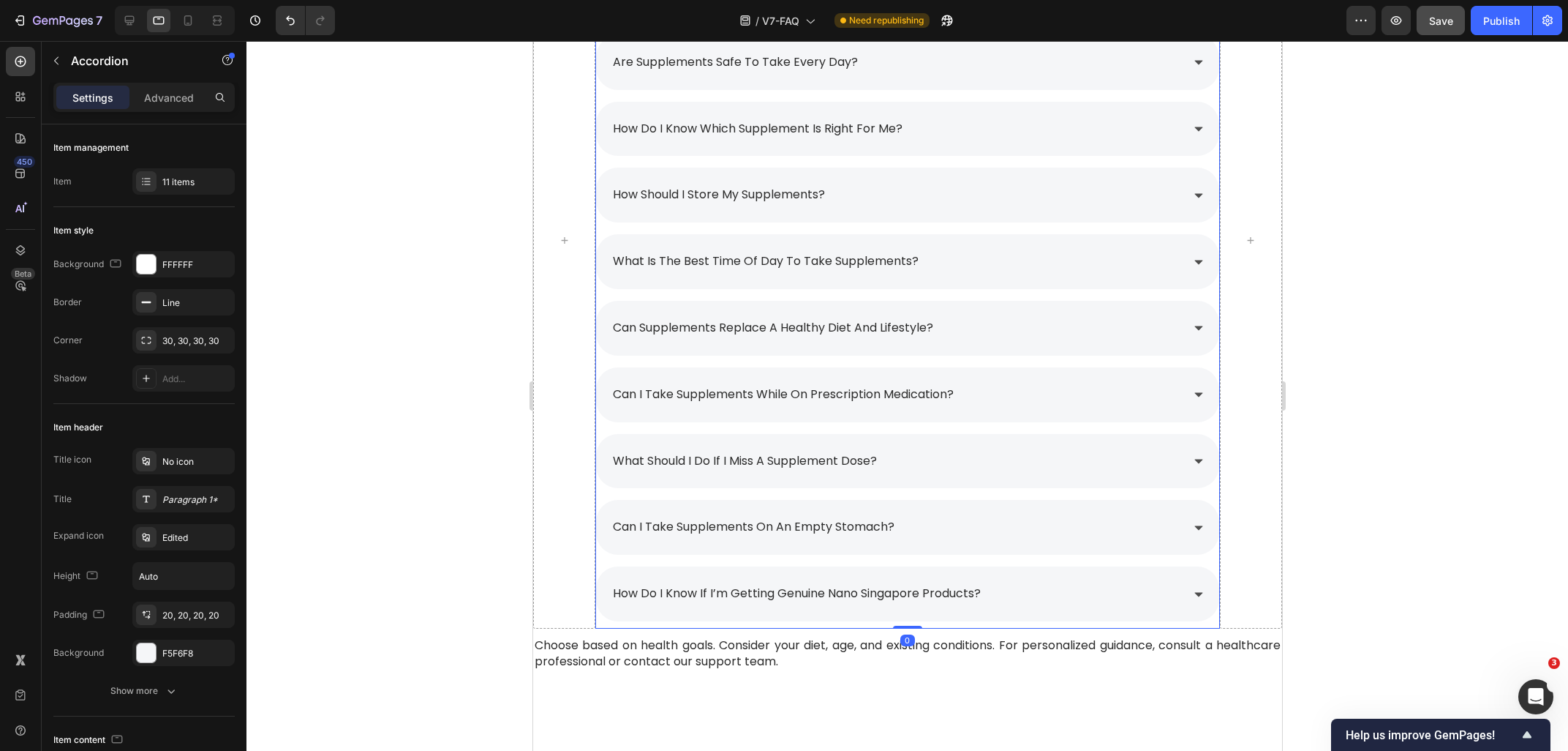
click at [1027, 325] on div "can supplements replace a healthy diet and lifestyle?" at bounding box center [894, 328] width 570 height 26
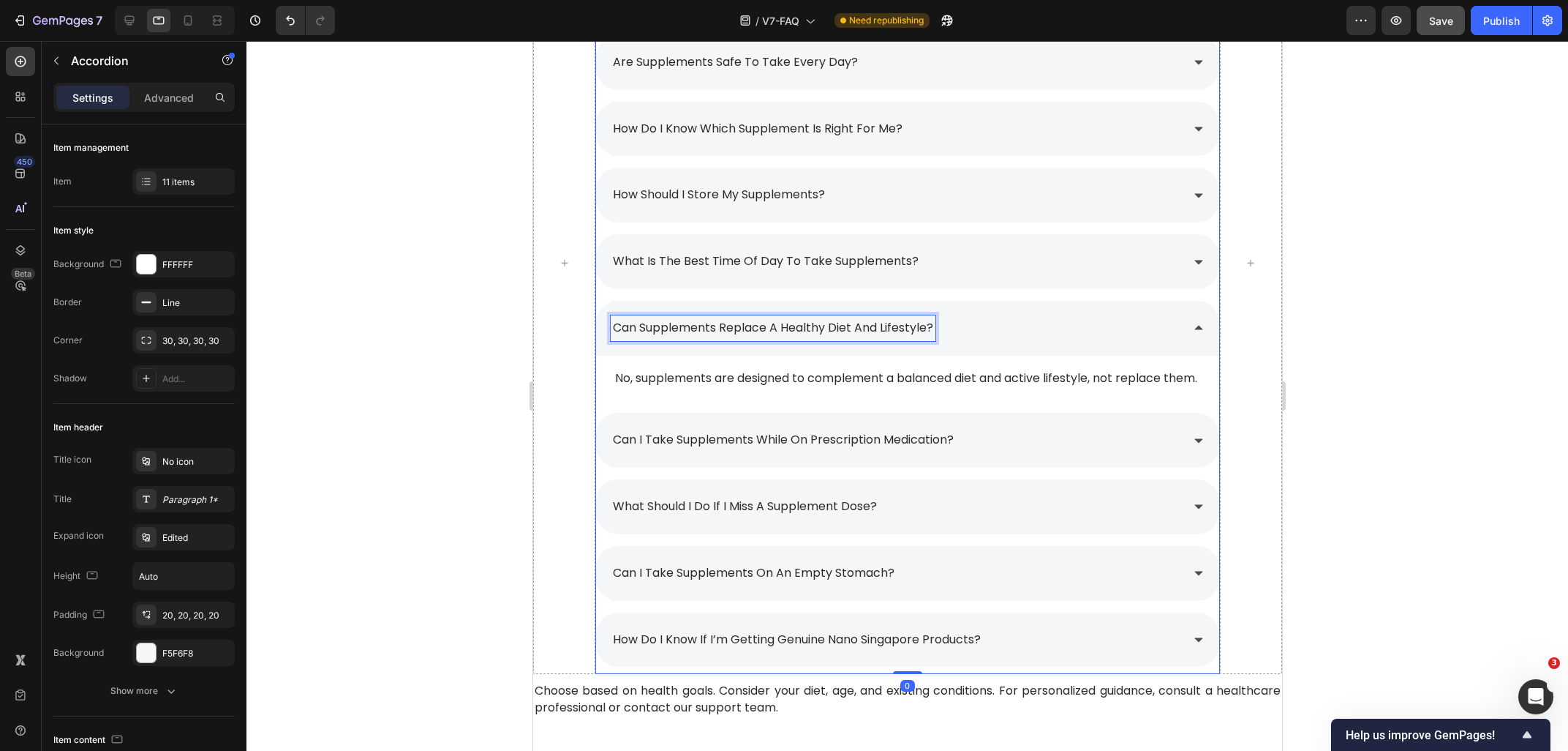
click at [862, 319] on p "can supplements replace a healthy diet and lifestyle?" at bounding box center [772, 327] width 320 height 21
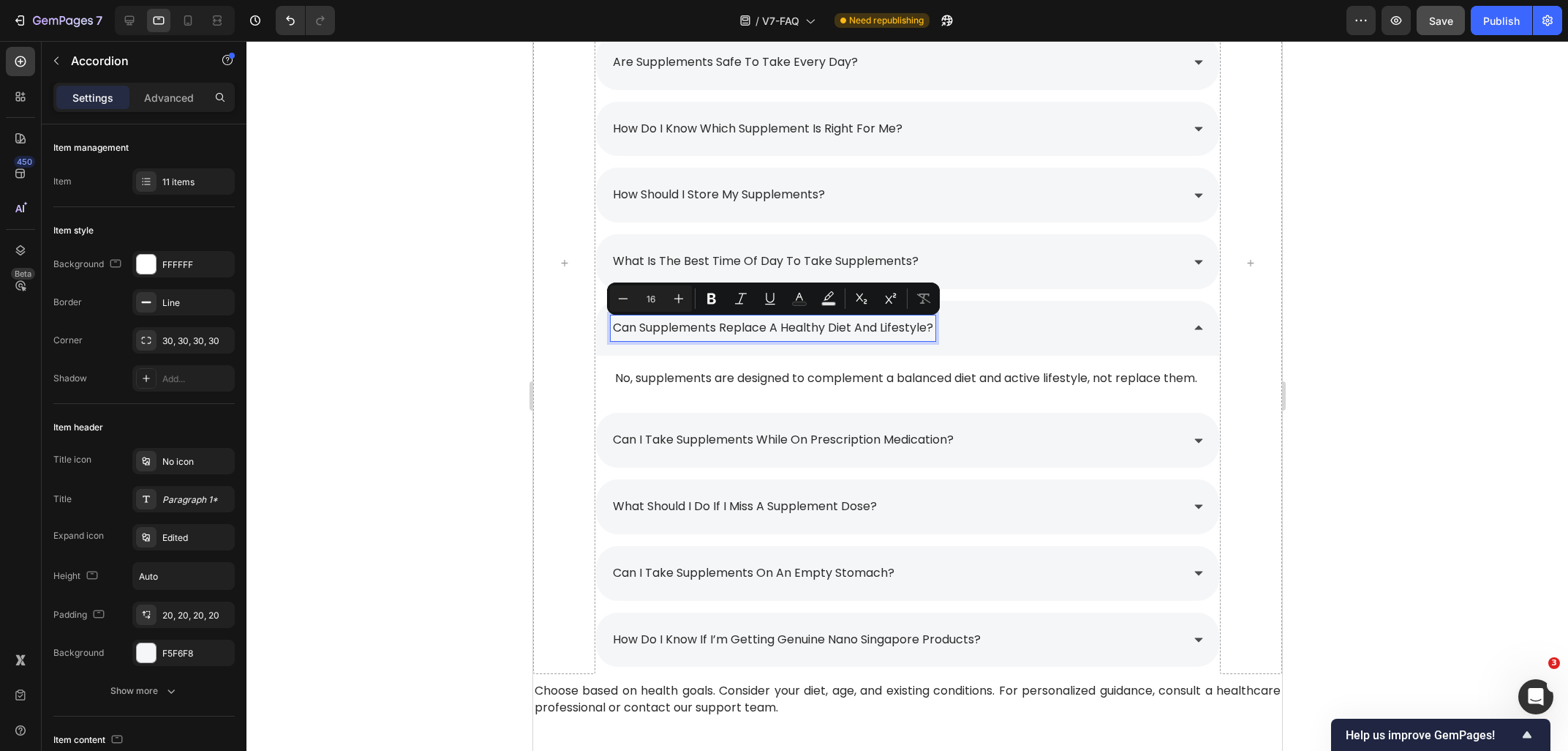
click at [1065, 330] on div "can supplements replace a healthy diet and lifestyle?" at bounding box center [894, 328] width 570 height 26
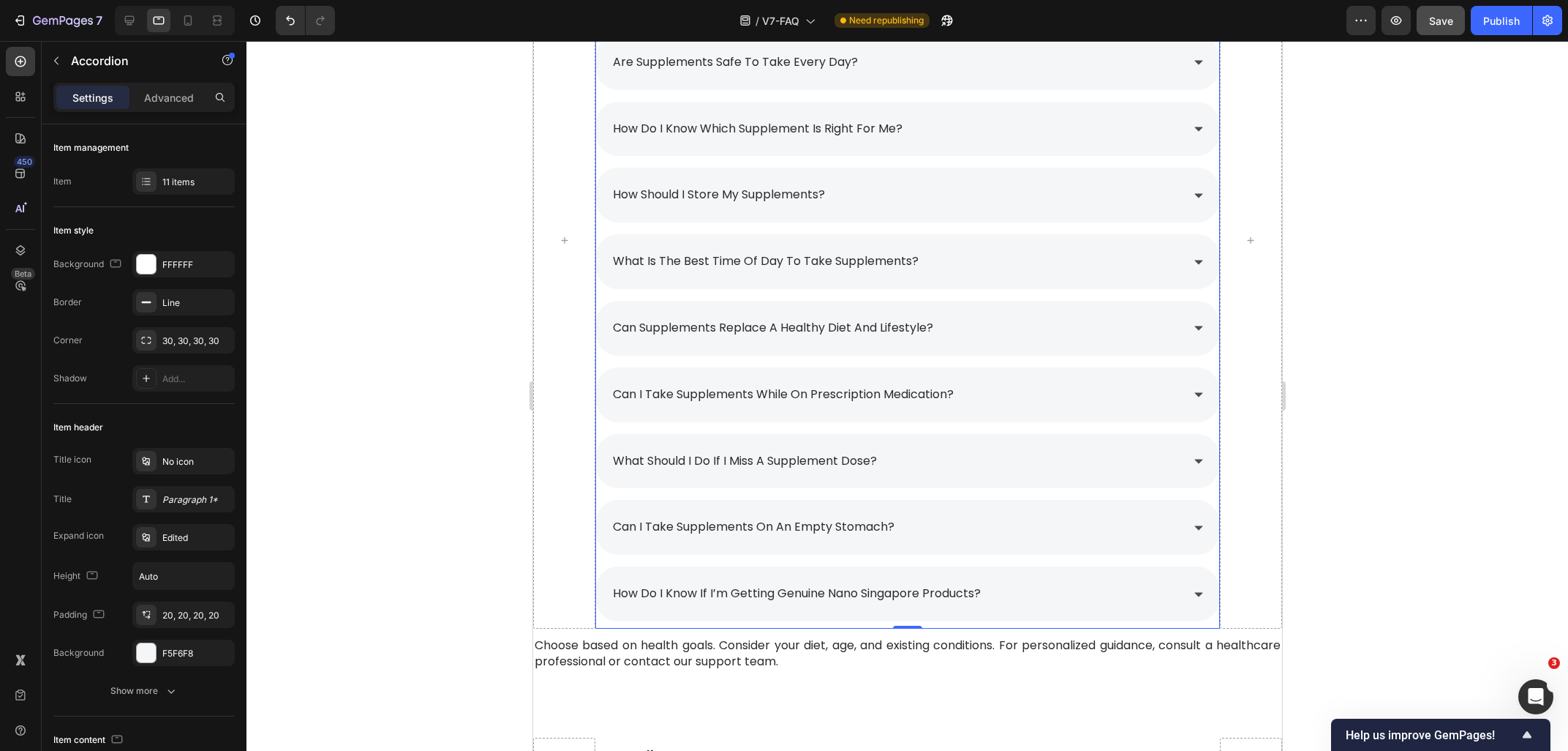
scroll to position [1933, 0]
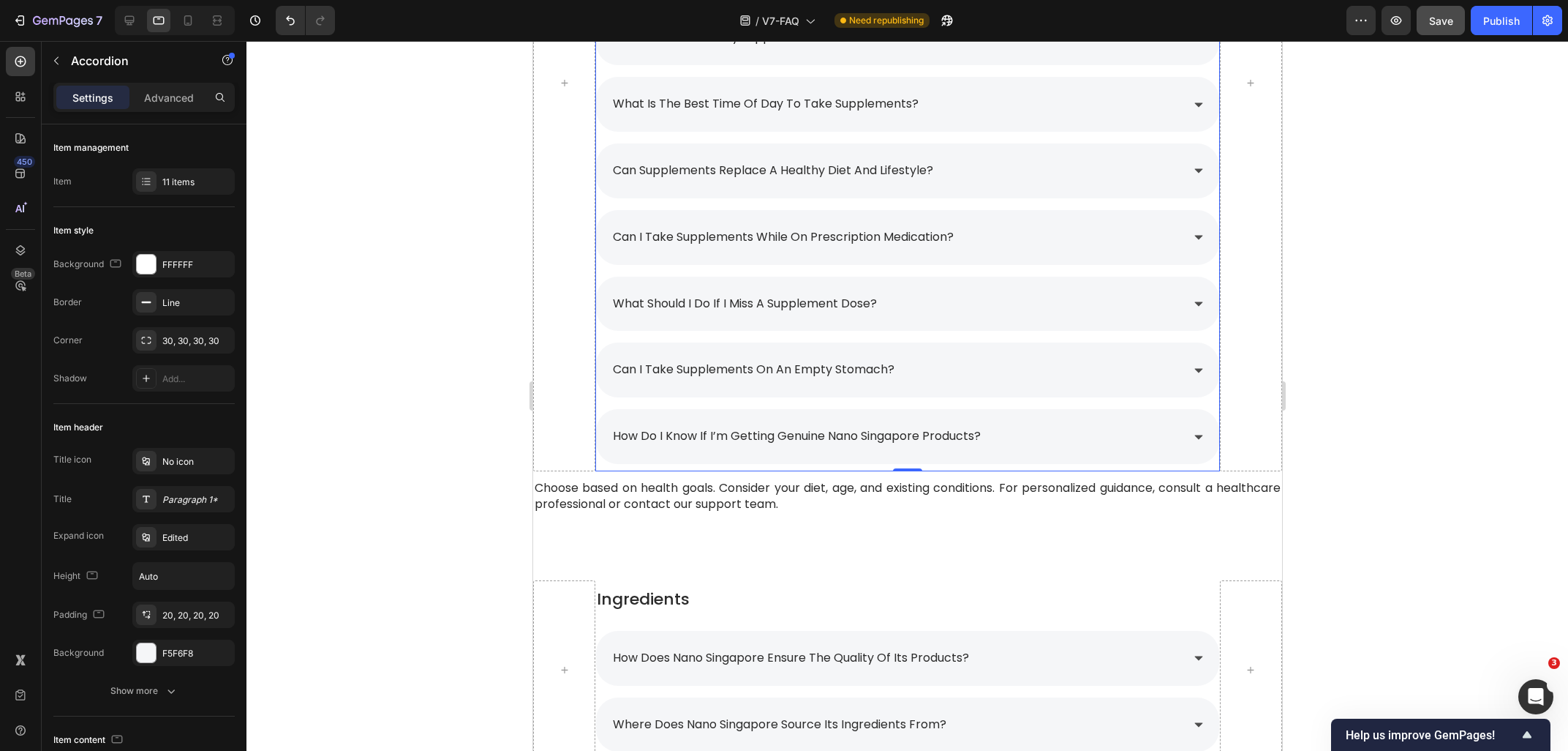
click at [1094, 430] on div "how do i know if i’m getting genuine nano singapore products?" at bounding box center [894, 436] width 570 height 26
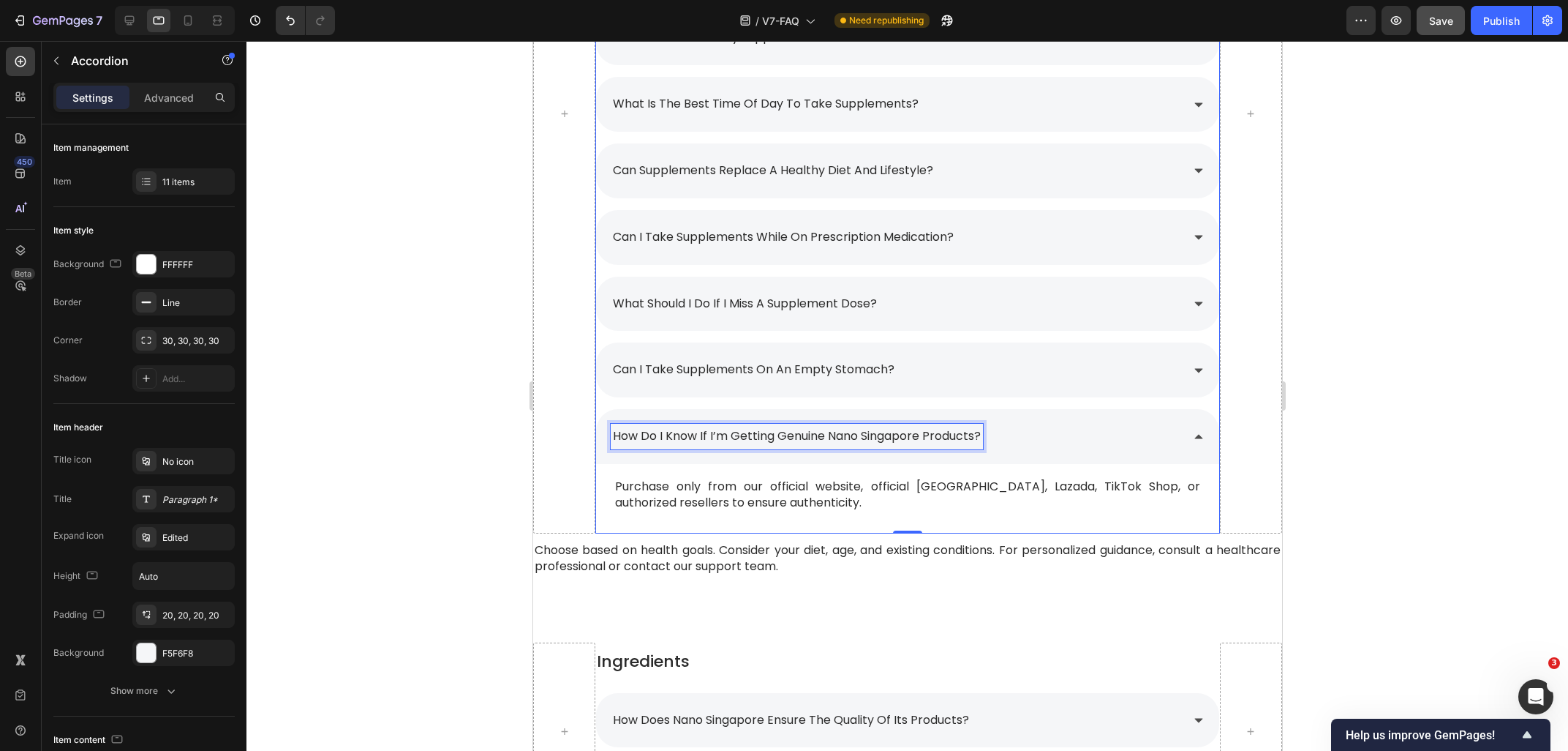
click at [914, 437] on p "how do i know if i’m getting genuine nano singapore products?" at bounding box center [797, 436] width 368 height 21
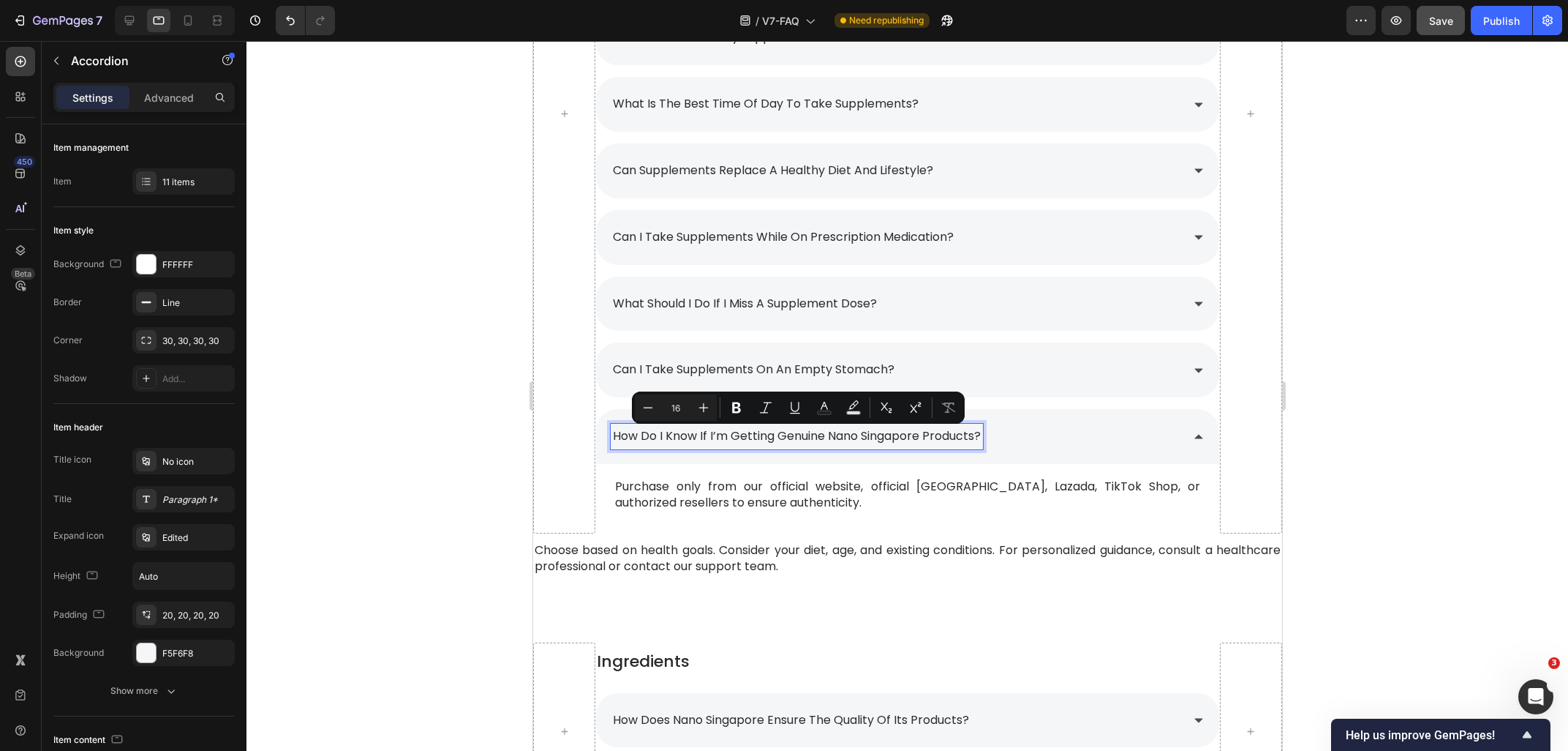
click at [1113, 399] on div "can i take the supplements in higher or lower doses that what is recommended? c…" at bounding box center [907, 135] width 624 height 781
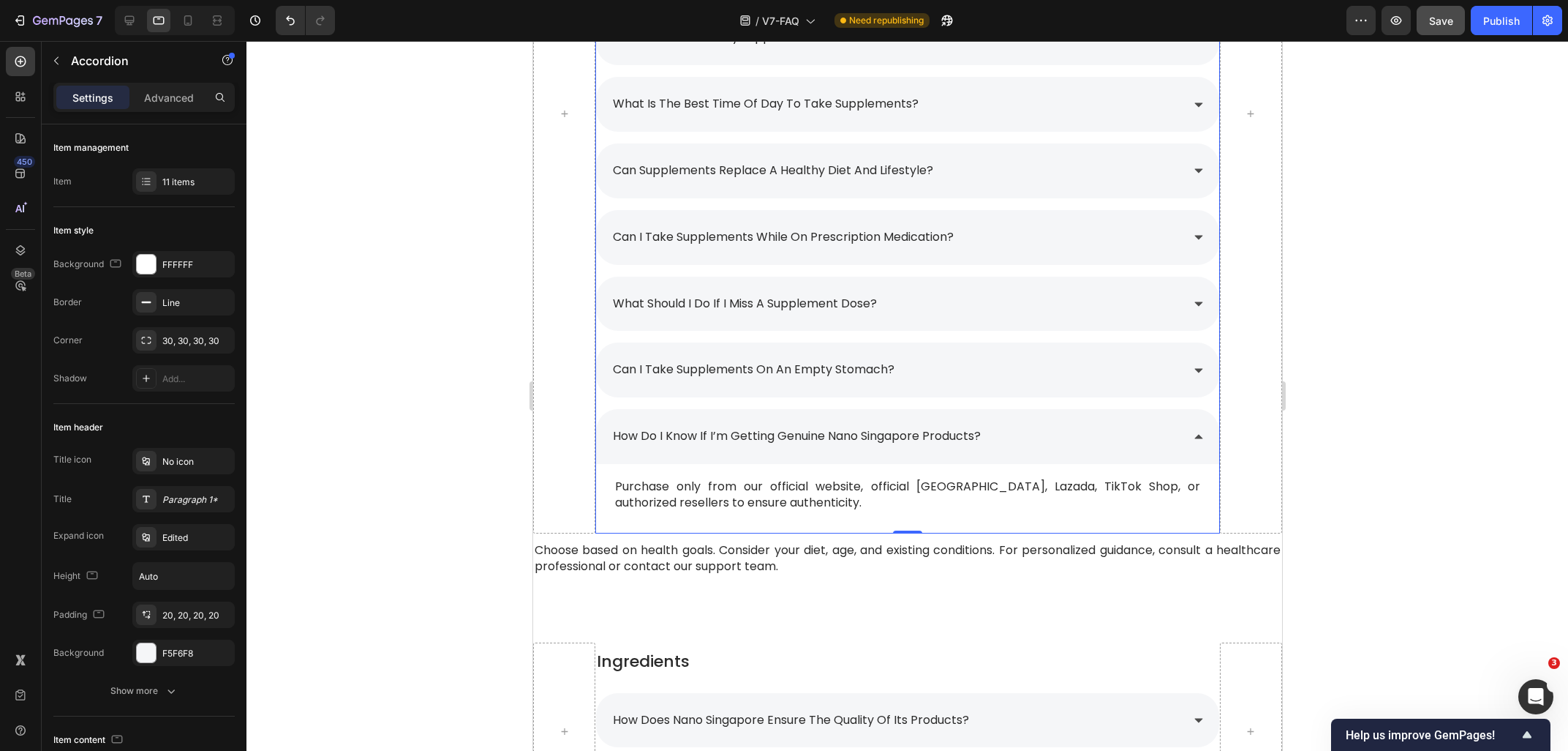
click at [842, 369] on p "can i take supplements on an empty stomach?" at bounding box center [753, 369] width 281 height 21
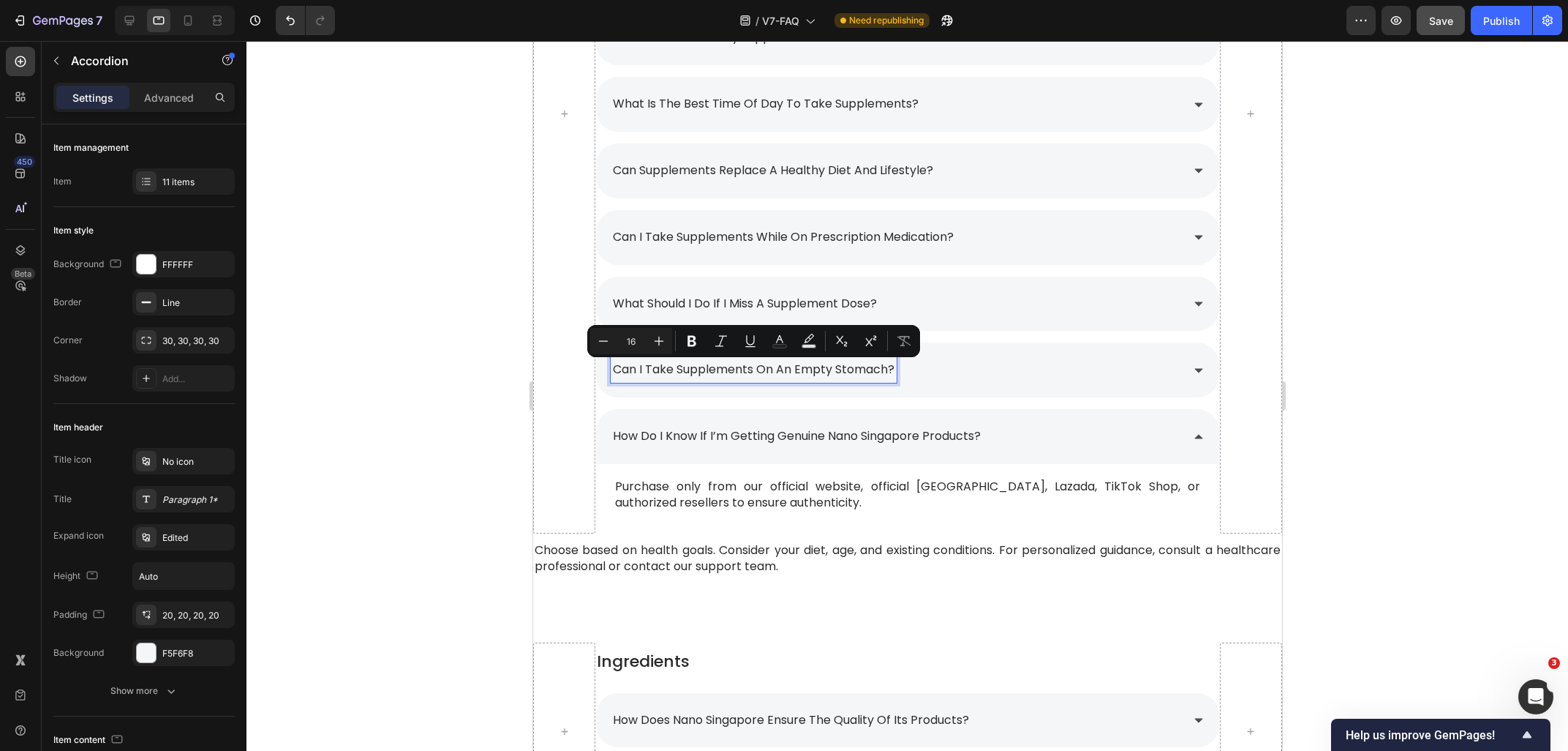
click at [781, 304] on p "what should i do if i miss a supplement dose?" at bounding box center [745, 303] width 264 height 21
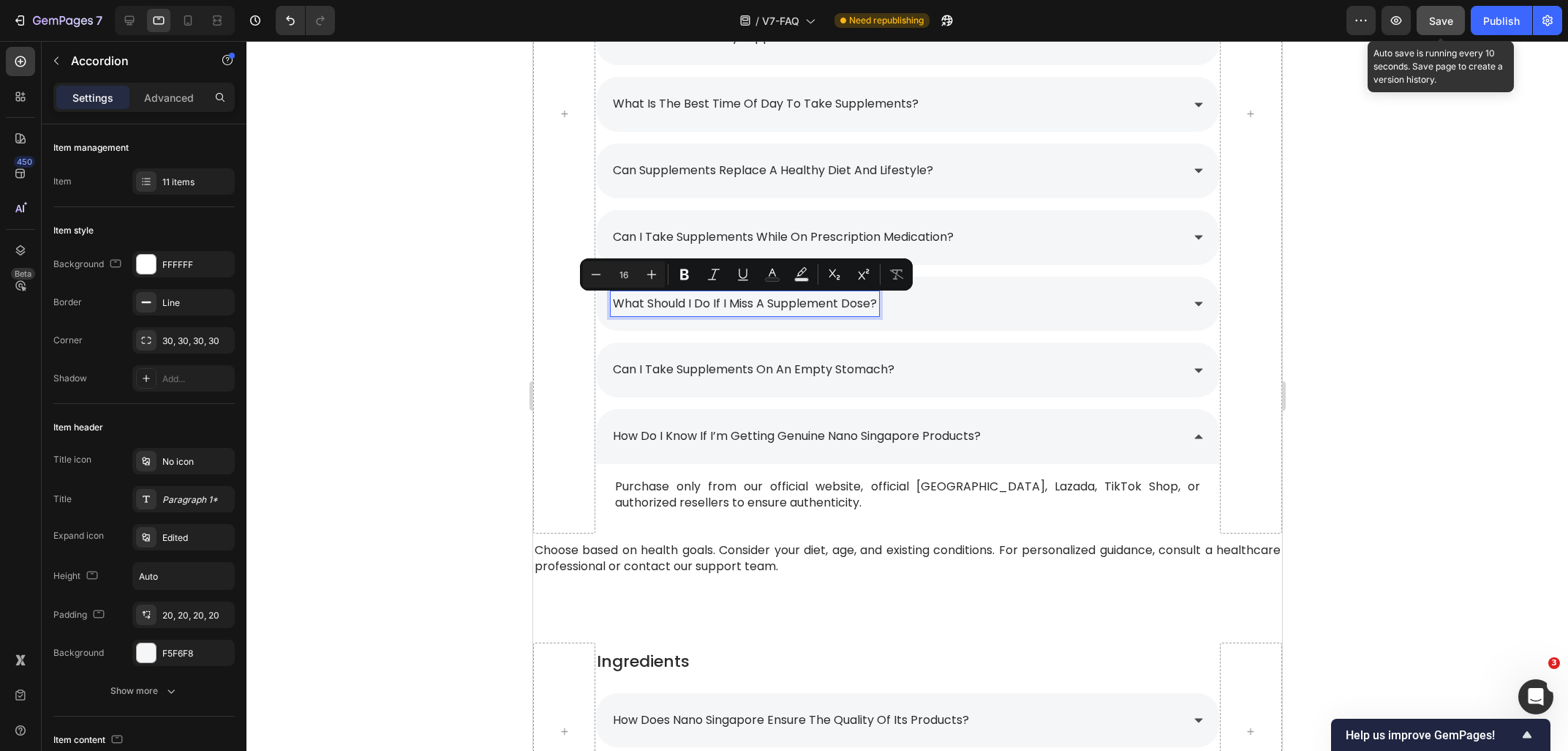
click at [1442, 23] on span "Save" at bounding box center [1441, 20] width 24 height 13
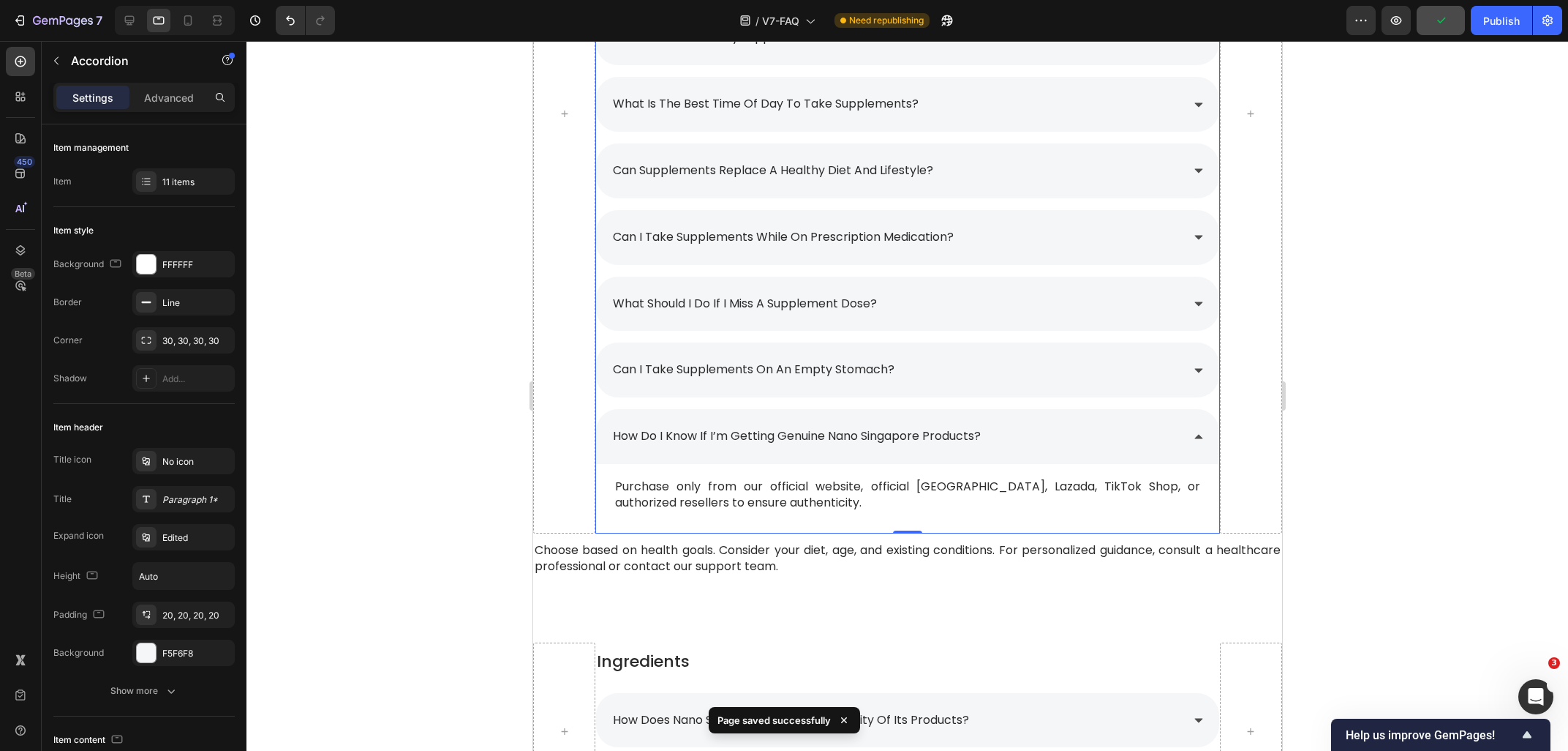
click at [1177, 306] on div "what should i do if i miss a supplement dose?" at bounding box center [894, 304] width 570 height 26
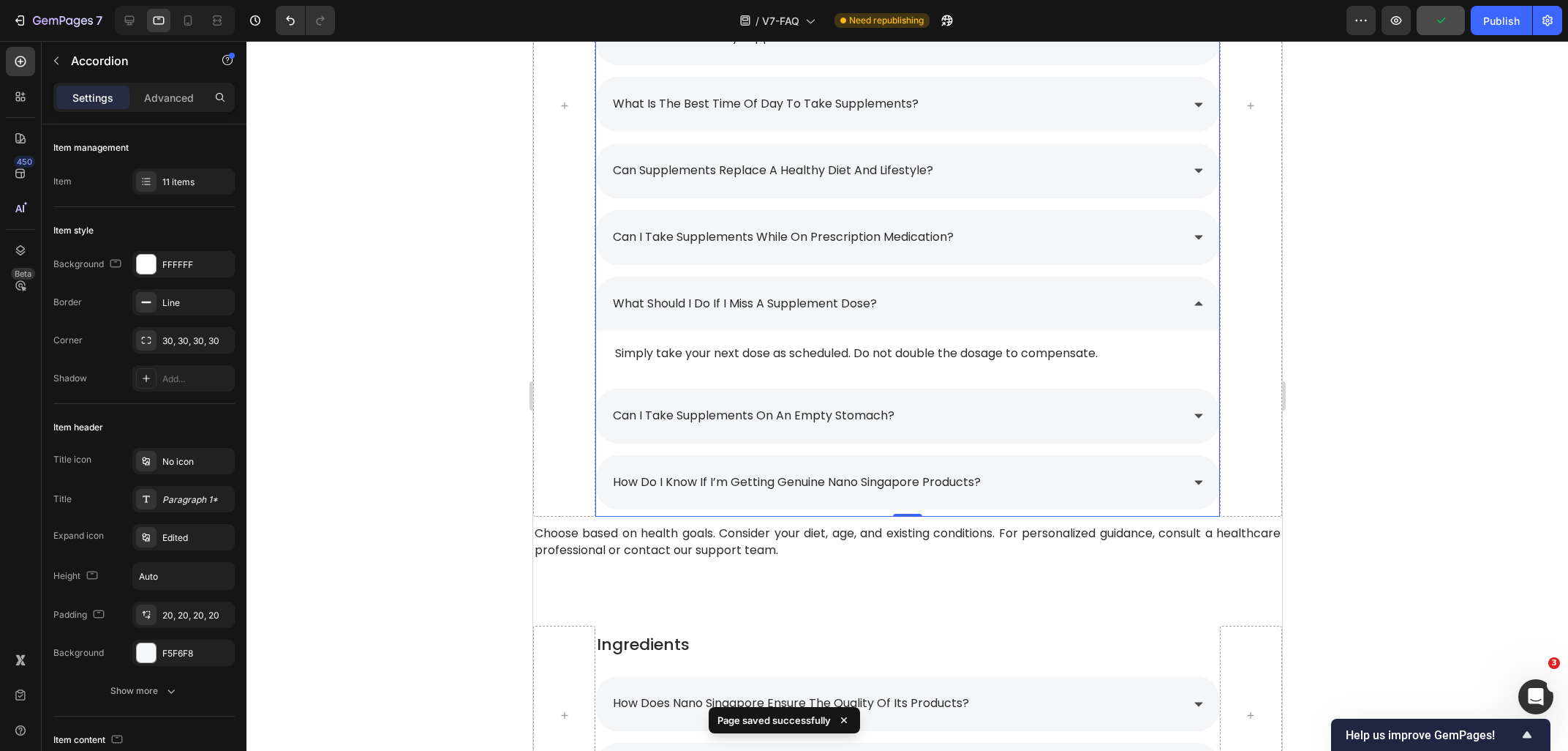
click at [1500, 360] on div at bounding box center [907, 396] width 1321 height 710
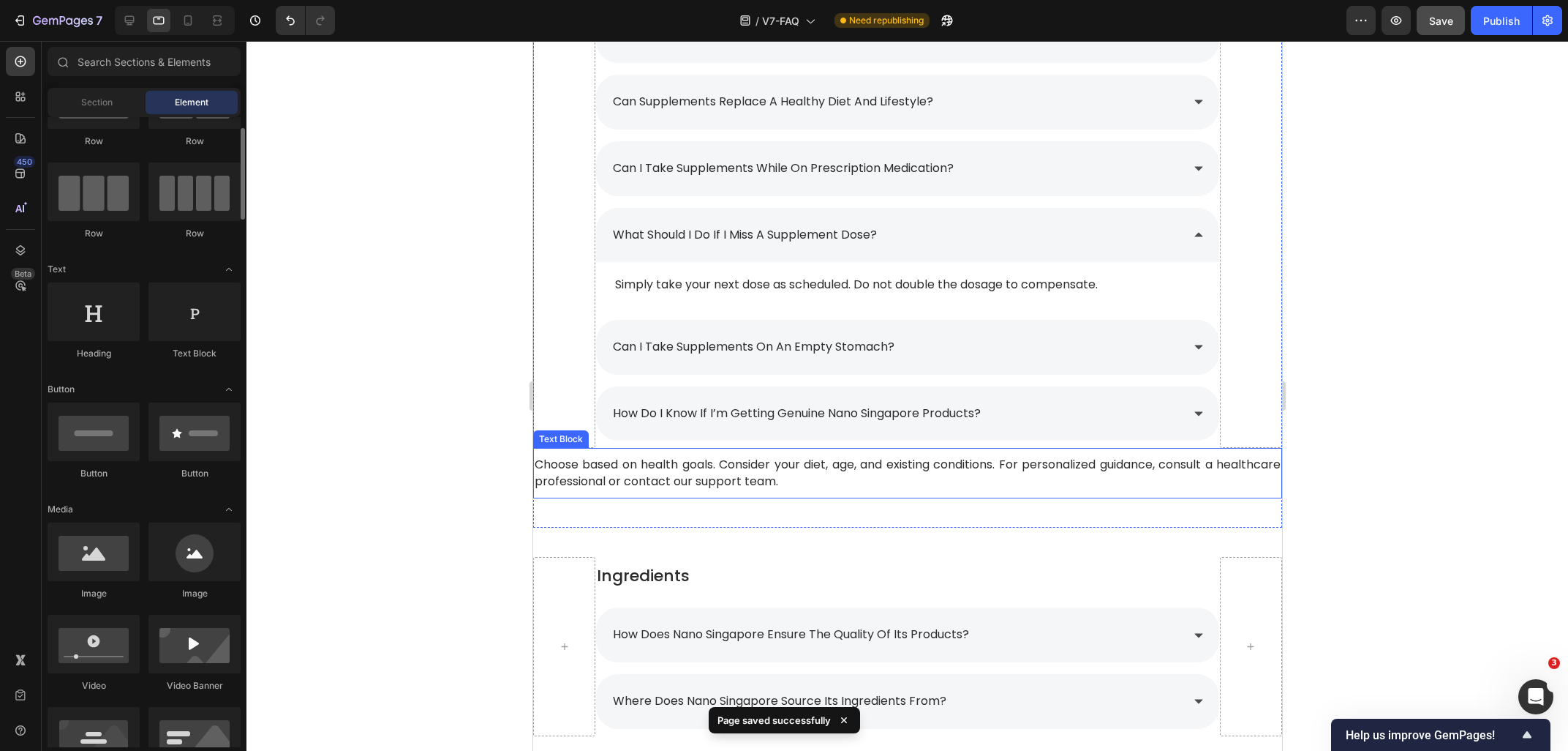
scroll to position [2168, 0]
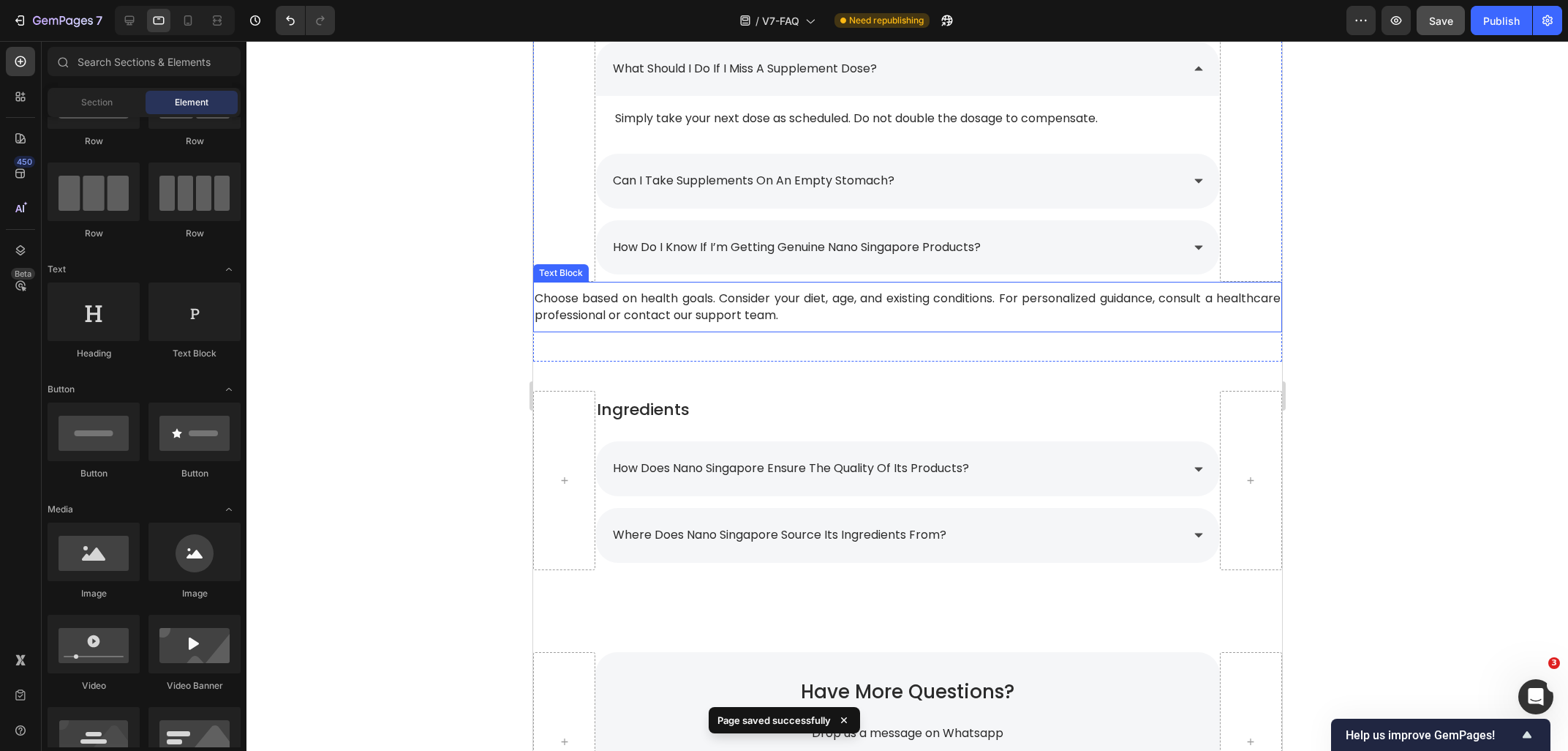
click at [779, 322] on span "Choose based on health goals. Consider your diet, age, and existing conditions.…" at bounding box center [906, 306] width 746 height 33
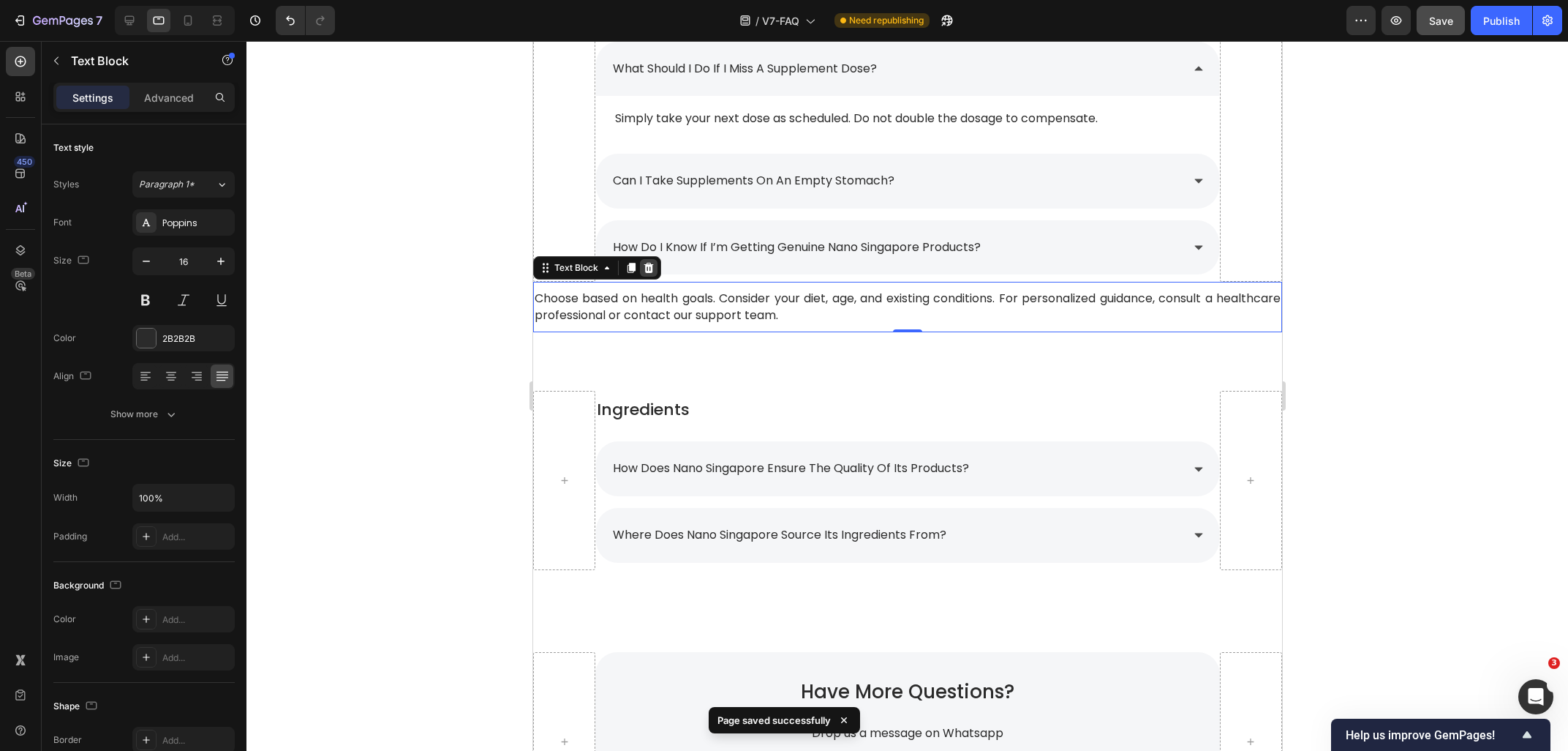
click at [641, 274] on div at bounding box center [648, 267] width 18 height 18
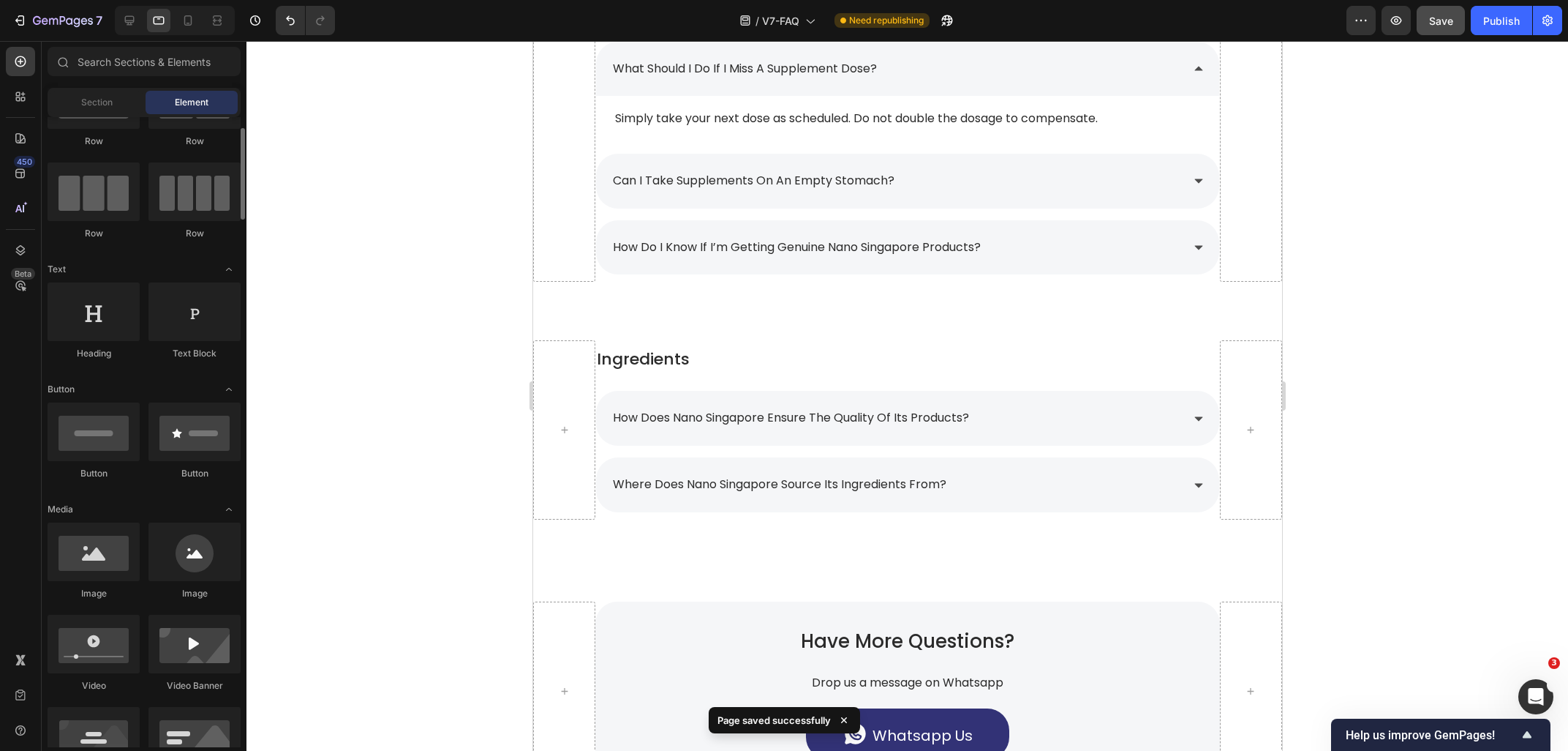
scroll to position [79, 0]
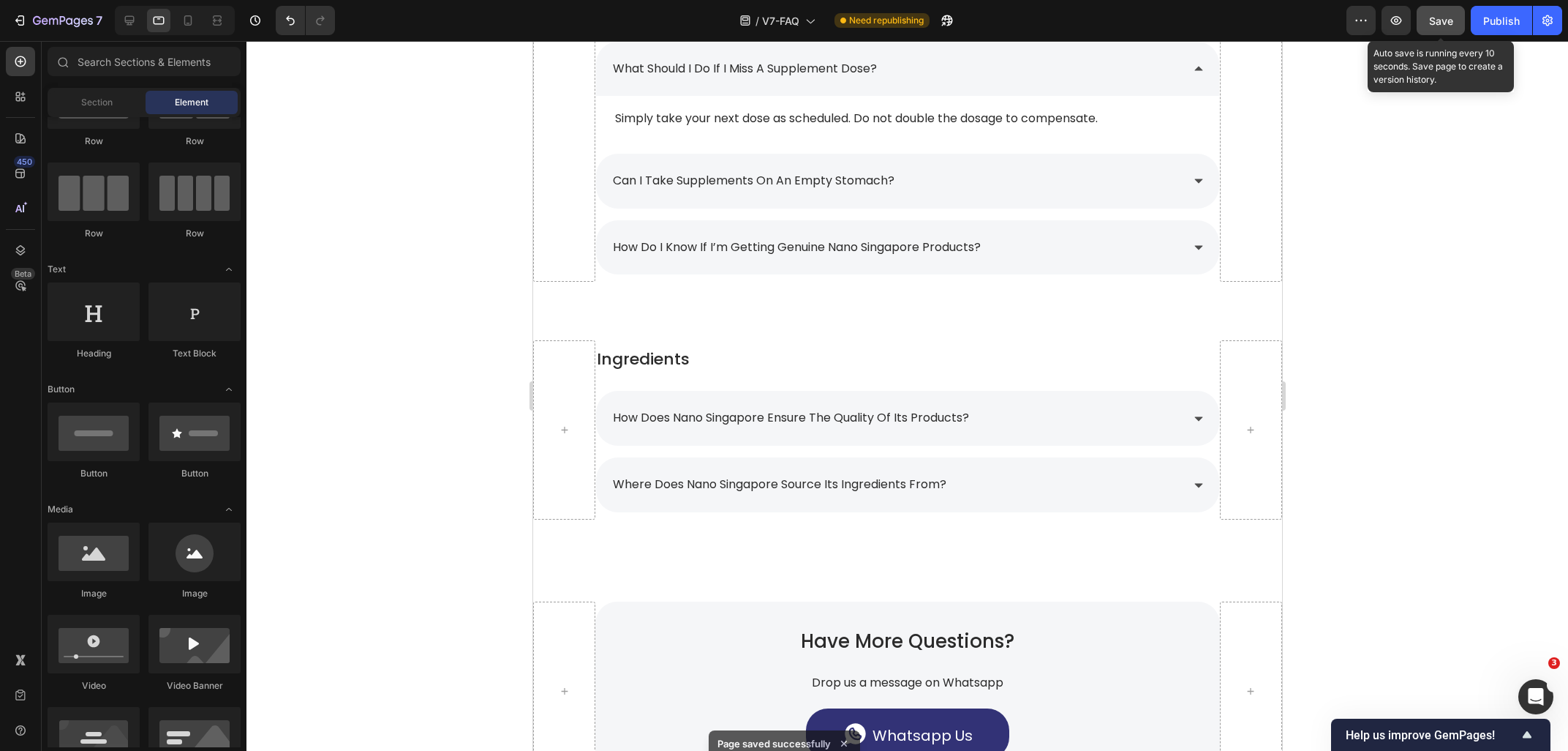
click at [1456, 19] on button "Save" at bounding box center [1441, 20] width 49 height 29
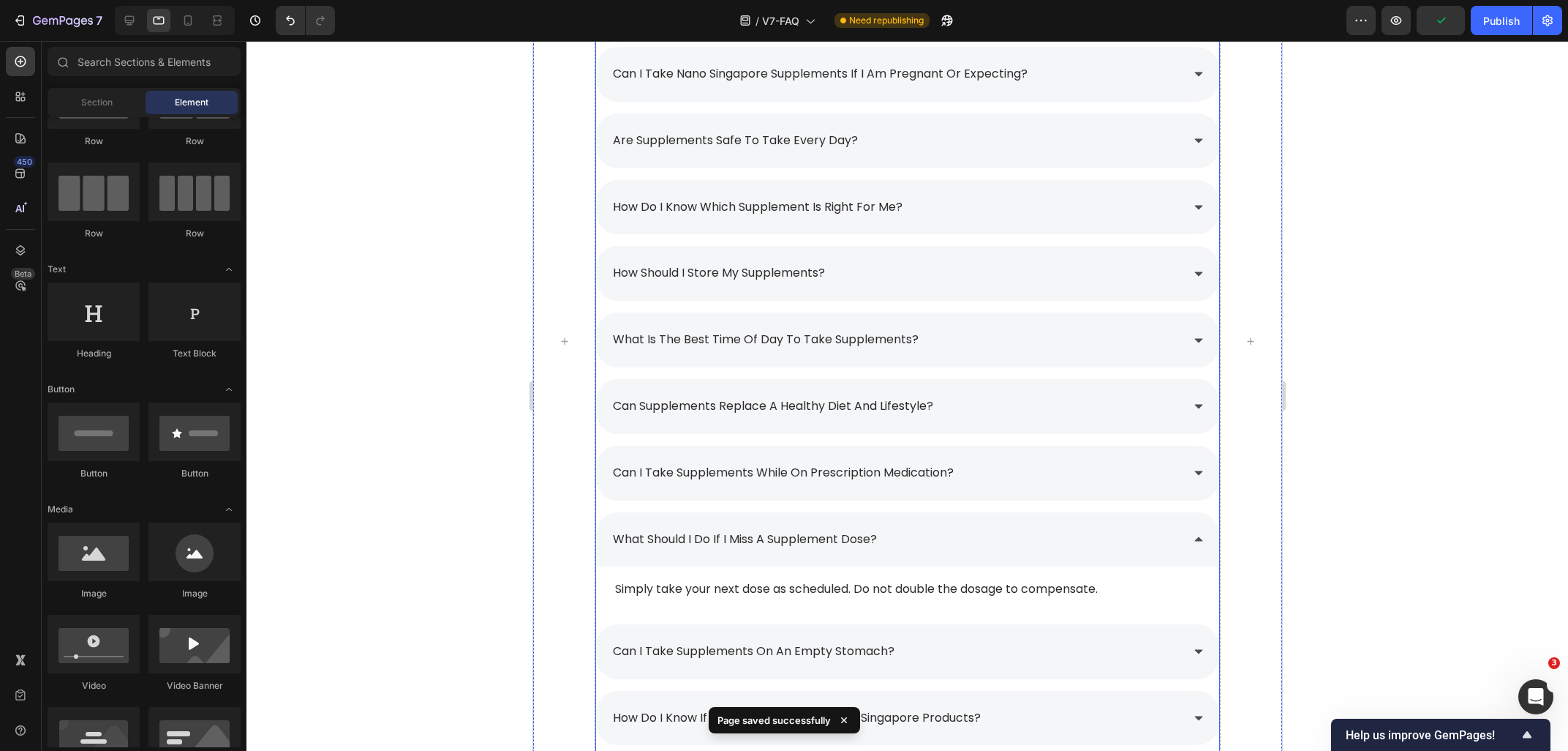
scroll to position [1854, 0]
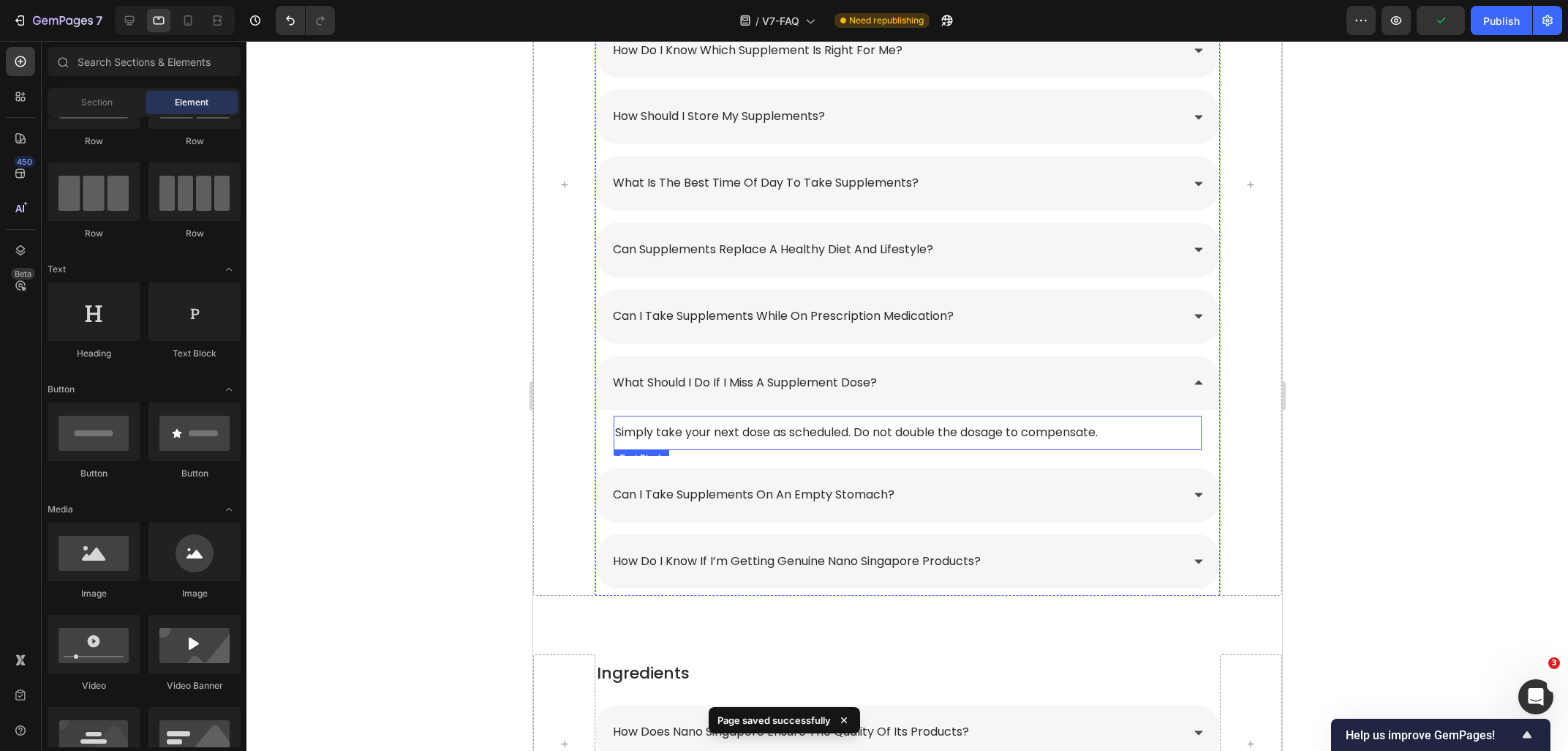
click at [971, 391] on div "what should i do if i miss a supplement dose?" at bounding box center [894, 383] width 570 height 26
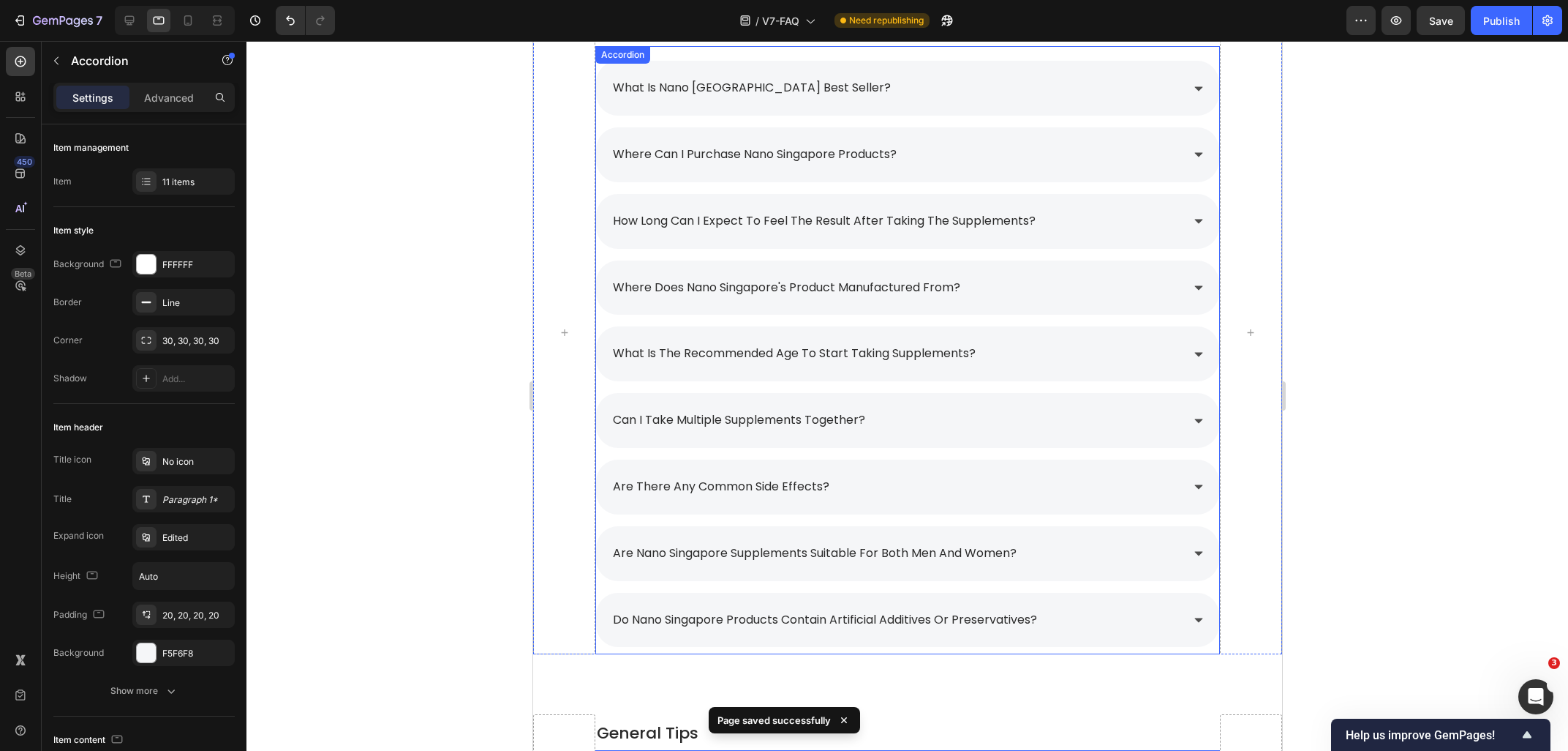
scroll to position [599, 0]
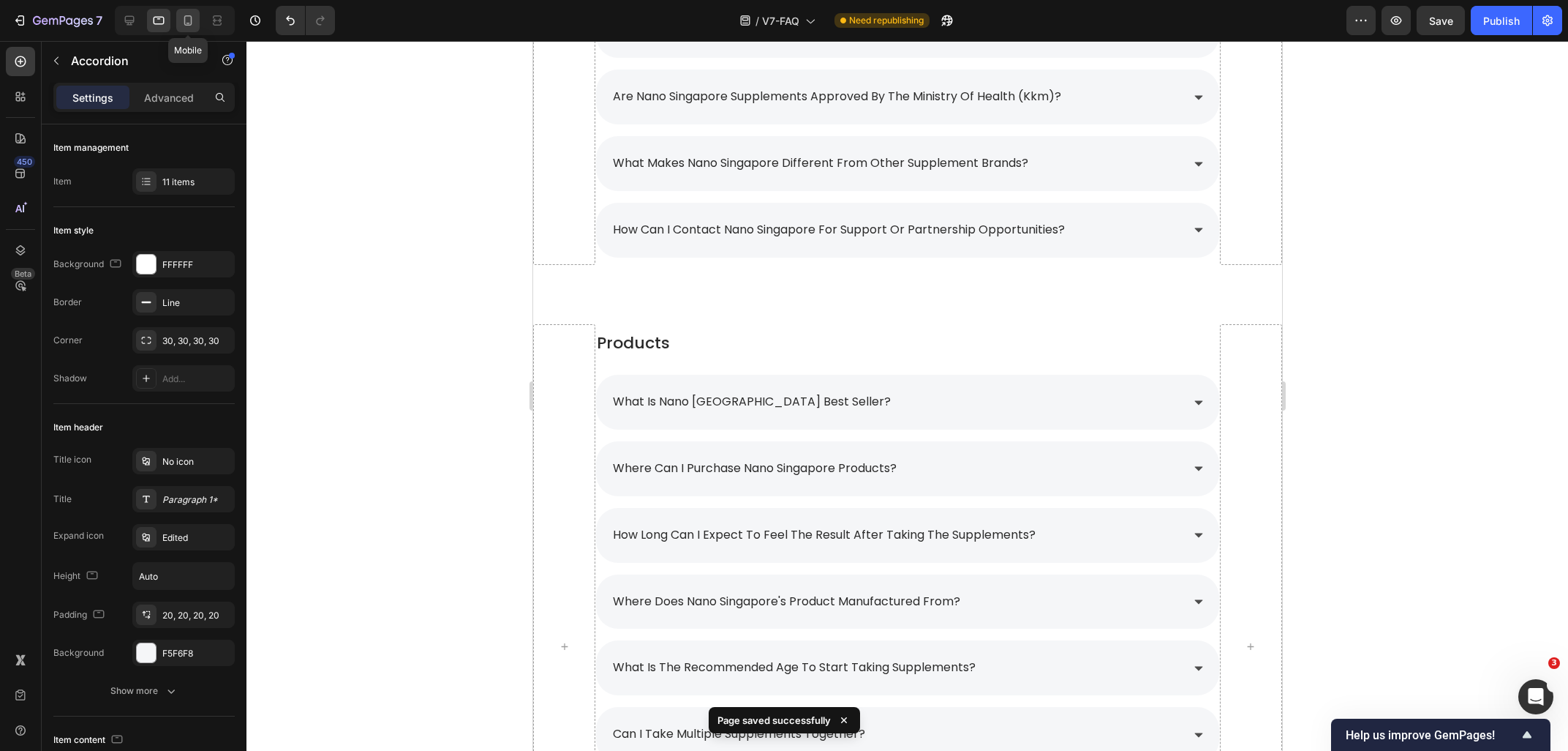
click at [189, 32] on div at bounding box center [188, 20] width 23 height 23
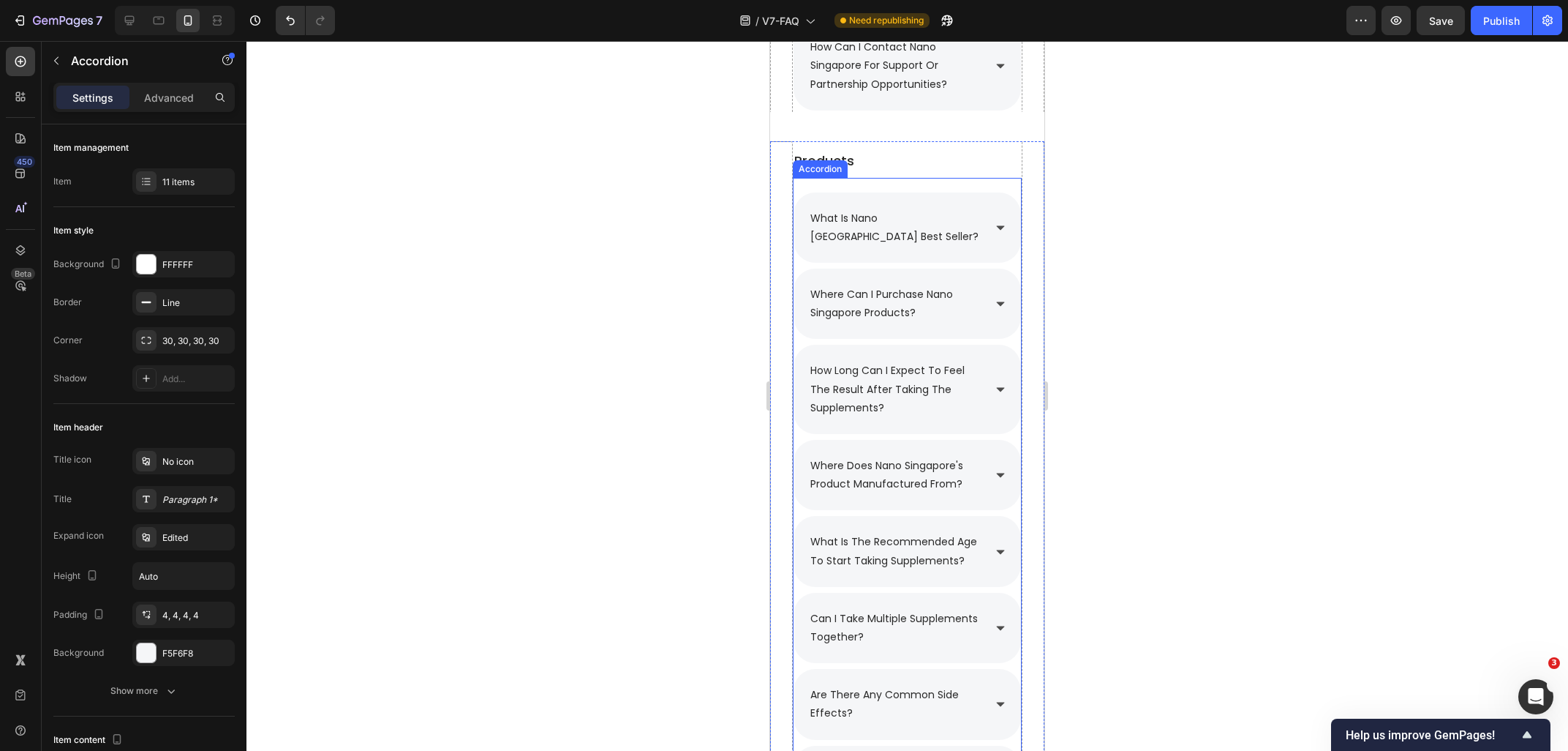
scroll to position [1305, 0]
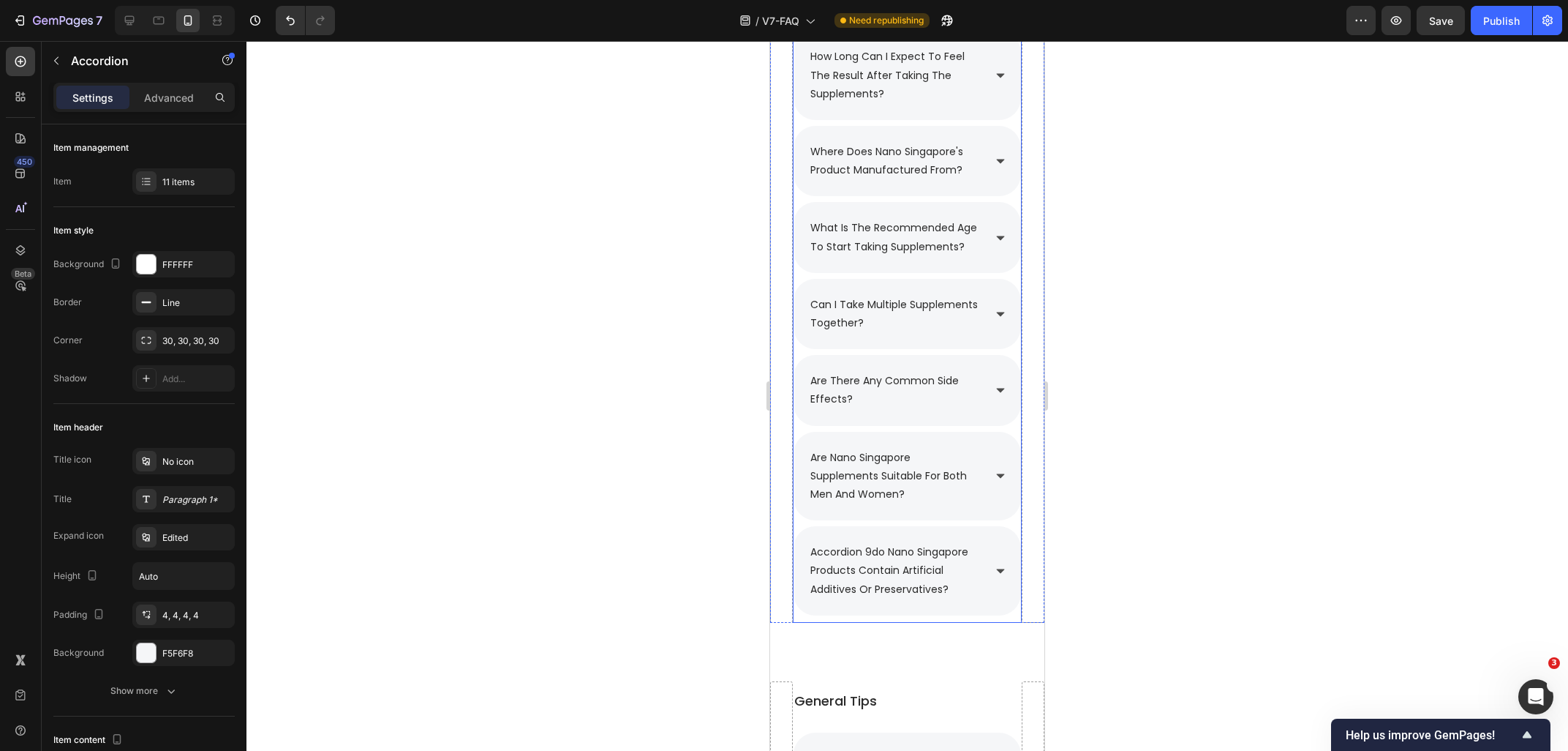
click at [858, 560] on p "accordion 9do nano singapore products contain artificial additives or preservat…" at bounding box center [895, 571] width 171 height 55
click at [874, 553] on p "accordion 9do nano singapore products contain artificial additives or preservat…" at bounding box center [895, 571] width 171 height 55
click at [873, 554] on p "accordion 9do nano singapore products contain artificial additives or preservat…" at bounding box center [895, 571] width 171 height 55
click at [1158, 550] on div at bounding box center [907, 396] width 1321 height 710
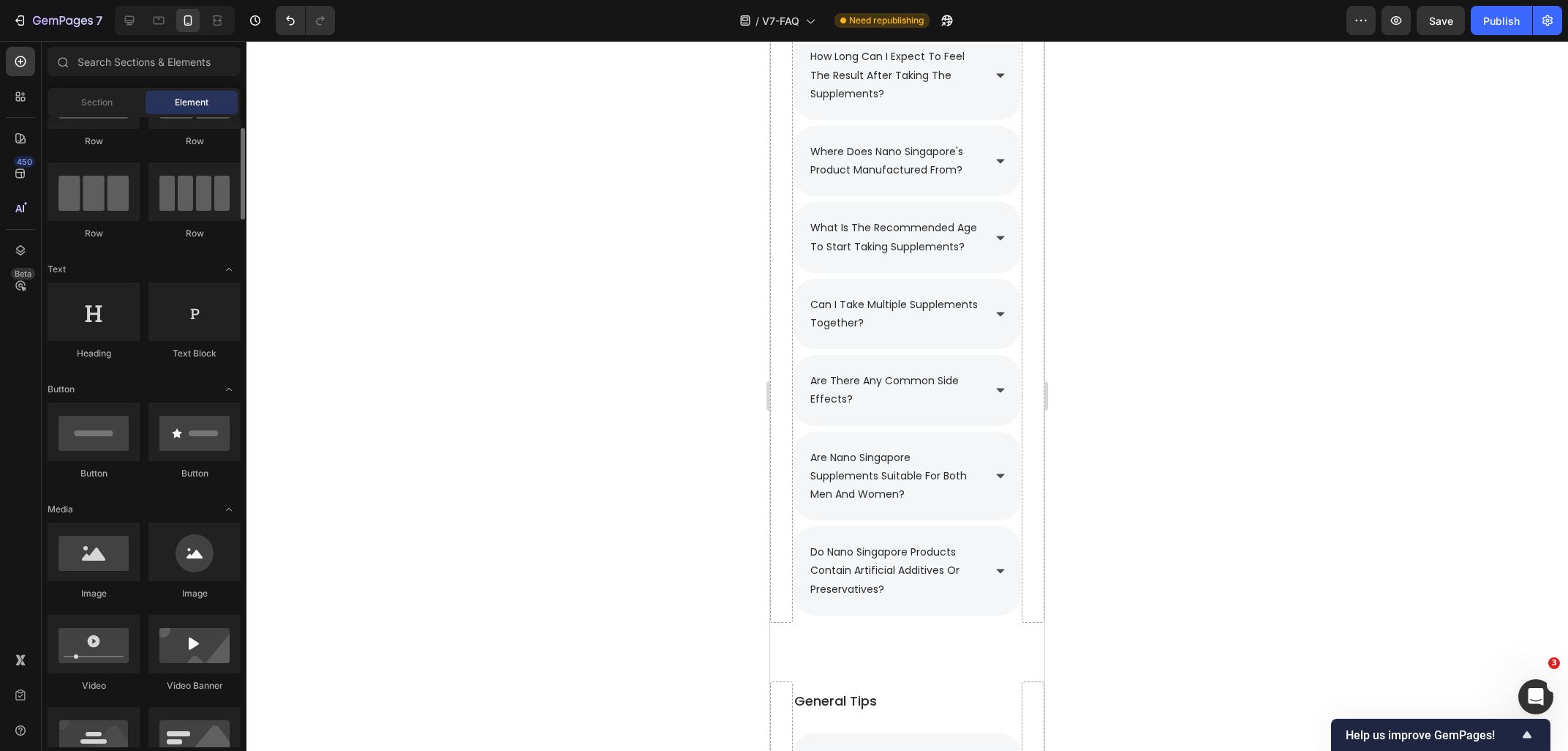
scroll to position [79, 0]
click at [1440, 23] on span "Save" at bounding box center [1441, 20] width 24 height 13
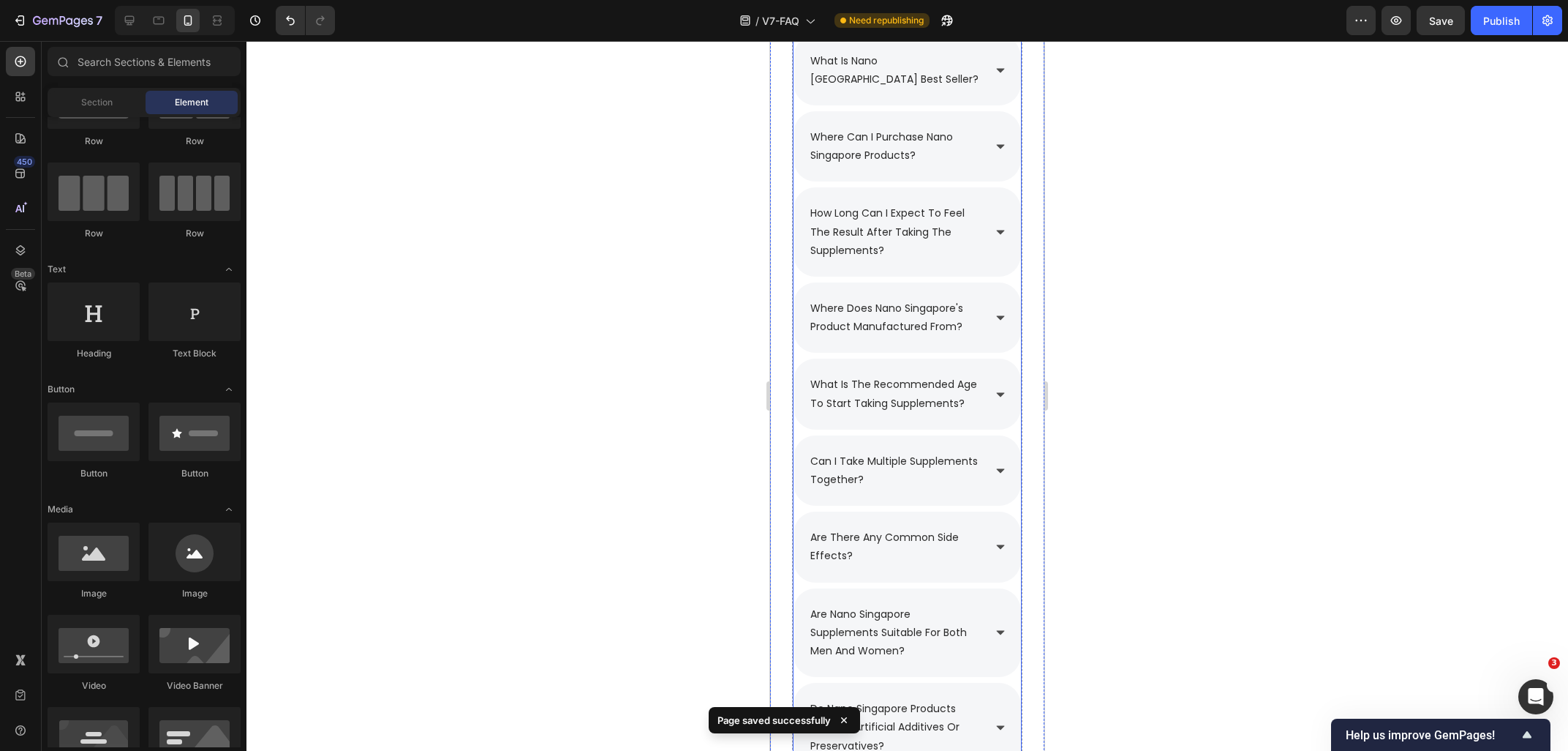
scroll to position [1541, 0]
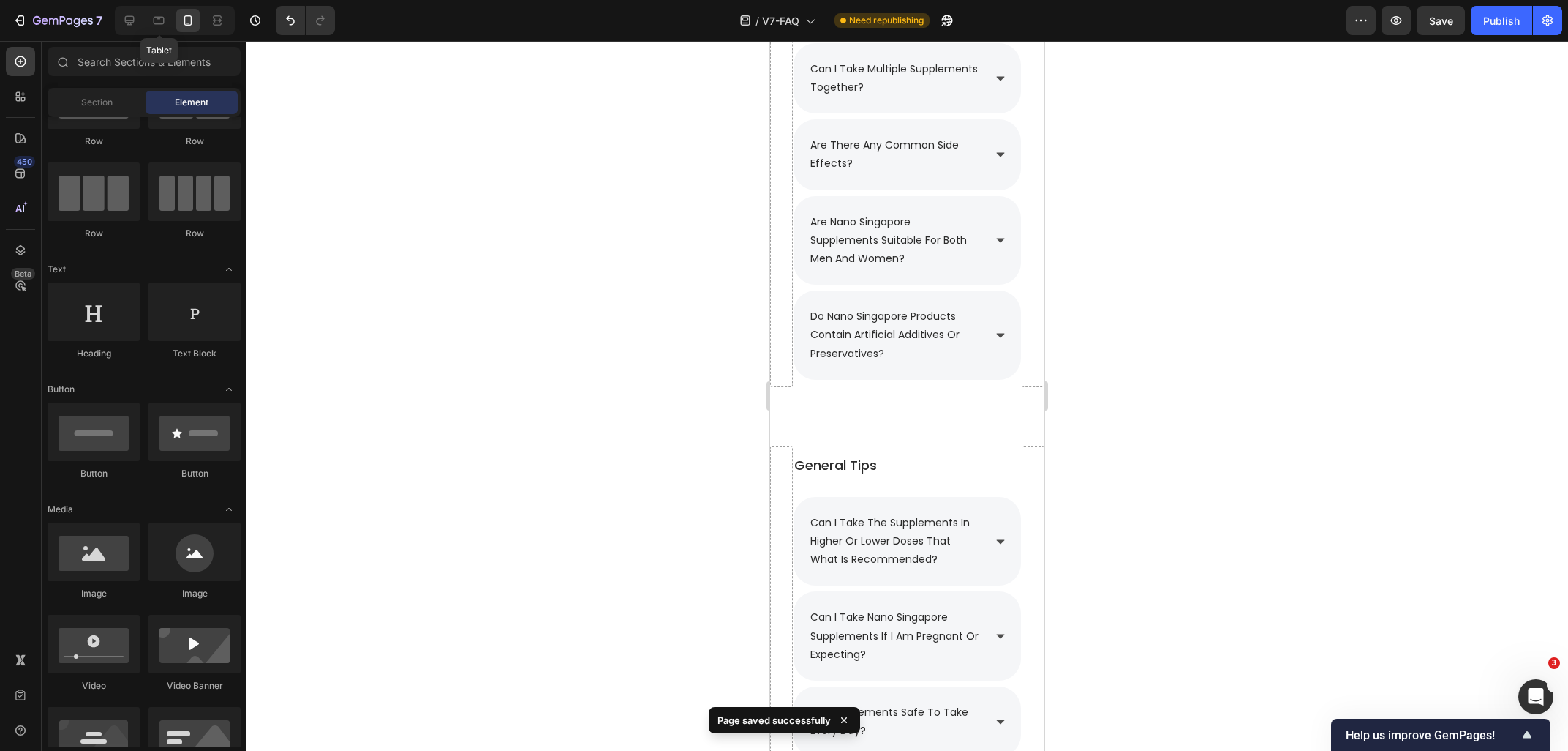
click at [156, 17] on icon at bounding box center [159, 21] width 11 height 8
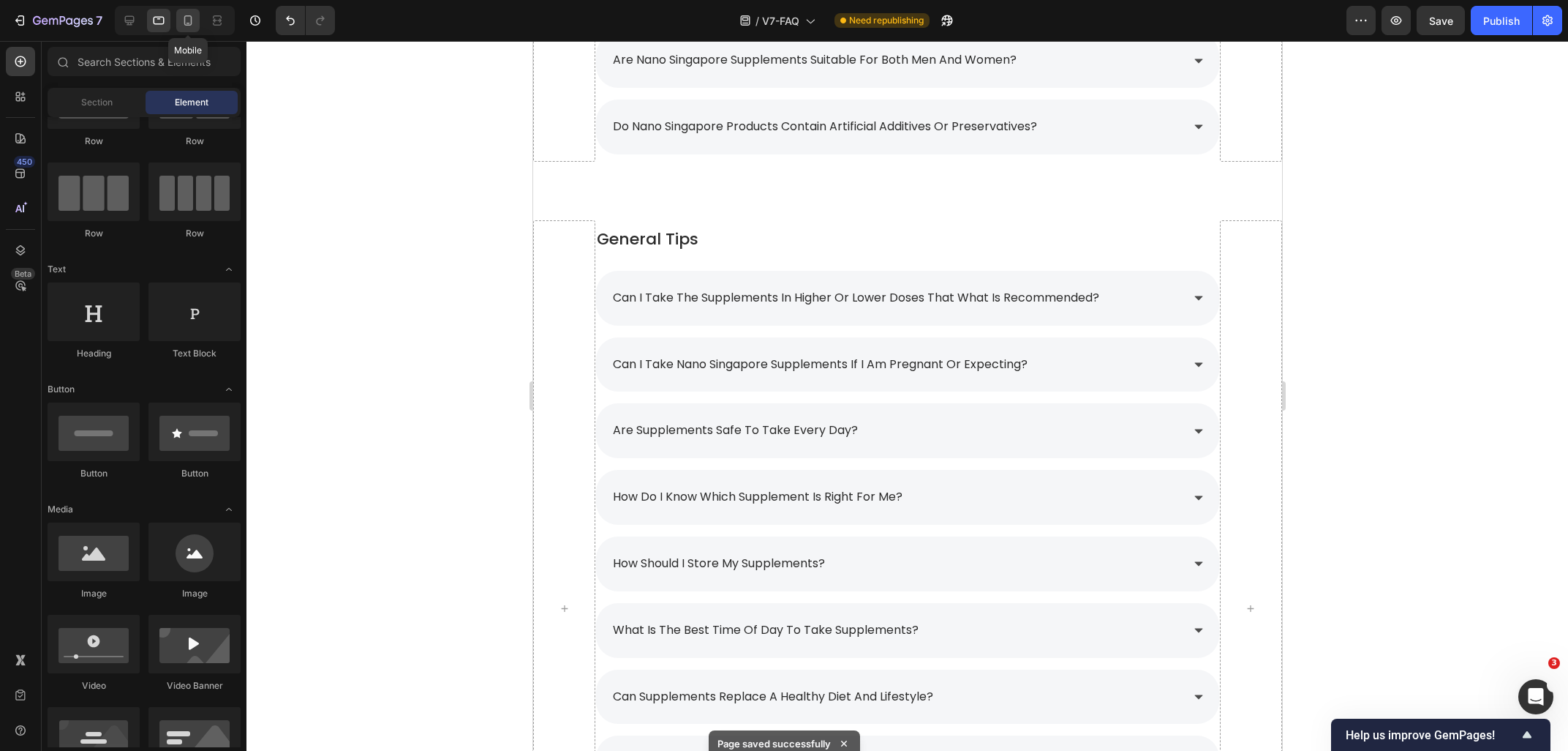
click at [188, 28] on div at bounding box center [188, 20] width 23 height 23
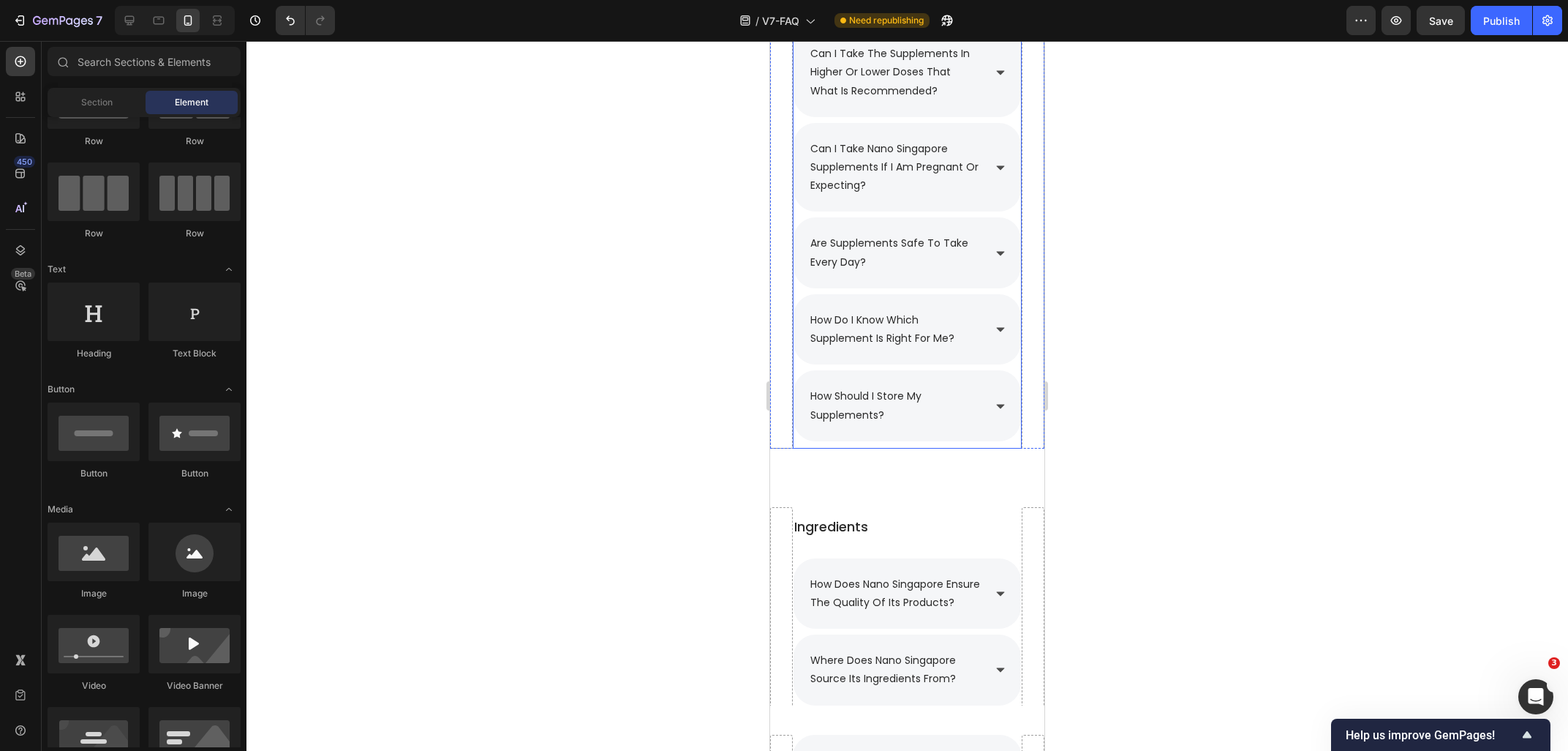
scroll to position [1854, 0]
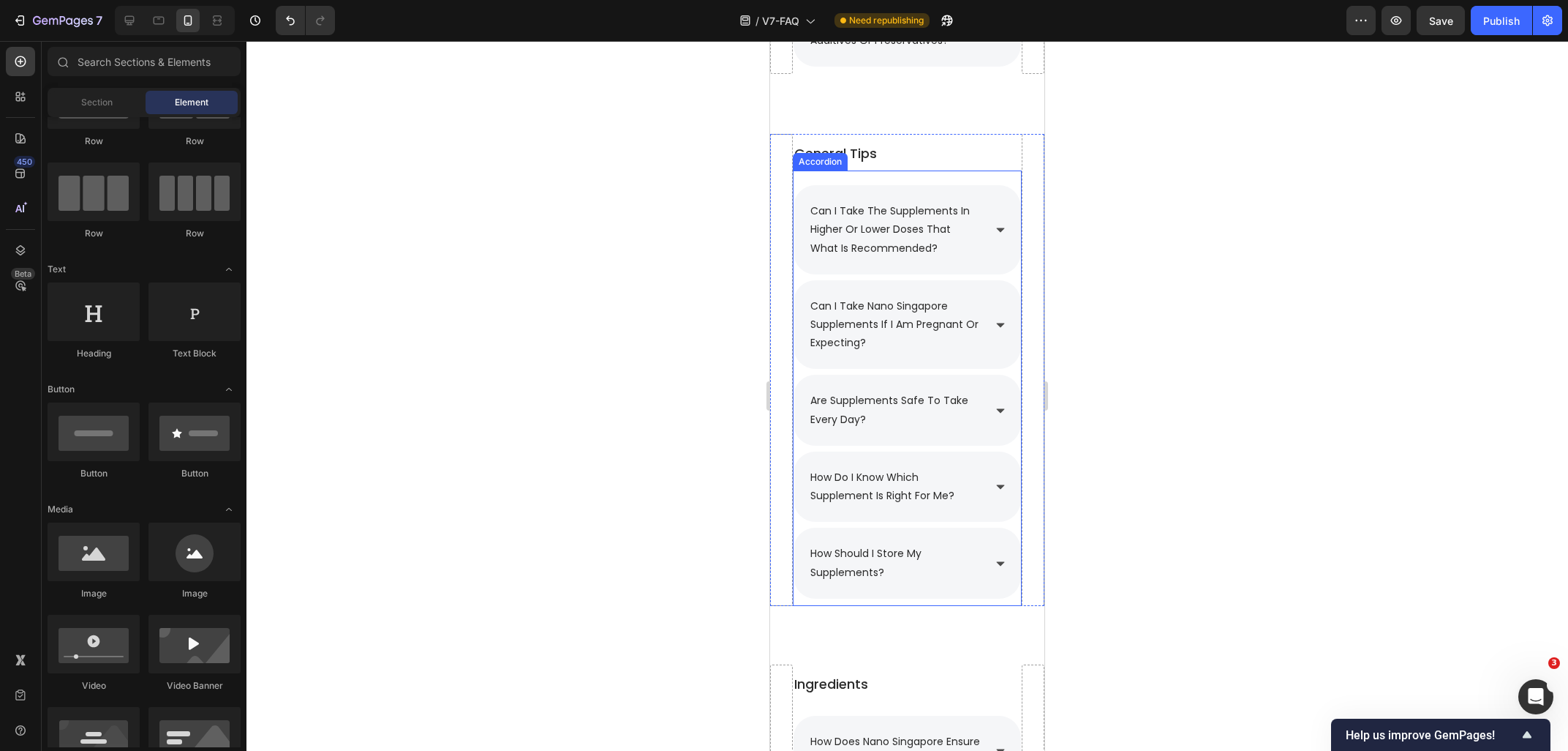
click at [877, 174] on div "can i take the supplements in higher or lower doses that what is recommended? c…" at bounding box center [907, 388] width 229 height 435
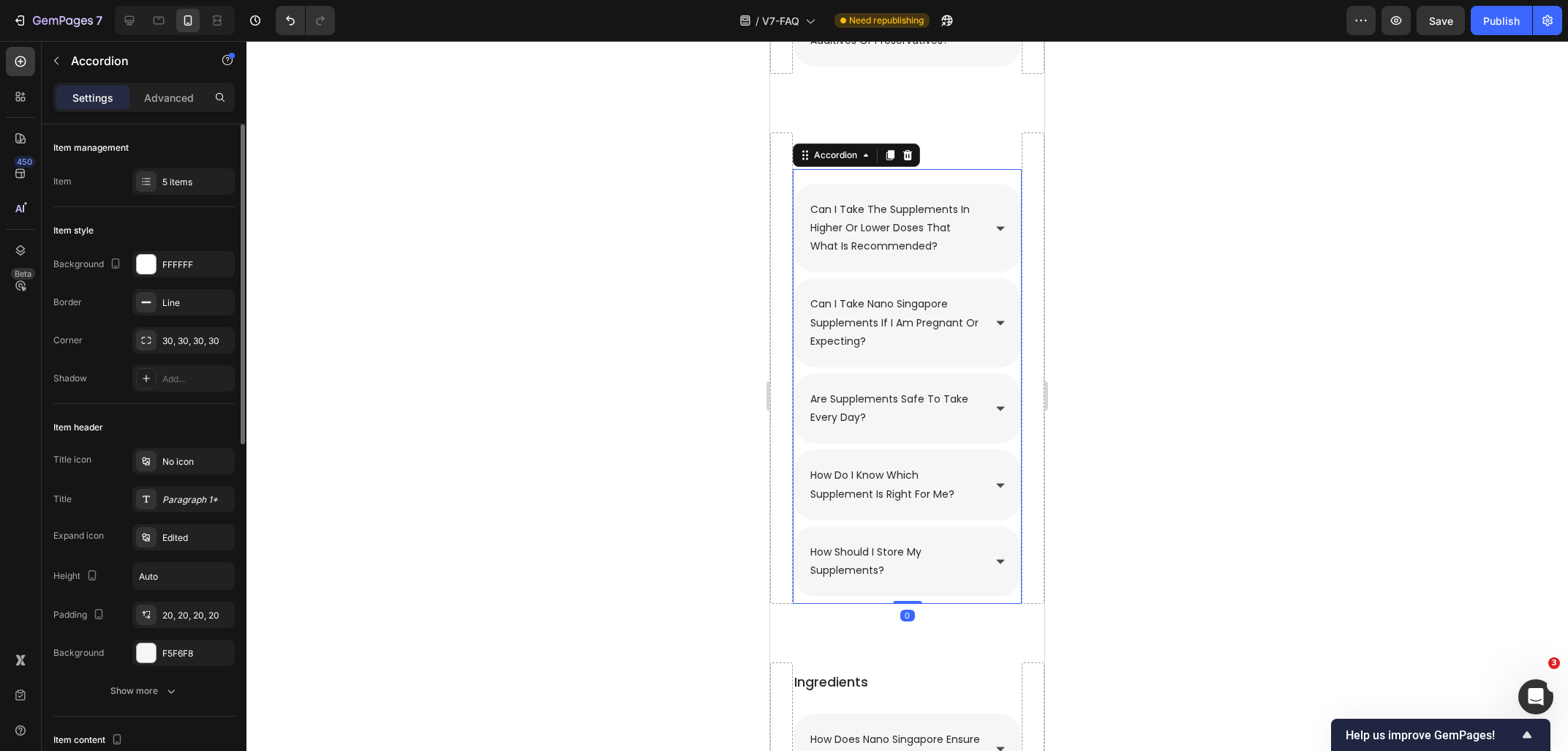
click at [187, 164] on div "Item management Item 5 items" at bounding box center [144, 166] width 182 height 83
click at [187, 173] on div "5 items" at bounding box center [183, 181] width 102 height 26
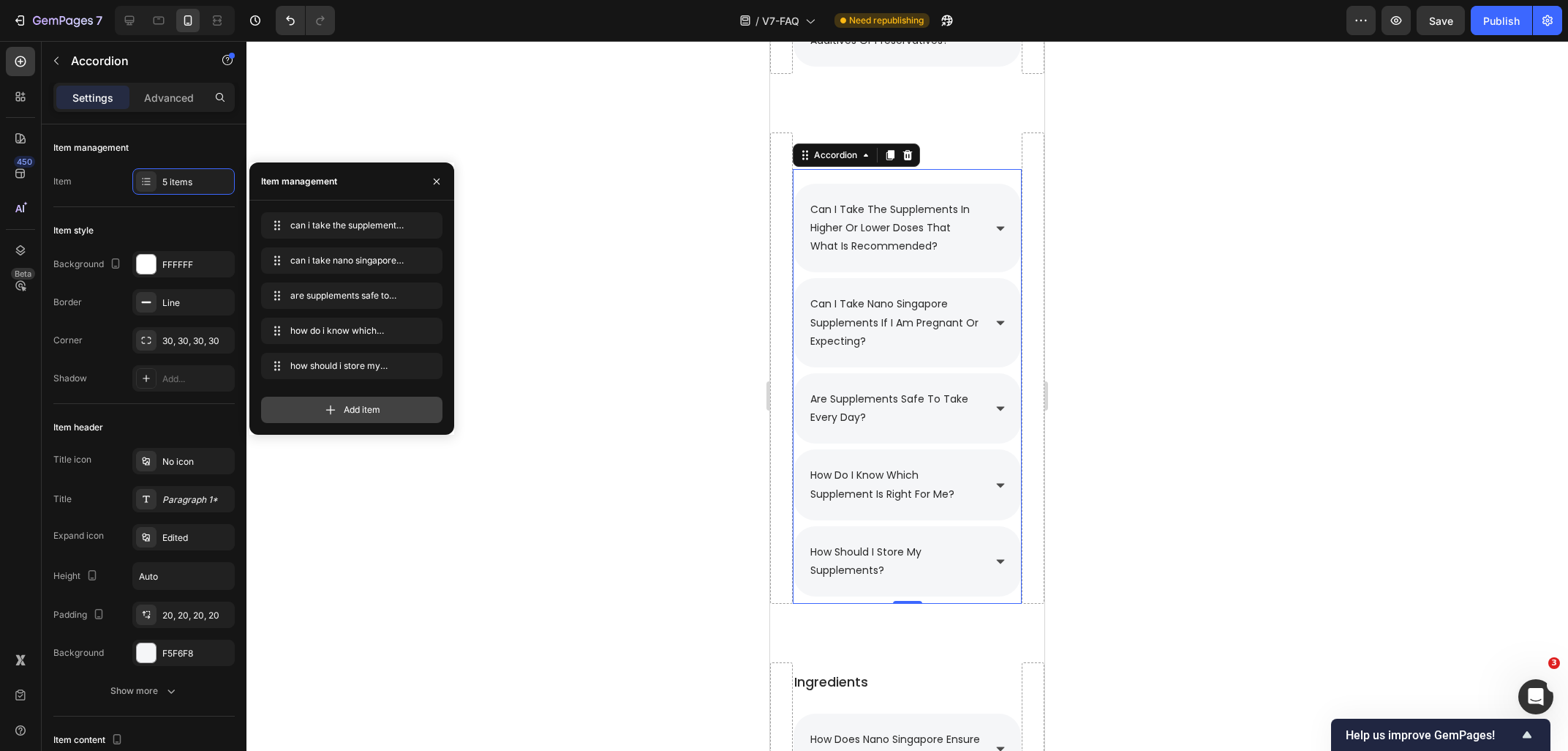
click at [341, 408] on div "Add item" at bounding box center [351, 409] width 182 height 26
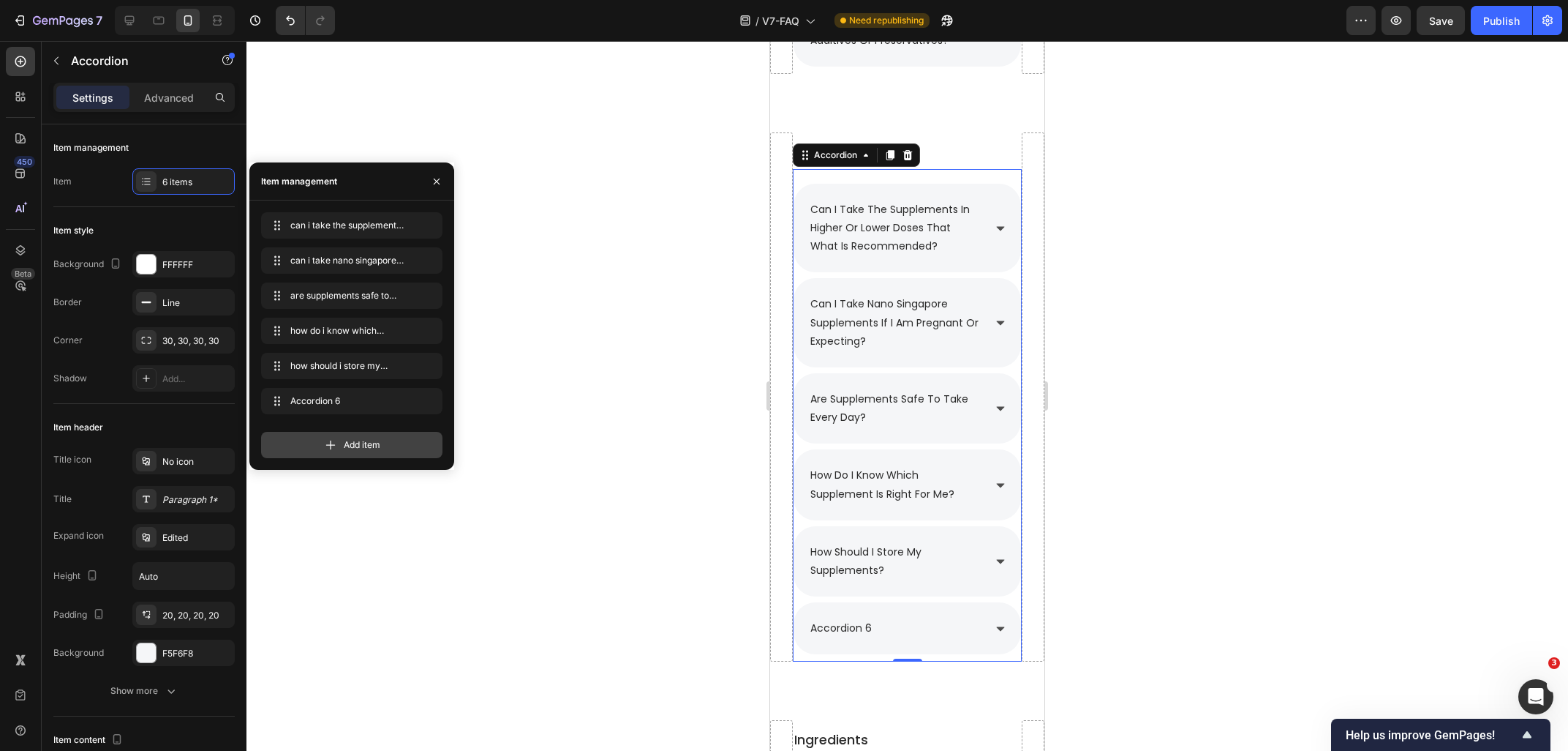
click at [342, 445] on div "Add item" at bounding box center [351, 445] width 182 height 26
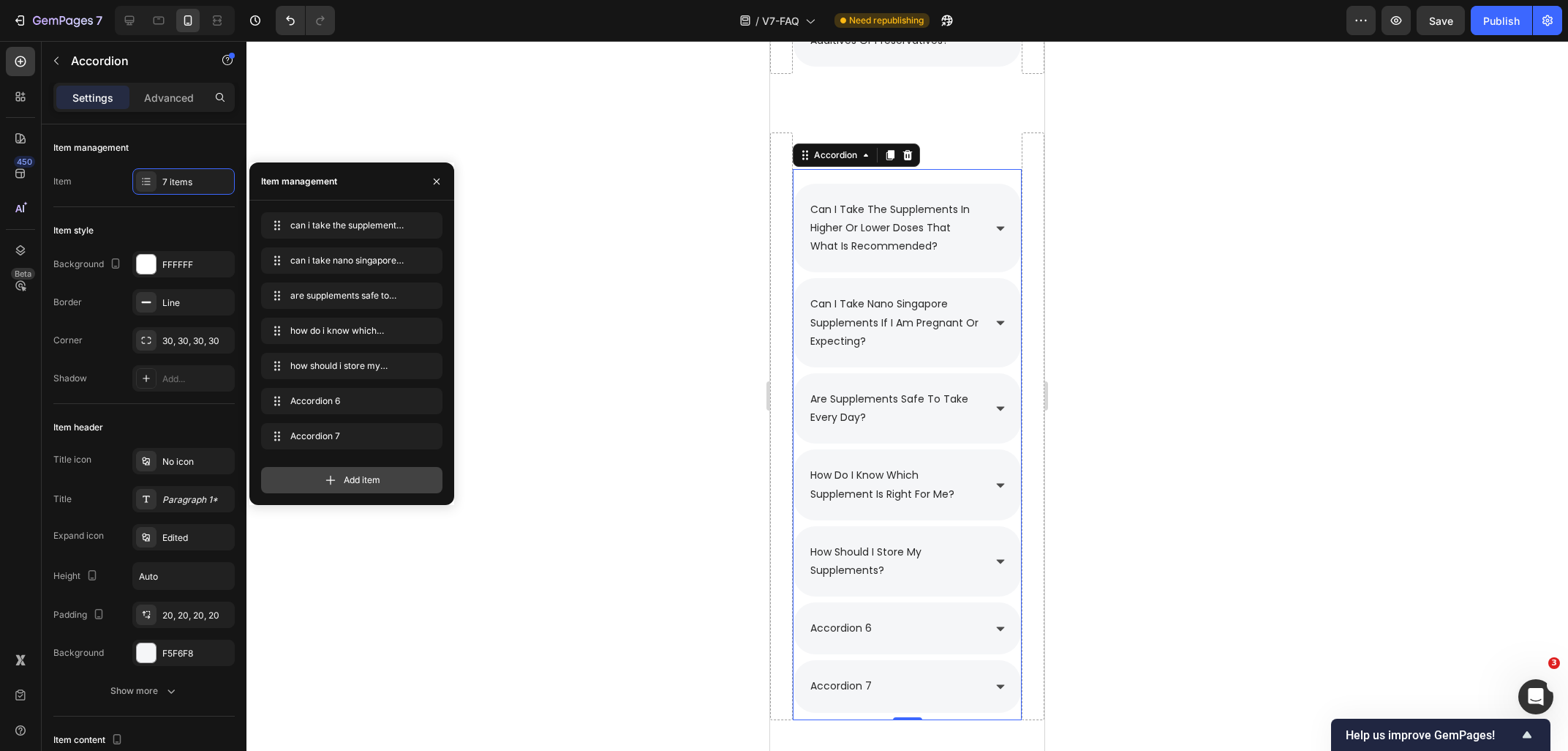
click at [341, 483] on div "Add item" at bounding box center [351, 480] width 182 height 26
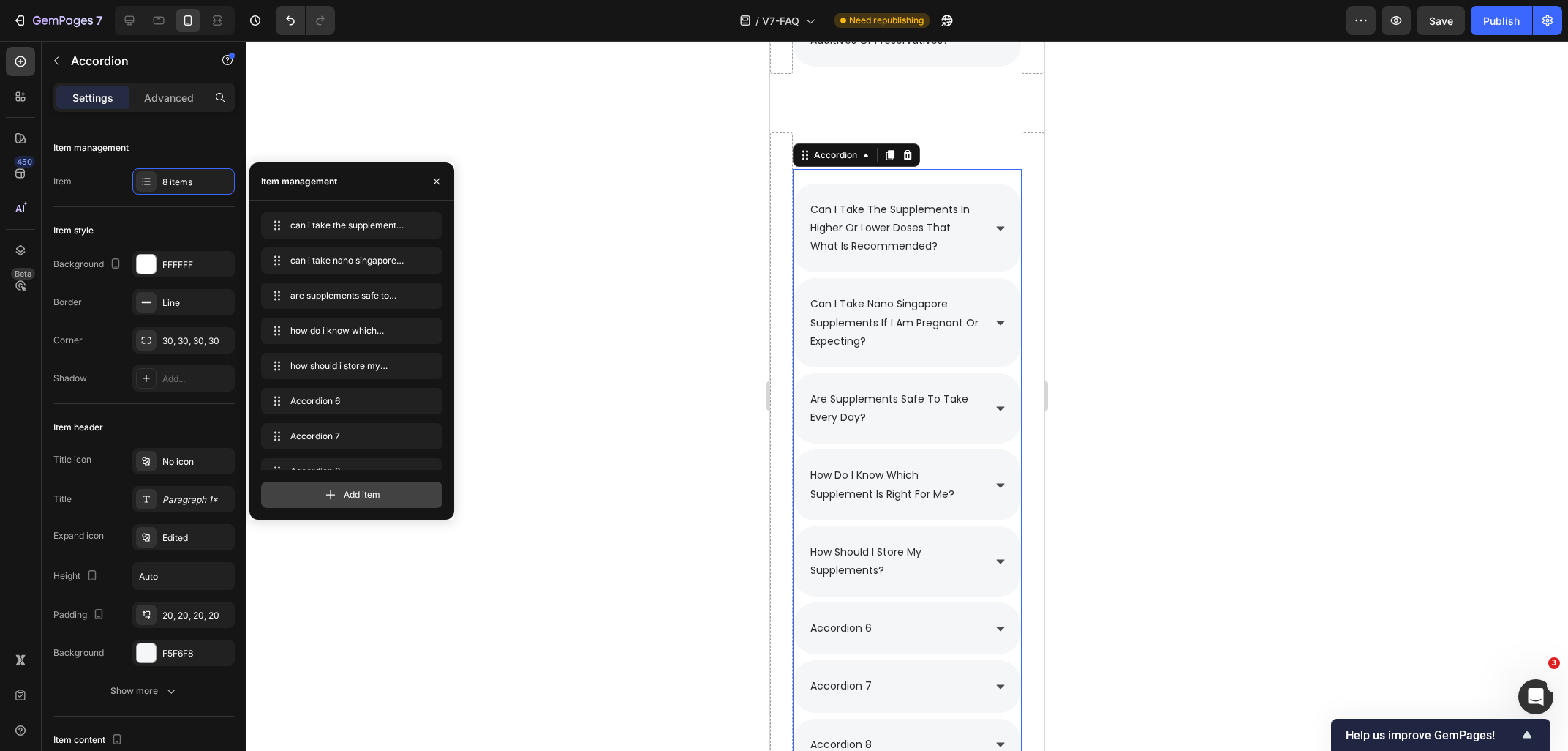
scroll to position [20, 0]
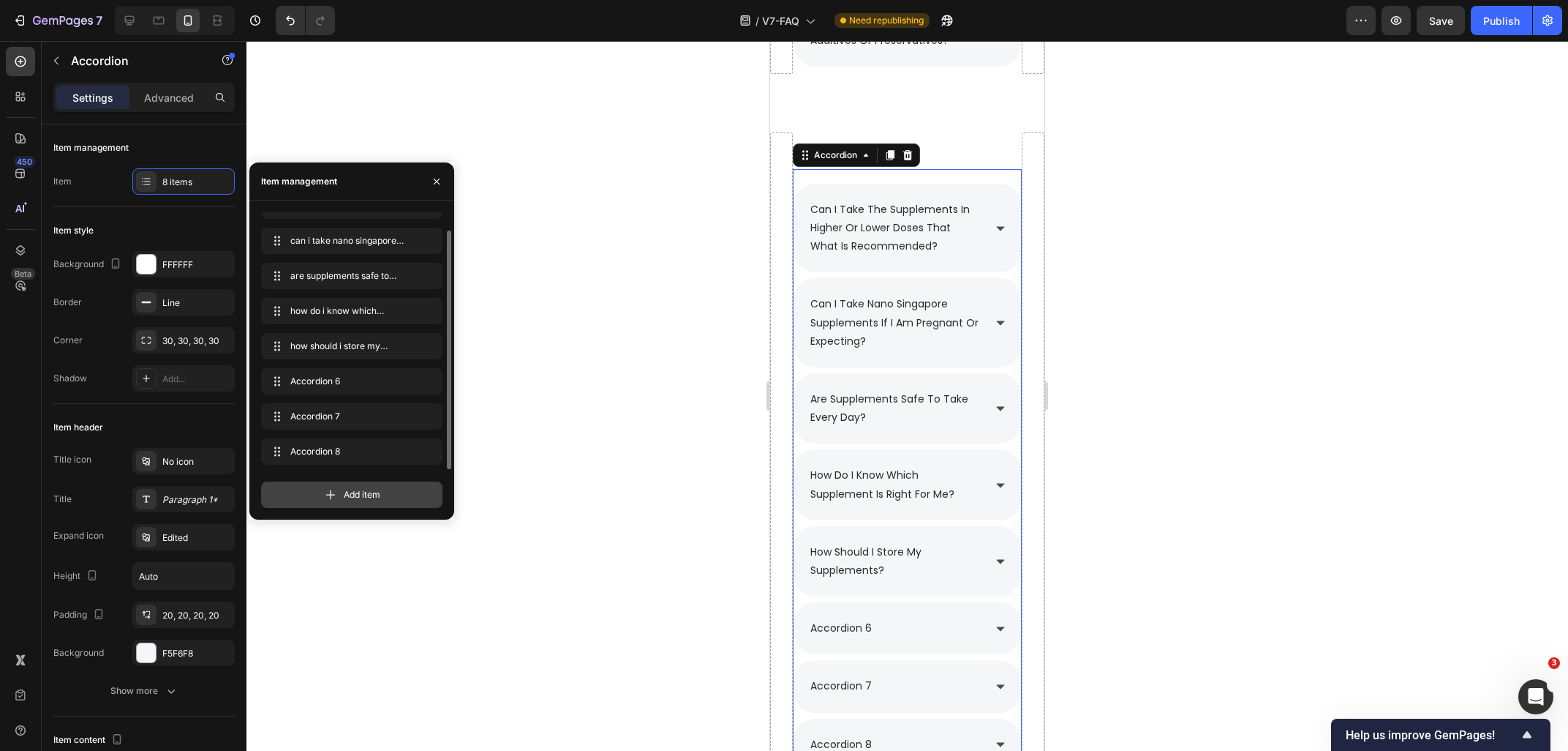
click at [339, 502] on div "Add item" at bounding box center [351, 494] width 182 height 26
click at [592, 598] on div at bounding box center [907, 396] width 1321 height 710
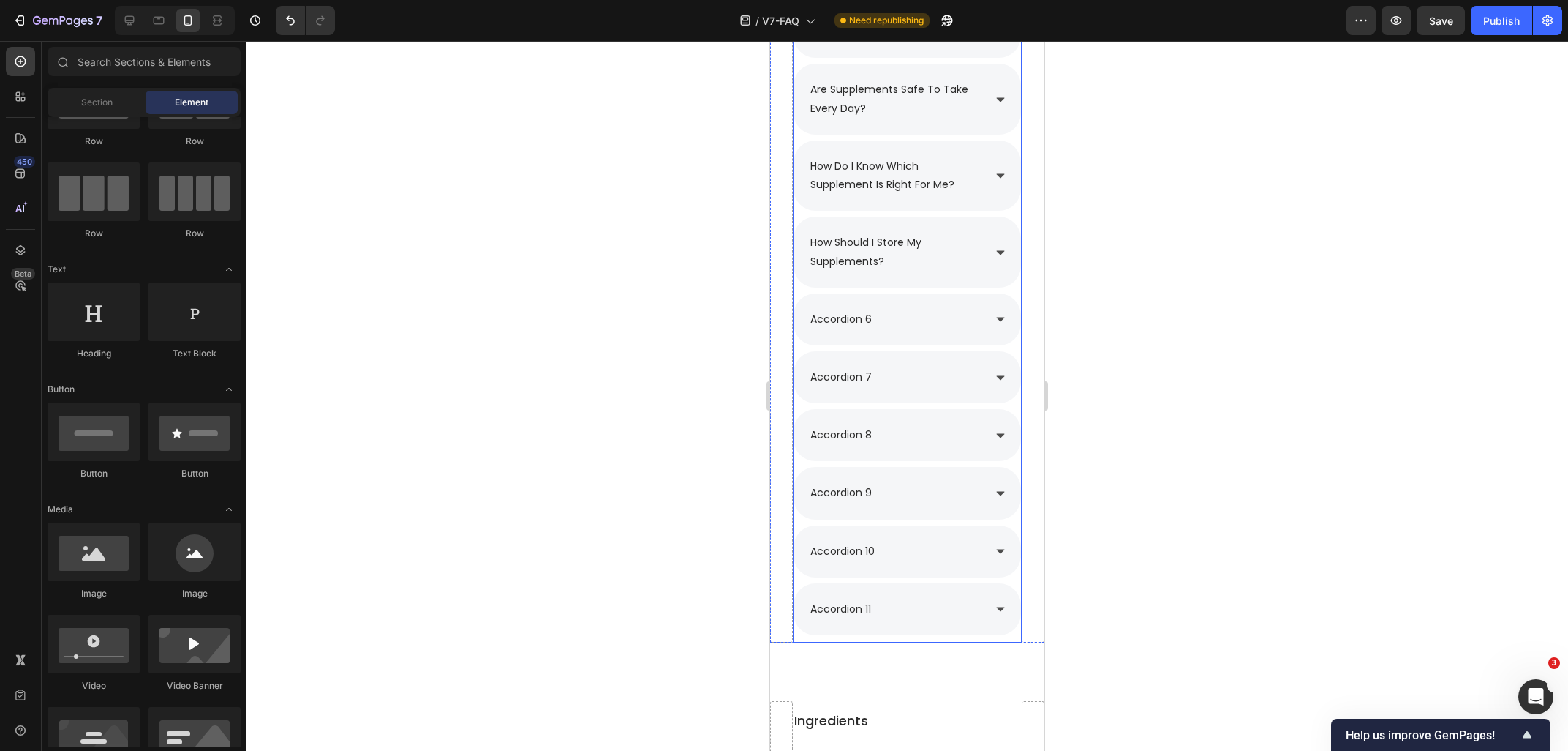
scroll to position [2168, 0]
click at [155, 14] on icon at bounding box center [158, 20] width 14 height 14
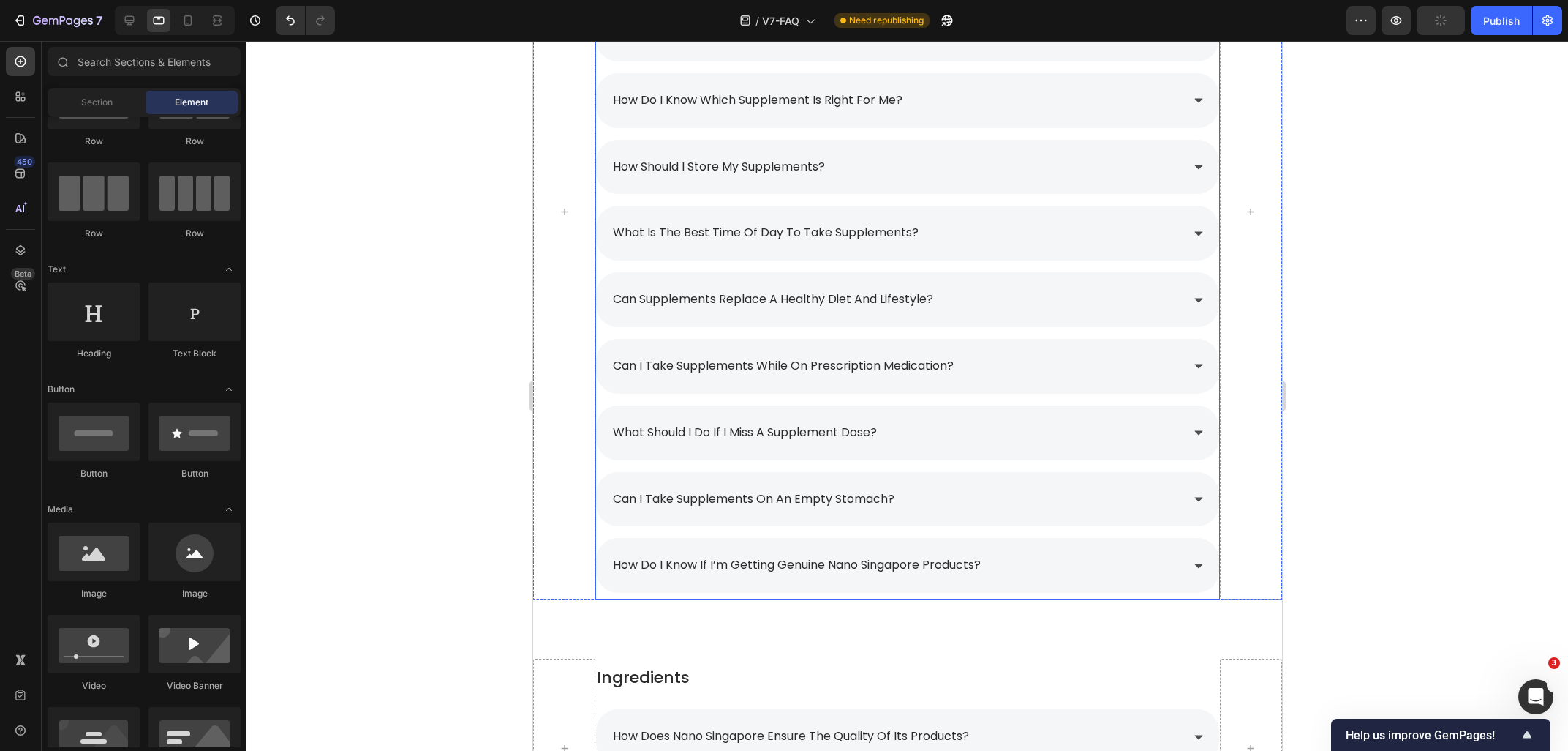
scroll to position [2090, 0]
click at [704, 239] on p "what is the best time of day to take supplements?" at bounding box center [765, 234] width 305 height 21
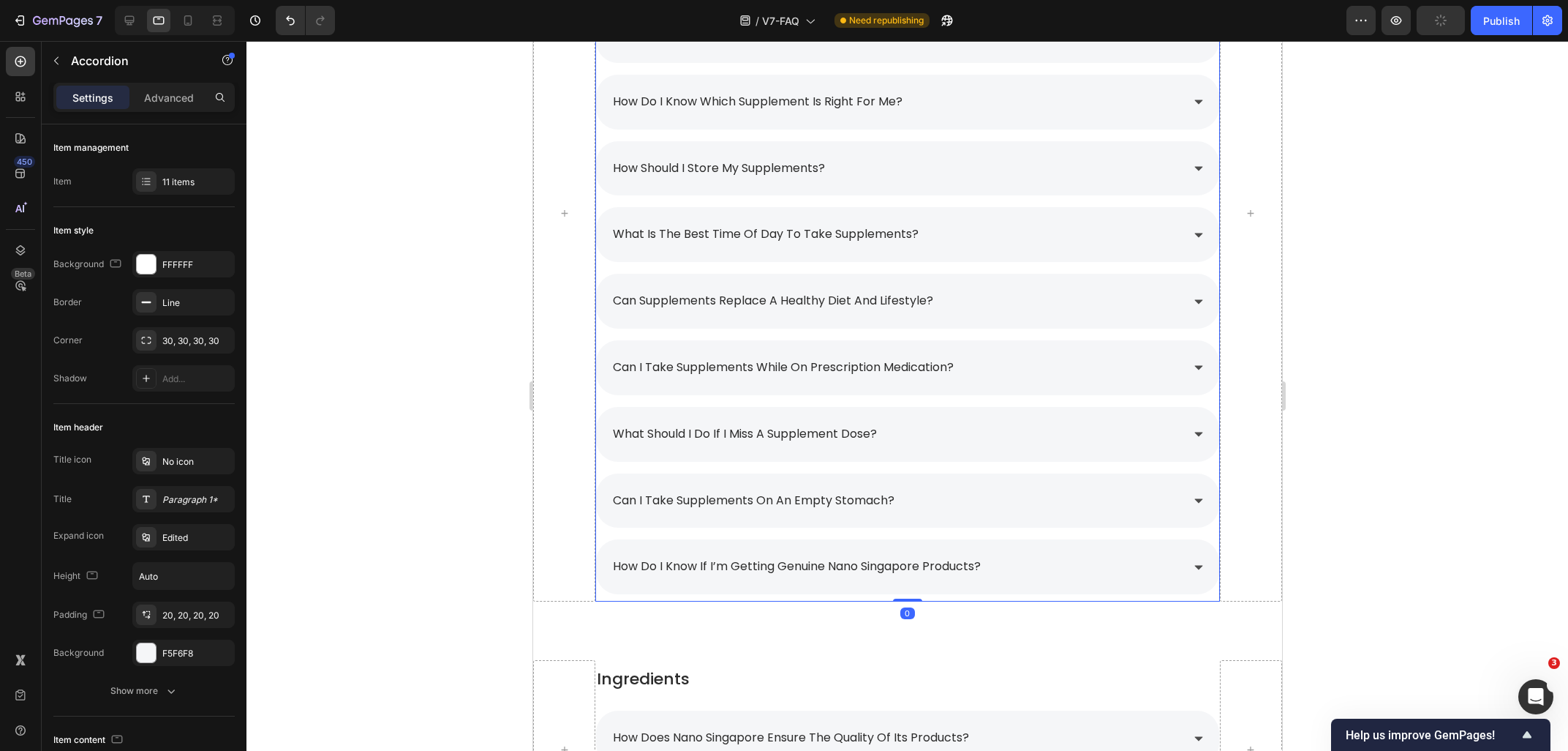
click at [704, 239] on p "what is the best time of day to take supplements?" at bounding box center [765, 234] width 305 height 21
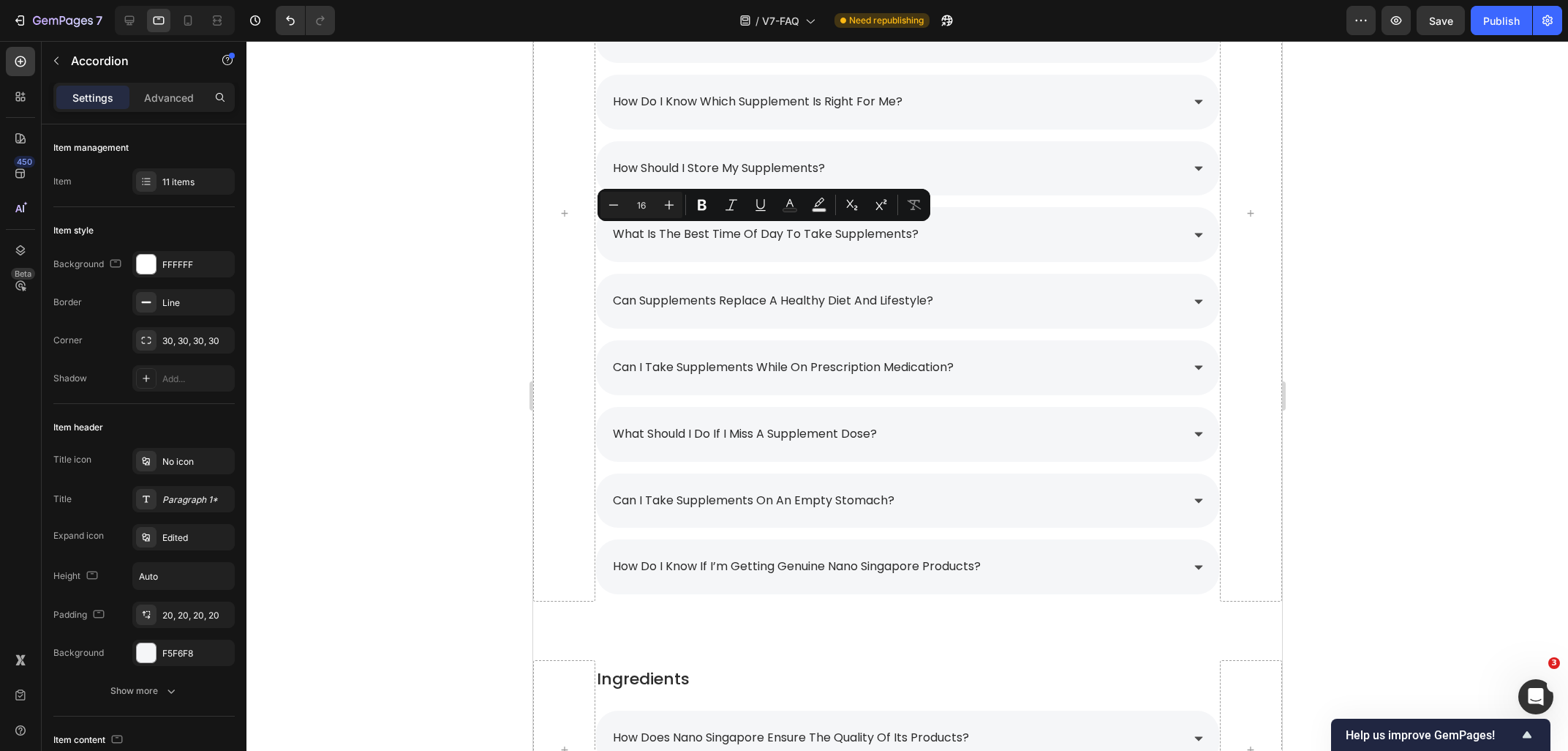
click at [427, 267] on div at bounding box center [907, 396] width 1321 height 710
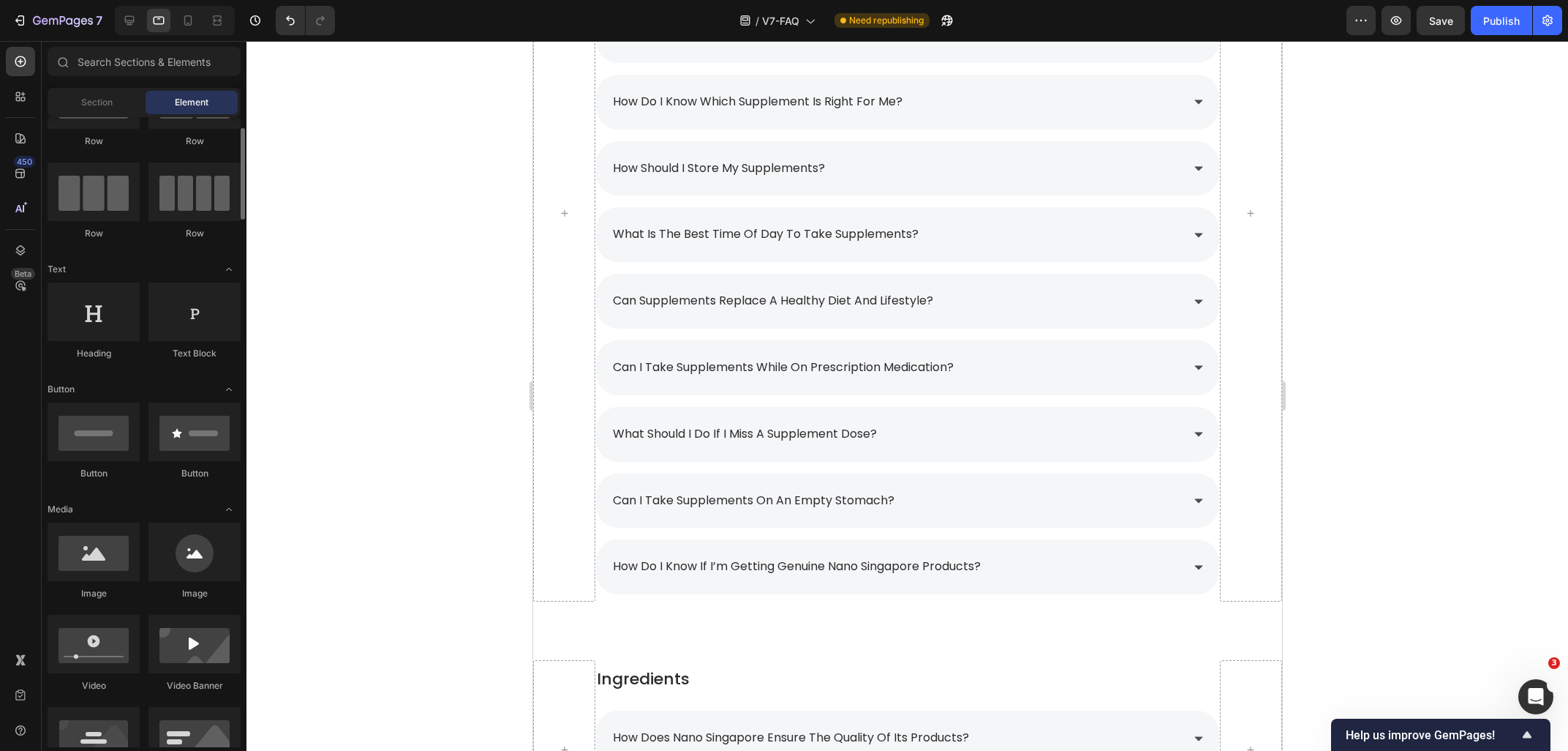
scroll to position [79, 0]
click at [935, 240] on div "what is the best time of day to take supplements?" at bounding box center [894, 234] width 570 height 26
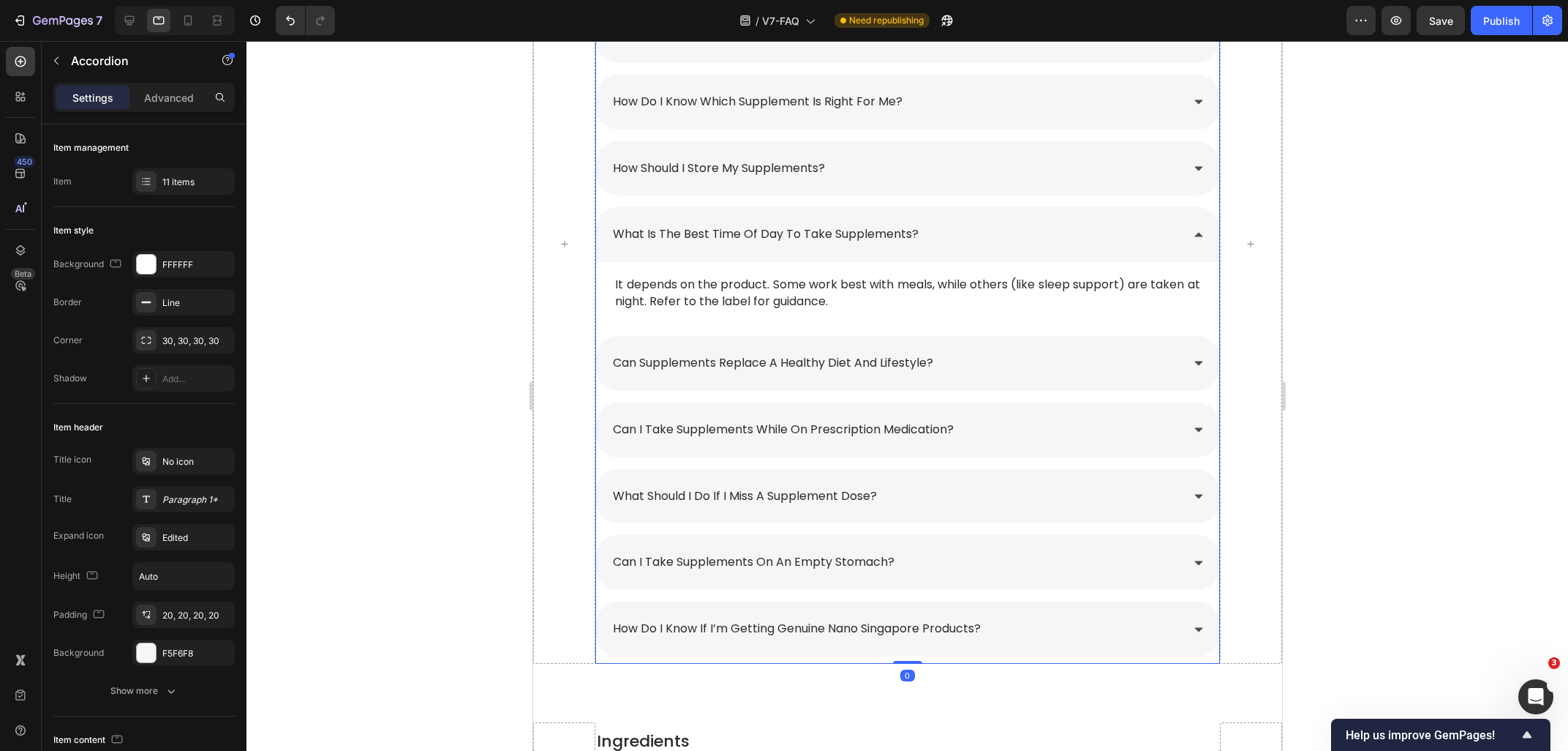
click at [953, 232] on div "what is the best time of day to take supplements?" at bounding box center [894, 234] width 570 height 26
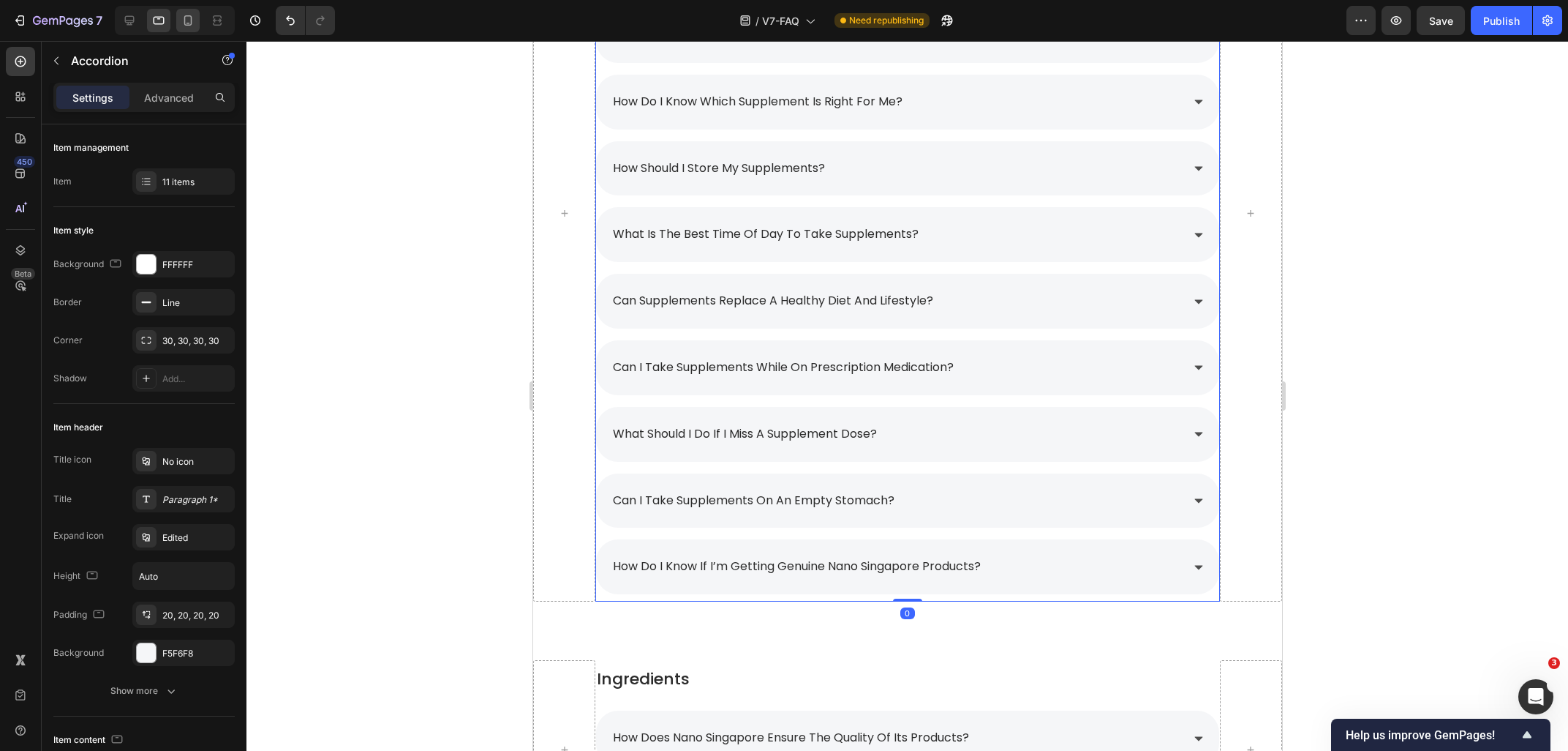
click at [182, 23] on icon at bounding box center [187, 20] width 14 height 14
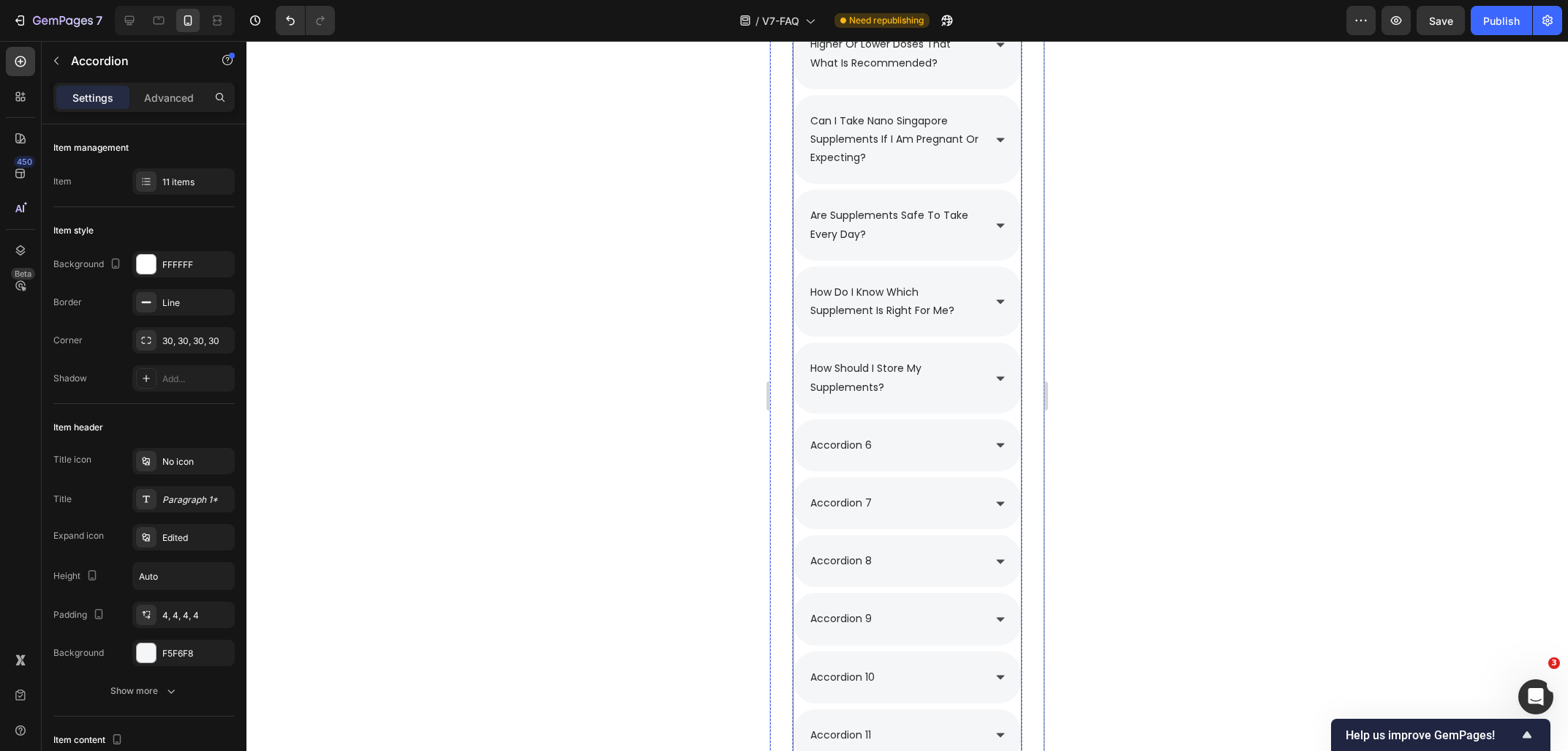
scroll to position [2039, 0]
click at [874, 445] on div "accordion 6" at bounding box center [841, 445] width 66 height 23
click at [869, 450] on div "accordion 6" at bounding box center [841, 445] width 66 height 23
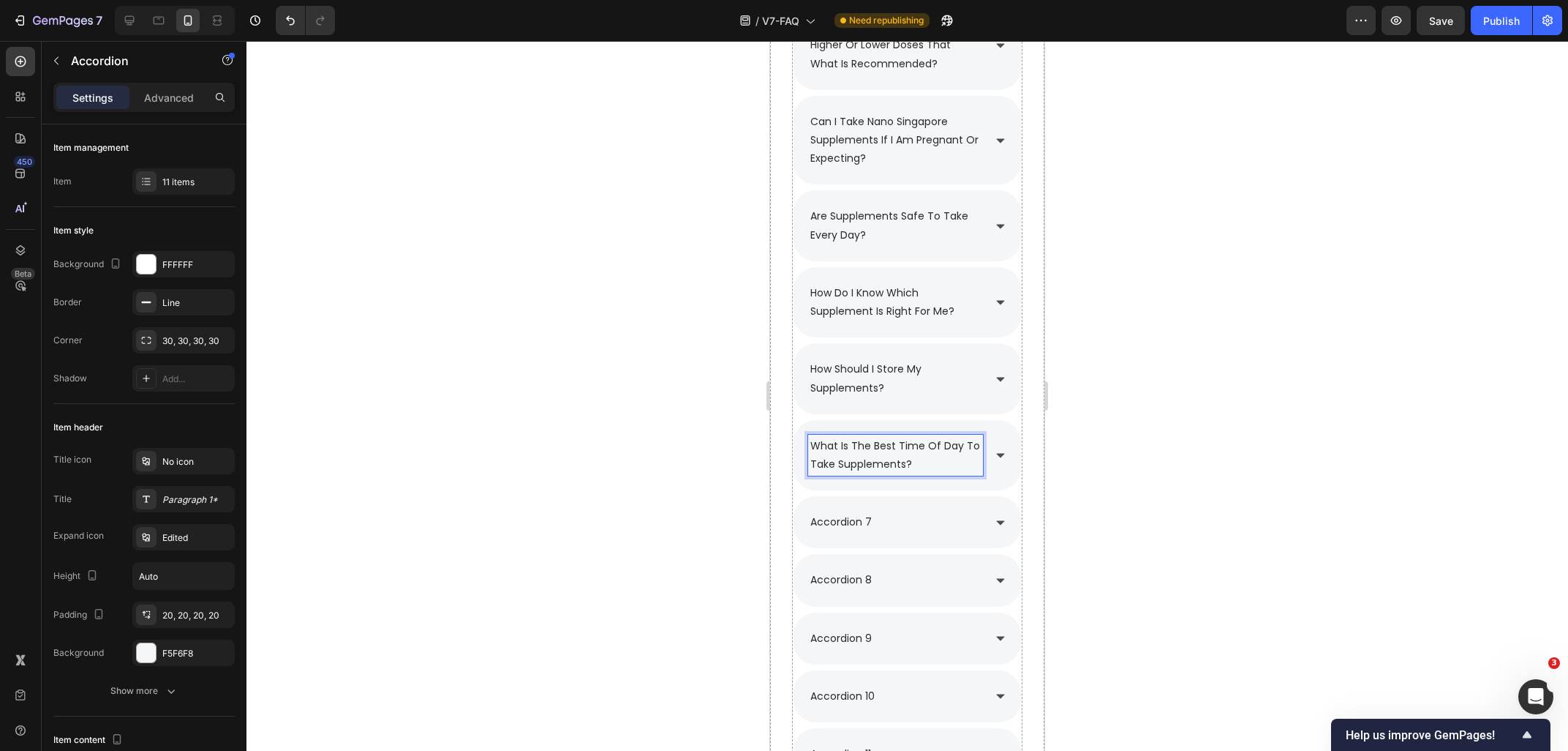
click at [1332, 428] on div at bounding box center [907, 396] width 1321 height 710
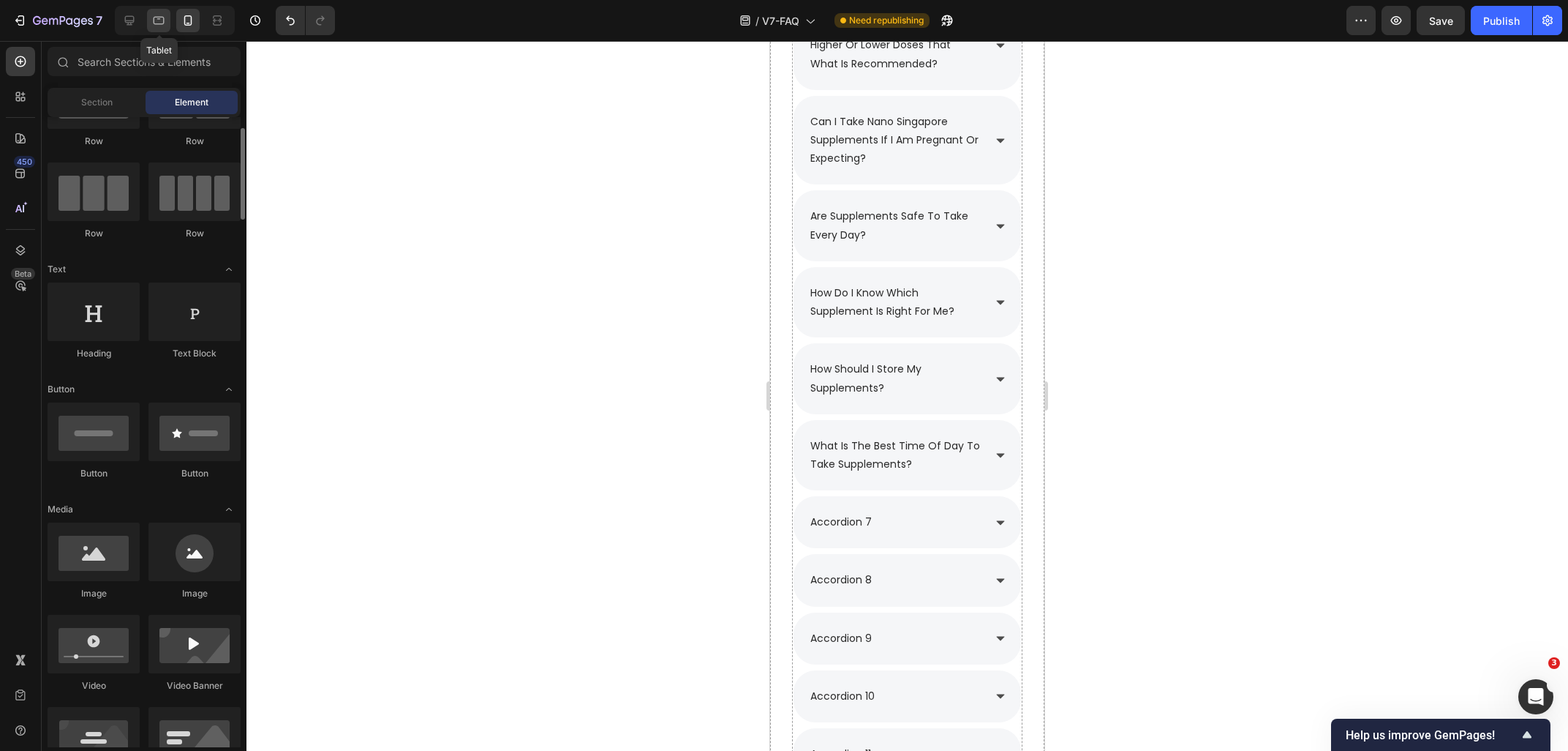
click at [166, 31] on div at bounding box center [159, 20] width 23 height 23
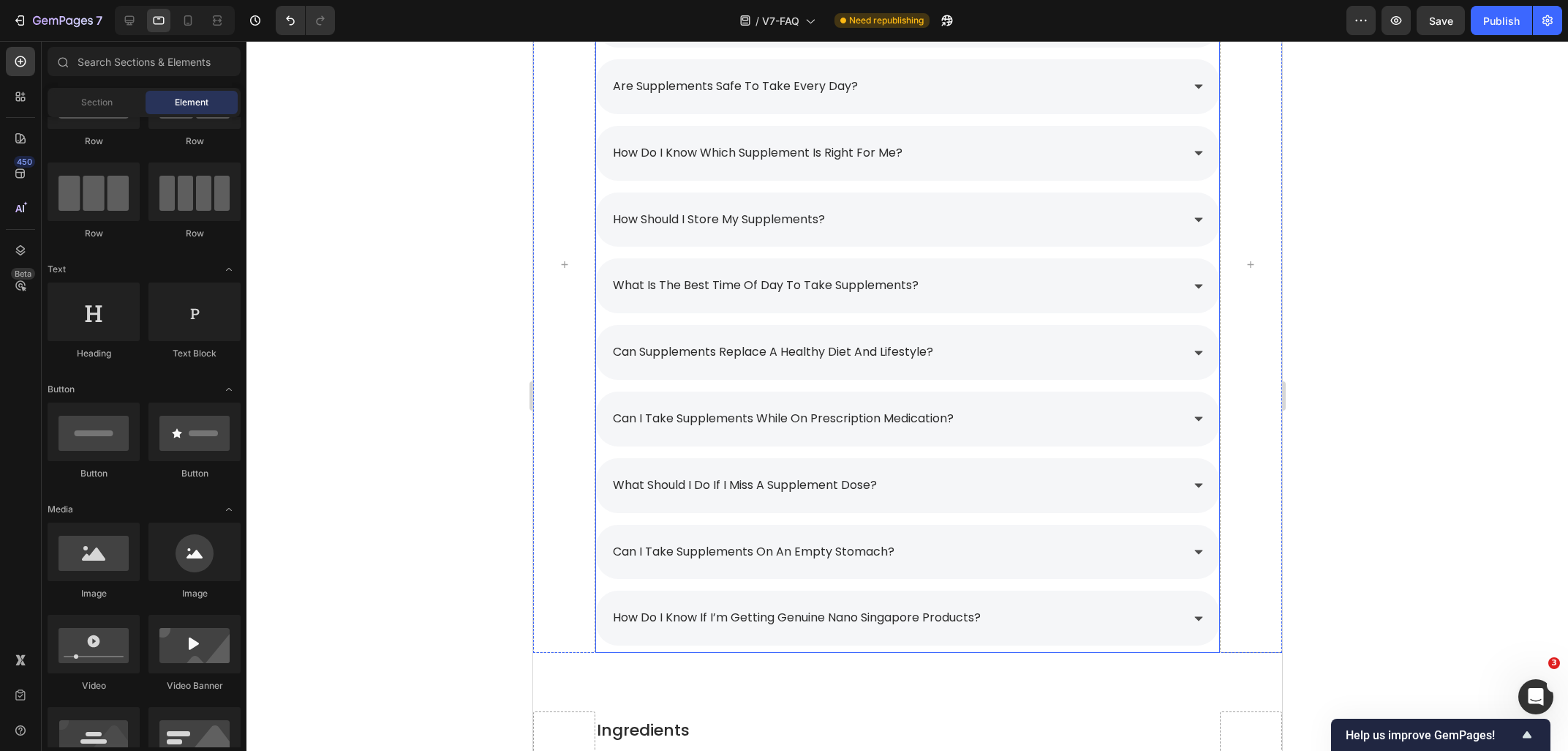
click at [705, 352] on p "can supplements replace a healthy diet and lifestyle?" at bounding box center [772, 352] width 320 height 21
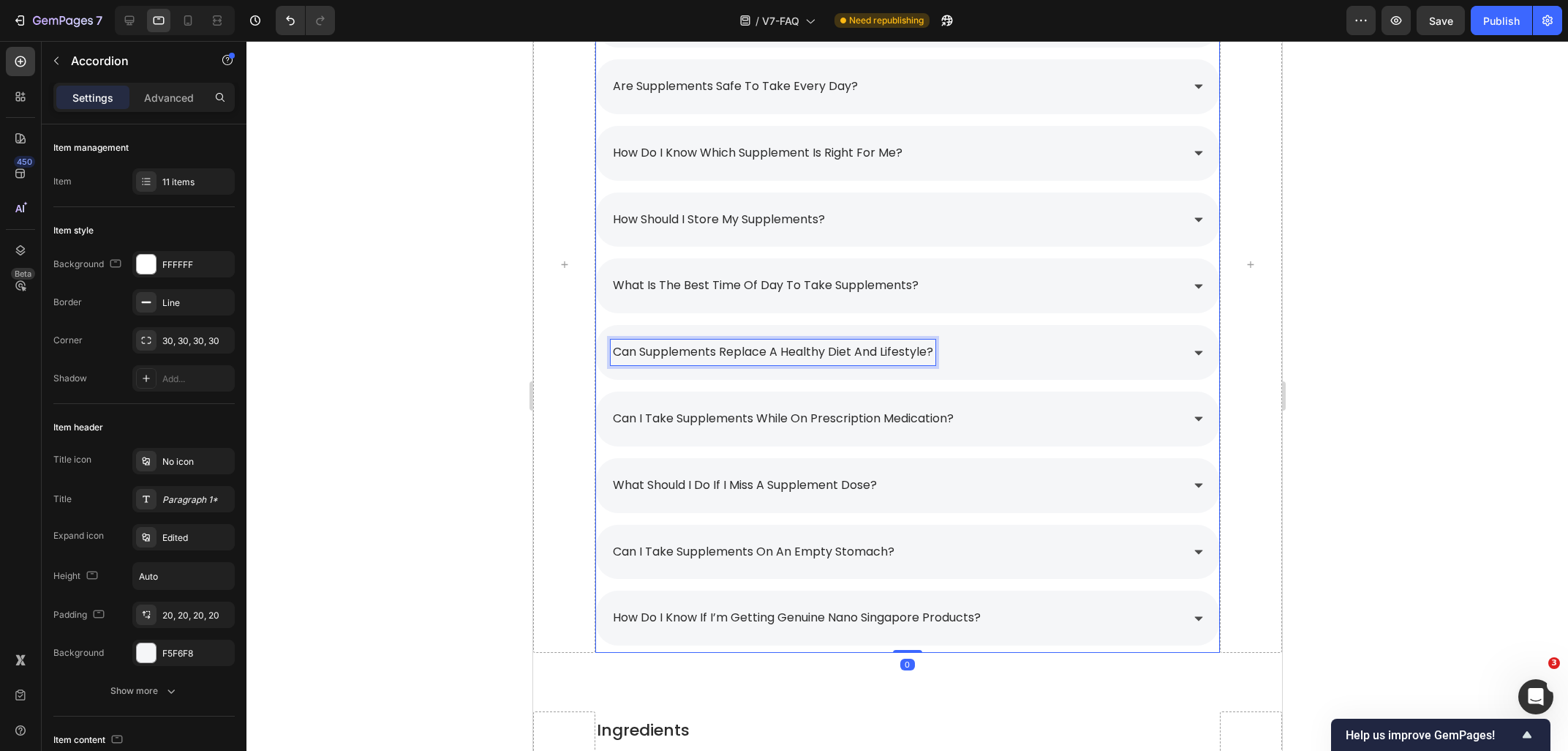
click at [705, 352] on p "can supplements replace a healthy diet and lifestyle?" at bounding box center [772, 352] width 320 height 21
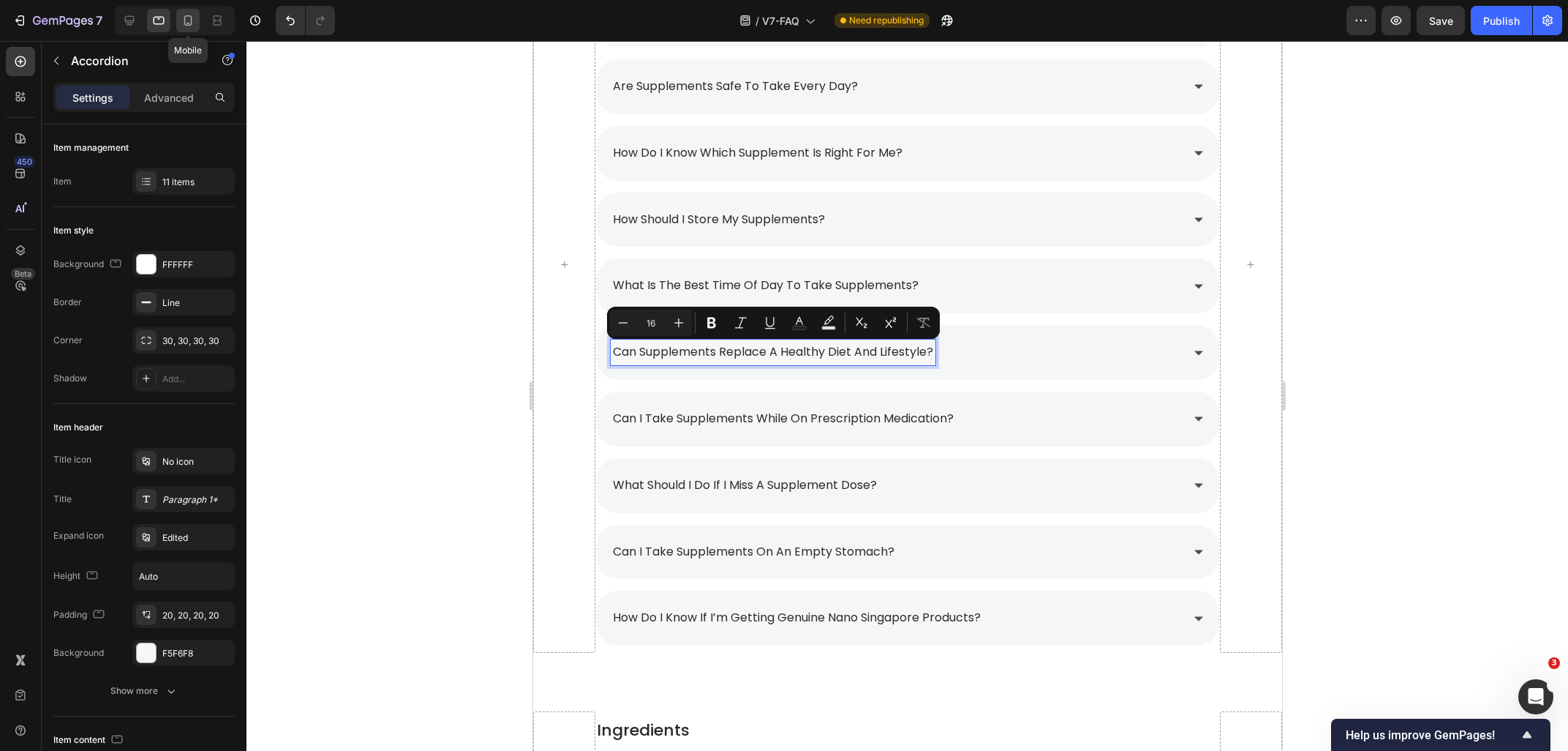
click at [188, 25] on icon at bounding box center [188, 20] width 8 height 10
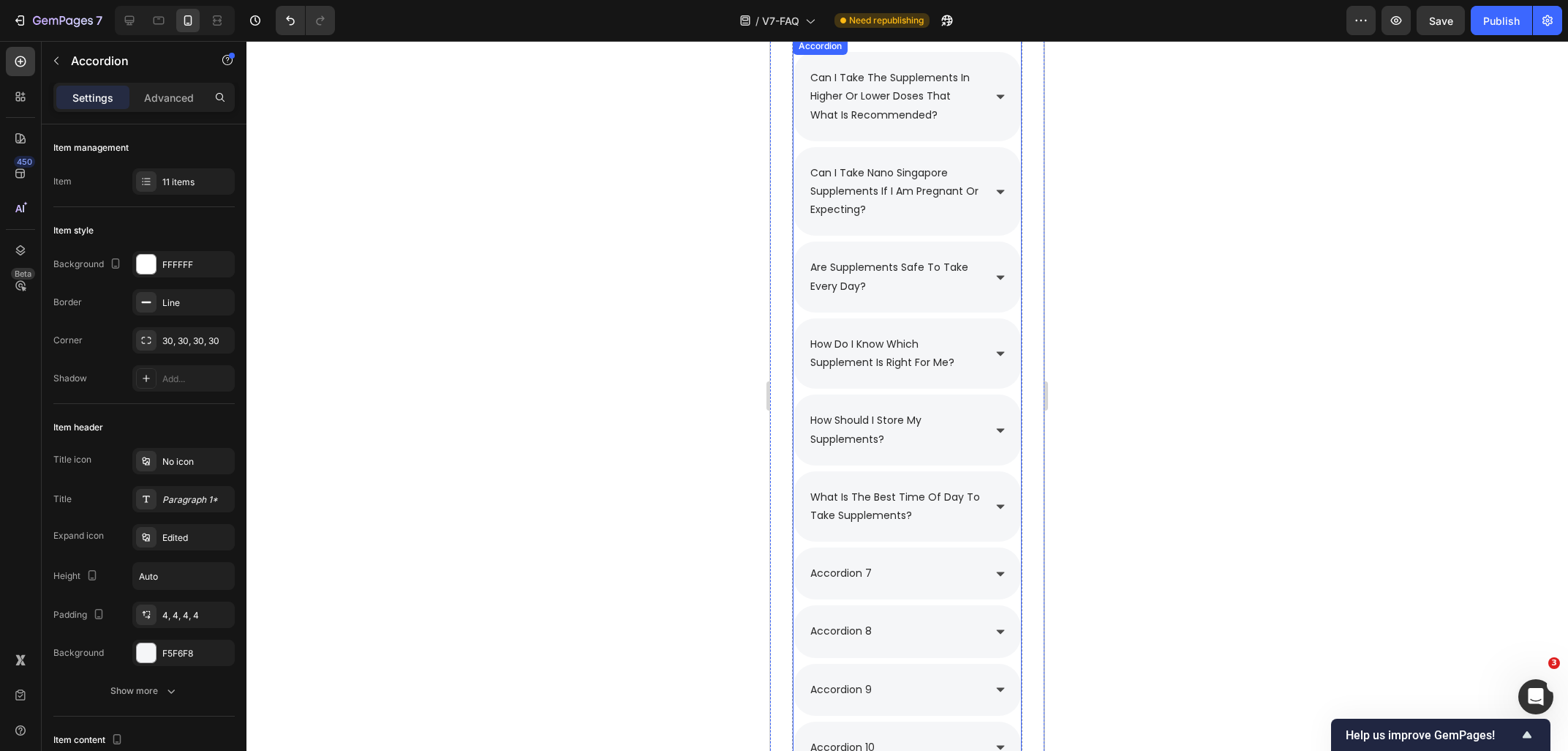
scroll to position [1987, 0]
click at [858, 574] on p "accordion 7" at bounding box center [840, 574] width 61 height 18
click at [870, 575] on p "accordion 7" at bounding box center [840, 574] width 61 height 18
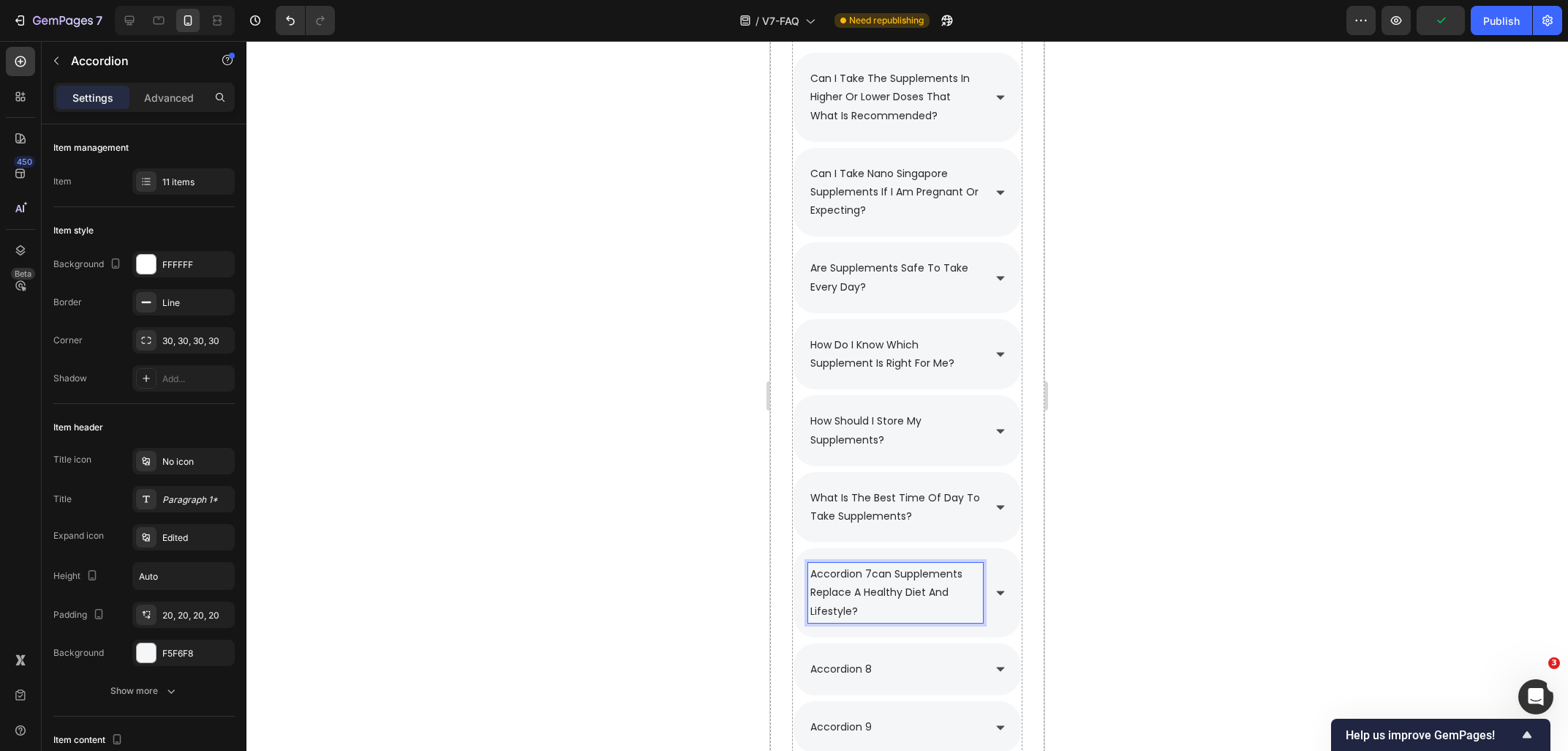
click at [871, 578] on p "accordion 7can supplements replace a healthy diet and lifestyle?" at bounding box center [895, 593] width 171 height 55
click at [1287, 509] on div at bounding box center [907, 396] width 1321 height 710
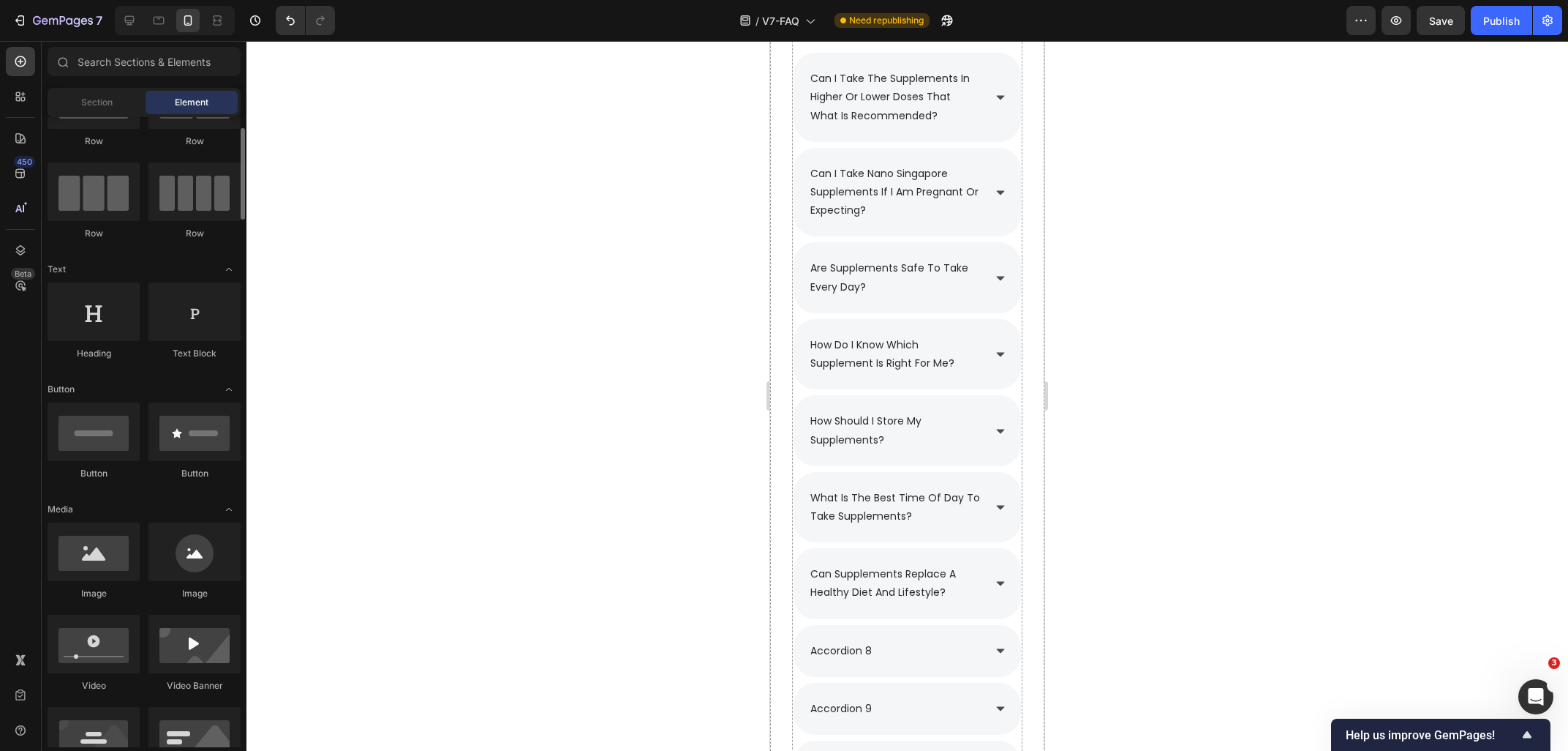
scroll to position [79, 0]
click at [156, 22] on icon at bounding box center [158, 20] width 14 height 14
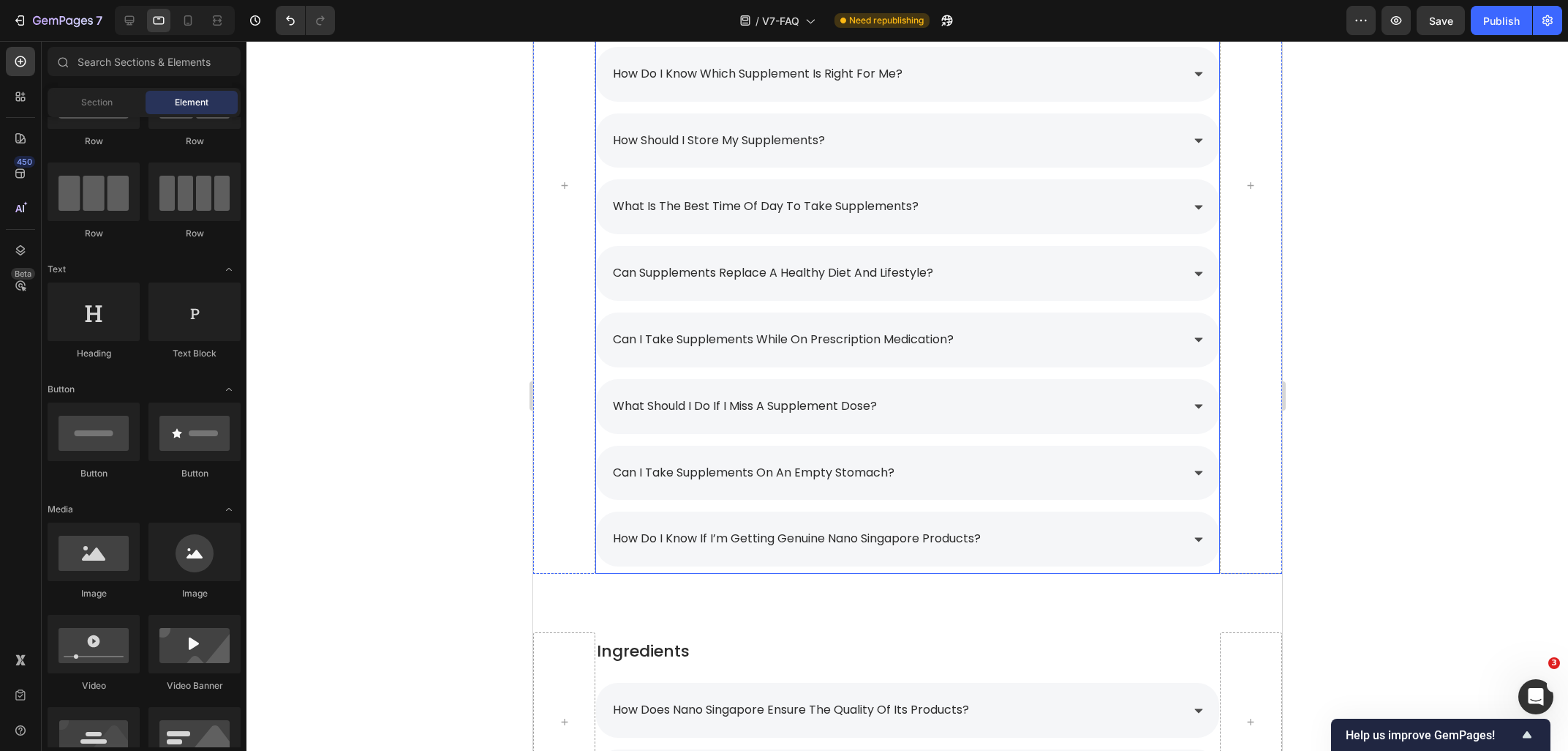
scroll to position [2144, 0]
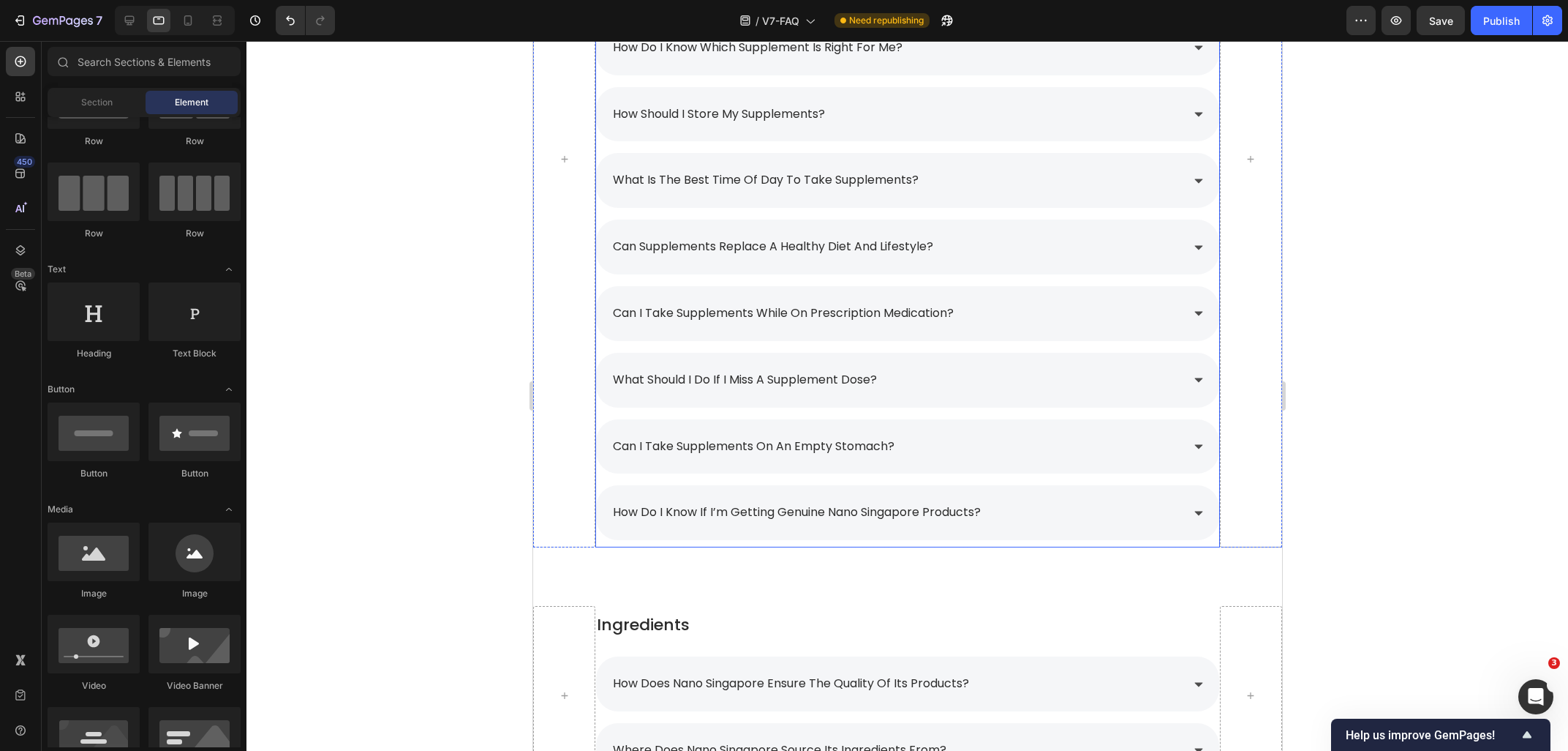
click at [676, 307] on p "can i take supplements while on prescription medication?" at bounding box center [782, 313] width 341 height 21
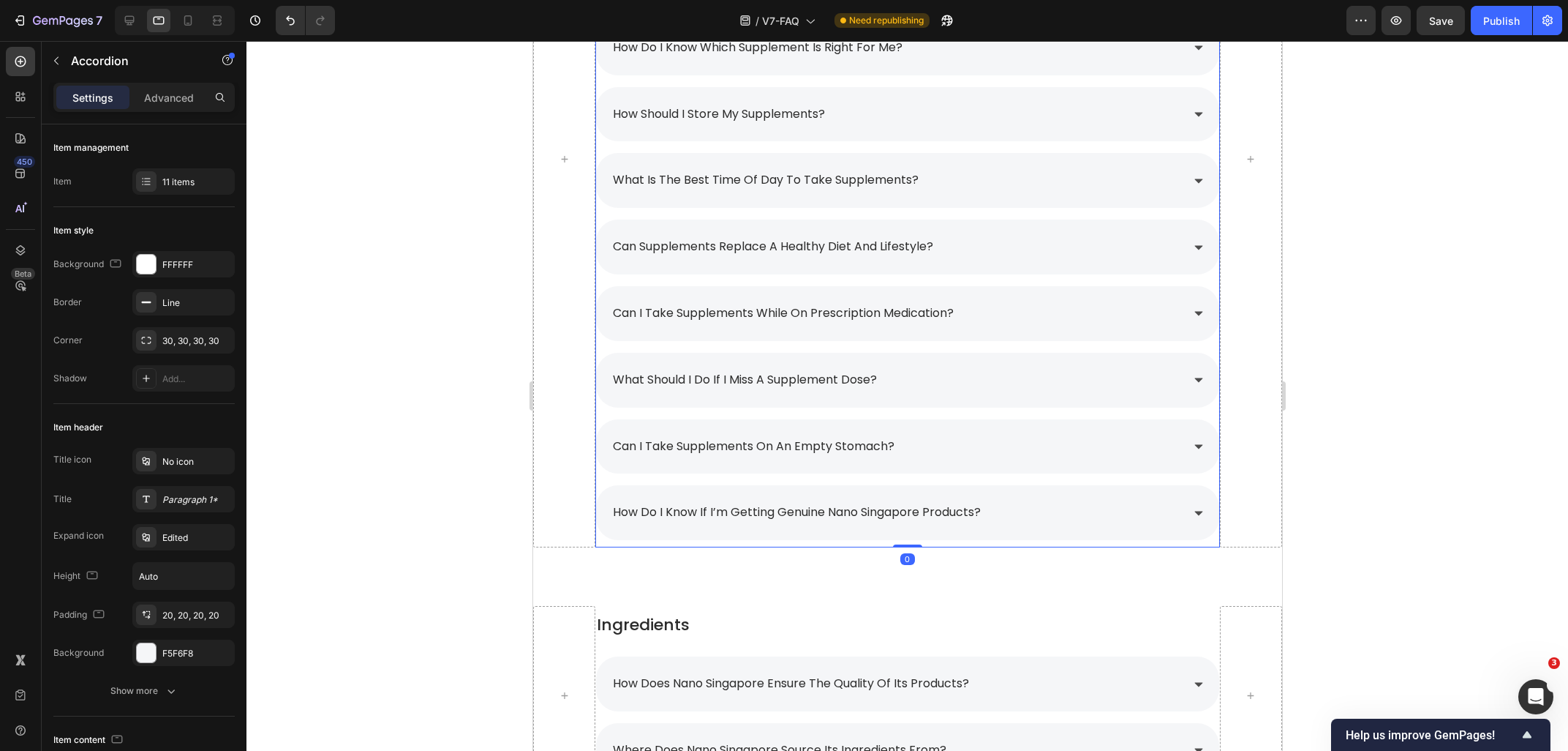
click at [676, 307] on p "can i take supplements while on prescription medication?" at bounding box center [782, 313] width 341 height 21
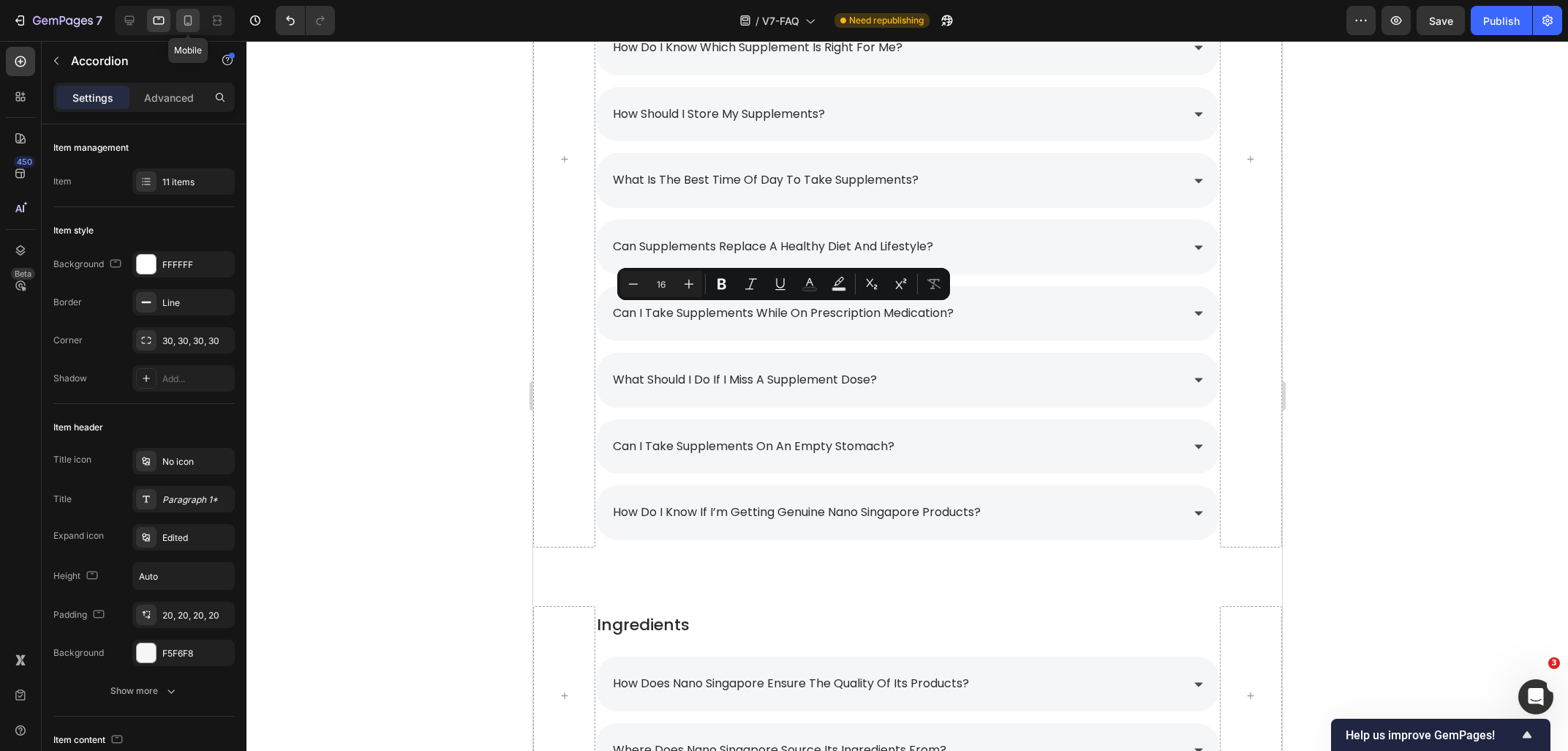
click at [188, 26] on icon at bounding box center [187, 20] width 14 height 14
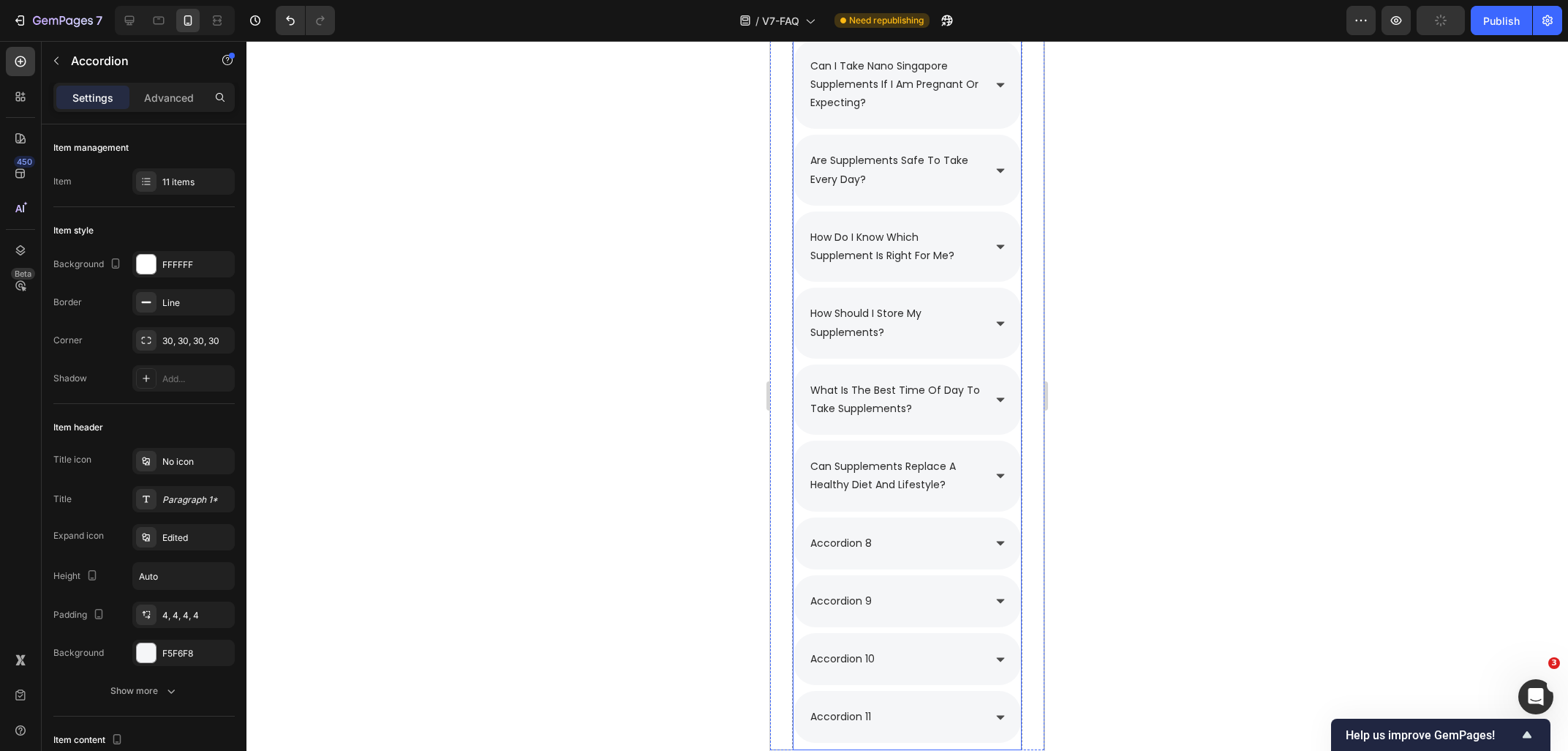
scroll to position [2092, 0]
click at [869, 550] on p "accordion 8" at bounding box center [840, 546] width 61 height 18
click at [871, 548] on p "accordion 8" at bounding box center [840, 546] width 61 height 18
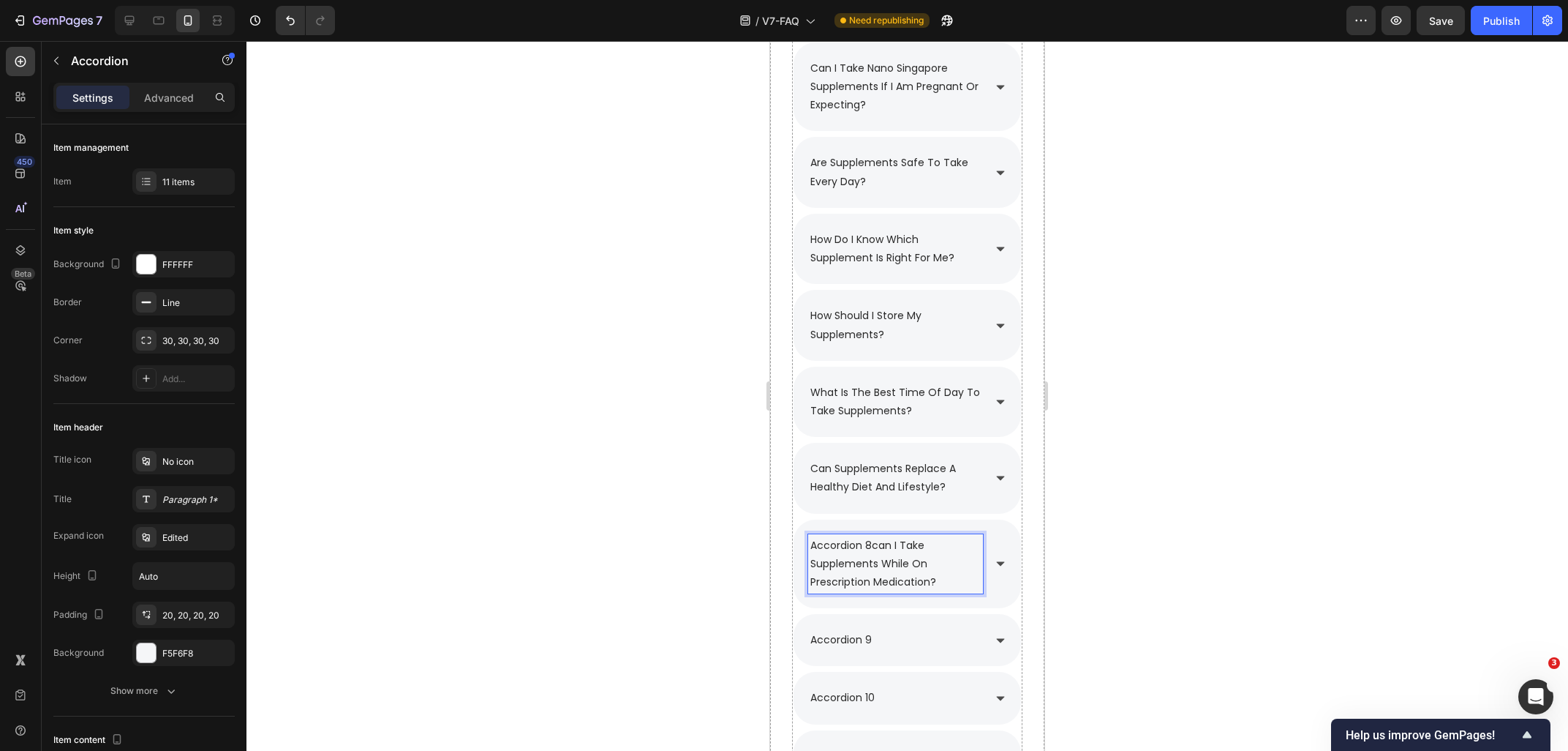
click at [873, 548] on p "accordion 8can i take supplements while on prescription medication?" at bounding box center [895, 564] width 171 height 55
click at [1259, 476] on div at bounding box center [907, 396] width 1321 height 710
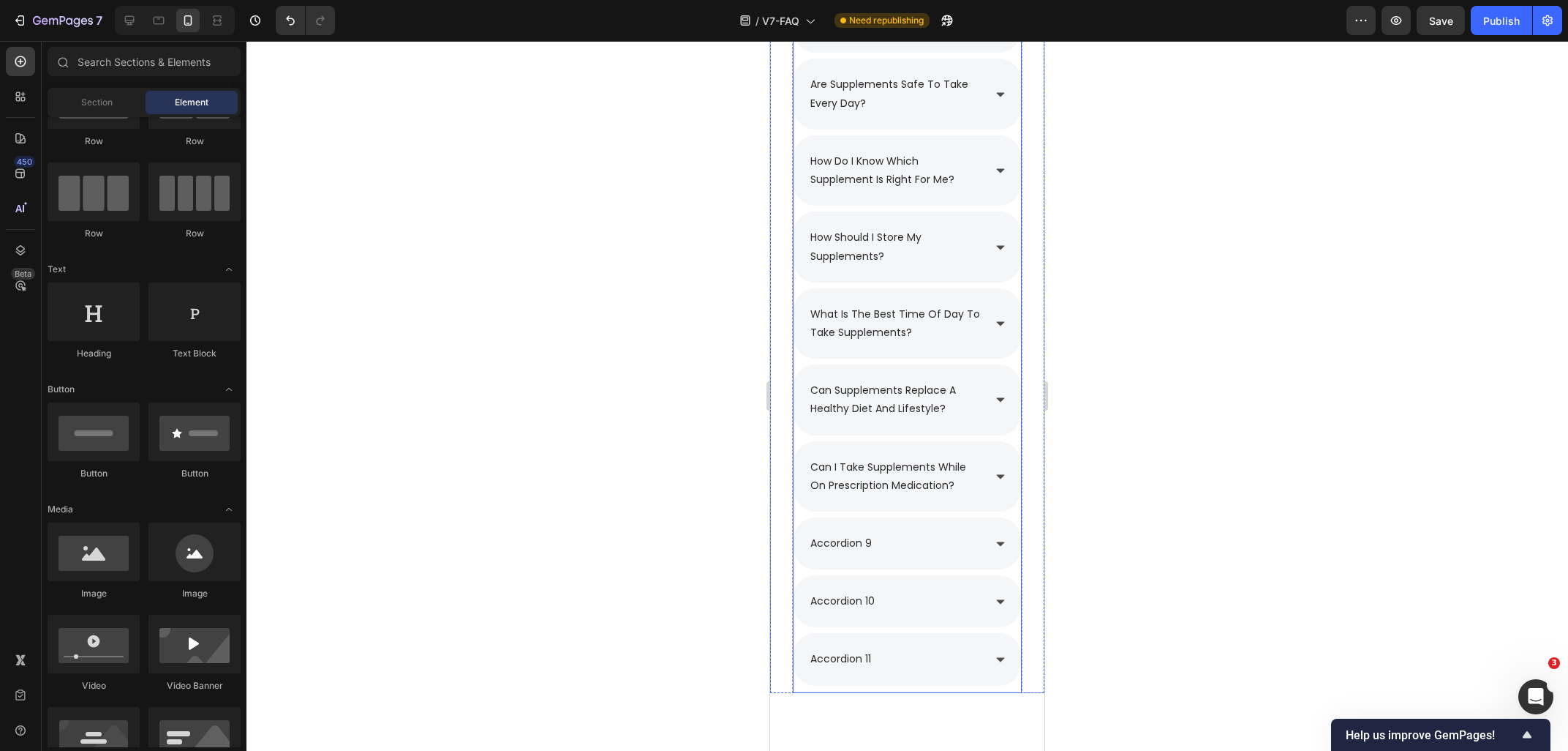
scroll to position [2250, 0]
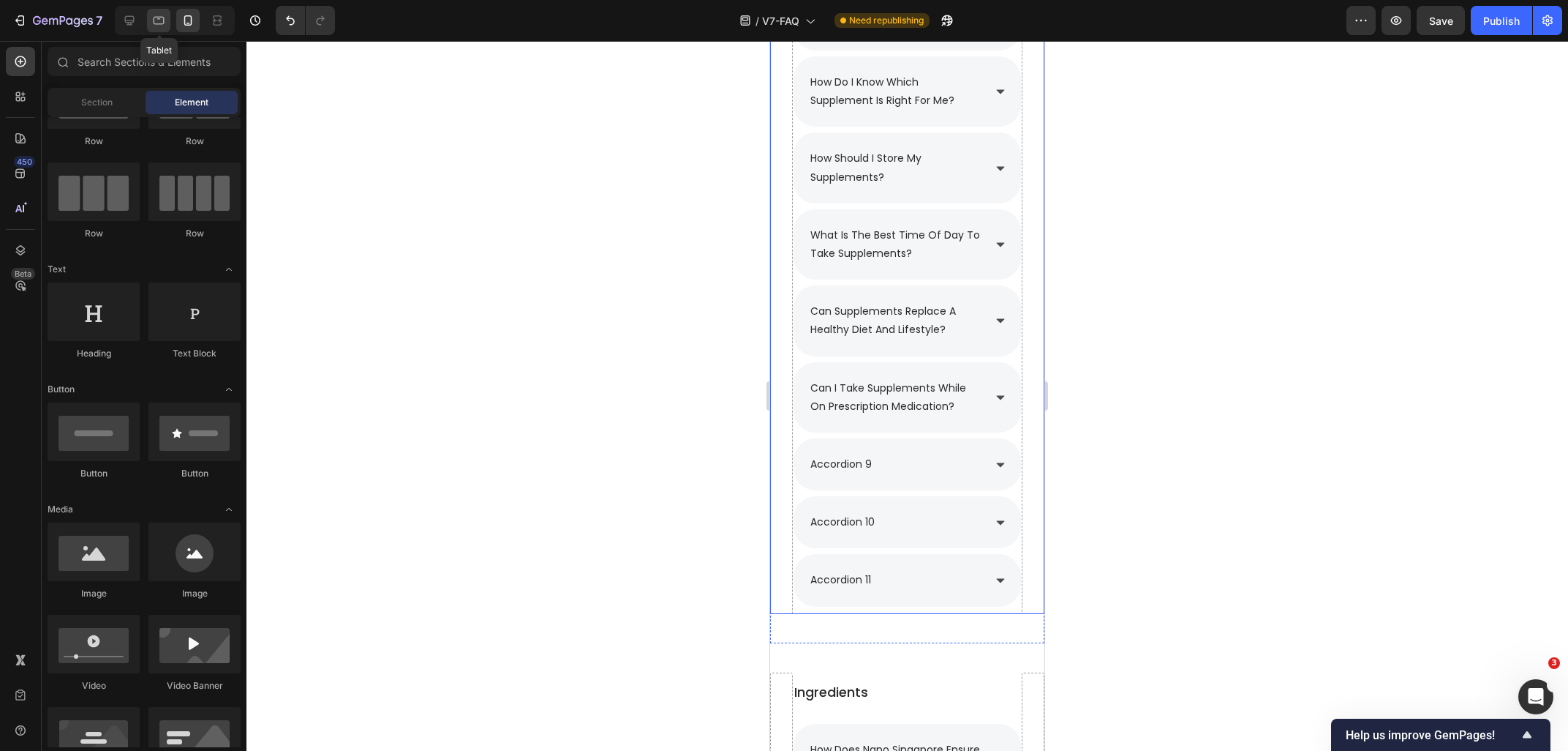
click at [158, 26] on icon at bounding box center [158, 20] width 14 height 14
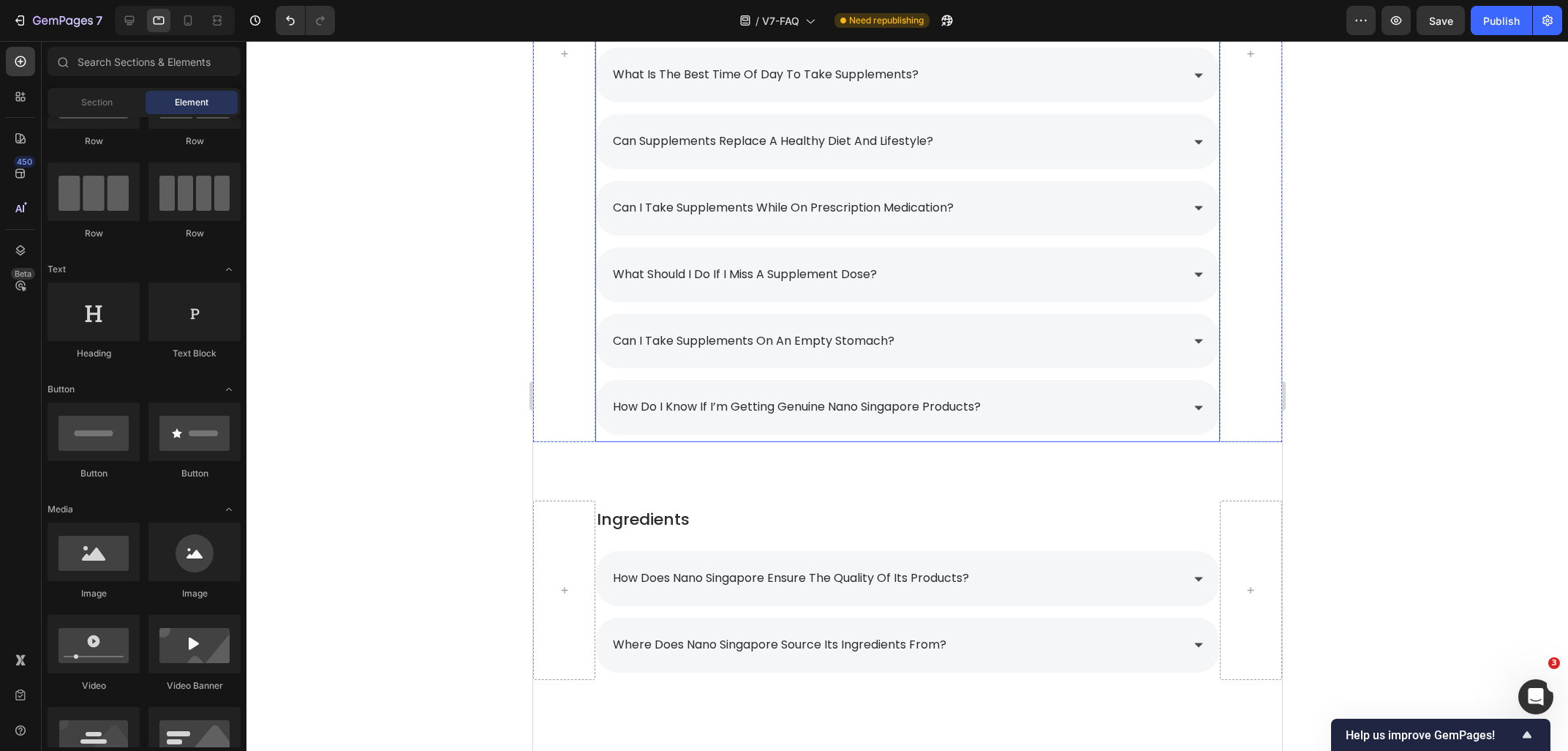
click at [719, 275] on p "what should i do if i miss a supplement dose?" at bounding box center [745, 275] width 264 height 21
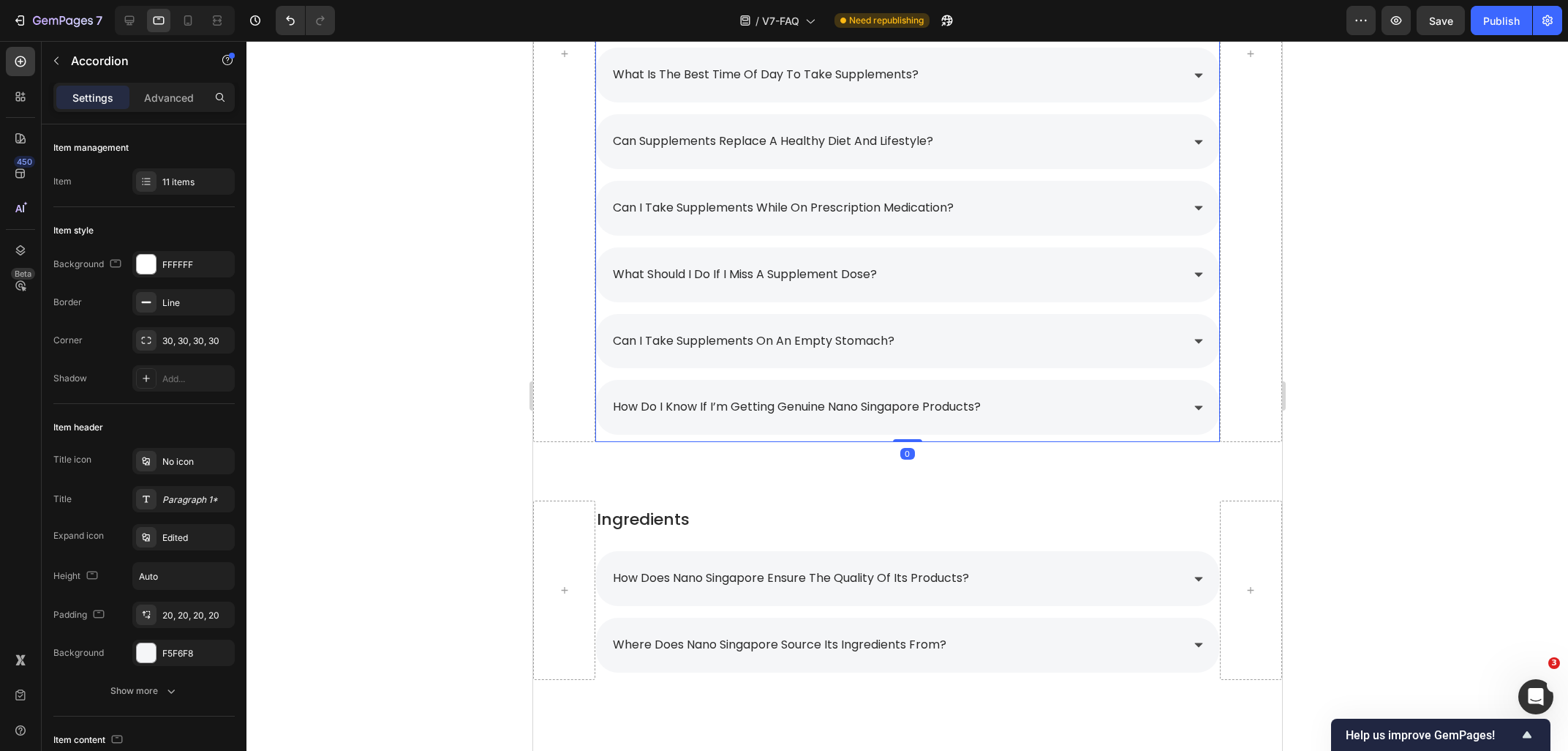
click at [719, 275] on p "what should i do if i miss a supplement dose?" at bounding box center [745, 275] width 264 height 21
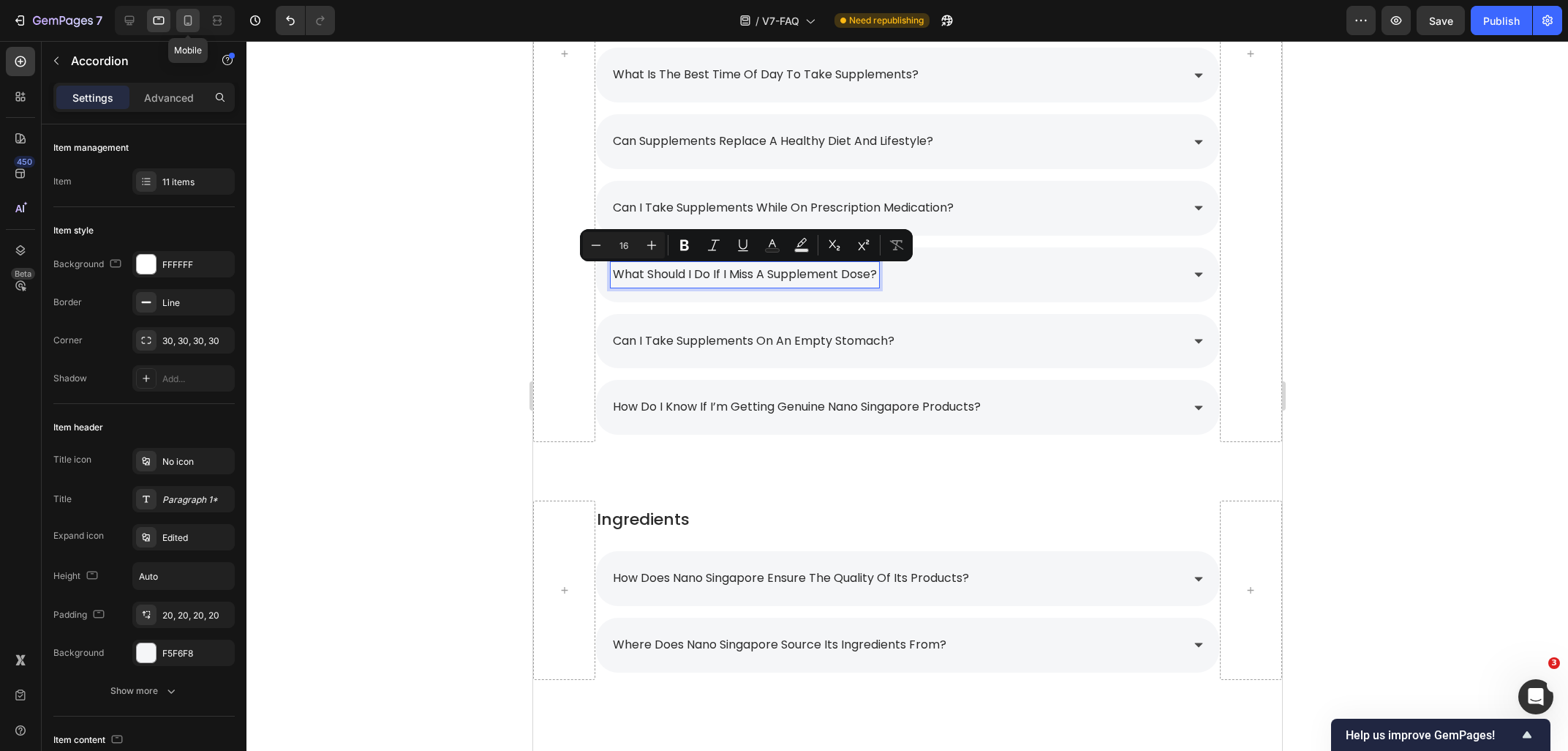
drag, startPoint x: 187, startPoint y: 22, endPoint x: 58, endPoint y: 293, distance: 300.1
click at [187, 22] on icon at bounding box center [187, 20] width 14 height 14
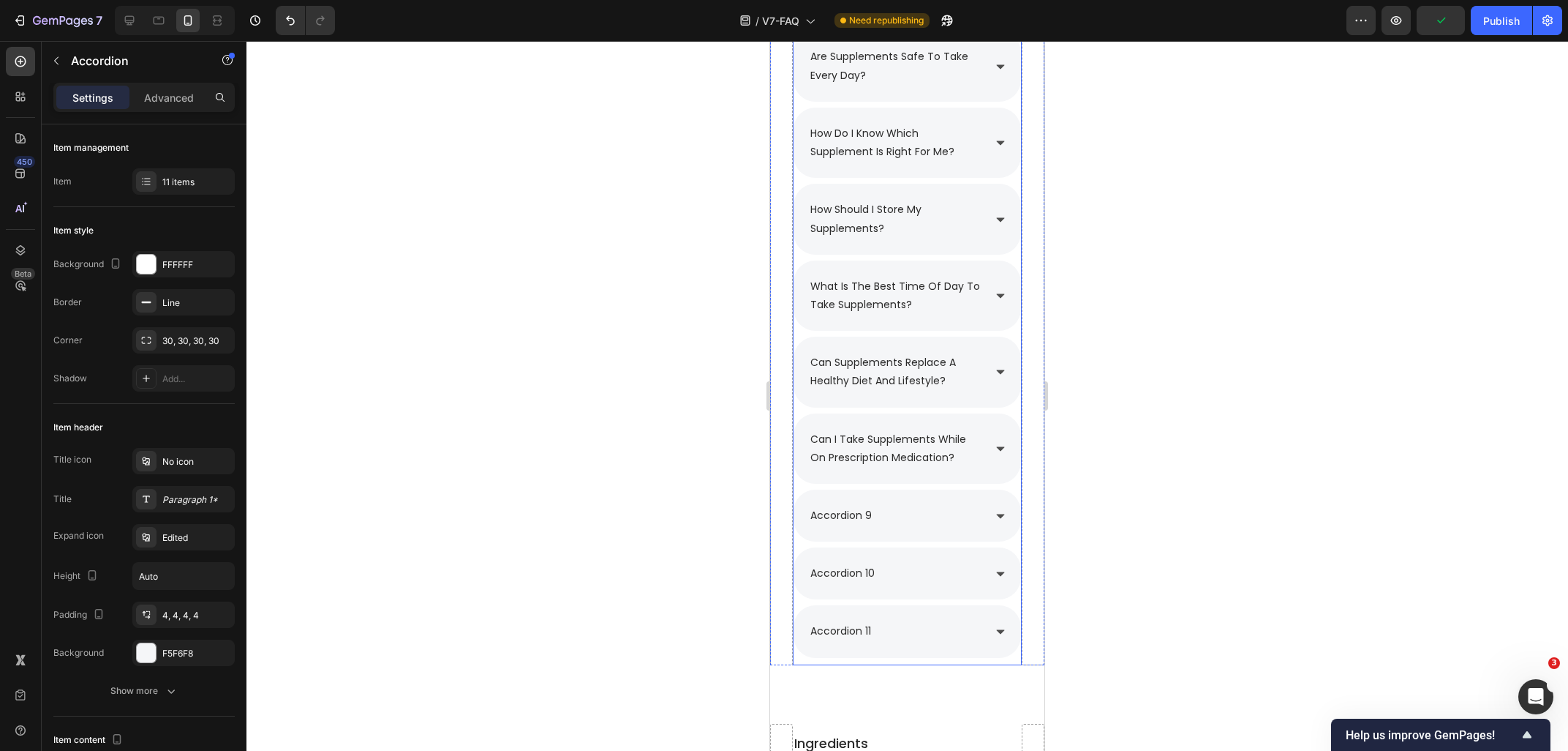
scroll to position [2198, 0]
click at [863, 514] on p "accordion 9" at bounding box center [840, 517] width 61 height 18
click at [871, 519] on p "accordion 9" at bounding box center [840, 517] width 61 height 18
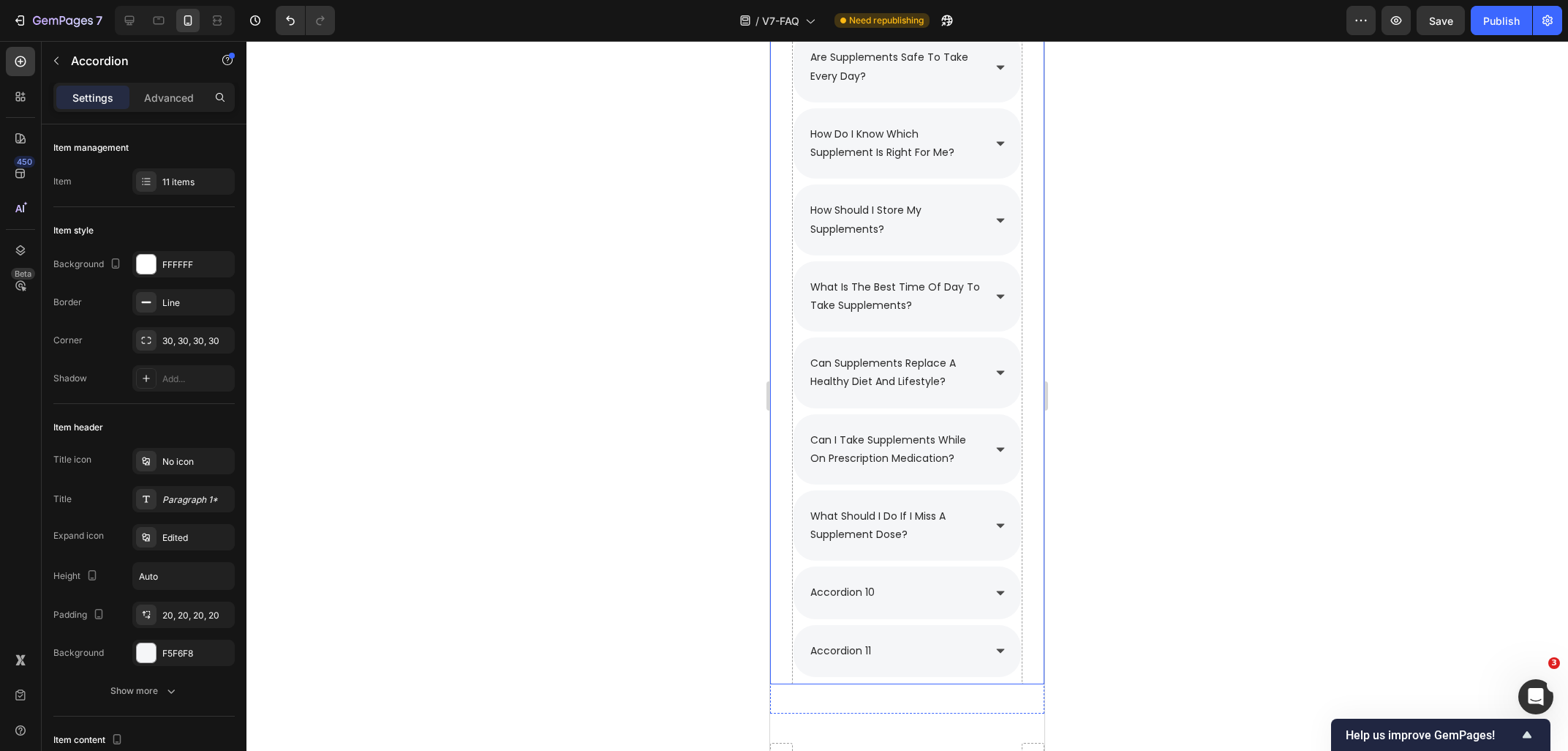
click at [1191, 496] on div at bounding box center [907, 396] width 1321 height 710
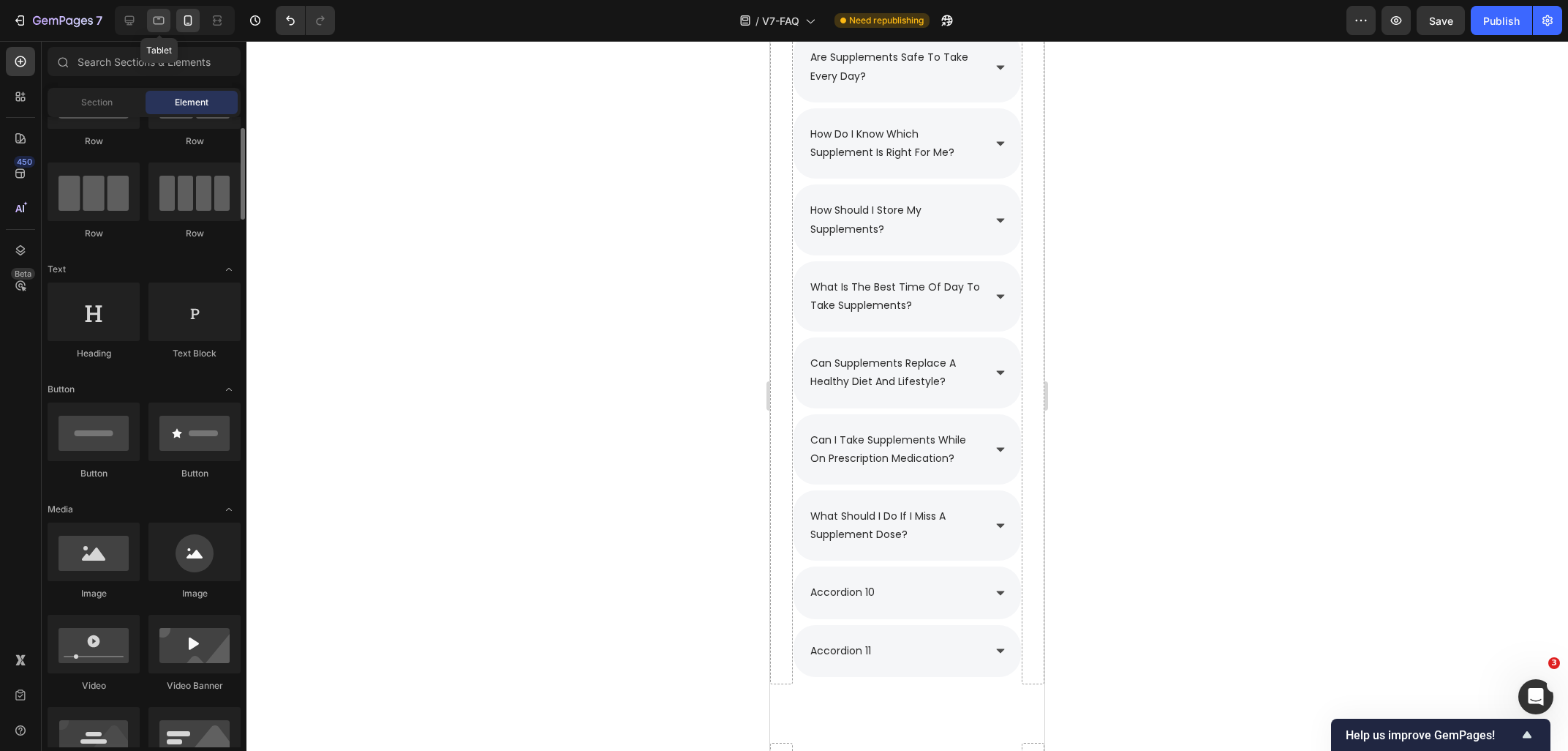
click at [164, 25] on icon at bounding box center [158, 20] width 14 height 14
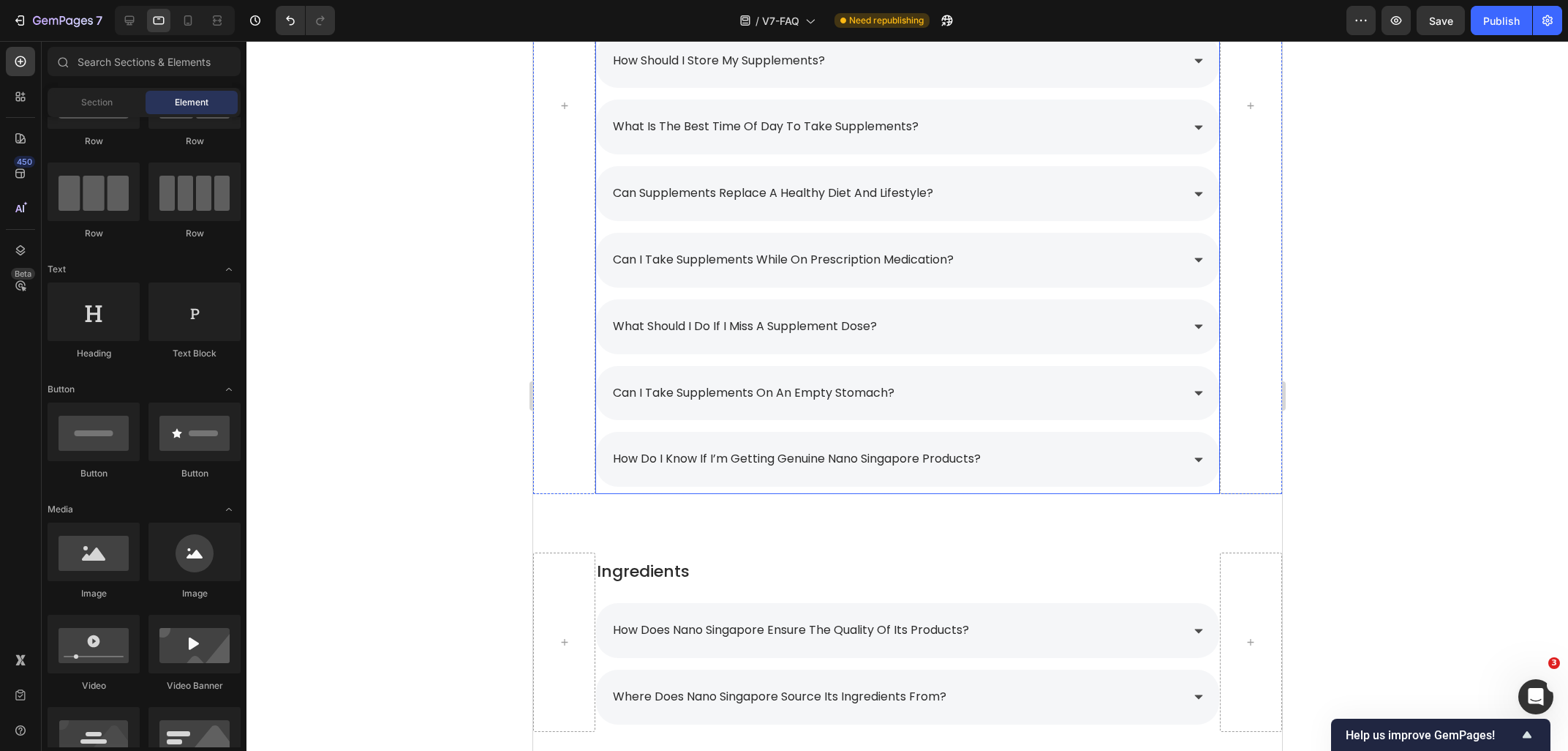
click at [786, 387] on p "can i take supplements on an empty stomach?" at bounding box center [753, 393] width 281 height 21
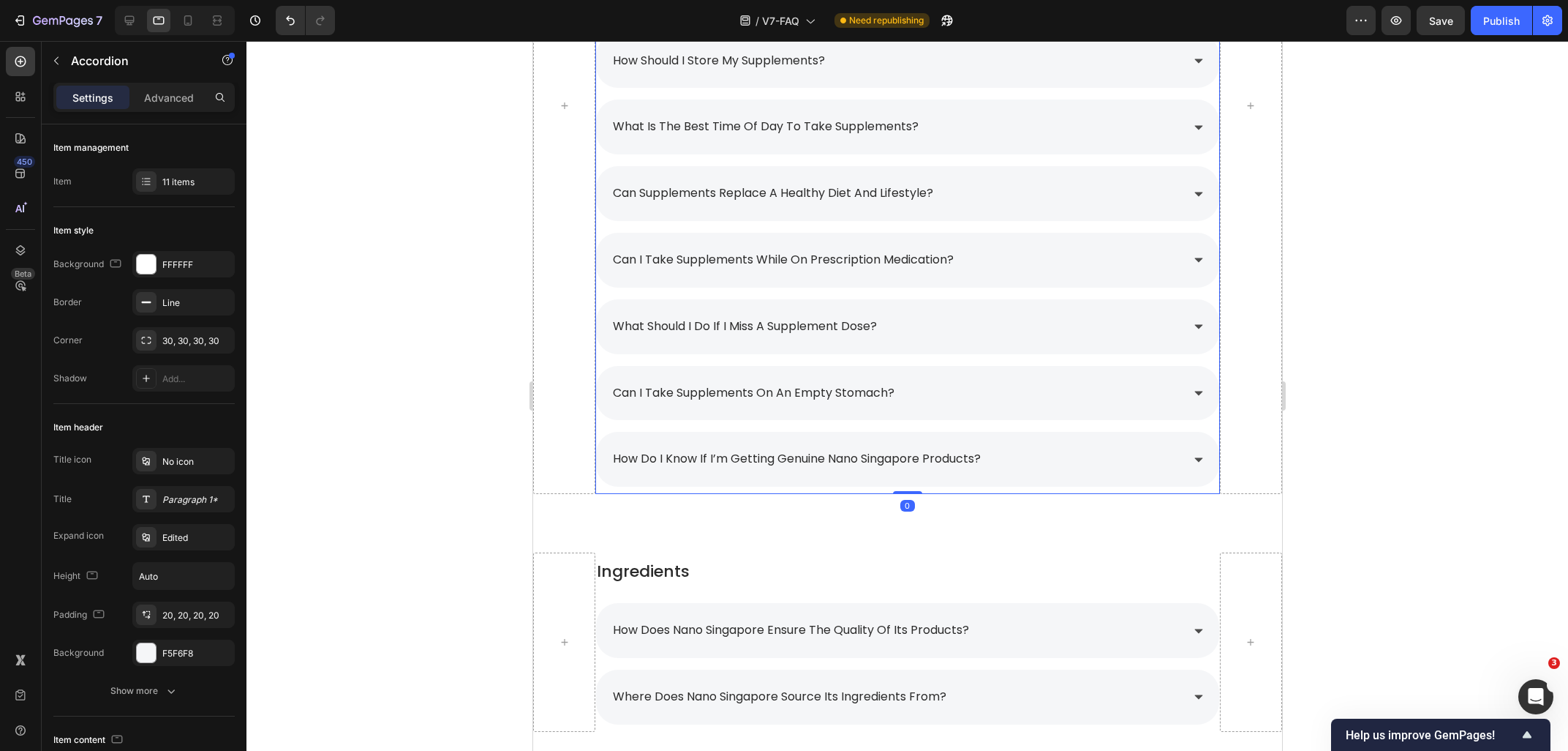
click at [786, 387] on p "can i take supplements on an empty stomach?" at bounding box center [753, 393] width 281 height 21
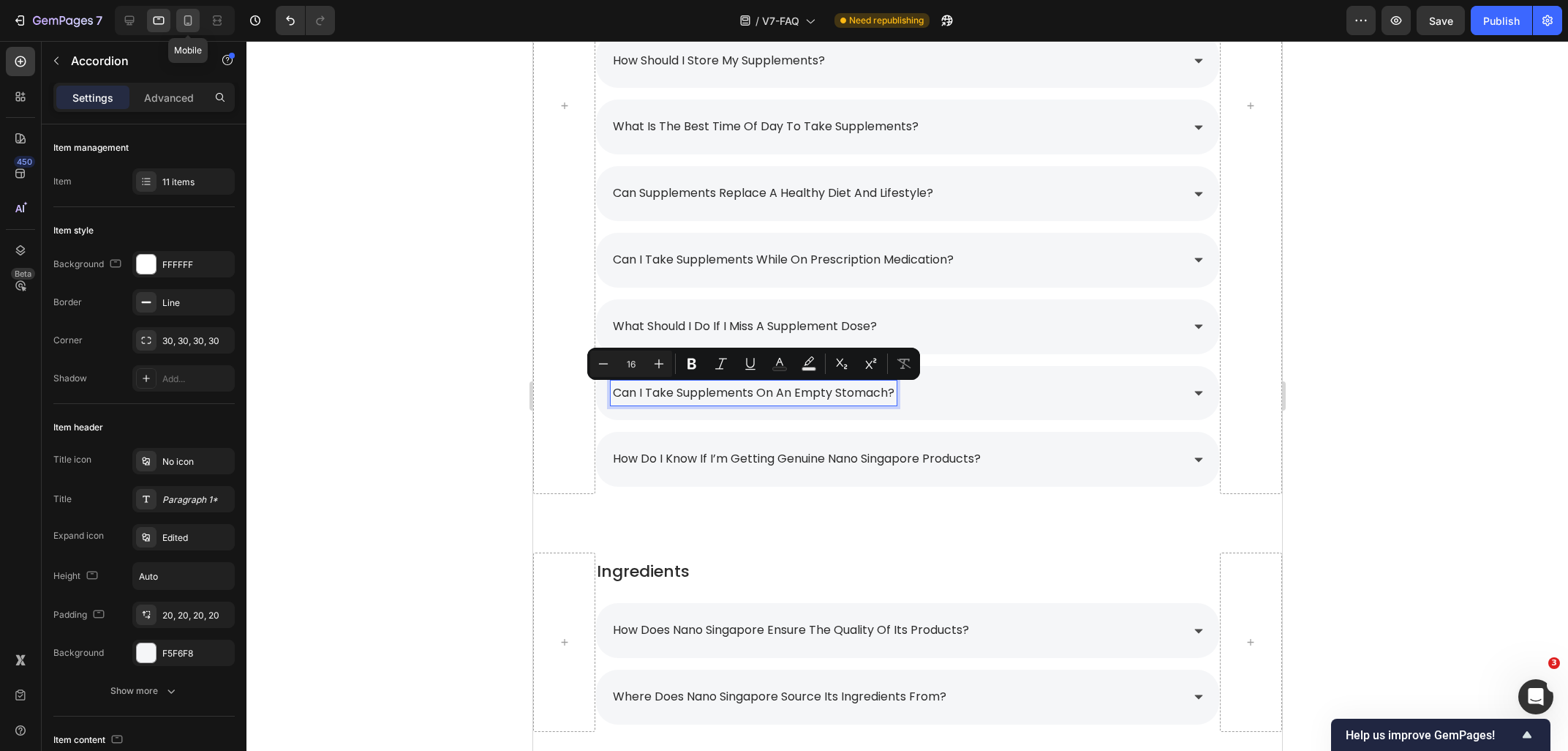
click at [177, 22] on div at bounding box center [188, 20] width 23 height 23
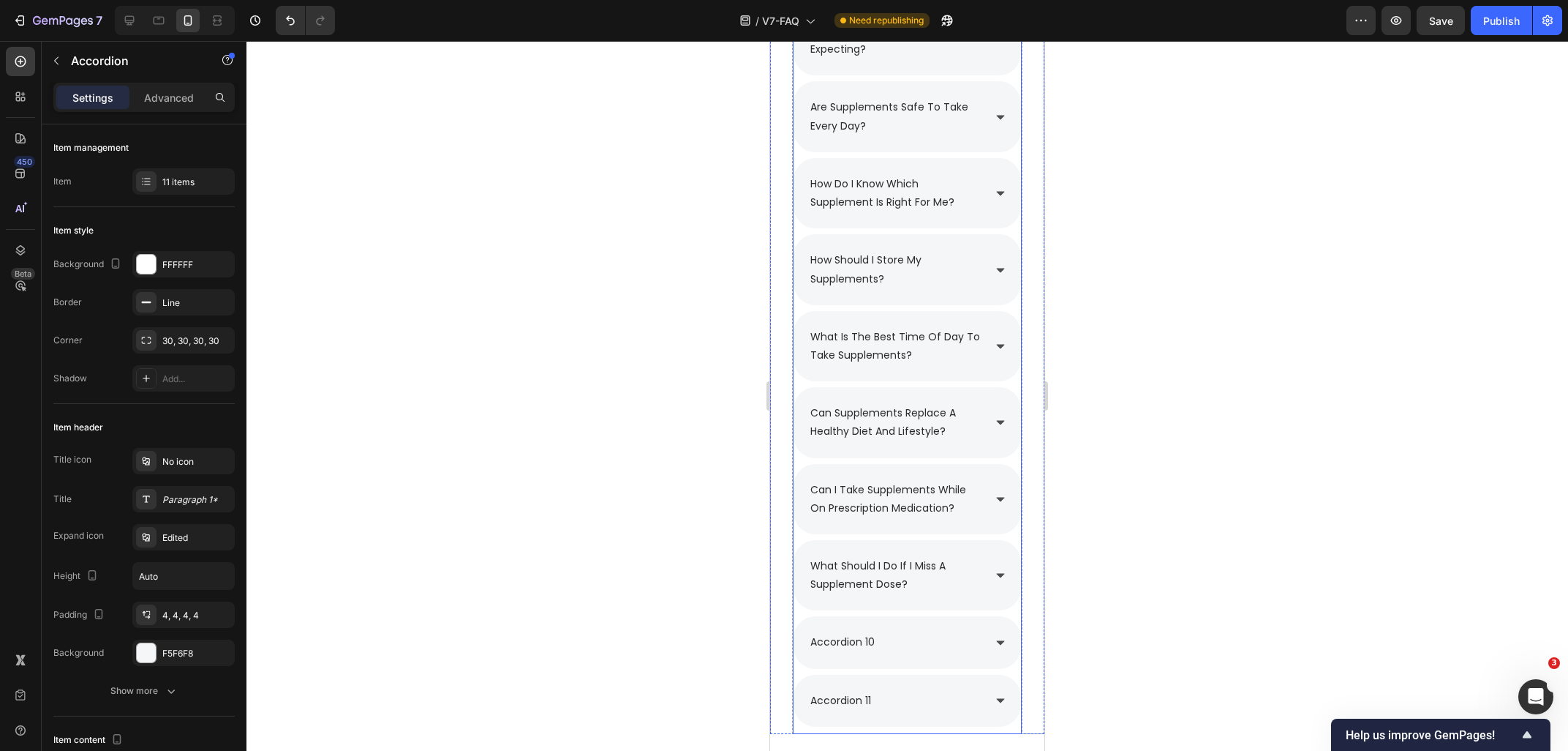
scroll to position [2146, 0]
click at [876, 646] on div "accordion 10" at bounding box center [843, 643] width 69 height 23
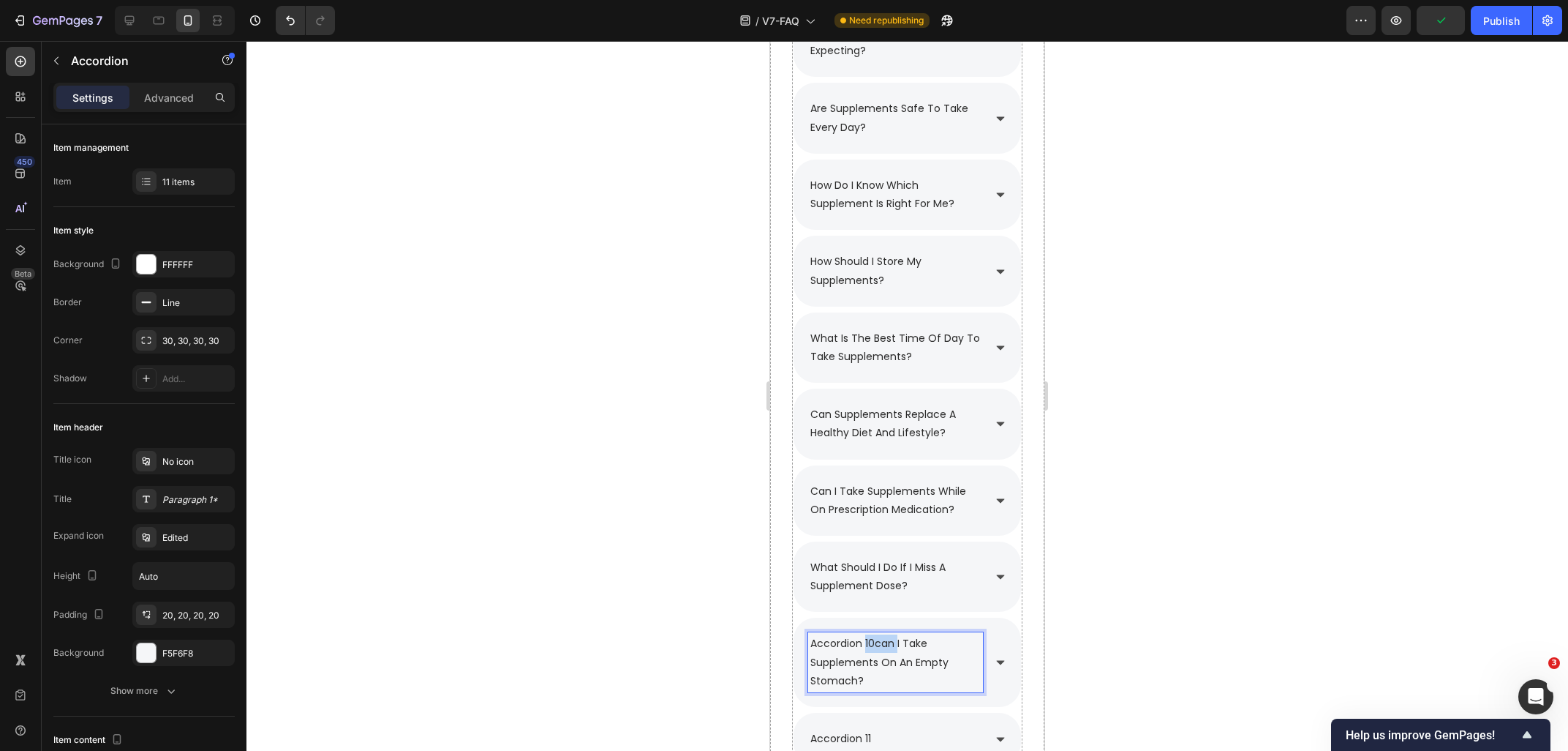
click at [879, 644] on p "accordion 10can i take supplements on an empty stomach?" at bounding box center [895, 662] width 171 height 55
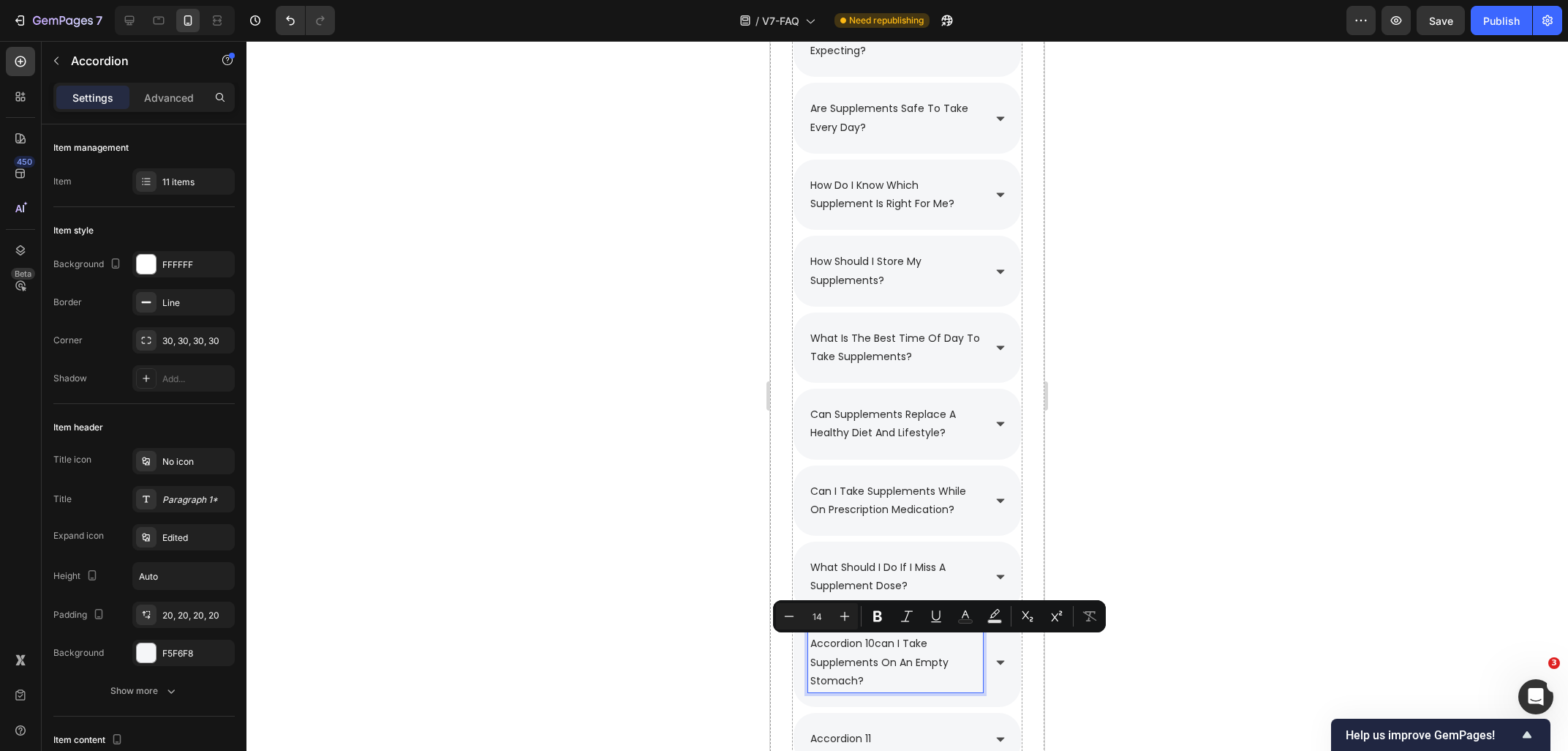
click at [876, 645] on p "accordion 10can i take supplements on an empty stomach?" at bounding box center [895, 662] width 171 height 55
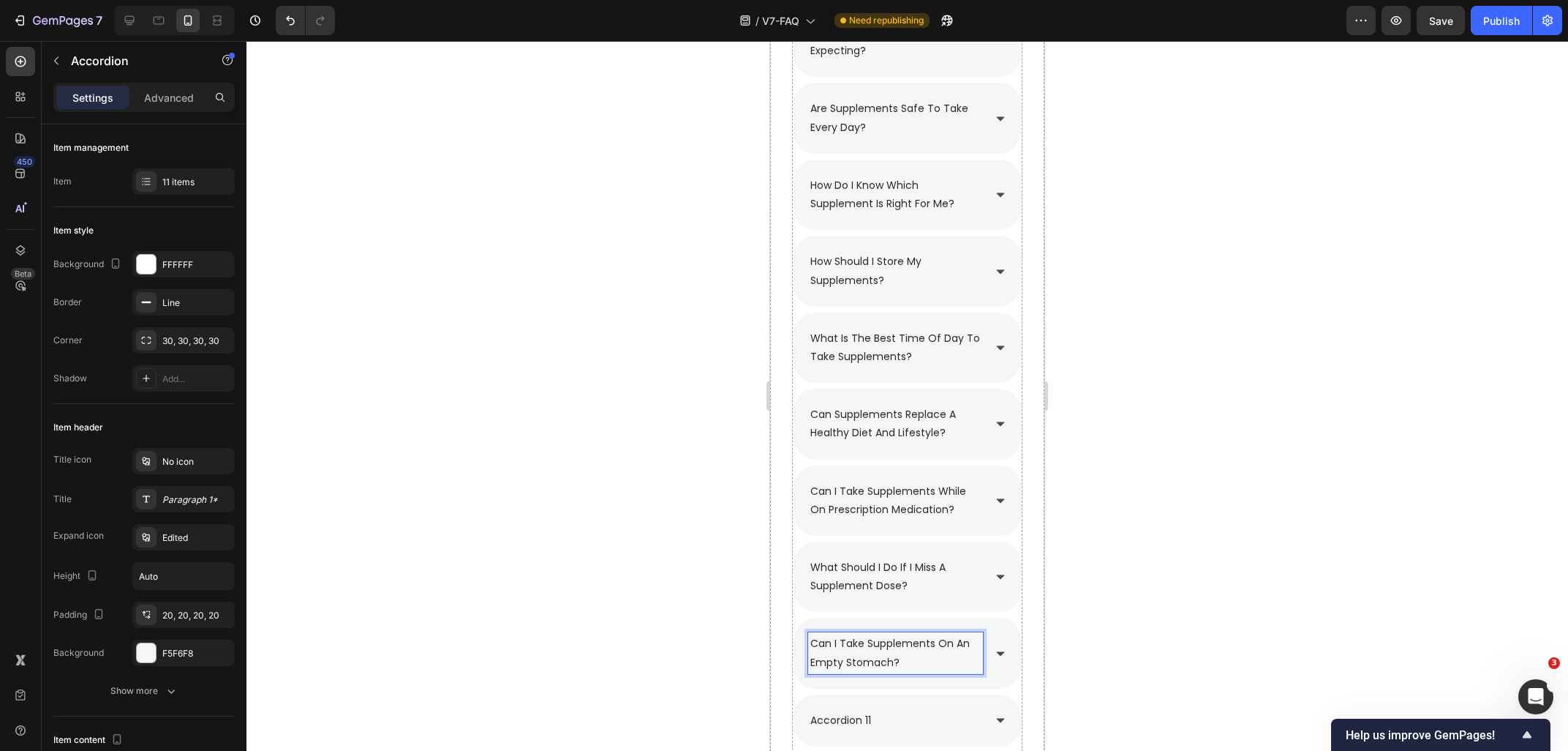
click at [1259, 533] on div at bounding box center [907, 396] width 1321 height 710
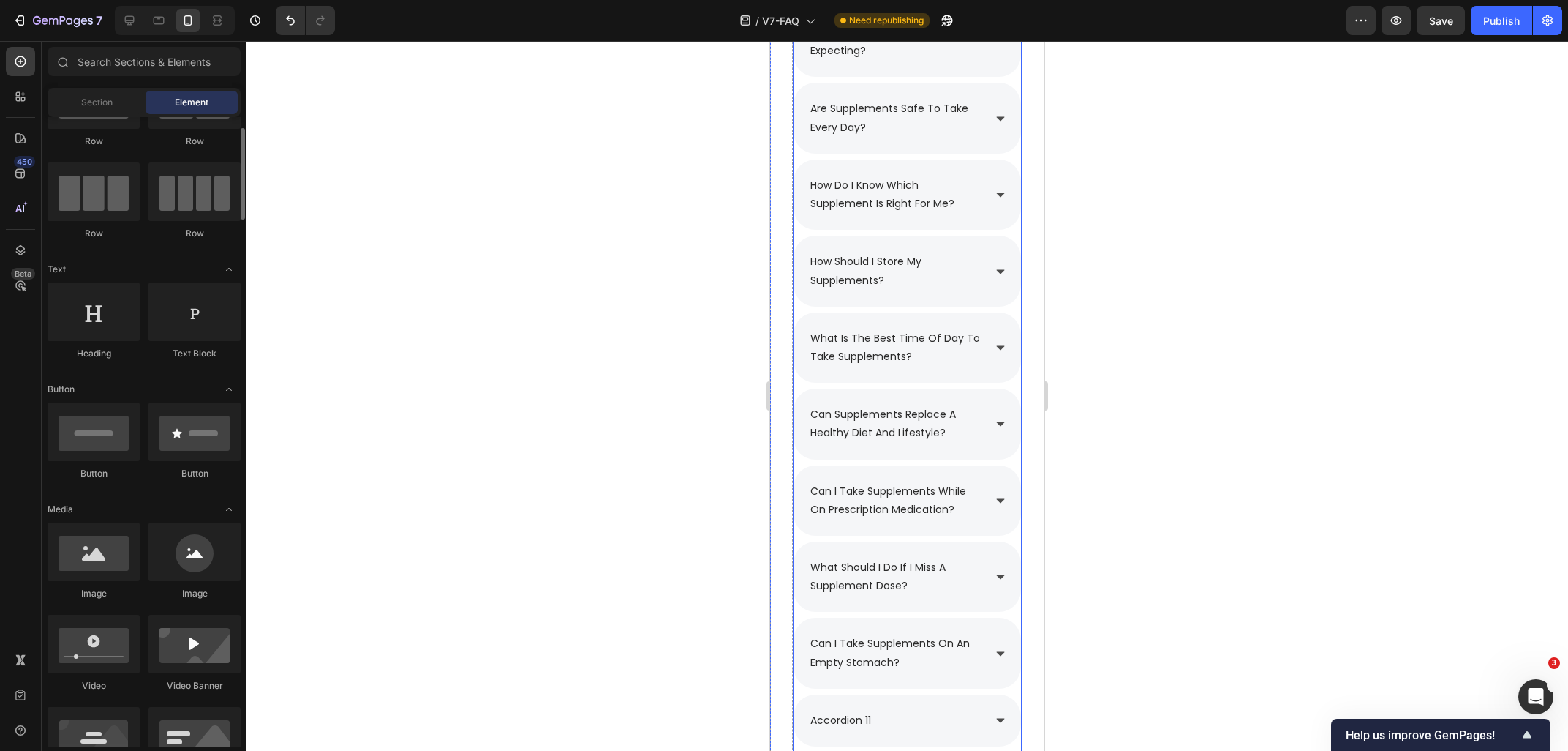
scroll to position [2225, 0]
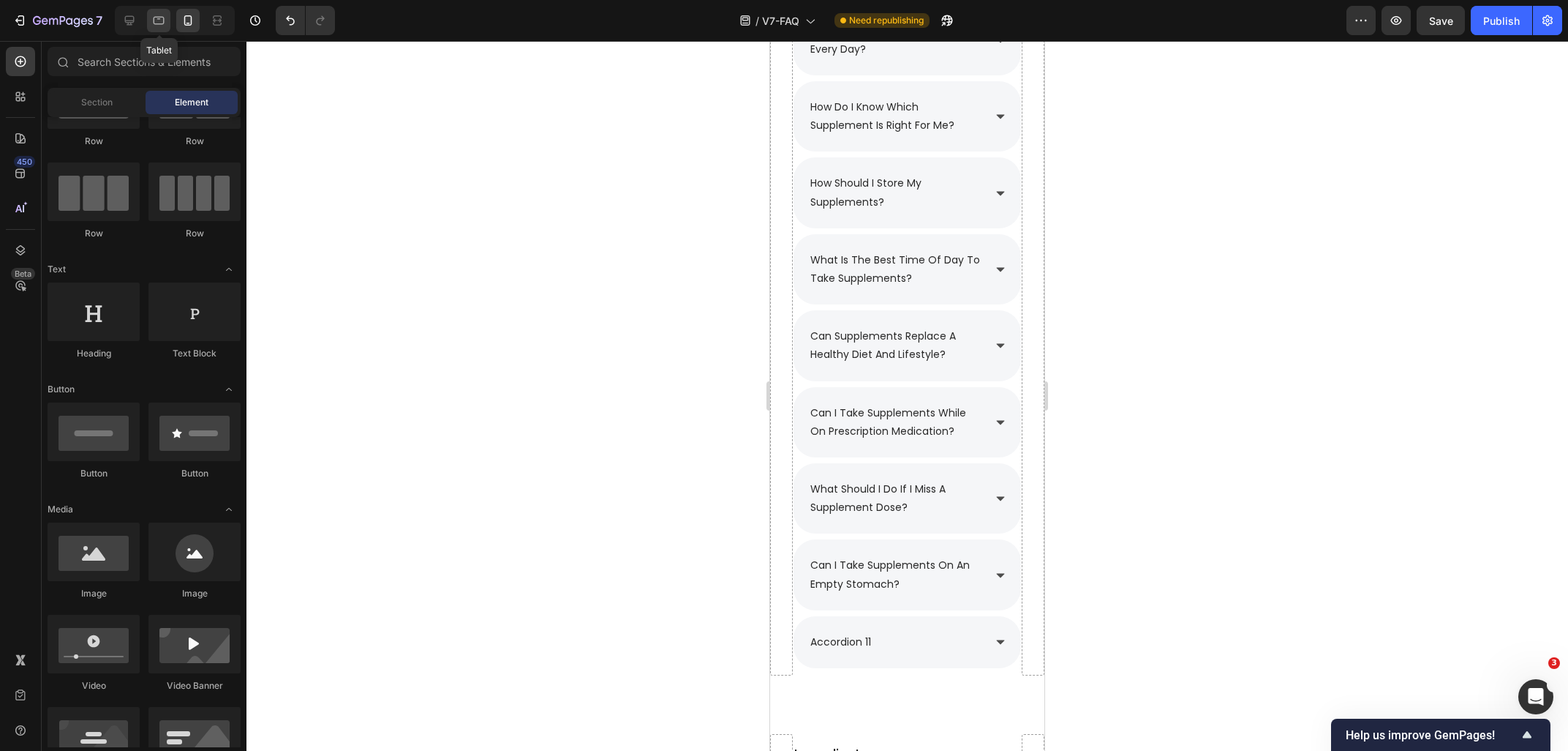
click at [161, 16] on icon at bounding box center [158, 20] width 14 height 14
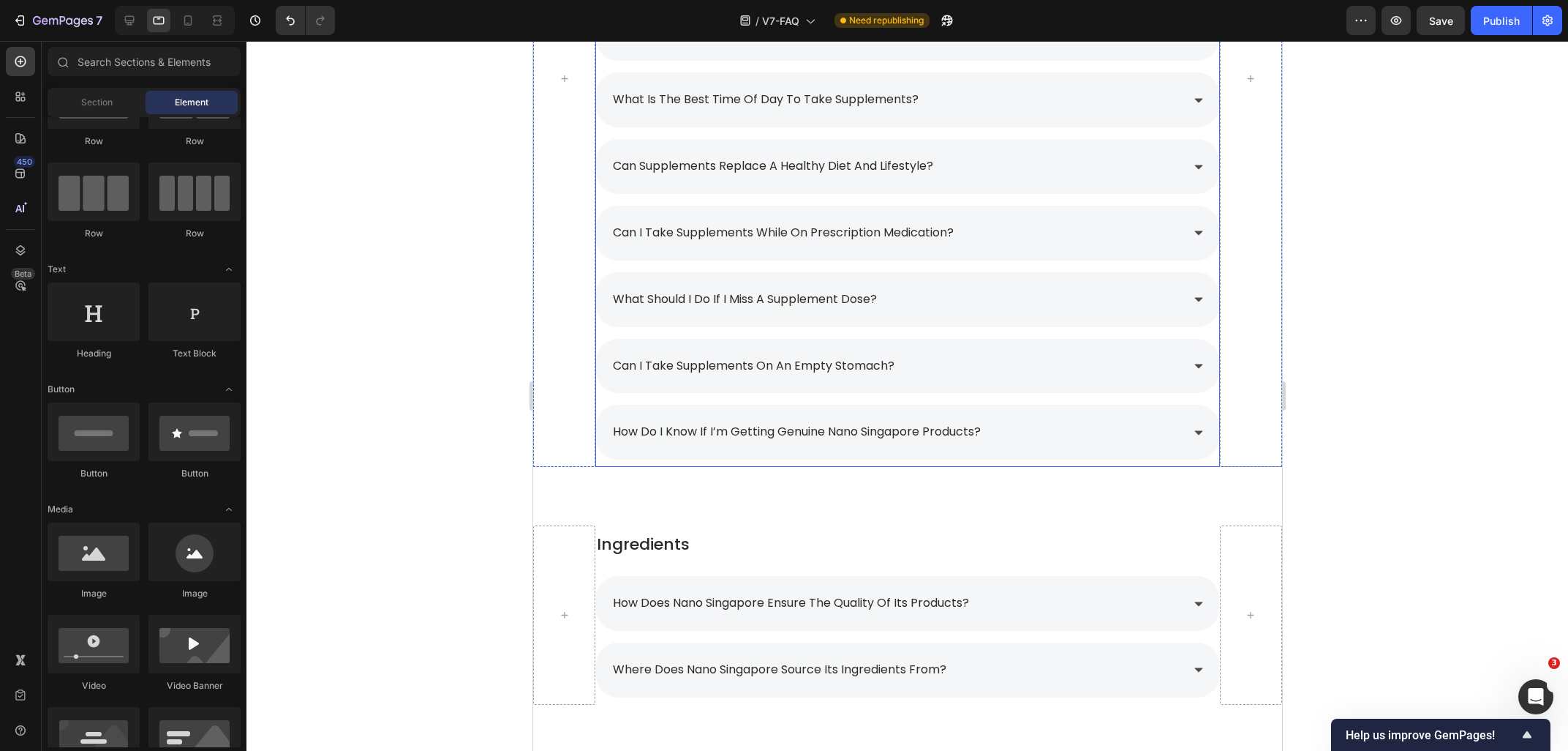
click at [746, 435] on p "how do i know if i’m getting genuine nano singapore products?" at bounding box center [797, 431] width 368 height 21
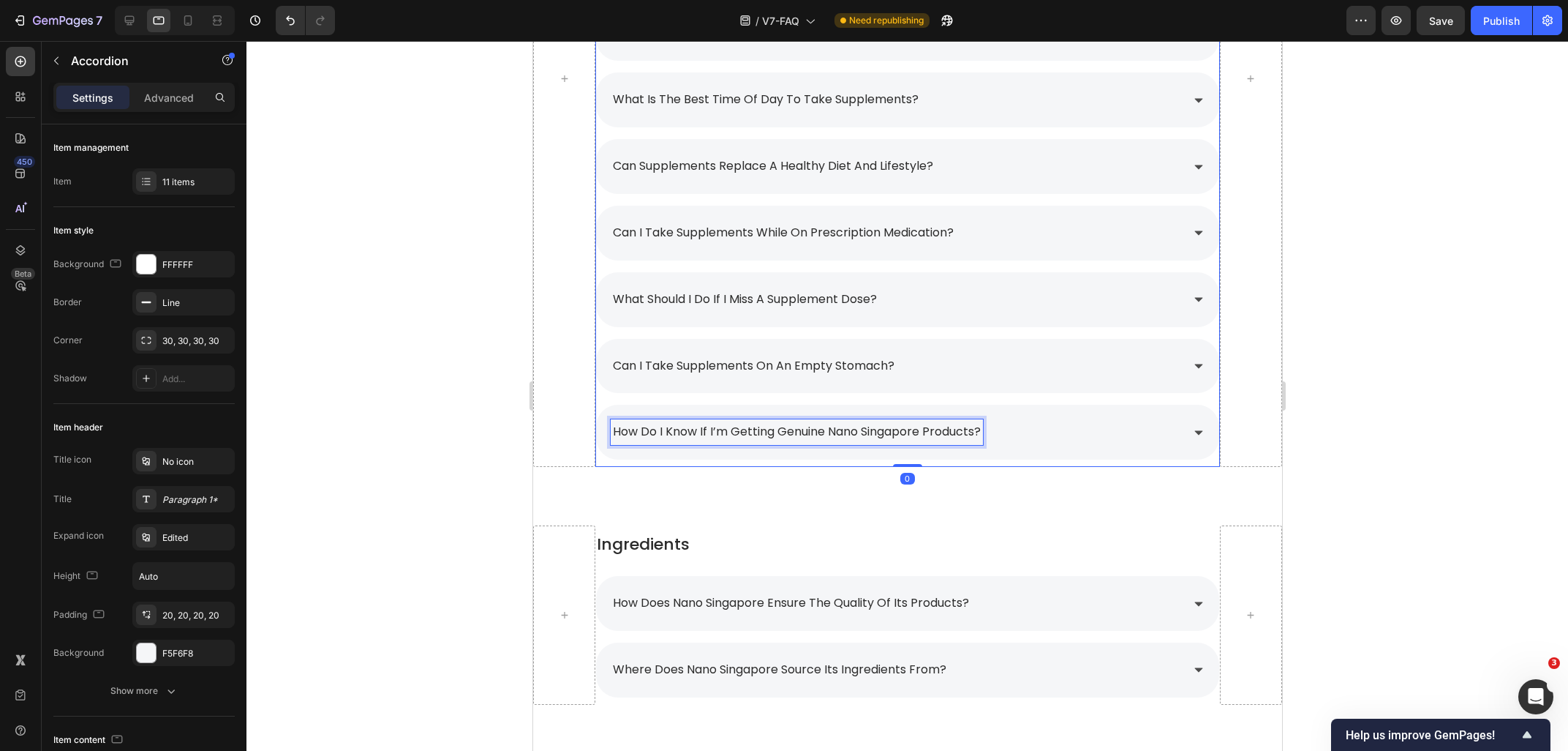
click at [746, 435] on p "how do i know if i’m getting genuine nano singapore products?" at bounding box center [797, 431] width 368 height 21
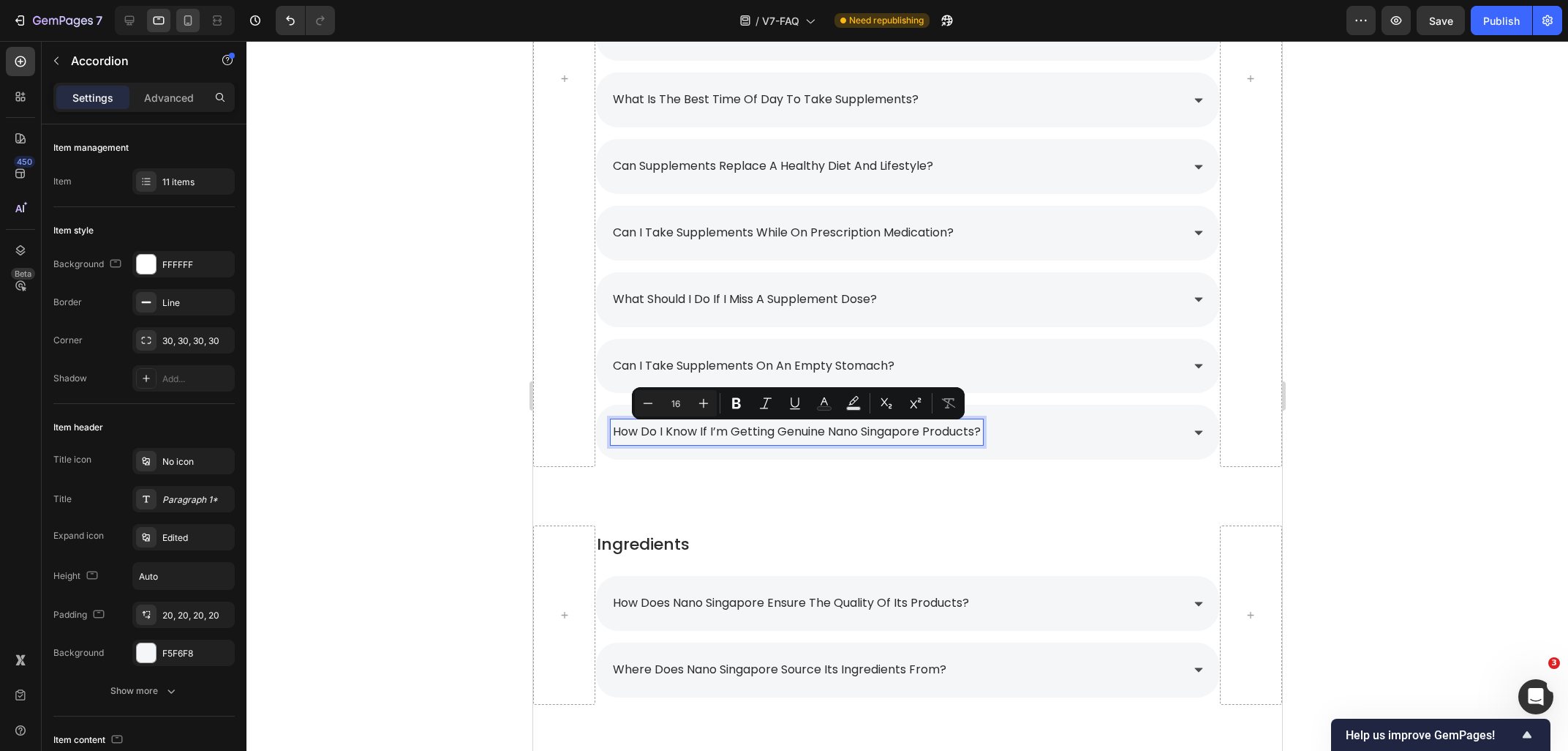
click at [198, 28] on div at bounding box center [188, 20] width 23 height 23
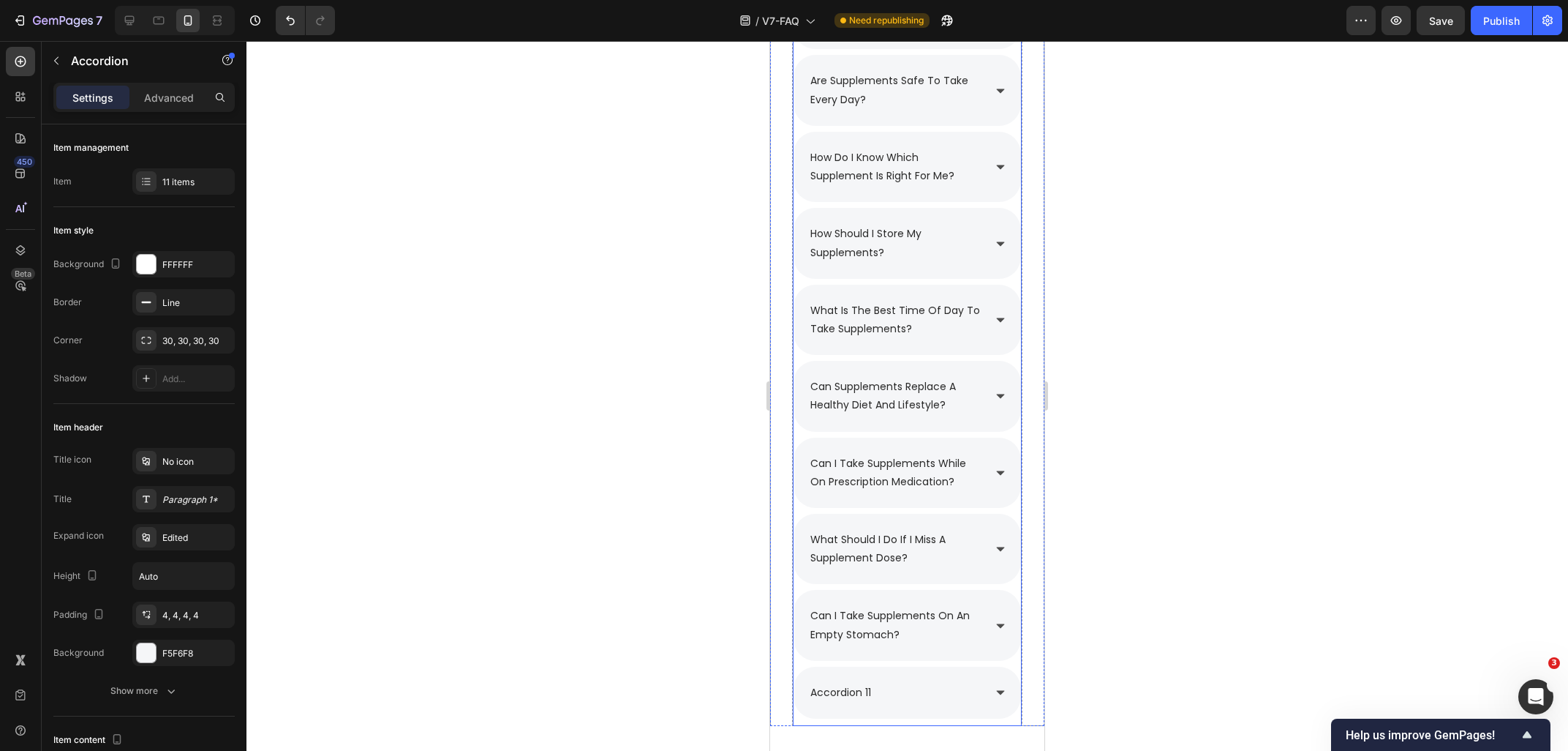
scroll to position [2173, 0]
click at [868, 702] on p "accordion 11" at bounding box center [840, 693] width 61 height 18
click at [874, 697] on div "accordion 11" at bounding box center [841, 693] width 65 height 23
click at [1236, 568] on div at bounding box center [907, 396] width 1321 height 710
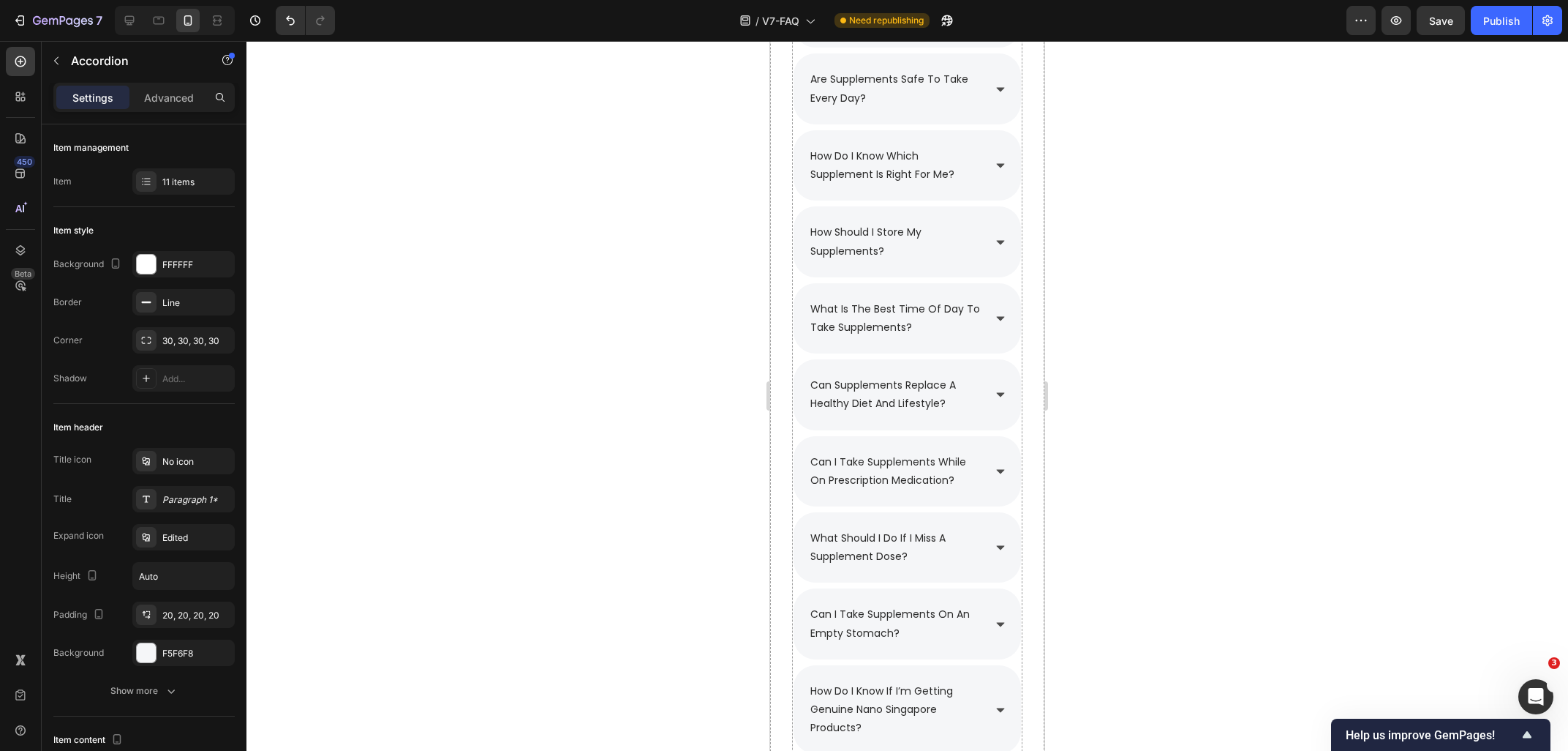
scroll to position [79, 0]
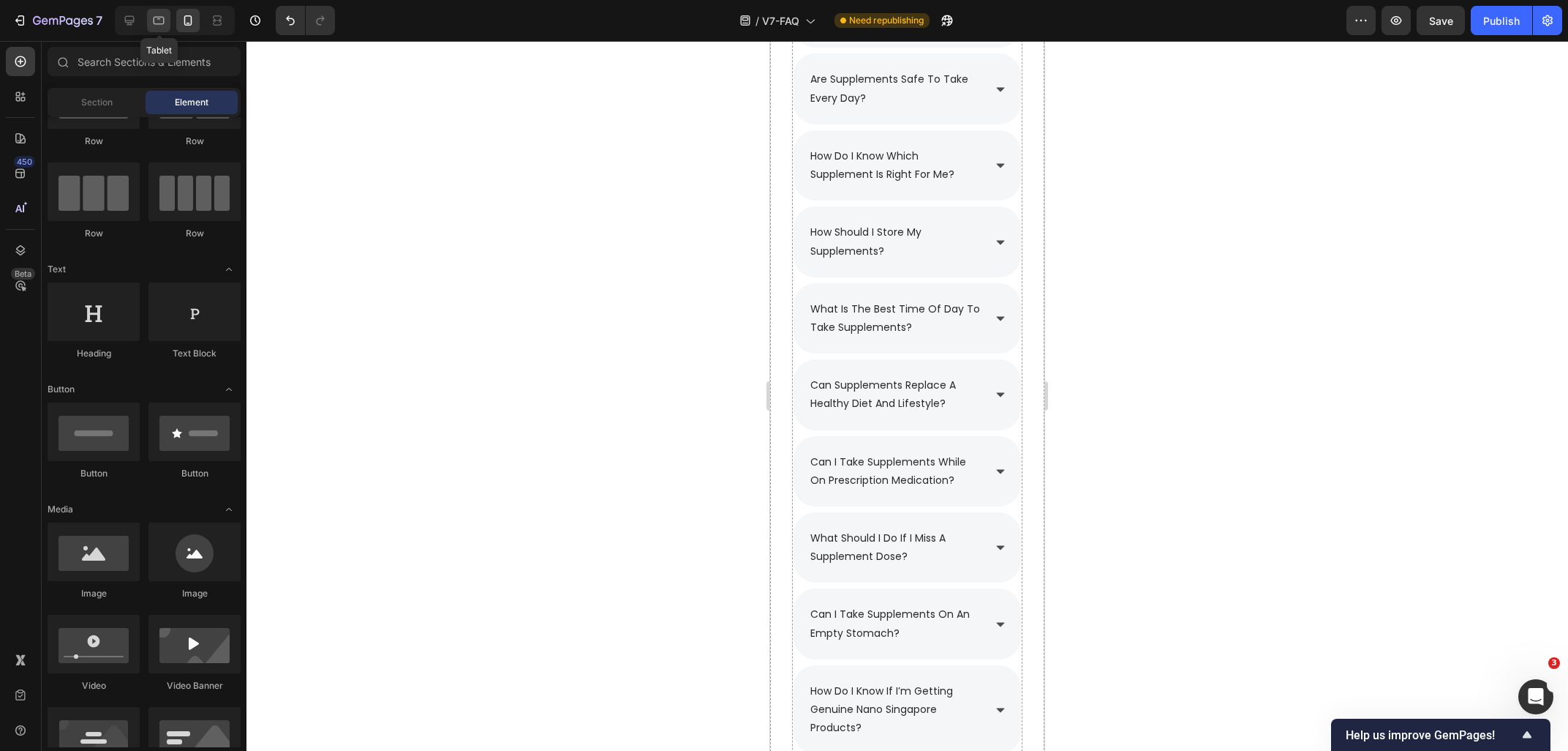
click at [151, 16] on div at bounding box center [159, 20] width 23 height 23
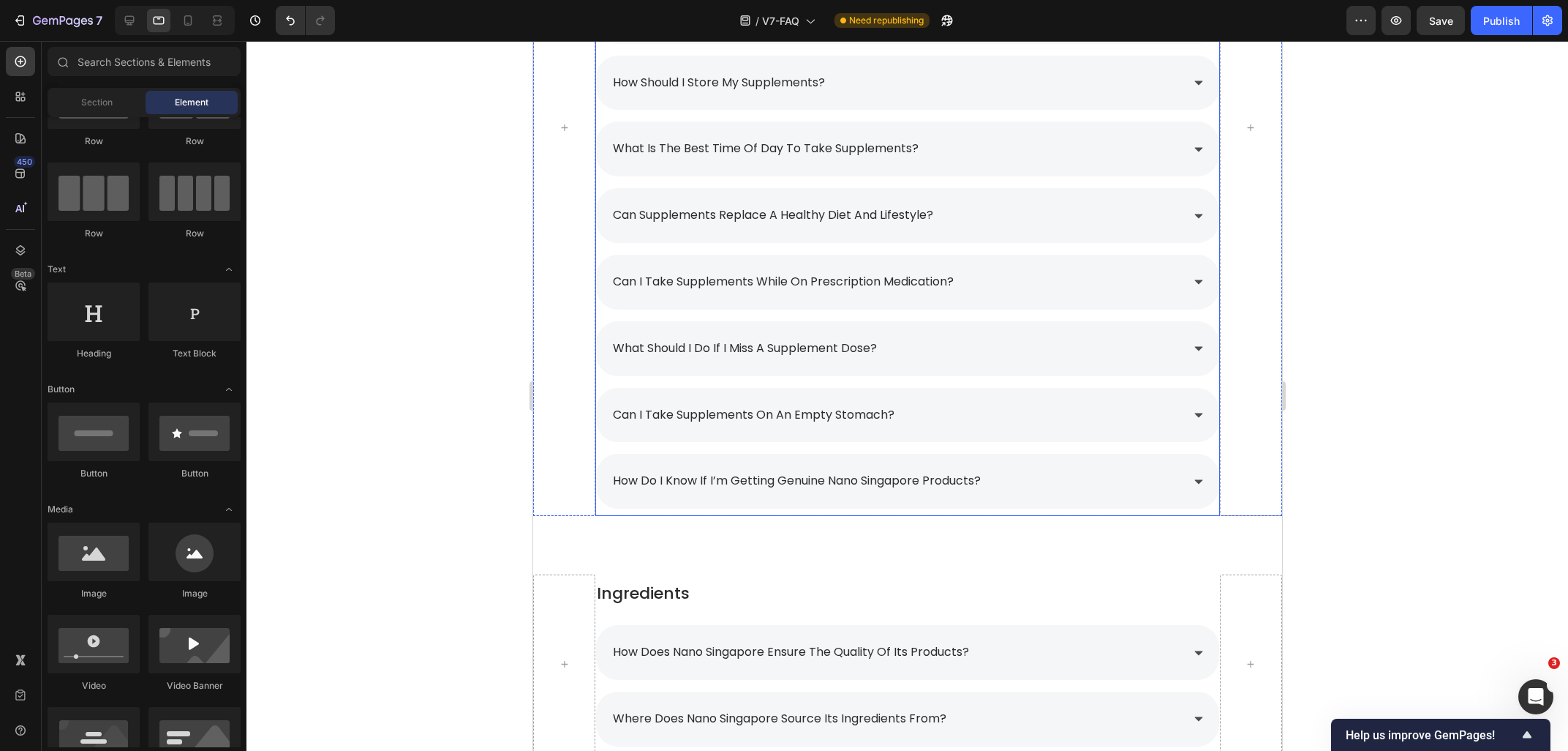
scroll to position [2097, 0]
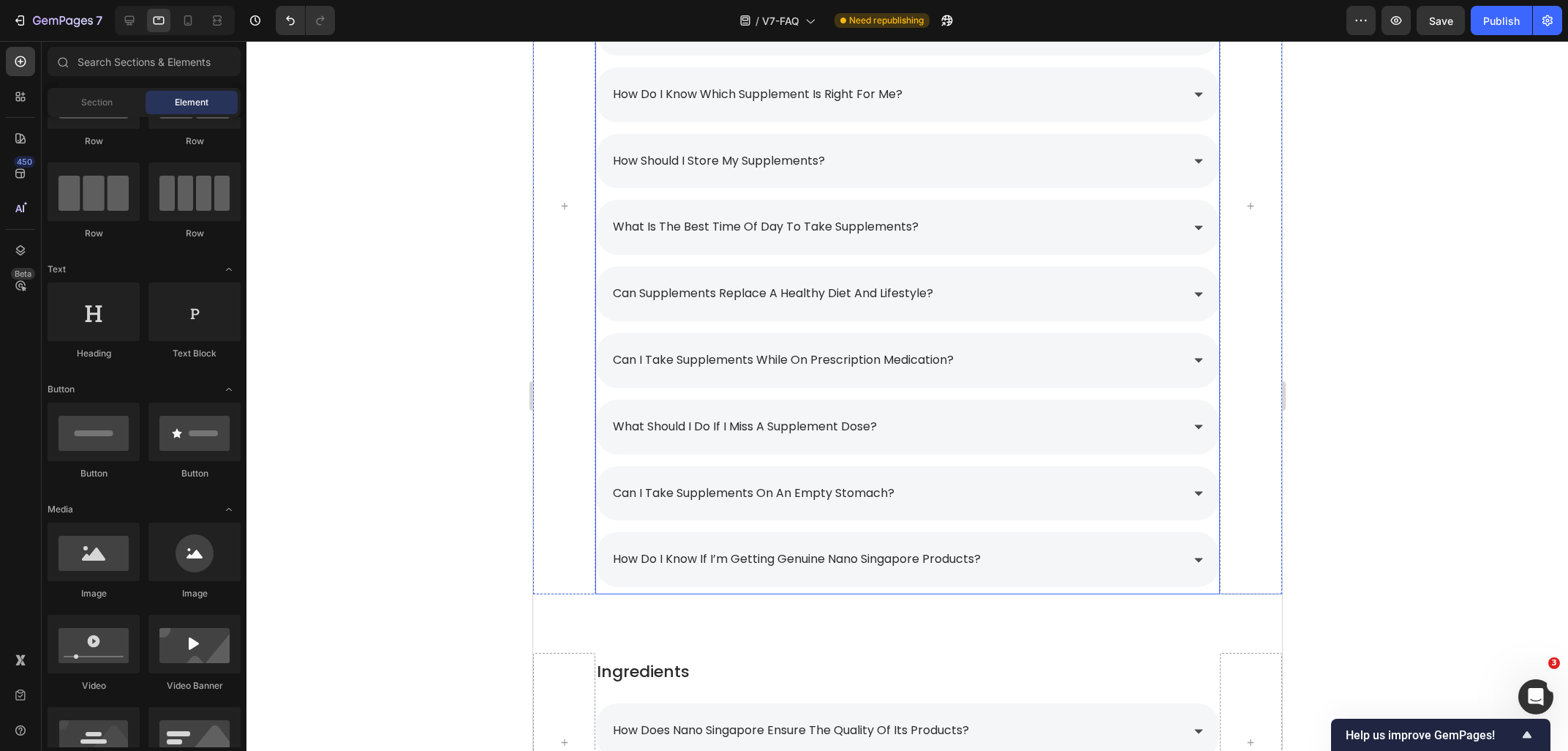
click at [695, 167] on span "how should i store my supplements?" at bounding box center [718, 161] width 212 height 17
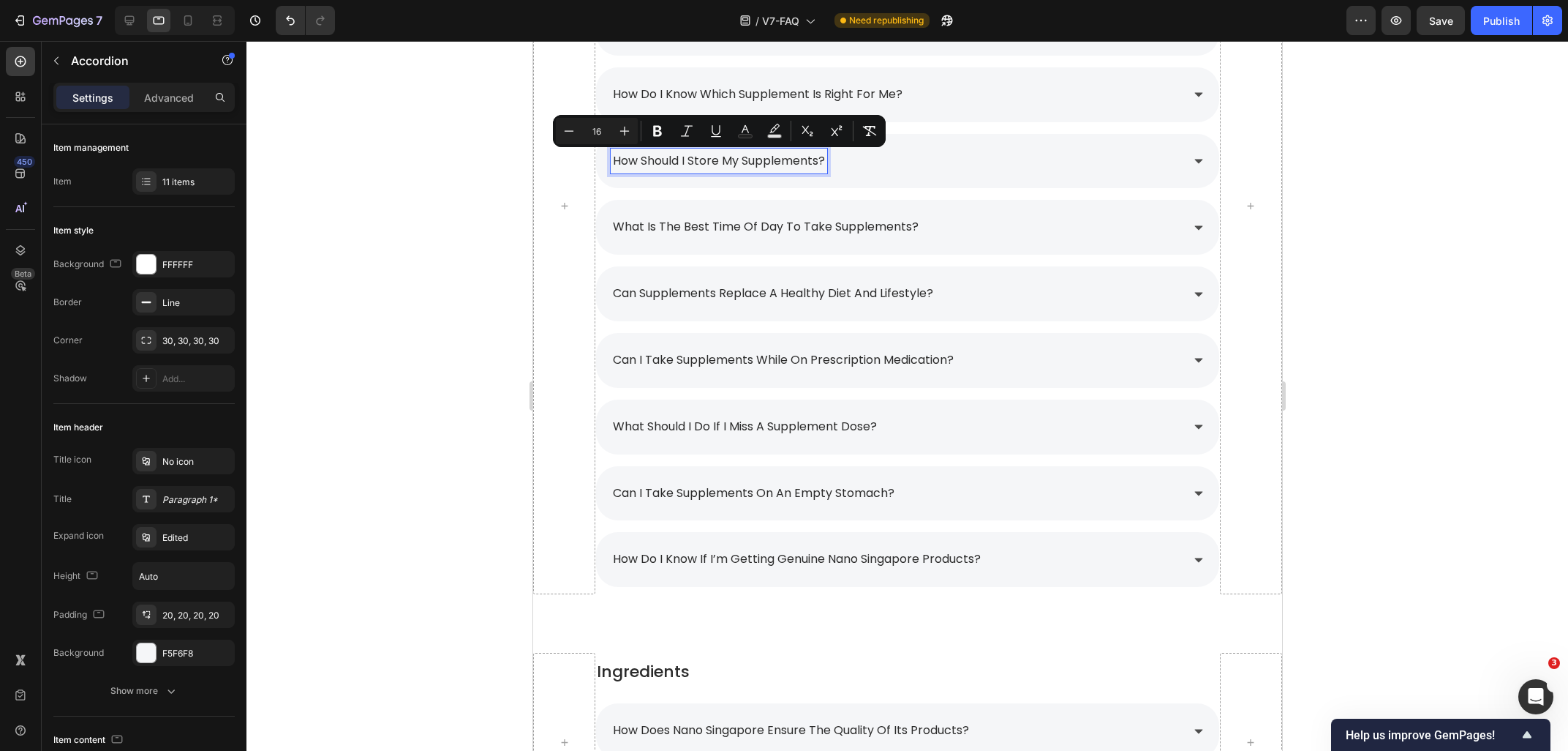
click at [668, 224] on p "what is the best time of day to take supplements?" at bounding box center [765, 227] width 305 height 21
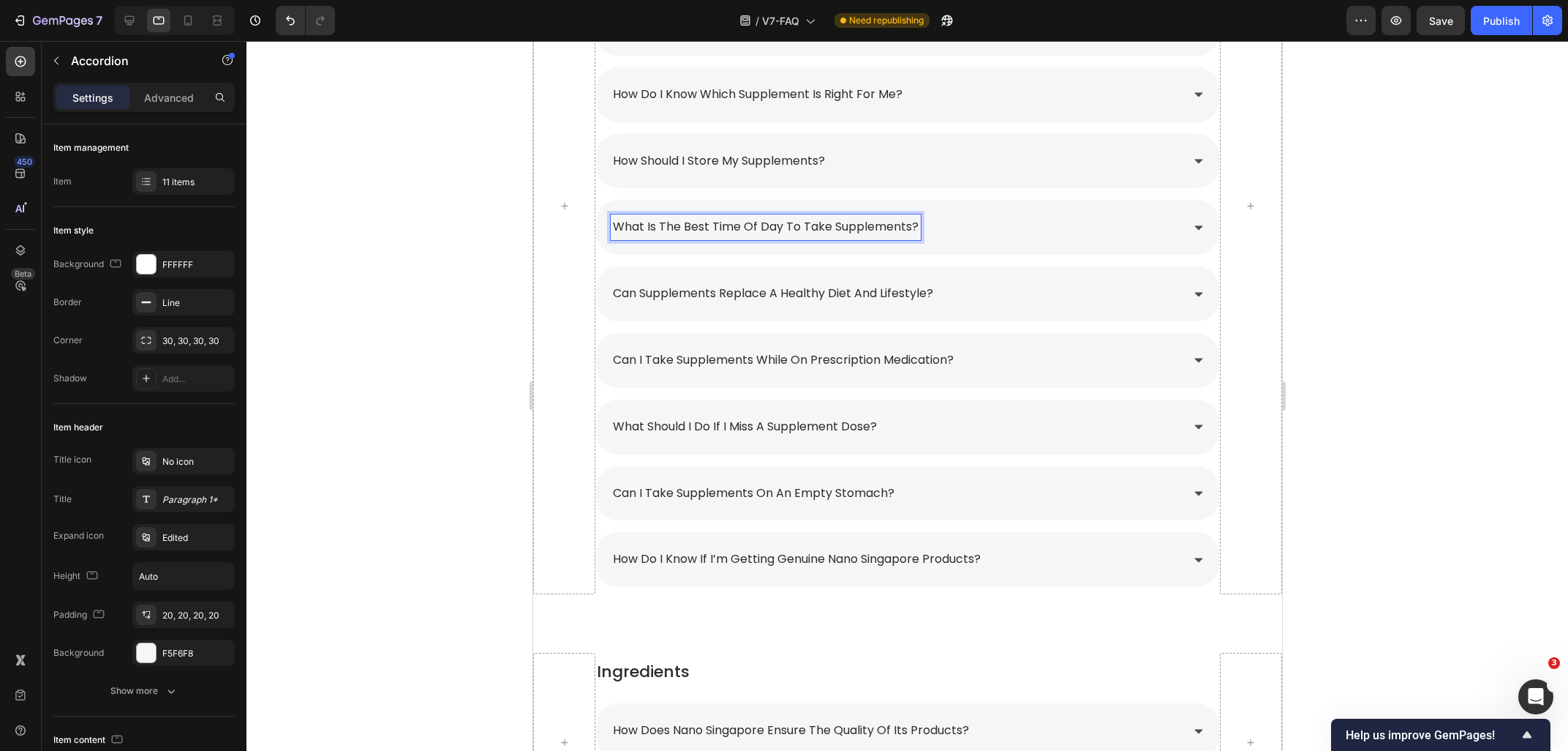
click at [668, 224] on p "what is the best time of day to take supplements?" at bounding box center [765, 227] width 305 height 21
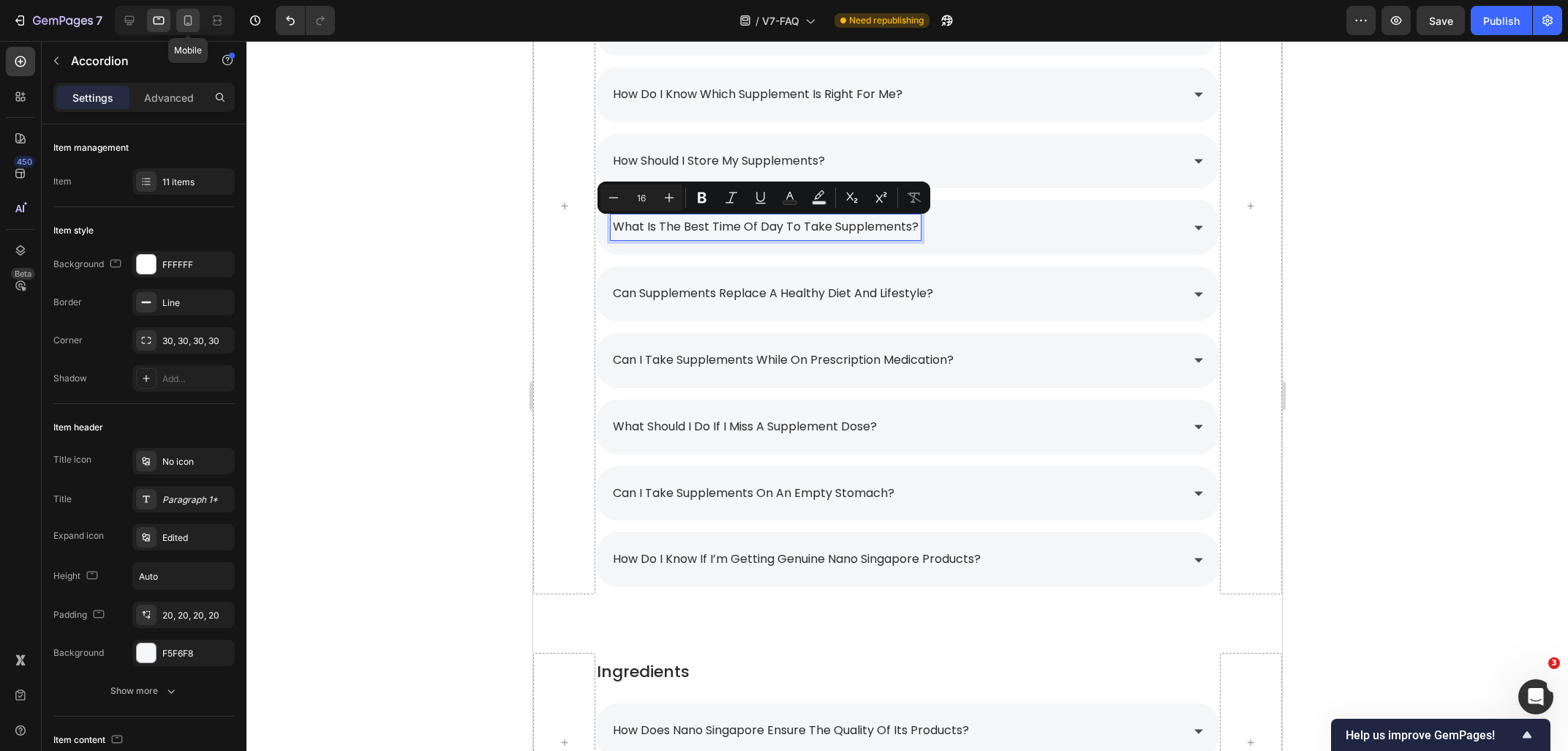
click at [189, 23] on icon at bounding box center [188, 23] width 3 height 2
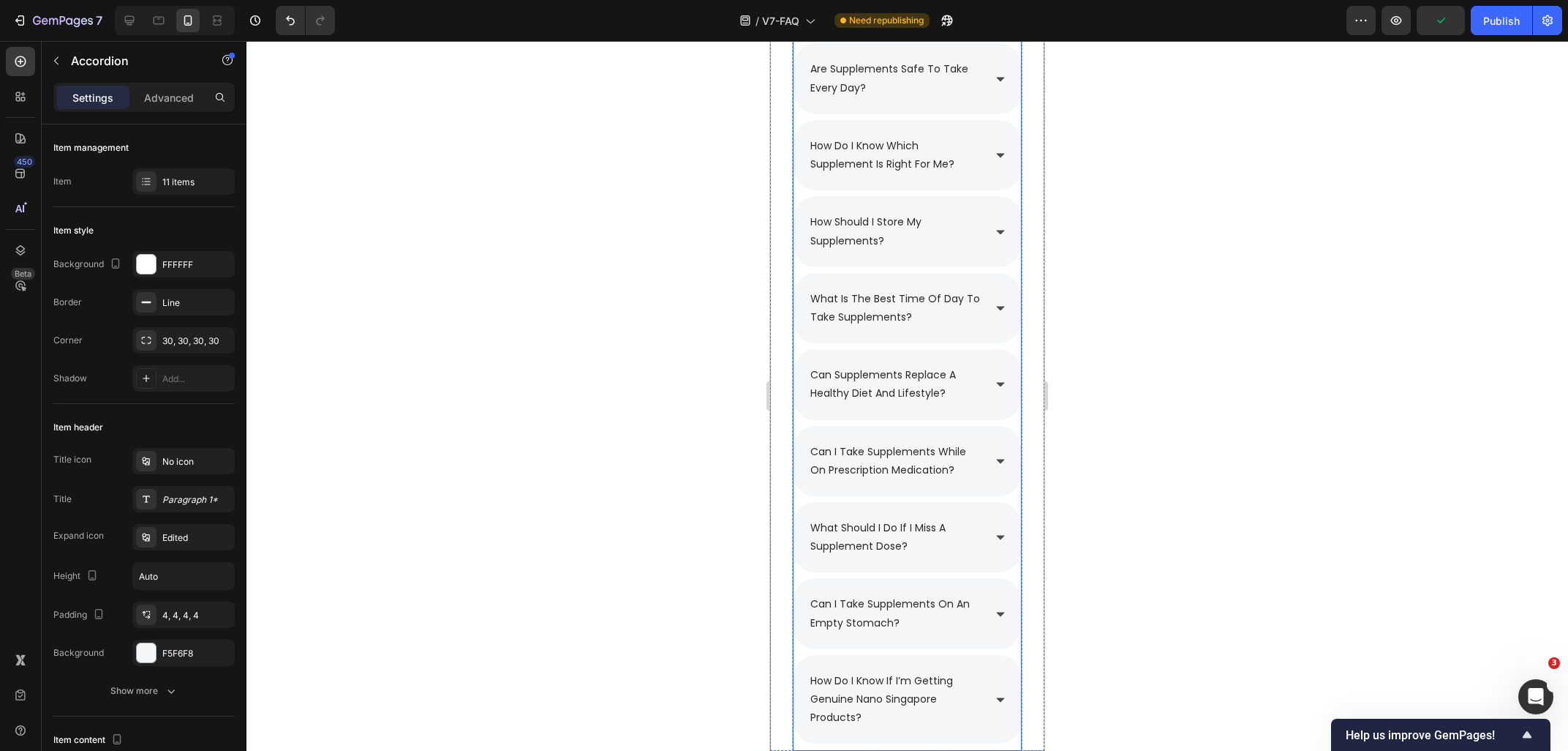
scroll to position [2281, 0]
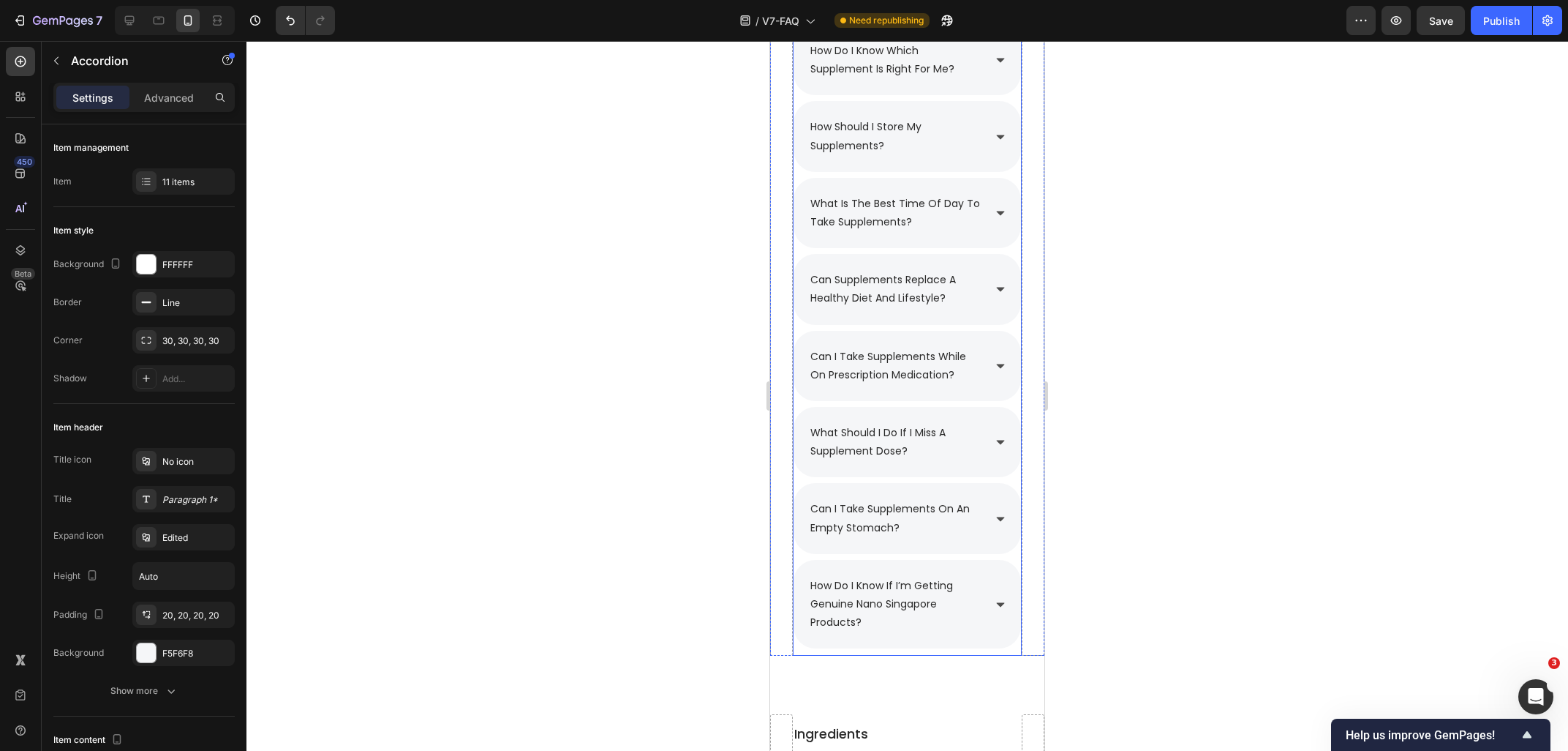
click at [943, 134] on p "how should i store my supplements?" at bounding box center [895, 136] width 171 height 37
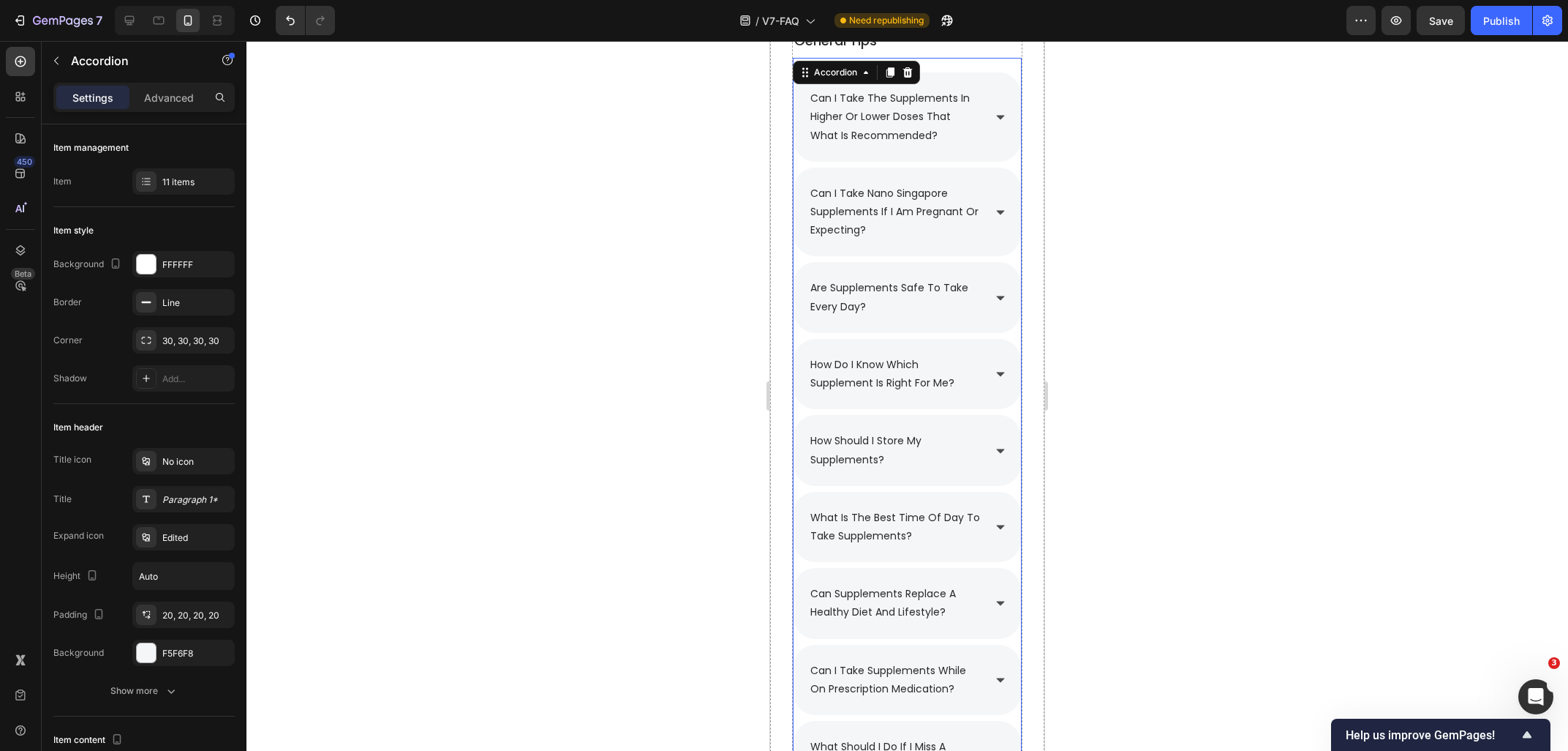
scroll to position [1732, 0]
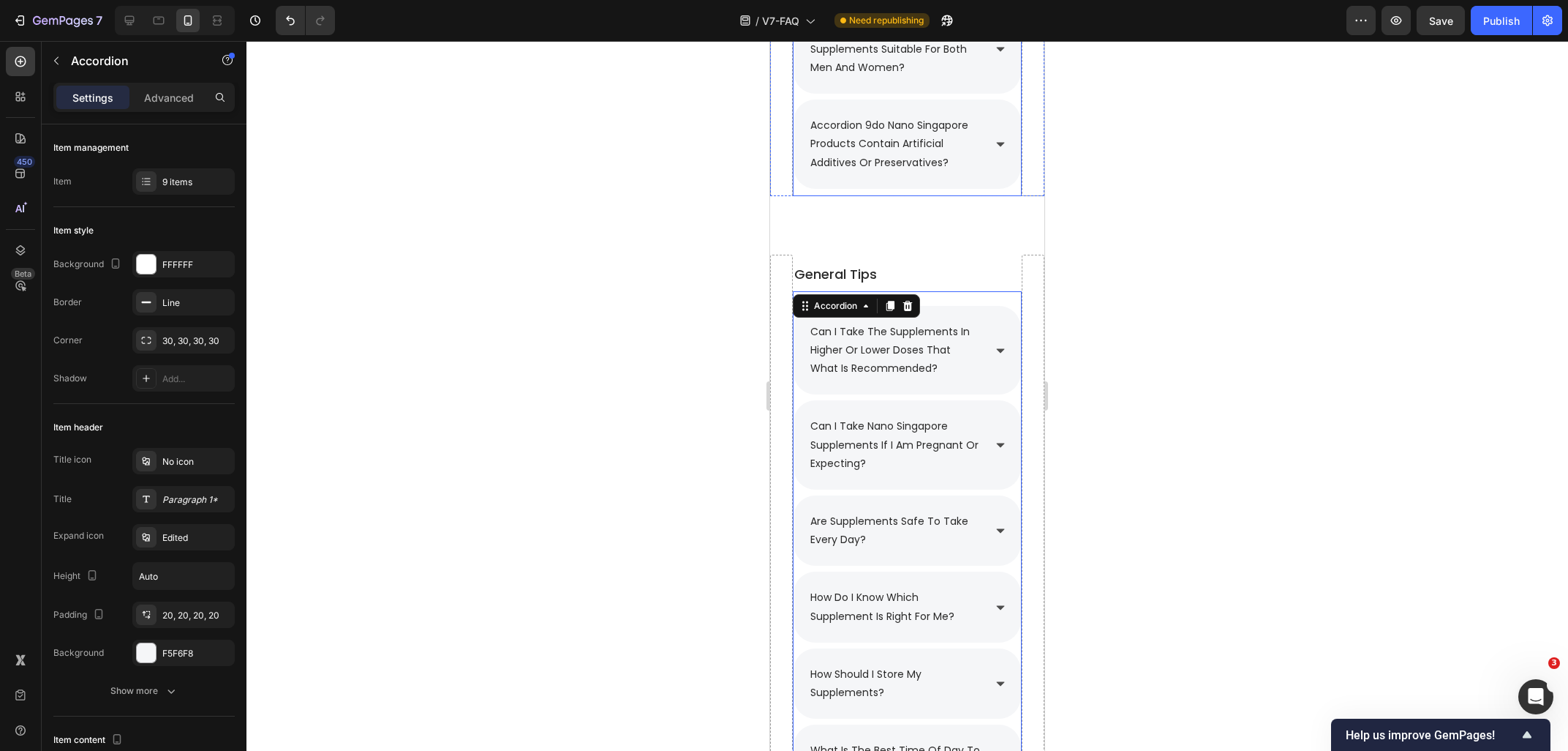
click at [866, 129] on p "accordion 9do nano singapore products contain artificial additives or preservat…" at bounding box center [895, 144] width 171 height 55
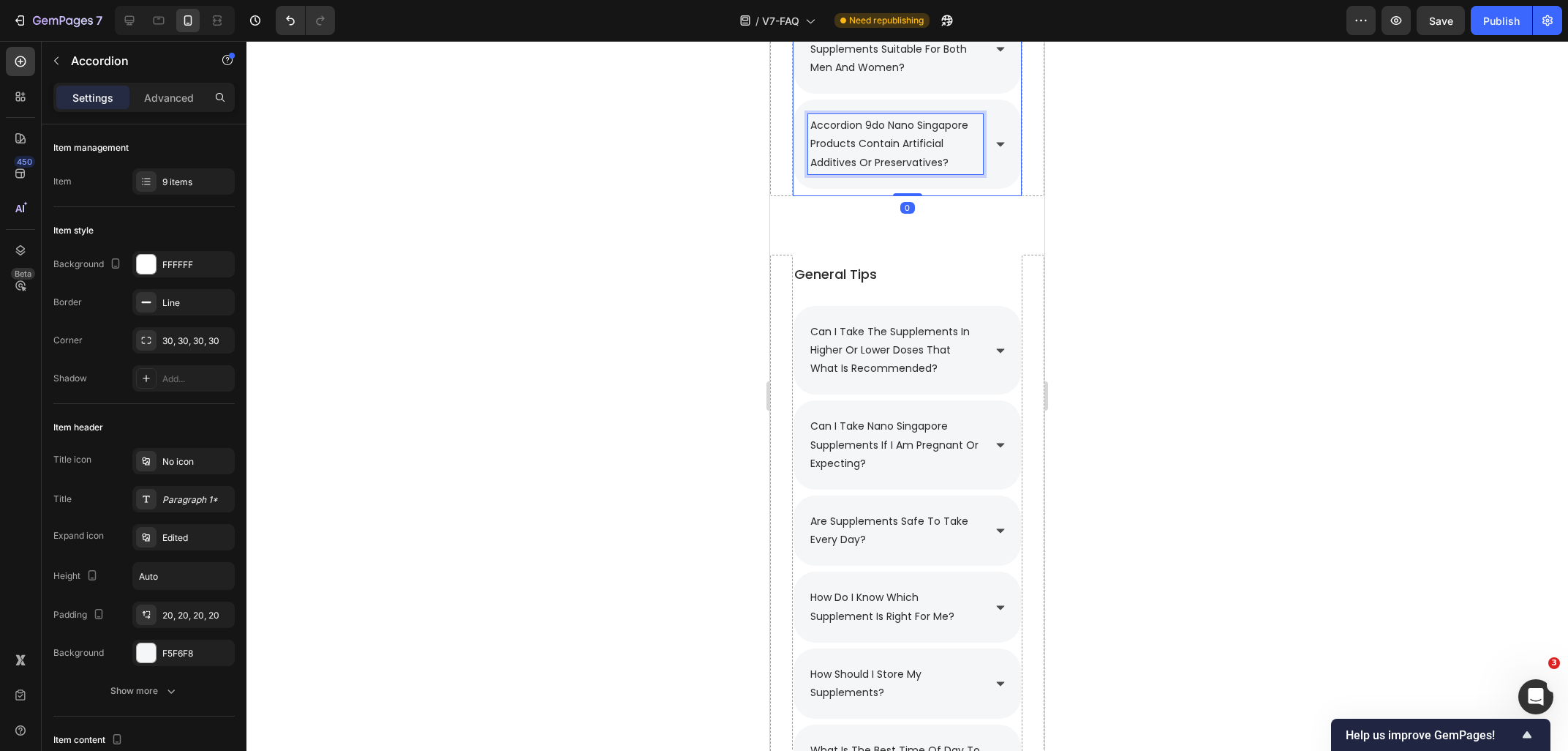
click at [873, 127] on p "accordion 9do nano singapore products contain artificial additives or preservat…" at bounding box center [895, 144] width 171 height 55
click at [1447, 28] on div "Save" at bounding box center [1441, 21] width 24 height 15
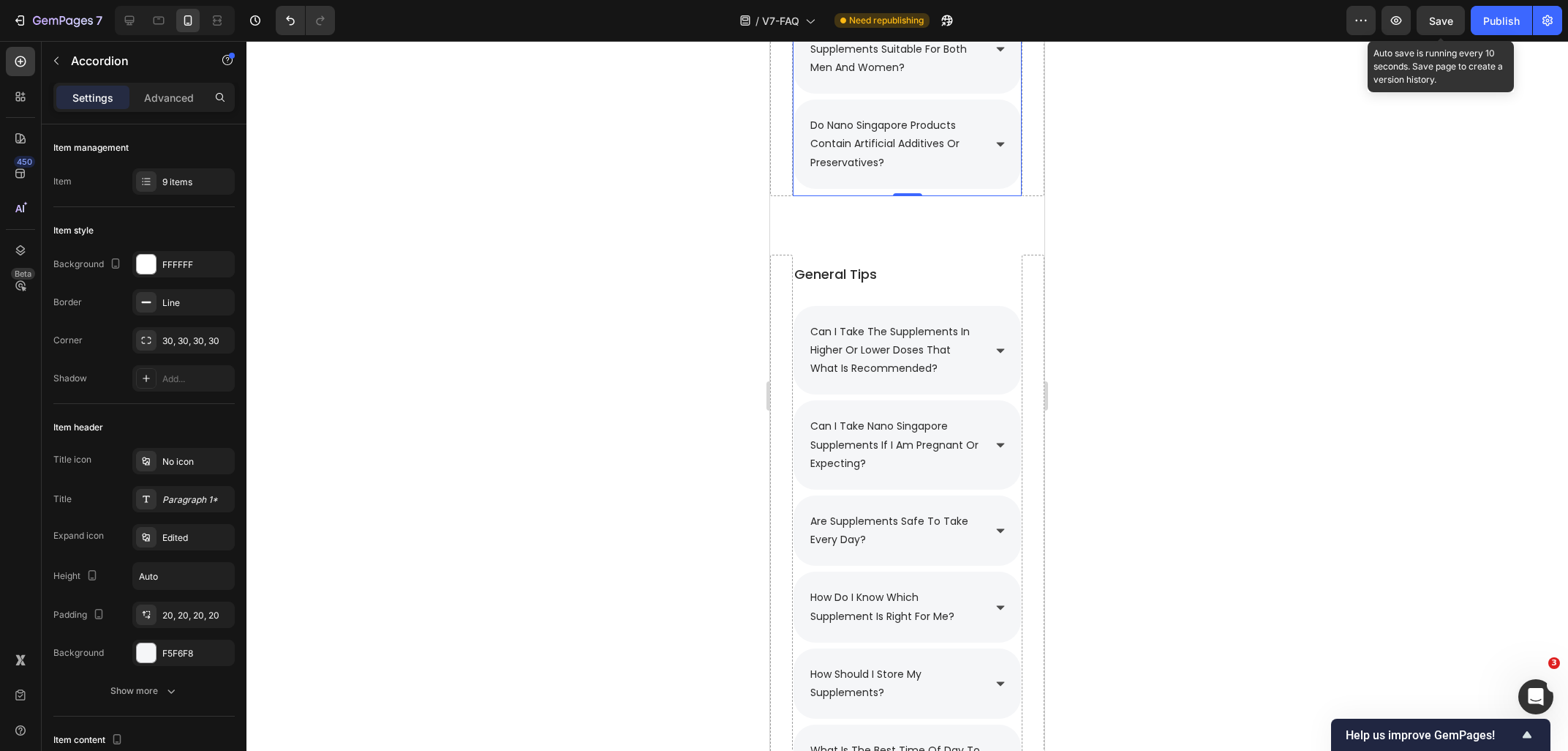
click at [1443, 23] on span "Save" at bounding box center [1441, 20] width 24 height 13
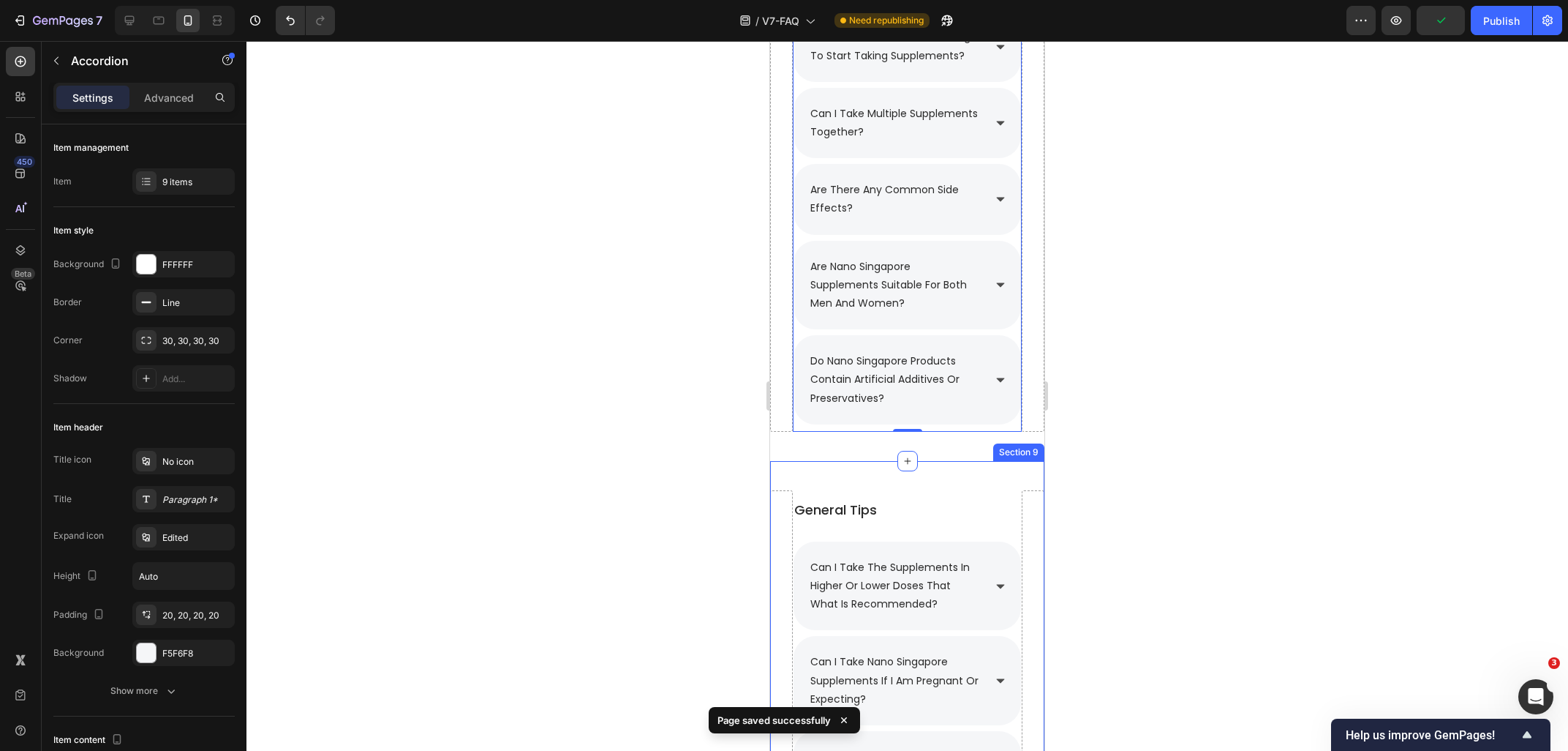
scroll to position [1810, 0]
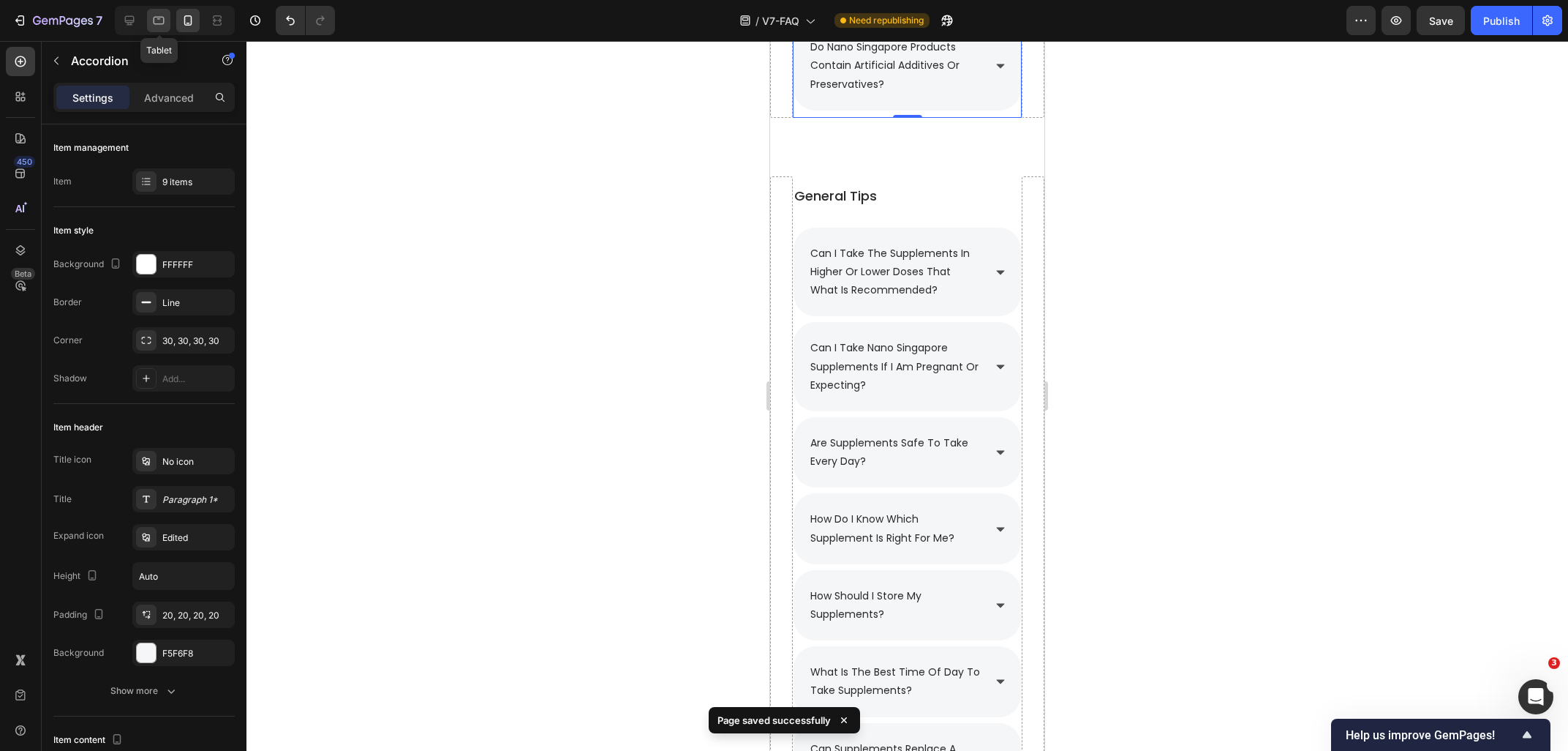
click at [150, 21] on div at bounding box center [159, 20] width 23 height 23
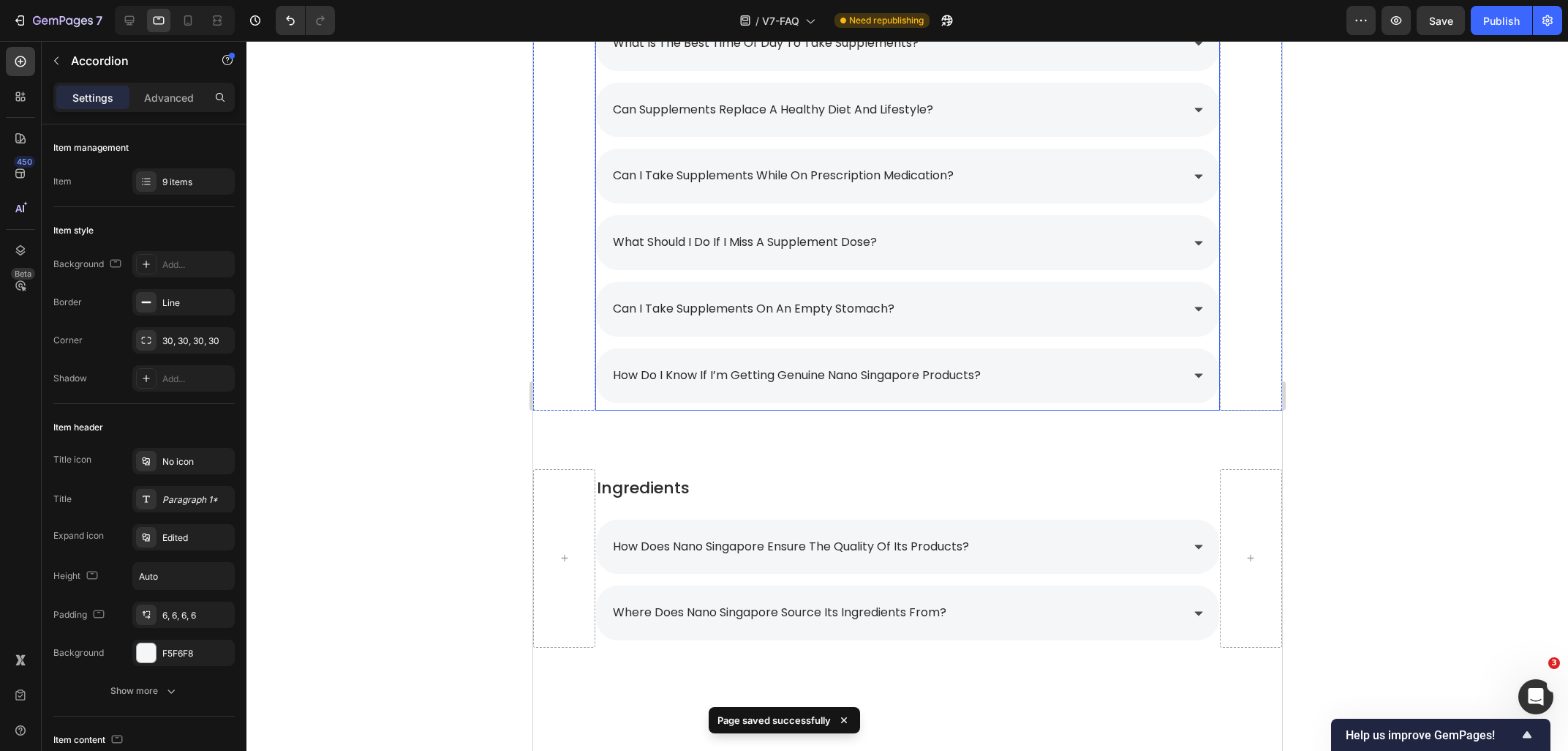
scroll to position [2203, 0]
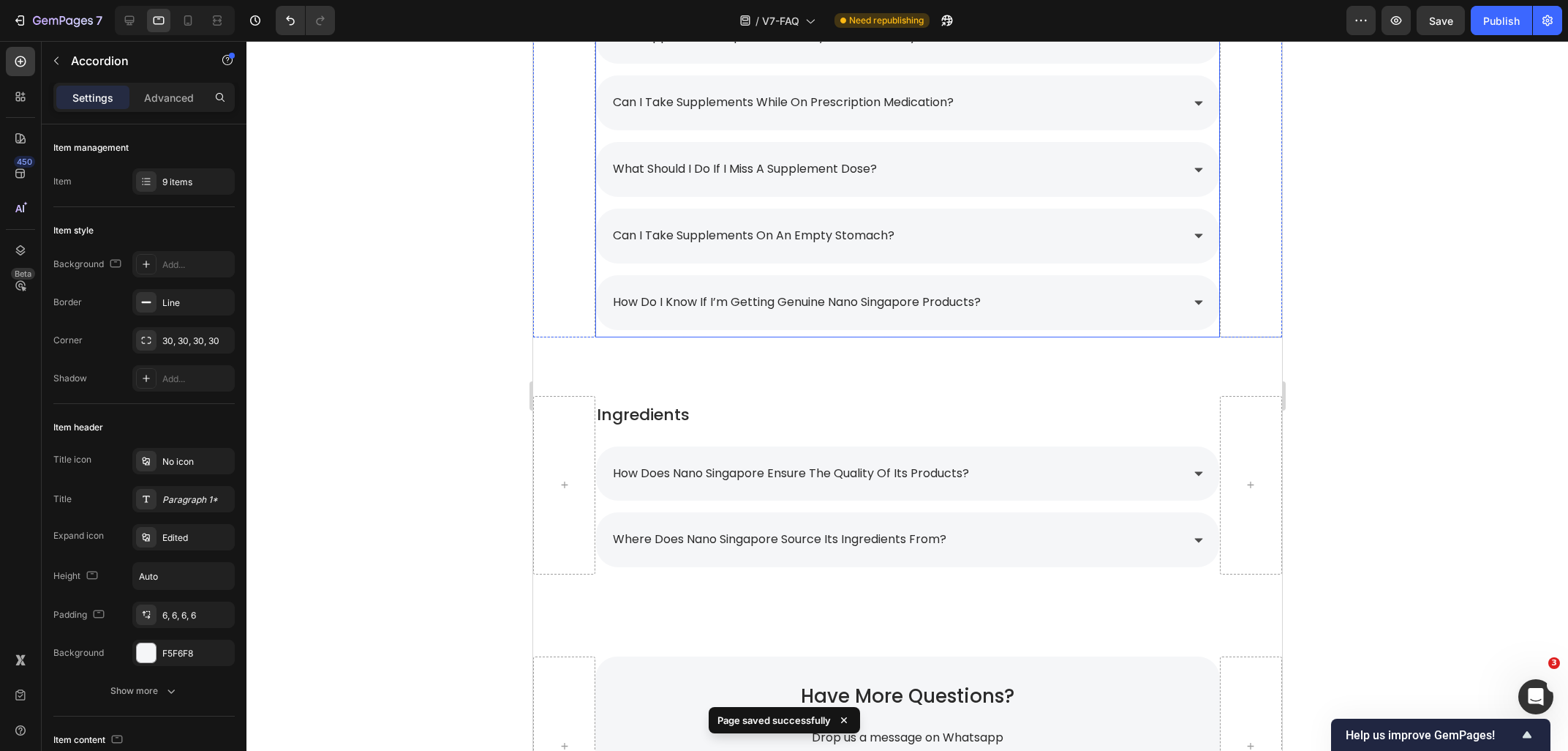
click at [853, 295] on p "how do i know if i’m getting genuine nano singapore products?" at bounding box center [797, 302] width 368 height 21
click at [1046, 299] on div "how do i know if i’m getting genuine nano singapore products?" at bounding box center [894, 302] width 570 height 26
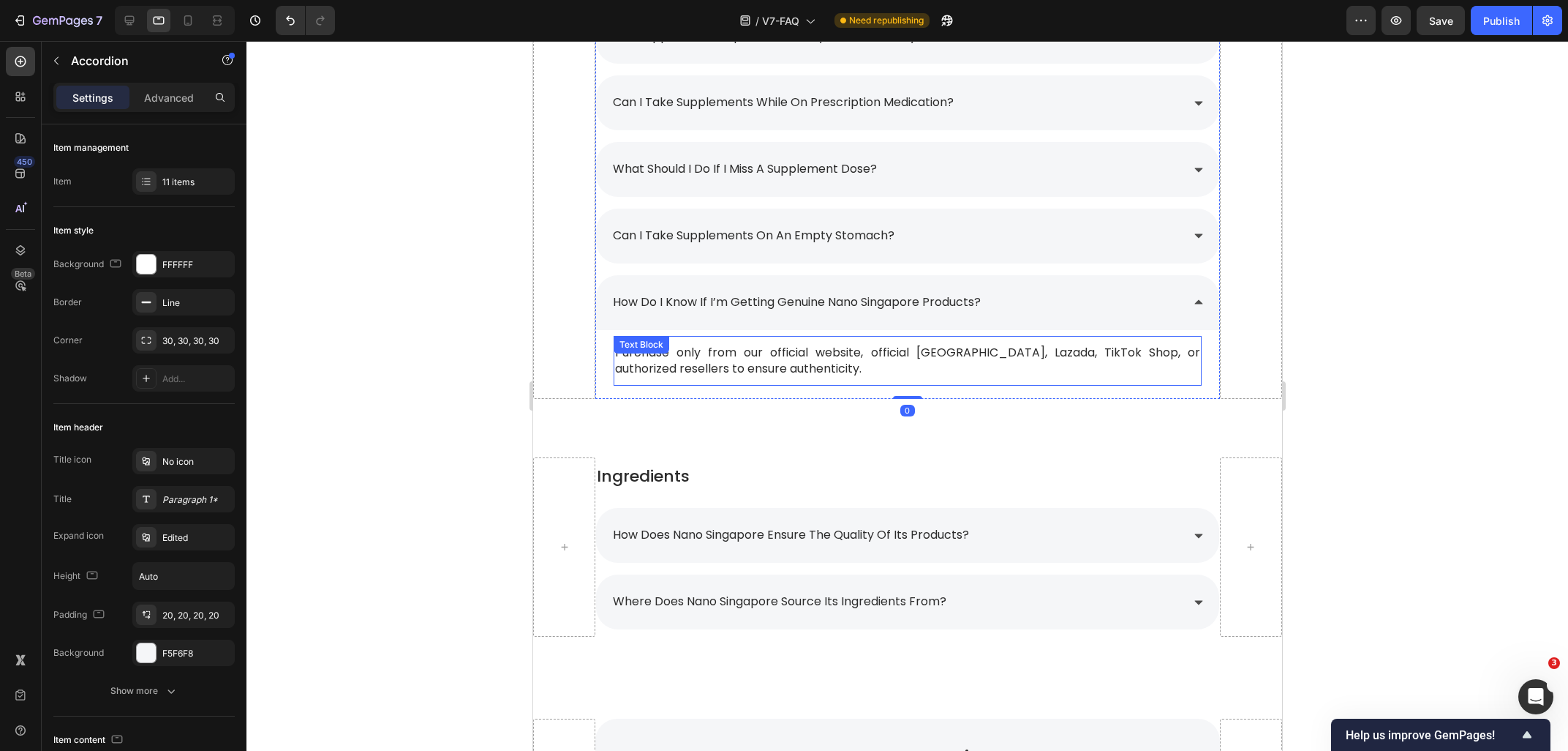
click at [740, 360] on span "Purchase only from our official website, official [GEOGRAPHIC_DATA], Lazada, Ti…" at bounding box center [906, 360] width 584 height 33
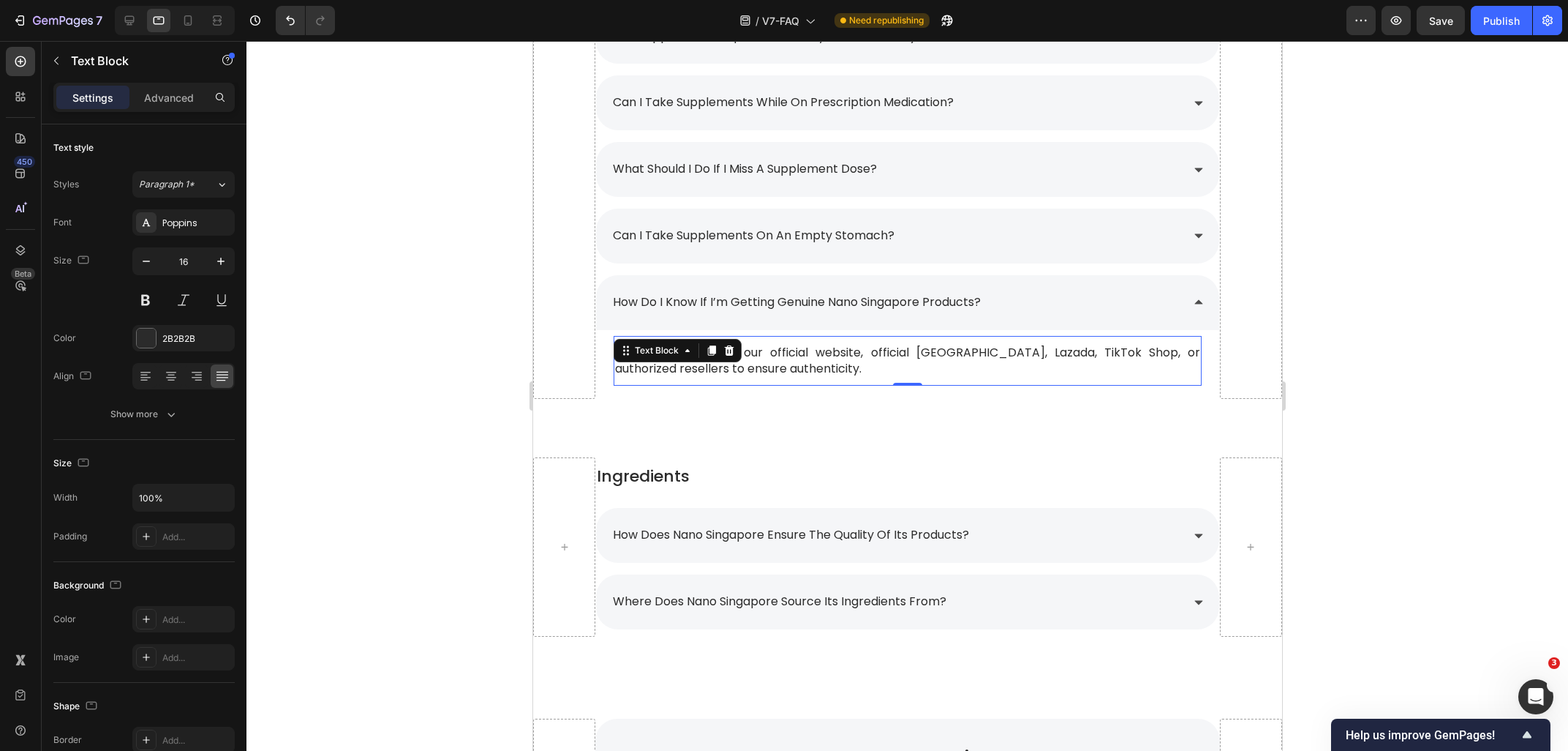
click at [740, 360] on div "Text Block" at bounding box center [676, 351] width 128 height 23
click at [792, 368] on span "Purchase only from our official website, official [GEOGRAPHIC_DATA], Lazada, Ti…" at bounding box center [906, 360] width 584 height 33
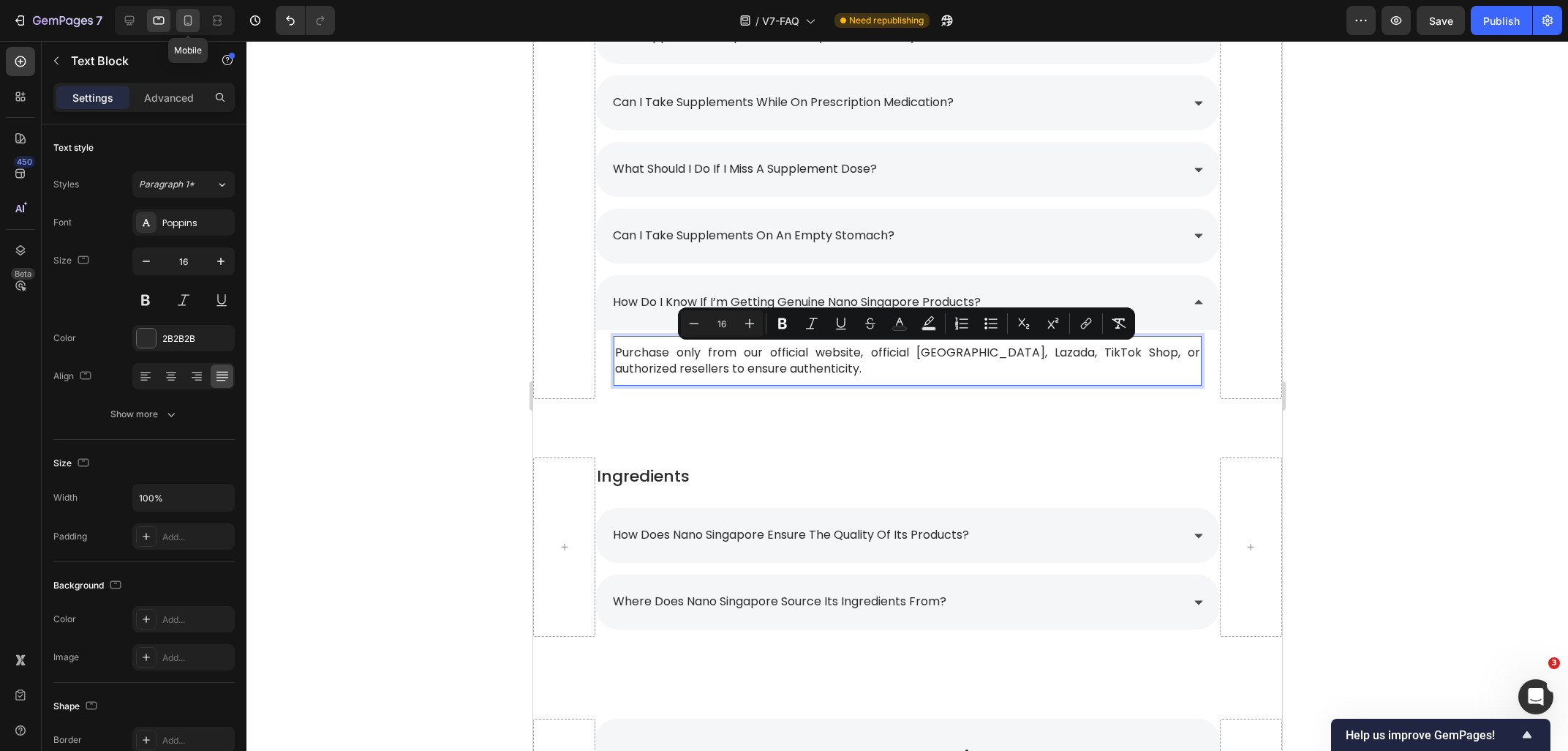
click at [177, 27] on div at bounding box center [188, 20] width 23 height 23
type input "14"
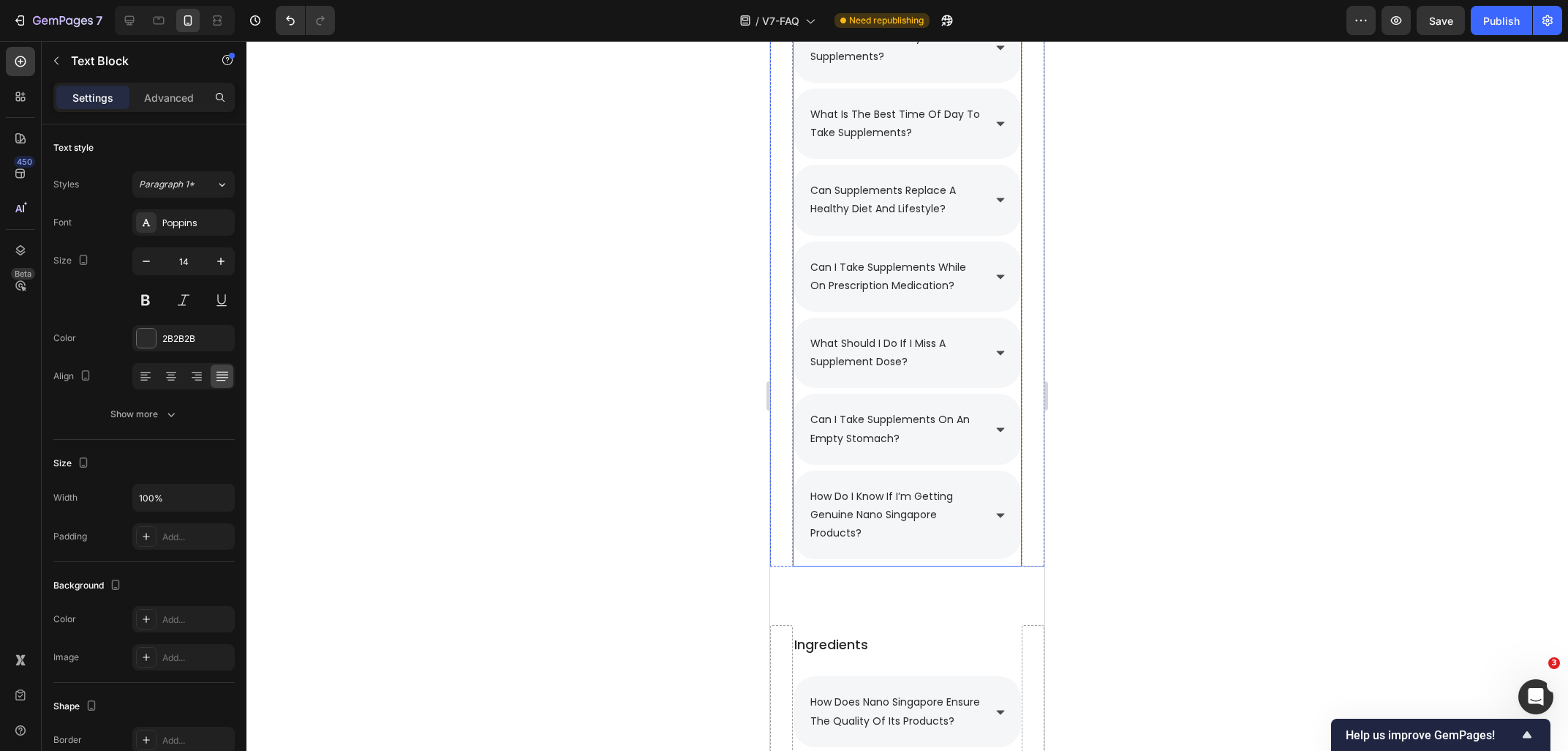
scroll to position [2313, 0]
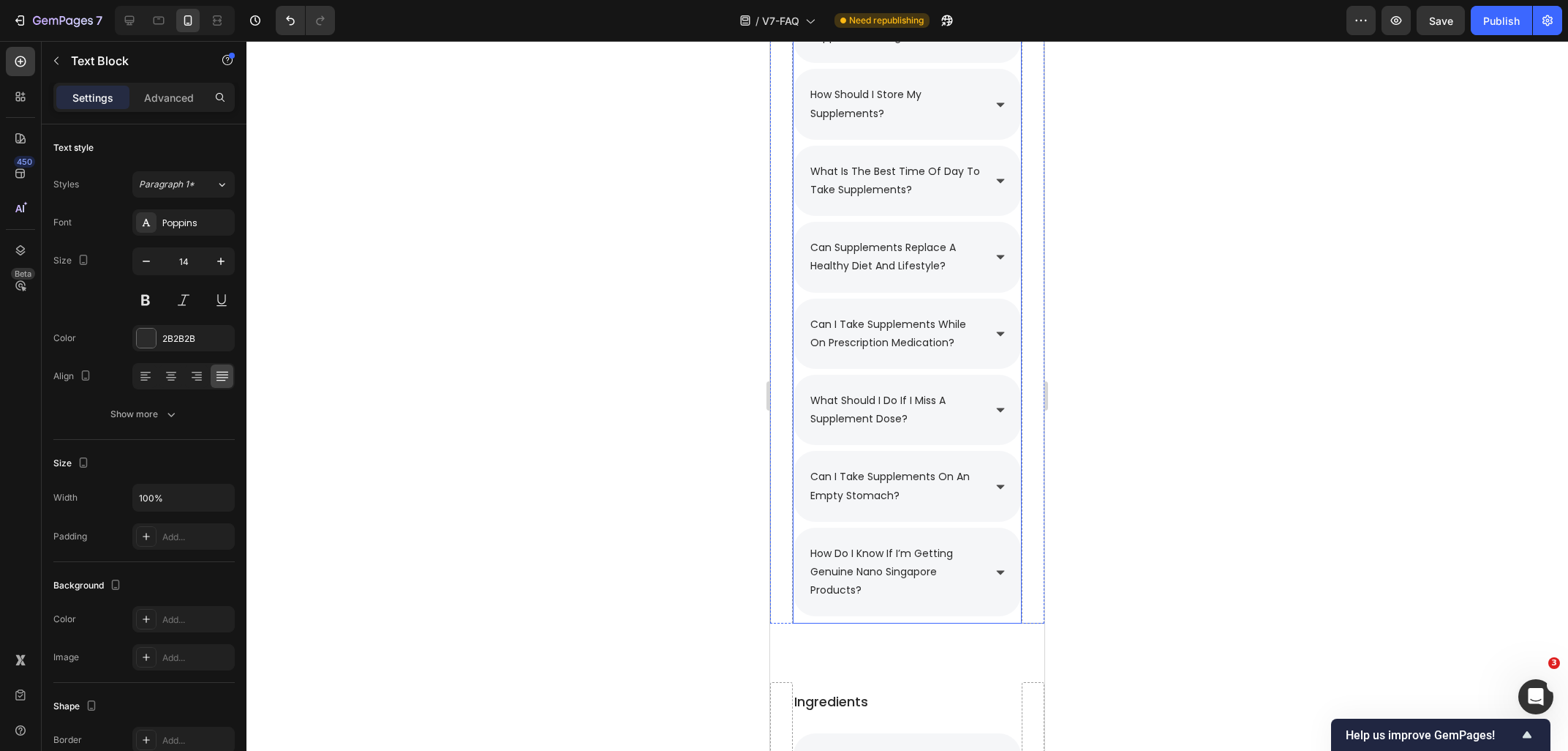
click at [961, 126] on div "how should i store my supplements?" at bounding box center [907, 104] width 228 height 70
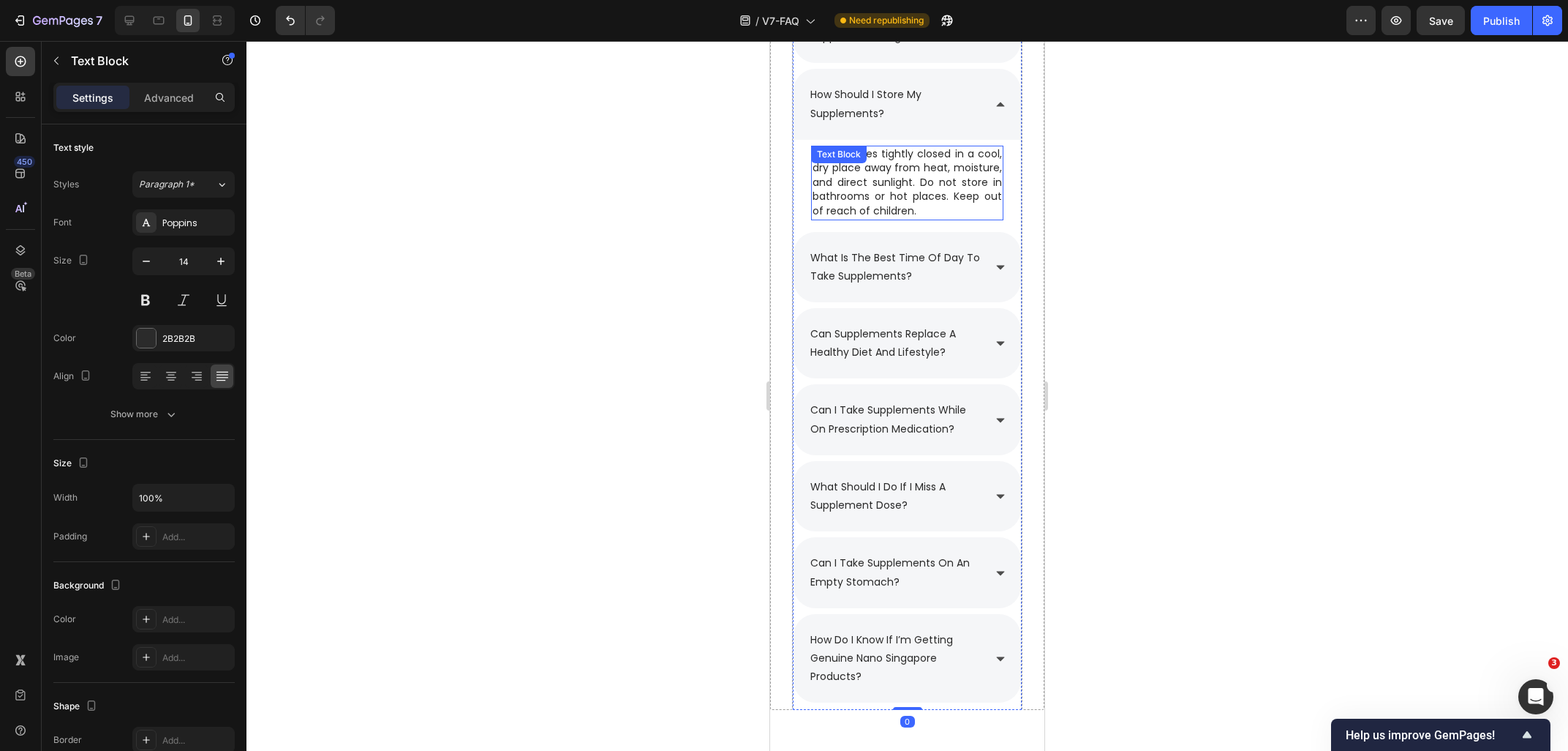
click at [904, 173] on p "Keep bottles tightly closed in a cool, dry place away from heat, moisture, and …" at bounding box center [907, 183] width 189 height 72
click at [908, 160] on icon at bounding box center [910, 160] width 8 height 10
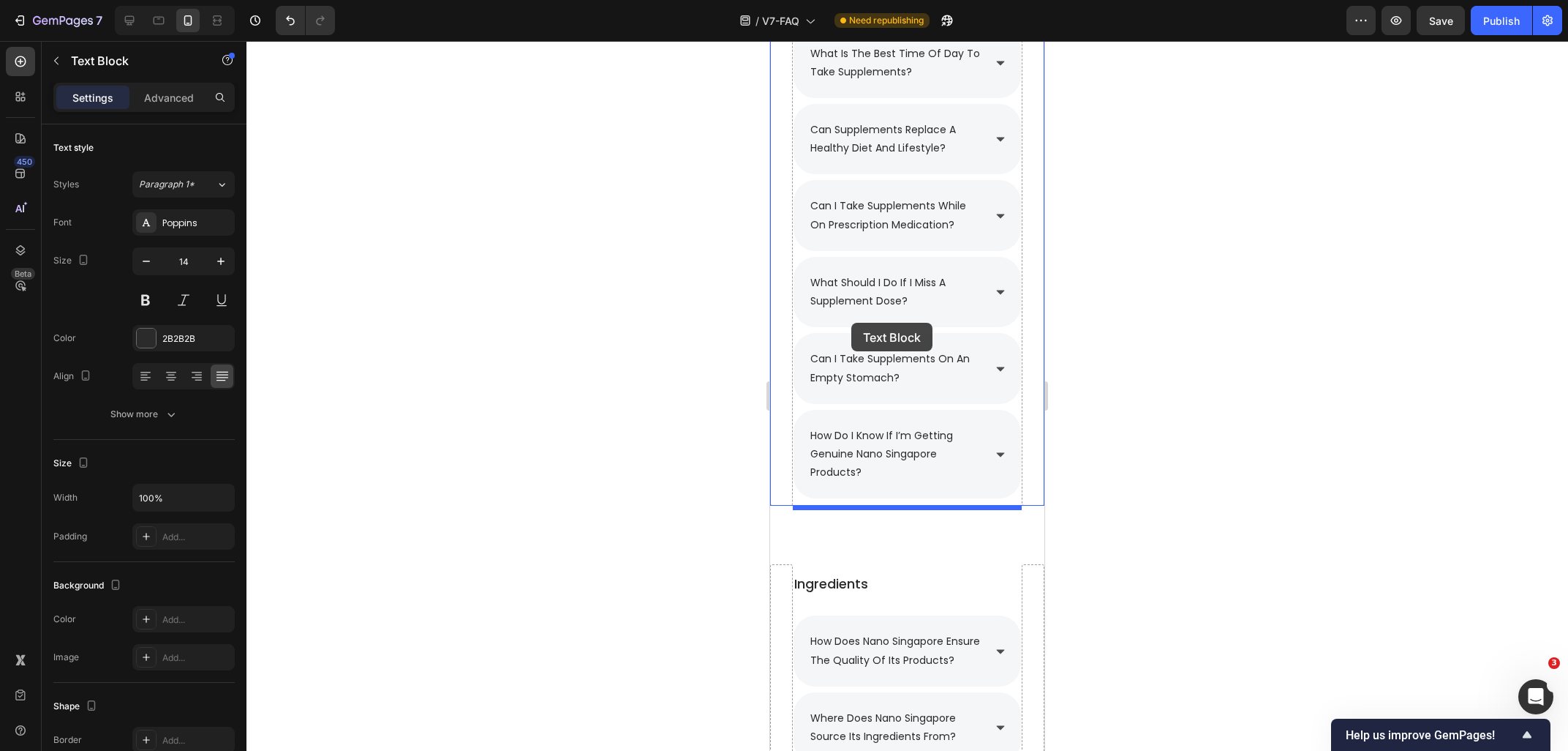
scroll to position [2784, 0]
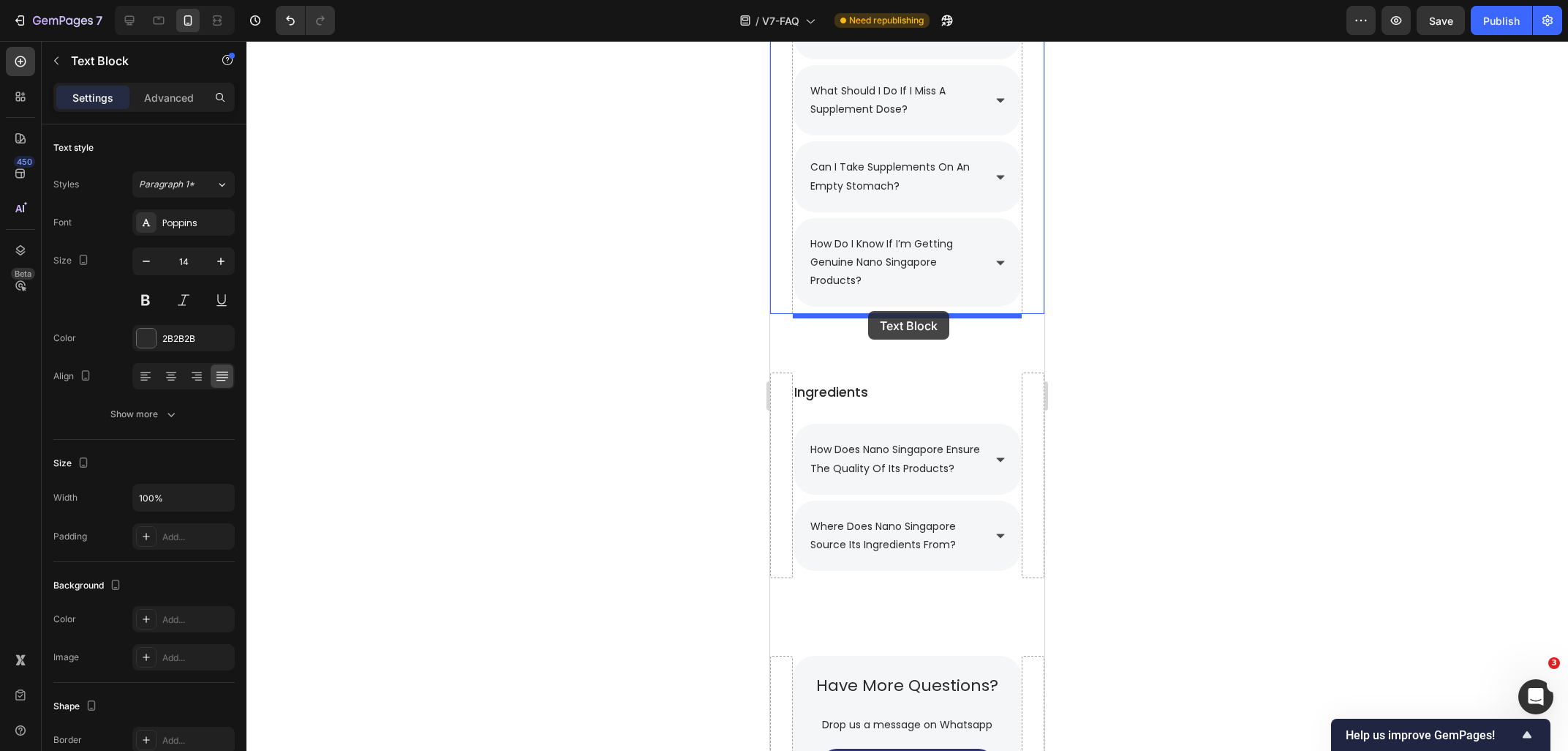
drag, startPoint x: 844, startPoint y: 210, endPoint x: 868, endPoint y: 311, distance: 103.8
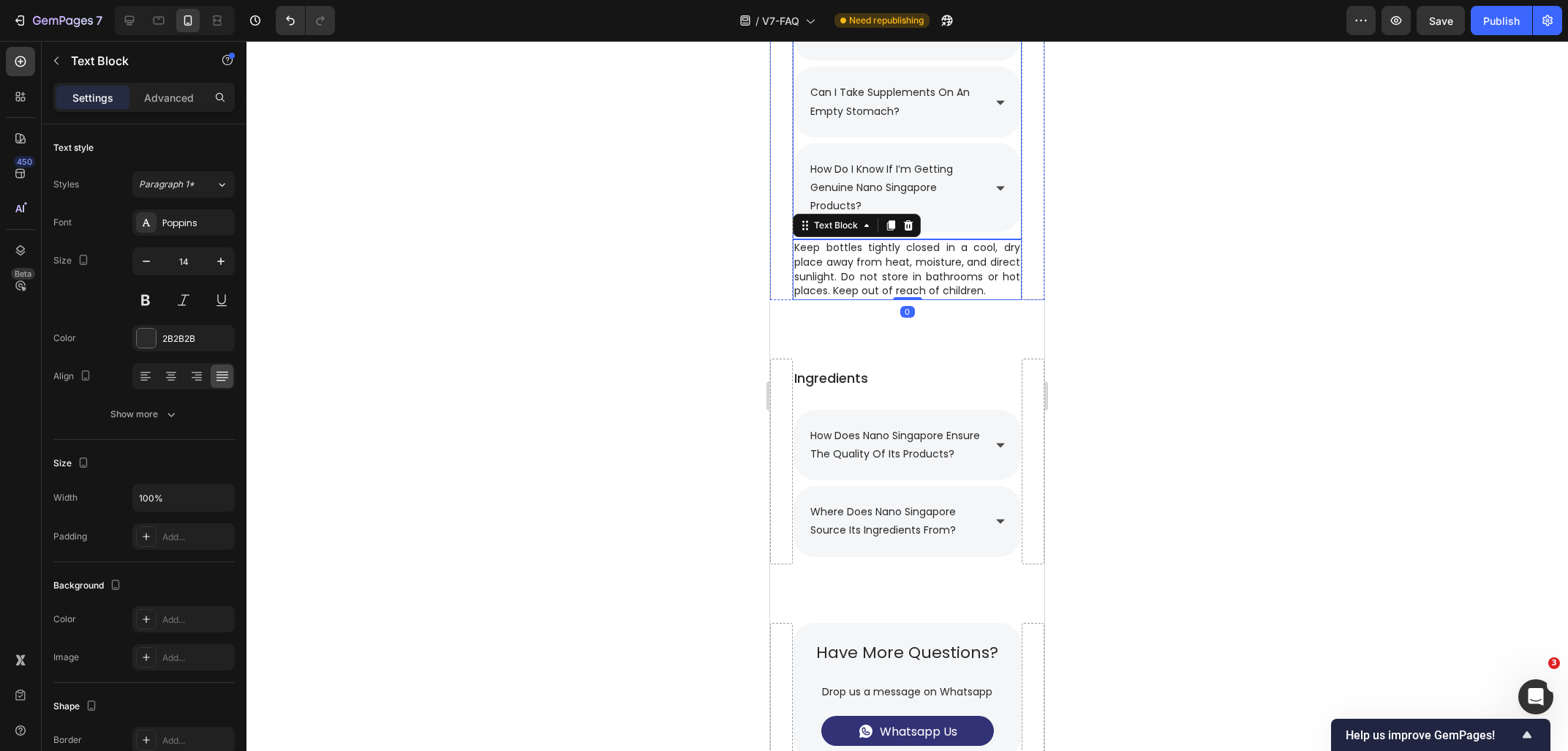
click at [994, 199] on div "how do i know if i’m getting genuine nano singapore products?" at bounding box center [907, 188] width 228 height 90
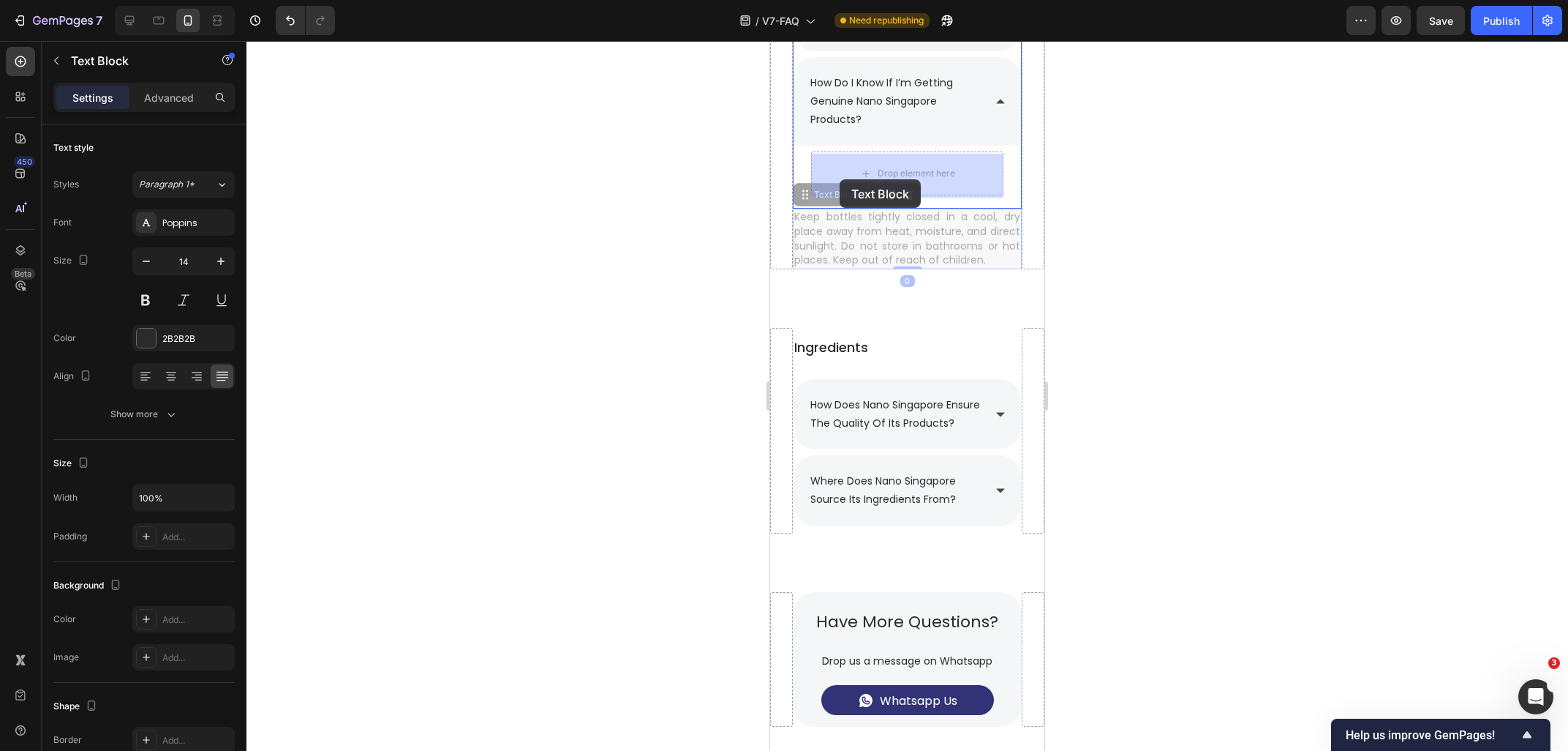
drag, startPoint x: 817, startPoint y: 205, endPoint x: 842, endPoint y: 175, distance: 39.1
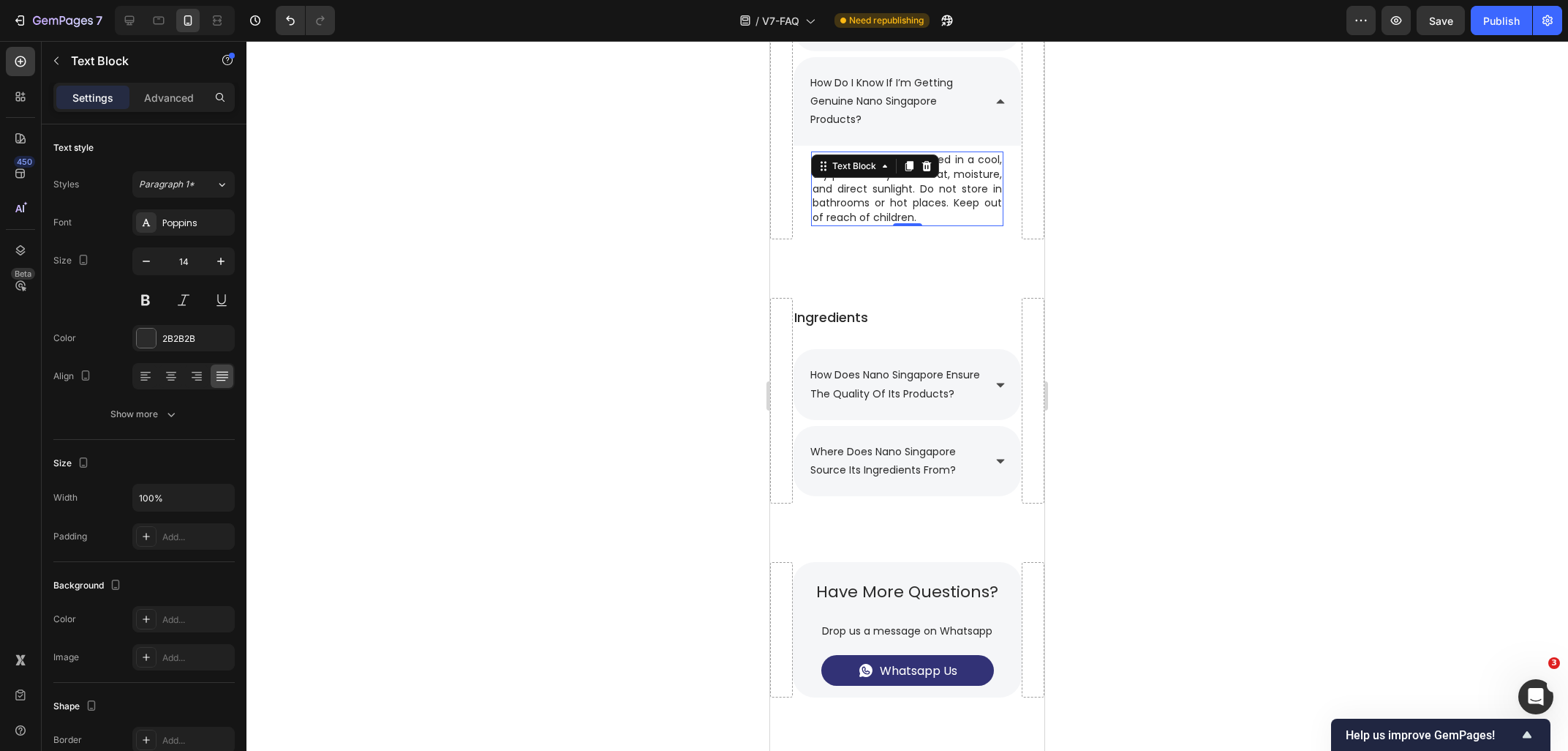
click at [943, 222] on p "Keep bottles tightly closed in a cool, dry place away from heat, moisture, and …" at bounding box center [907, 189] width 189 height 72
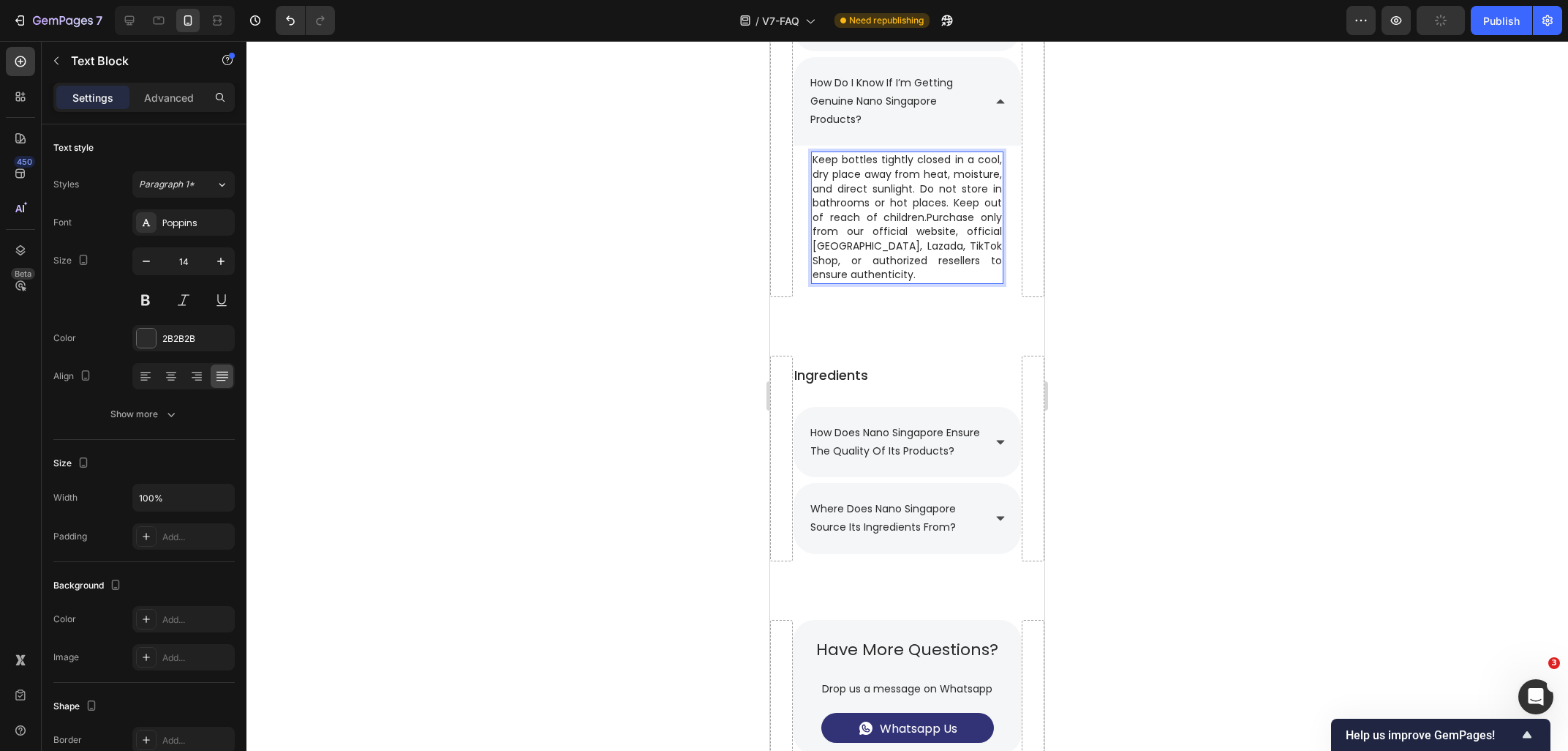
click at [928, 229] on p "Keep bottles tightly closed in a cool, dry place away from heat, moisture, and …" at bounding box center [907, 218] width 189 height 129
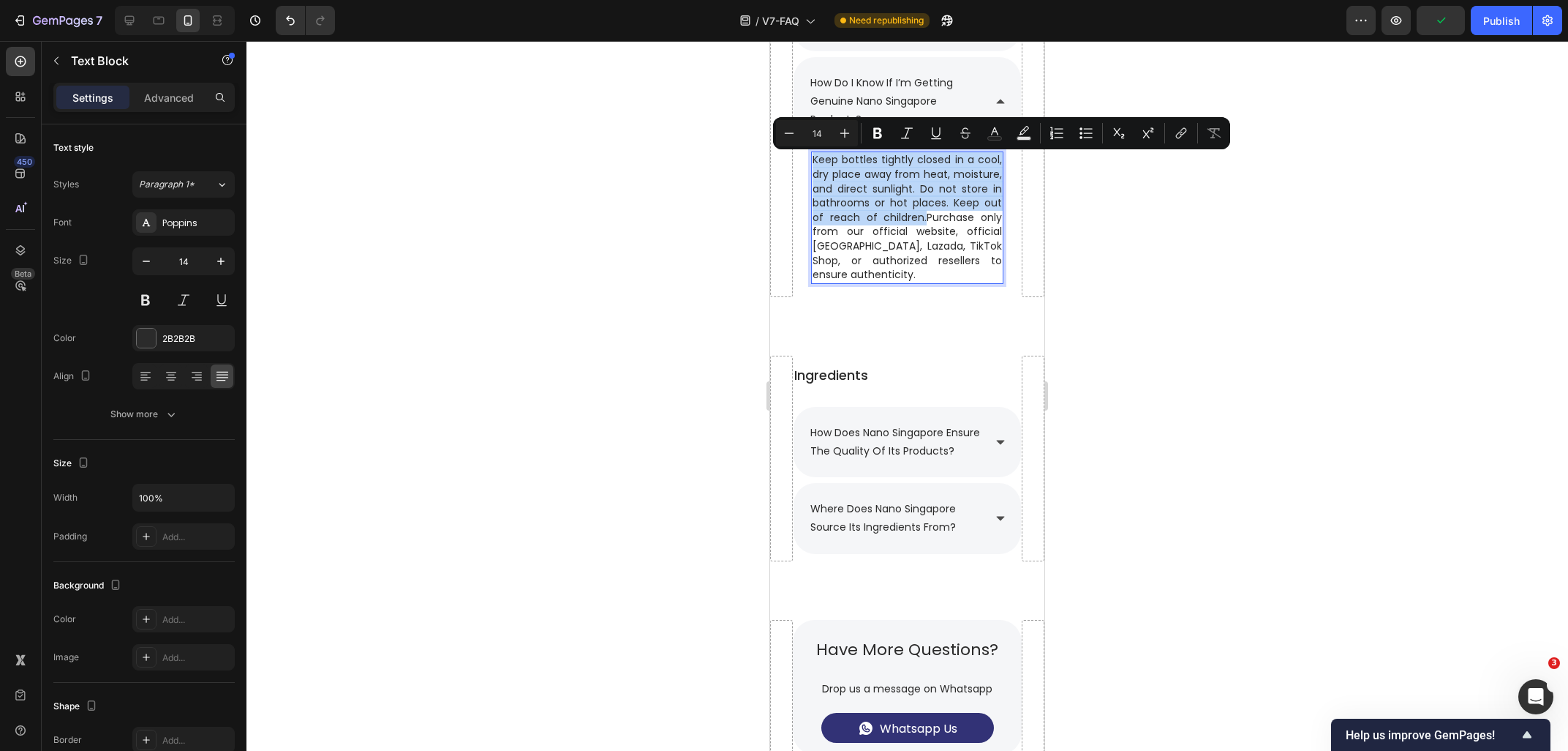
drag, startPoint x: 926, startPoint y: 224, endPoint x: 812, endPoint y: 162, distance: 129.8
click at [812, 162] on div "Keep bottles tightly closed in a cool, dry place away from heat, moisture, and …" at bounding box center [907, 217] width 192 height 131
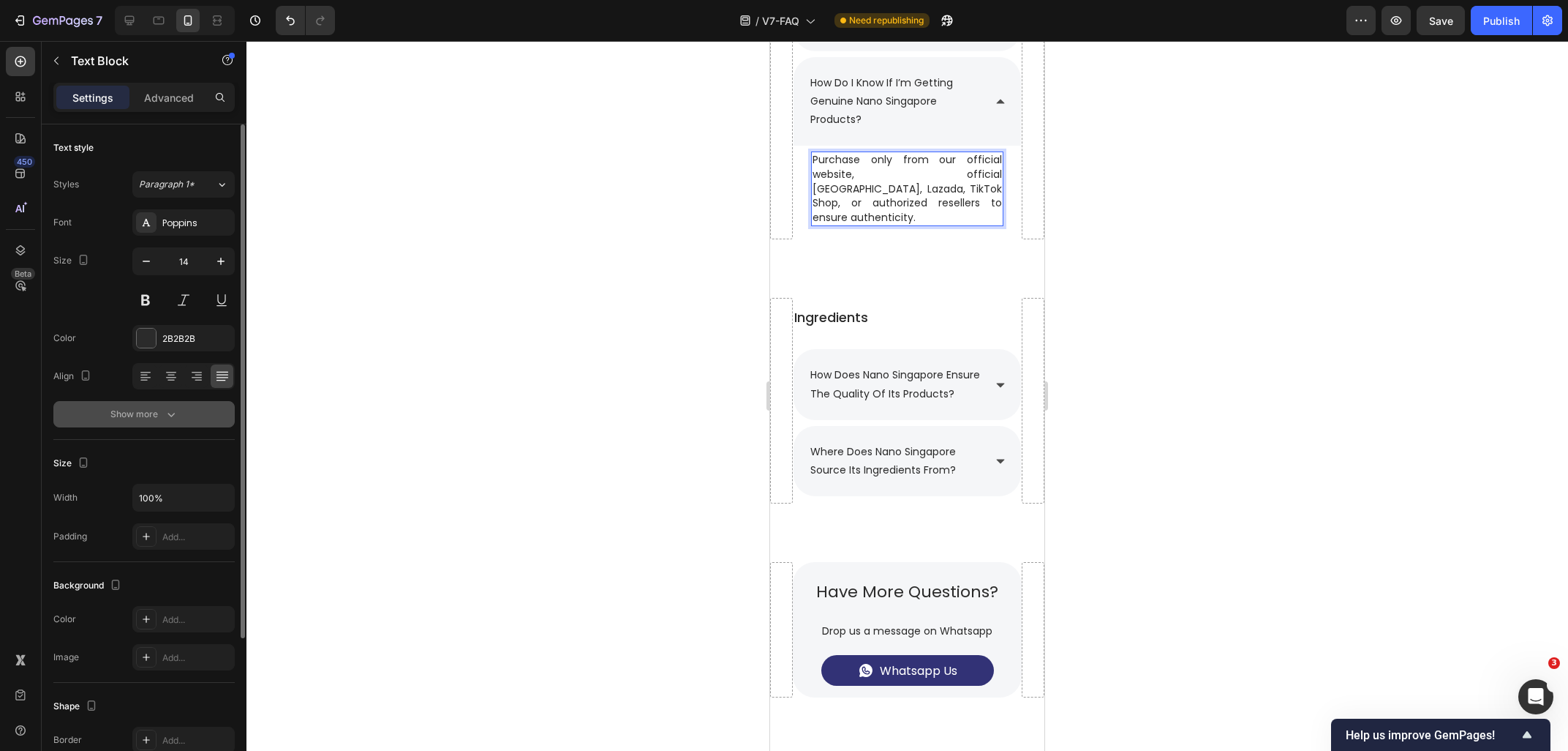
click at [170, 404] on button "Show more" at bounding box center [144, 414] width 182 height 26
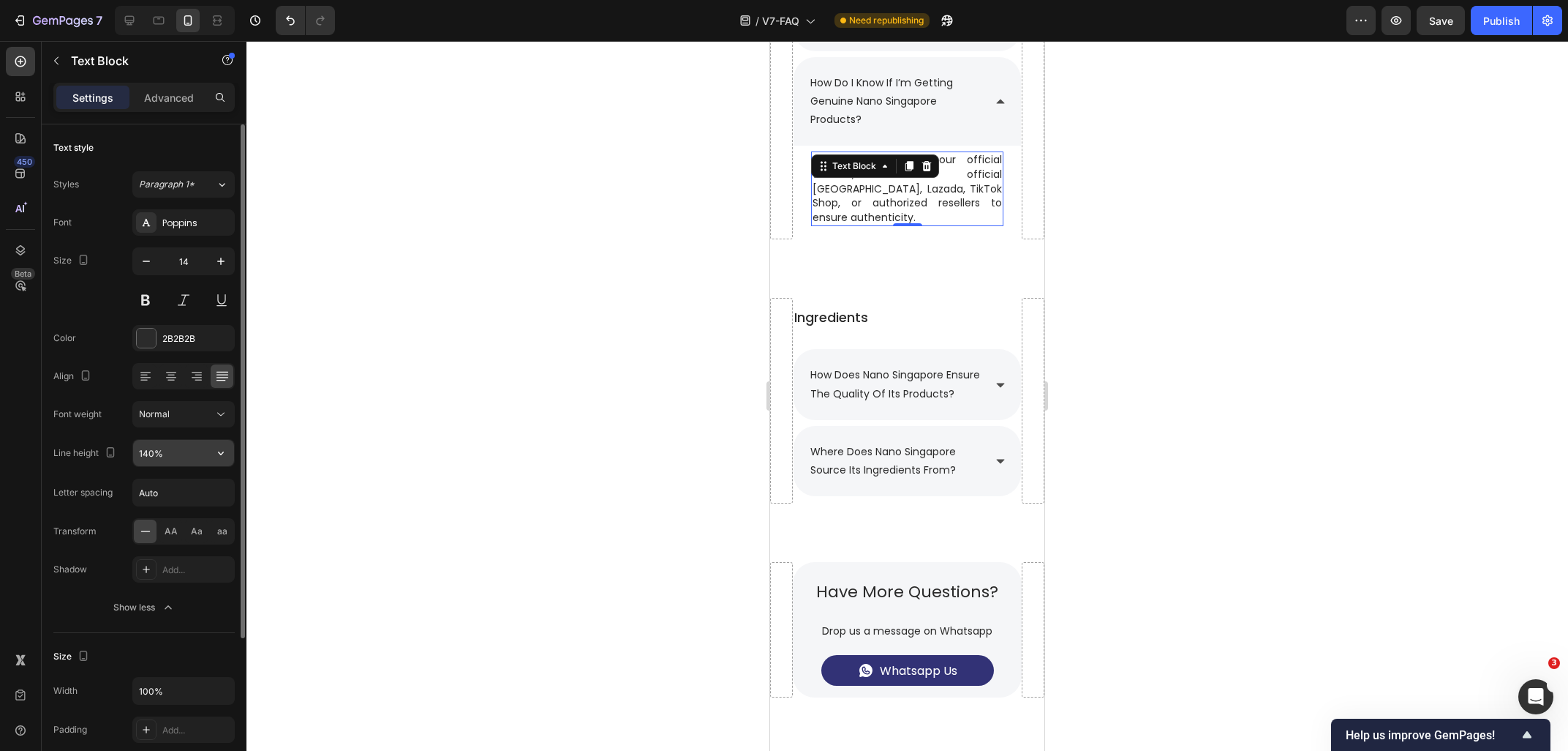
click at [172, 453] on input "140%" at bounding box center [183, 452] width 101 height 26
click at [225, 453] on icon "button" at bounding box center [220, 452] width 14 height 14
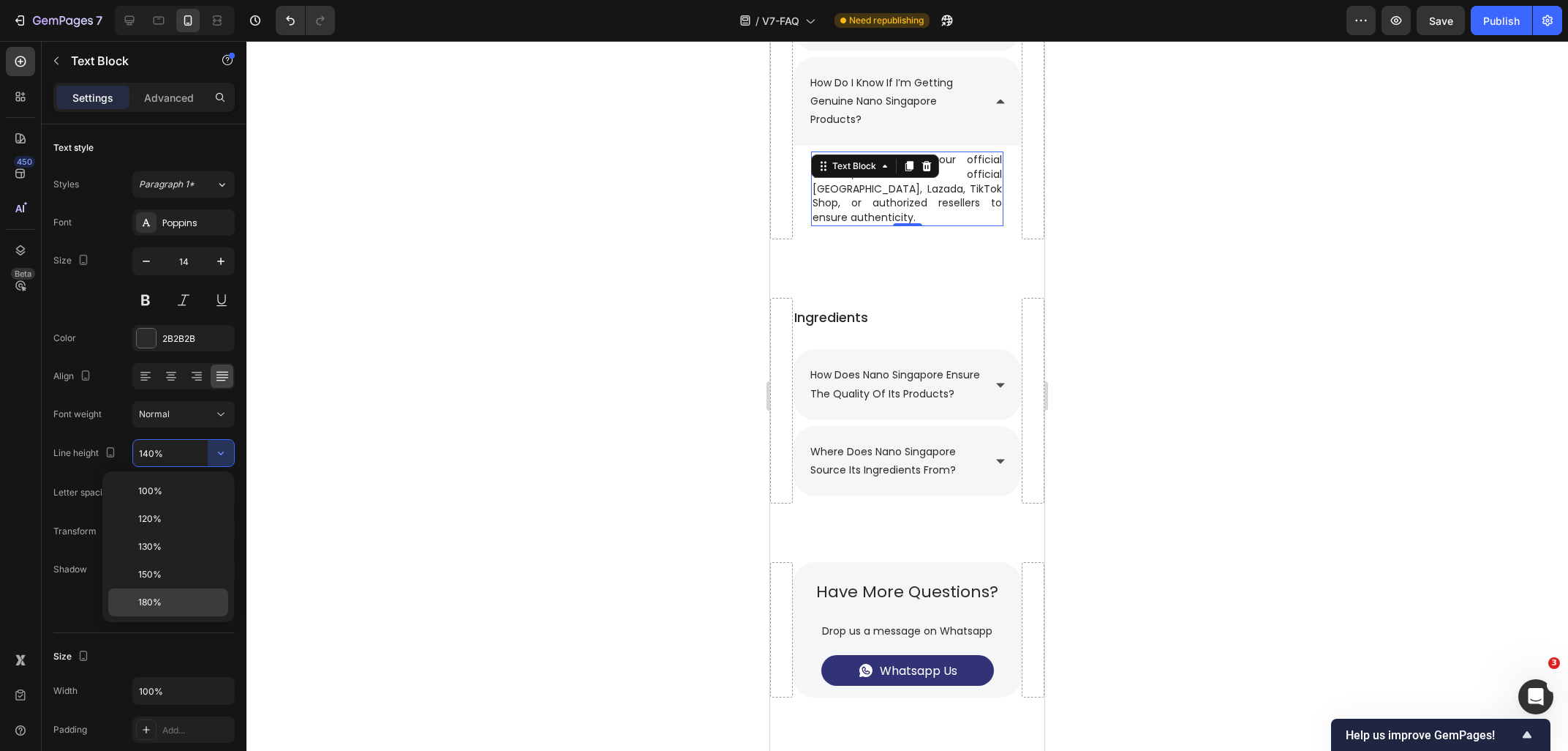
click at [174, 596] on p "180%" at bounding box center [180, 602] width 84 height 13
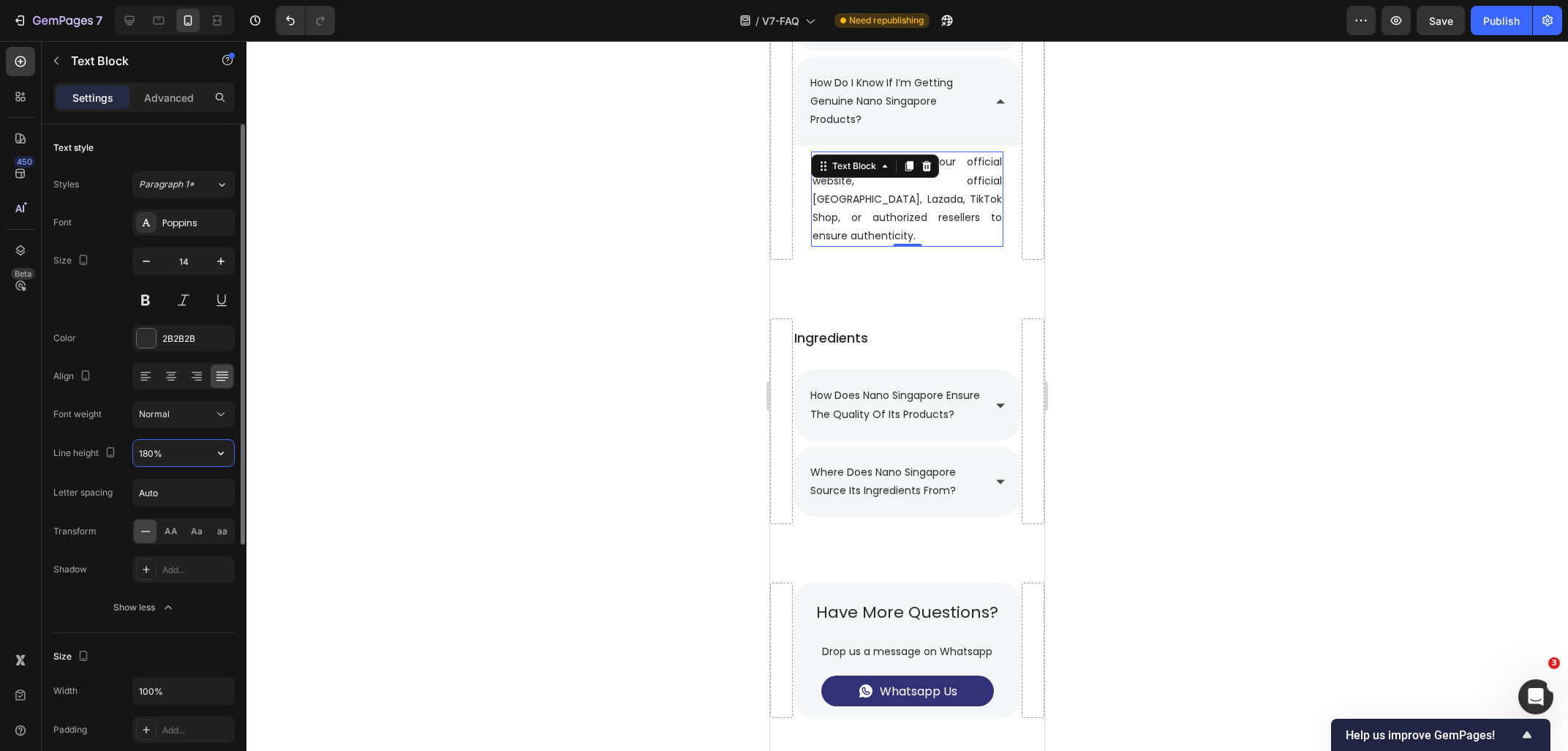
click at [150, 444] on input "180%" at bounding box center [183, 452] width 101 height 26
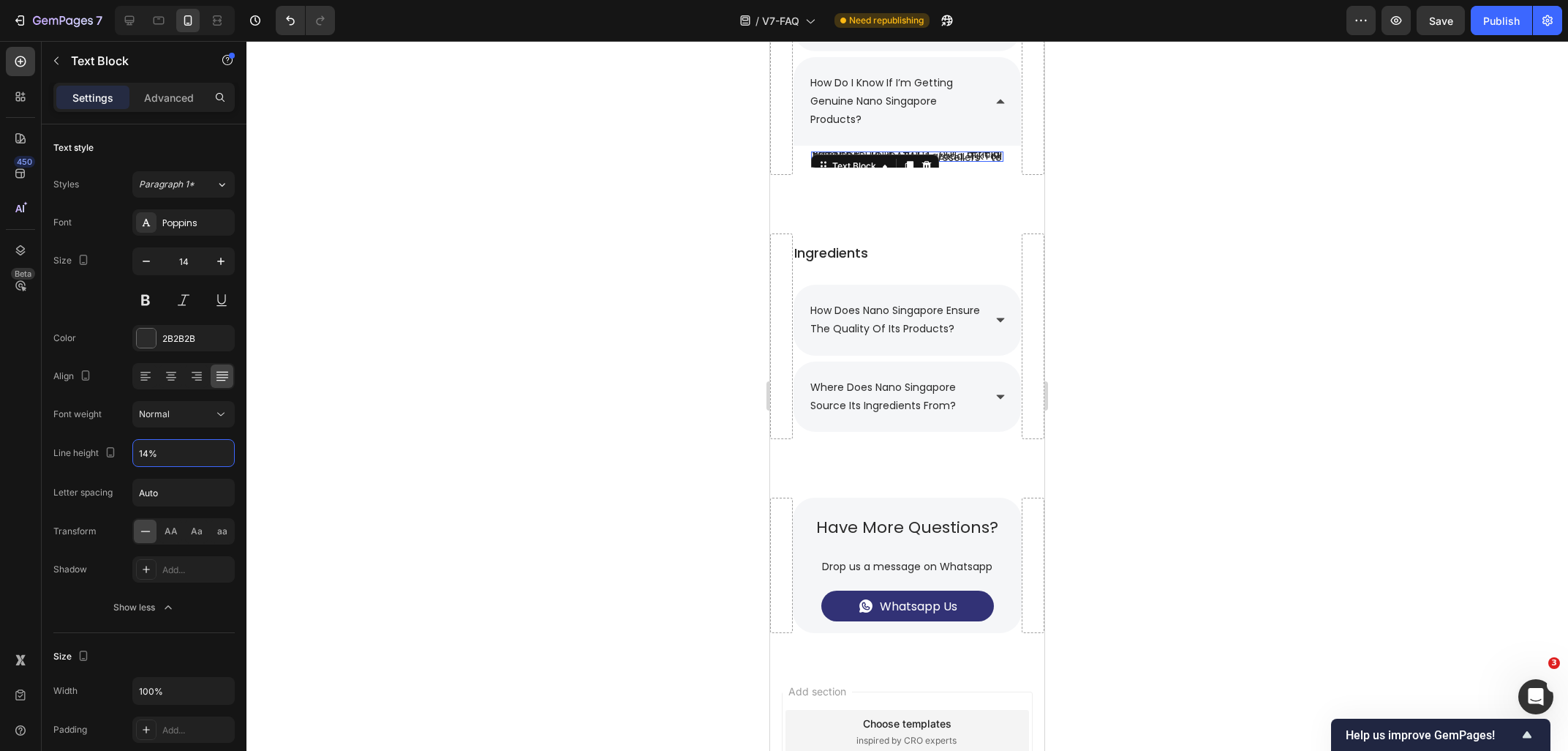
type input "140%"
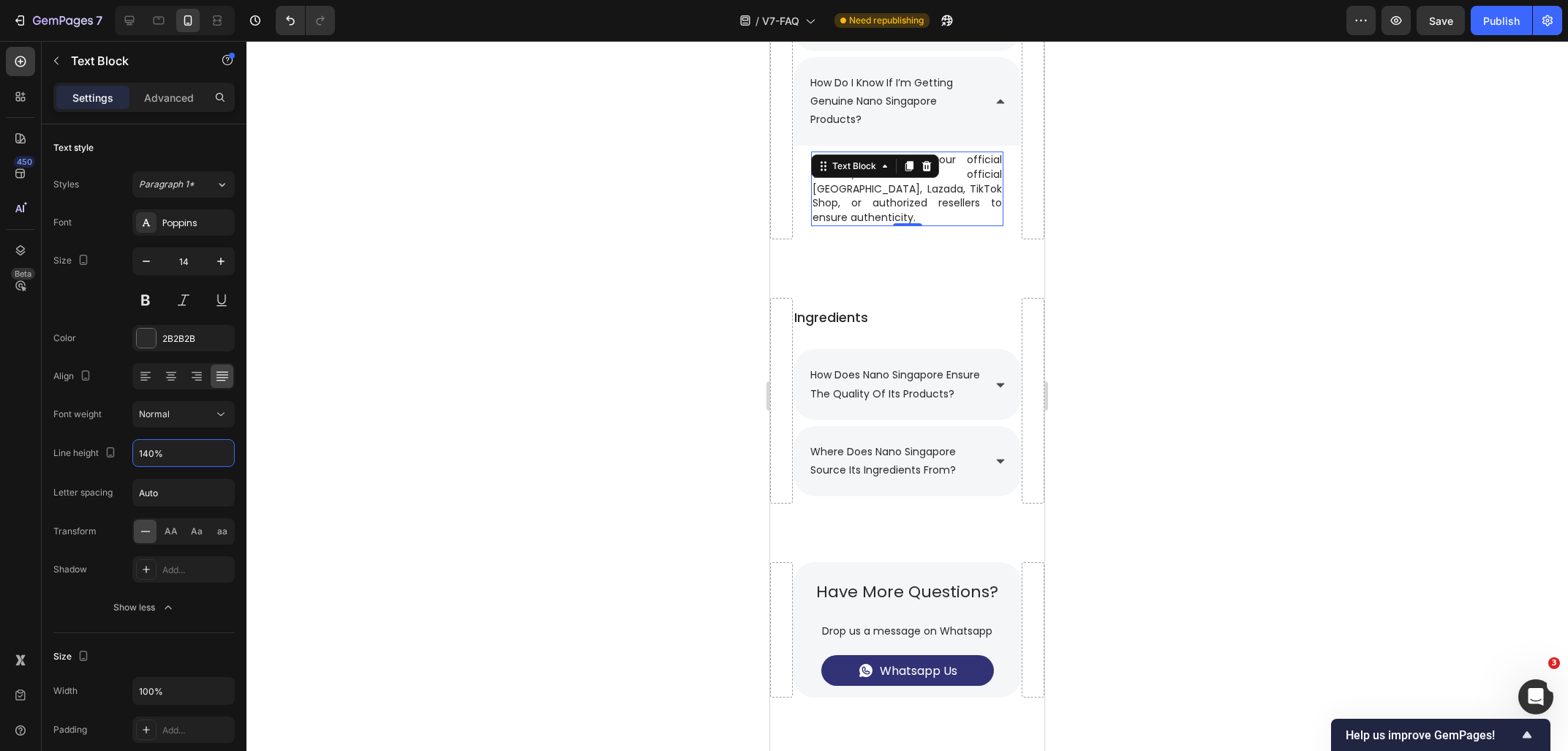
click at [553, 413] on div at bounding box center [907, 396] width 1321 height 710
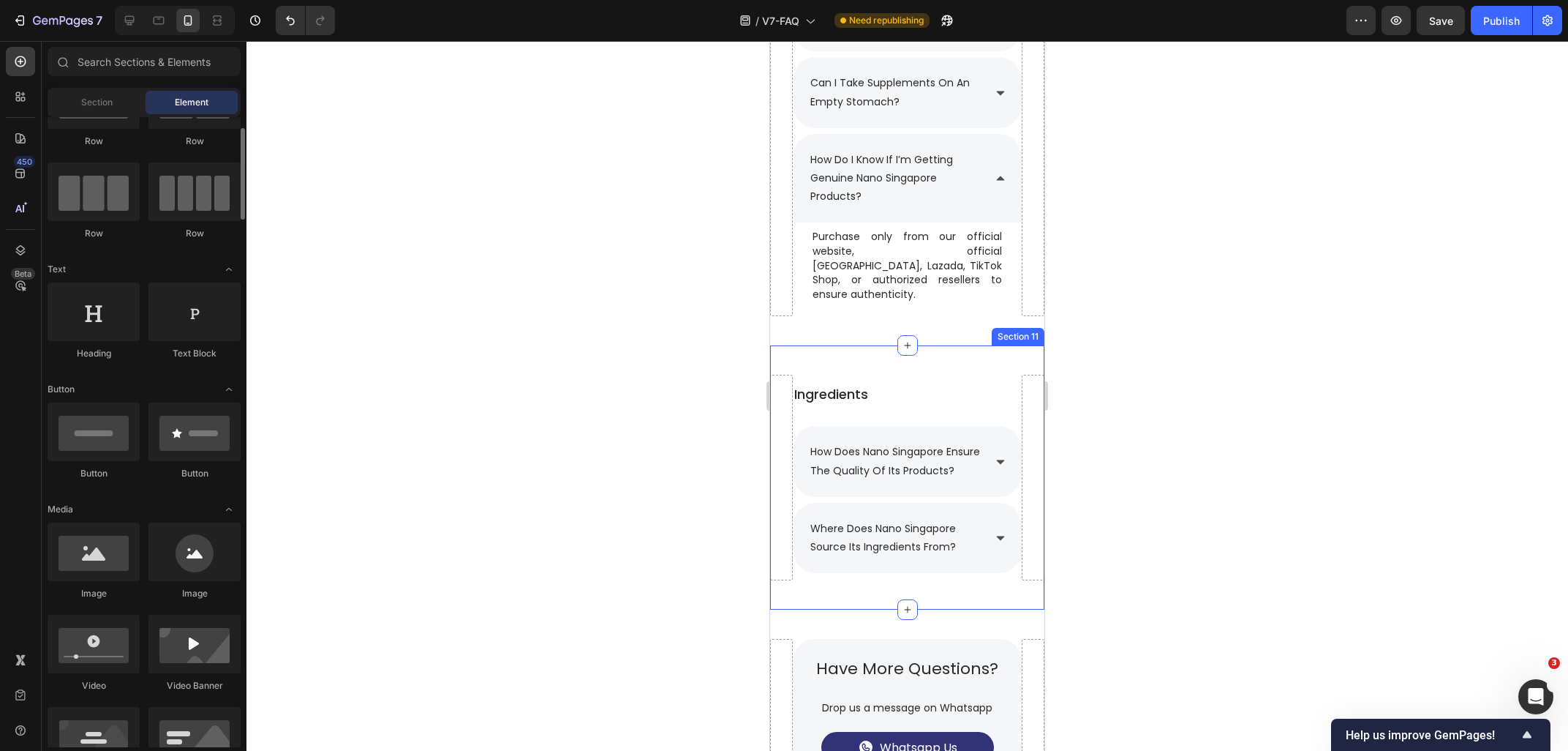
scroll to position [2705, 0]
click at [925, 255] on p "Purchase only from our official website, official [GEOGRAPHIC_DATA], Lazada, Ti…" at bounding box center [907, 267] width 189 height 72
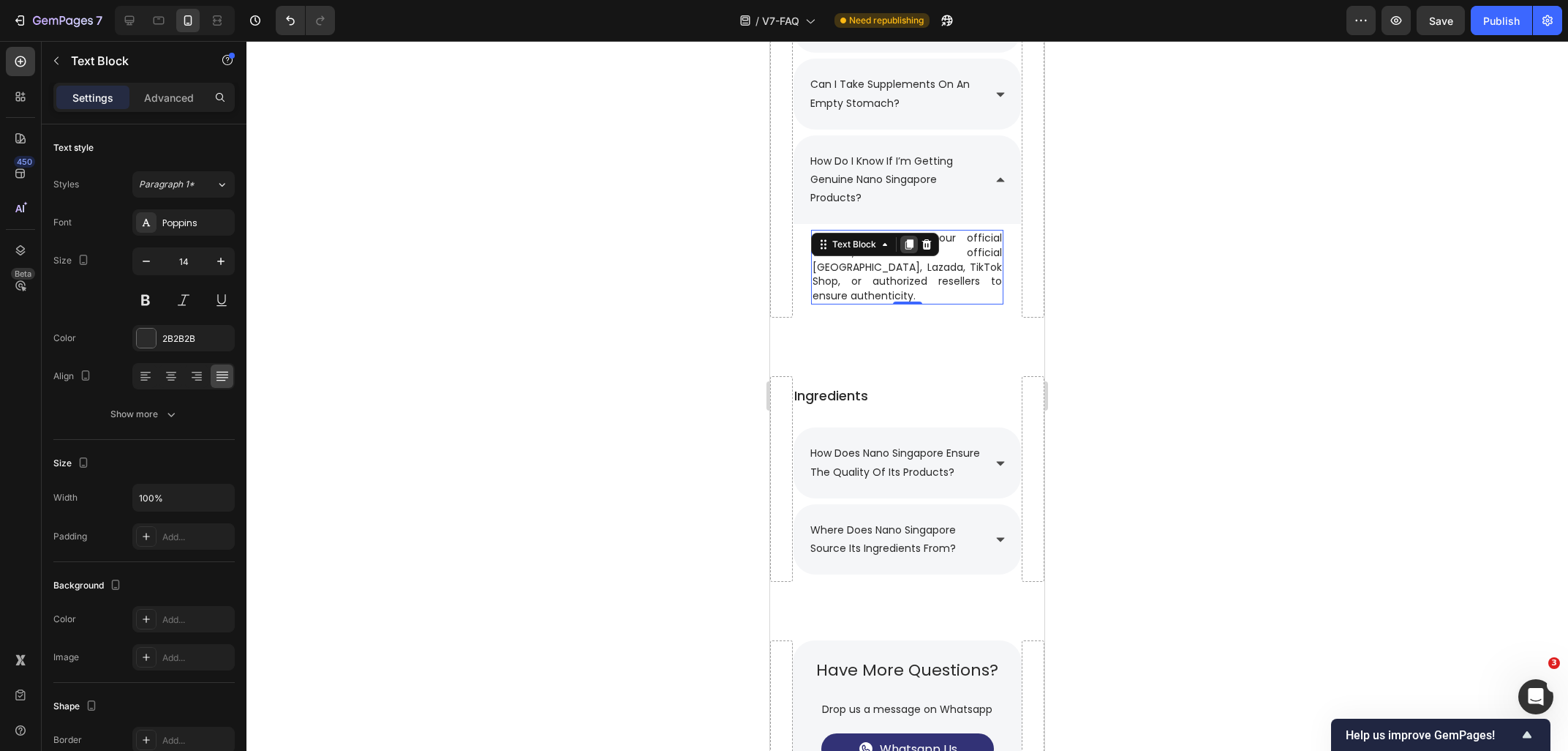
click at [904, 247] on icon at bounding box center [909, 244] width 12 height 12
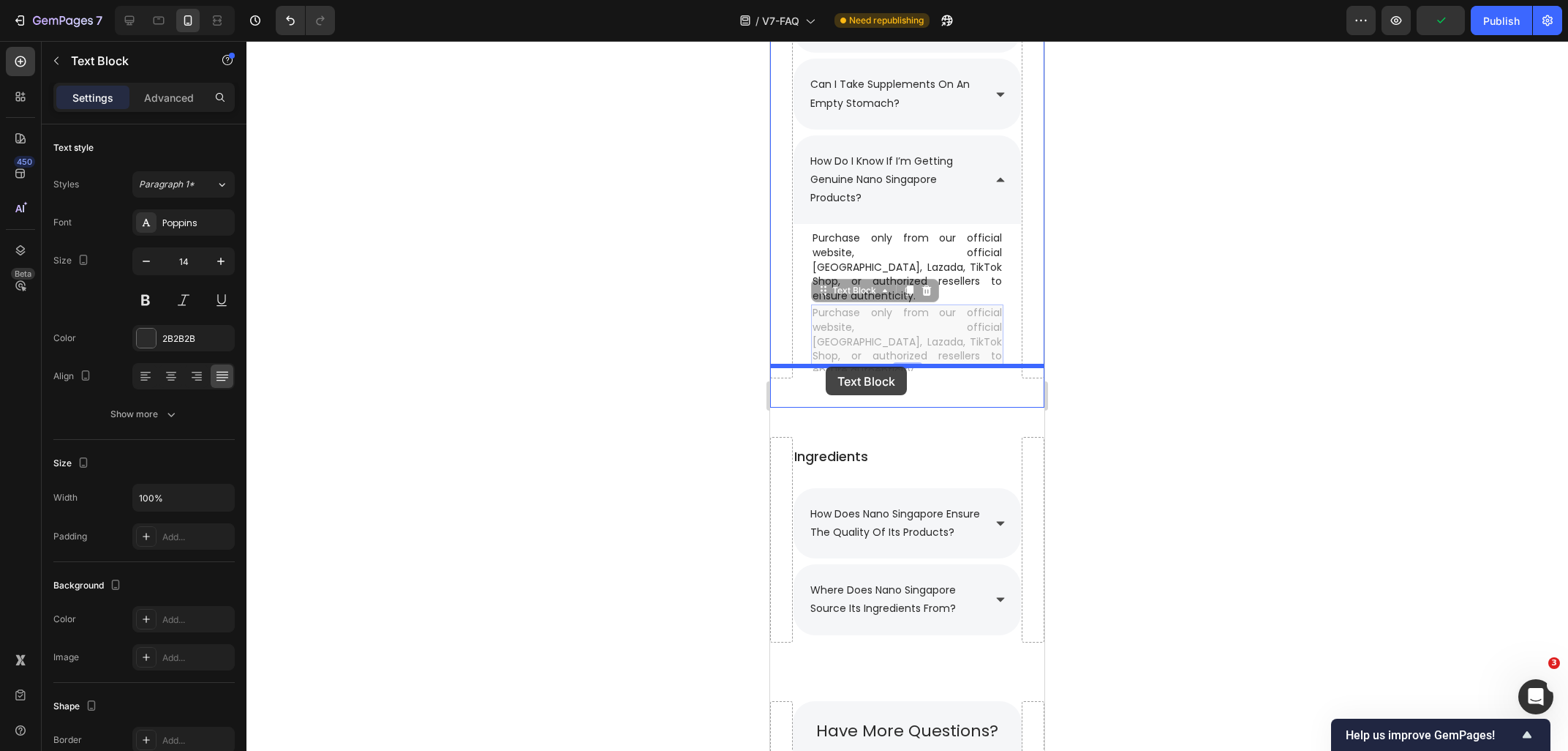
drag, startPoint x: 843, startPoint y: 275, endPoint x: 826, endPoint y: 367, distance: 93.6
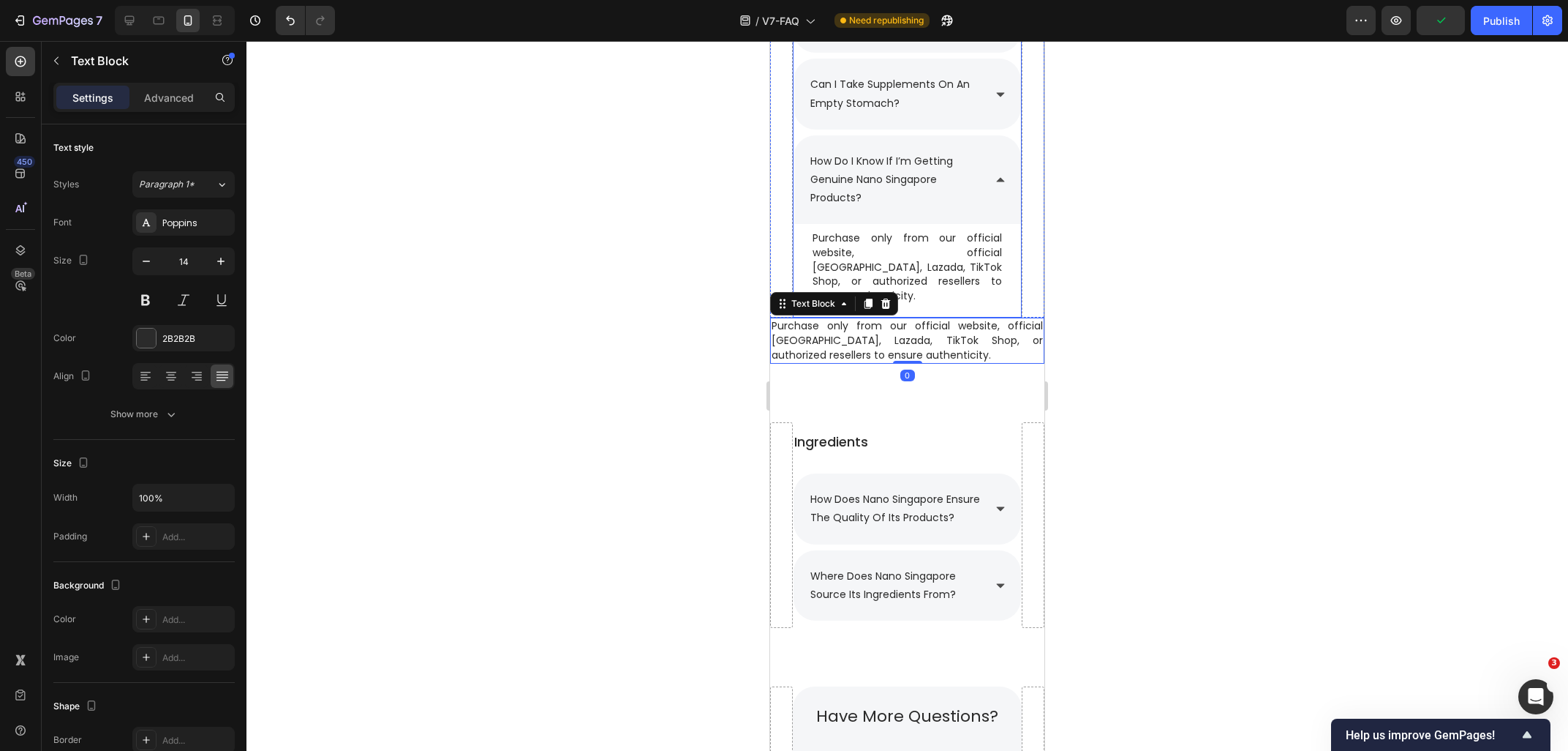
click at [1002, 176] on icon at bounding box center [1001, 180] width 12 height 12
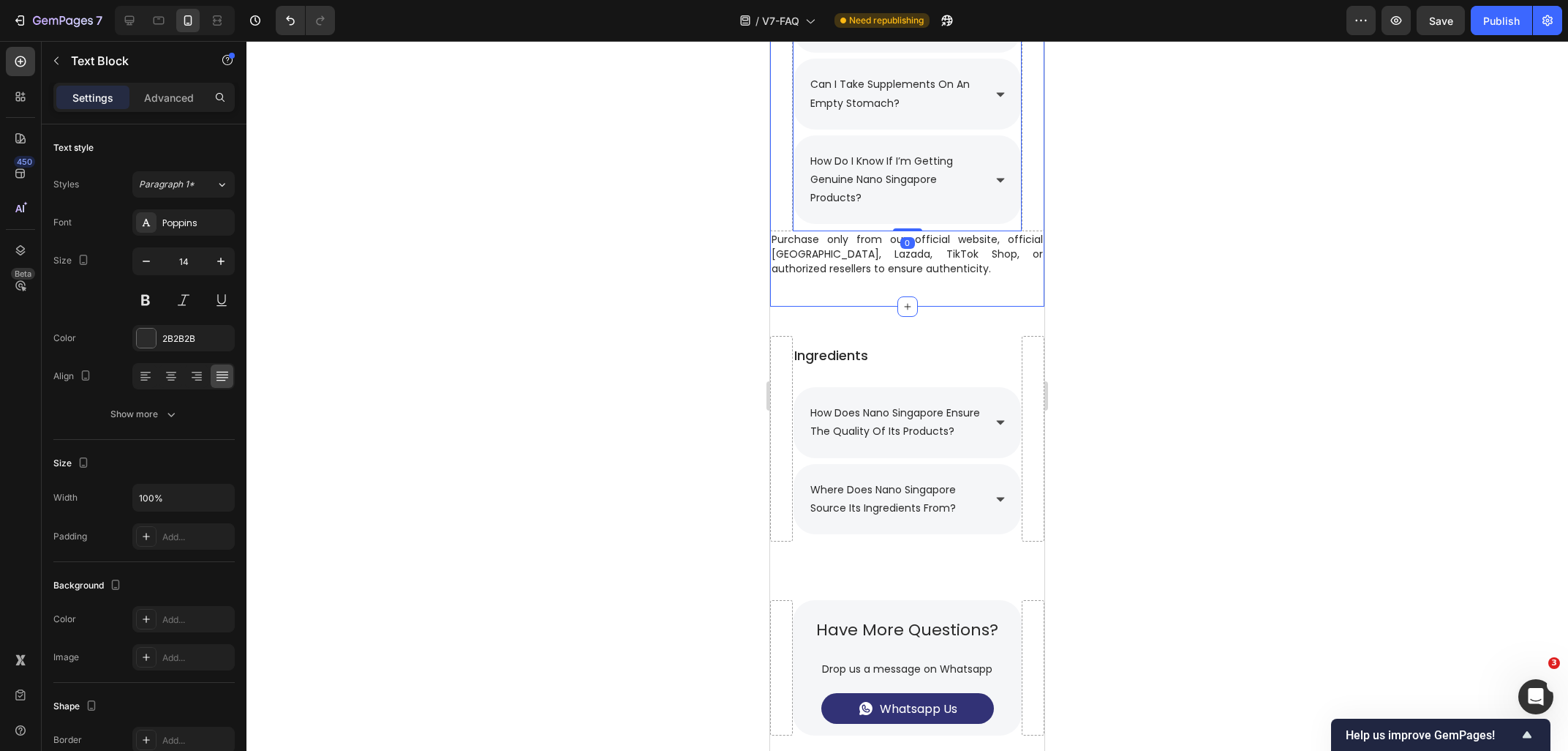
click at [885, 262] on p "Purchase only from our official website, official [GEOGRAPHIC_DATA], Lazada, Ti…" at bounding box center [907, 255] width 271 height 44
click at [867, 219] on icon at bounding box center [869, 218] width 8 height 10
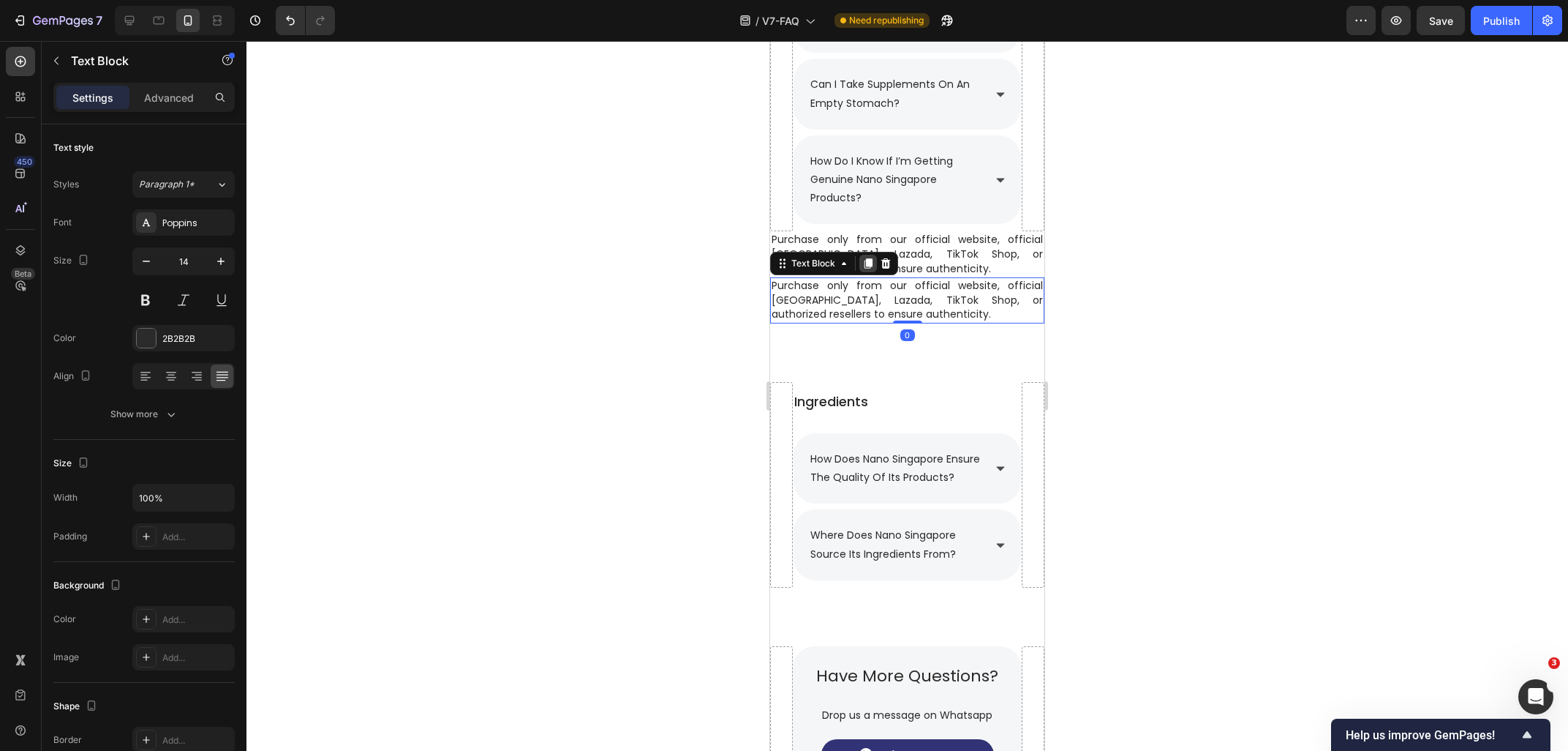
click at [871, 265] on icon at bounding box center [869, 264] width 8 height 10
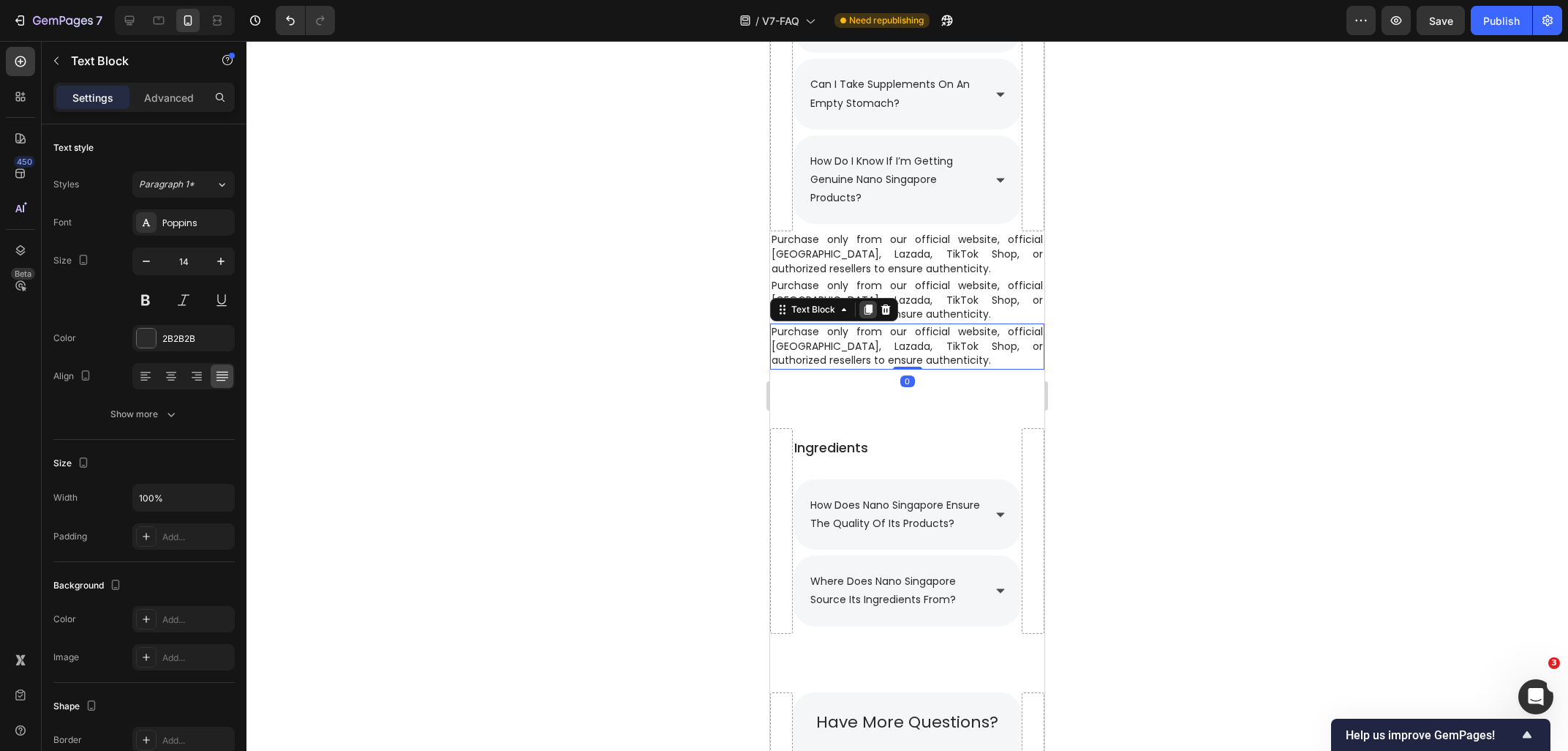
click at [874, 316] on icon at bounding box center [868, 310] width 12 height 12
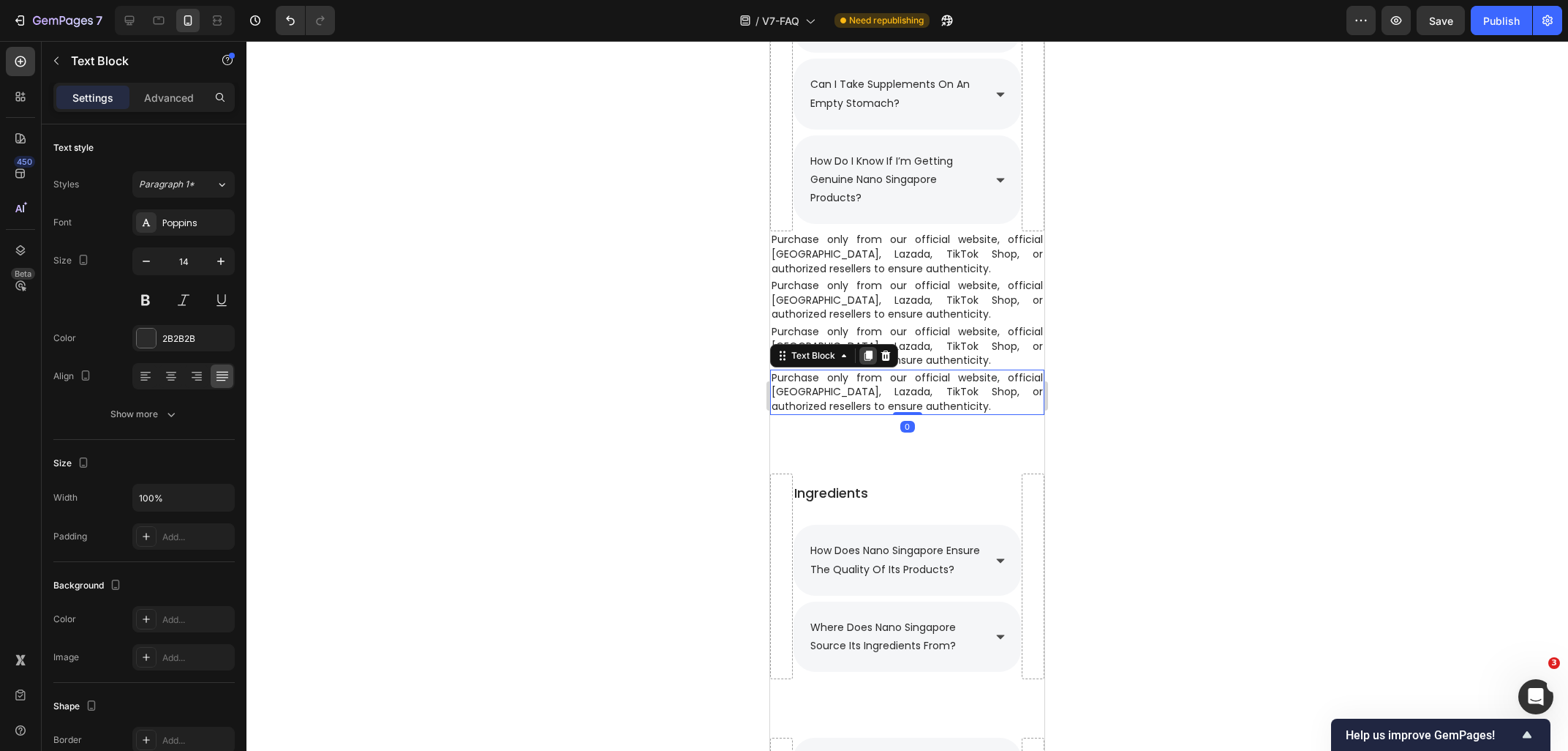
click at [871, 357] on icon at bounding box center [869, 356] width 8 height 10
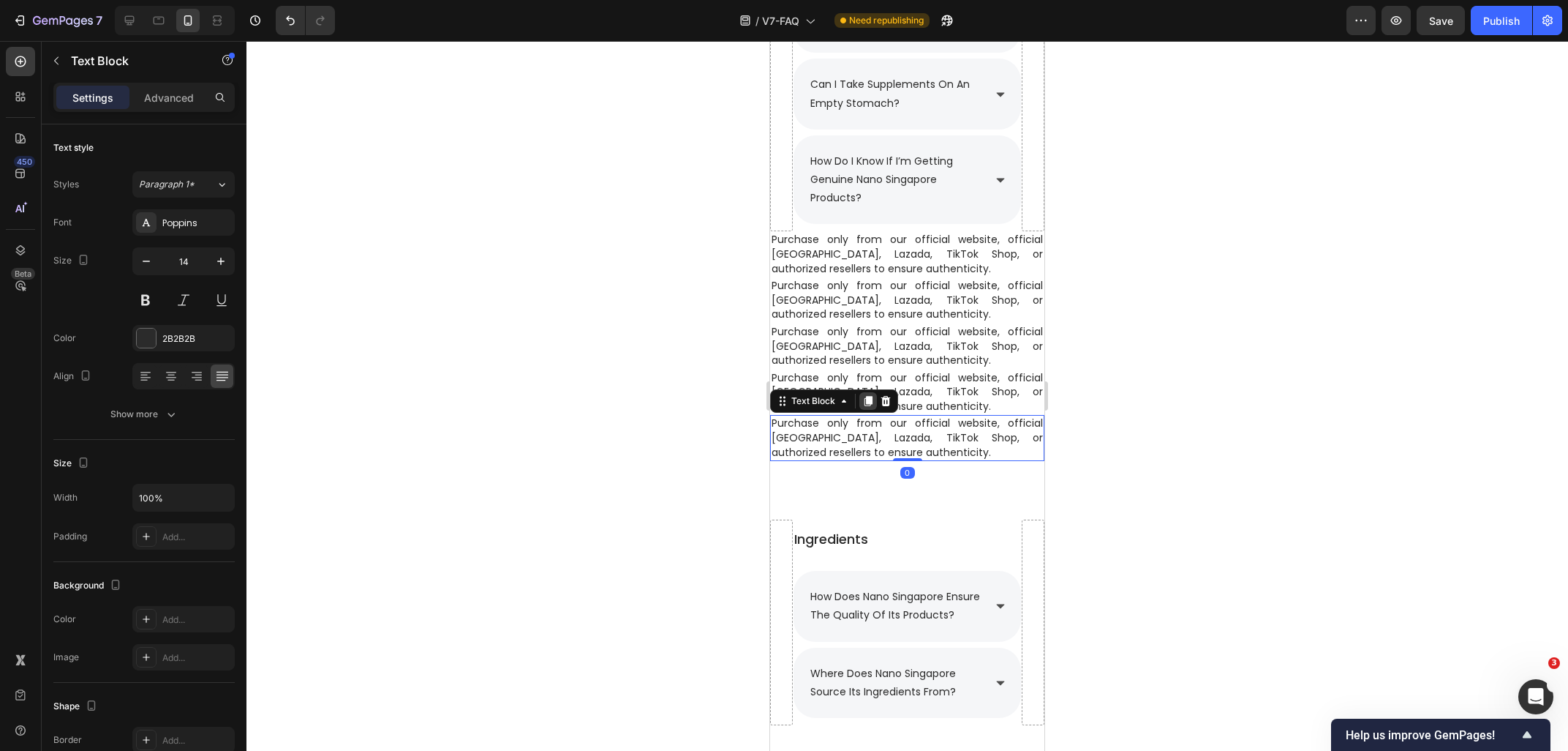
click at [869, 398] on icon at bounding box center [868, 401] width 12 height 12
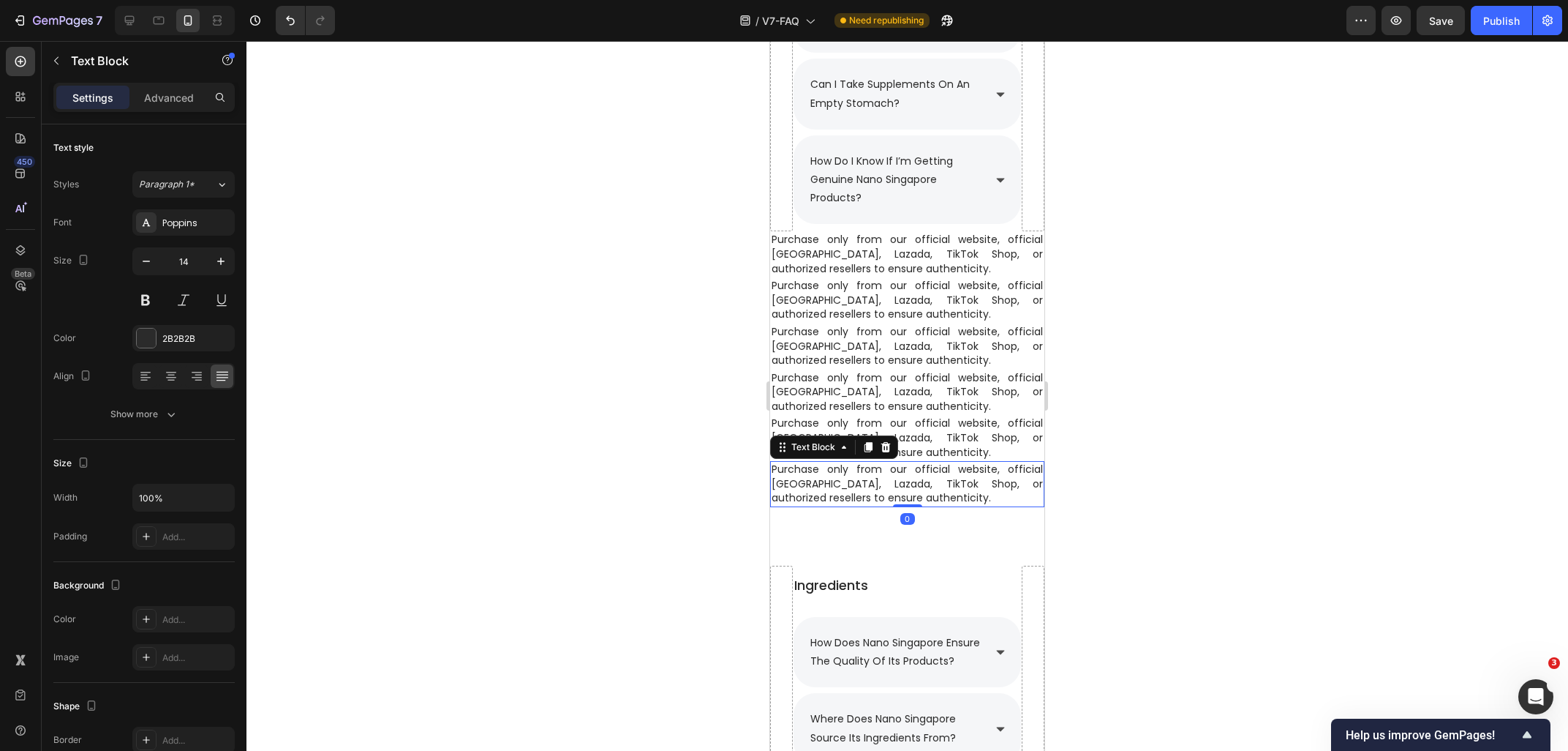
click at [1189, 327] on div at bounding box center [907, 396] width 1321 height 710
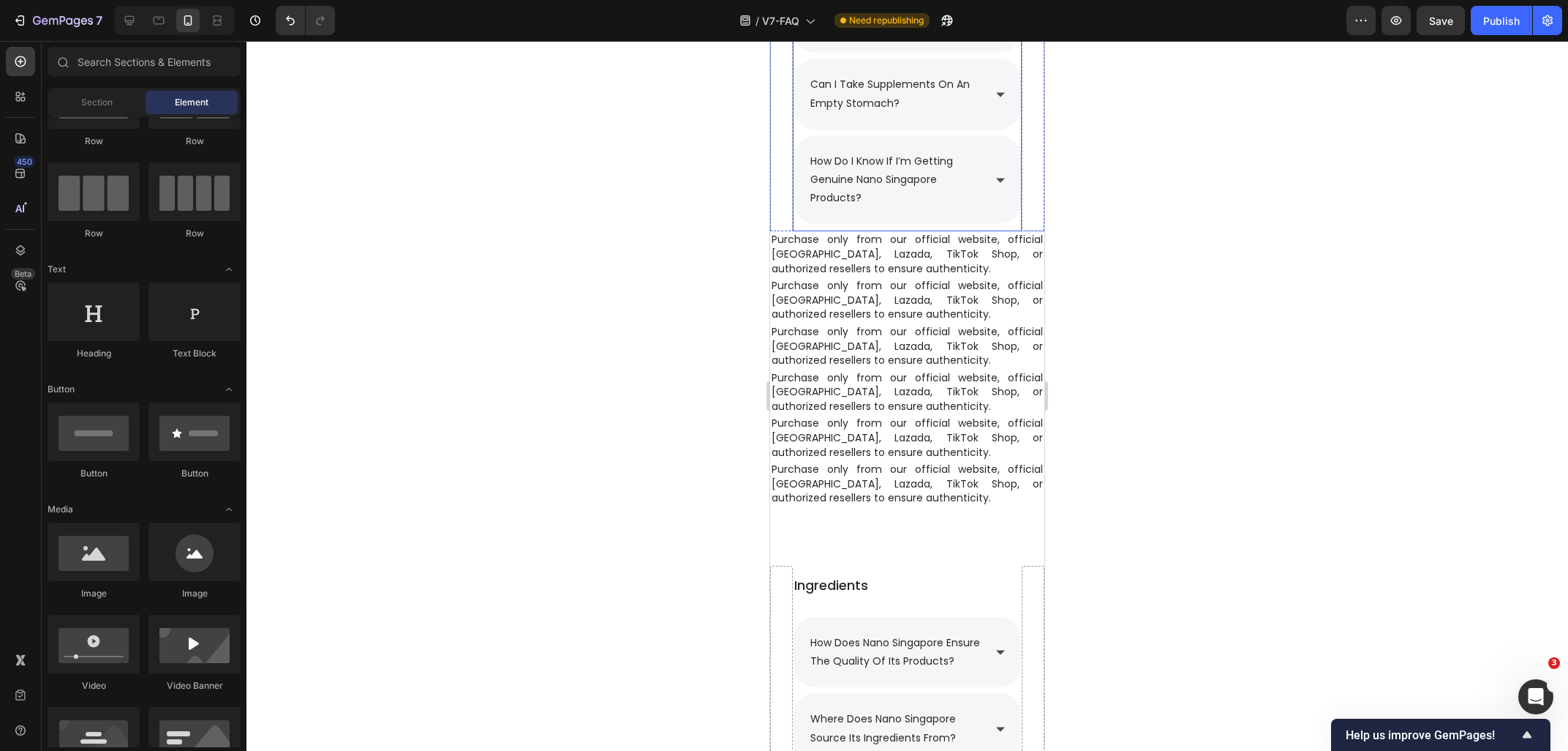
click at [1009, 169] on div "how do i know if i’m getting genuine nano singapore products?" at bounding box center [907, 180] width 228 height 90
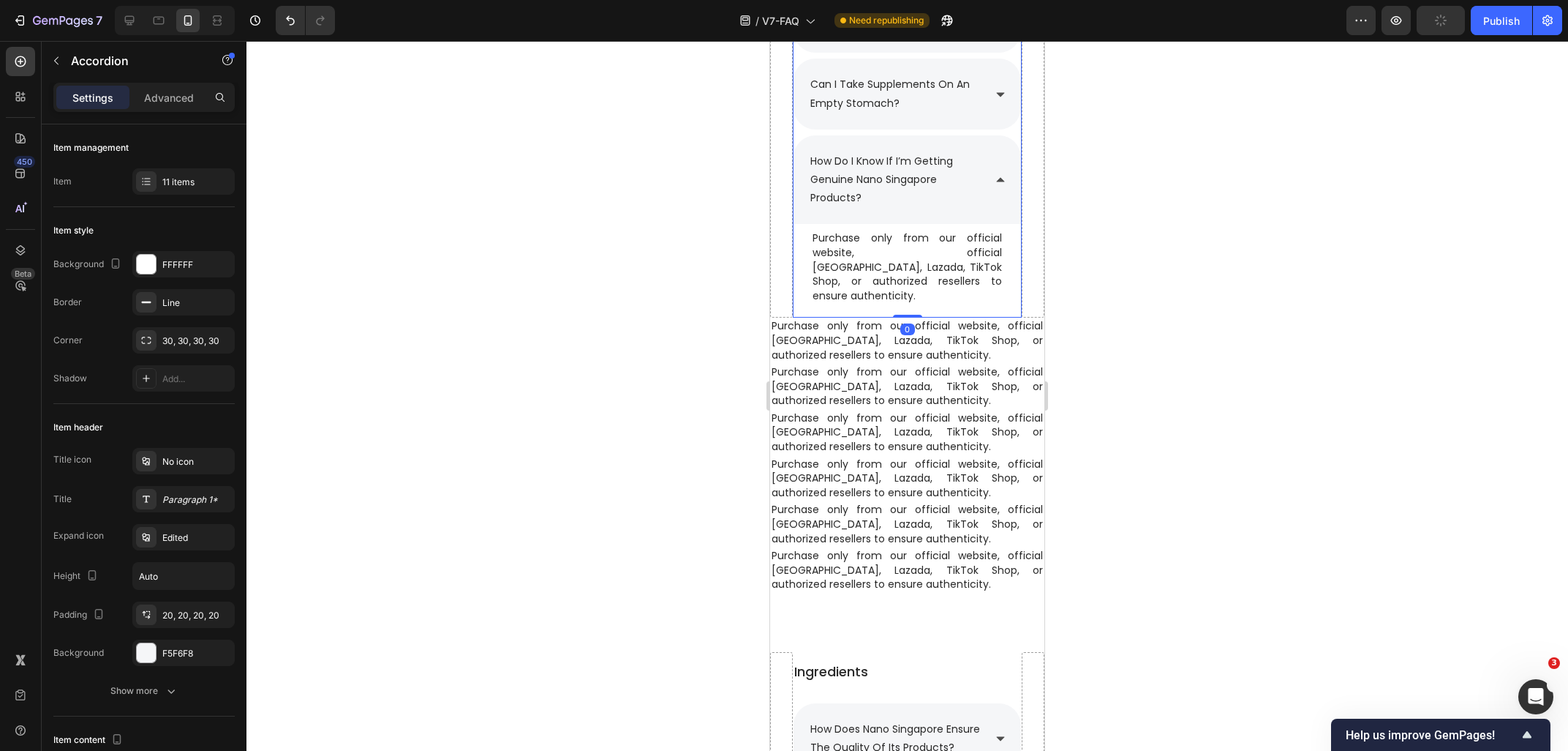
click at [1007, 173] on div "how do i know if i’m getting genuine nano singapore products?" at bounding box center [907, 180] width 228 height 90
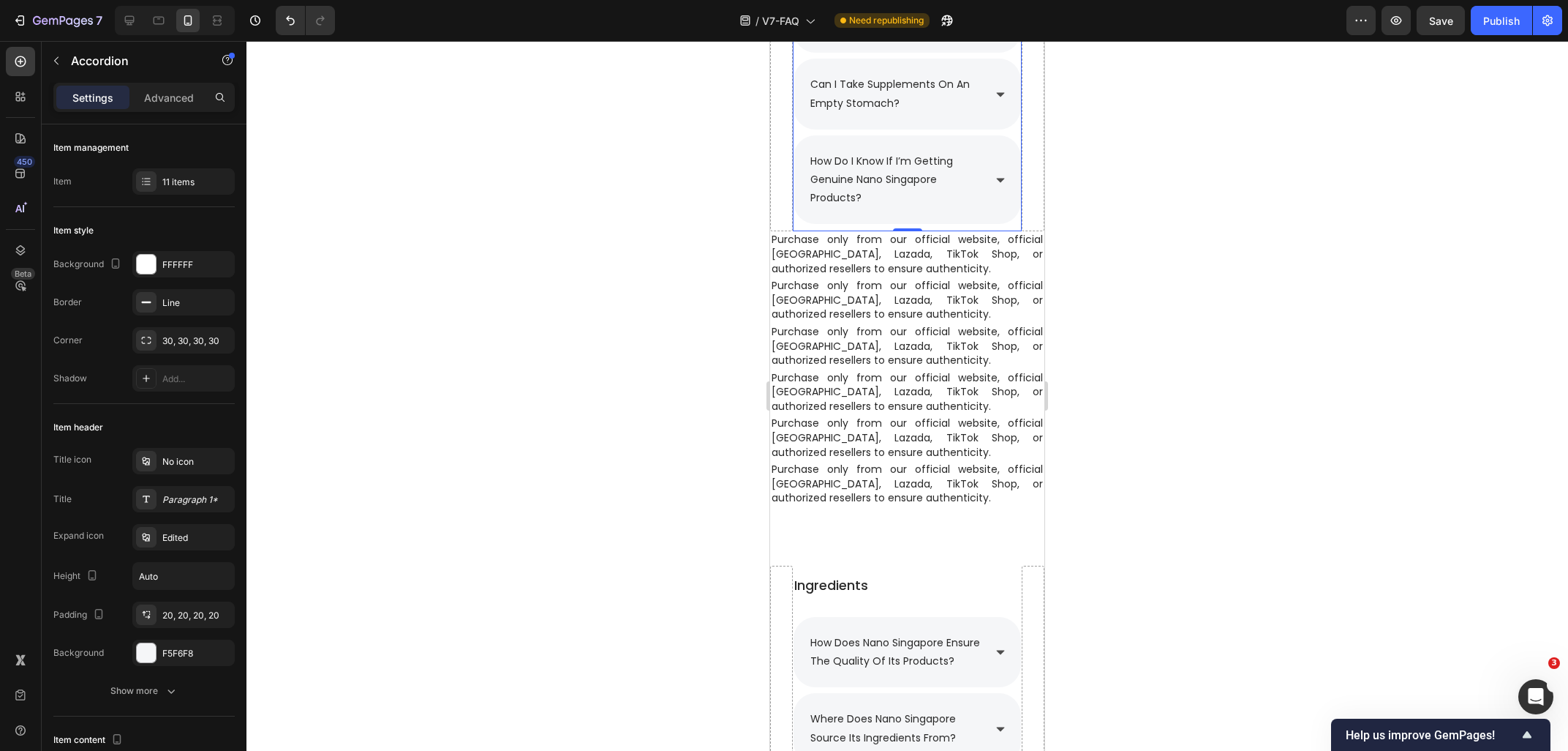
click at [1003, 174] on div "how do i know if i’m getting genuine nano singapore products?" at bounding box center [907, 180] width 228 height 90
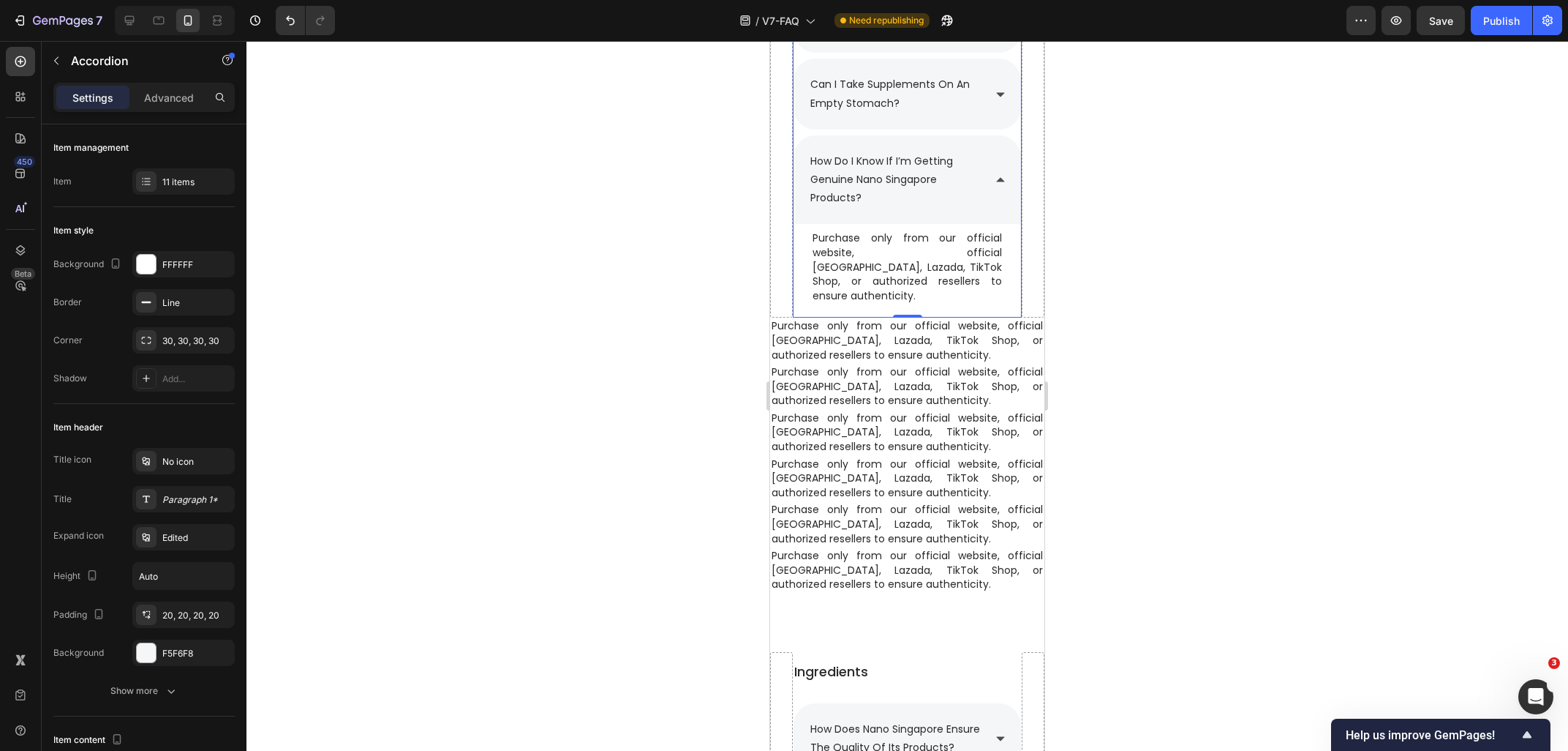
click at [1003, 174] on div "how do i know if i’m getting genuine nano singapore products?" at bounding box center [907, 180] width 228 height 90
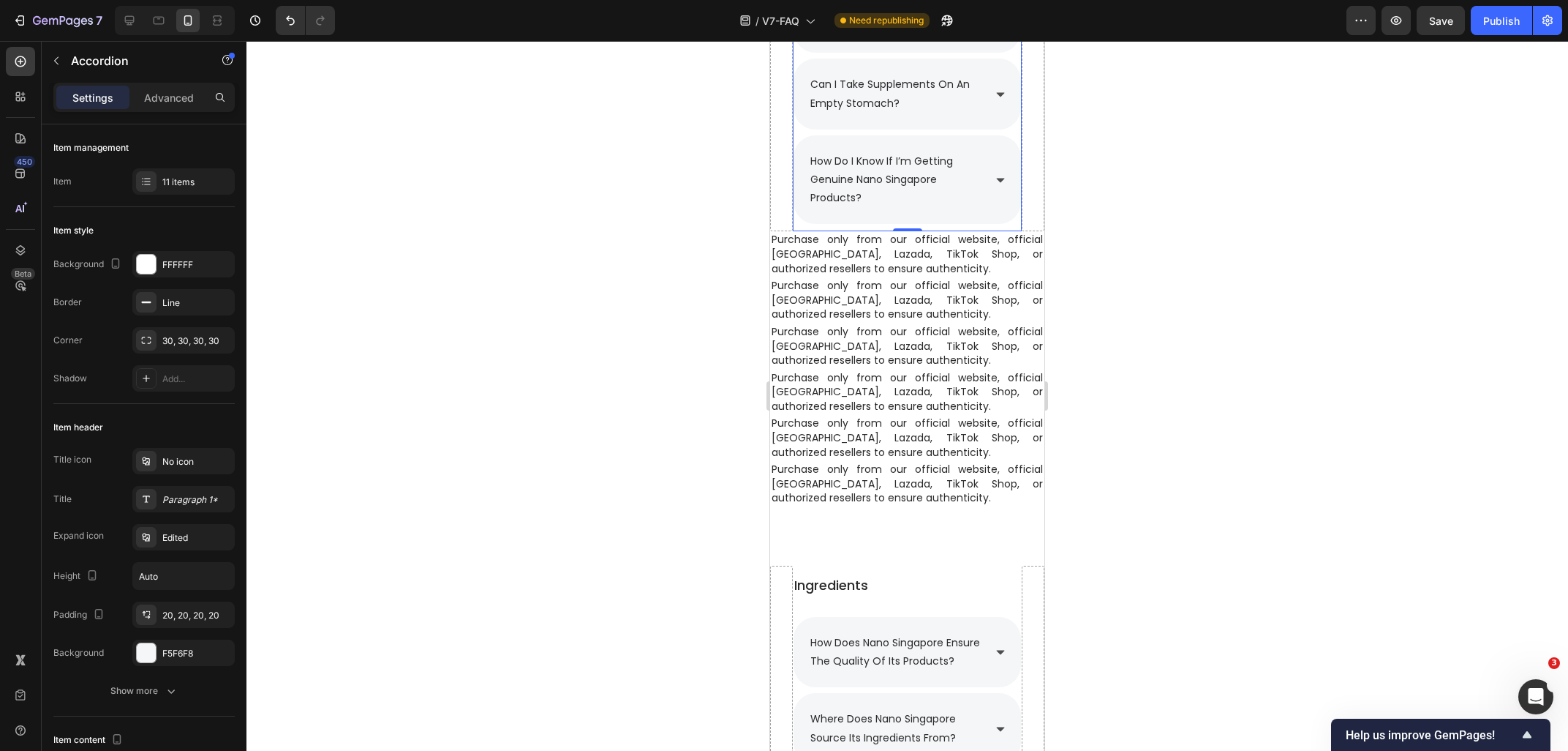
click at [999, 100] on icon at bounding box center [1001, 95] width 12 height 12
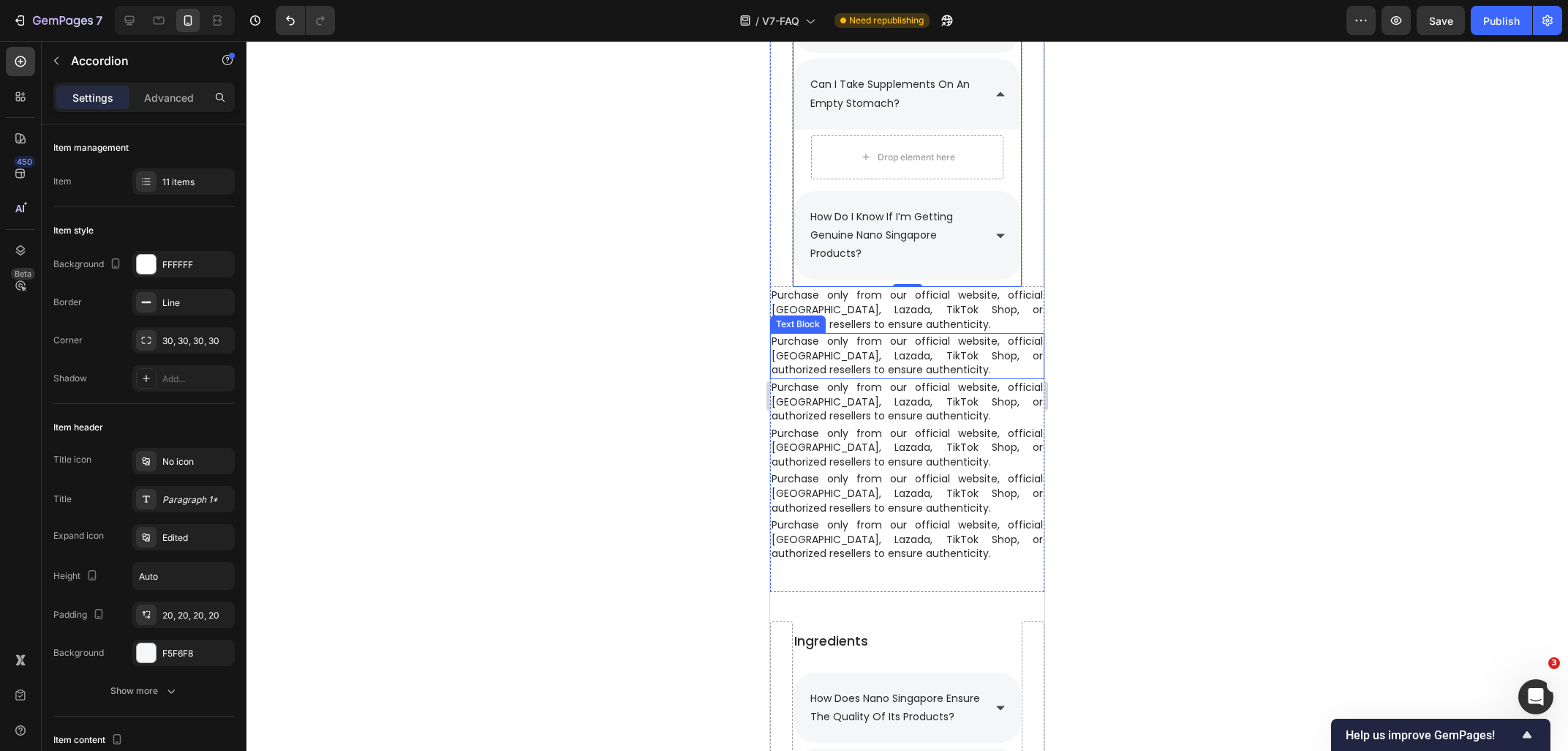
scroll to position [2627, 0]
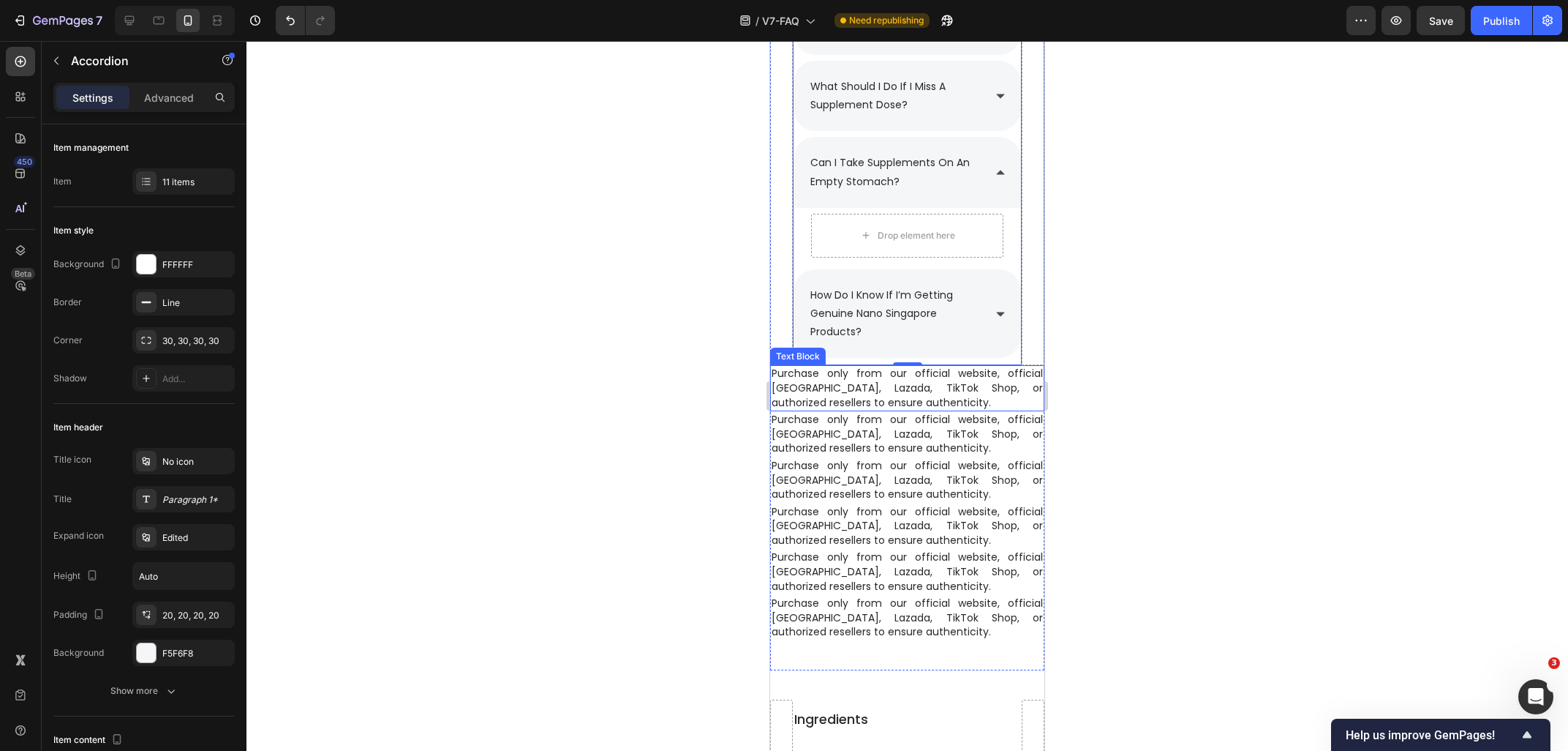
click at [849, 397] on p "Purchase only from our official website, official [GEOGRAPHIC_DATA], Lazada, Ti…" at bounding box center [907, 388] width 271 height 44
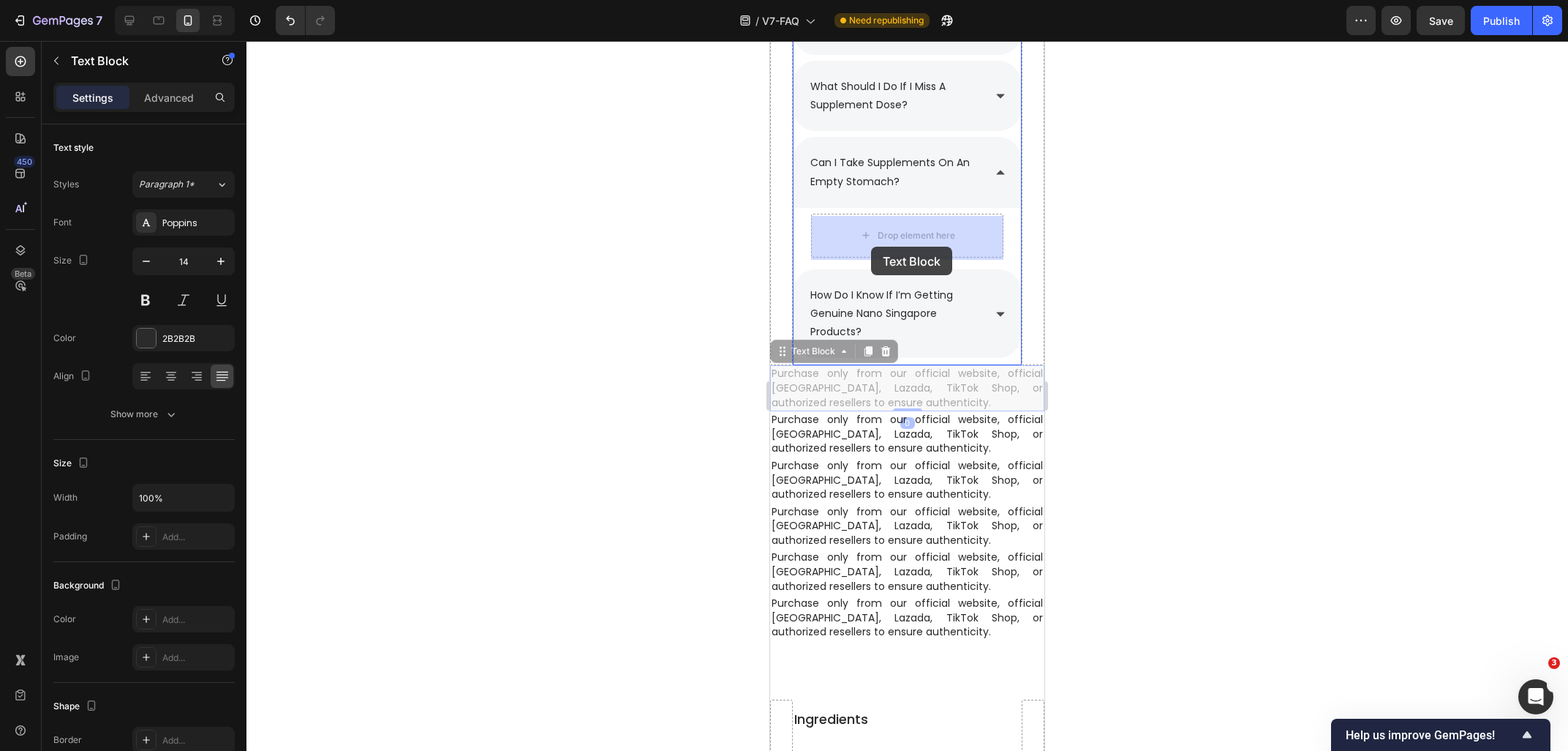
drag, startPoint x: 814, startPoint y: 357, endPoint x: 871, endPoint y: 249, distance: 122.1
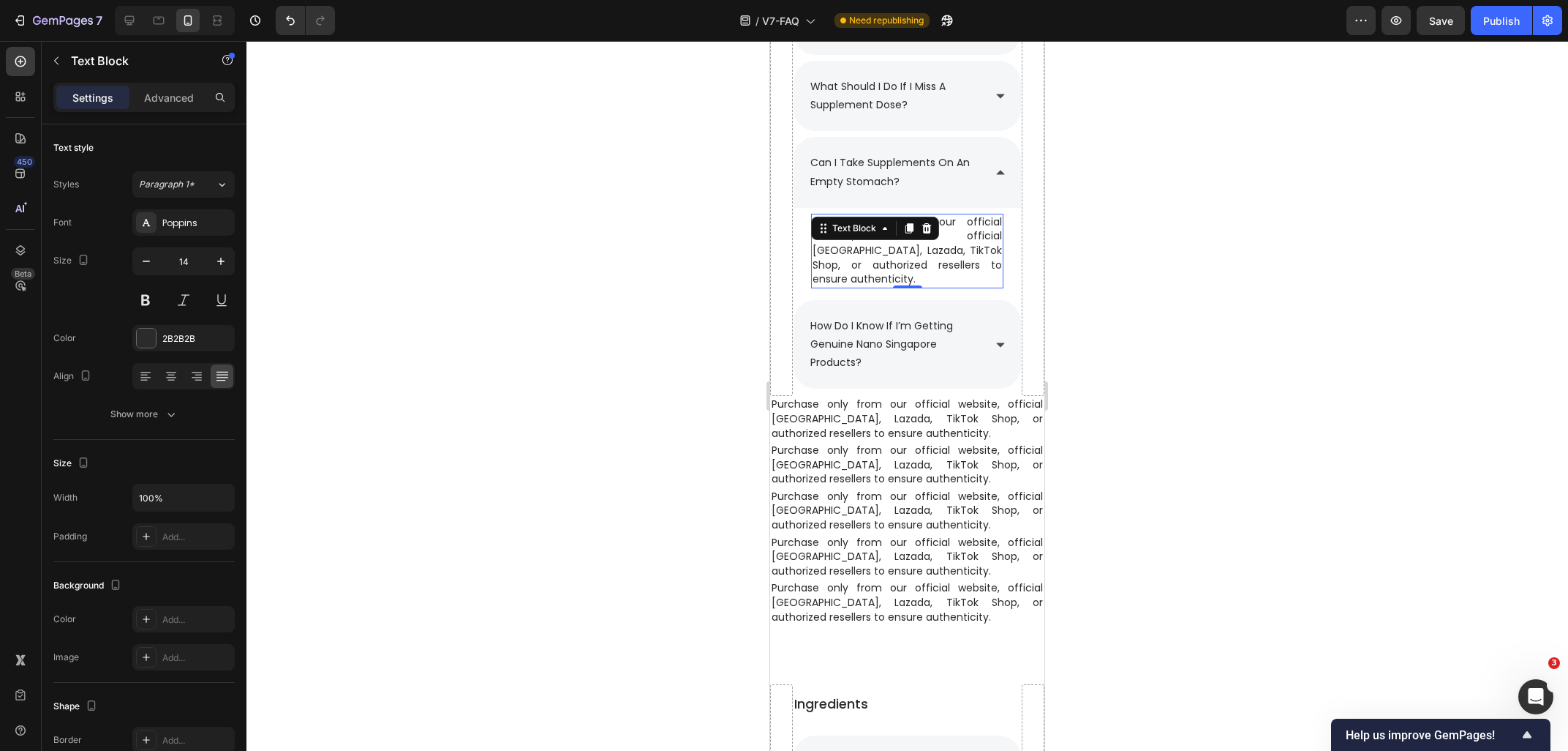
click at [1135, 415] on div at bounding box center [907, 396] width 1321 height 710
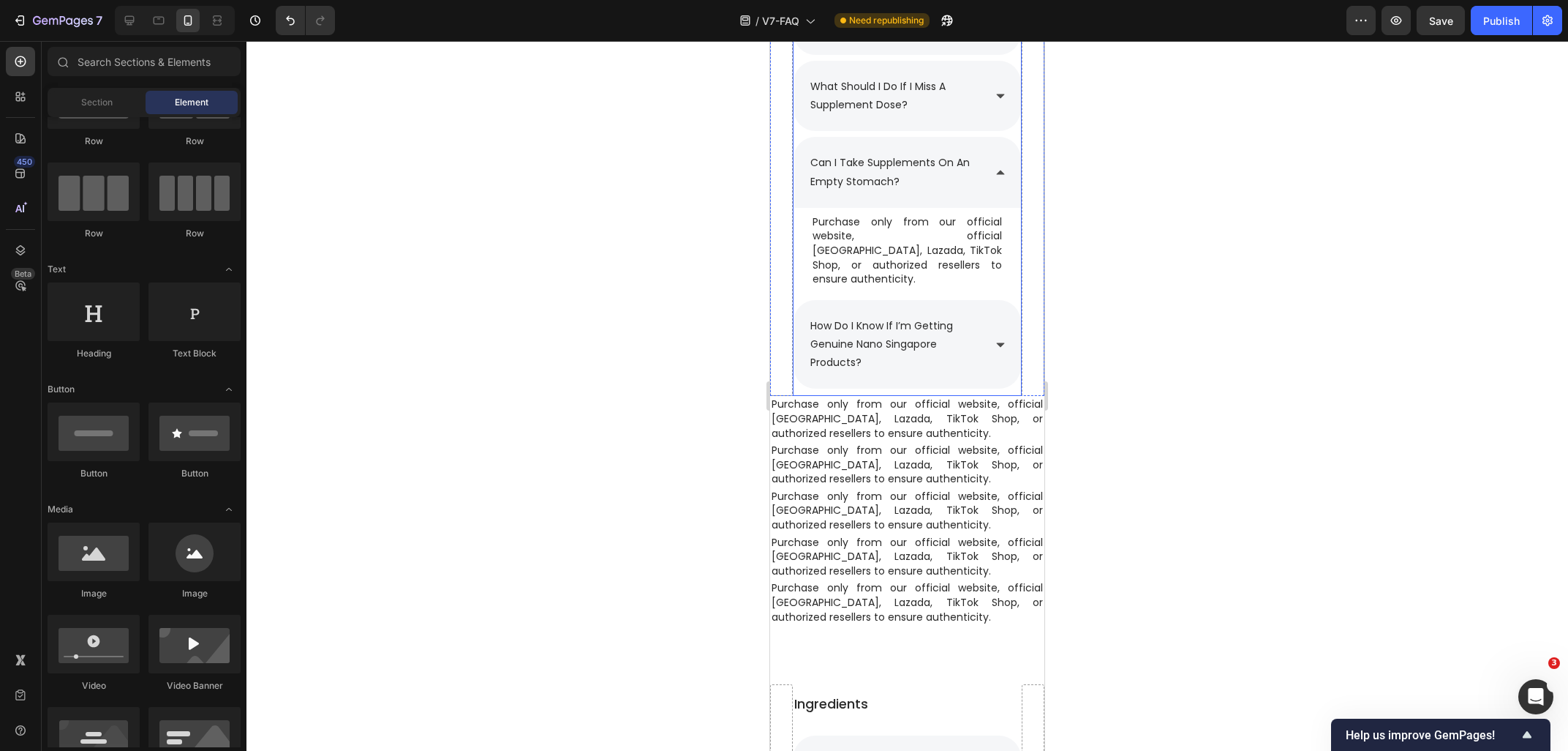
click at [1003, 338] on div "how do i know if i’m getting genuine nano singapore products?" at bounding box center [907, 344] width 228 height 90
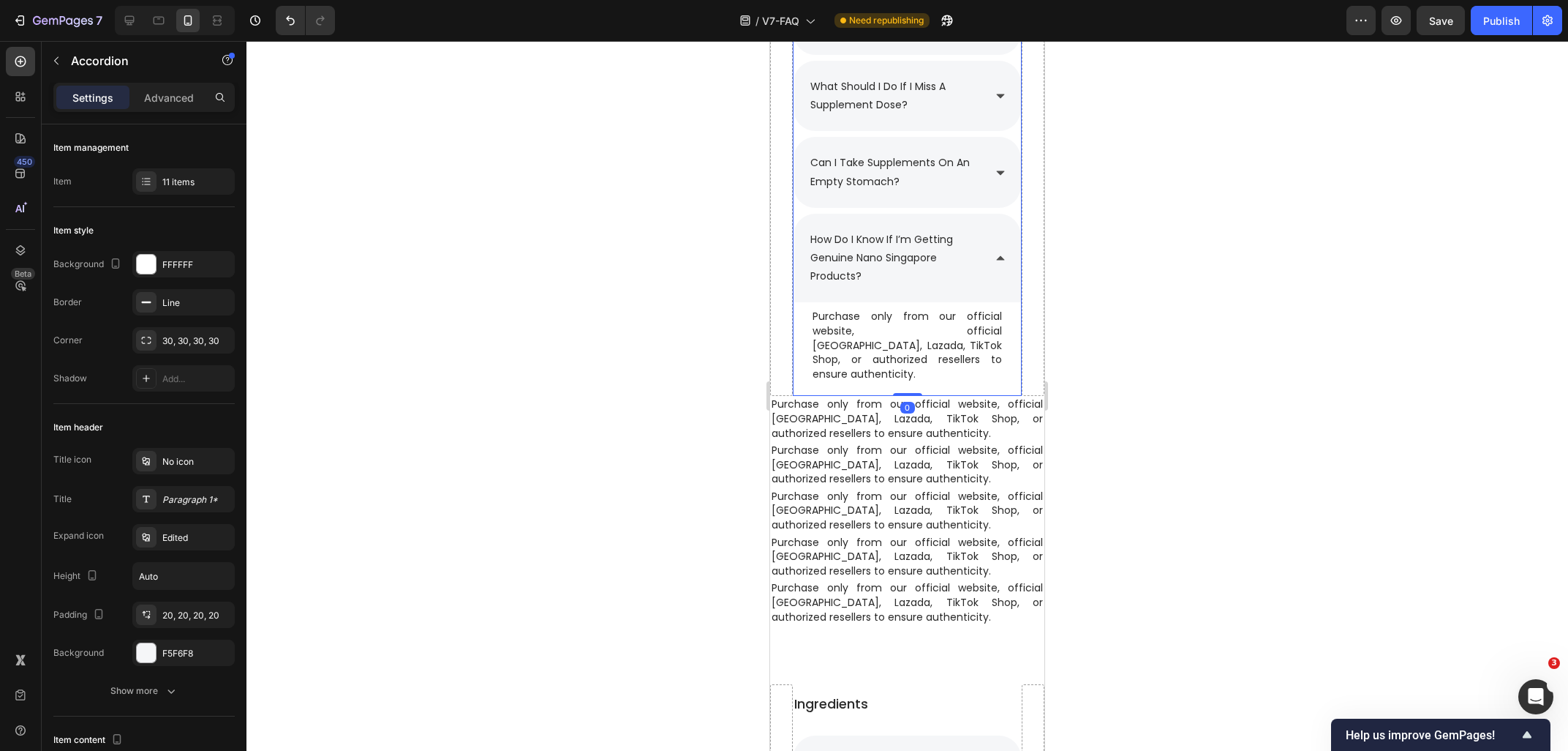
click at [987, 271] on div "how do i know if i’m getting genuine nano singapore products?" at bounding box center [907, 258] width 228 height 90
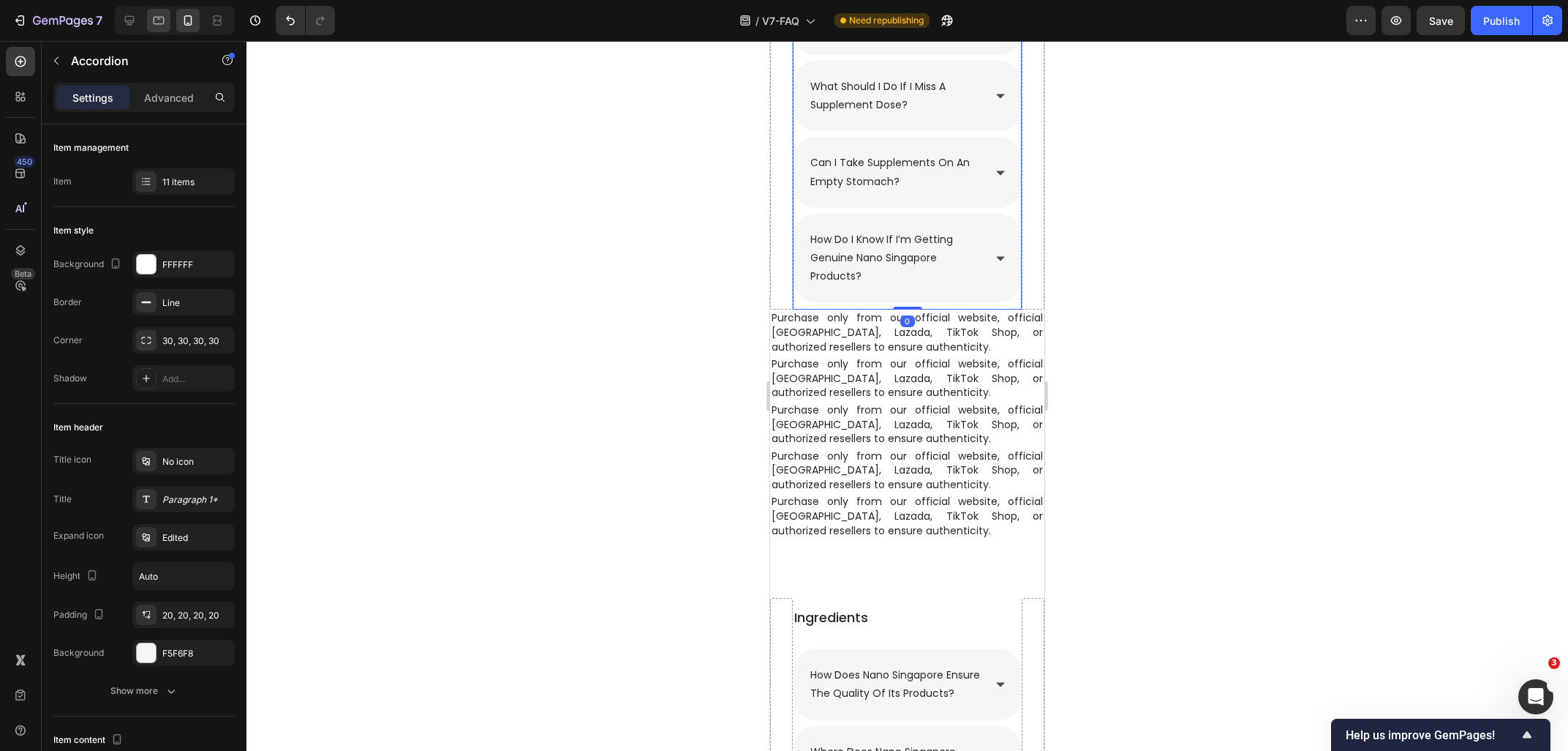
click at [167, 21] on div at bounding box center [159, 20] width 23 height 23
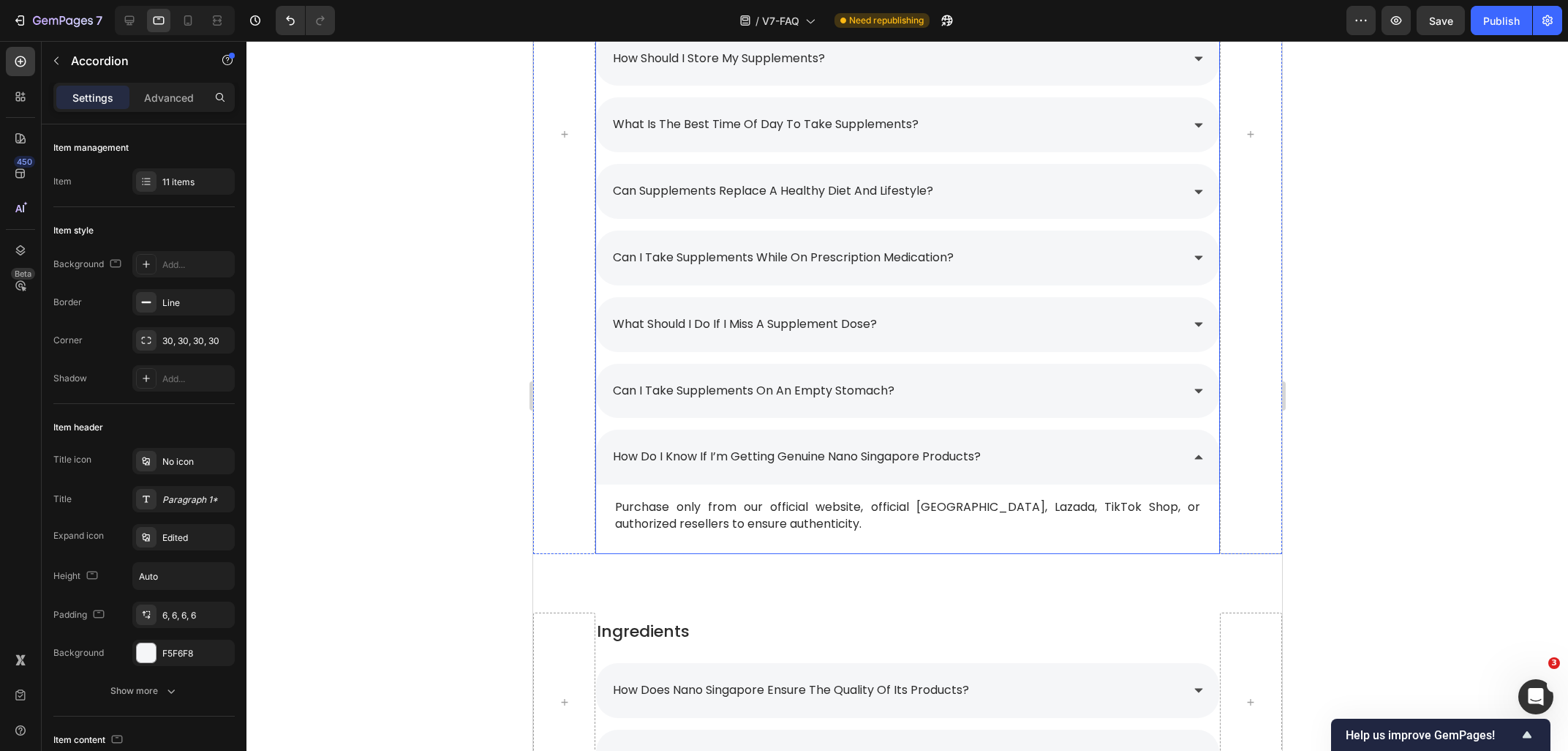
scroll to position [2419, 0]
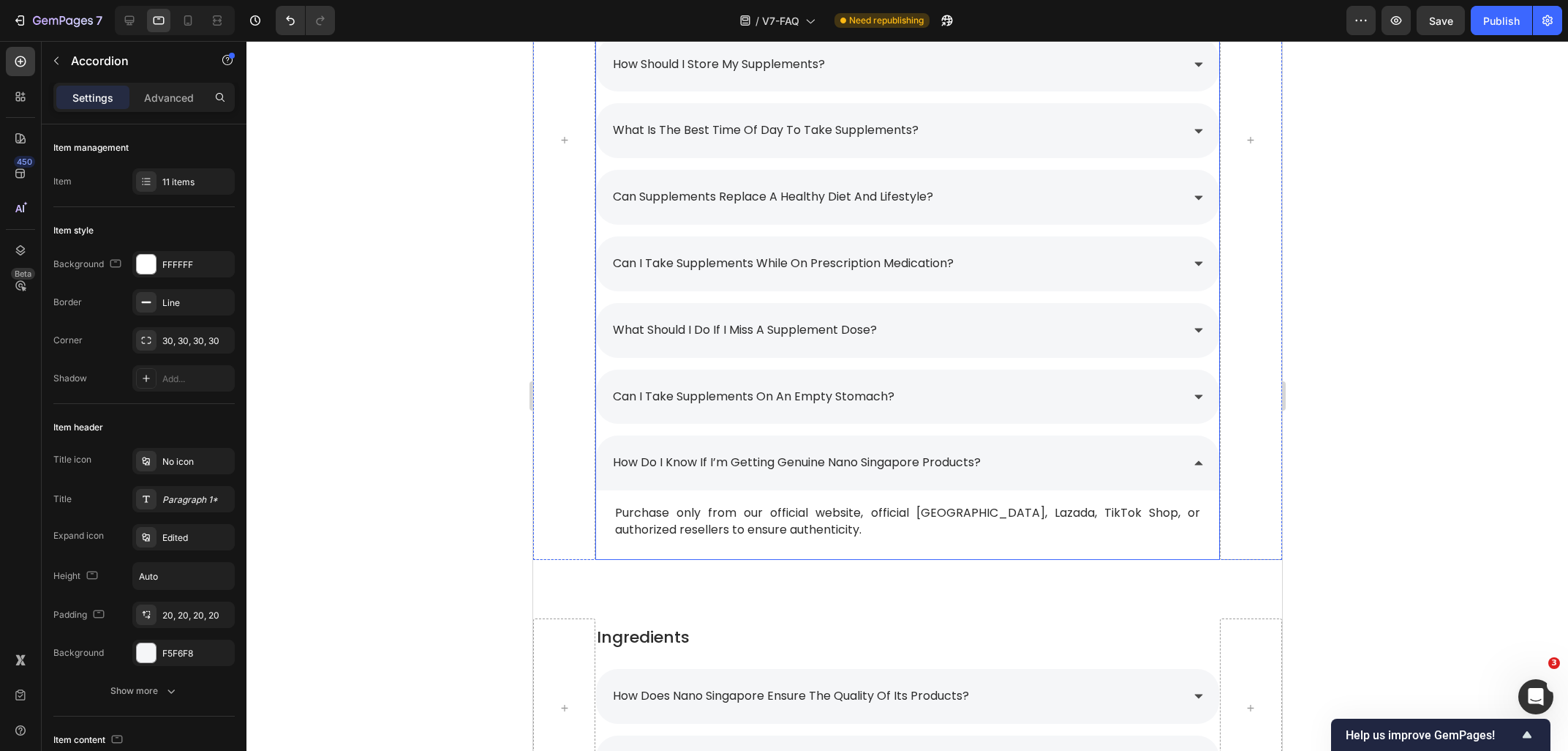
click at [941, 384] on div "can i take supplements on an empty stomach?" at bounding box center [894, 397] width 570 height 26
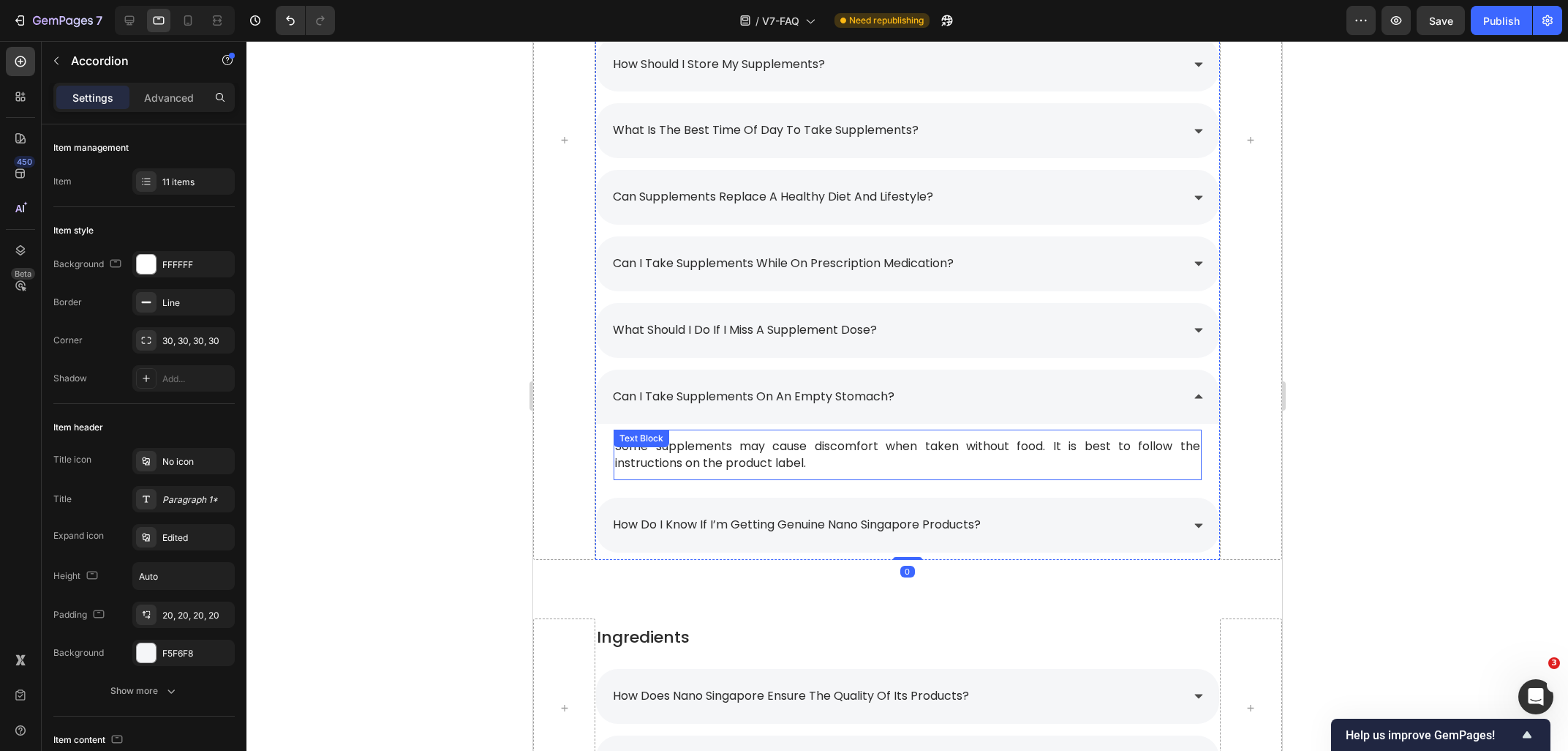
click at [751, 438] on span "Some supplements may cause discomfort when taken without food. It is best to fo…" at bounding box center [906, 454] width 584 height 33
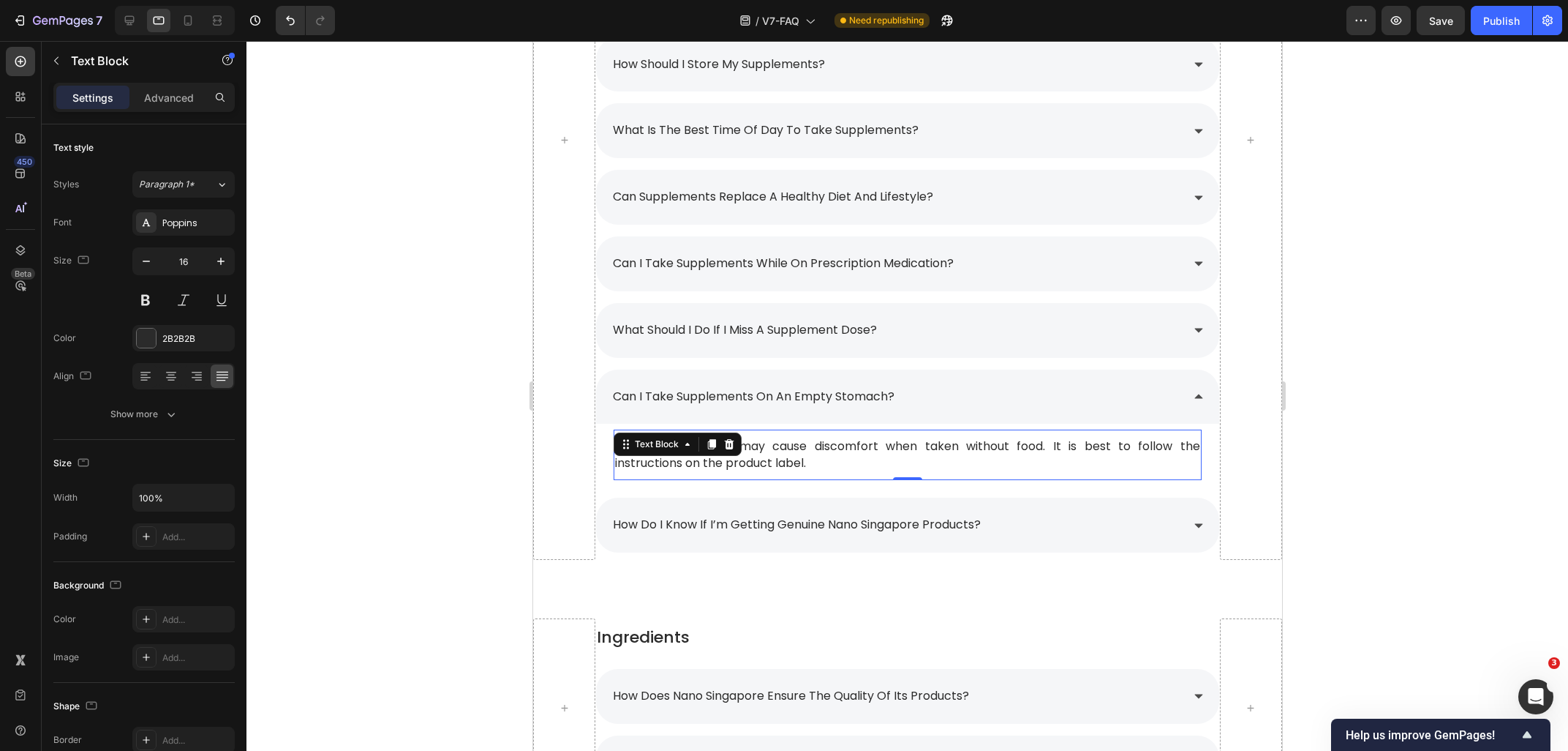
click at [751, 438] on span "Some supplements may cause discomfort when taken without food. It is best to fo…" at bounding box center [906, 454] width 584 height 33
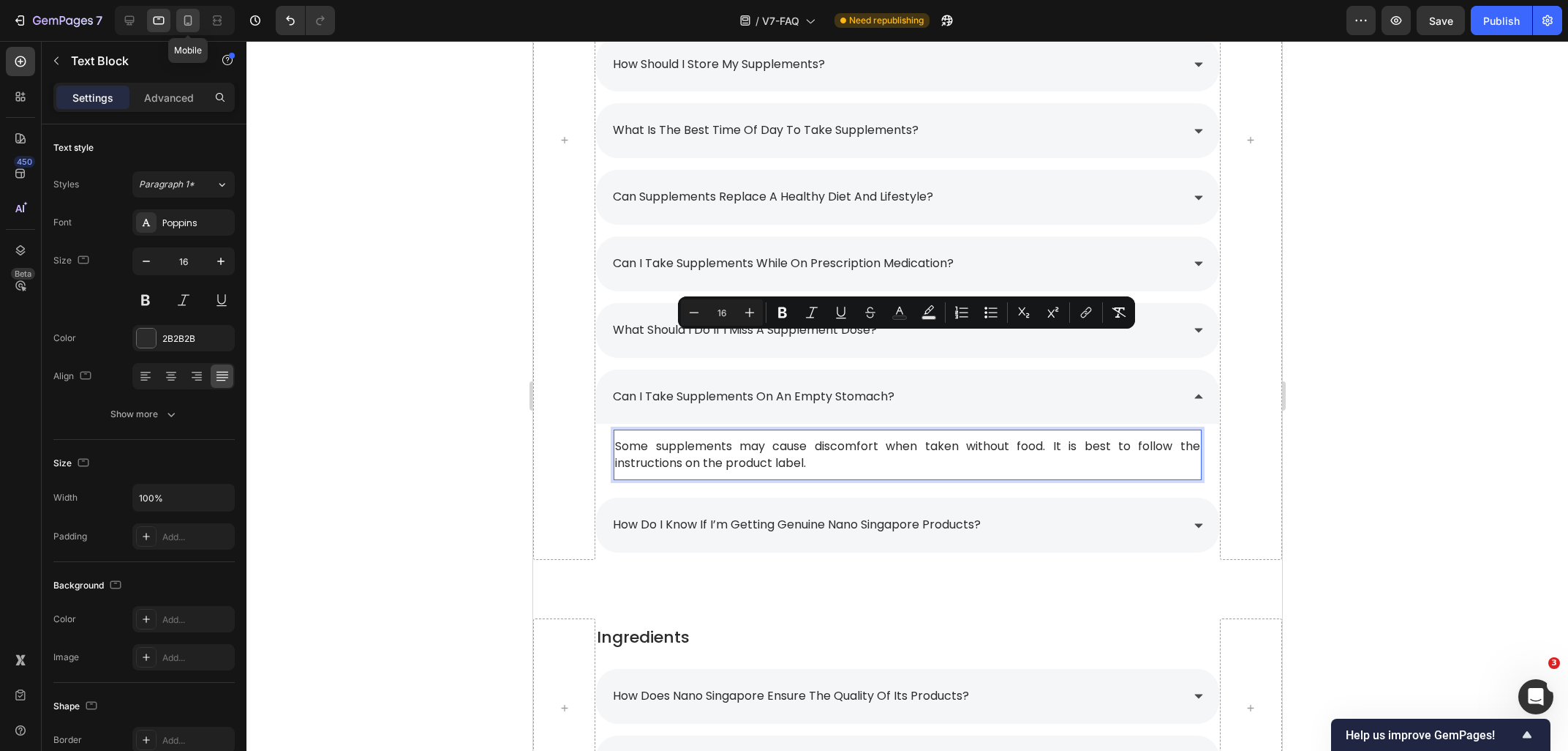
click at [182, 19] on icon at bounding box center [187, 20] width 14 height 14
type input "14"
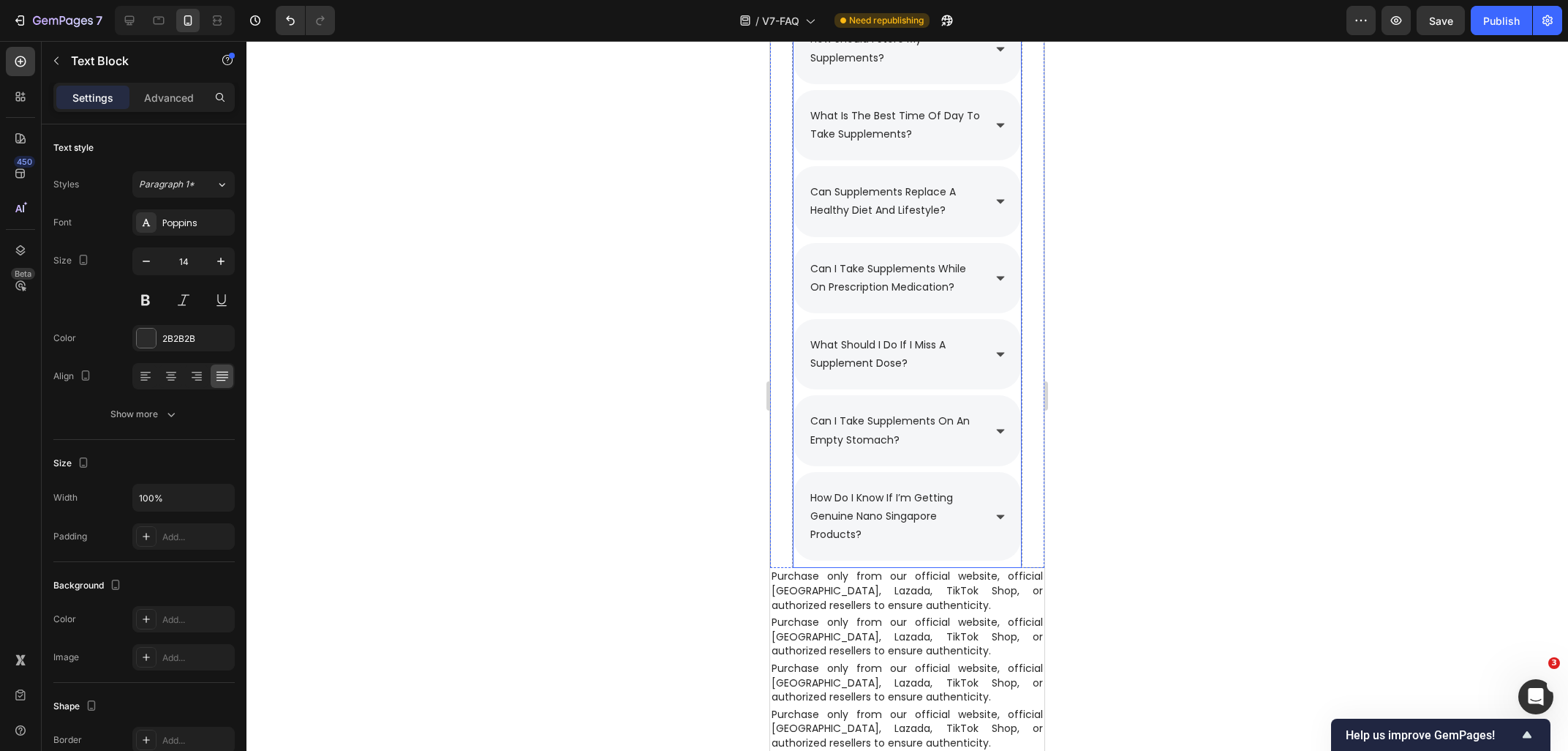
scroll to position [2368, 0]
click at [996, 435] on icon at bounding box center [1001, 432] width 12 height 12
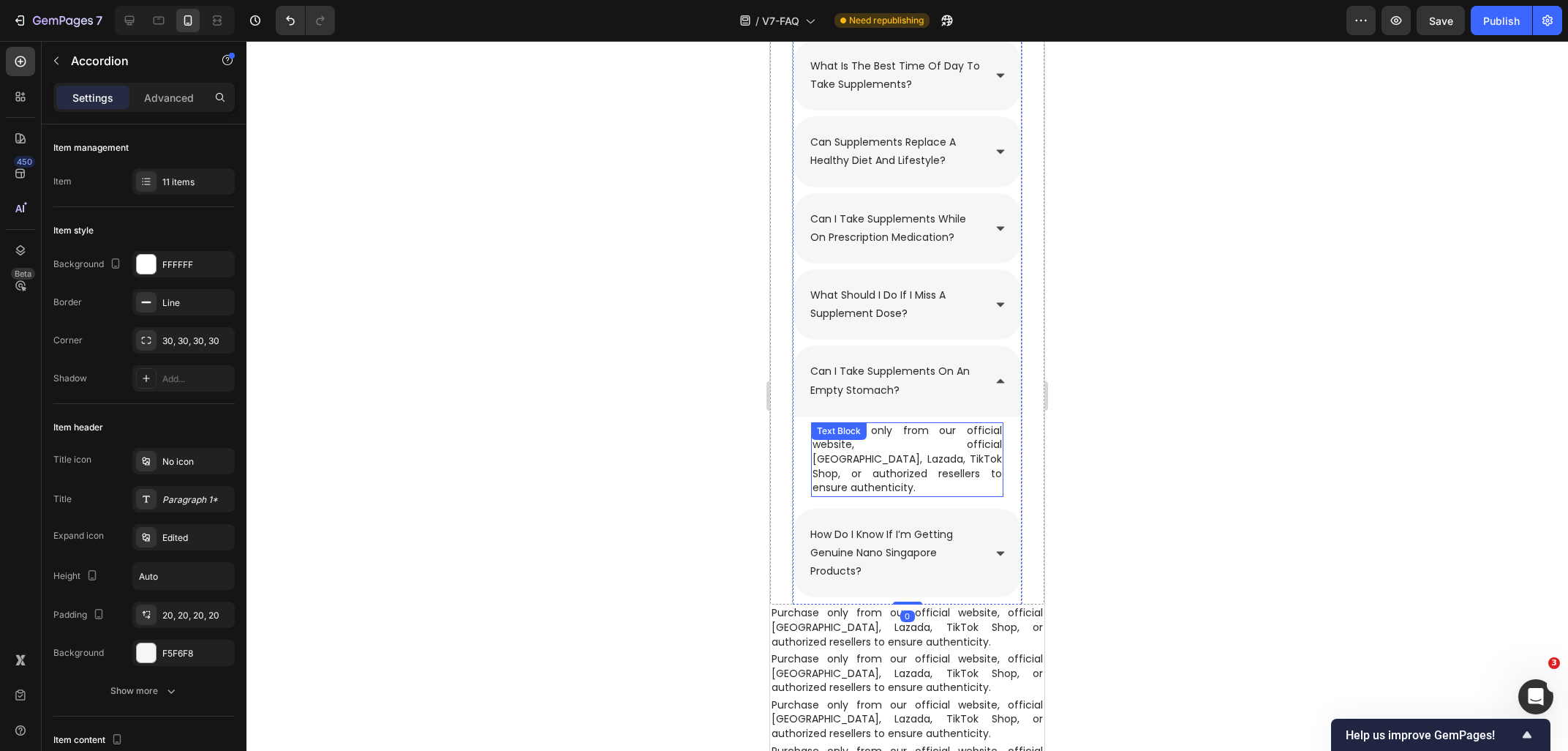
scroll to position [2446, 0]
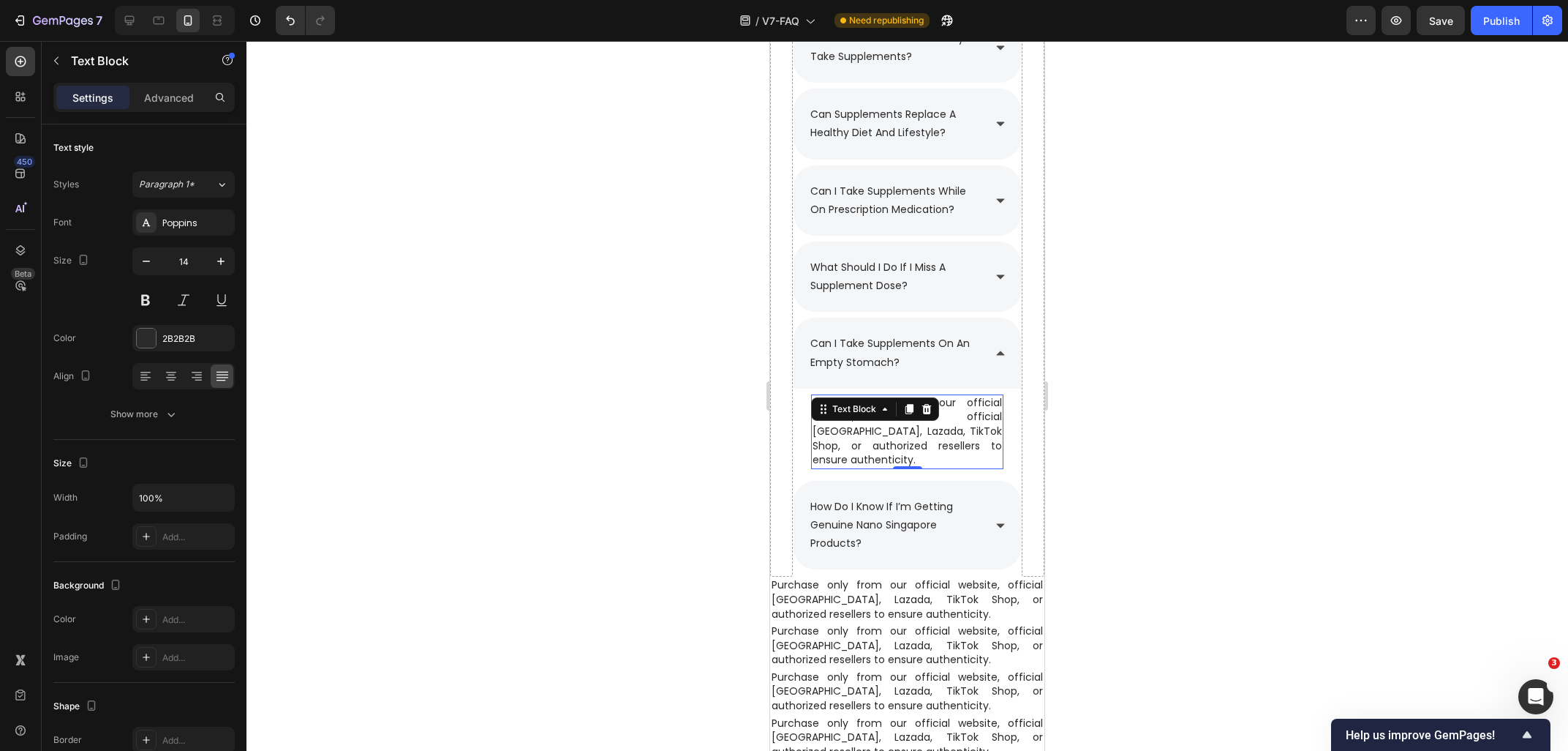
click at [954, 449] on p "Purchase only from our official website, official [GEOGRAPHIC_DATA], Lazada, Ti…" at bounding box center [907, 432] width 189 height 72
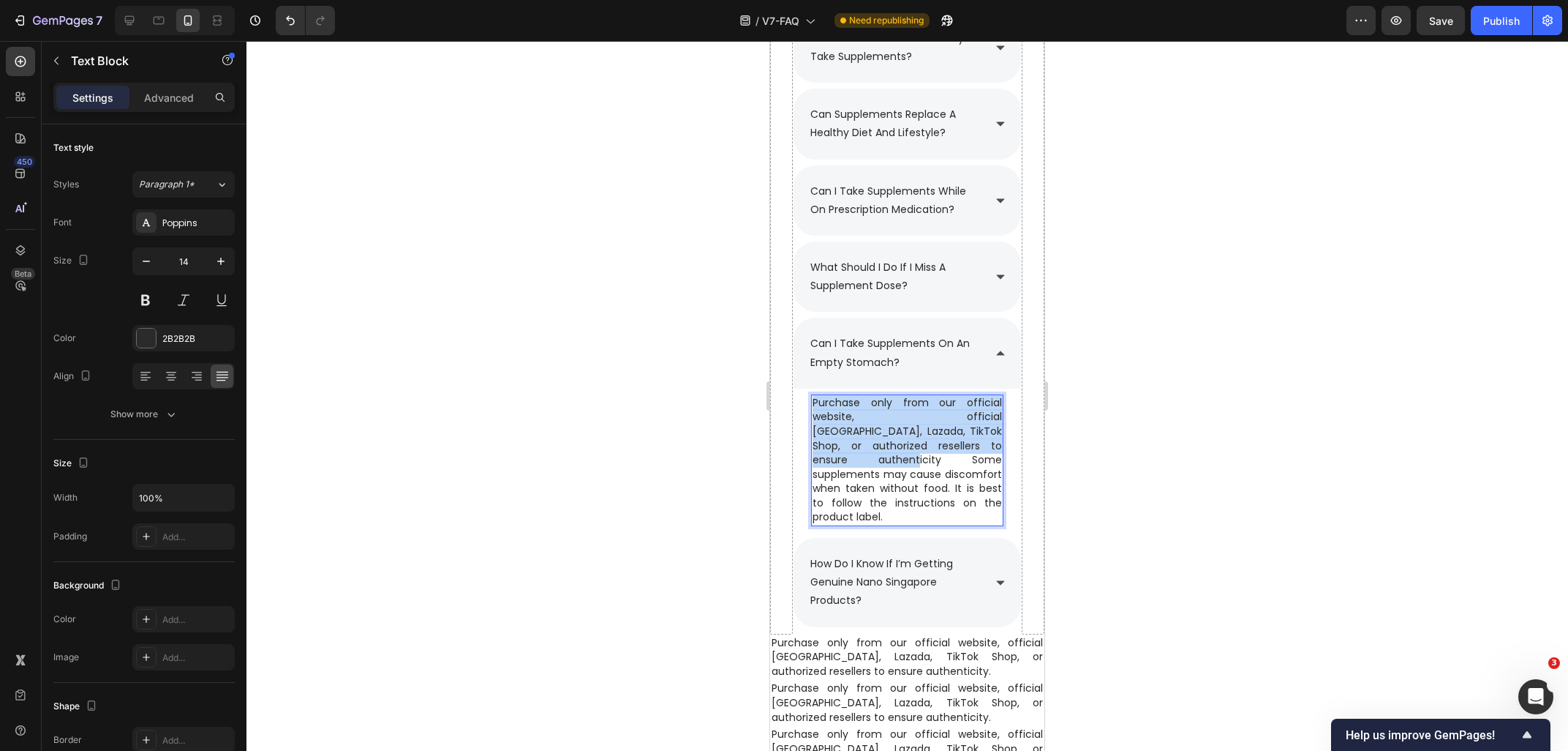
drag, startPoint x: 971, startPoint y: 450, endPoint x: 812, endPoint y: 409, distance: 164.2
click at [812, 409] on div "Purchase only from our official website, official [GEOGRAPHIC_DATA], Lazada, Ti…" at bounding box center [907, 460] width 192 height 131
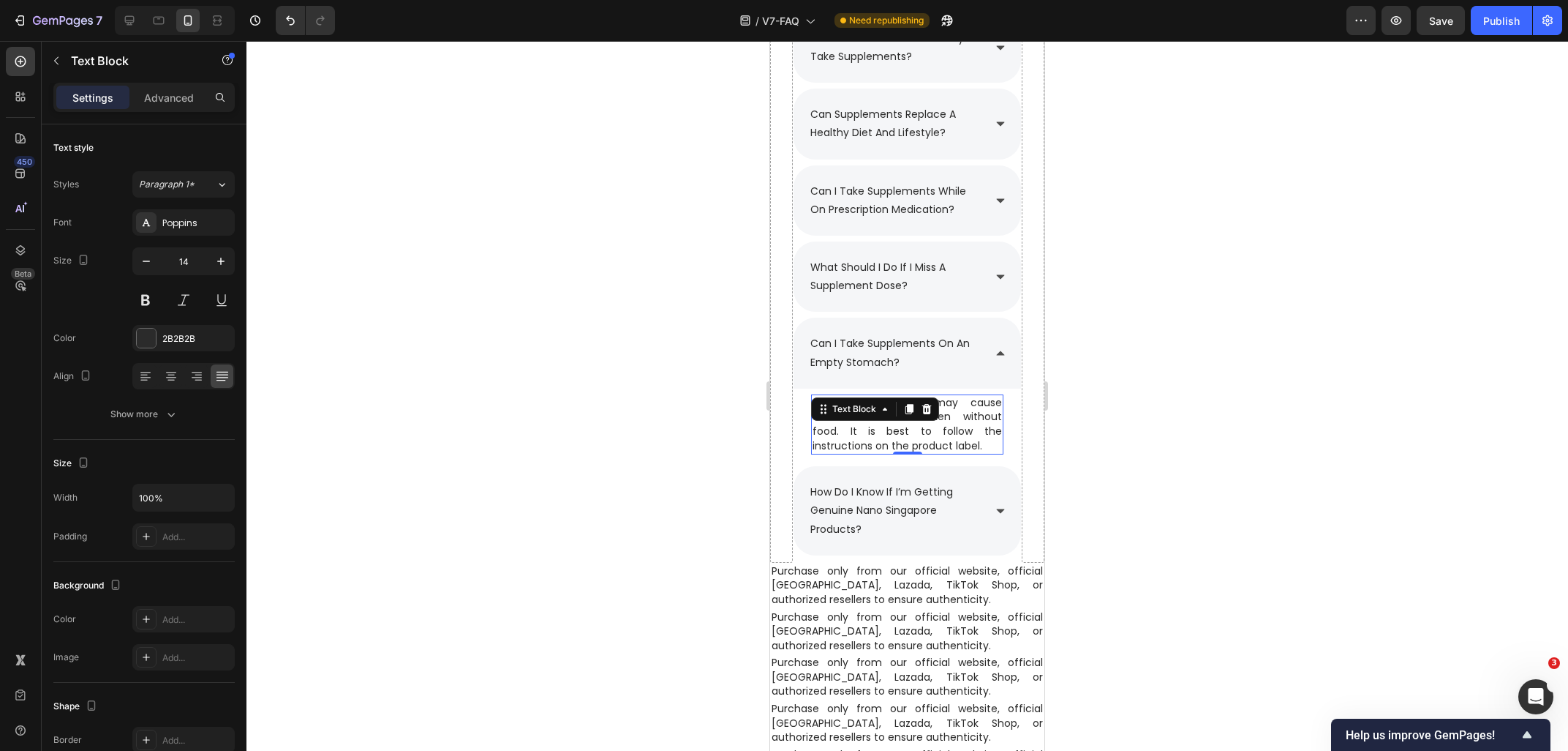
click at [1141, 415] on div at bounding box center [907, 396] width 1321 height 710
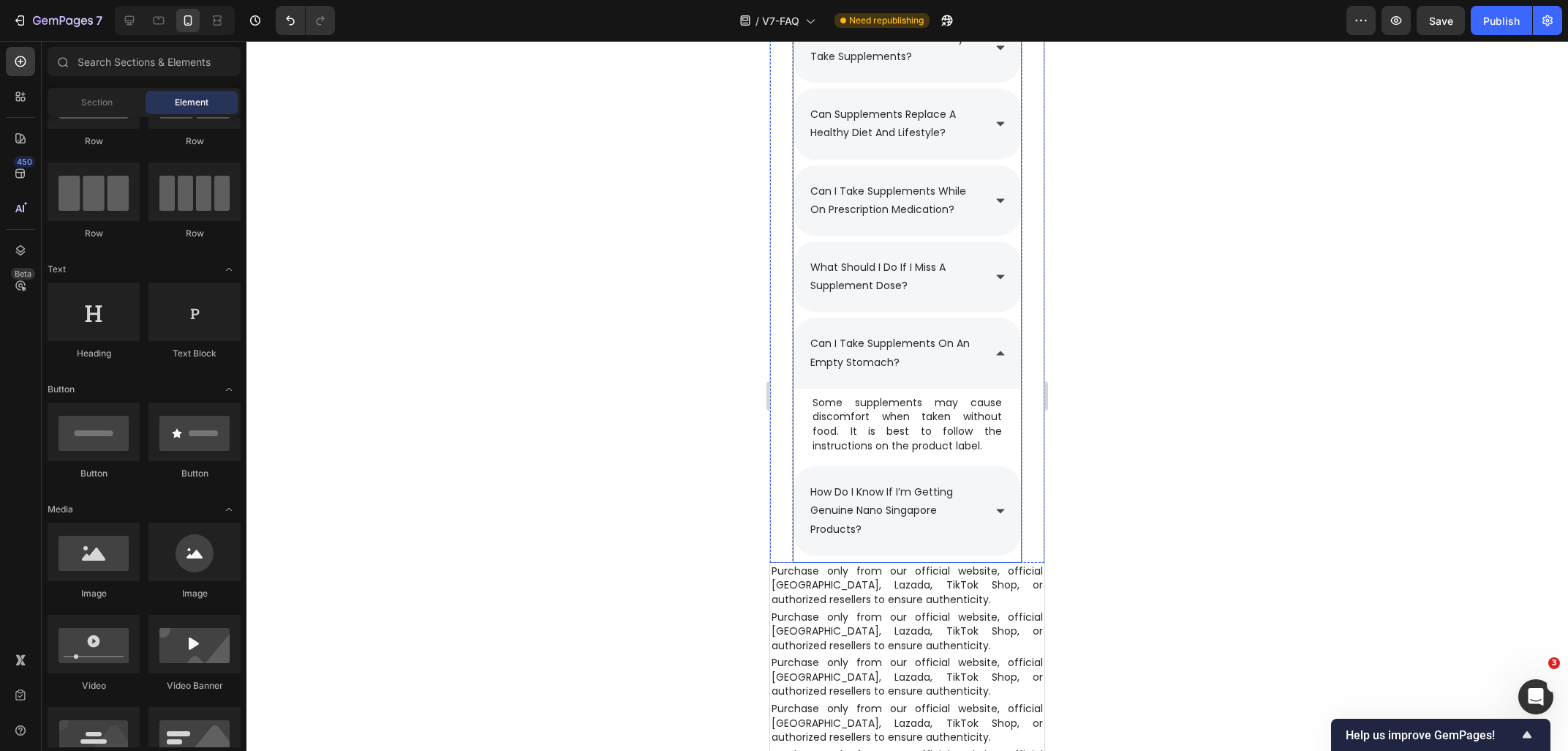
click at [1000, 351] on icon at bounding box center [1001, 353] width 12 height 12
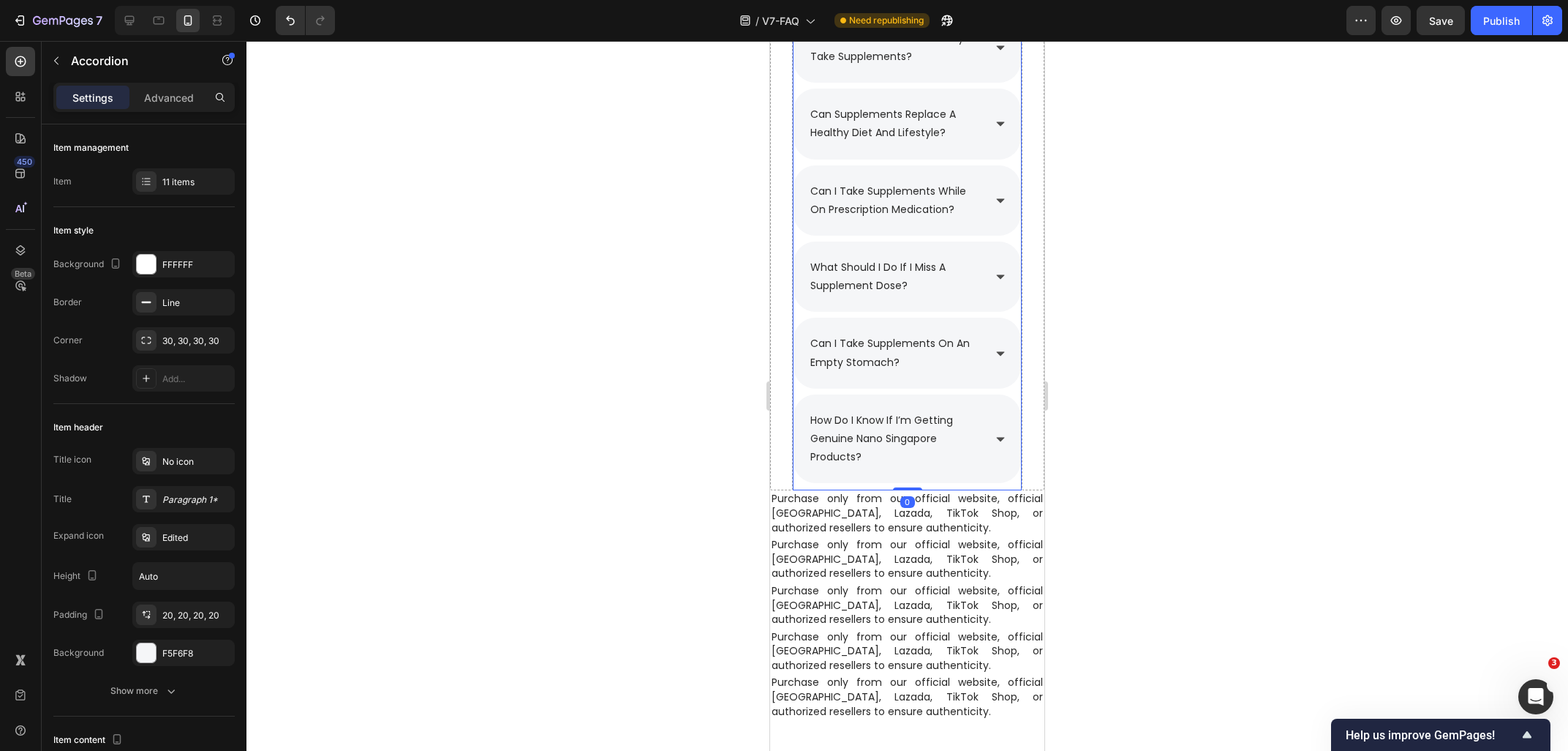
click at [1006, 292] on div "what should i do if i miss a supplement dose?" at bounding box center [907, 276] width 228 height 70
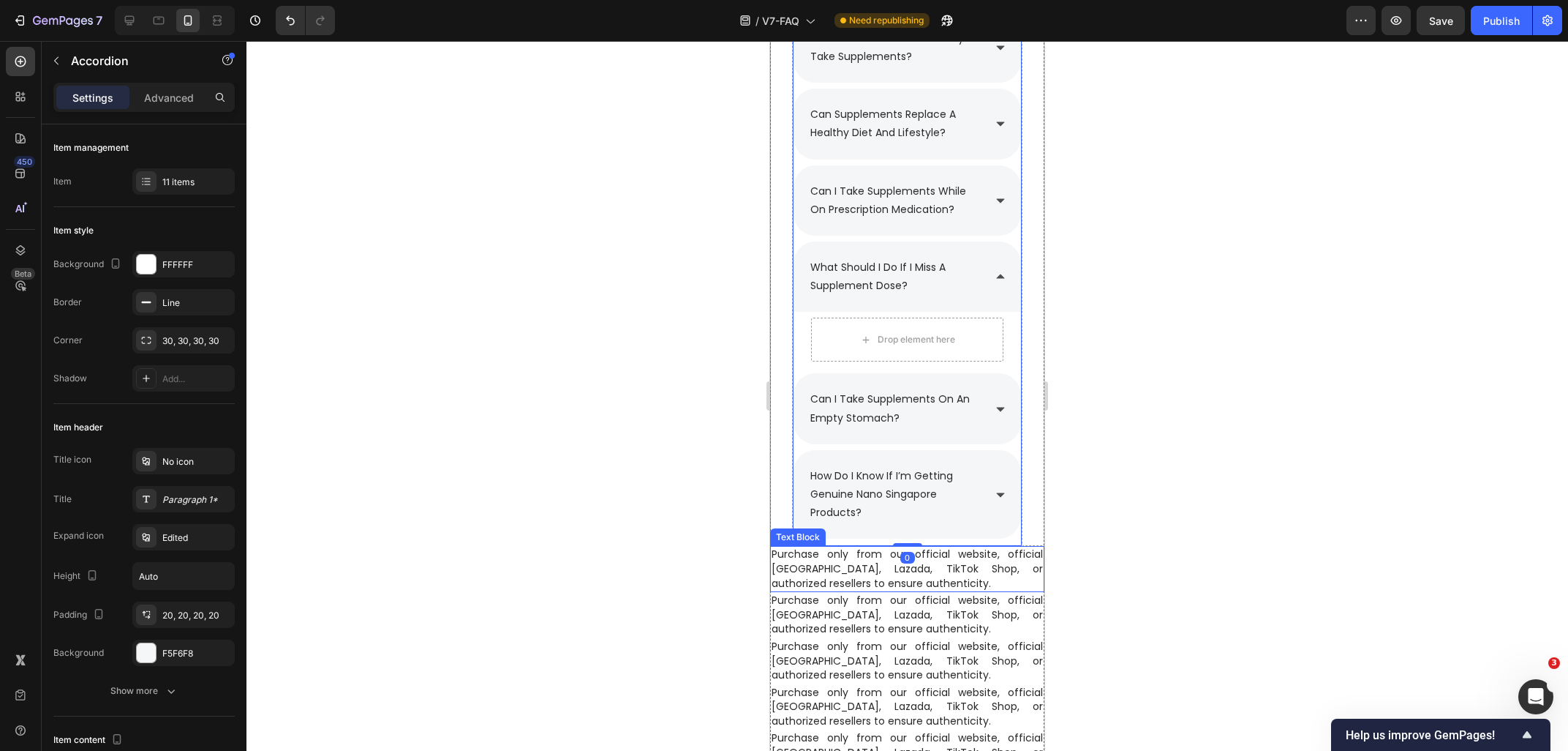
click at [840, 583] on p "Purchase only from our official website, official [GEOGRAPHIC_DATA], Lazada, Ti…" at bounding box center [907, 569] width 271 height 44
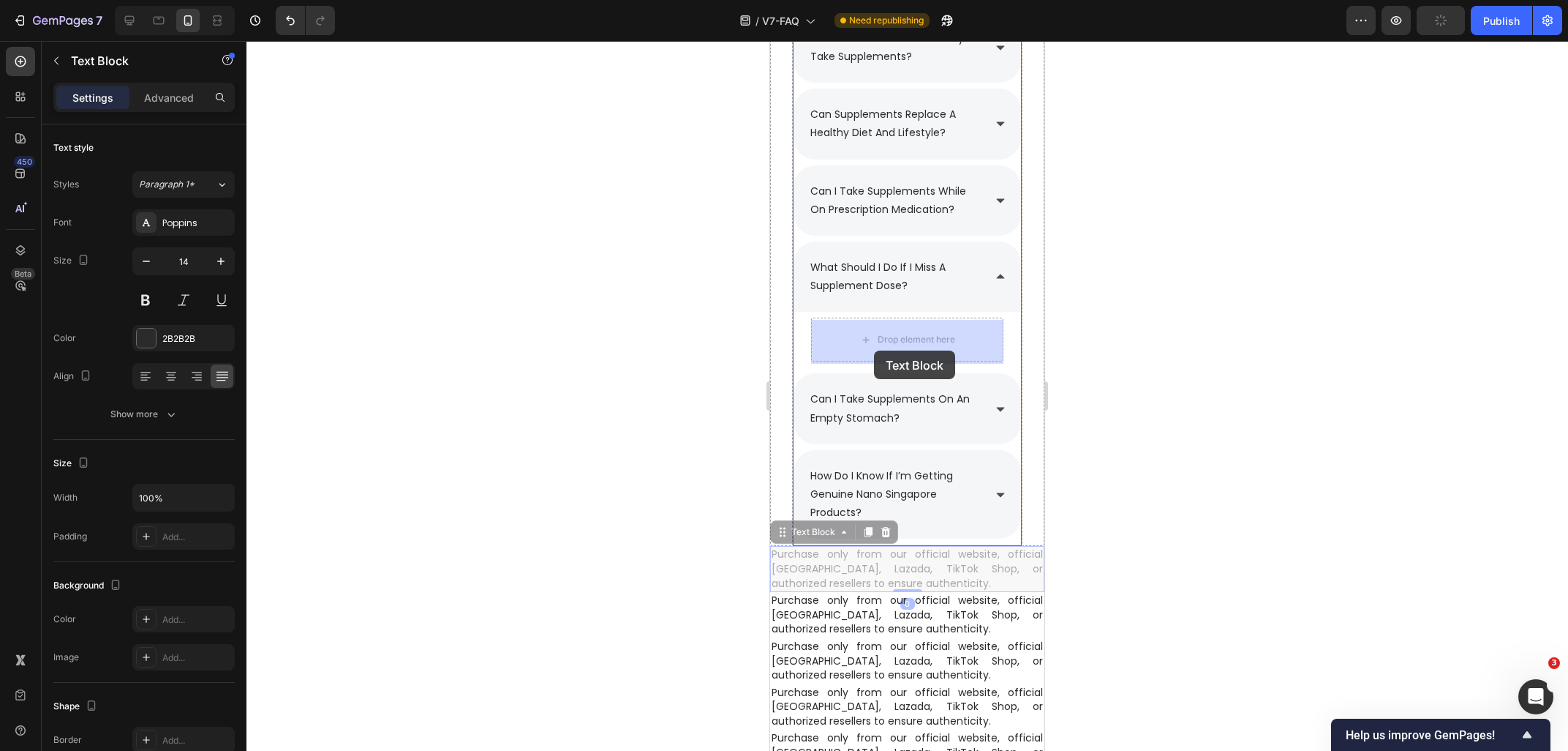
drag, startPoint x: 815, startPoint y: 538, endPoint x: 874, endPoint y: 358, distance: 189.4
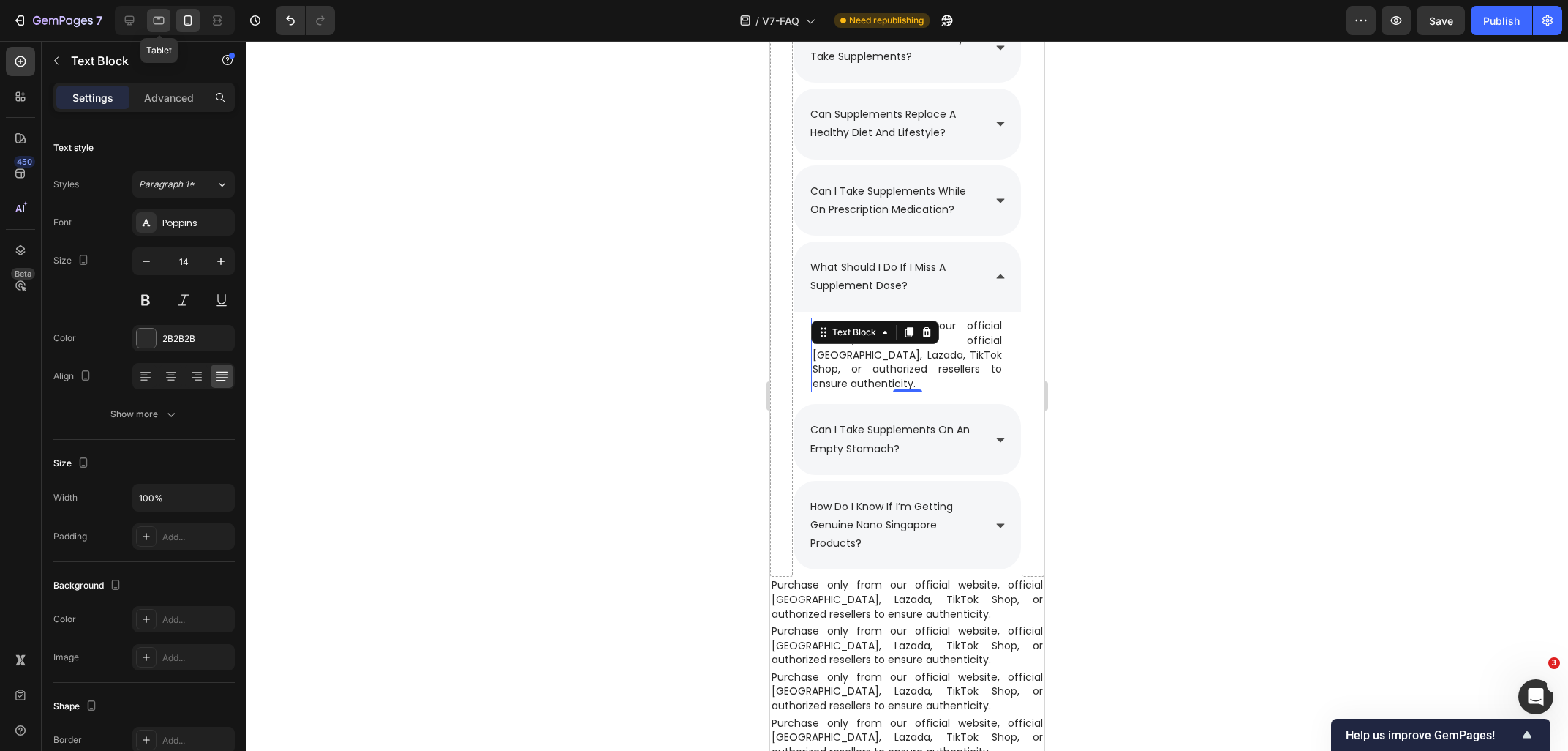
click at [159, 20] on icon at bounding box center [158, 20] width 14 height 14
type input "16"
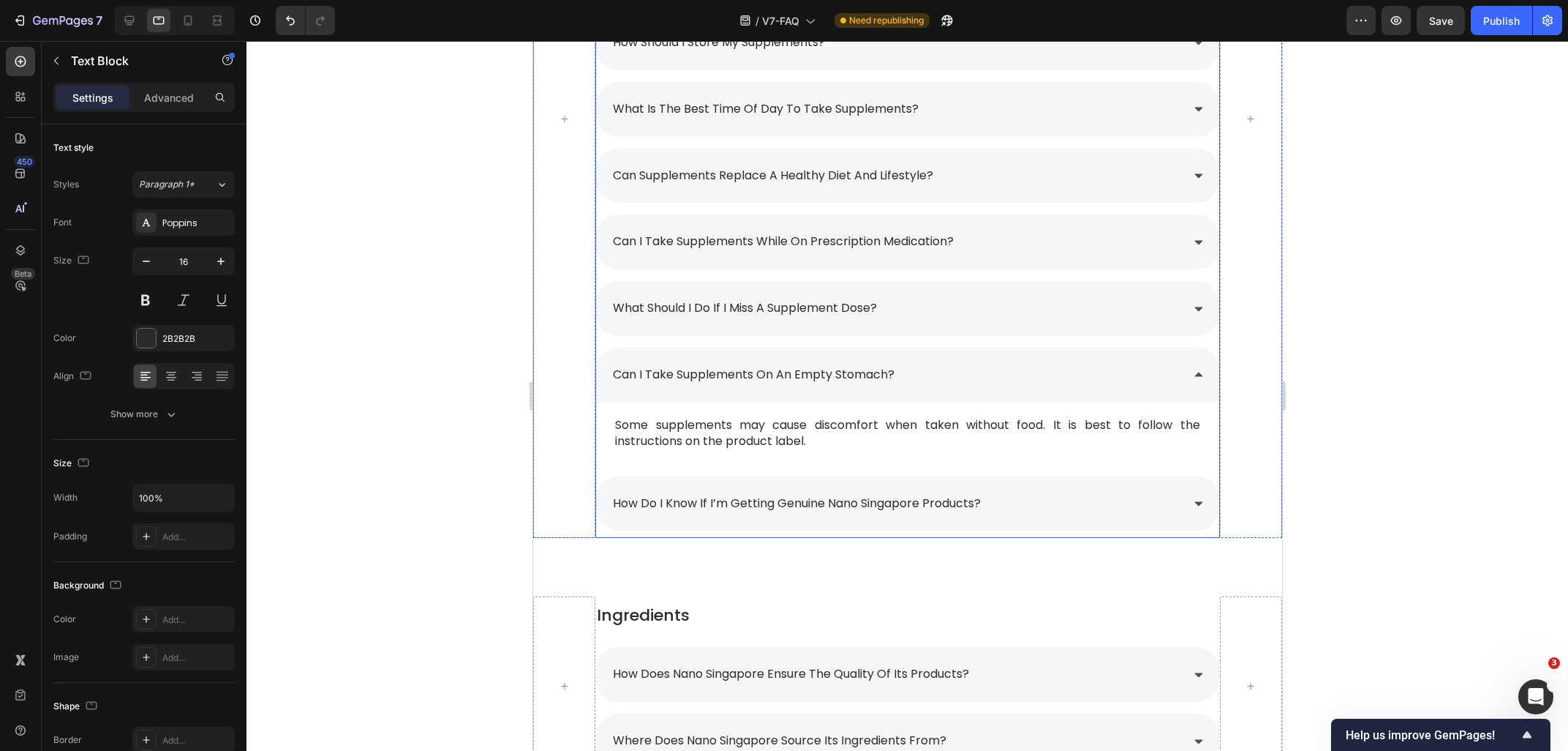
scroll to position [2394, 0]
click at [935, 297] on div "what should i do if i miss a supplement dose?" at bounding box center [894, 310] width 570 height 26
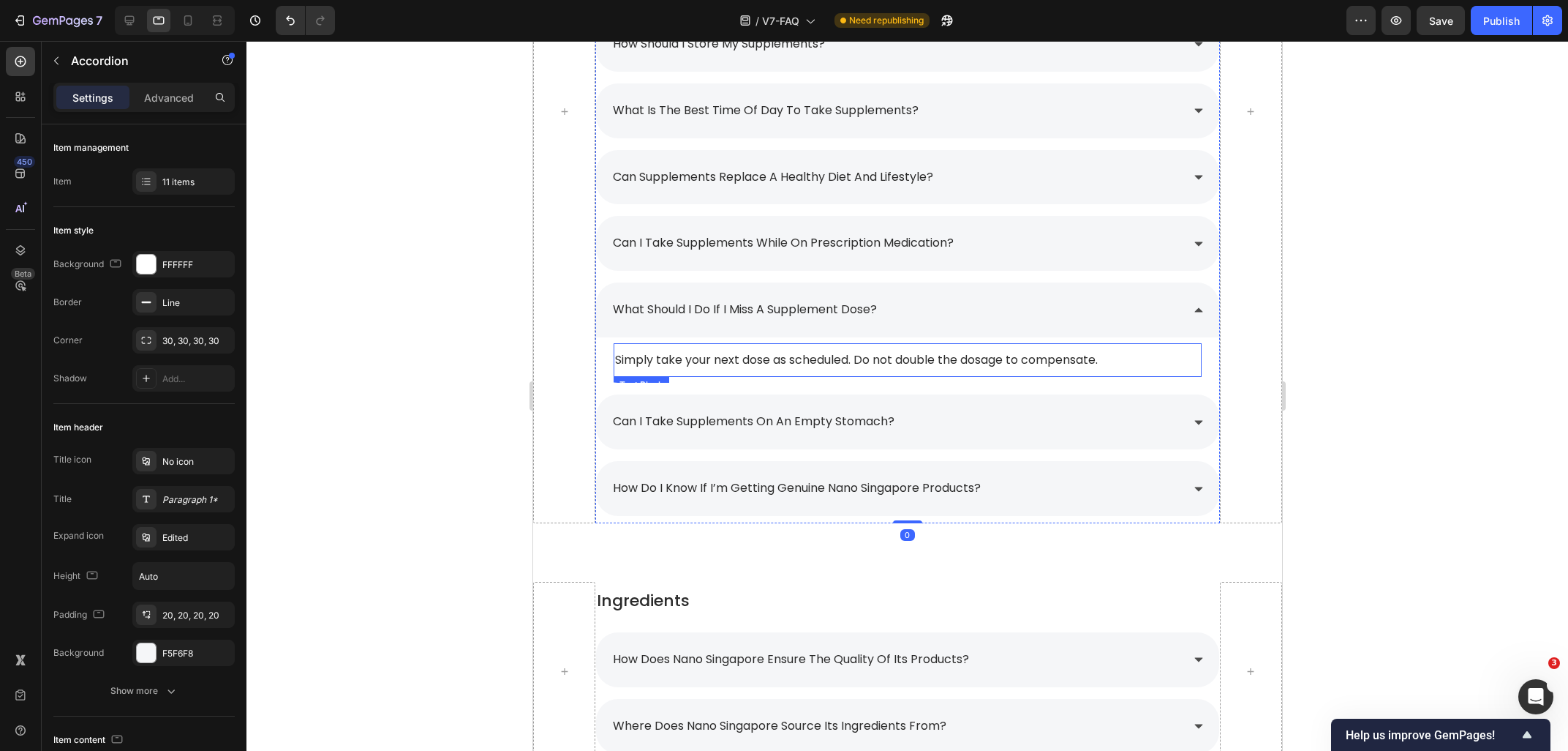
click at [738, 352] on span "Simply take your next dose as scheduled. Do not double the dosage to compensate." at bounding box center [855, 360] width 483 height 17
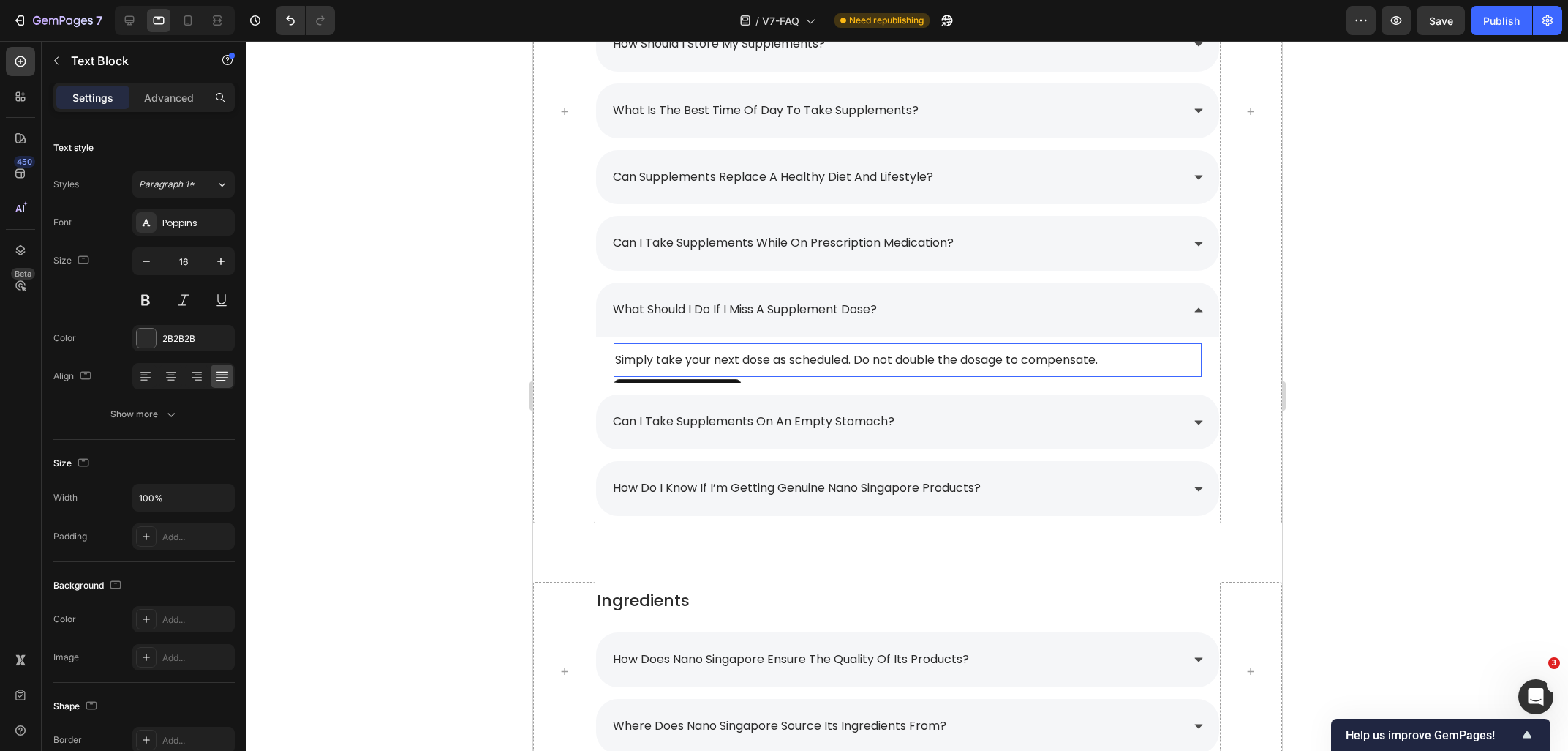
click at [738, 352] on span "Simply take your next dose as scheduled. Do not double the dosage to compensate." at bounding box center [855, 360] width 483 height 17
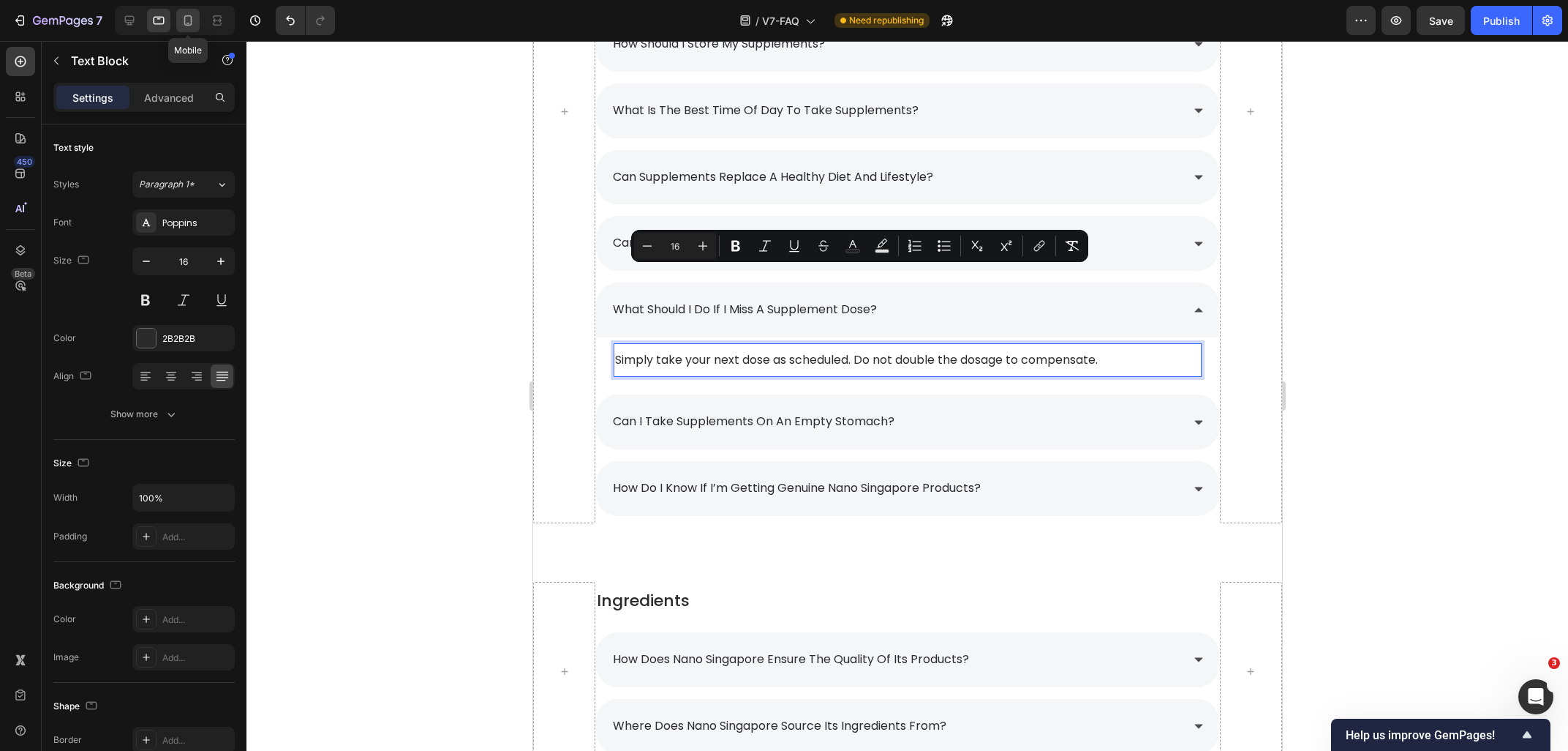
click at [188, 25] on icon at bounding box center [188, 20] width 8 height 10
type input "14"
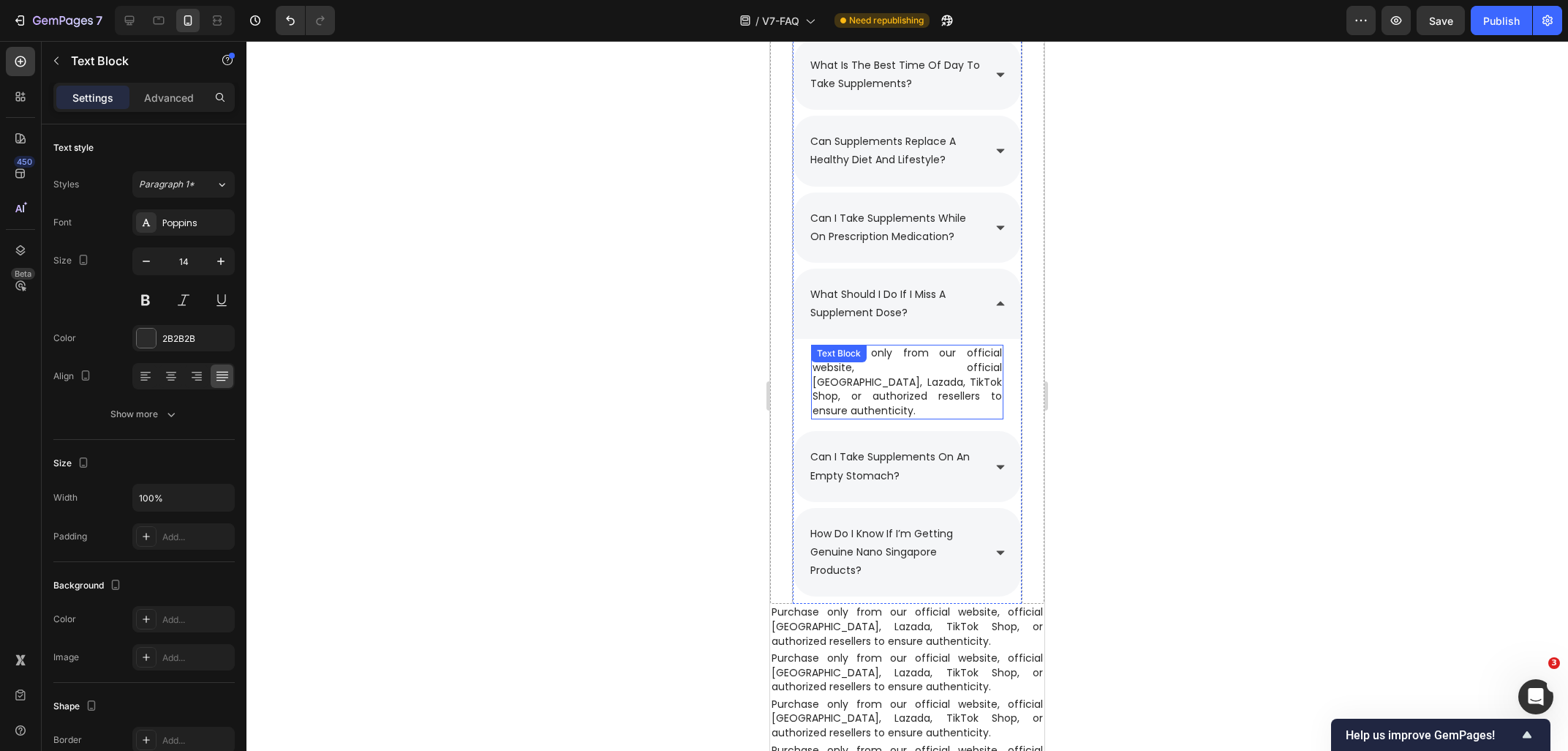
scroll to position [2421, 0]
click at [1329, 406] on div at bounding box center [907, 396] width 1321 height 710
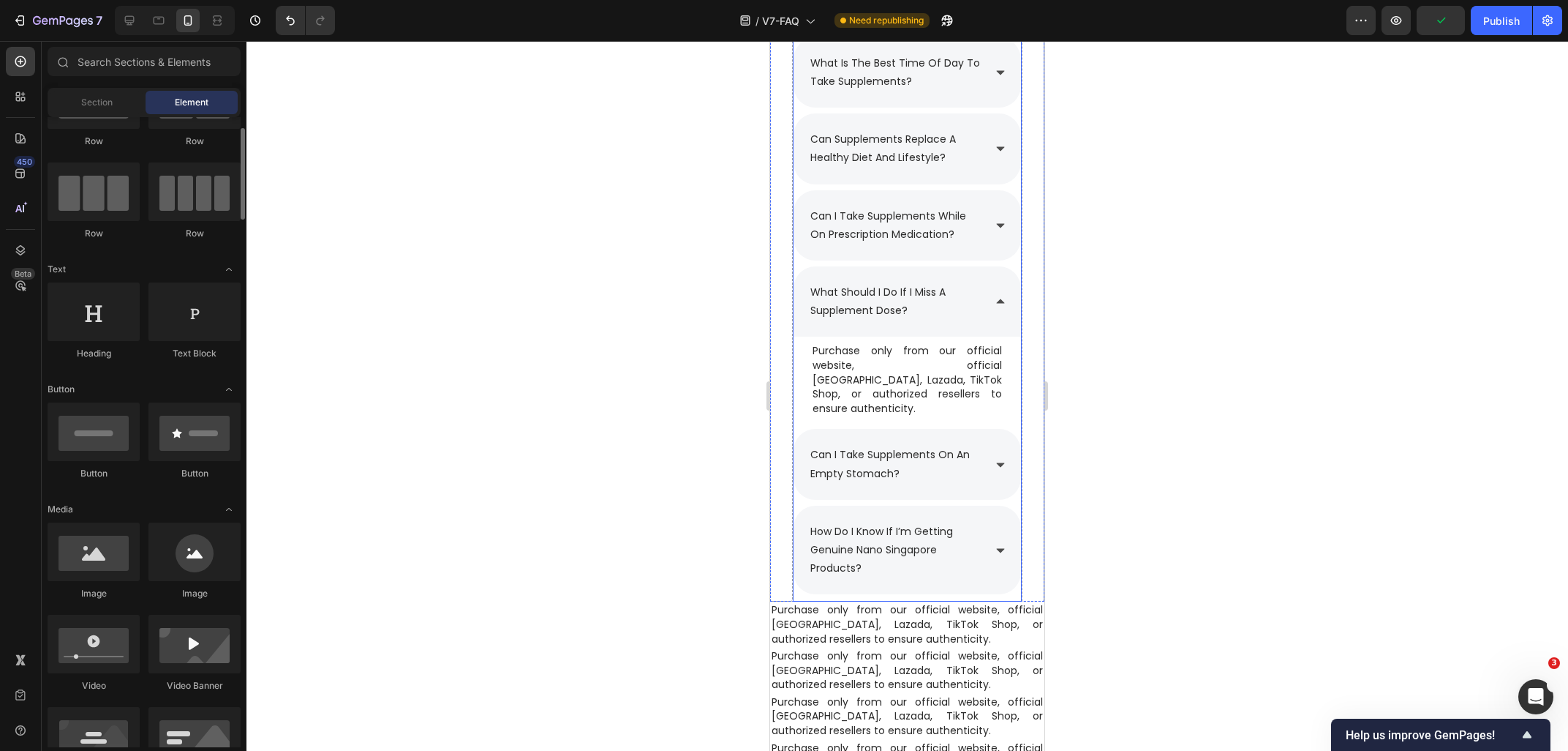
click at [952, 391] on p "Purchase only from our official website, official [GEOGRAPHIC_DATA], Lazada, Ti…" at bounding box center [907, 380] width 189 height 72
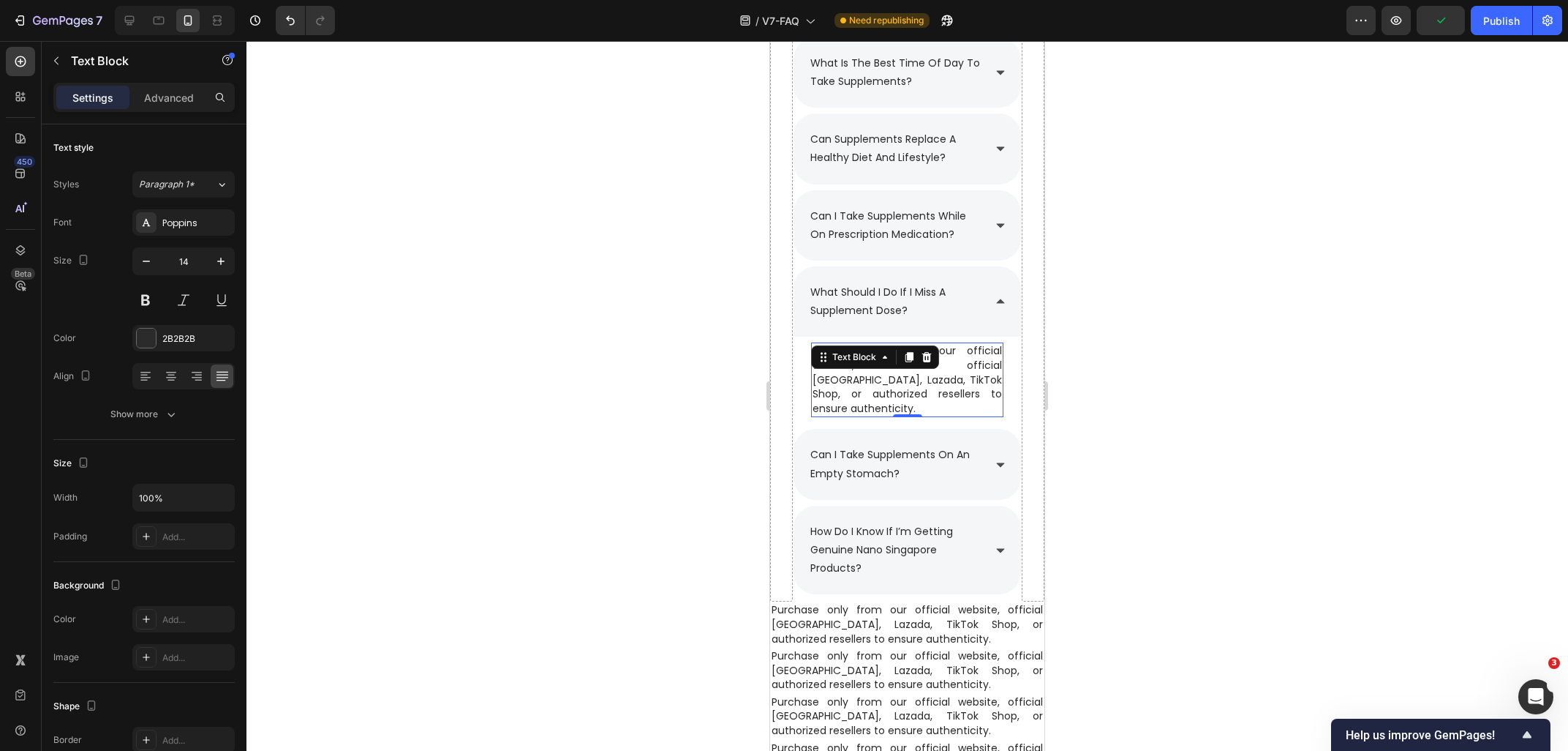
click at [949, 397] on p "Purchase only from our official website, official [GEOGRAPHIC_DATA], Lazada, Ti…" at bounding box center [907, 380] width 189 height 72
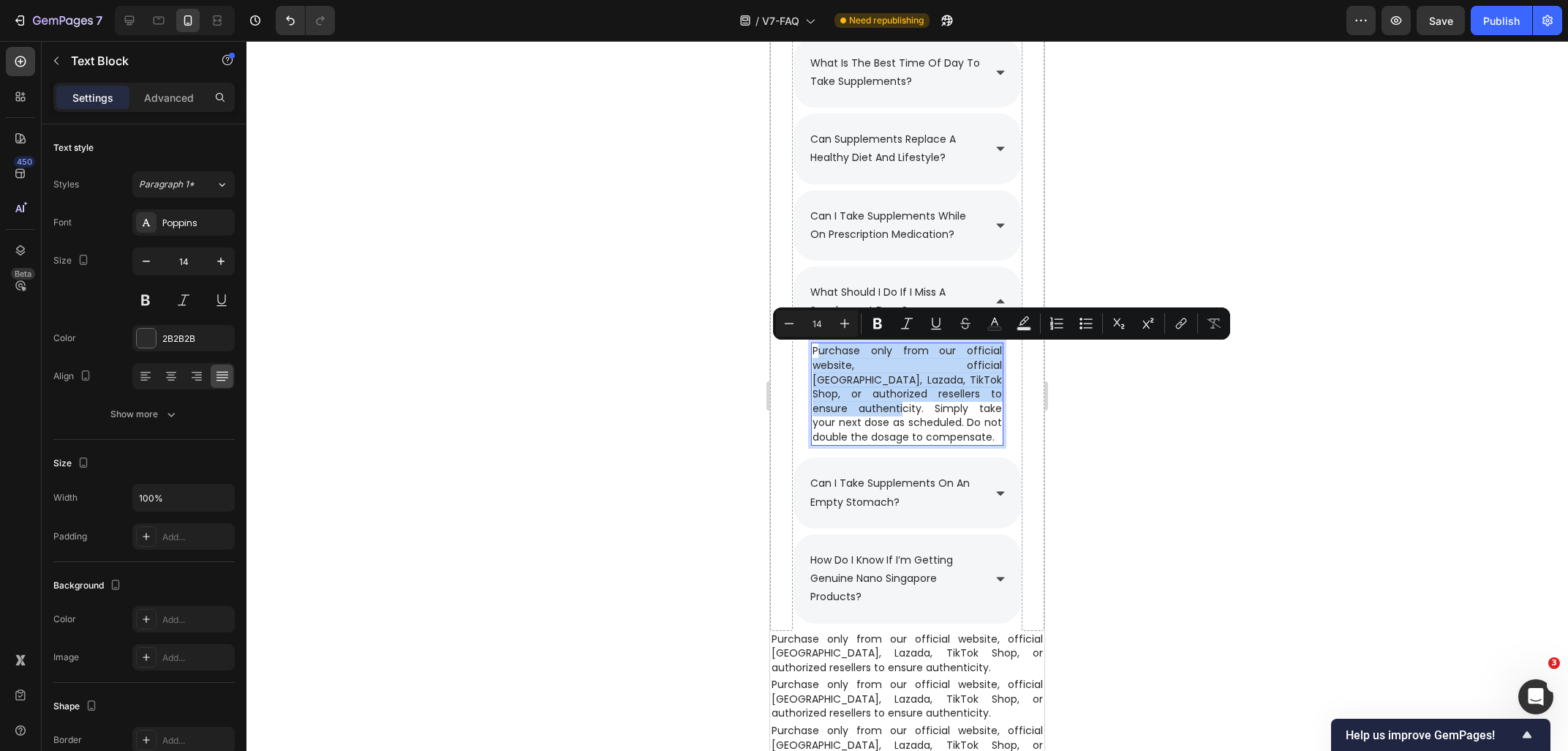
drag, startPoint x: 940, startPoint y: 399, endPoint x: 817, endPoint y: 352, distance: 131.7
click at [817, 352] on p "Purchase only from our official website, official [GEOGRAPHIC_DATA], Lazada, Ti…" at bounding box center [907, 394] width 189 height 100
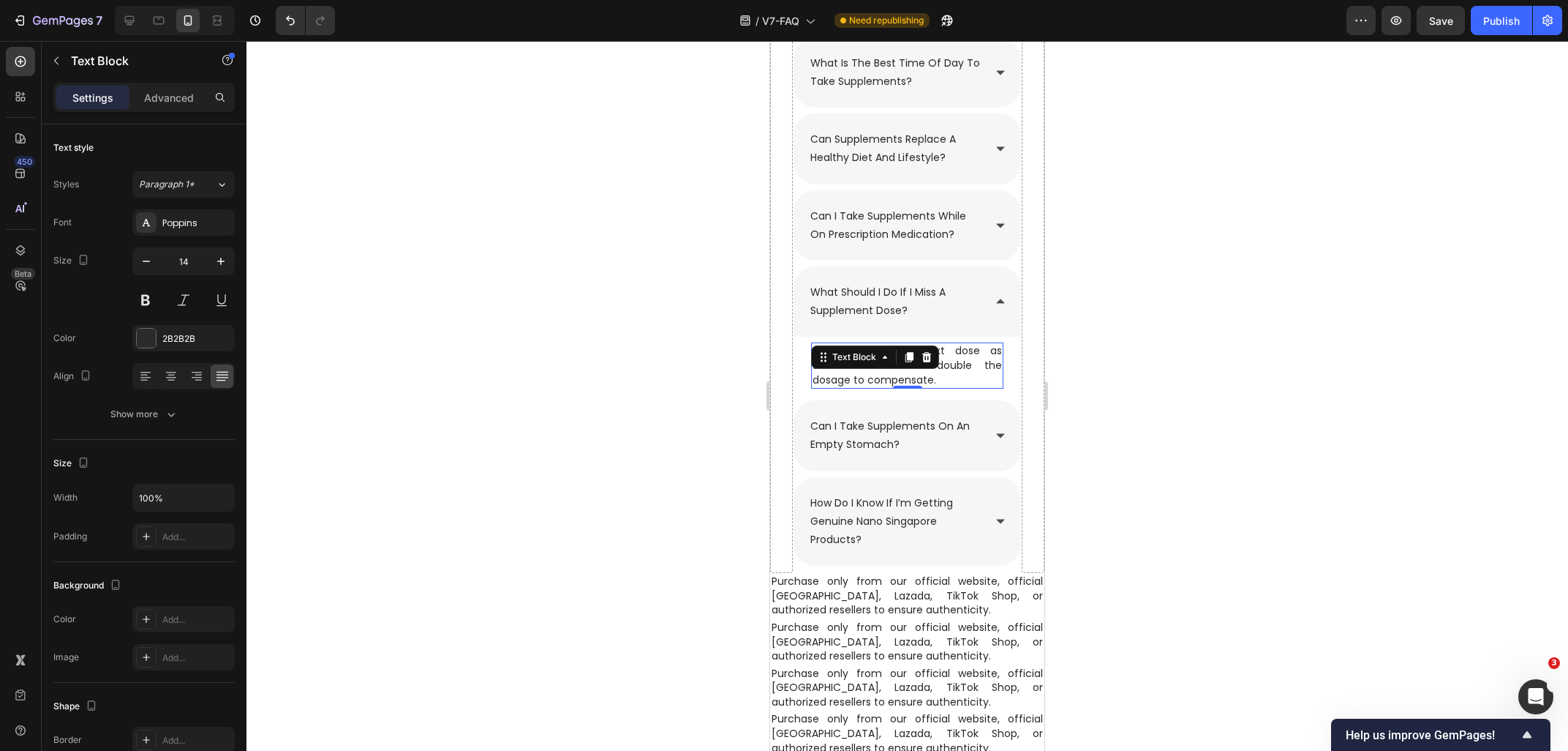
click at [1197, 358] on div at bounding box center [907, 396] width 1321 height 710
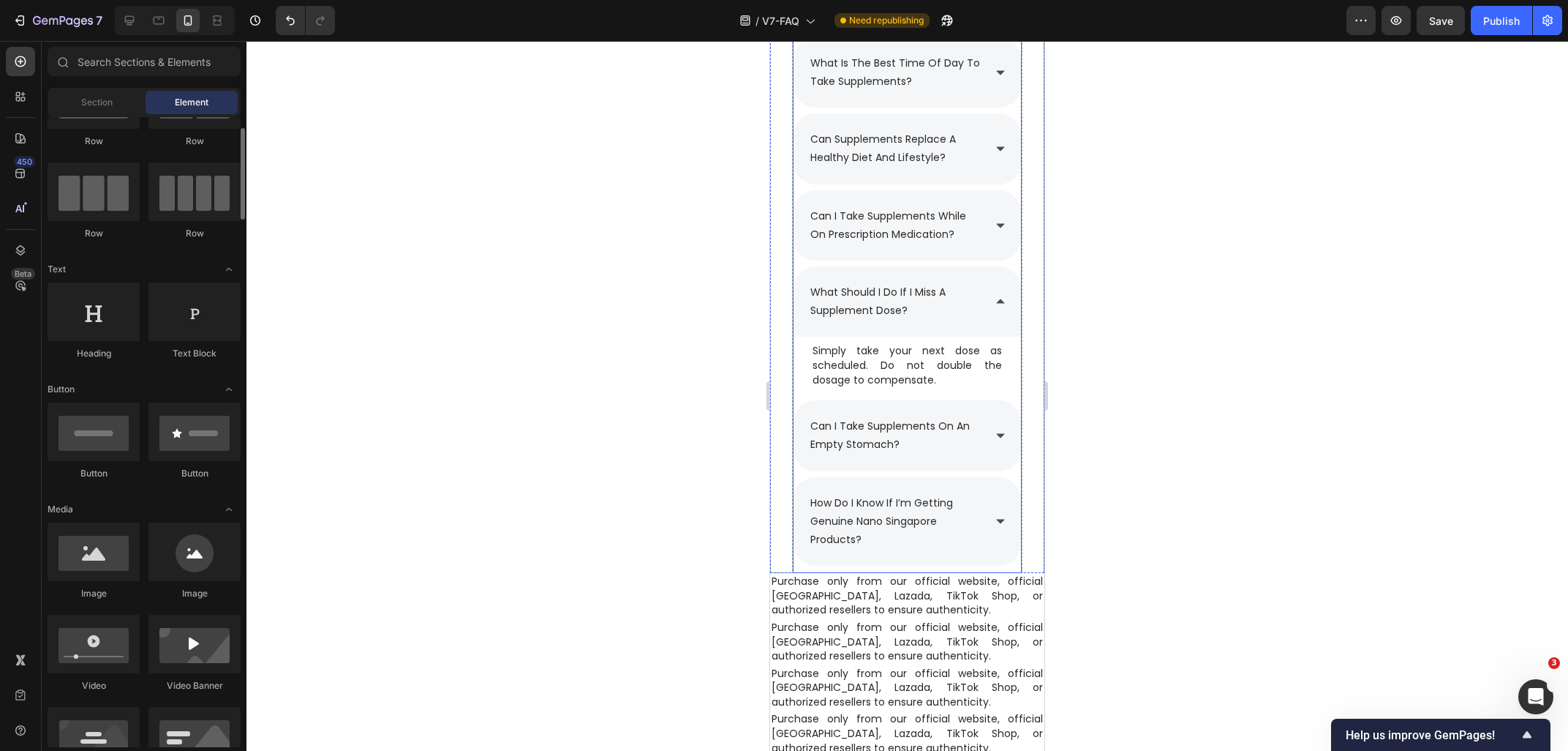
click at [994, 304] on div "what should i do if i miss a supplement dose?" at bounding box center [907, 301] width 228 height 70
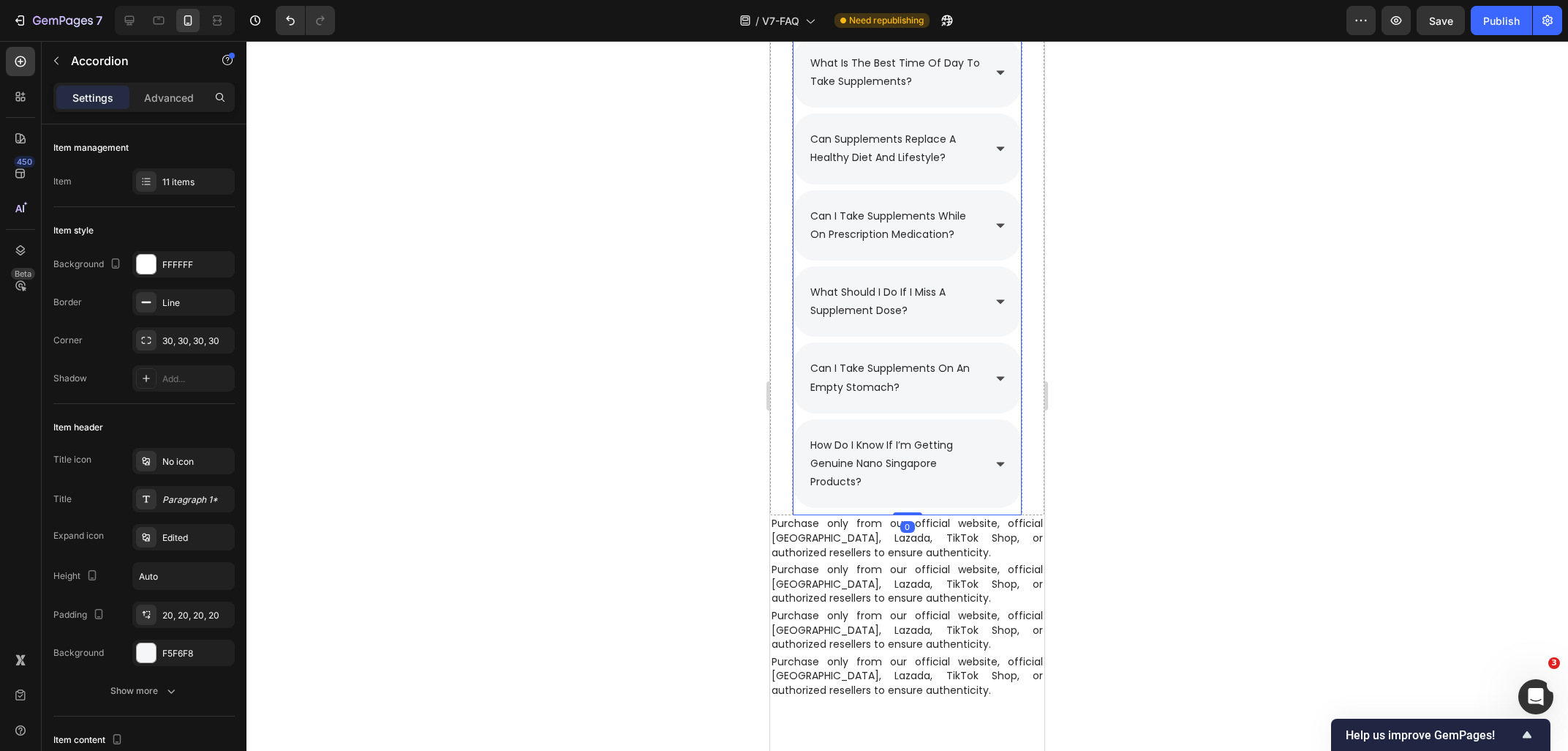
click at [1002, 229] on icon at bounding box center [1001, 225] width 12 height 12
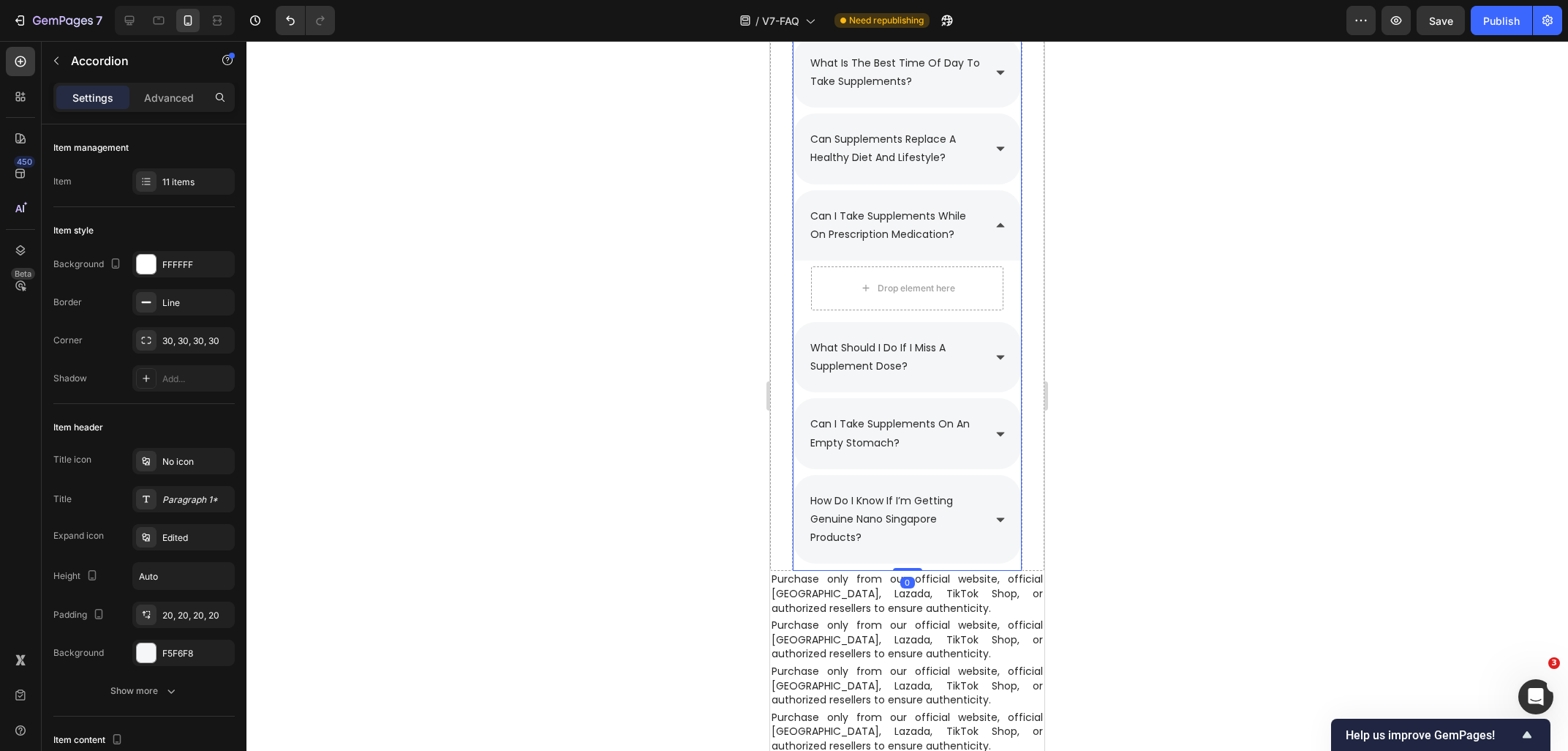
click at [838, 591] on p "Purchase only from our official website, official [GEOGRAPHIC_DATA], Lazada, Ti…" at bounding box center [907, 594] width 271 height 44
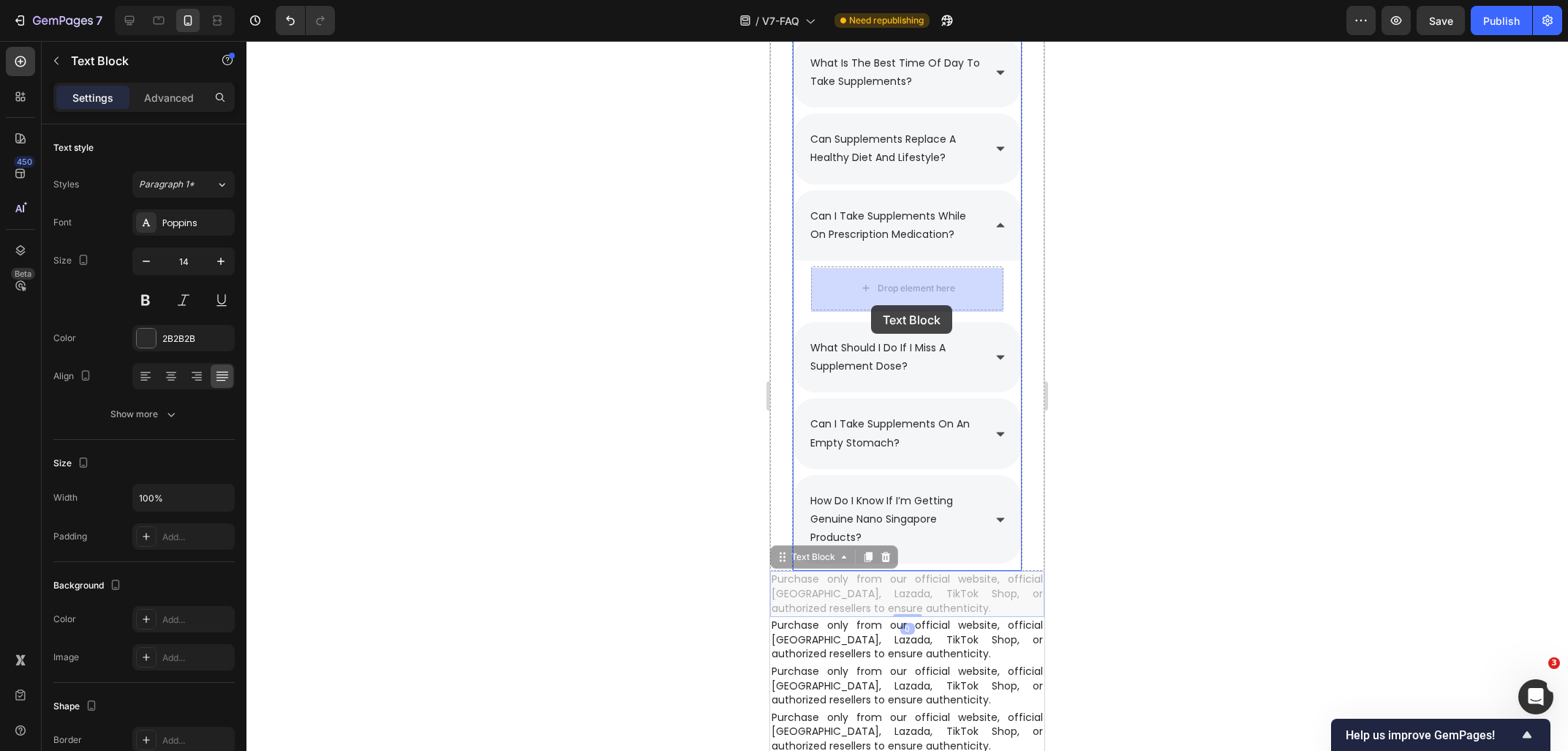
drag, startPoint x: 810, startPoint y: 561, endPoint x: 870, endPoint y: 301, distance: 266.8
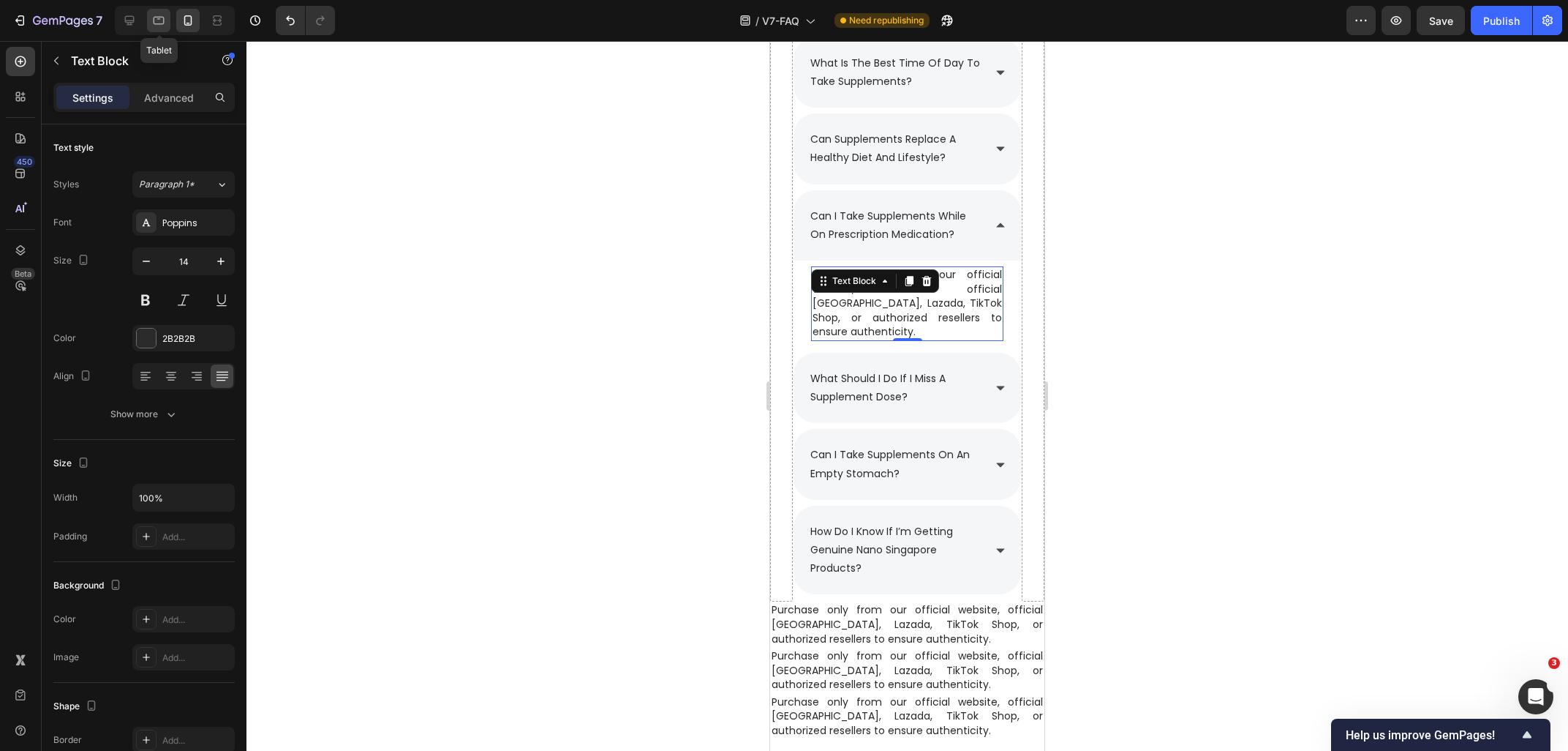
click at [168, 26] on div at bounding box center [159, 20] width 23 height 23
type input "16"
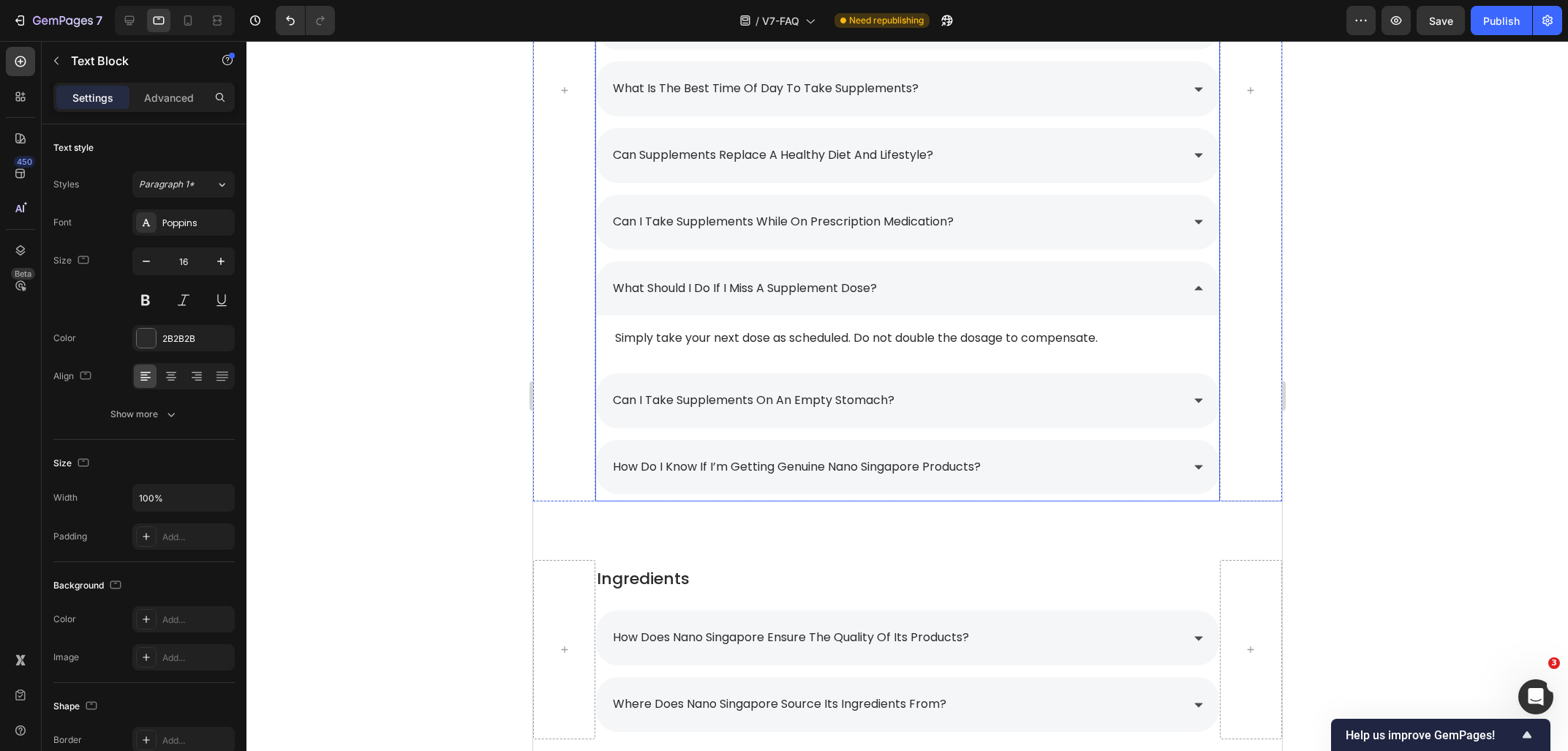
scroll to position [2370, 0]
click at [970, 276] on div "what should i do if i miss a supplement dose?" at bounding box center [894, 289] width 570 height 26
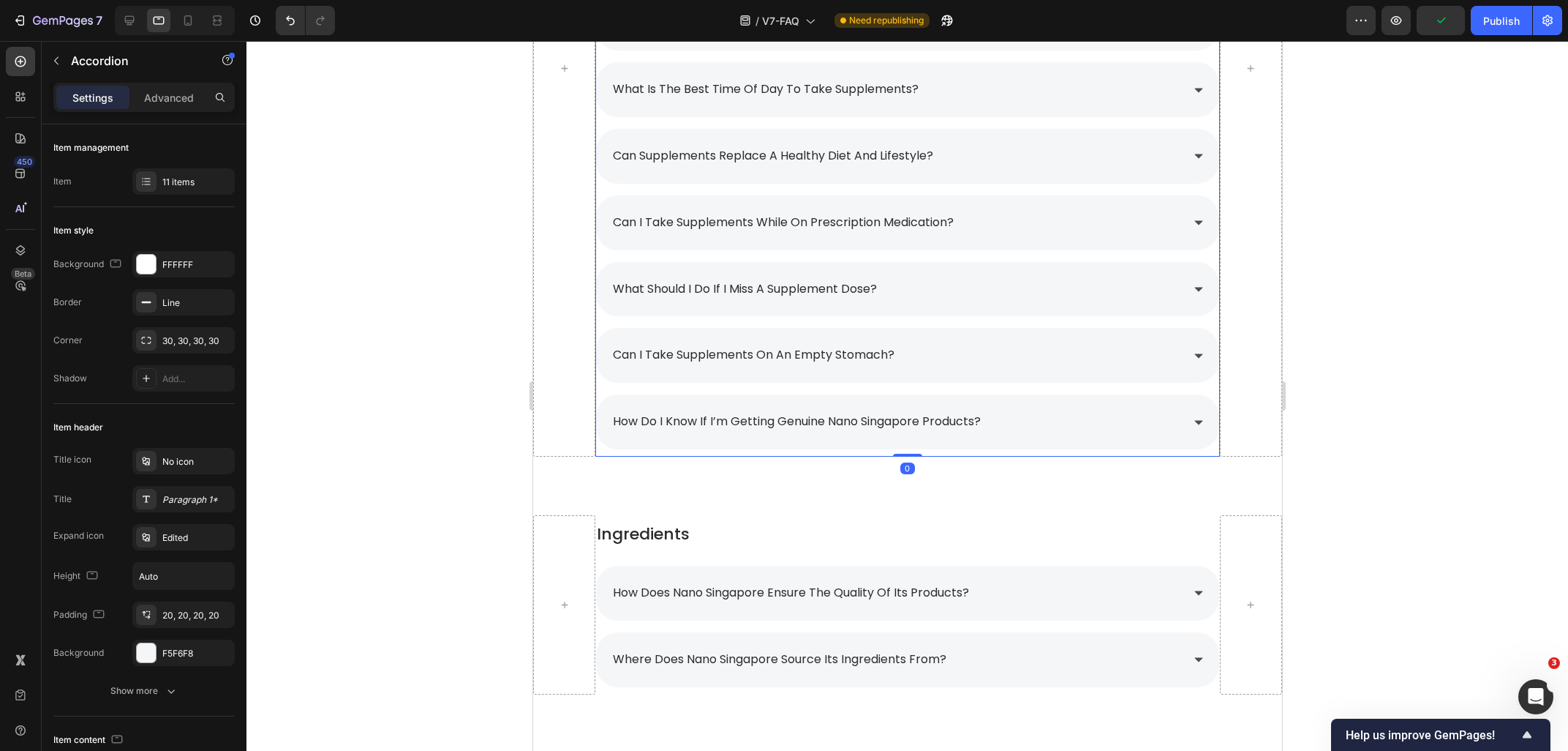
click at [999, 210] on div "can i take supplements while on prescription medication?" at bounding box center [894, 223] width 570 height 26
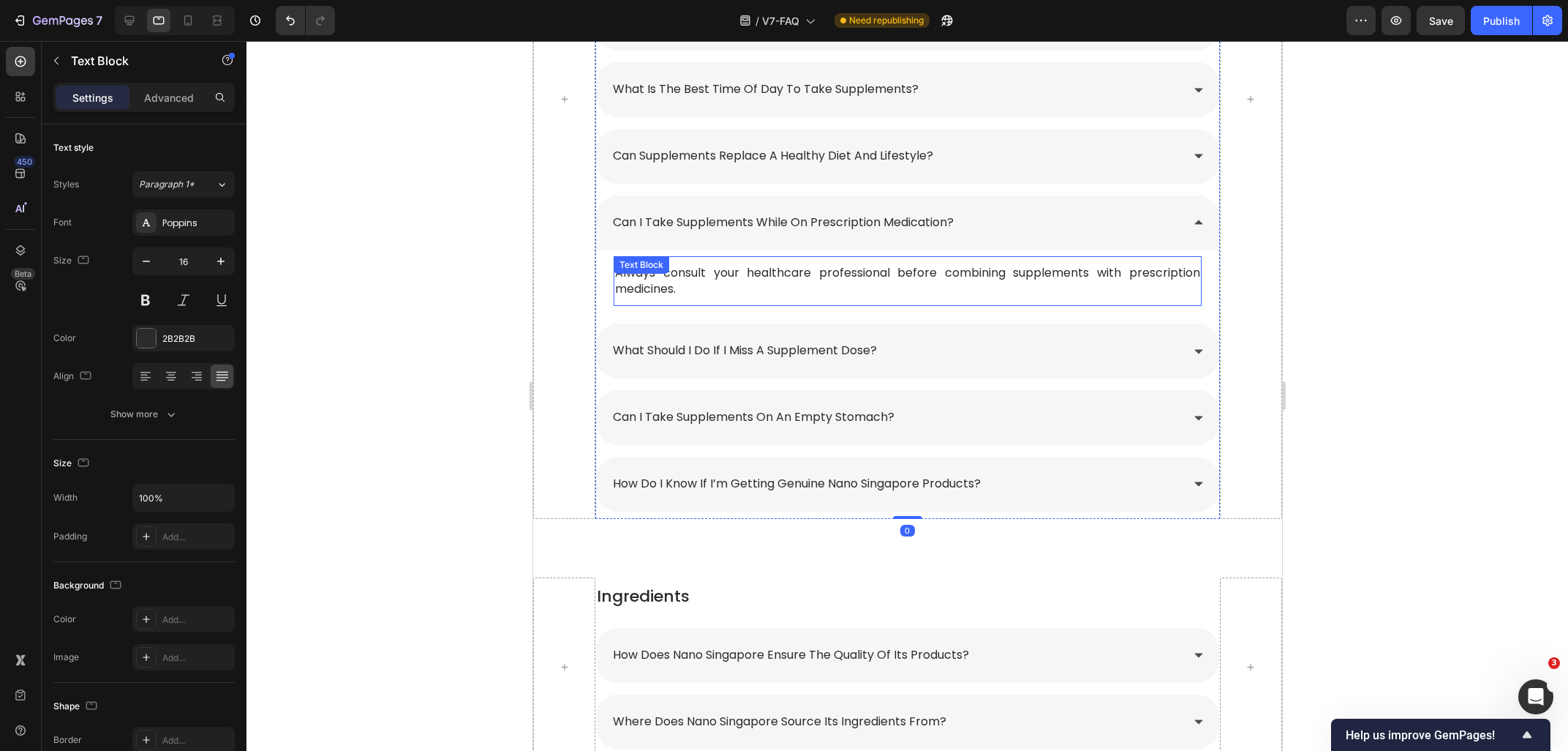
click at [788, 265] on p "Always consult your healthcare professional before combining supplements with p…" at bounding box center [906, 280] width 584 height 33
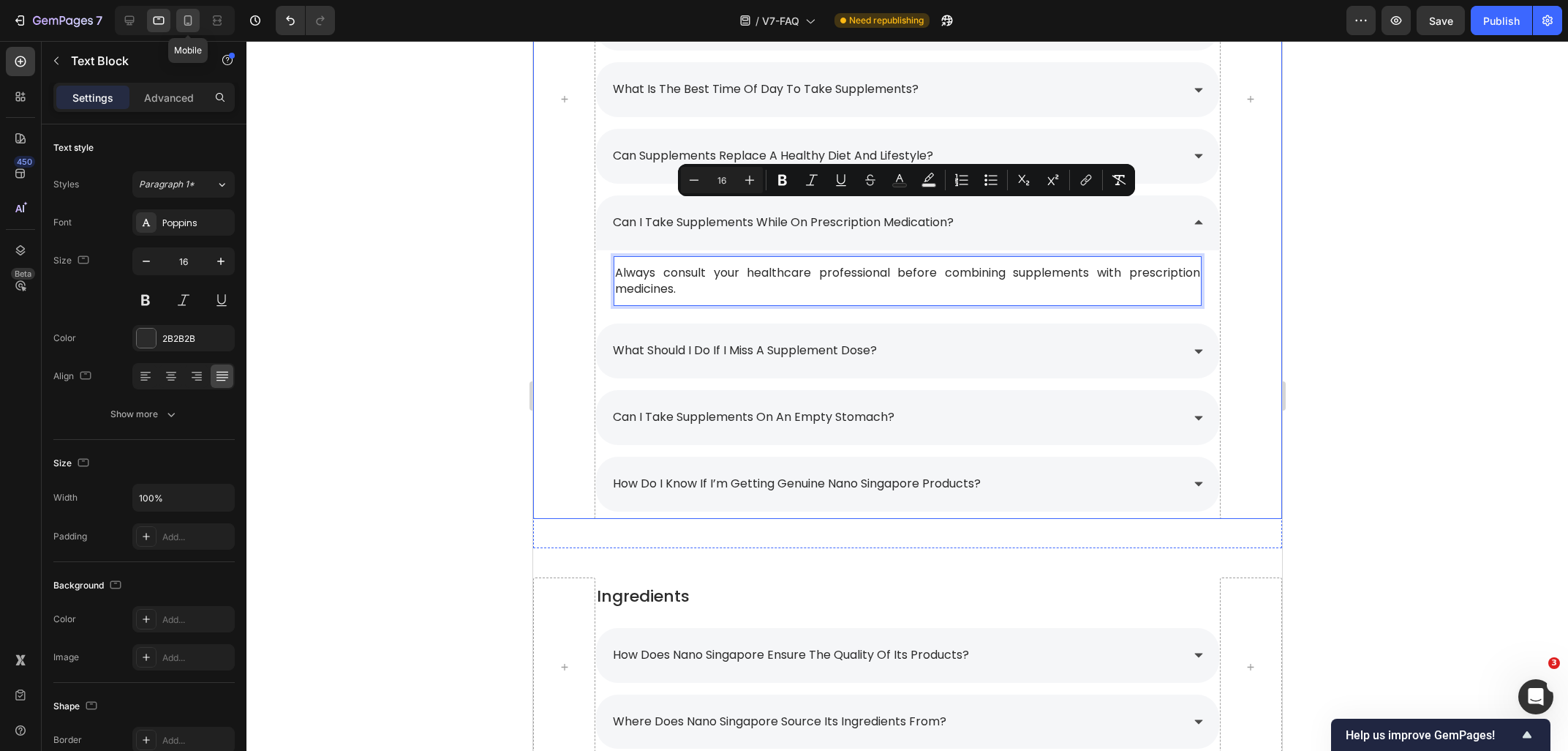
click at [188, 26] on icon at bounding box center [188, 20] width 8 height 10
type input "14"
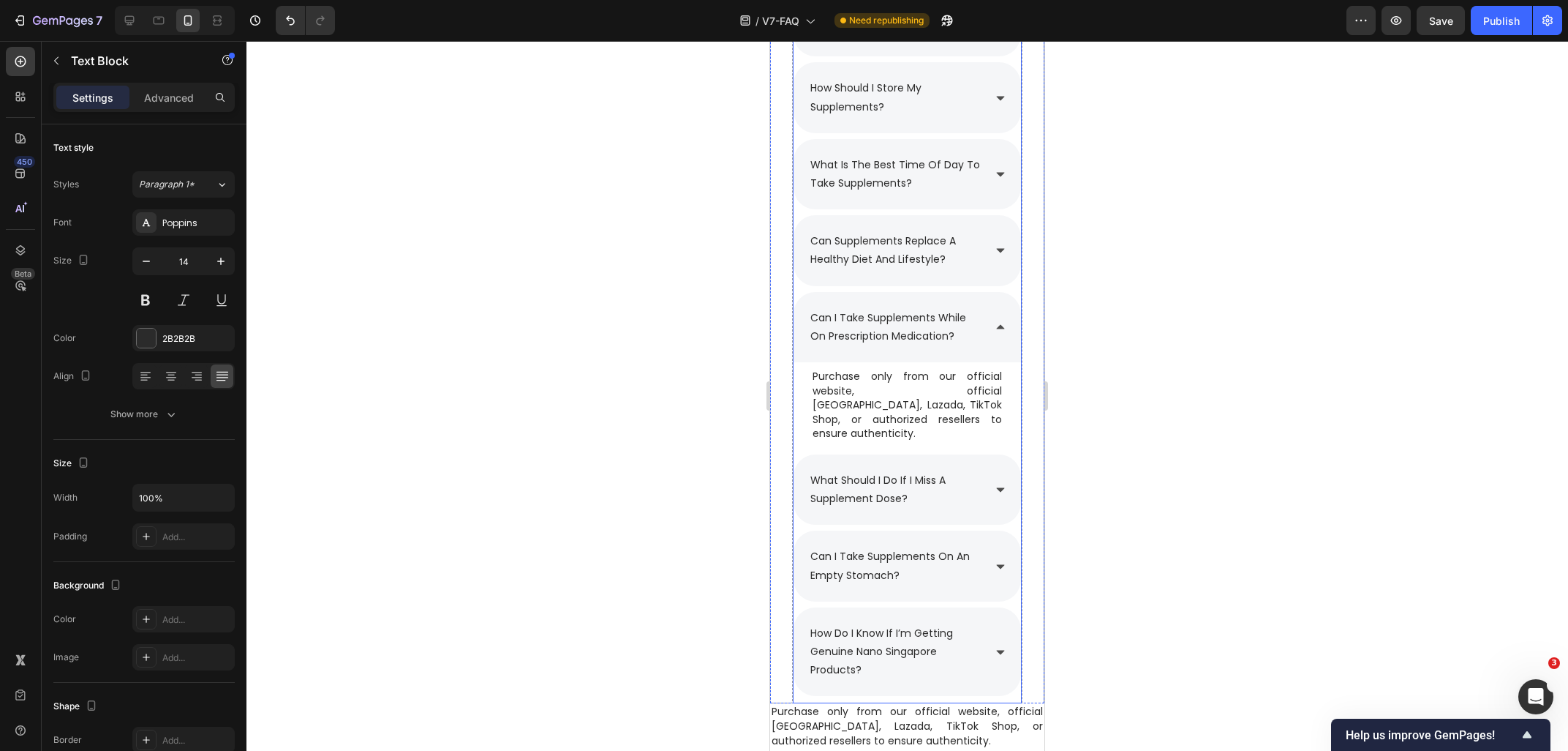
scroll to position [2319, 0]
click at [904, 383] on div "Purchase only from our official website, official [GEOGRAPHIC_DATA], Lazada, Ti…" at bounding box center [907, 405] width 192 height 75
click at [942, 419] on p "Purchase only from our official website, official [GEOGRAPHIC_DATA], Lazada, Ti…" at bounding box center [907, 406] width 189 height 72
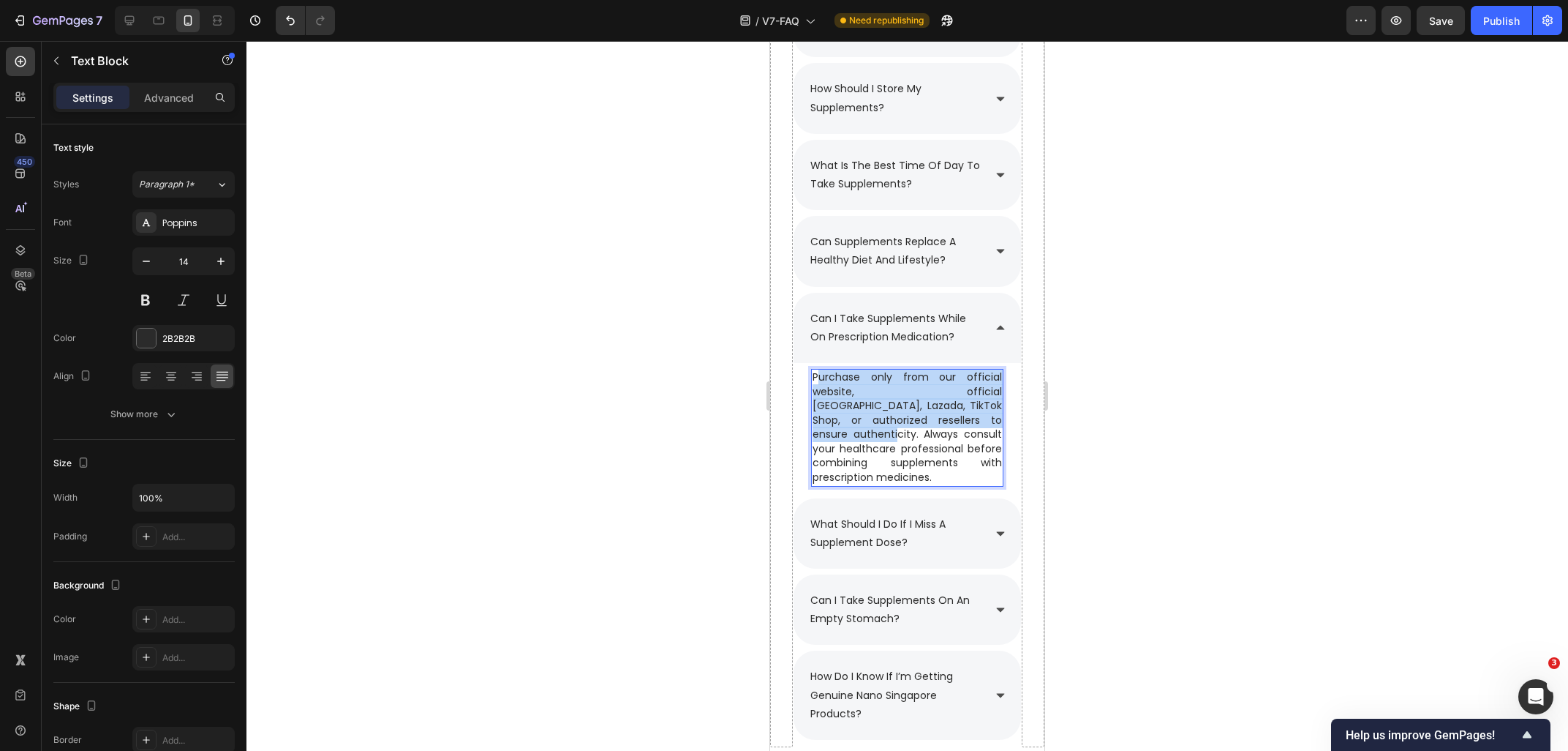
drag, startPoint x: 967, startPoint y: 423, endPoint x: 816, endPoint y: 378, distance: 157.6
click at [816, 378] on p "Purchase only from our official website, official [GEOGRAPHIC_DATA], Lazada, Ti…" at bounding box center [907, 427] width 189 height 115
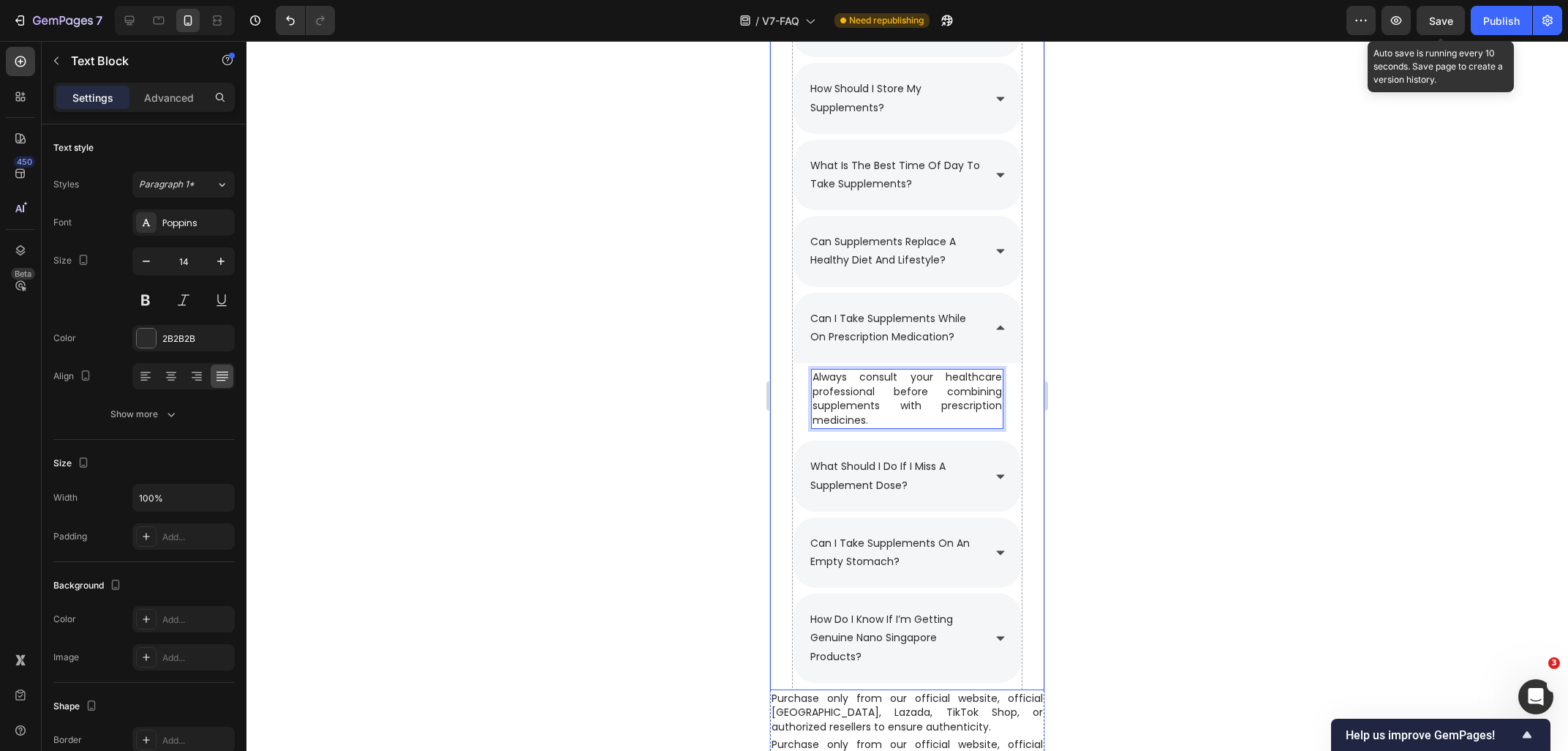
click at [1430, 19] on span "Save" at bounding box center [1441, 20] width 24 height 13
